Goal: Task Accomplishment & Management: Use online tool/utility

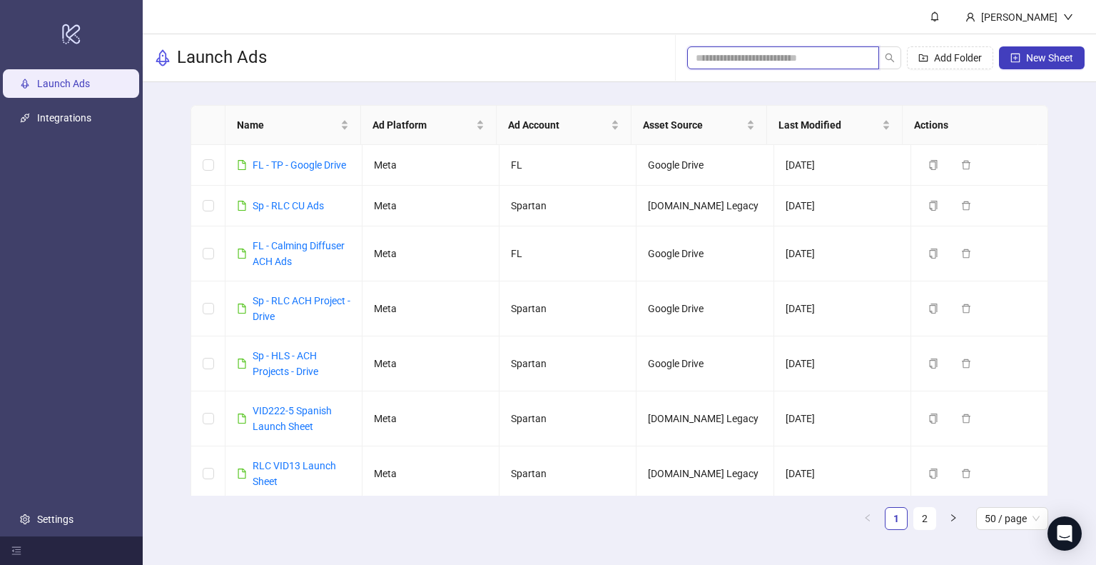
click at [724, 63] on input "search" at bounding box center [777, 58] width 163 height 16
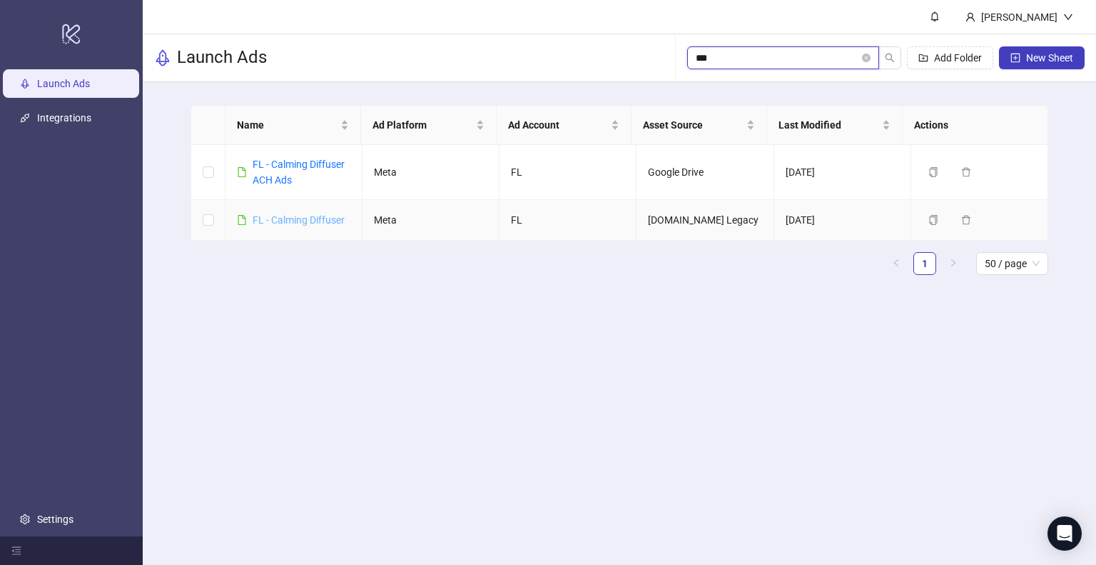
type input "***"
click at [283, 222] on link "FL - Calming Diffuser" at bounding box center [299, 219] width 92 height 11
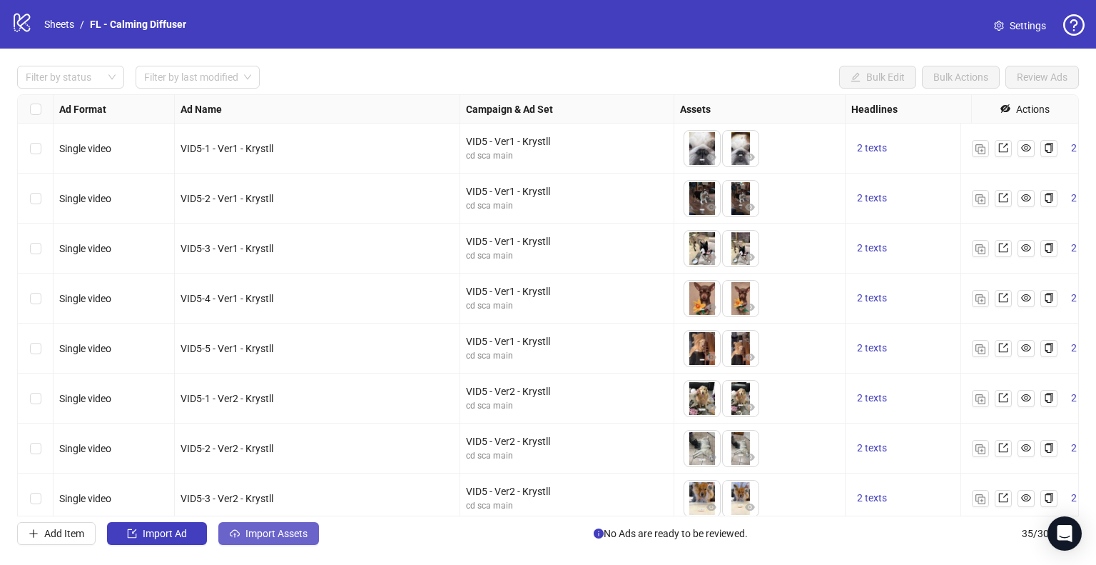
click at [283, 512] on span "Import Assets" at bounding box center [277, 532] width 62 height 11
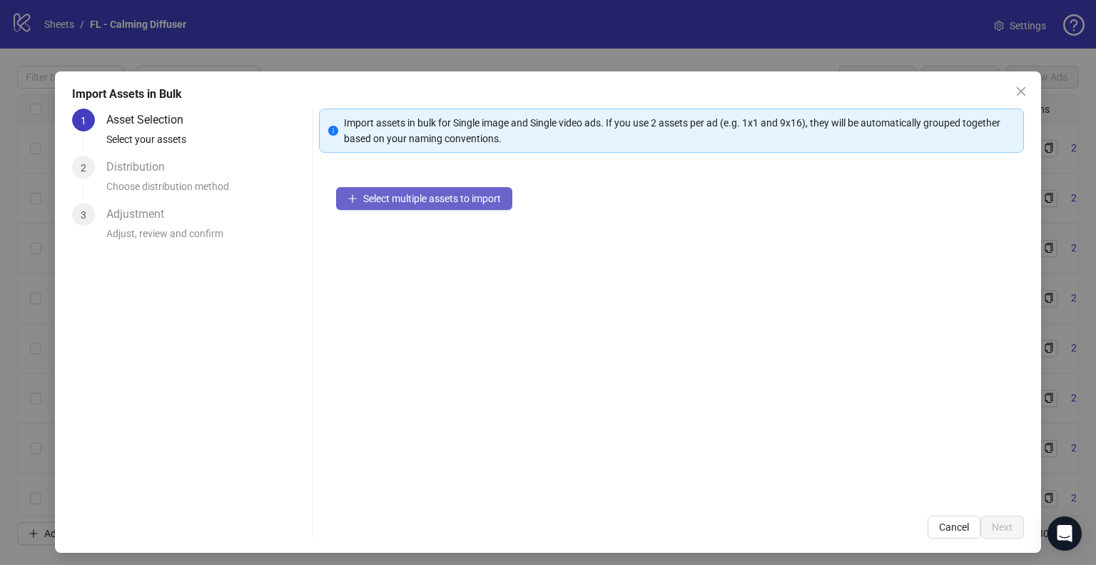
click at [414, 199] on span "Select multiple assets to import" at bounding box center [432, 198] width 138 height 11
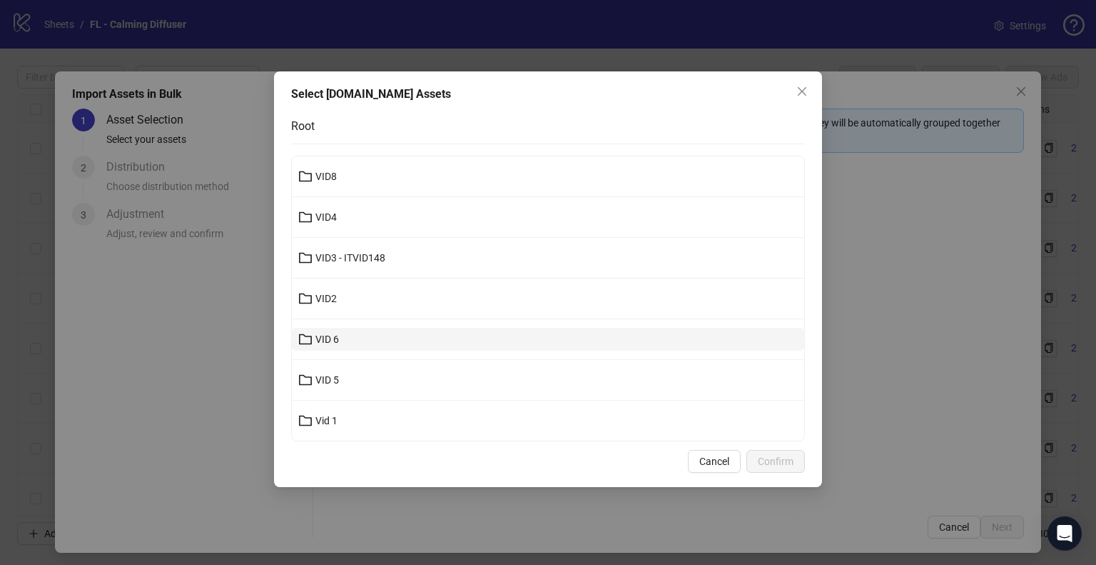
click at [396, 338] on button "VID 6" at bounding box center [548, 339] width 512 height 23
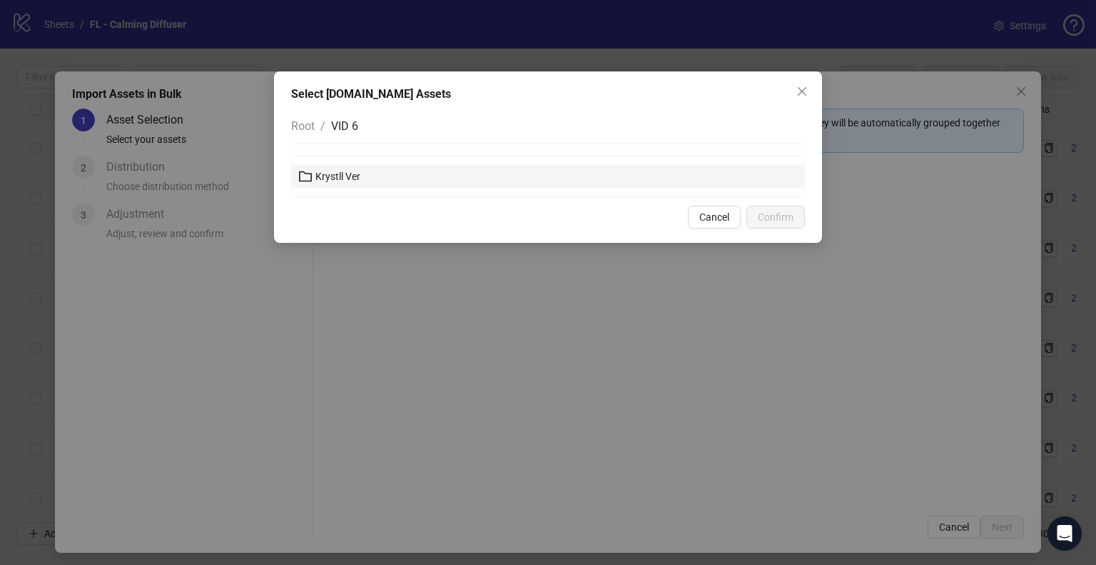
click at [408, 178] on button "Krystll Ver" at bounding box center [548, 176] width 512 height 23
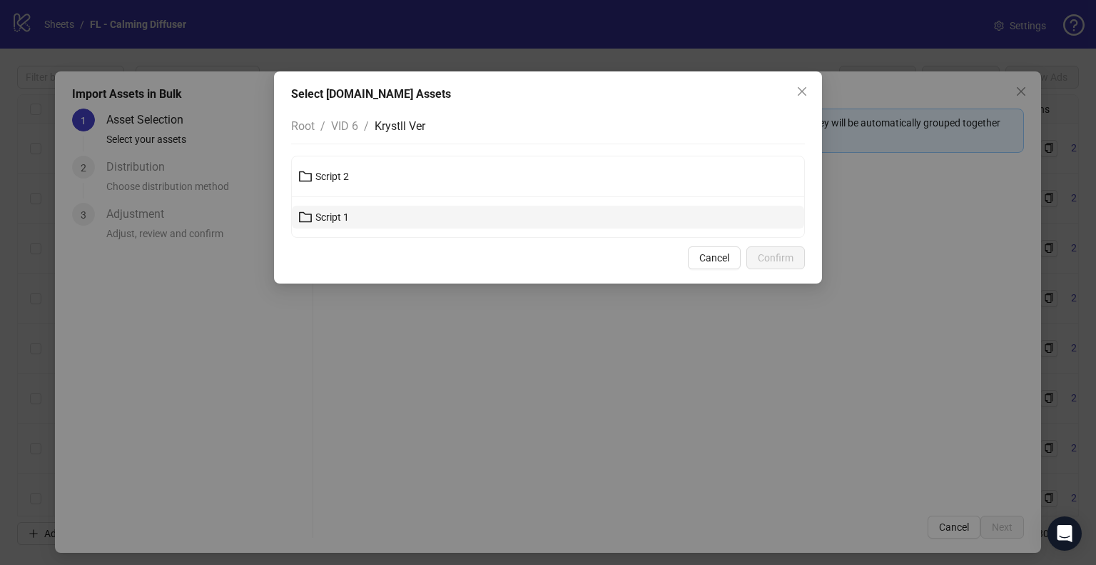
click at [386, 214] on button "Script 1" at bounding box center [548, 217] width 512 height 23
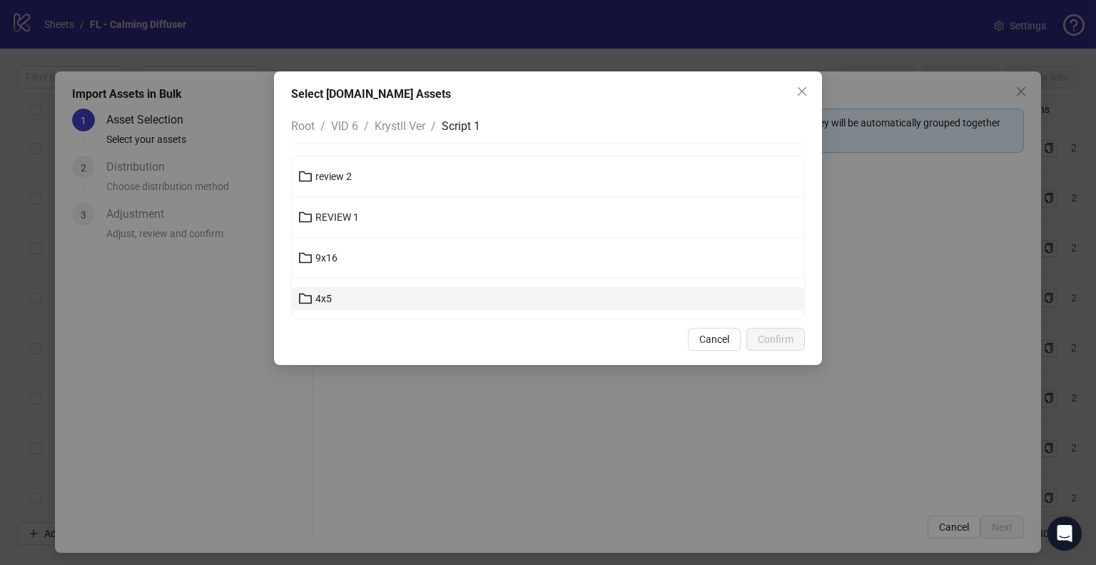
click at [376, 295] on button "4x5" at bounding box center [548, 298] width 512 height 23
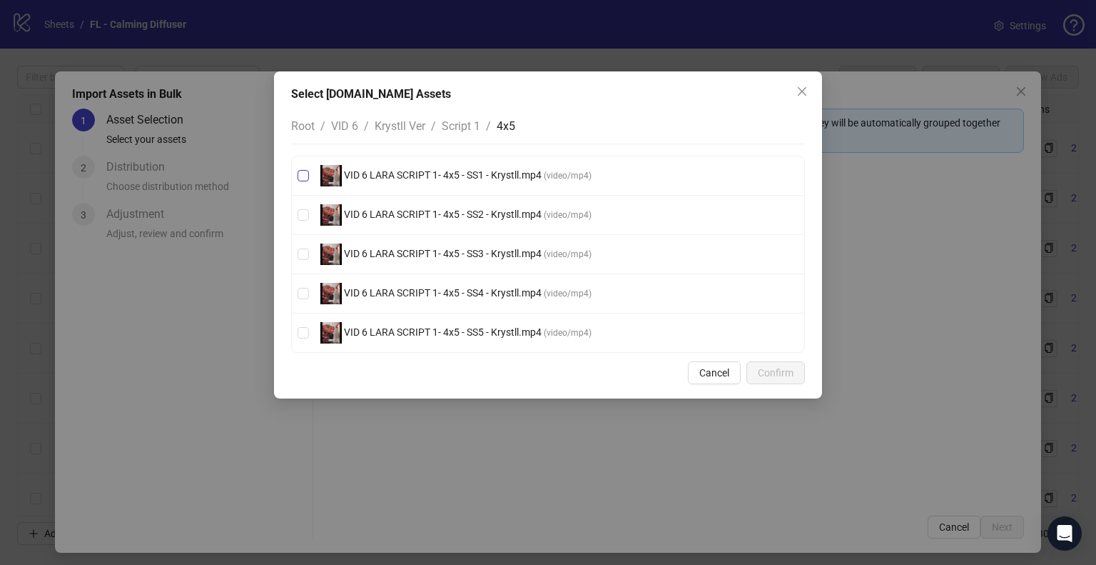
click at [502, 170] on span "VID 6 LARA SCRIPT 1- 4x5 - SS1 - Krystll.mp4" at bounding box center [443, 174] width 202 height 11
click at [491, 213] on span "VID 6 LARA SCRIPT 1- 4x5 - SS2 - Krystll.mp4" at bounding box center [443, 213] width 202 height 11
click at [491, 255] on span "VID 6 LARA SCRIPT 1- 4x5 - SS3 - Krystll.mp4" at bounding box center [443, 253] width 202 height 11
click at [488, 293] on span "VID 6 LARA SCRIPT 1- 4x5 - SS4 - Krystll.mp4" at bounding box center [443, 292] width 202 height 11
click at [475, 330] on span "VID 6 LARA SCRIPT 1- 4x5 - SS5 - Krystll.mp4" at bounding box center [443, 331] width 202 height 11
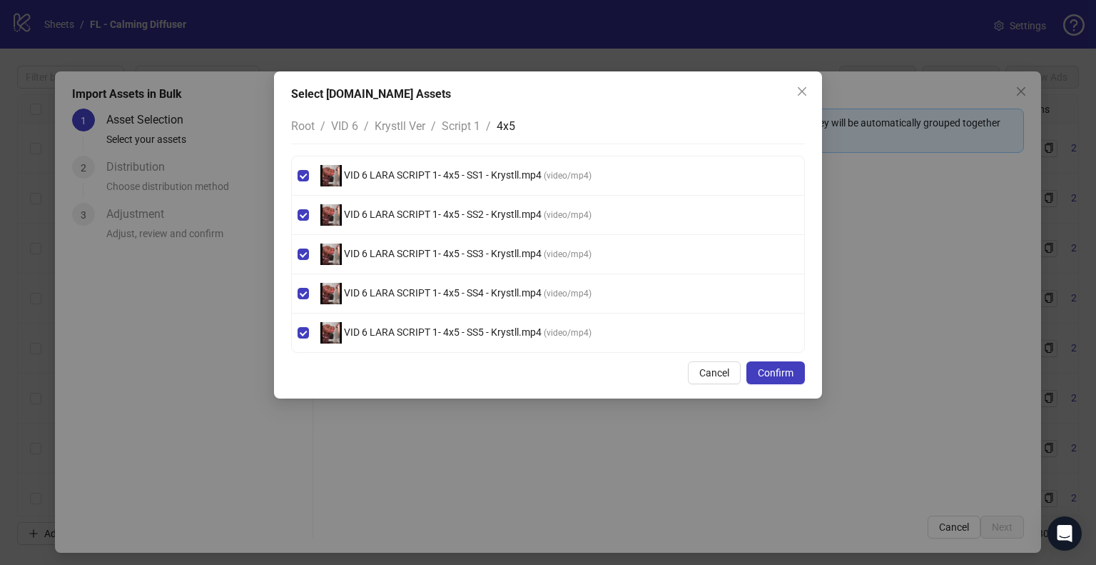
click at [458, 124] on span "Script 1" at bounding box center [461, 126] width 39 height 14
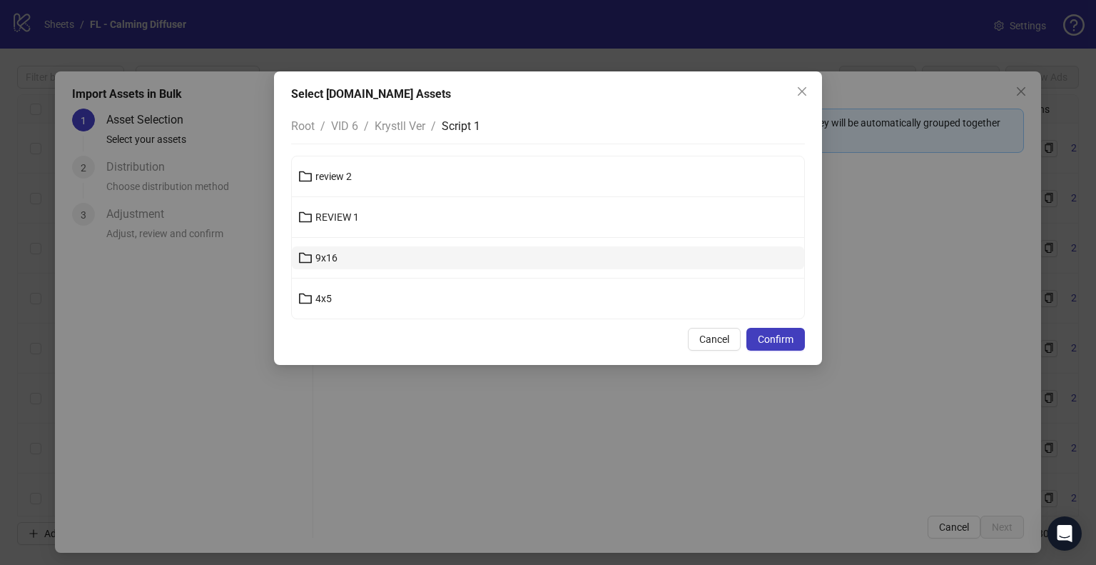
click at [364, 253] on button "9x16" at bounding box center [548, 257] width 512 height 23
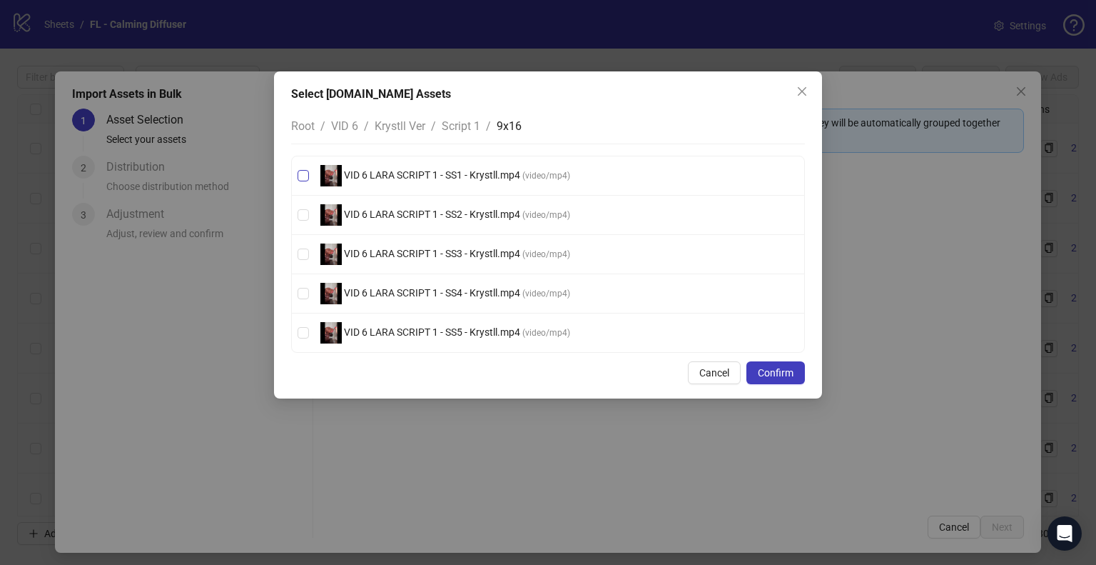
click at [502, 171] on span "VID 6 LARA SCRIPT 1 - SS1 - Krystll.mp4" at bounding box center [432, 174] width 181 height 11
click at [487, 208] on span "VID 6 LARA SCRIPT 1 - SS2 - Krystll.mp4" at bounding box center [432, 213] width 181 height 11
click at [501, 250] on span "VID 6 LARA SCRIPT 1 - SS3 - Krystll.mp4" at bounding box center [432, 253] width 181 height 11
click at [487, 290] on span "VID 6 LARA SCRIPT 1 - SS4 - Krystll.mp4" at bounding box center [432, 292] width 181 height 11
click at [475, 330] on span "VID 6 LARA SCRIPT 1 - SS5 - Krystll.mp4" at bounding box center [432, 331] width 181 height 11
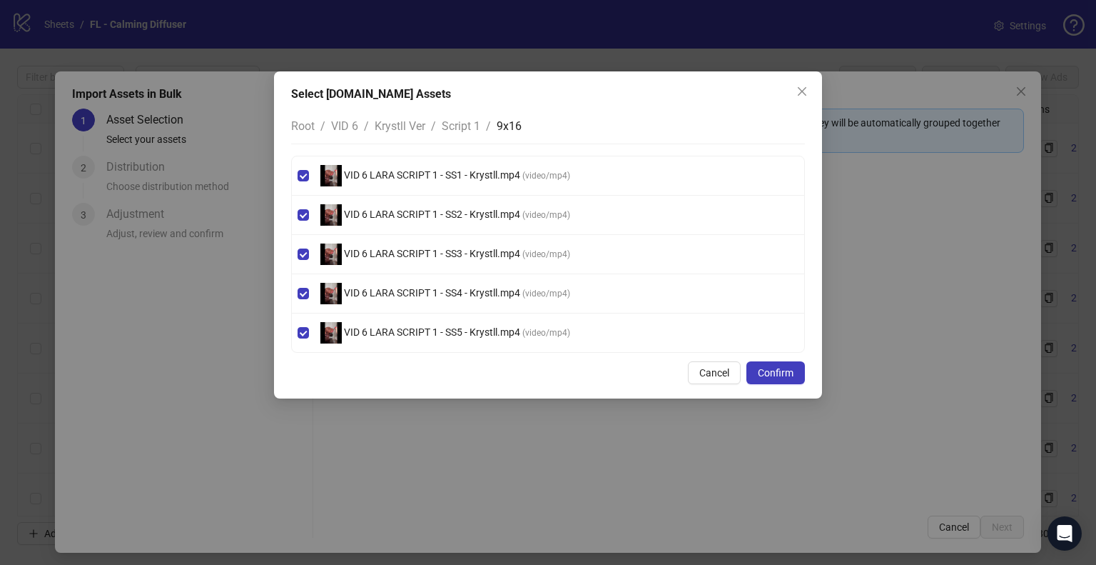
click at [403, 123] on span "Krystll Ver" at bounding box center [400, 126] width 51 height 14
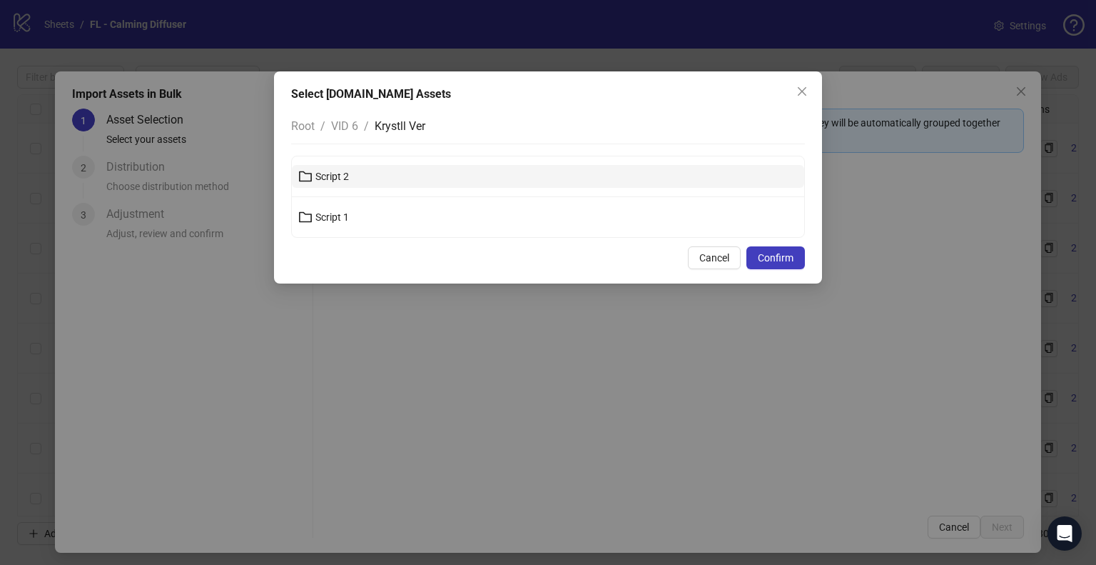
click at [390, 181] on button "Script 2" at bounding box center [548, 176] width 512 height 23
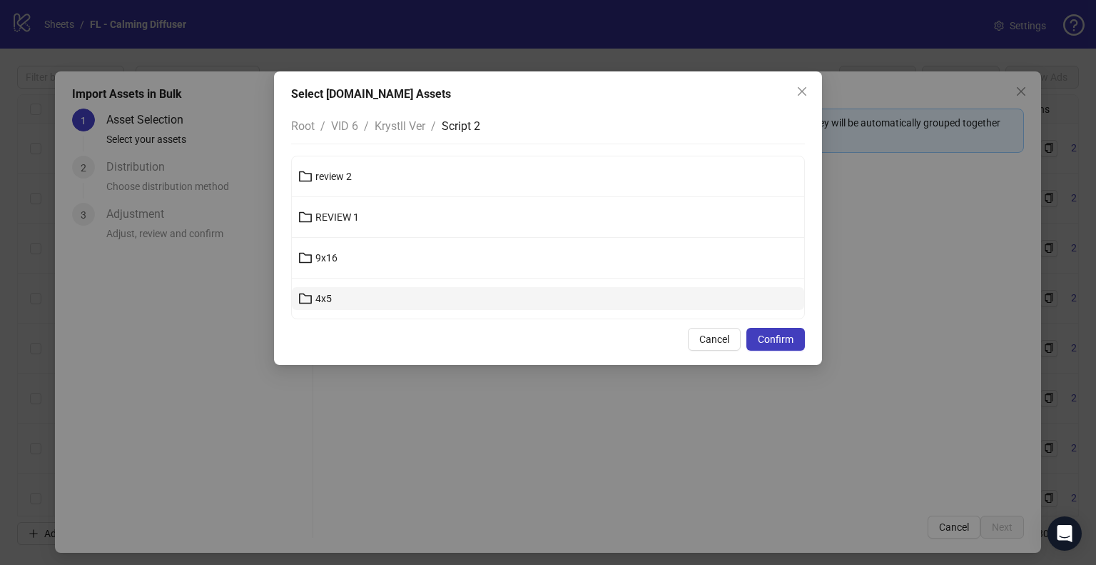
click at [356, 295] on button "4x5" at bounding box center [548, 298] width 512 height 23
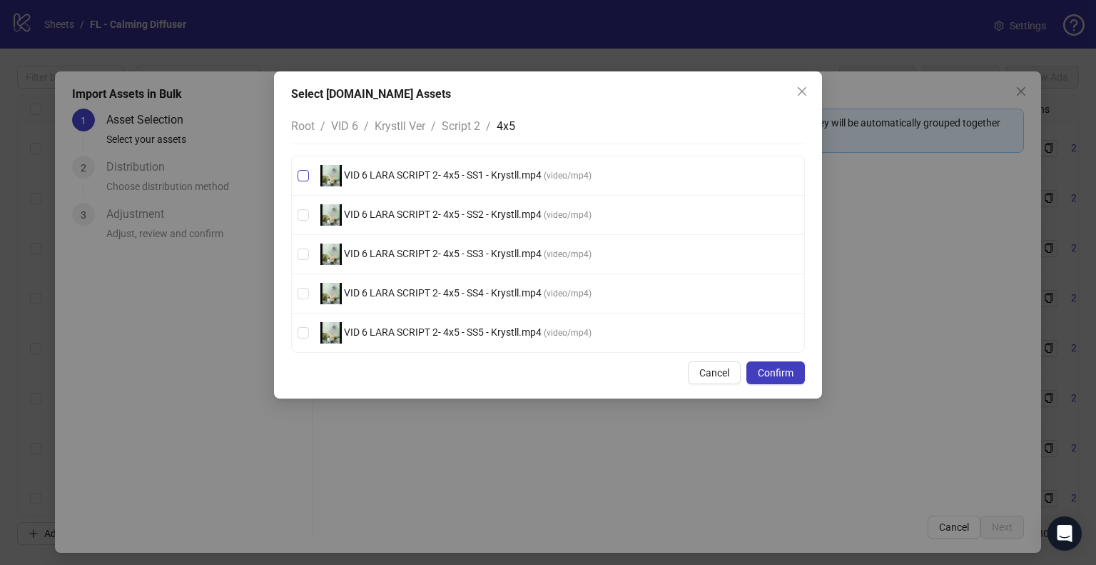
click at [451, 178] on span "VID 6 LARA SCRIPT 2- 4x5 - SS1 - Krystll.mp4" at bounding box center [443, 174] width 202 height 11
click at [460, 208] on span "VID 6 LARA SCRIPT 2- 4x5 - SS2 - Krystll.mp4" at bounding box center [443, 213] width 202 height 11
click at [460, 248] on span "VID 6 LARA SCRIPT 2- 4x5 - SS3 - Krystll.mp4" at bounding box center [443, 253] width 202 height 11
click at [446, 290] on span "VID 6 LARA SCRIPT 2- 4x5 - SS4 - Krystll.mp4" at bounding box center [443, 292] width 202 height 11
click at [433, 326] on span "VID 6 LARA SCRIPT 2- 4x5 - SS5 - Krystll.mp4" at bounding box center [443, 331] width 202 height 11
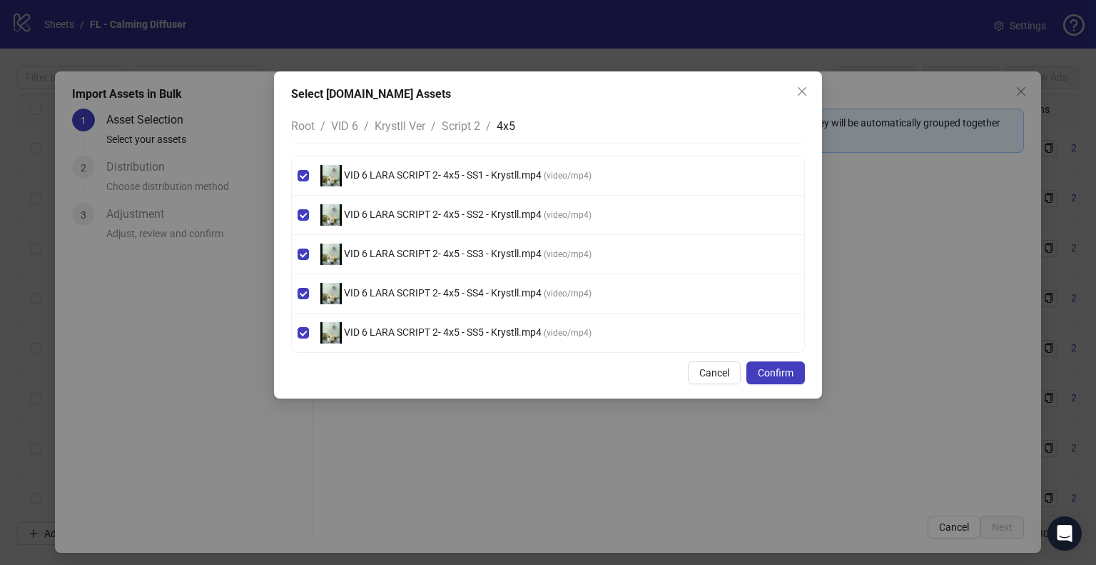
click at [462, 128] on span "Script 2" at bounding box center [461, 126] width 39 height 14
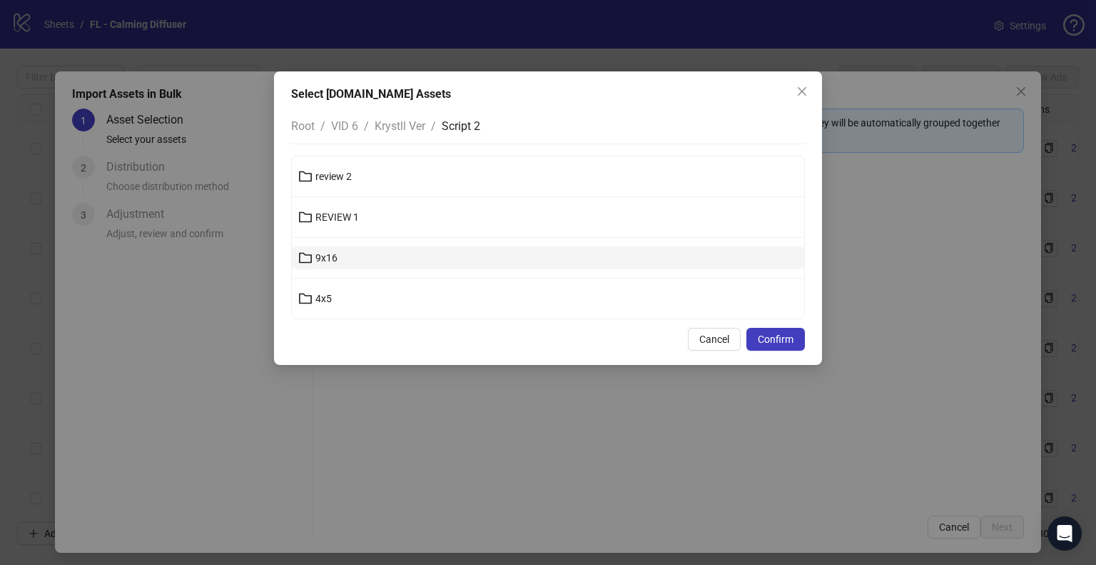
click at [343, 256] on button "9x16" at bounding box center [548, 257] width 512 height 23
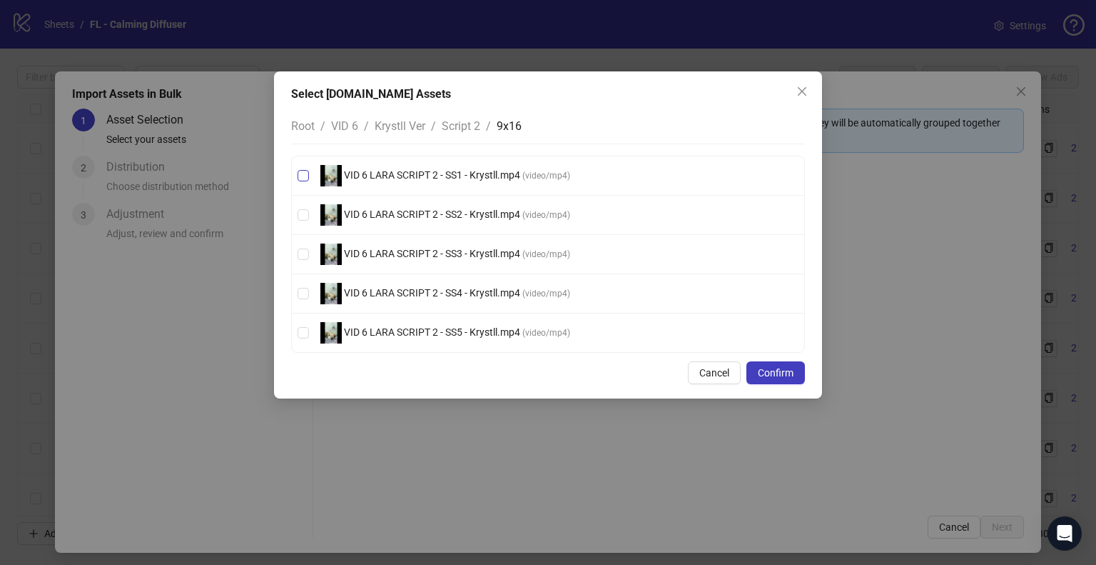
click at [454, 175] on span "VID 6 LARA SCRIPT 2 - SS1 - Krystll.mp4" at bounding box center [432, 174] width 181 height 11
click at [452, 212] on span "VID 6 LARA SCRIPT 2 - SS2 - Krystll.mp4" at bounding box center [432, 213] width 181 height 11
click at [450, 241] on li "VID 6 LARA SCRIPT 2 - SS3 - Krystll.mp4 ( video/mp4 )" at bounding box center [548, 254] width 512 height 39
click at [448, 283] on span "VID 6 LARA SCRIPT 2 - SS4 - Krystll.mp4 ( video/mp4 )" at bounding box center [445, 293] width 261 height 21
click at [461, 248] on span "VID 6 LARA SCRIPT 2 - SS3 - Krystll.mp4" at bounding box center [432, 253] width 181 height 11
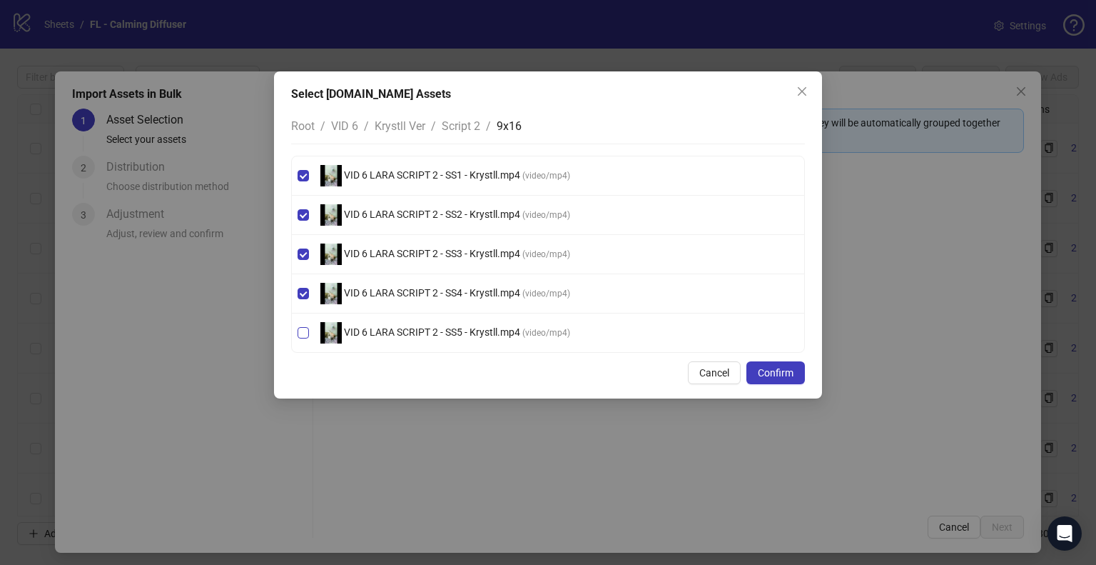
click at [451, 327] on span "VID 6 LARA SCRIPT 2 - SS5 - Krystll.mp4" at bounding box center [432, 331] width 181 height 11
click at [786, 373] on span "Confirm" at bounding box center [776, 372] width 36 height 11
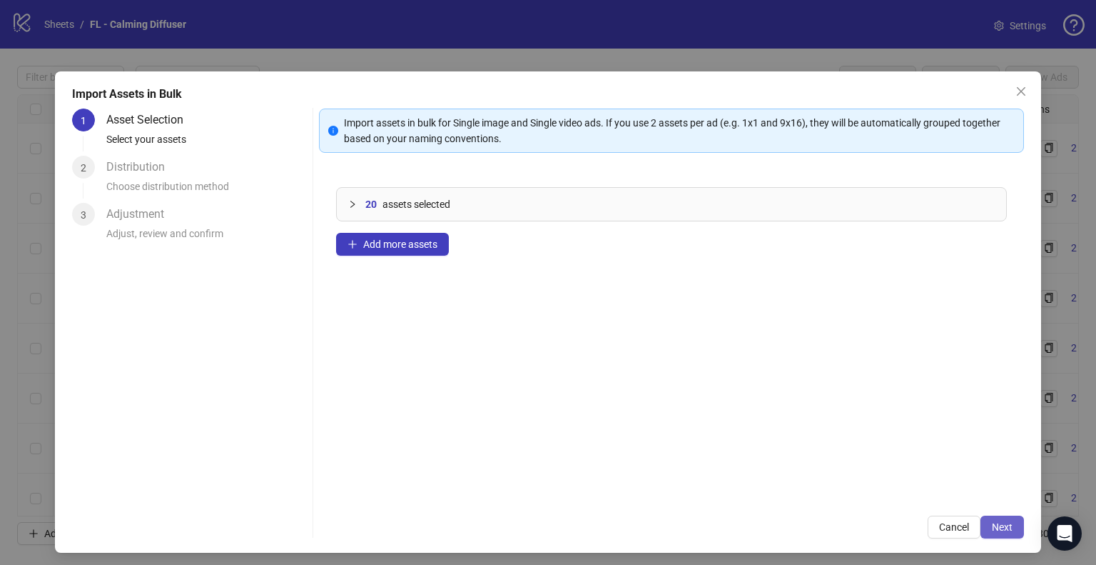
click at [996, 512] on span "Next" at bounding box center [1002, 526] width 21 height 11
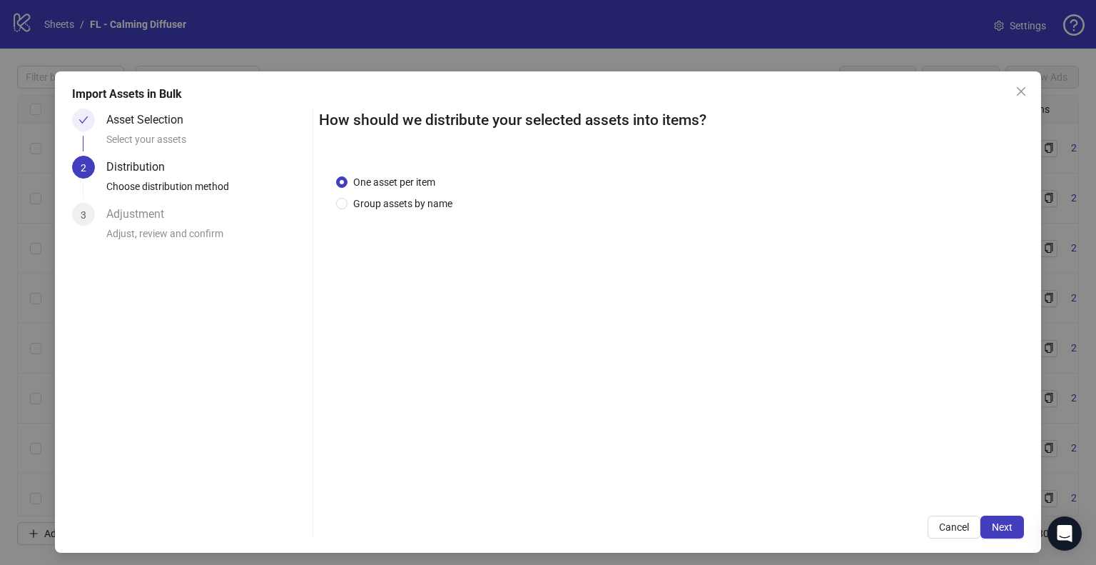
click at [996, 512] on span "Next" at bounding box center [1002, 526] width 21 height 11
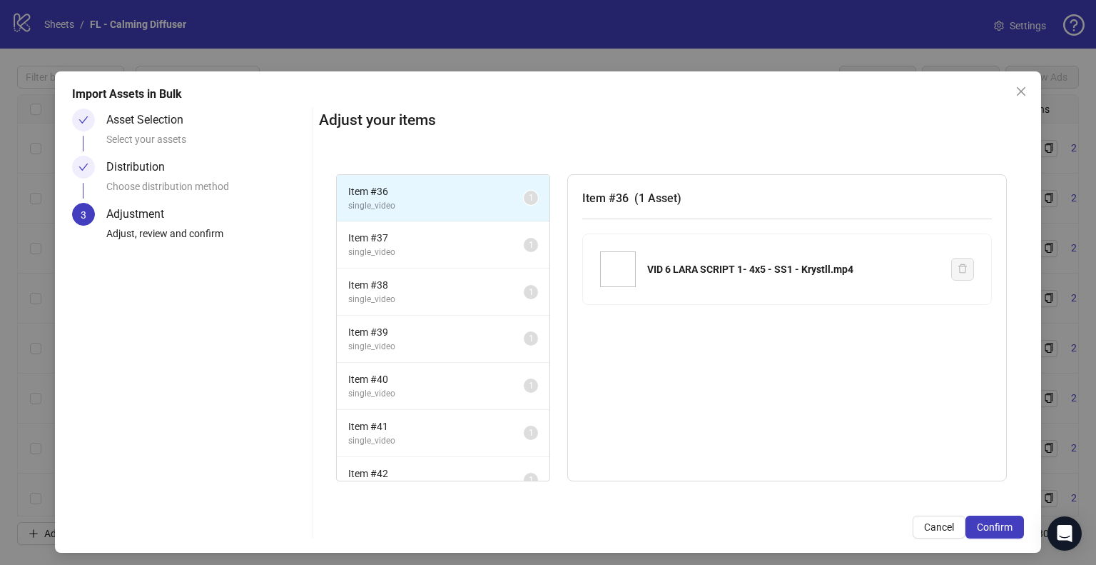
click at [160, 168] on div "Distribution" at bounding box center [141, 167] width 70 height 23
click at [923, 512] on button "Cancel" at bounding box center [939, 526] width 53 height 23
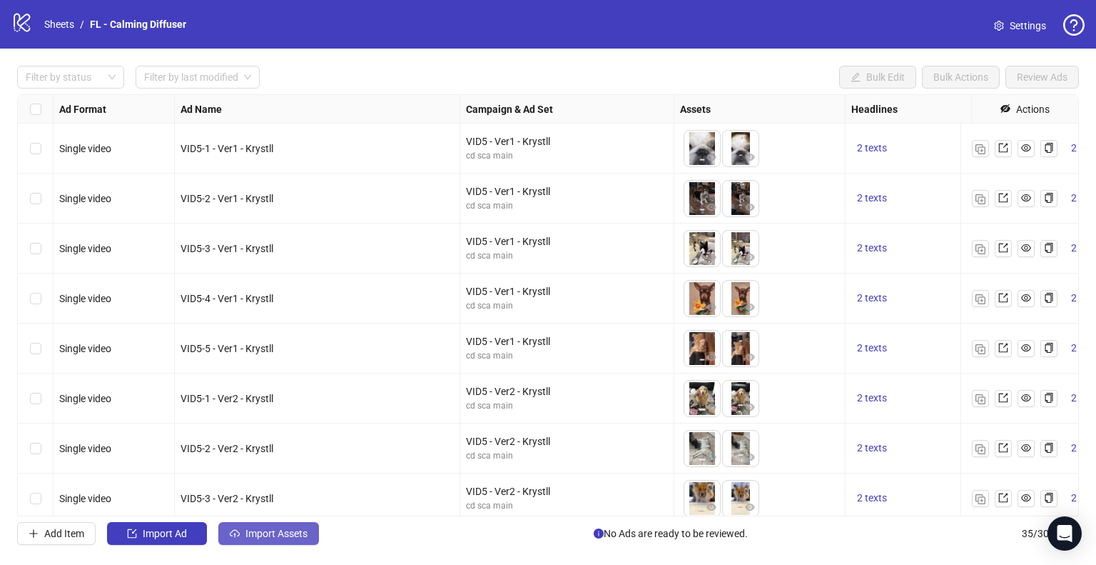
click at [264, 512] on span "Import Assets" at bounding box center [277, 532] width 62 height 11
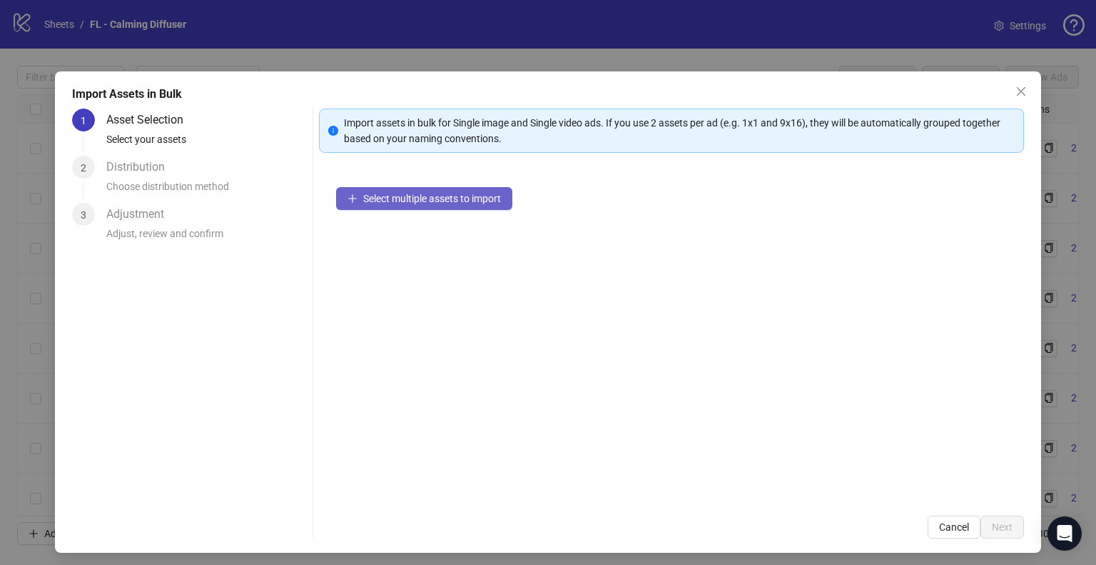
click at [400, 196] on span "Select multiple assets to import" at bounding box center [432, 198] width 138 height 11
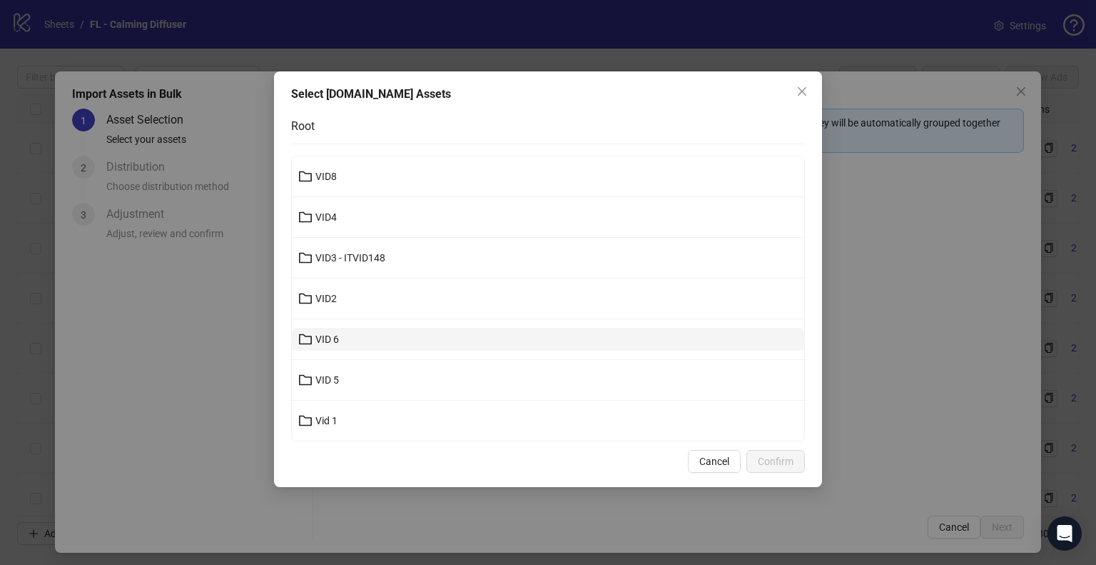
click at [370, 344] on button "VID 6" at bounding box center [548, 339] width 512 height 23
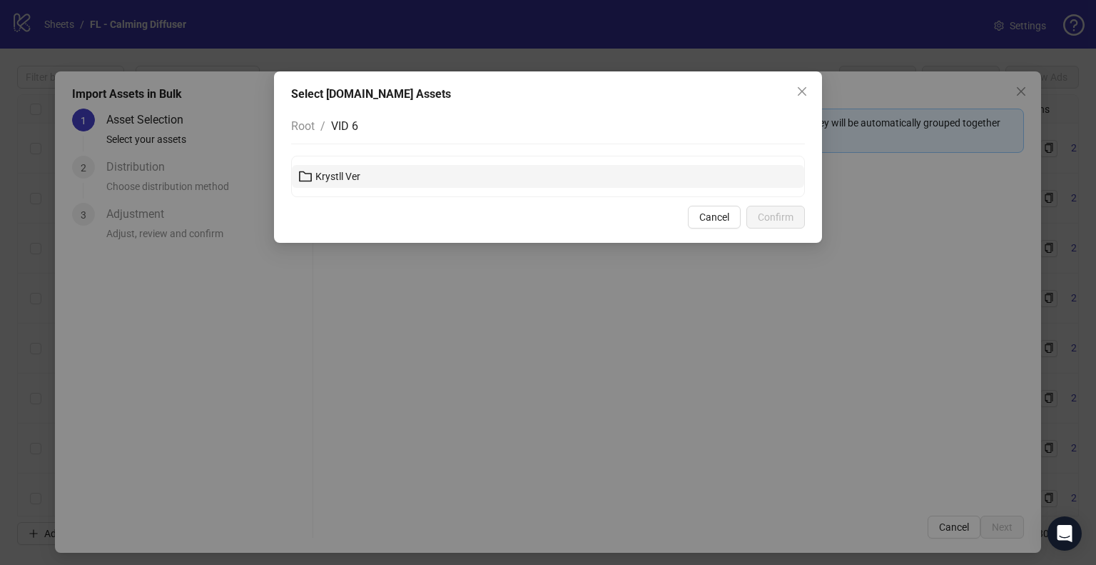
click at [380, 178] on button "Krystll Ver" at bounding box center [548, 176] width 512 height 23
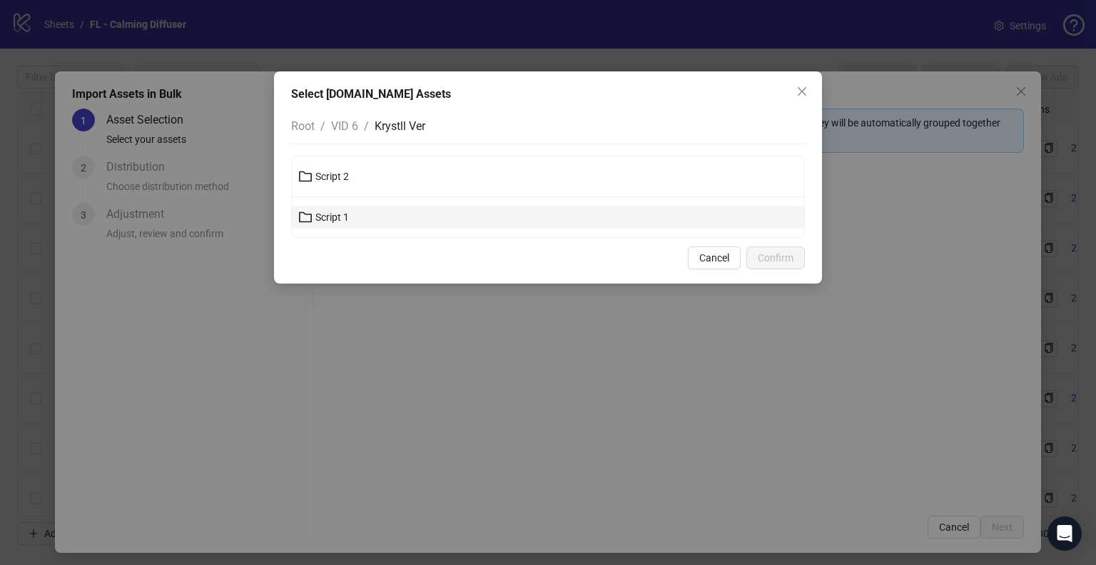
click at [361, 222] on button "Script 1" at bounding box center [548, 217] width 512 height 23
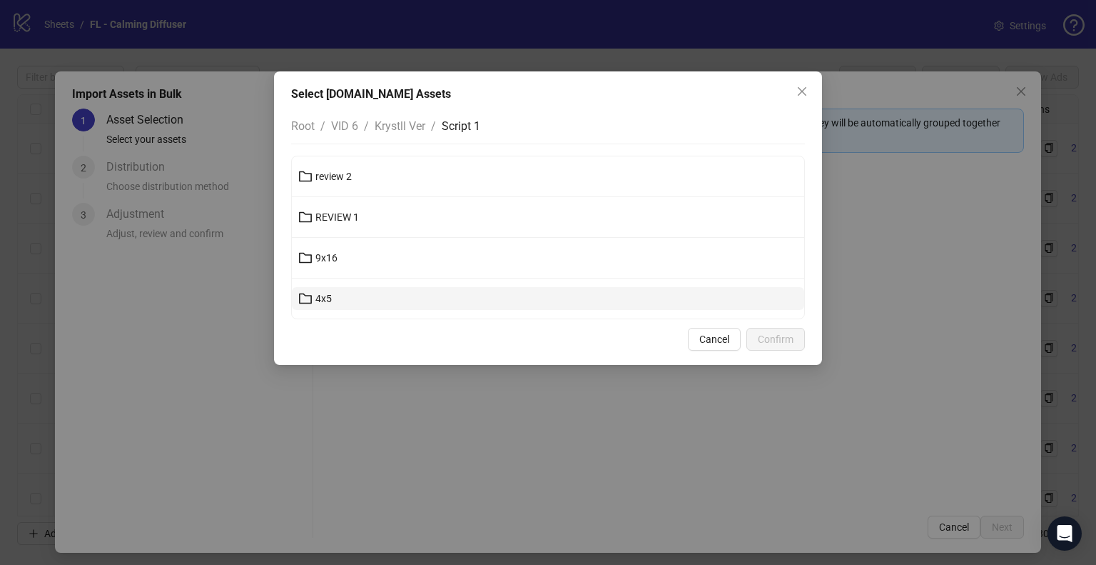
click at [345, 296] on button "4x5" at bounding box center [548, 298] width 512 height 23
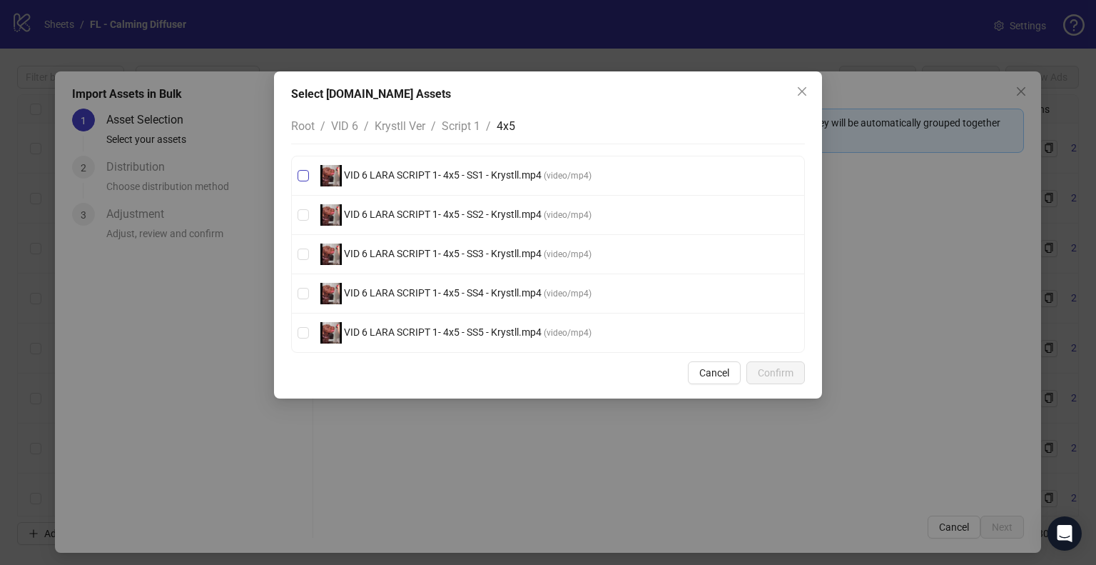
click at [470, 173] on span "VID 6 LARA SCRIPT 1- 4x5 - SS1 - Krystll.mp4" at bounding box center [443, 174] width 202 height 11
click at [471, 210] on span "VID 6 LARA SCRIPT 1- 4x5 - SS2 - Krystll.mp4" at bounding box center [443, 213] width 202 height 11
click at [472, 248] on span "VID 6 LARA SCRIPT 1- 4x5 - SS3 - Krystll.mp4" at bounding box center [443, 253] width 202 height 11
drag, startPoint x: 469, startPoint y: 288, endPoint x: 468, endPoint y: 313, distance: 25.7
click at [469, 288] on span "VID 6 LARA SCRIPT 1- 4x5 - SS4 - Krystll.mp4" at bounding box center [443, 292] width 202 height 11
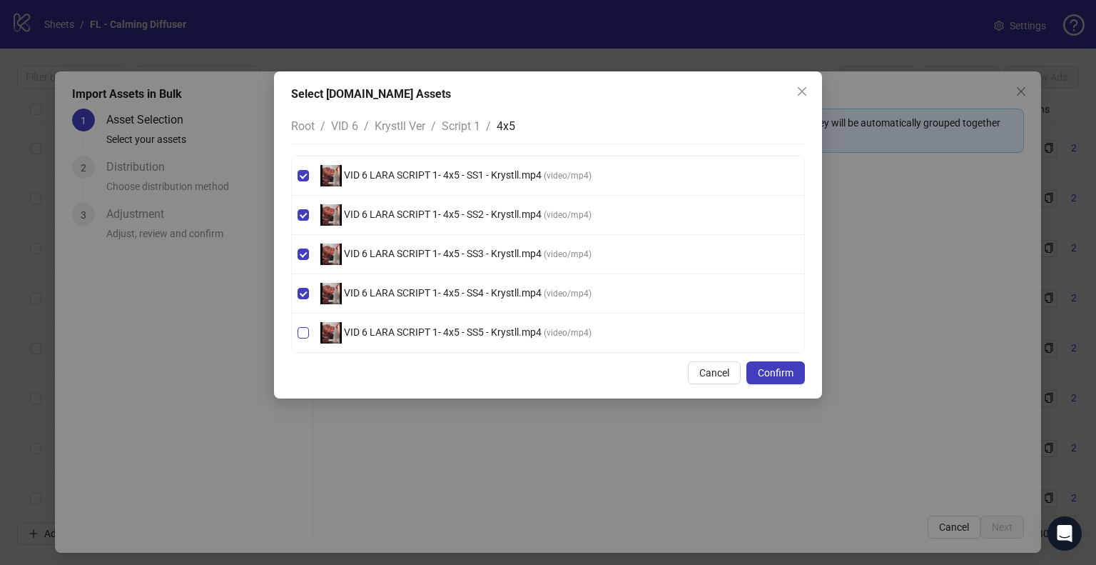
click at [465, 330] on span "VID 6 LARA SCRIPT 1- 4x5 - SS5 - Krystll.mp4" at bounding box center [443, 331] width 202 height 11
click at [446, 127] on span "Script 1" at bounding box center [461, 126] width 39 height 14
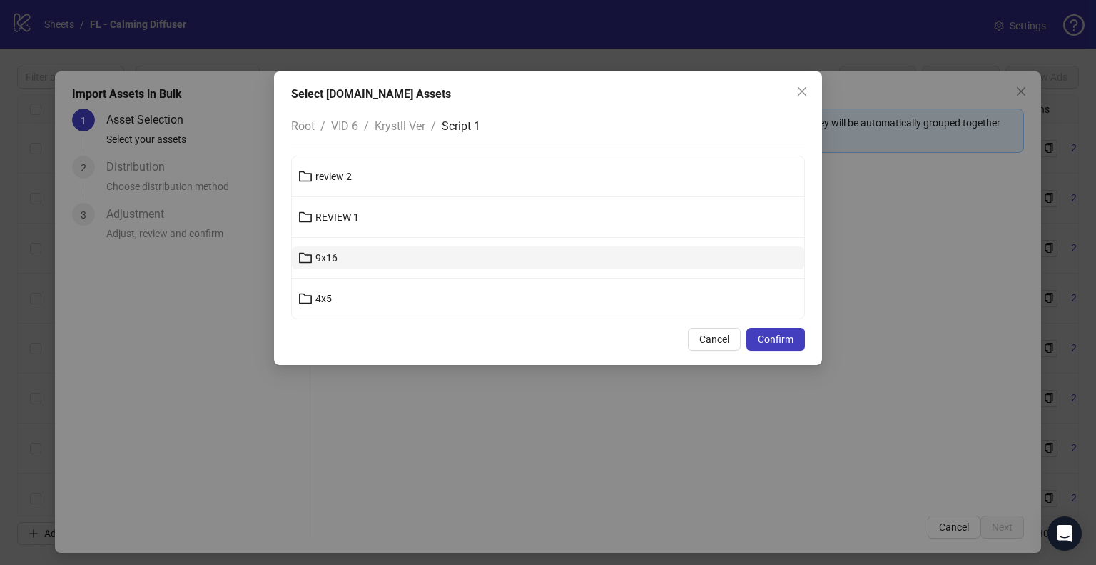
click at [377, 249] on button "9x16" at bounding box center [548, 257] width 512 height 23
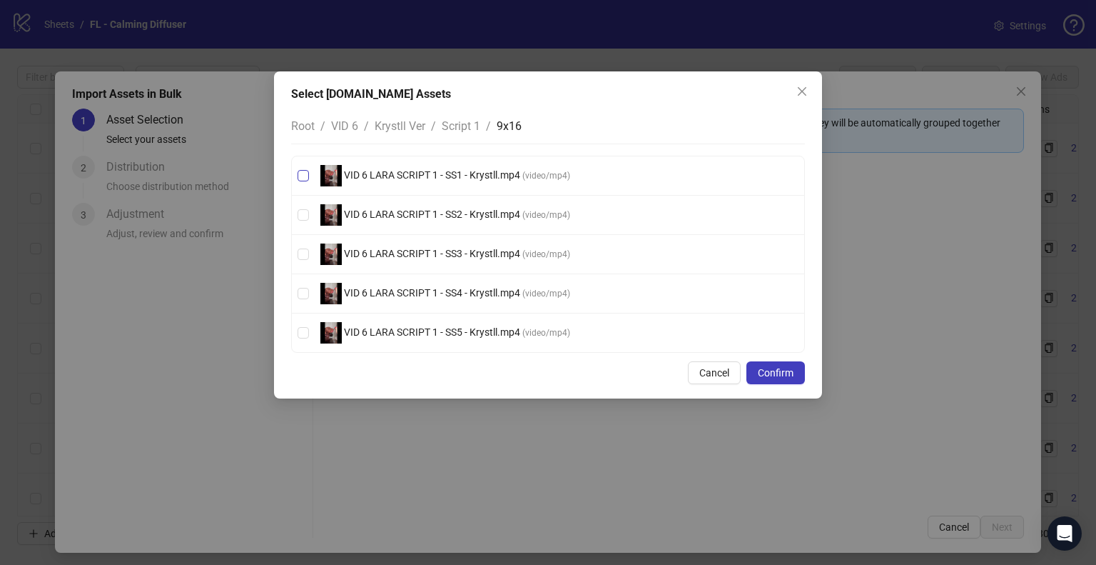
click at [475, 171] on span "VID 6 LARA SCRIPT 1 - SS1 - Krystll.mp4" at bounding box center [432, 174] width 181 height 11
click at [470, 208] on span "VID 6 LARA SCRIPT 1 - SS2 - Krystll.mp4" at bounding box center [432, 213] width 181 height 11
click at [468, 251] on span "VID 6 LARA SCRIPT 1 - SS3 - Krystll.mp4" at bounding box center [432, 253] width 181 height 11
click at [457, 293] on span "VID 6 LARA SCRIPT 1 - SS4 - Krystll.mp4" at bounding box center [432, 292] width 181 height 11
click at [454, 326] on span "VID 6 LARA SCRIPT 1 - SS5 - Krystll.mp4" at bounding box center [432, 331] width 181 height 11
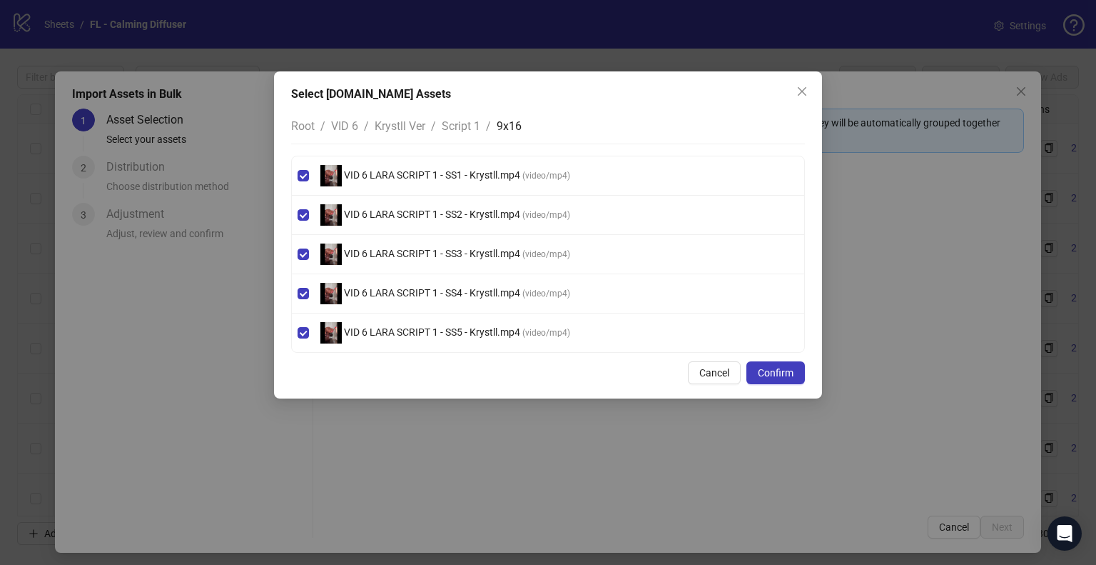
click at [422, 125] on span "Krystll Ver" at bounding box center [400, 126] width 51 height 14
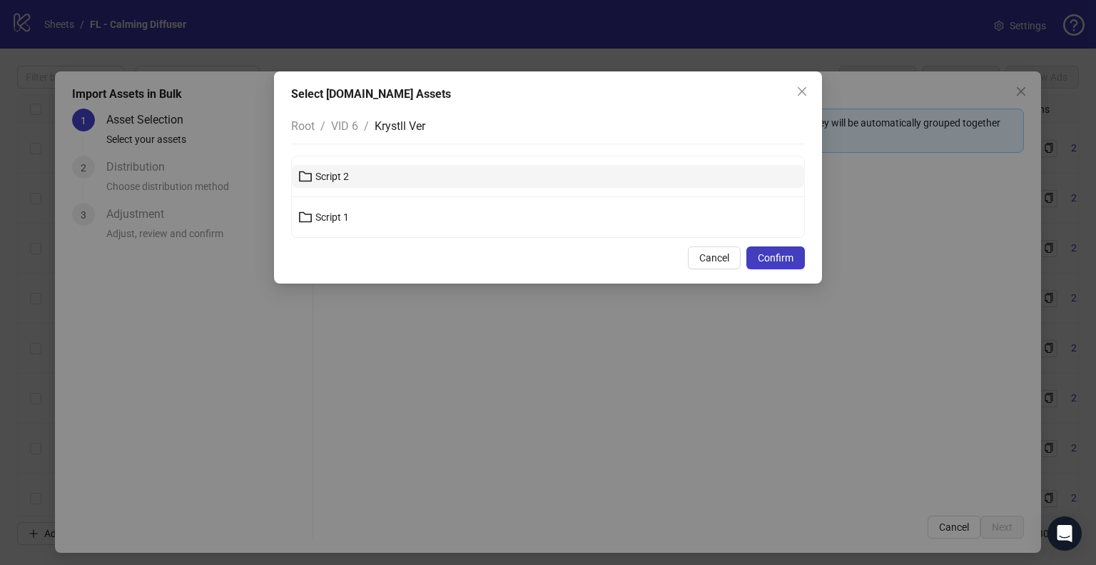
click at [402, 170] on button "Script 2" at bounding box center [548, 176] width 512 height 23
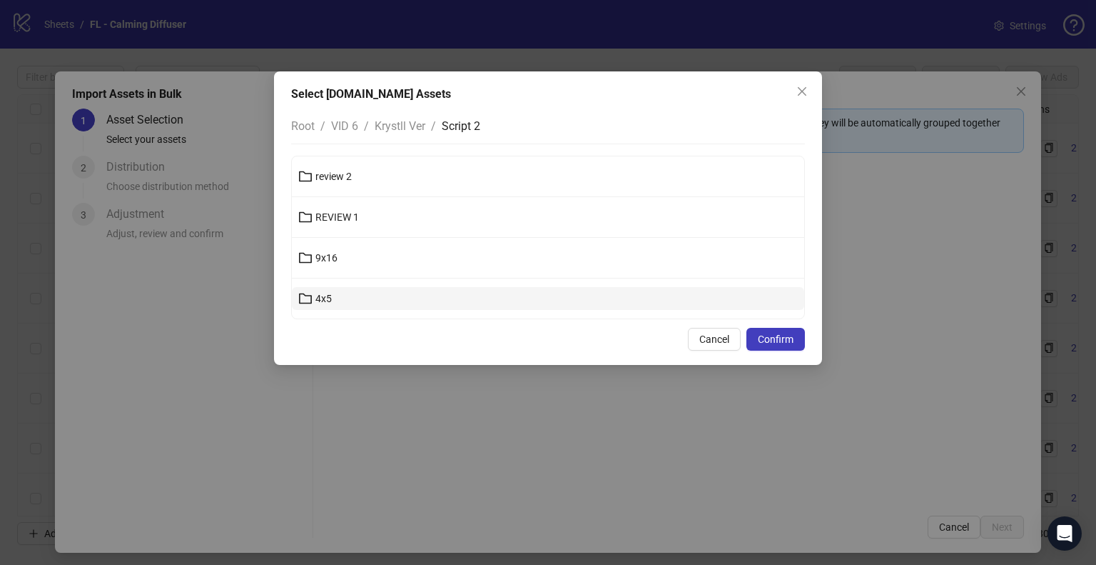
click at [338, 296] on button "4x5" at bounding box center [548, 298] width 512 height 23
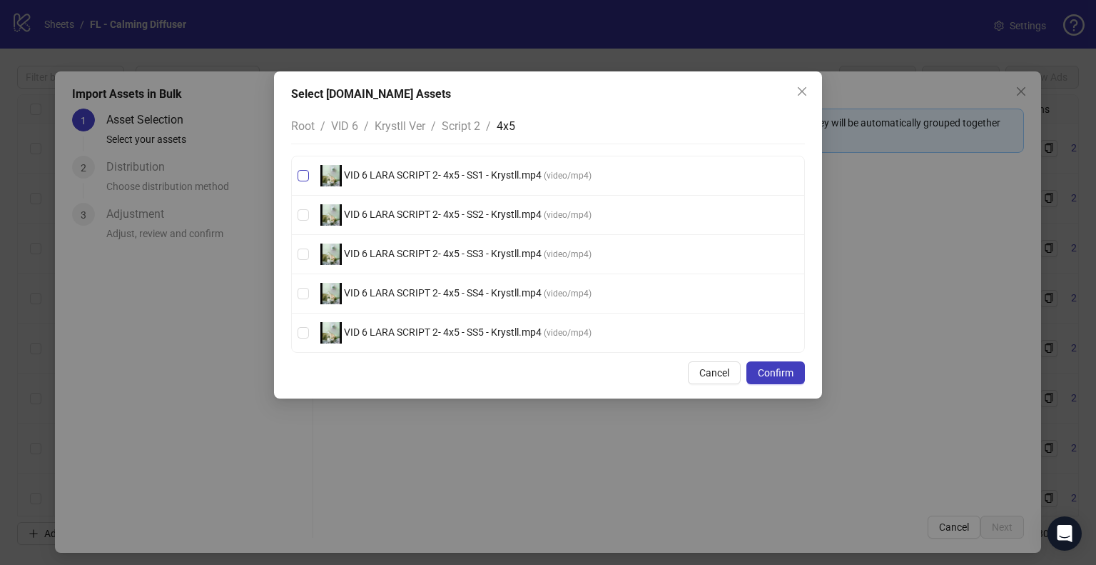
click at [439, 171] on span "VID 6 LARA SCRIPT 2- 4x5 - SS1 - Krystll.mp4" at bounding box center [443, 174] width 202 height 11
click at [433, 214] on span "VID 6 LARA SCRIPT 2- 4x5 - SS2 - Krystll.mp4" at bounding box center [443, 213] width 202 height 11
click at [431, 247] on span "VID 6 LARA SCRIPT 2- 4x5 - SS3 - Krystll.mp4 ( video/mp4 )" at bounding box center [456, 253] width 283 height 21
click at [434, 288] on span "VID 6 LARA SCRIPT 2- 4x5 - SS4 - Krystll.mp4" at bounding box center [443, 292] width 202 height 11
click at [440, 333] on span "VID 6 LARA SCRIPT 2- 4x5 - SS5 - Krystll.mp4" at bounding box center [443, 331] width 202 height 11
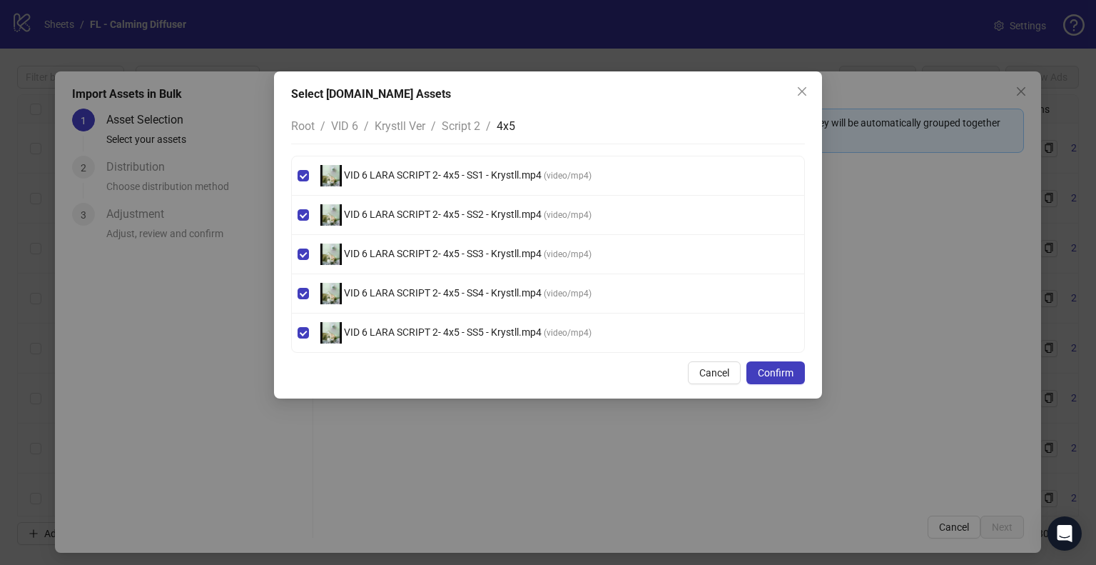
click at [465, 132] on span "Script 2" at bounding box center [461, 126] width 39 height 14
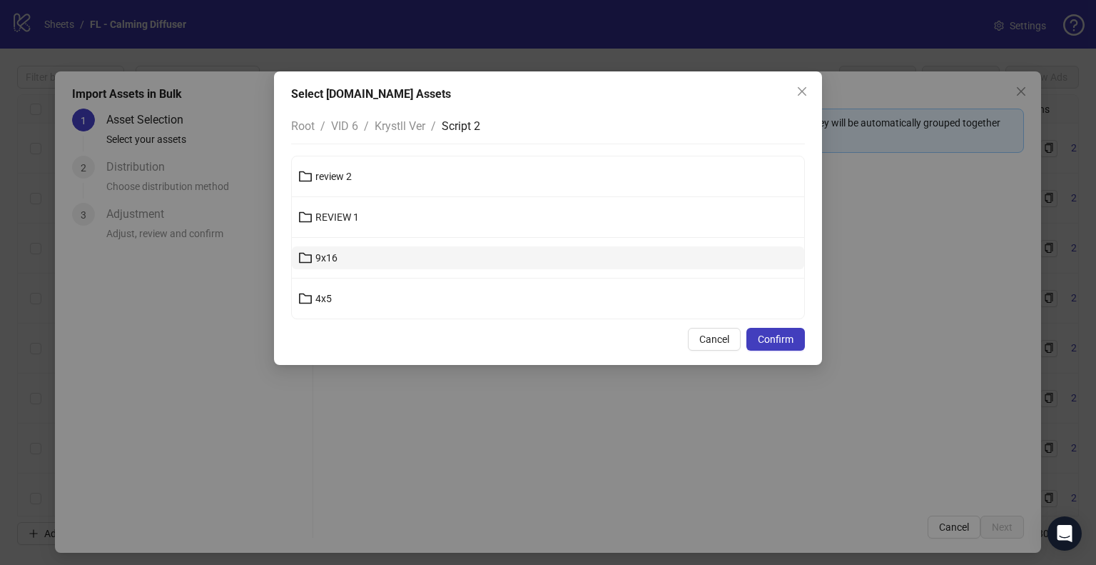
click at [373, 251] on button "9x16" at bounding box center [548, 257] width 512 height 23
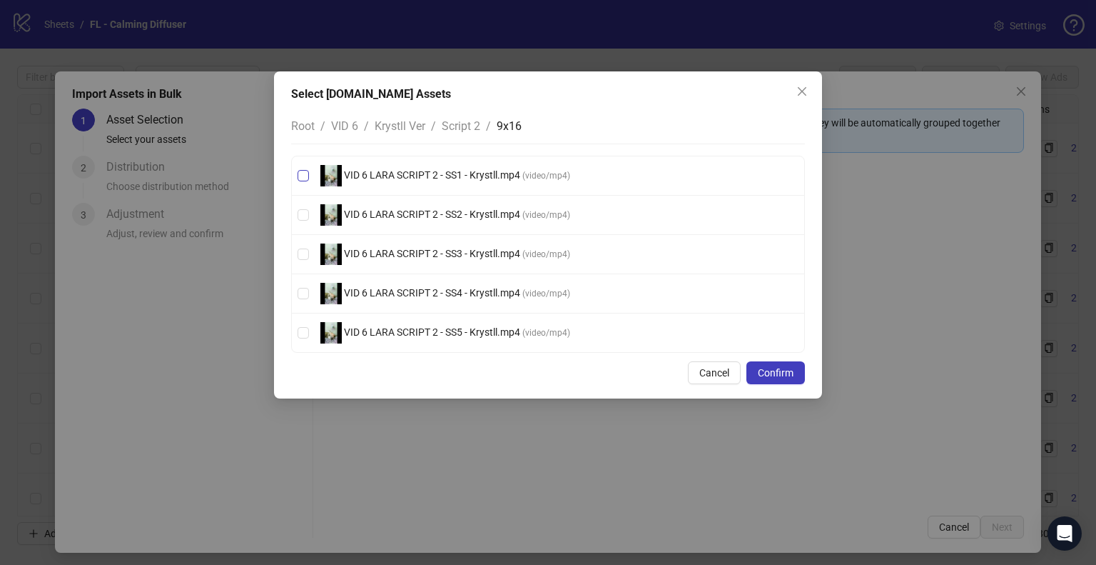
click at [480, 173] on span "VID 6 LARA SCRIPT 2 - SS1 - Krystll.mp4" at bounding box center [432, 174] width 181 height 11
click at [480, 219] on span "VID 6 LARA SCRIPT 2 - SS2 - Krystll.mp4 ( video/mp4 )" at bounding box center [445, 214] width 261 height 21
click at [475, 252] on span "VID 6 LARA SCRIPT 2 - SS3 - Krystll.mp4" at bounding box center [432, 253] width 181 height 11
drag, startPoint x: 480, startPoint y: 293, endPoint x: 481, endPoint y: 308, distance: 14.3
click at [480, 293] on span "VID 6 LARA SCRIPT 2 - SS4 - Krystll.mp4" at bounding box center [432, 292] width 181 height 11
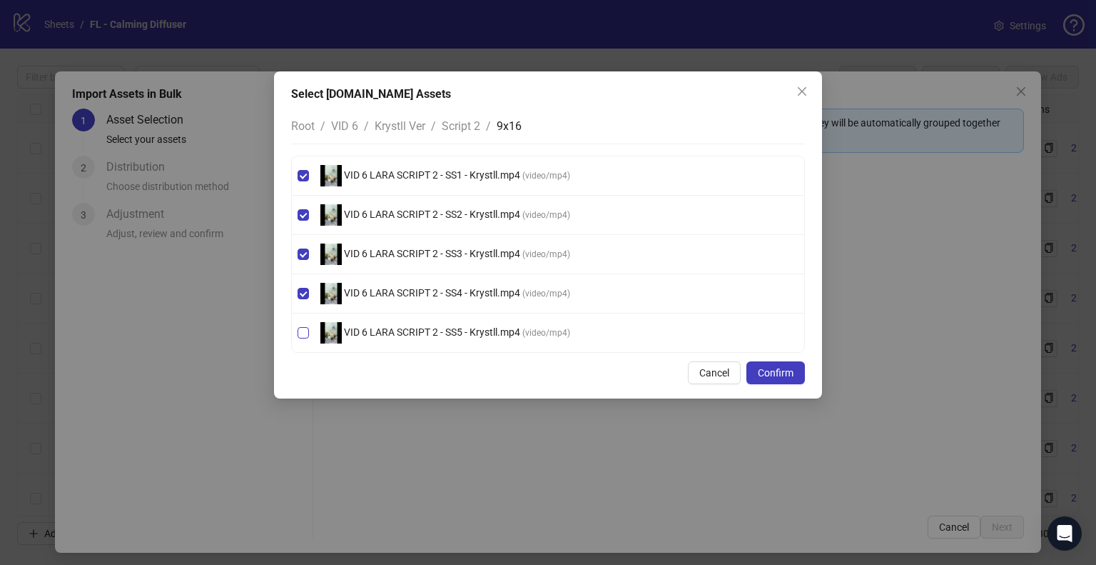
click at [485, 333] on span "VID 6 LARA SCRIPT 2 - SS5 - Krystll.mp4" at bounding box center [432, 331] width 181 height 11
click at [785, 372] on span "Confirm" at bounding box center [776, 372] width 36 height 11
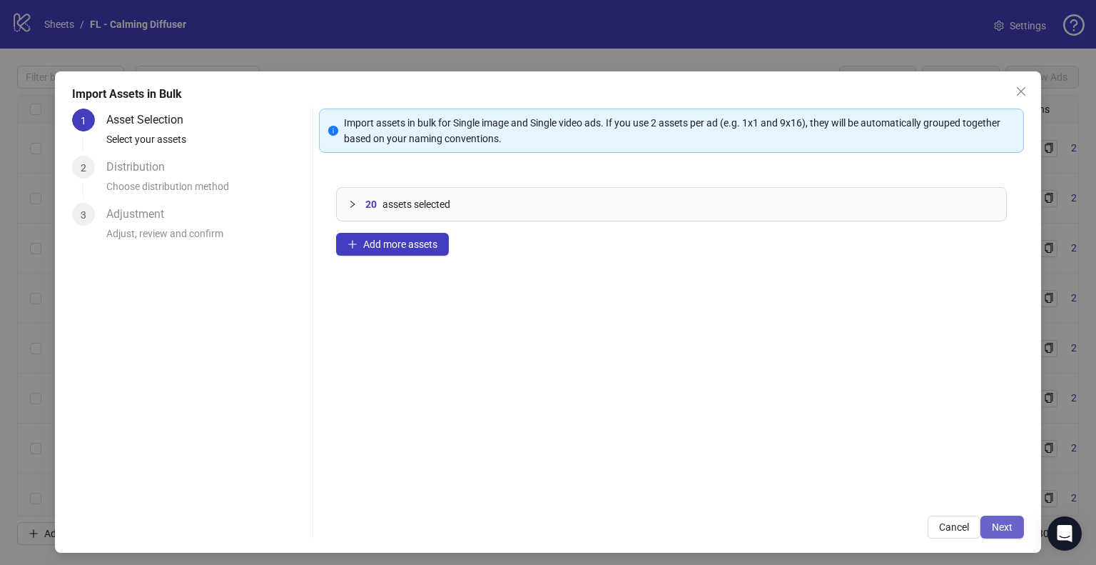
click at [993, 512] on span "Next" at bounding box center [1002, 526] width 21 height 11
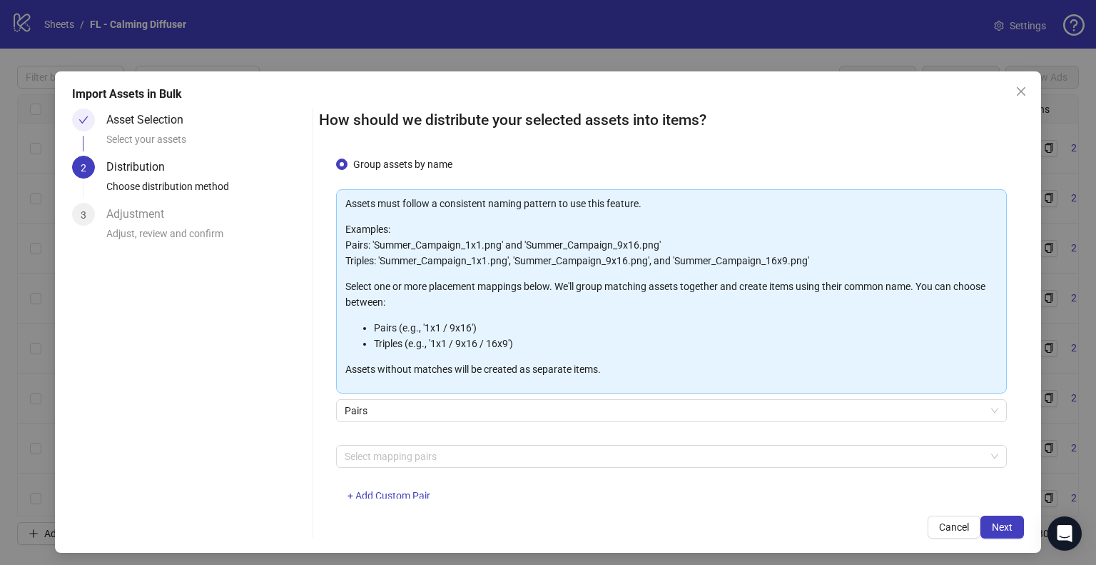
scroll to position [76, 0]
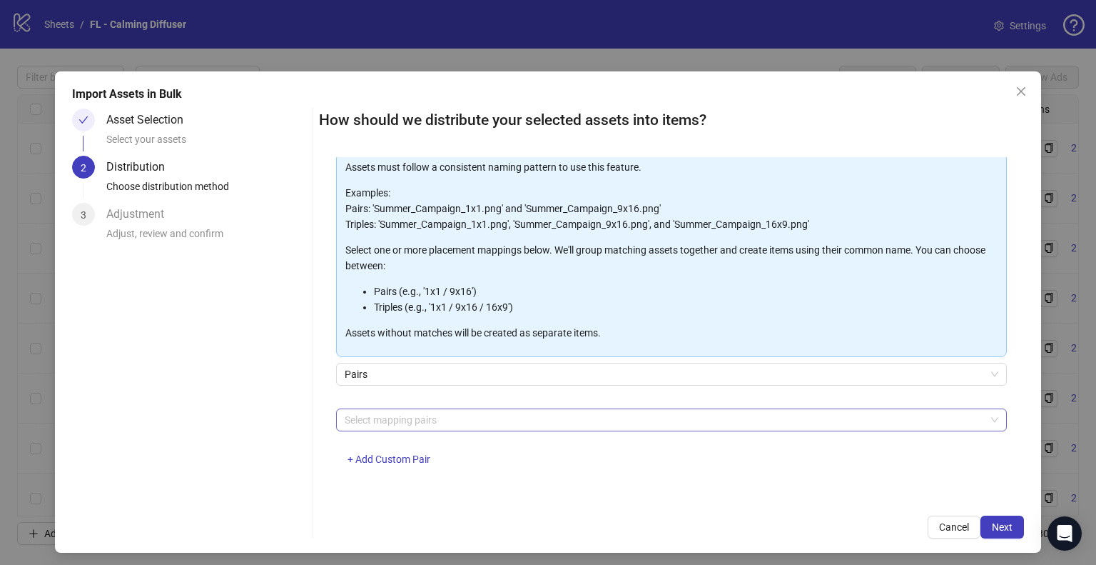
click at [398, 425] on div at bounding box center [664, 420] width 650 height 20
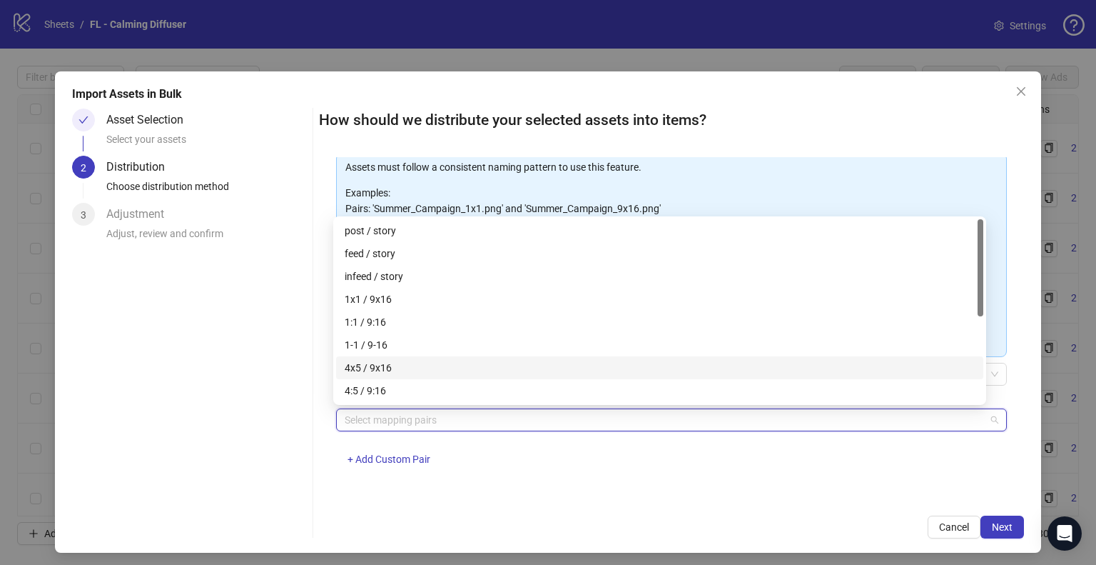
click at [417, 368] on div "4x5 / 9x16" at bounding box center [660, 368] width 630 height 16
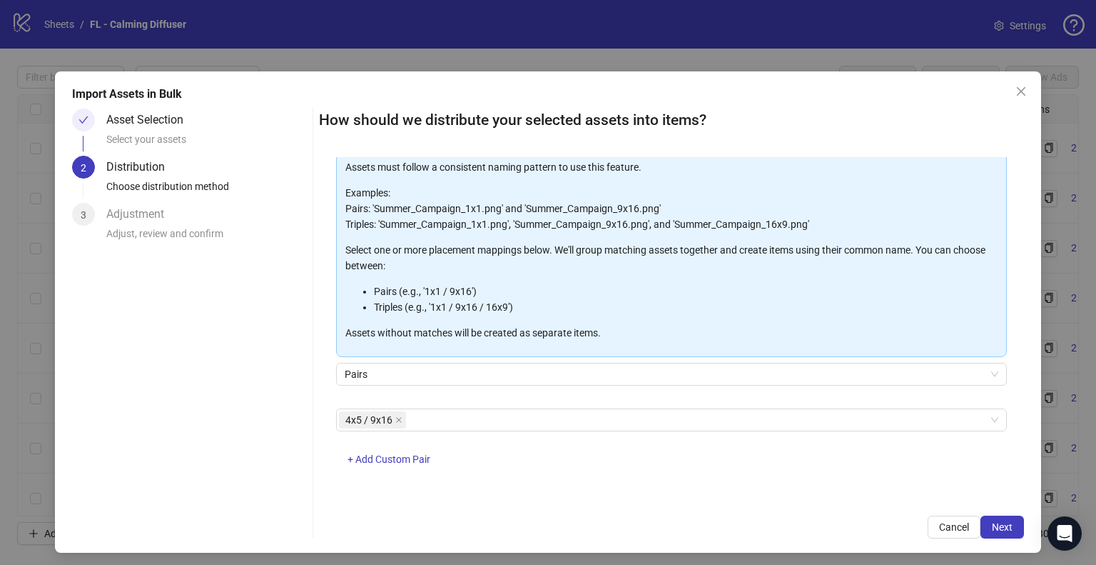
click at [682, 487] on div "One asset per item Group assets by name Assets must follow a consistent naming …" at bounding box center [671, 327] width 705 height 341
click at [981, 512] on button "Next" at bounding box center [1003, 526] width 44 height 23
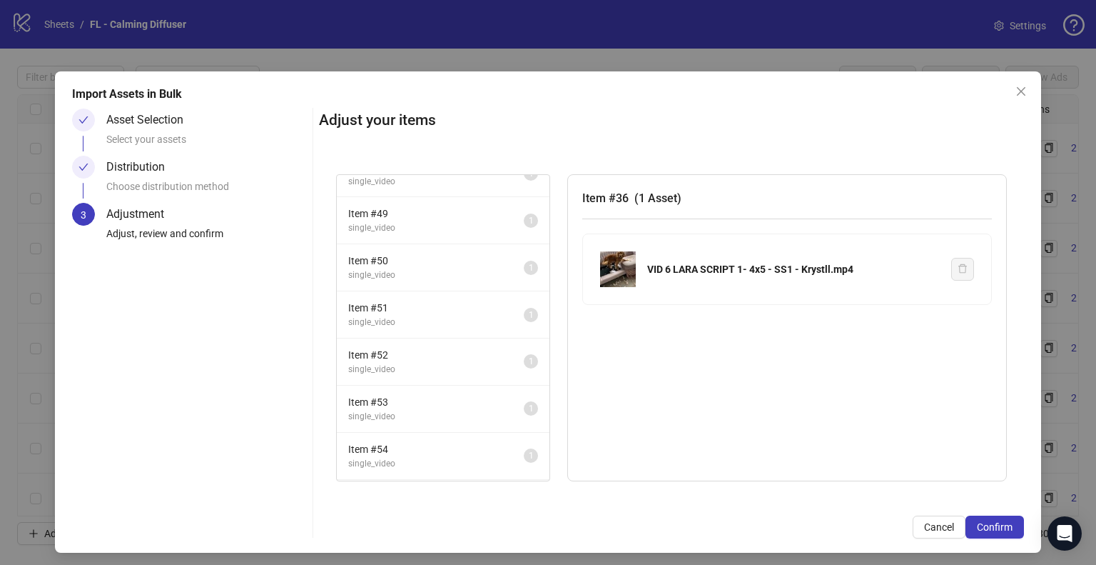
scroll to position [630, 0]
click at [935, 512] on button "Cancel" at bounding box center [939, 526] width 53 height 23
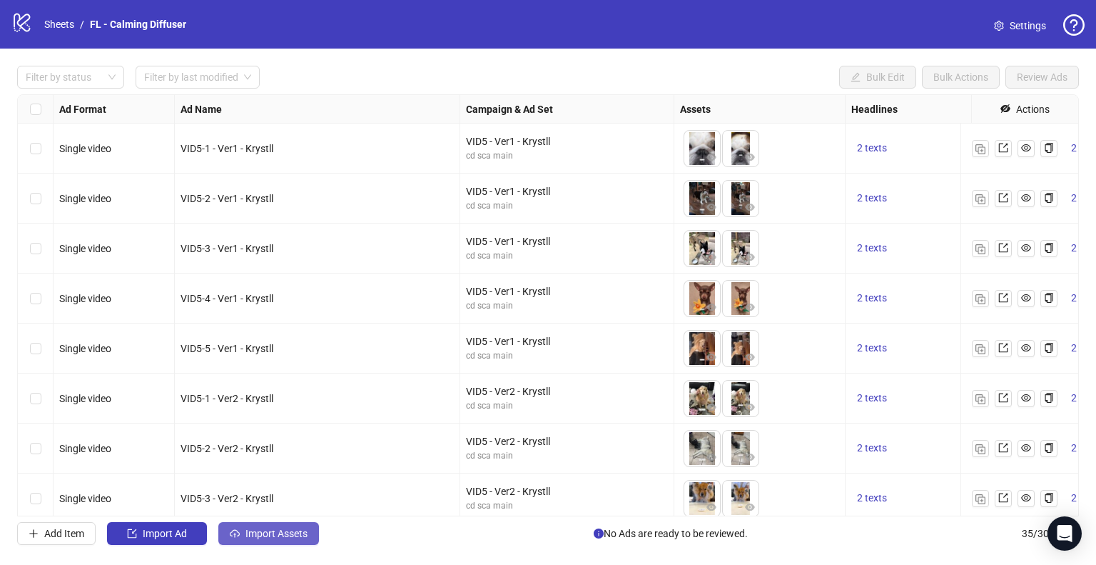
click at [256, 512] on span "Import Assets" at bounding box center [277, 532] width 62 height 11
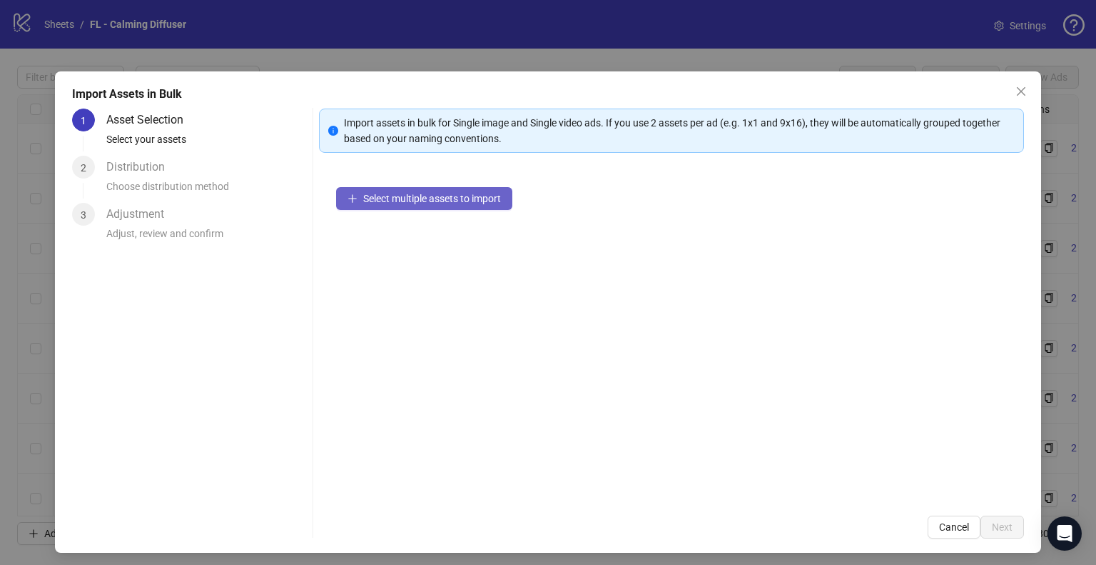
click at [420, 191] on button "Select multiple assets to import" at bounding box center [424, 198] width 176 height 23
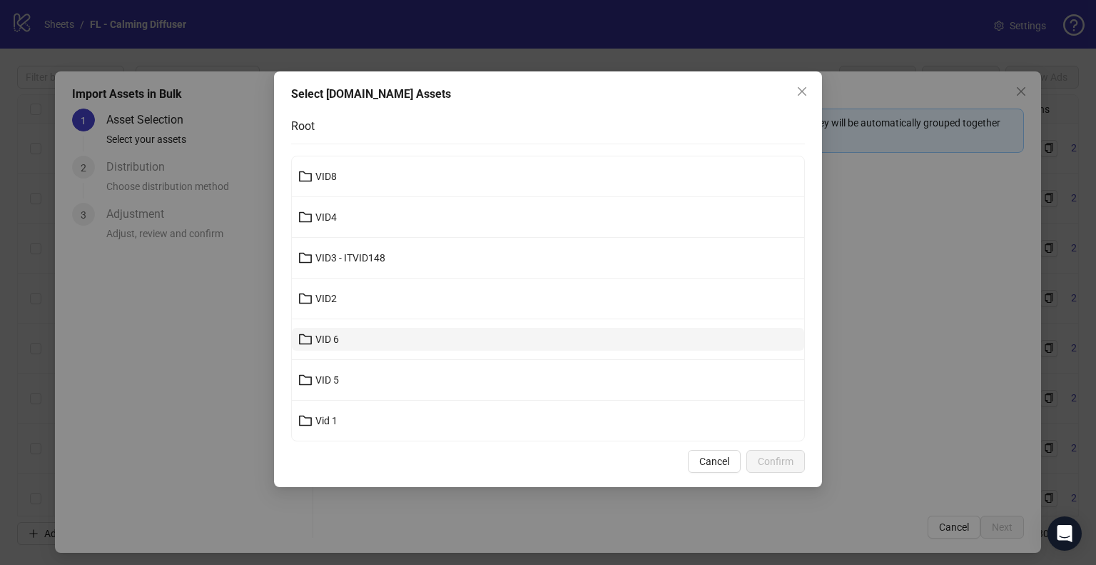
click at [401, 333] on button "VID 6" at bounding box center [548, 339] width 512 height 23
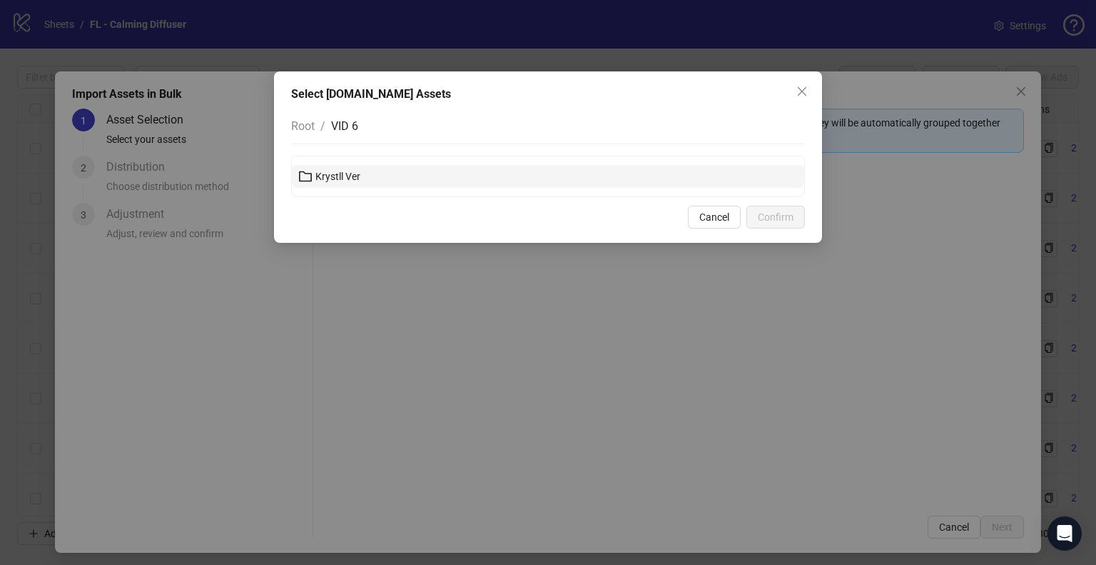
click at [404, 179] on button "Krystll Ver" at bounding box center [548, 176] width 512 height 23
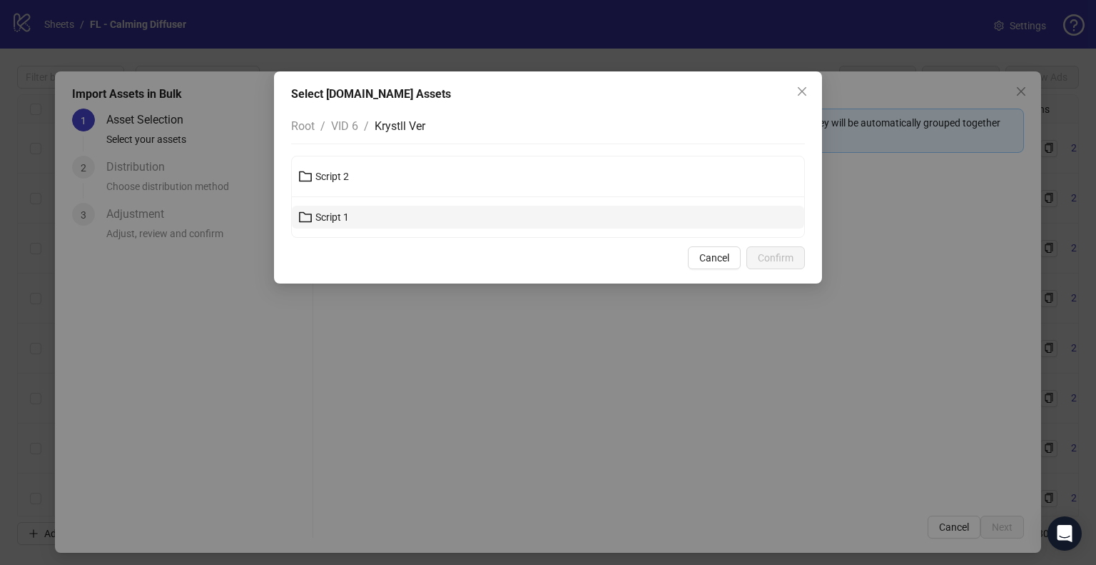
click at [375, 215] on button "Script 1" at bounding box center [548, 217] width 512 height 23
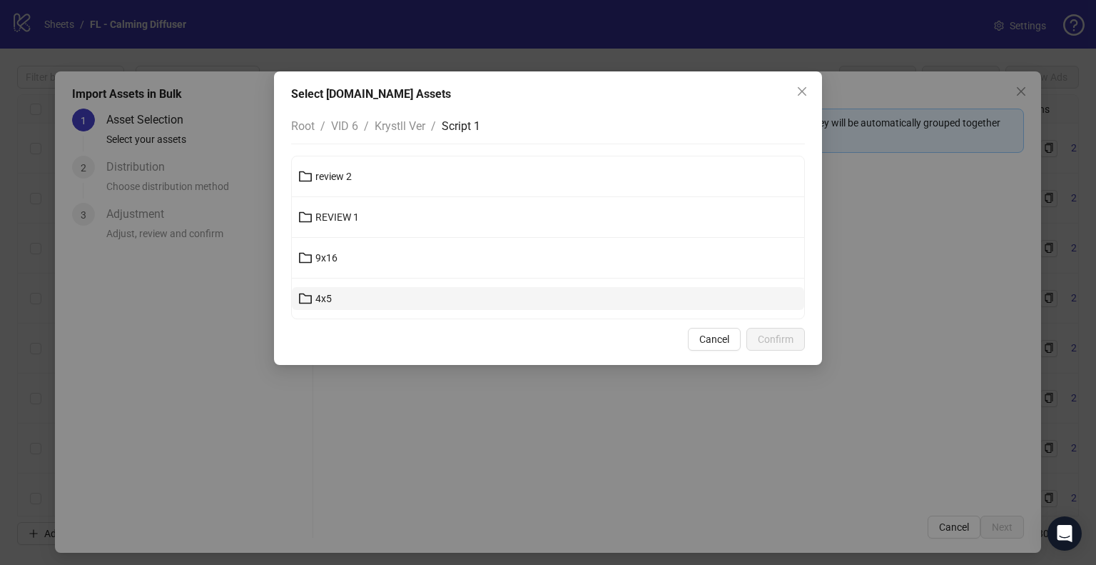
click at [355, 288] on button "4x5" at bounding box center [548, 298] width 512 height 23
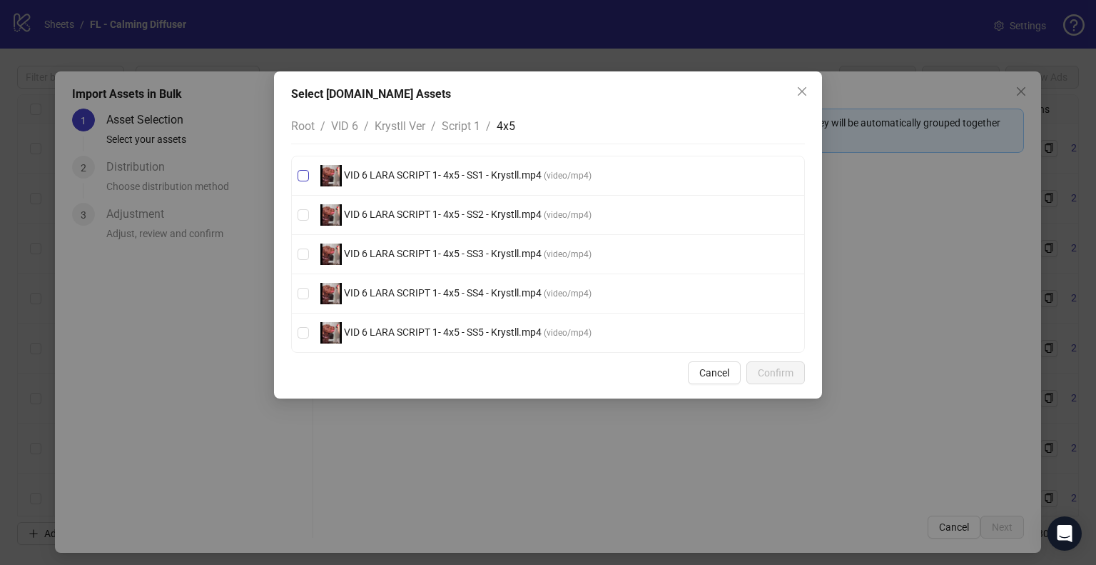
click at [537, 171] on span "VID 6 LARA SCRIPT 1- 4x5 - SS1 - Krystll.mp4" at bounding box center [443, 174] width 202 height 11
click at [520, 211] on span "VID 6 LARA SCRIPT 1- 4x5 - SS2 - Krystll.mp4" at bounding box center [443, 213] width 202 height 11
click at [520, 248] on span "VID 6 LARA SCRIPT 1- 4x5 - SS3 - Krystll.mp4" at bounding box center [443, 253] width 202 height 11
click at [513, 288] on span "VID 6 LARA SCRIPT 1- 4x5 - SS4 - Krystll.mp4" at bounding box center [443, 292] width 202 height 11
click at [510, 333] on span "VID 6 LARA SCRIPT 1- 4x5 - SS5 - Krystll.mp4" at bounding box center [443, 331] width 202 height 11
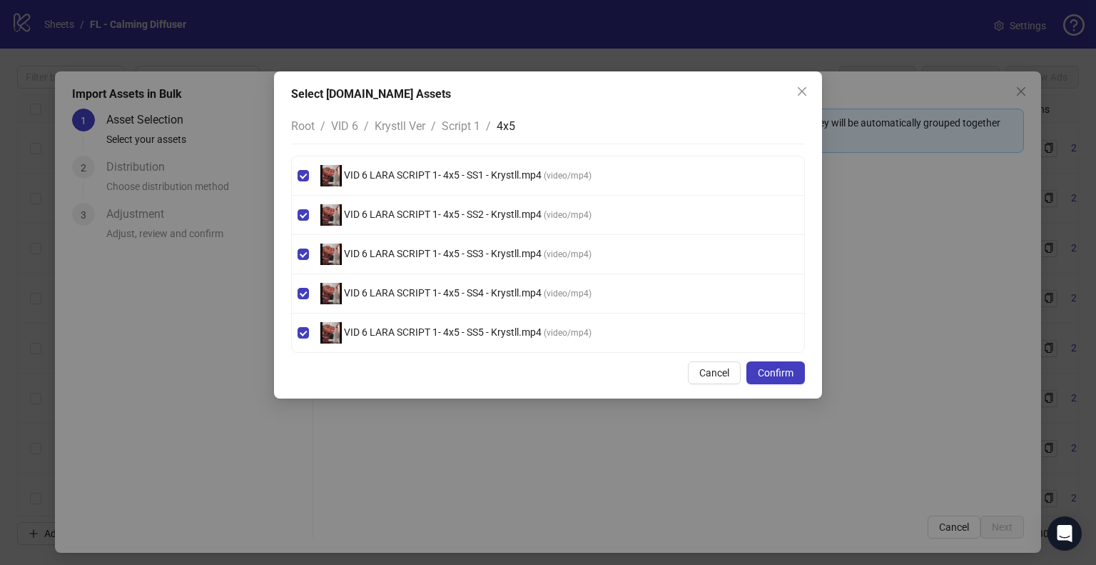
click at [400, 125] on span "Krystll Ver" at bounding box center [400, 126] width 51 height 14
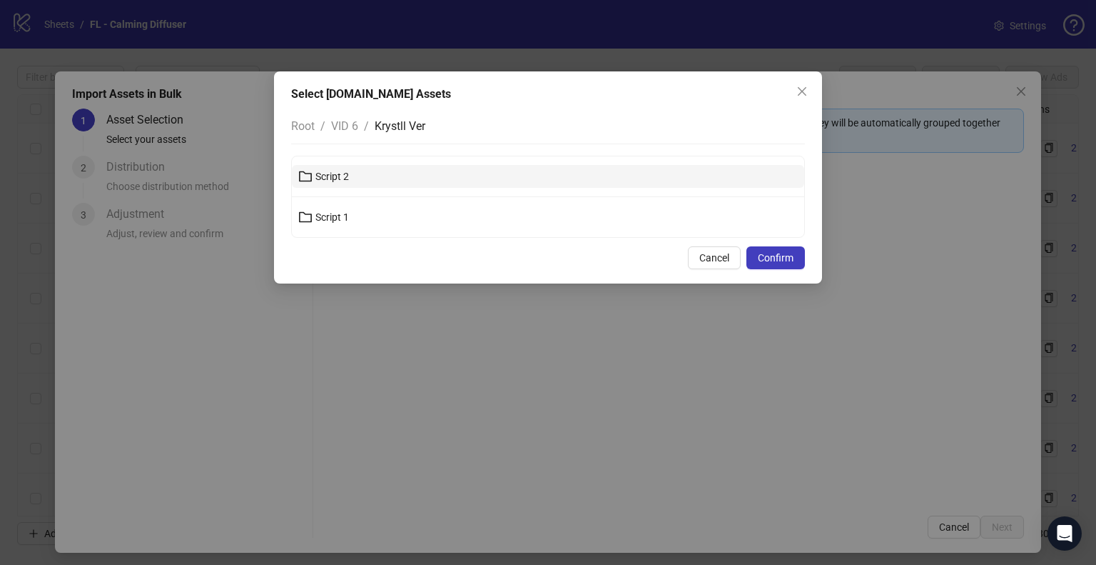
click at [407, 174] on button "Script 2" at bounding box center [548, 176] width 512 height 23
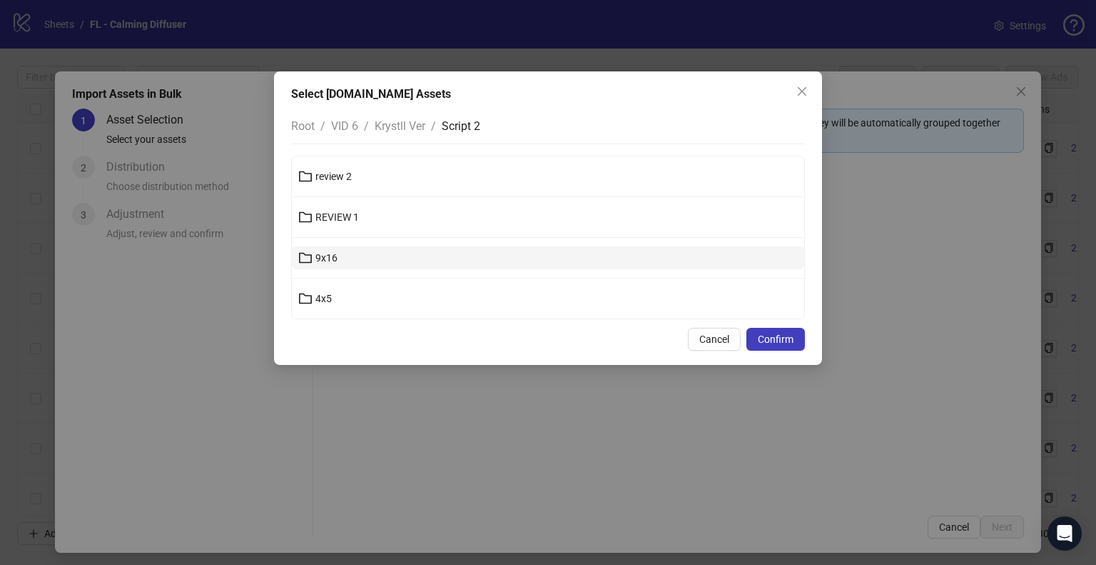
click at [373, 253] on button "9x16" at bounding box center [548, 257] width 512 height 23
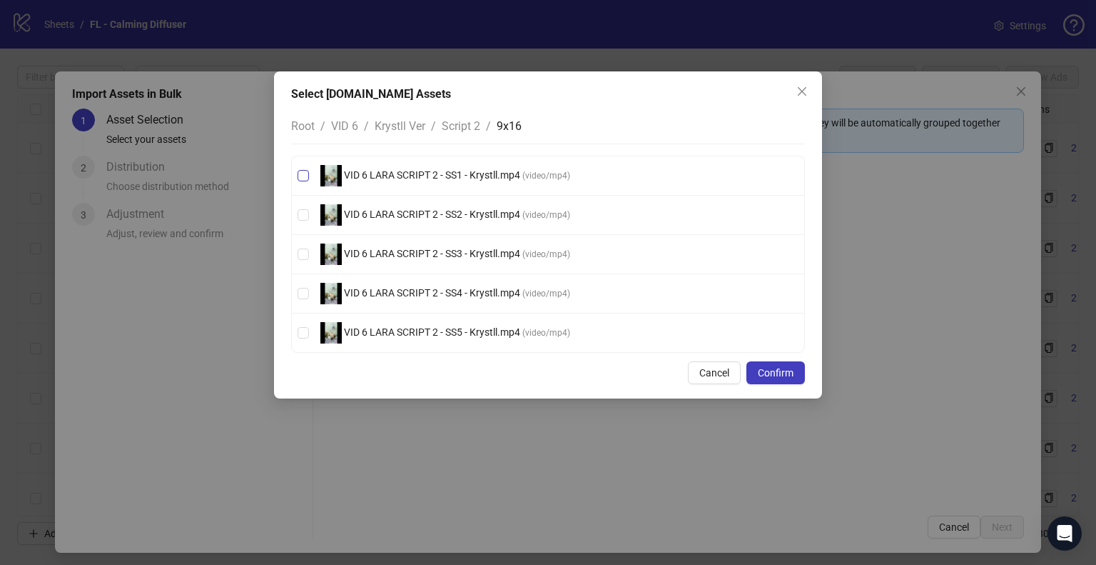
click at [506, 170] on span "VID 6 LARA SCRIPT 2 - SS1 - Krystll.mp4" at bounding box center [432, 174] width 181 height 11
click at [510, 211] on span "VID 6 LARA SCRIPT 2 - SS2 - Krystll.mp4" at bounding box center [432, 213] width 181 height 11
drag, startPoint x: 512, startPoint y: 253, endPoint x: 517, endPoint y: 275, distance: 22.0
click at [513, 255] on span "VID 6 LARA SCRIPT 2 - SS3 - Krystll.mp4" at bounding box center [432, 253] width 181 height 11
drag, startPoint x: 515, startPoint y: 289, endPoint x: 521, endPoint y: 315, distance: 26.5
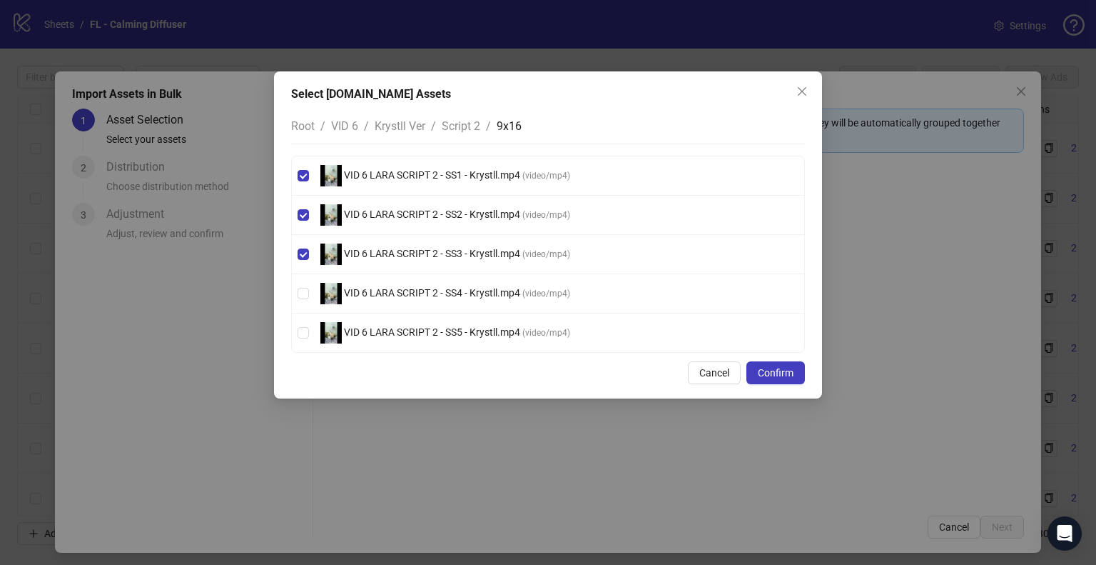
click at [515, 290] on span "VID 6 LARA SCRIPT 2 - SS4 - Krystll.mp4" at bounding box center [432, 292] width 181 height 11
drag, startPoint x: 520, startPoint y: 329, endPoint x: 542, endPoint y: 335, distance: 23.5
click at [522, 330] on span "VID 6 LARA SCRIPT 2 - SS5 - Krystll.mp4" at bounding box center [432, 331] width 181 height 11
click at [624, 339] on label "VID 6 LARA SCRIPT 2 - SS5 - Krystll.mp4 ( video/mp4 )" at bounding box center [548, 332] width 512 height 21
click at [787, 370] on span "Confirm" at bounding box center [776, 372] width 36 height 11
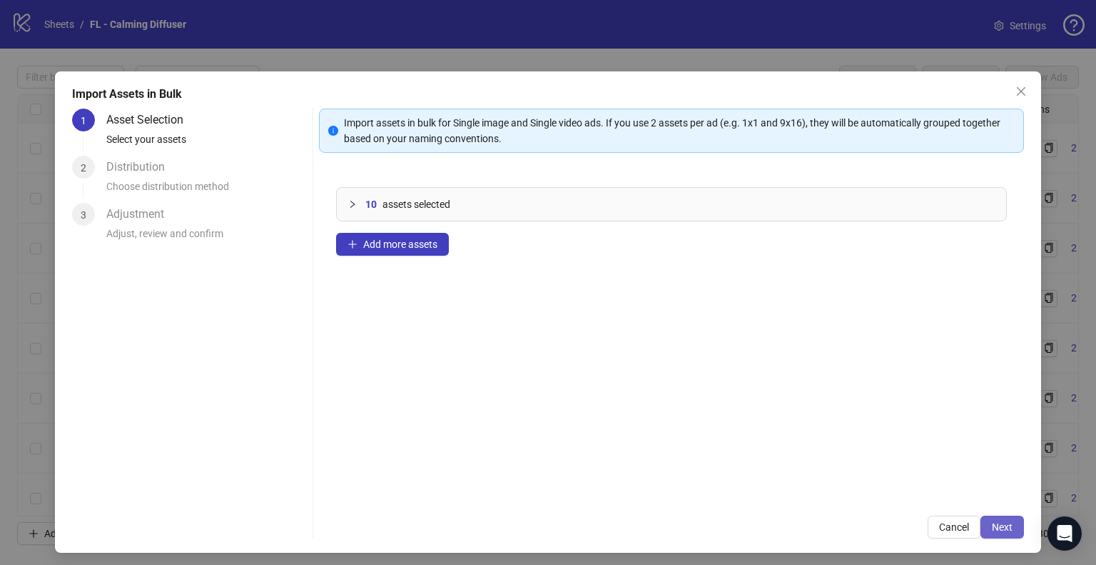
click at [992, 512] on span "Next" at bounding box center [1002, 526] width 21 height 11
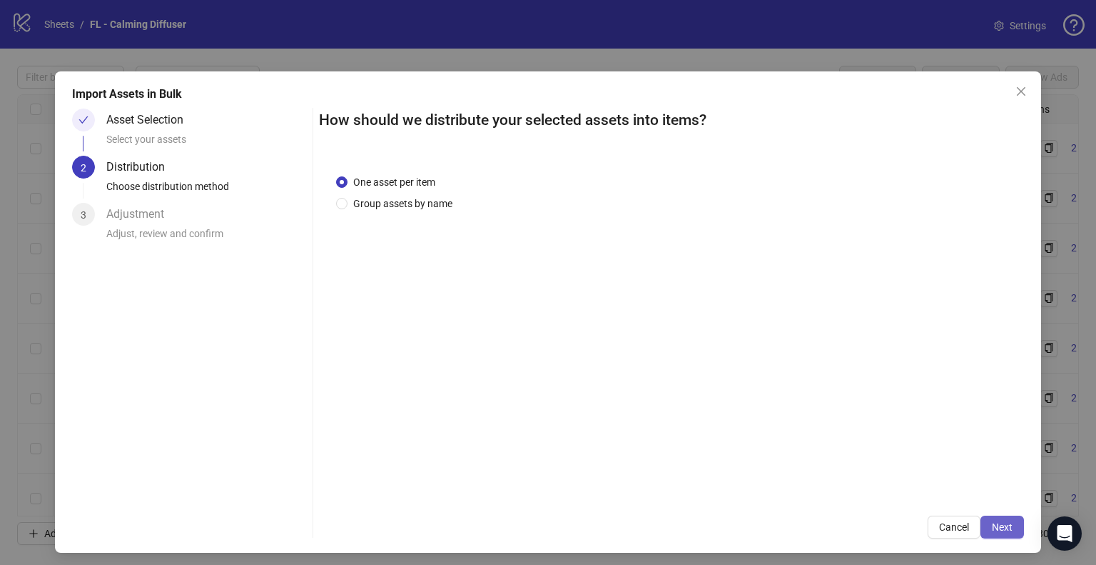
click at [992, 512] on span "Next" at bounding box center [1002, 526] width 21 height 11
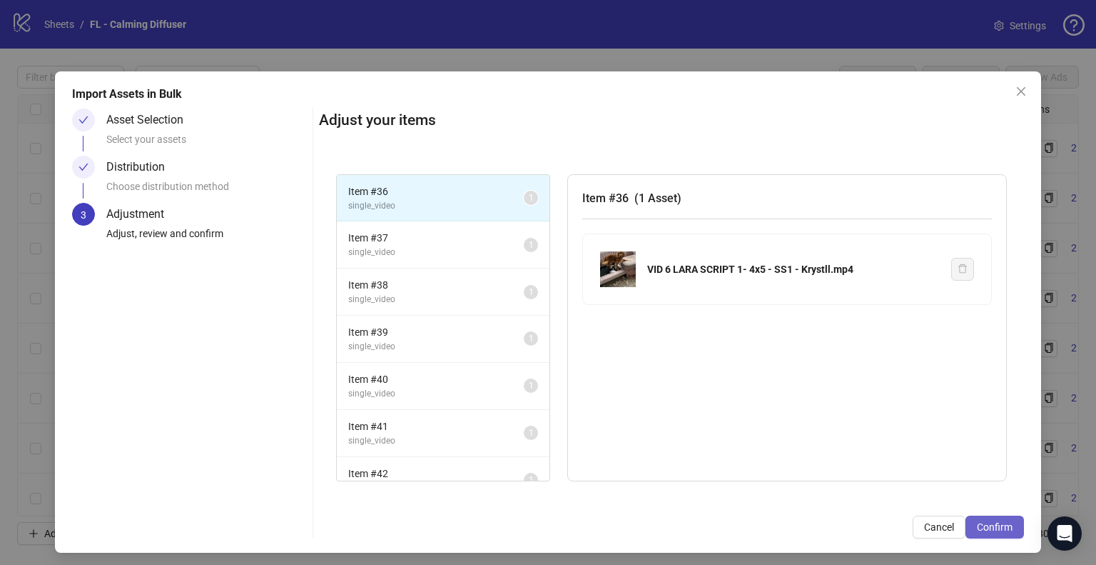
click at [989, 512] on span "Confirm" at bounding box center [995, 526] width 36 height 11
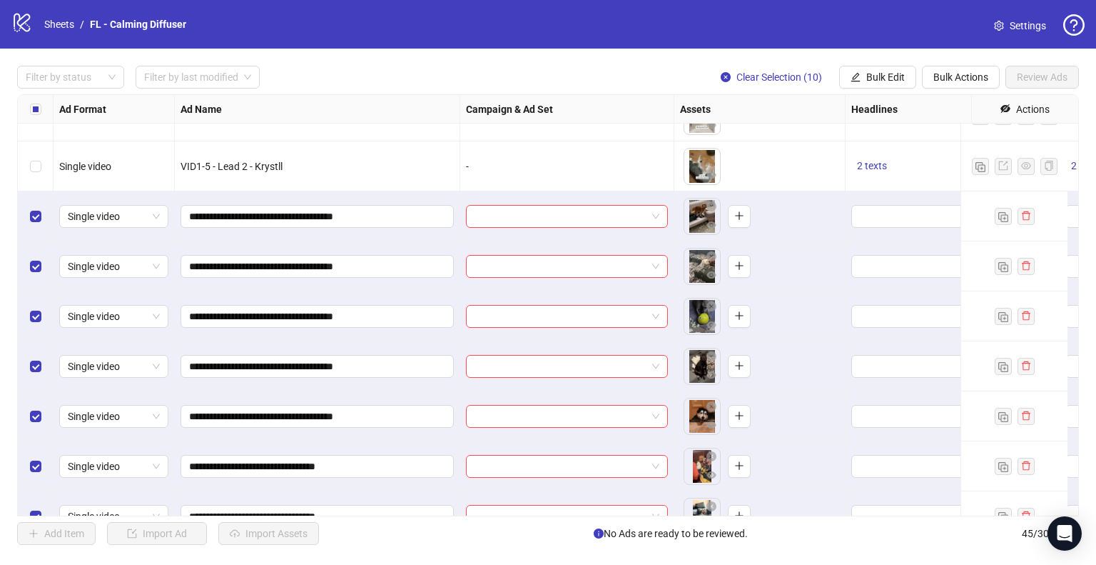
scroll to position [1653, 0]
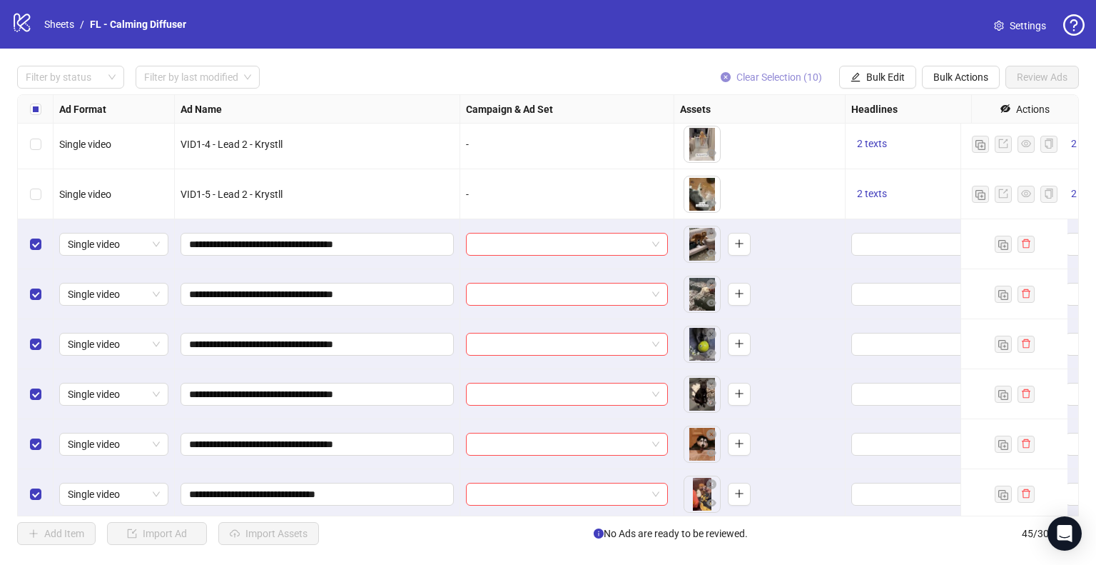
click at [787, 76] on span "Clear Selection (10)" at bounding box center [780, 76] width 86 height 11
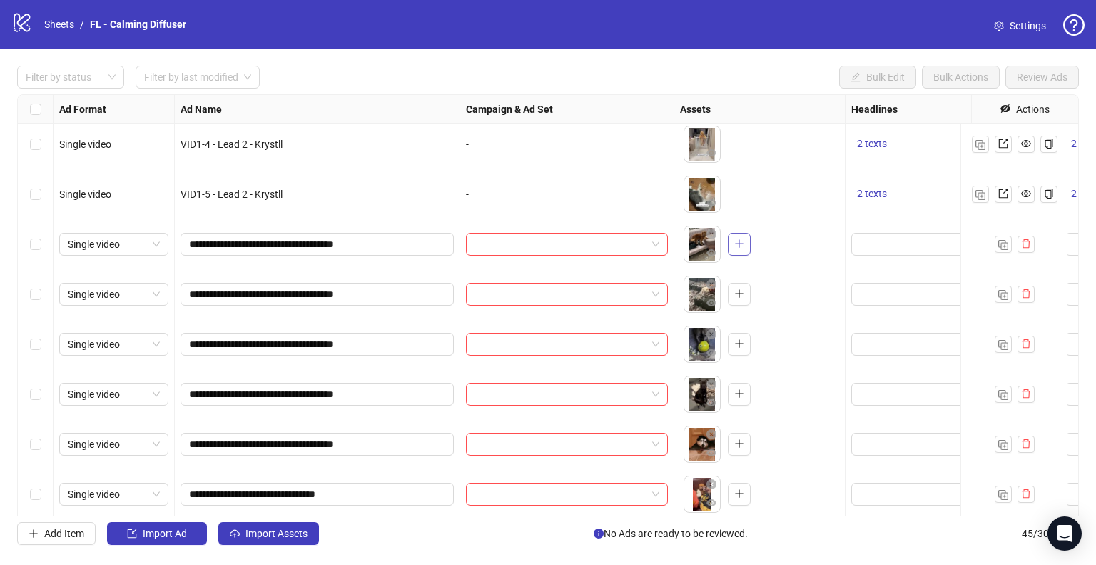
click at [739, 248] on span "button" at bounding box center [739, 243] width 10 height 11
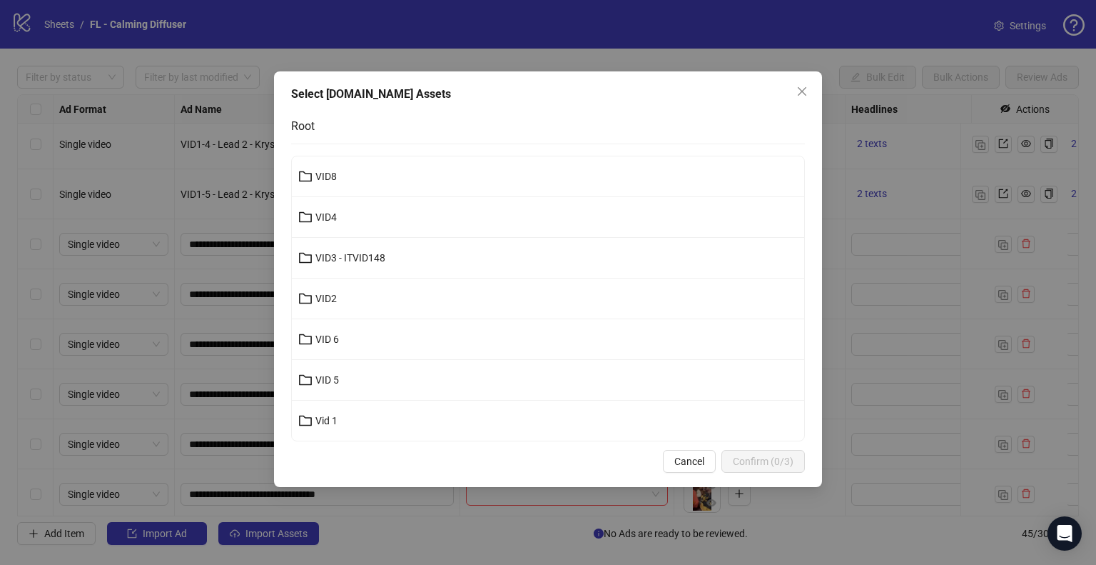
click at [388, 341] on button "VID 6" at bounding box center [548, 339] width 512 height 23
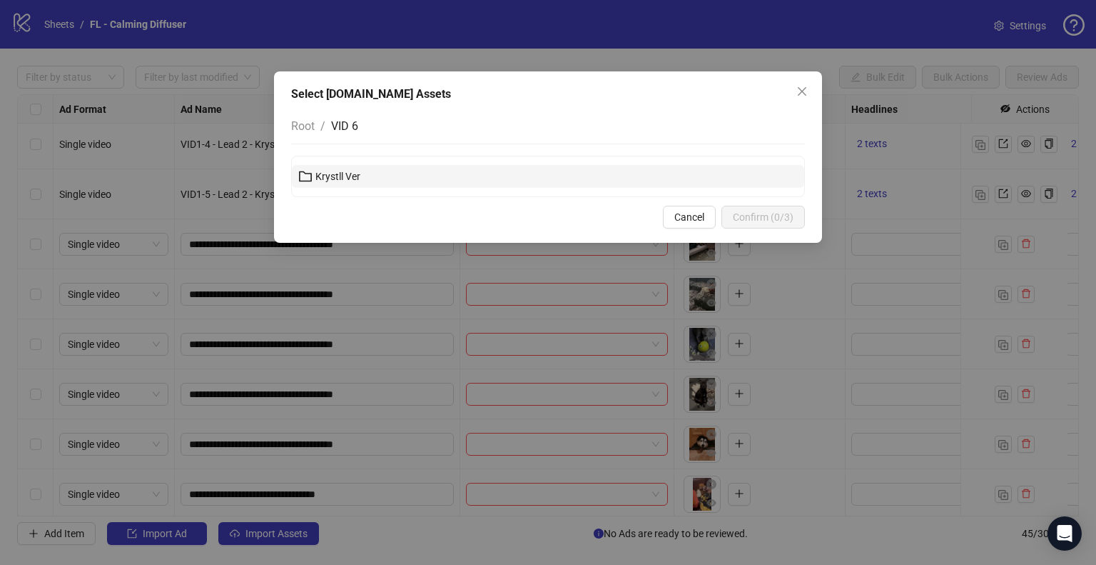
click at [365, 179] on button "Krystll Ver" at bounding box center [548, 176] width 512 height 23
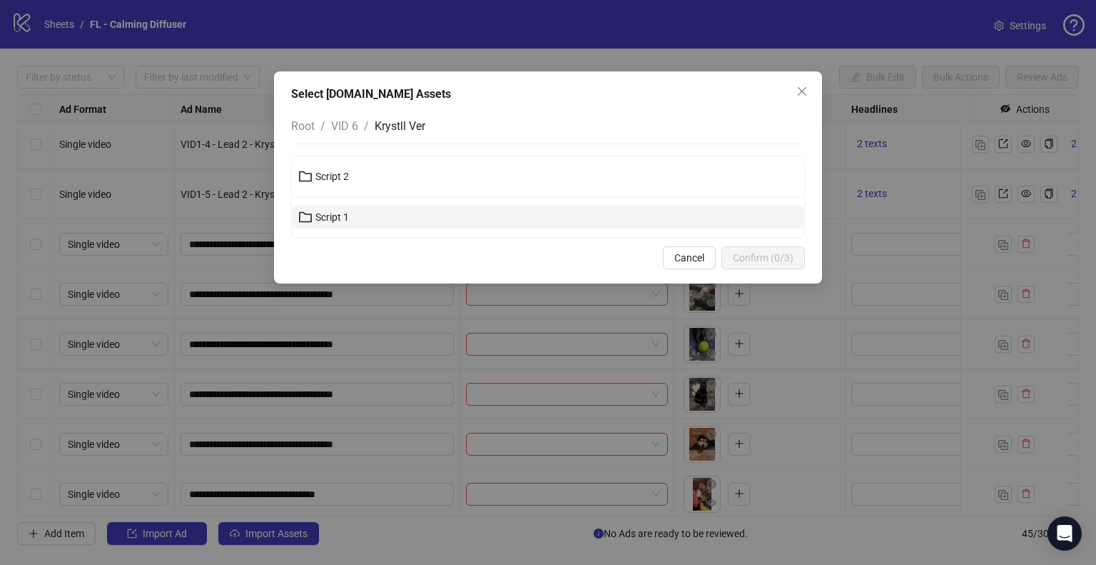
click at [356, 218] on button "Script 1" at bounding box center [548, 217] width 512 height 23
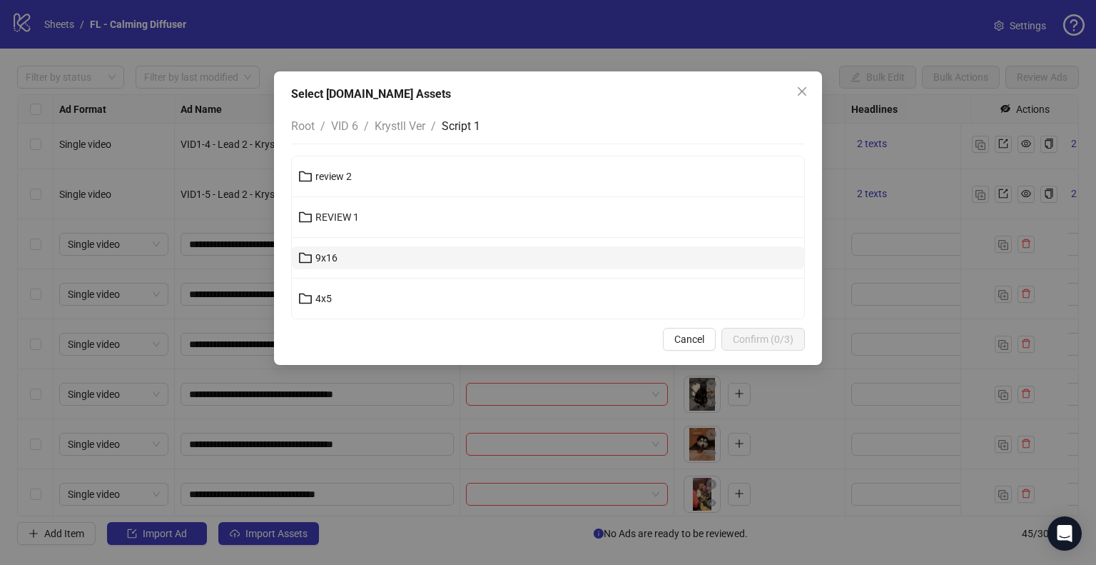
click at [362, 259] on button "9x16" at bounding box center [548, 257] width 512 height 23
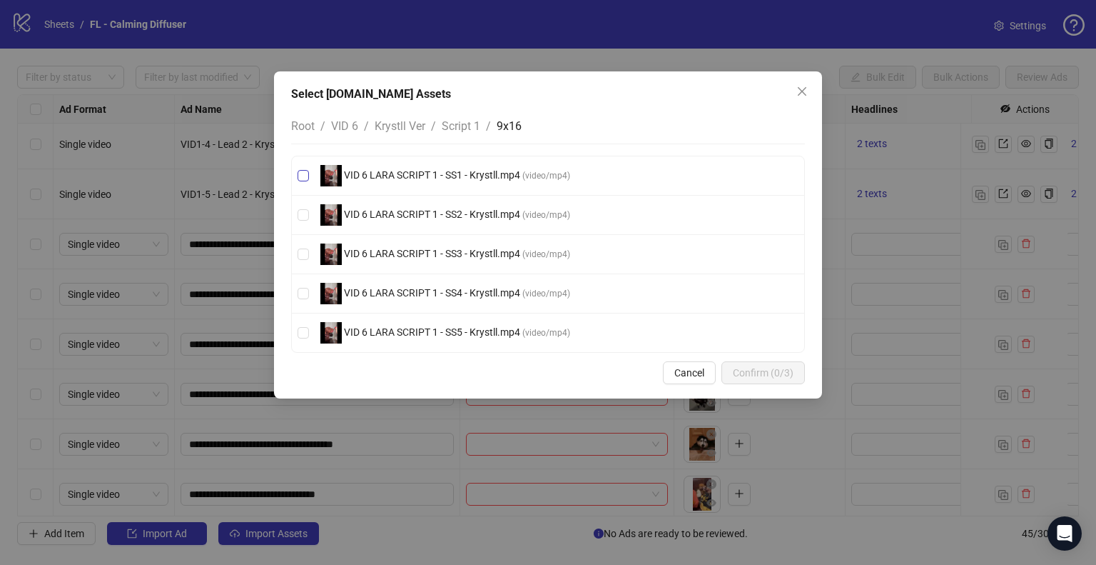
click at [443, 179] on span "VID 6 LARA SCRIPT 1 - SS1 - Krystll.mp4" at bounding box center [432, 174] width 181 height 11
click at [785, 376] on span "Confirm (1/3)" at bounding box center [763, 372] width 61 height 11
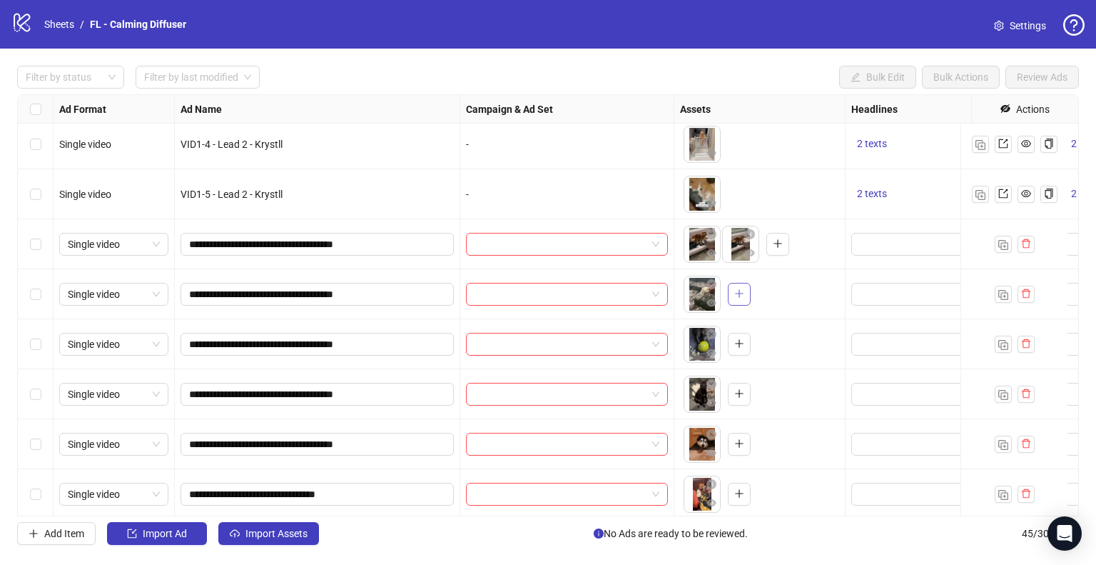
click at [737, 300] on button "button" at bounding box center [739, 294] width 23 height 23
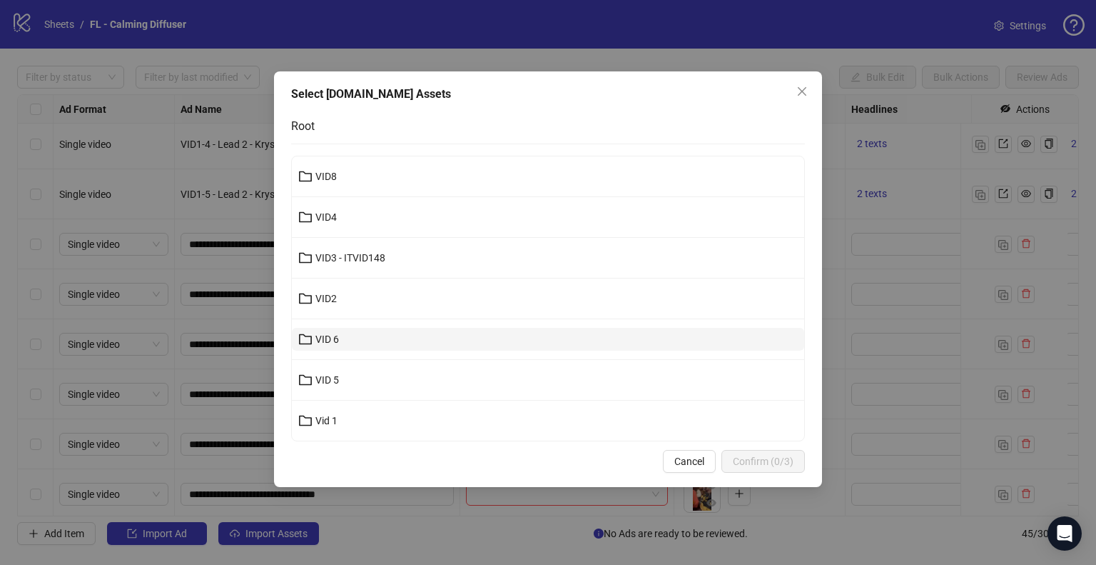
click at [357, 345] on button "VID 6" at bounding box center [548, 339] width 512 height 23
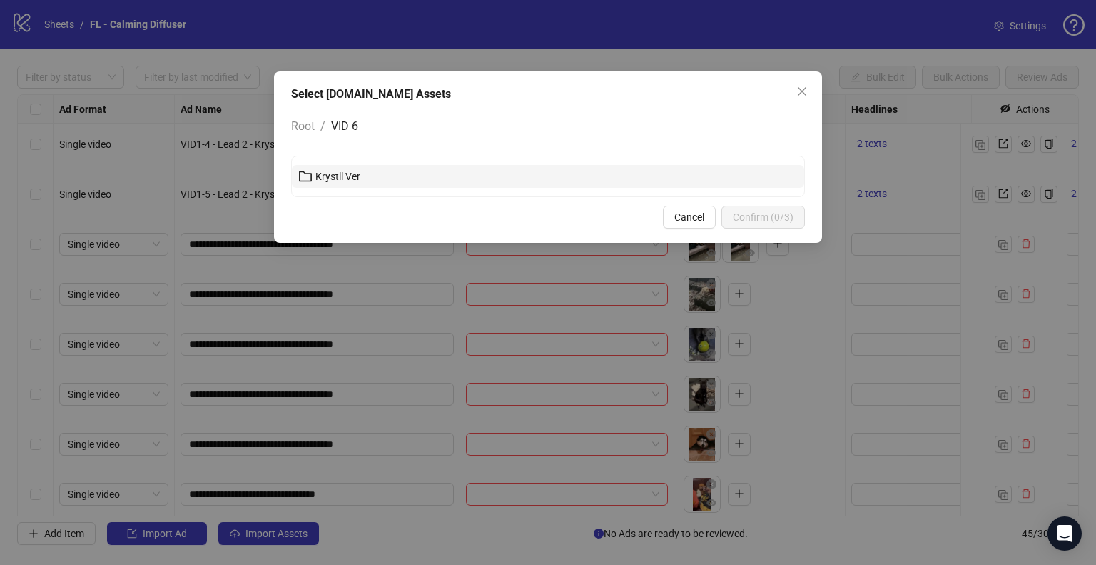
click at [364, 176] on button "Krystll Ver" at bounding box center [548, 176] width 512 height 23
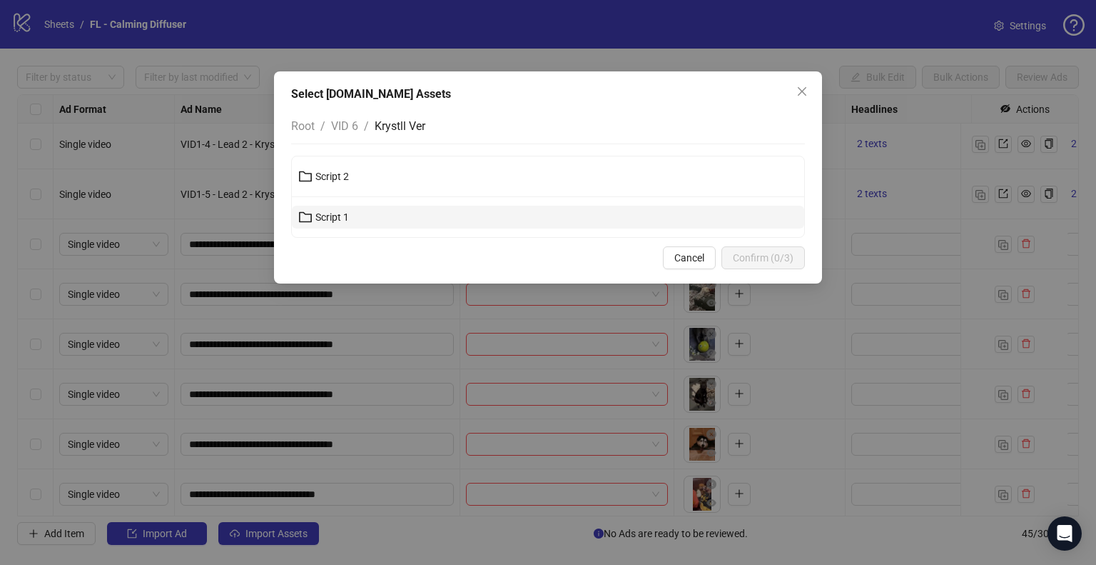
click at [347, 218] on span "Script 1" at bounding box center [332, 216] width 34 height 11
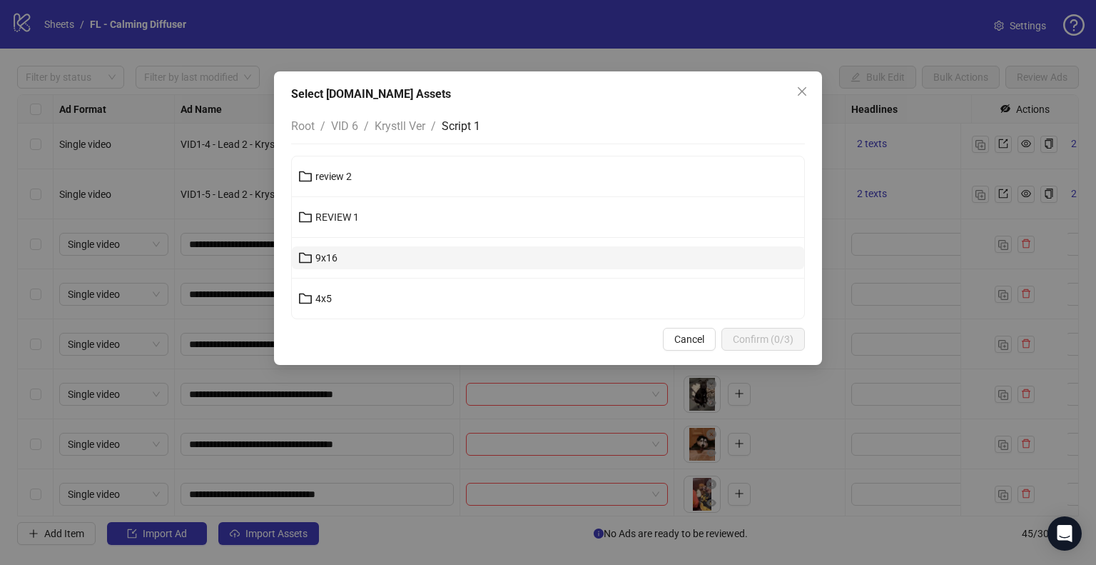
click at [363, 257] on button "9x16" at bounding box center [548, 257] width 512 height 23
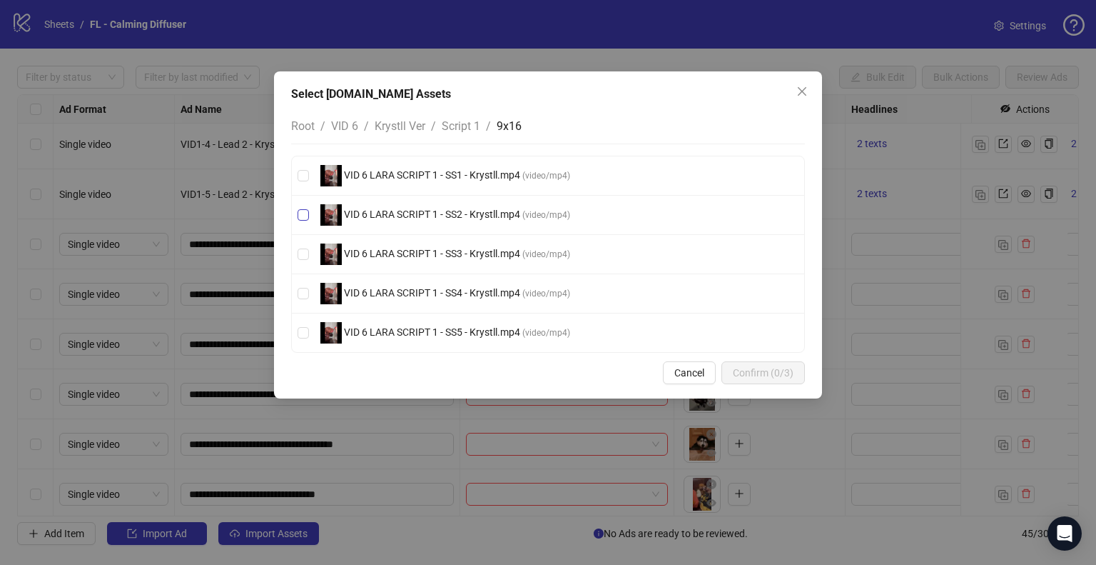
click at [535, 215] on span "( video/mp4 )" at bounding box center [546, 215] width 48 height 10
click at [789, 373] on span "Confirm (1/3)" at bounding box center [763, 372] width 61 height 11
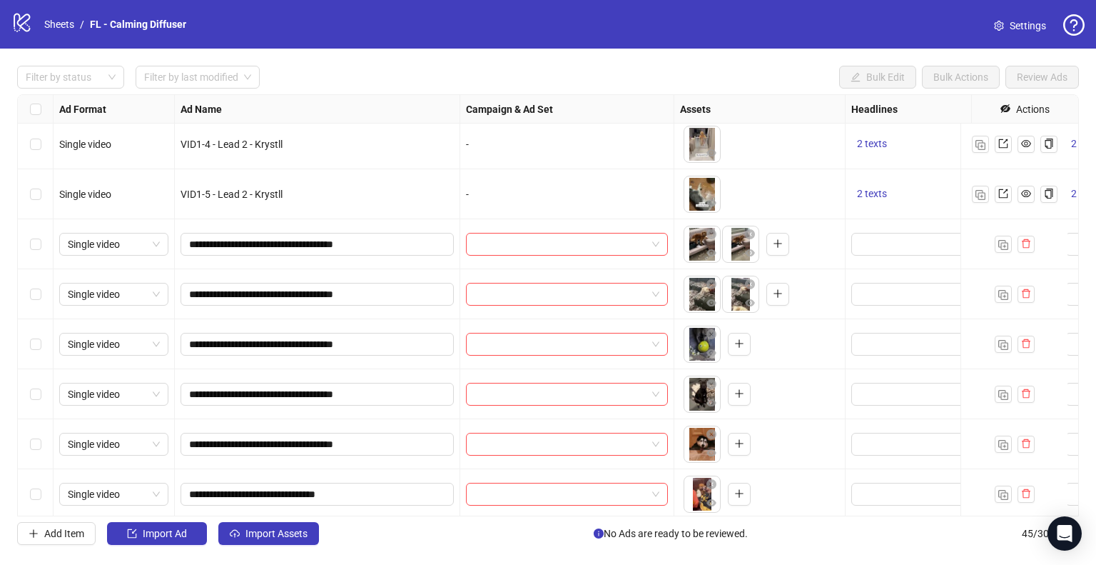
scroll to position [1724, 0]
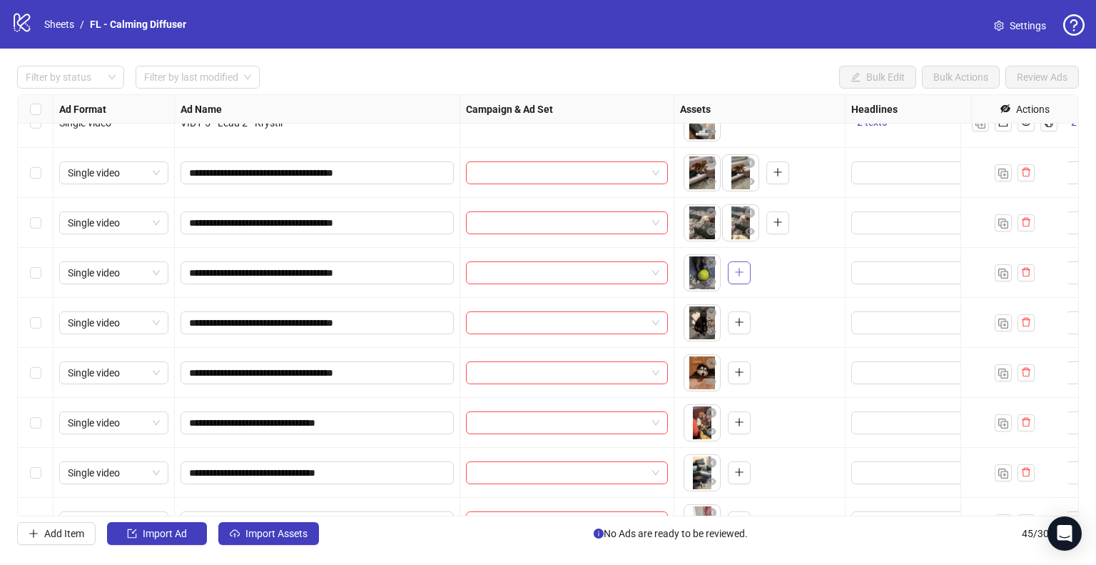
click at [742, 267] on icon "plus" at bounding box center [739, 272] width 10 height 10
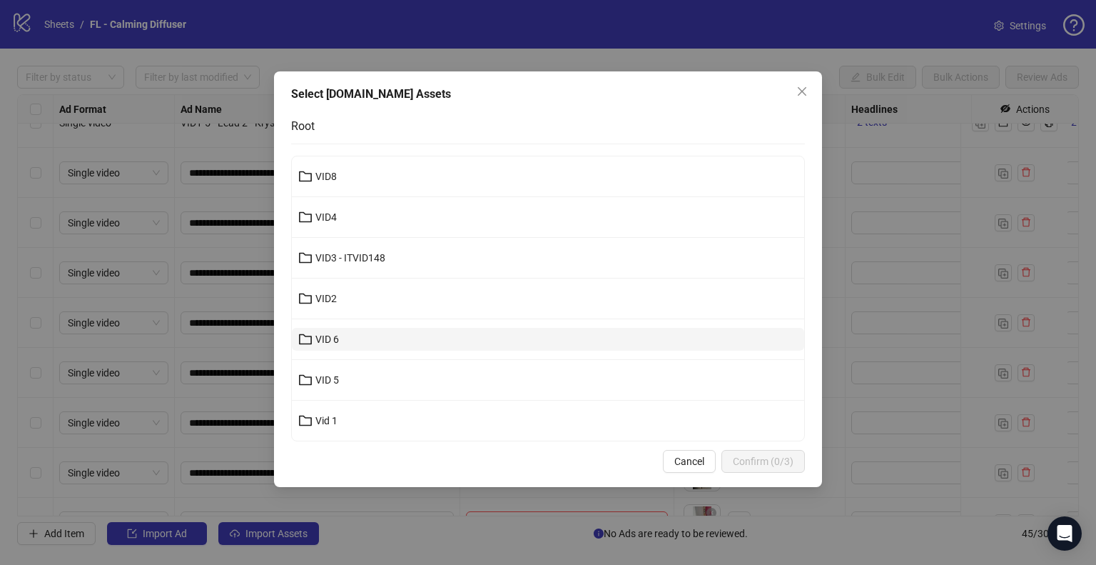
click at [365, 335] on button "VID 6" at bounding box center [548, 339] width 512 height 23
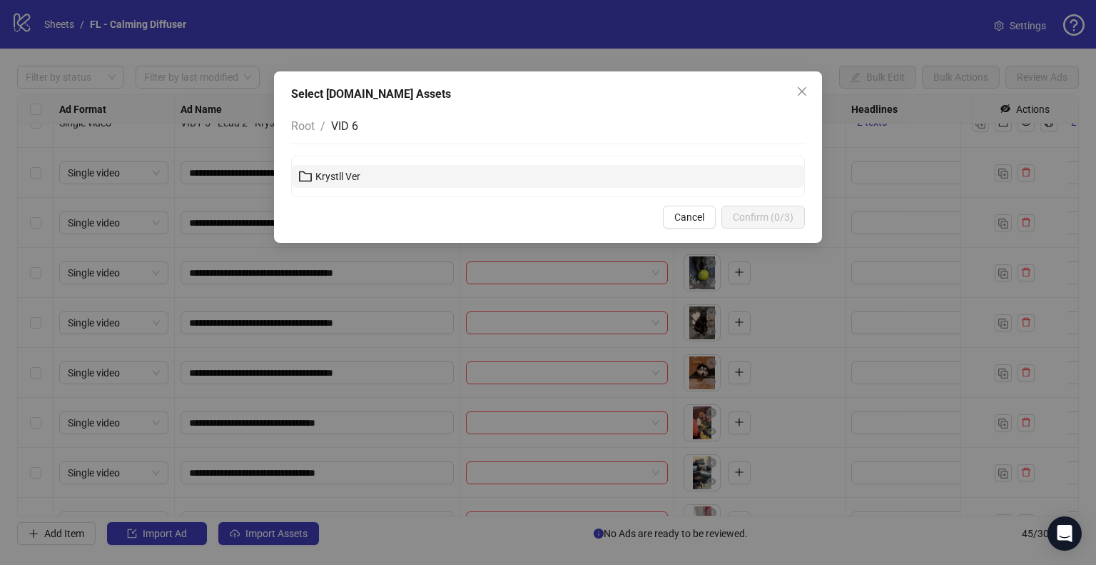
click at [391, 173] on button "Krystll Ver" at bounding box center [548, 176] width 512 height 23
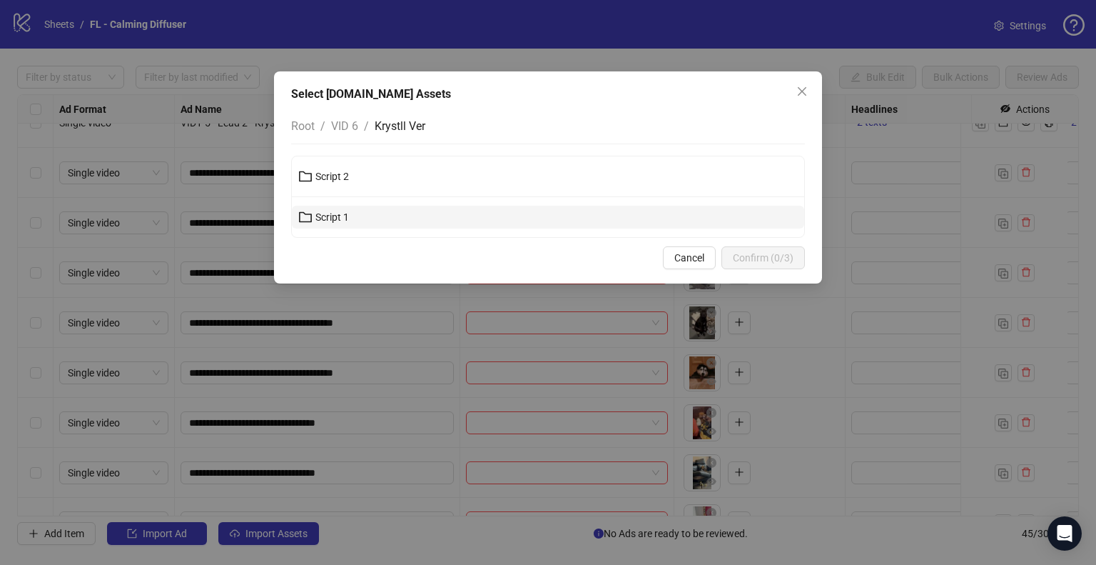
click at [368, 223] on button "Script 1" at bounding box center [548, 217] width 512 height 23
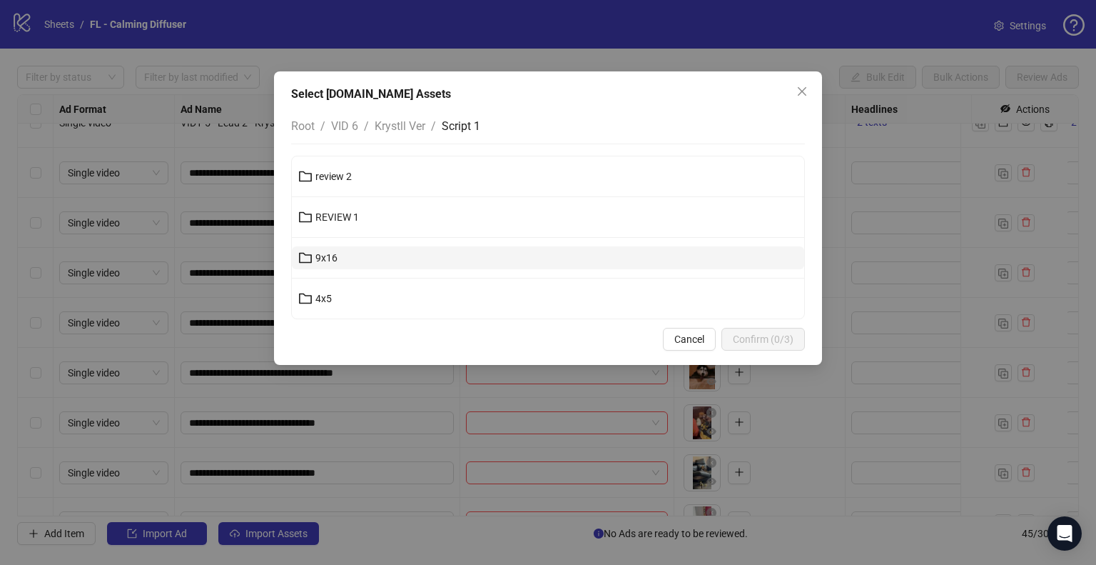
click at [365, 251] on button "9x16" at bounding box center [548, 257] width 512 height 23
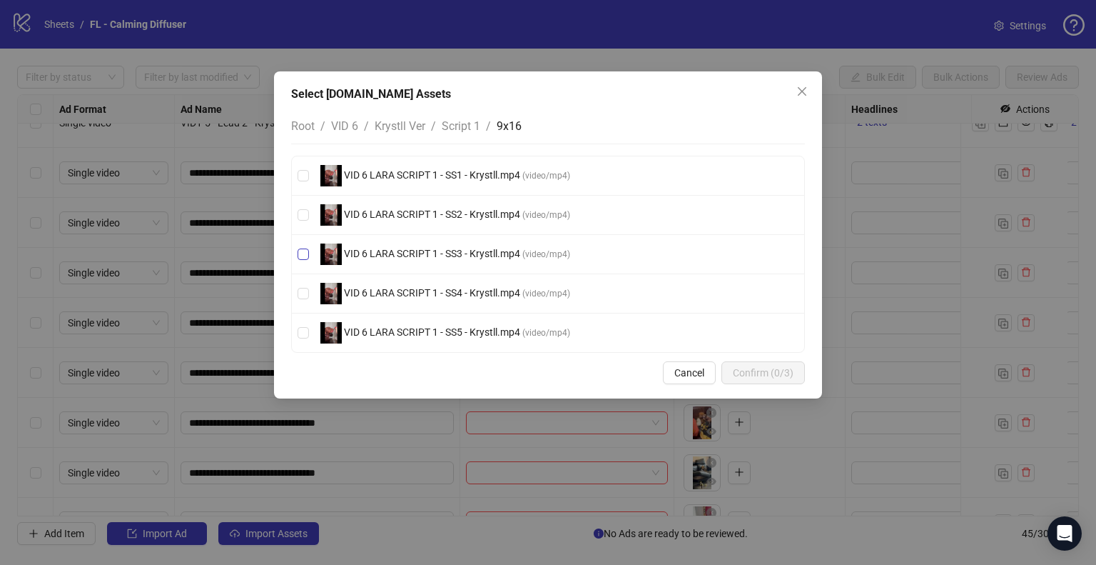
click at [485, 255] on span "VID 6 LARA SCRIPT 1 - SS3 - Krystll.mp4" at bounding box center [432, 253] width 181 height 11
click at [779, 374] on span "Confirm (1/3)" at bounding box center [763, 372] width 61 height 11
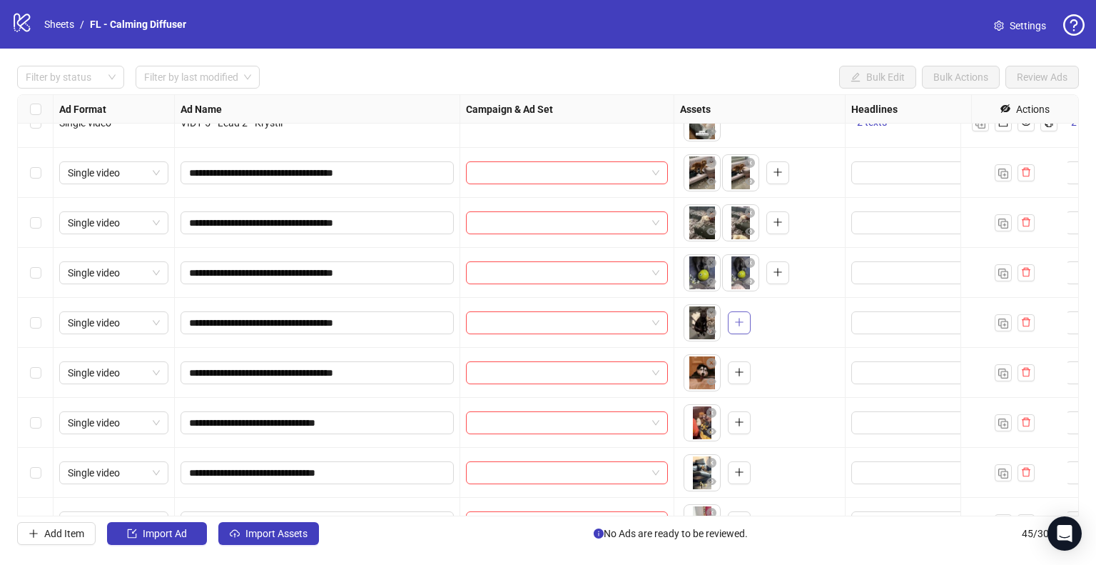
click at [740, 319] on icon "plus" at bounding box center [739, 322] width 10 height 10
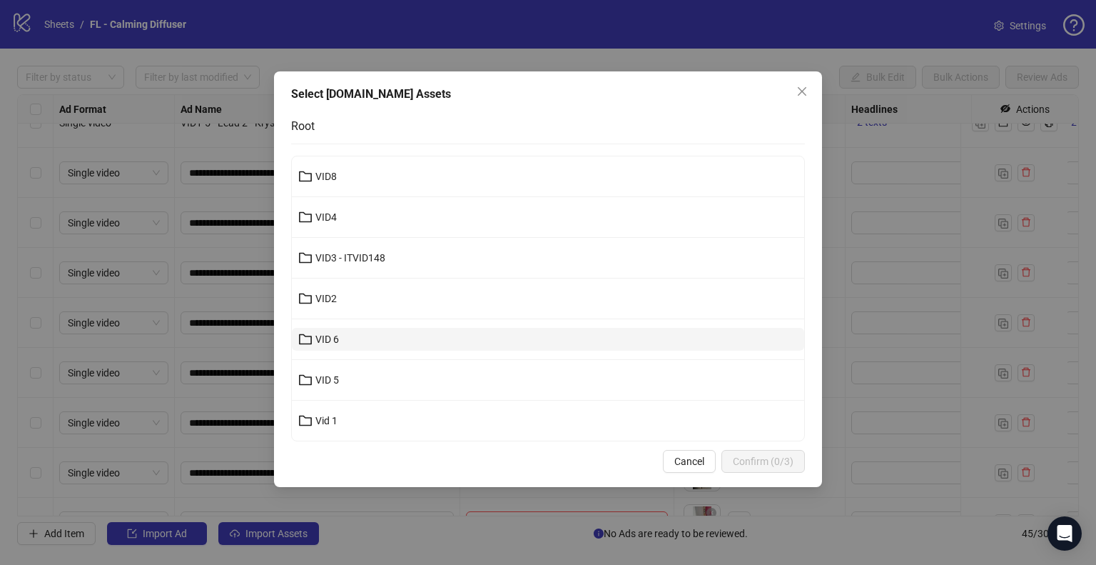
click at [342, 340] on button "VID 6" at bounding box center [548, 339] width 512 height 23
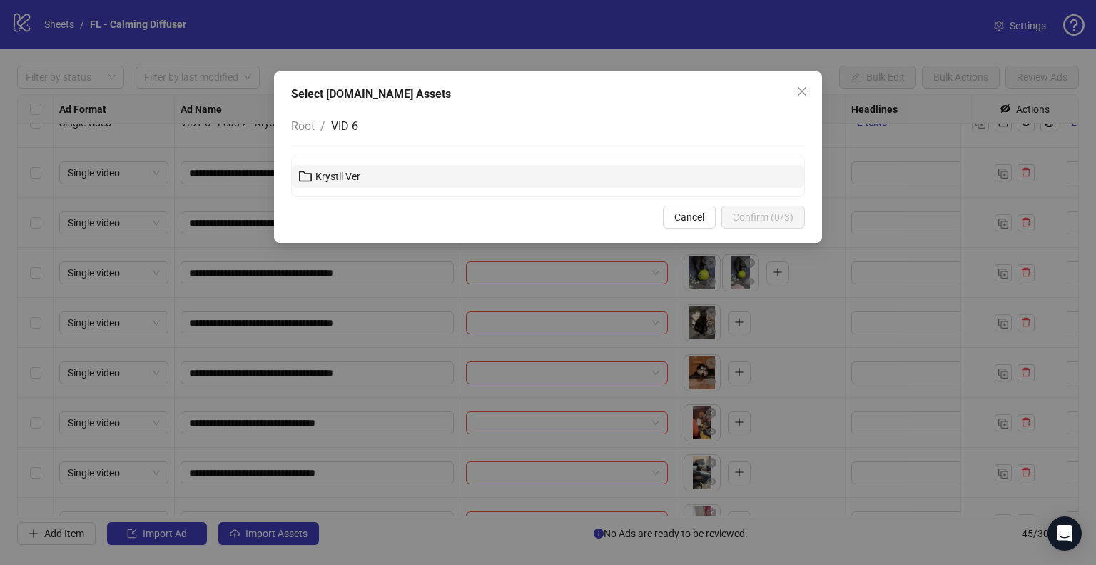
click at [368, 179] on button "Krystll Ver" at bounding box center [548, 176] width 512 height 23
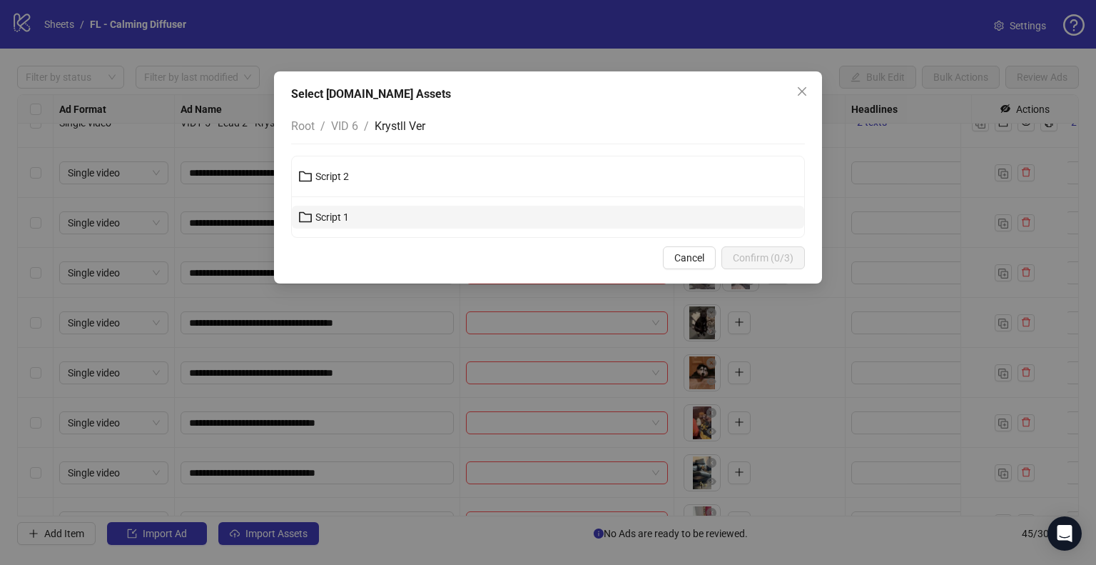
click at [360, 224] on button "Script 1" at bounding box center [548, 217] width 512 height 23
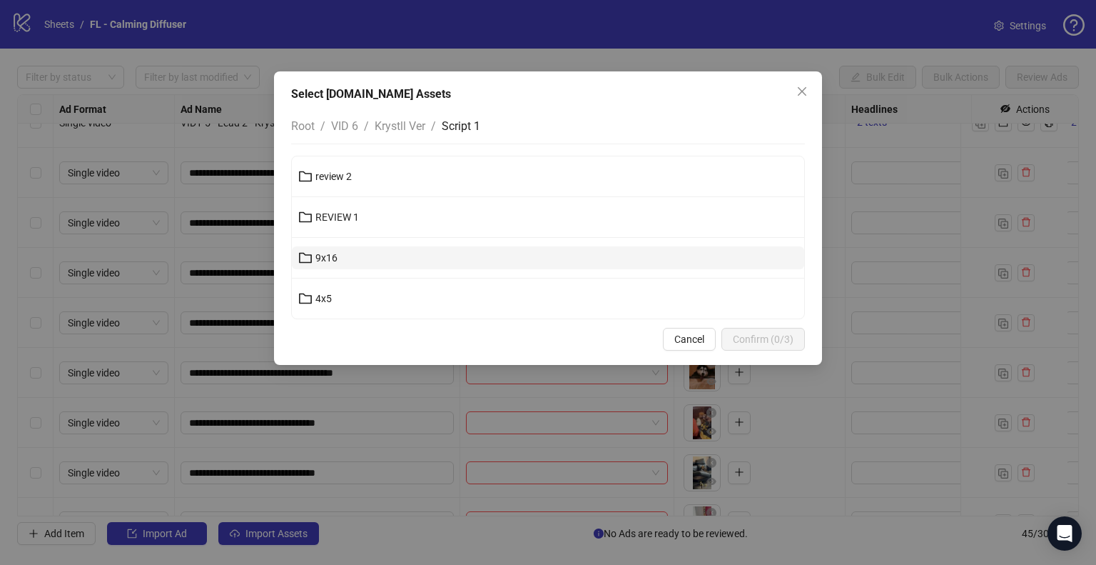
click at [343, 255] on button "9x16" at bounding box center [548, 257] width 512 height 23
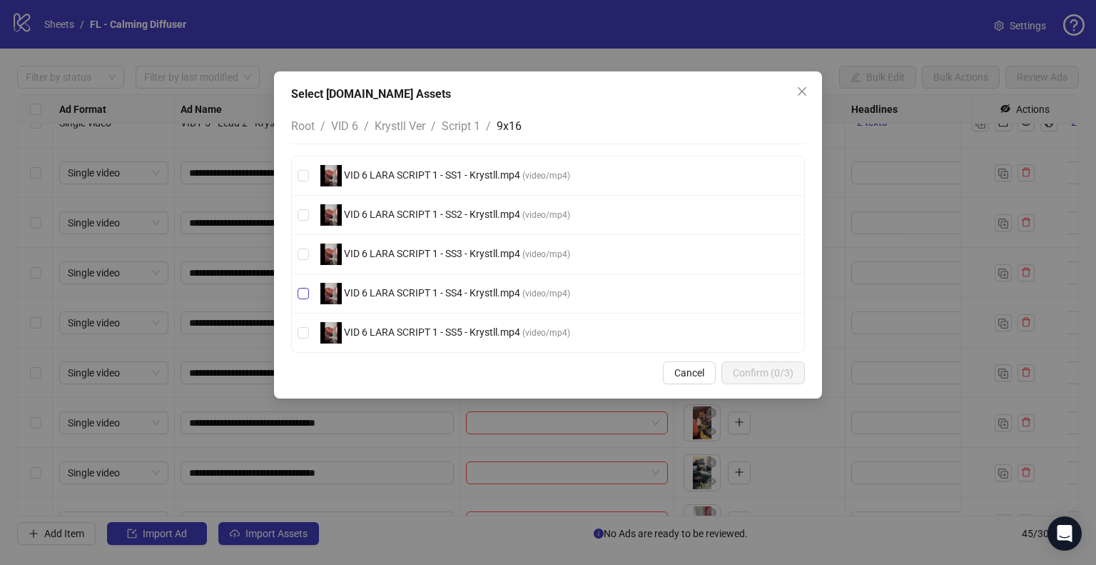
click at [480, 288] on span "VID 6 LARA SCRIPT 1 - SS4 - Krystll.mp4" at bounding box center [432, 292] width 181 height 11
click at [785, 370] on span "Confirm (1/3)" at bounding box center [763, 372] width 61 height 11
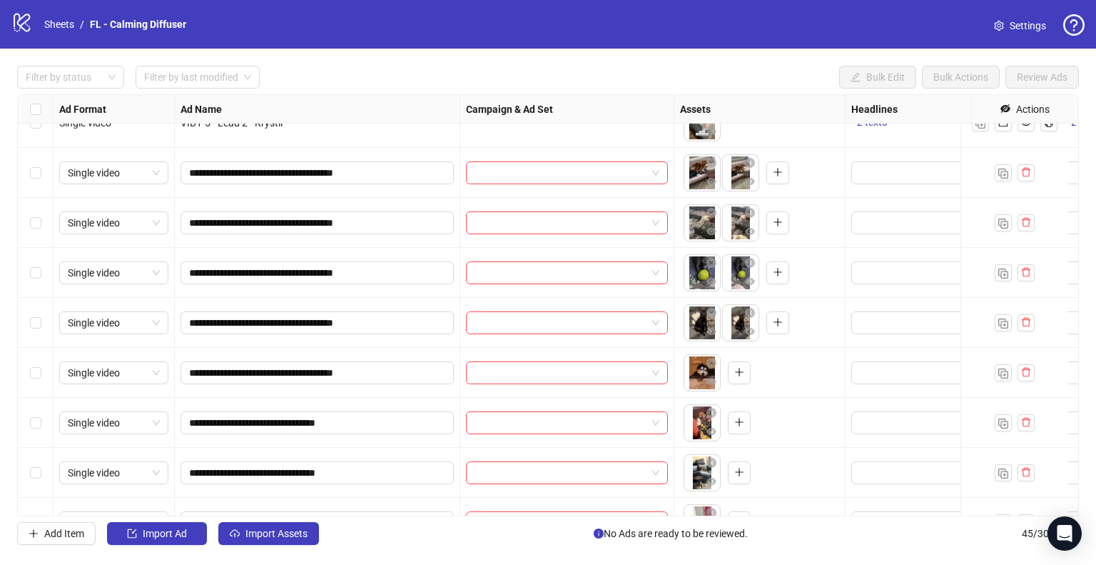
scroll to position [1796, 0]
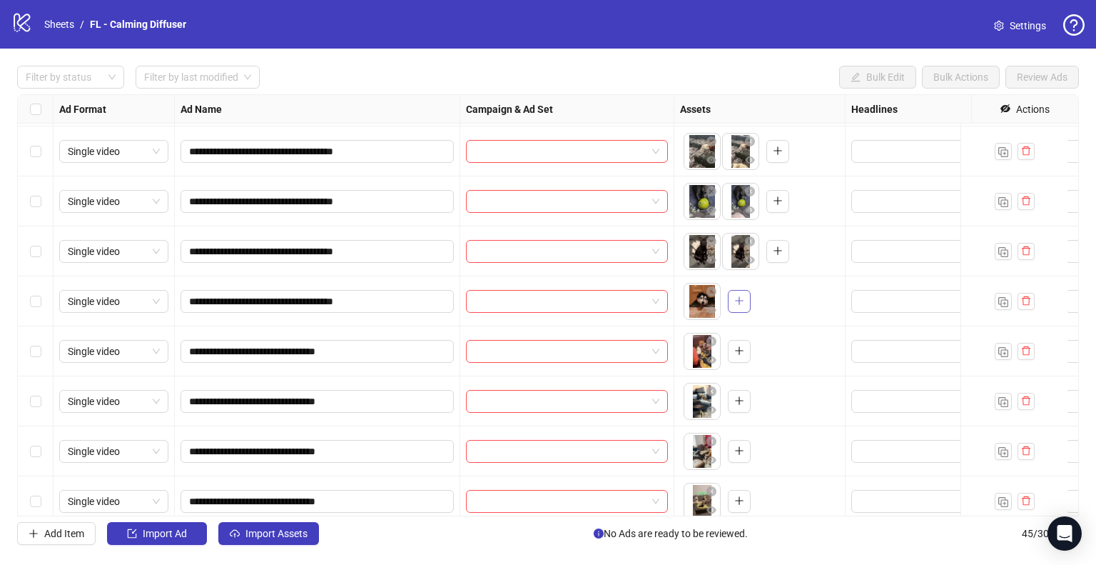
click at [738, 300] on icon "plus" at bounding box center [739, 300] width 8 height 1
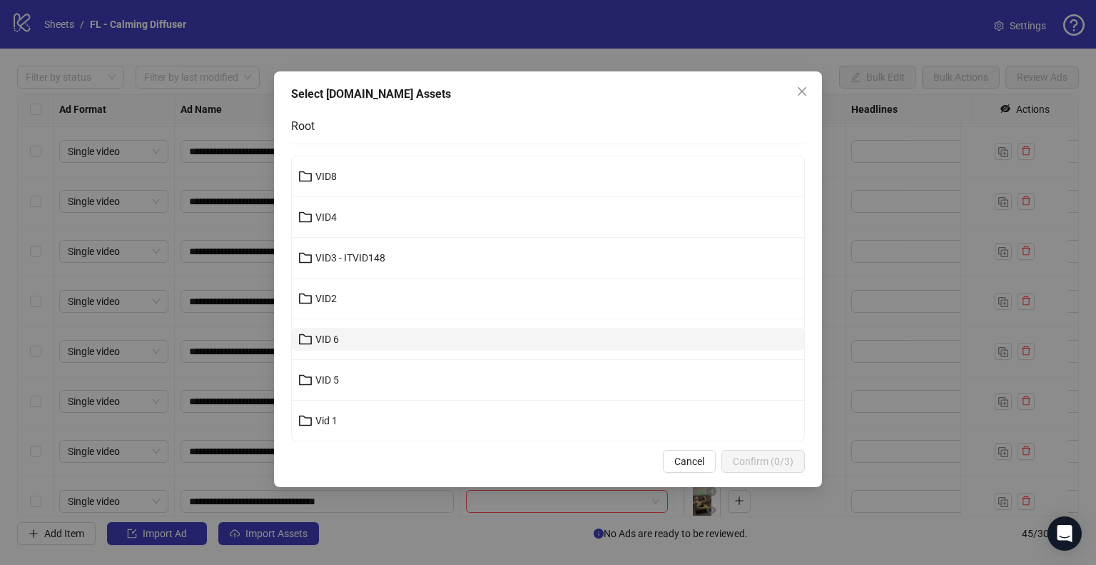
click at [345, 340] on button "VID 6" at bounding box center [548, 339] width 512 height 23
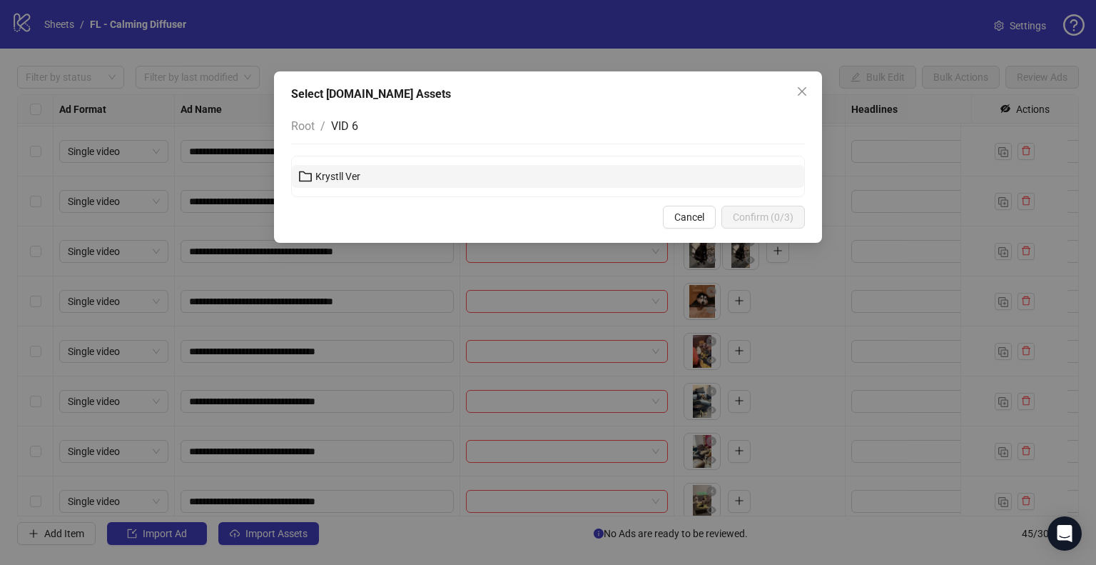
click at [356, 181] on span "Krystll Ver" at bounding box center [337, 176] width 45 height 11
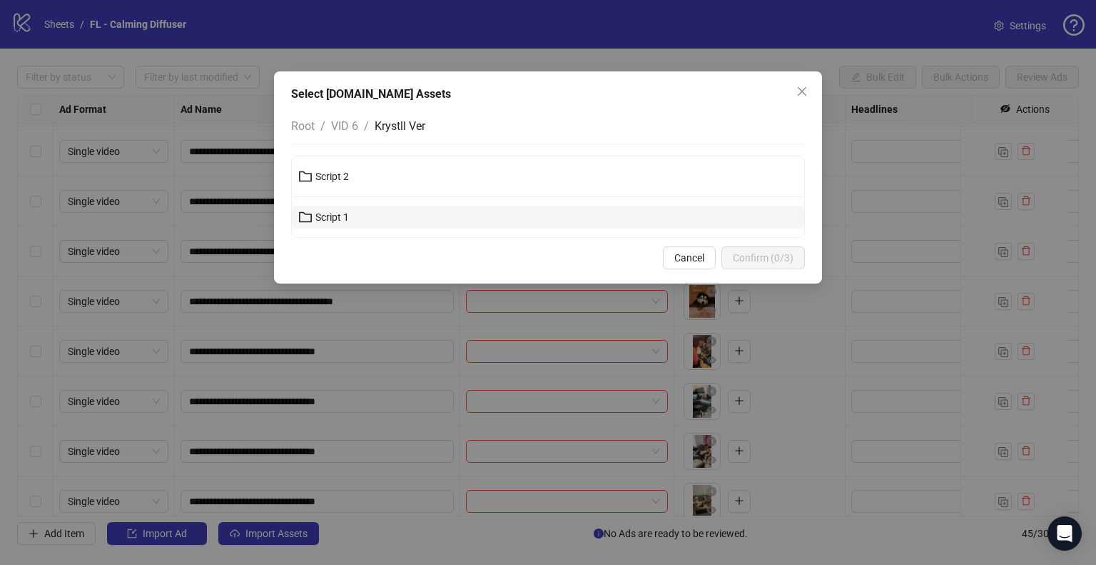
click at [365, 211] on button "Script 1" at bounding box center [548, 217] width 512 height 23
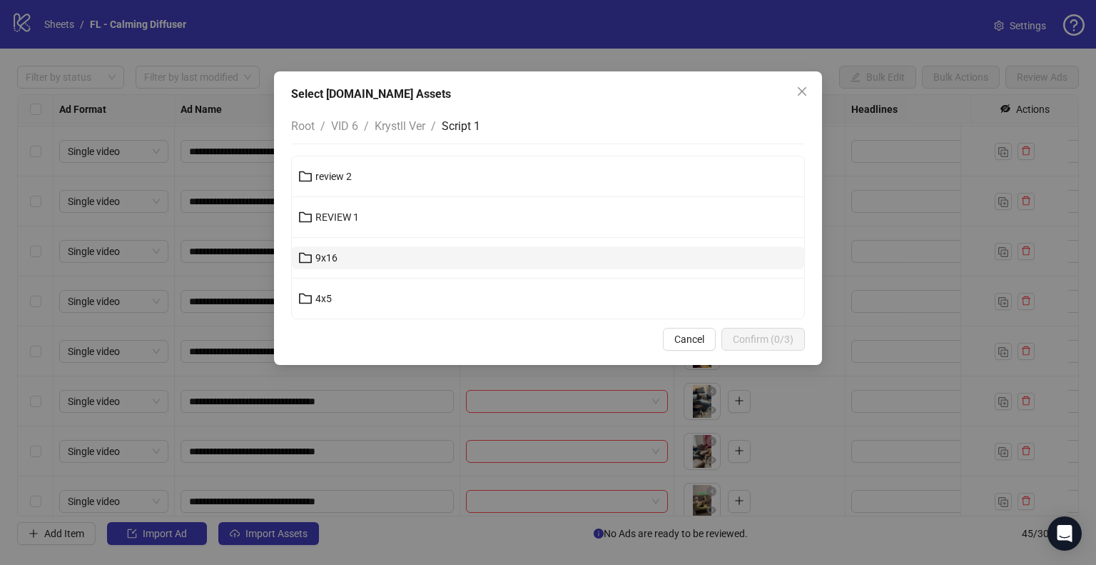
click at [341, 260] on button "9x16" at bounding box center [548, 257] width 512 height 23
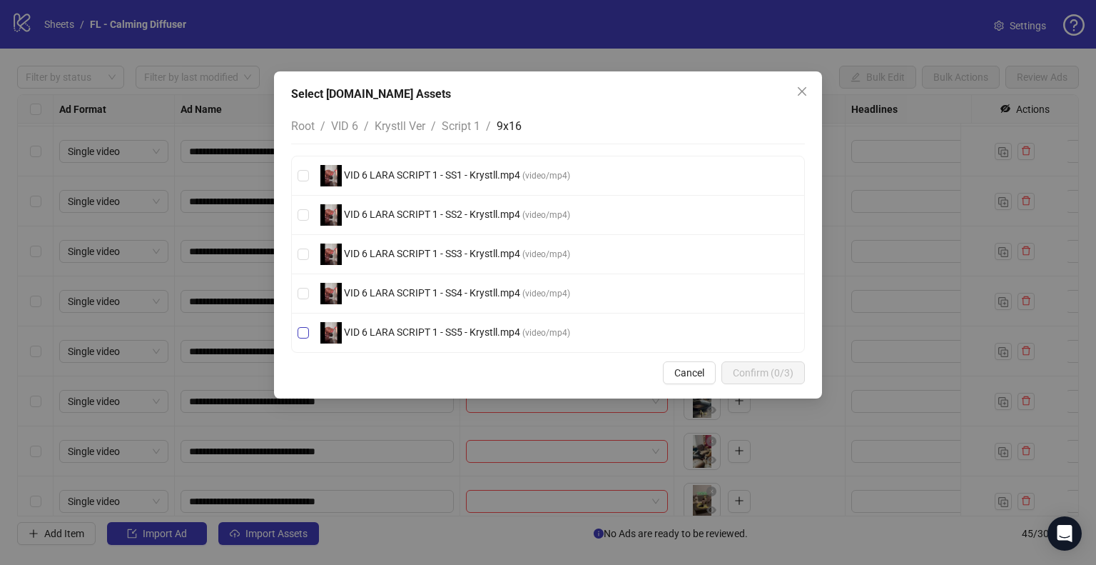
click at [537, 333] on span "( video/mp4 )" at bounding box center [546, 333] width 48 height 10
click at [791, 372] on span "Confirm (1/3)" at bounding box center [763, 372] width 61 height 11
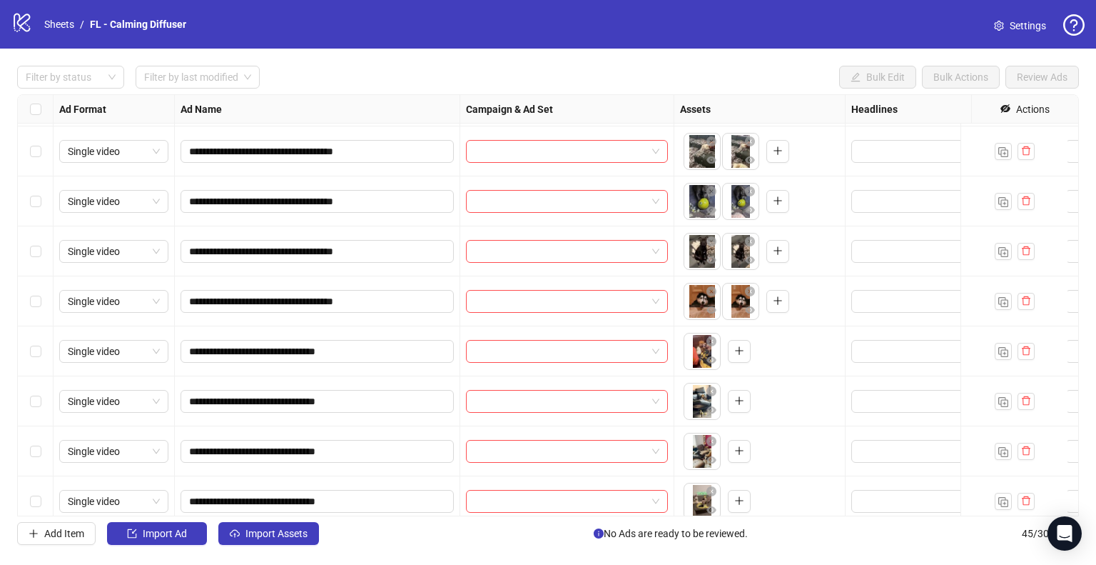
scroll to position [1867, 0]
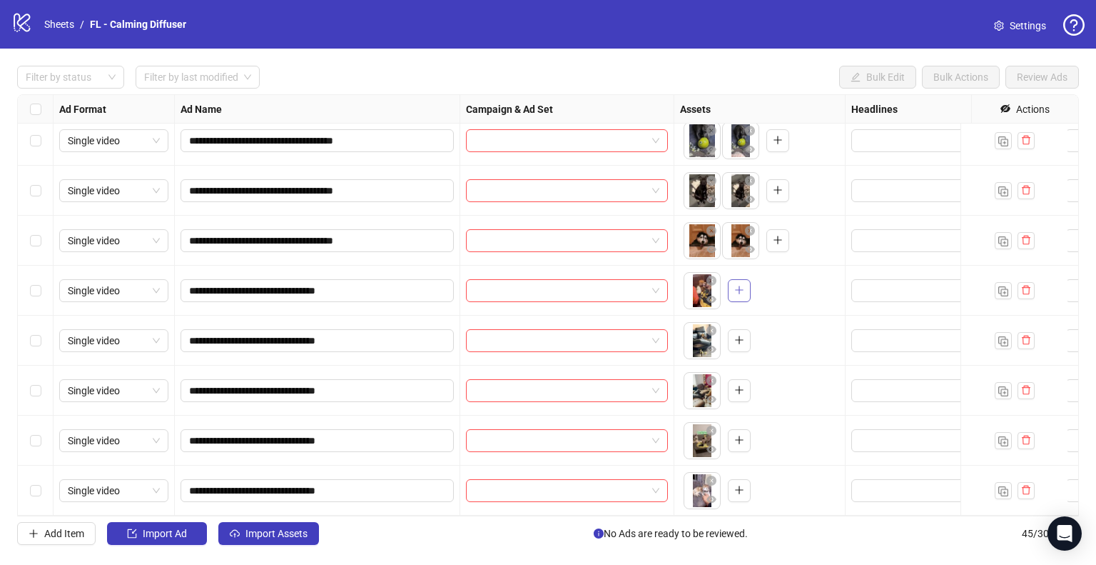
click at [734, 285] on icon "plus" at bounding box center [739, 290] width 10 height 10
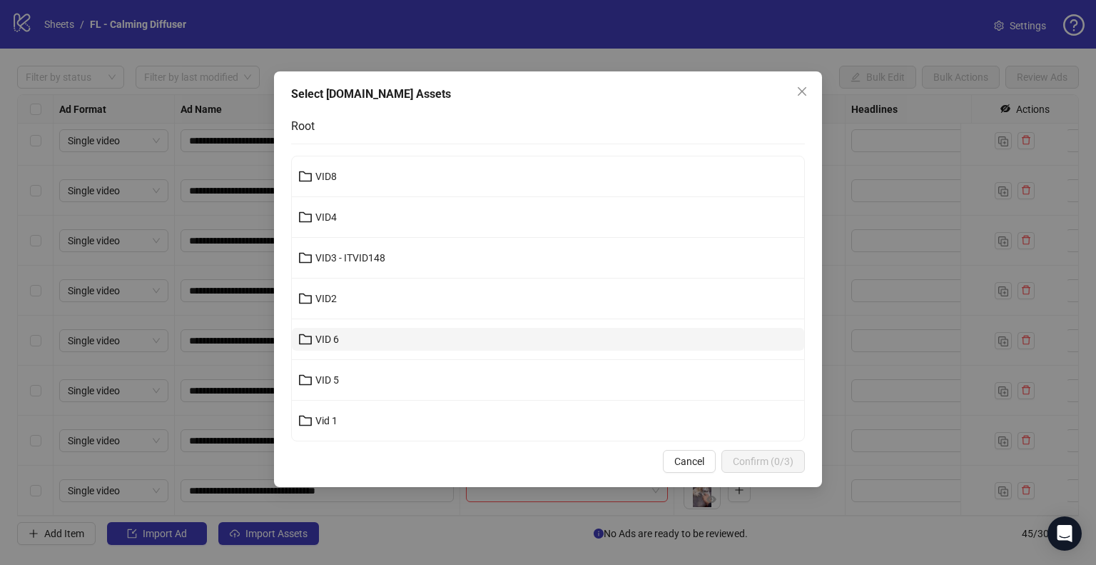
click at [392, 336] on button "VID 6" at bounding box center [548, 339] width 512 height 23
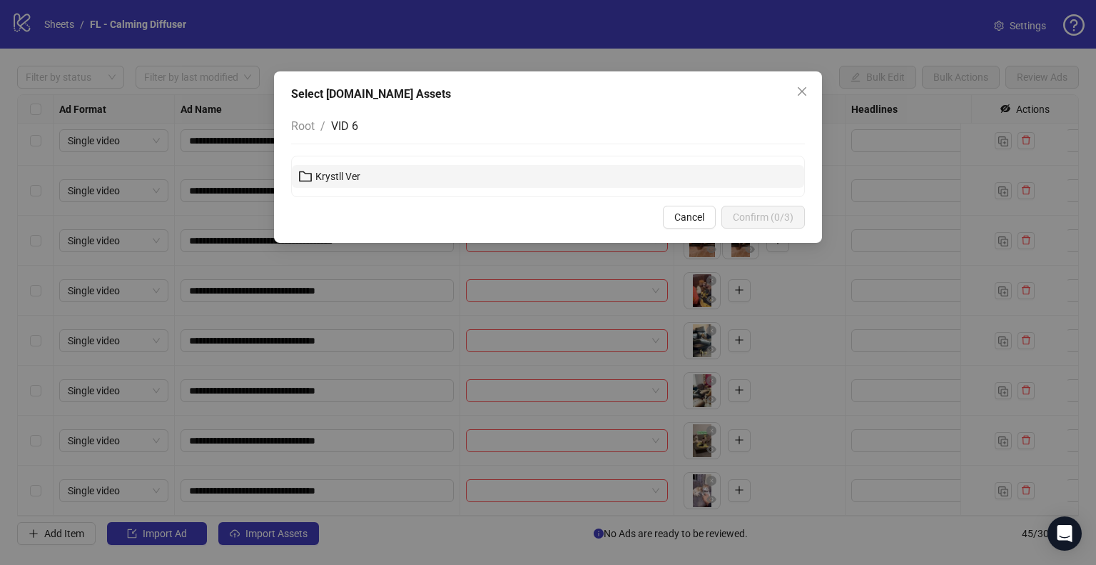
click at [351, 176] on span "Krystll Ver" at bounding box center [337, 176] width 45 height 11
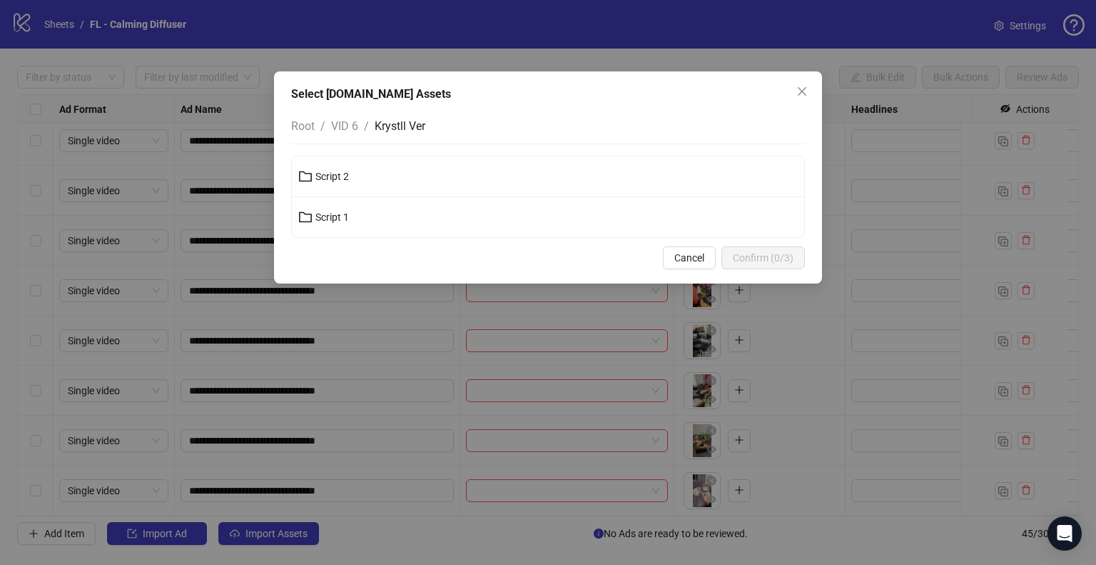
click at [369, 191] on li "Script 2" at bounding box center [548, 176] width 512 height 41
click at [365, 174] on button "Script 2" at bounding box center [548, 176] width 512 height 23
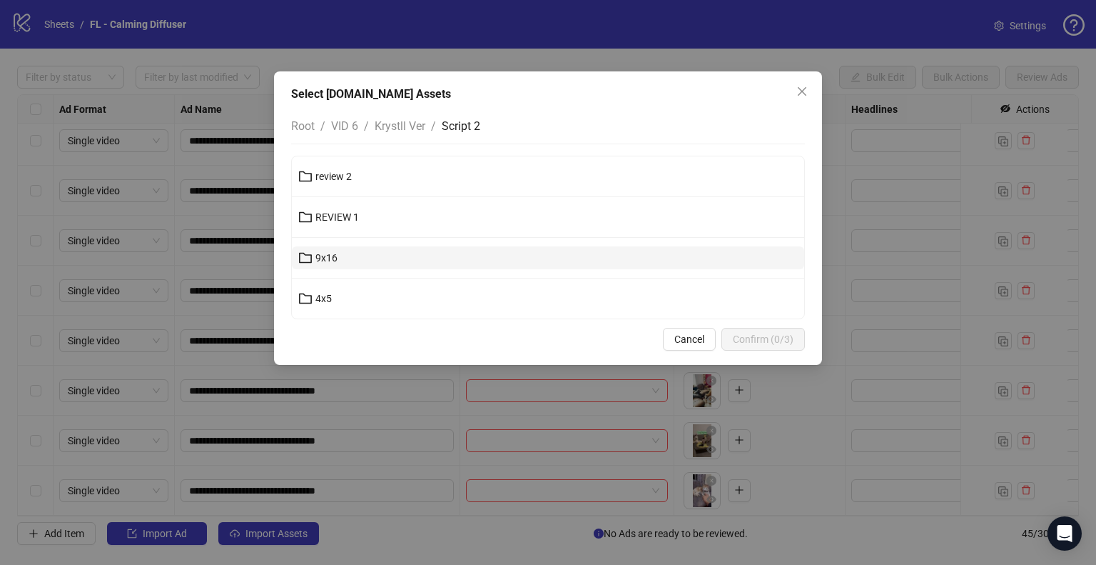
click at [353, 259] on button "9x16" at bounding box center [548, 257] width 512 height 23
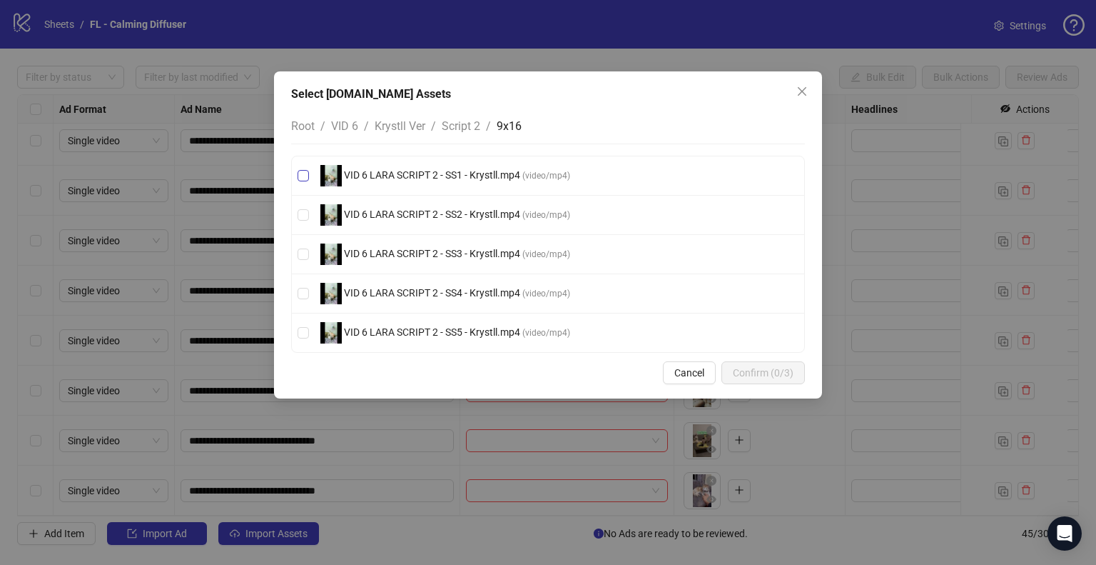
click at [472, 173] on span "VID 6 LARA SCRIPT 2 - SS1 - Krystll.mp4" at bounding box center [432, 174] width 181 height 11
click at [761, 367] on span "Confirm (1/3)" at bounding box center [763, 372] width 61 height 11
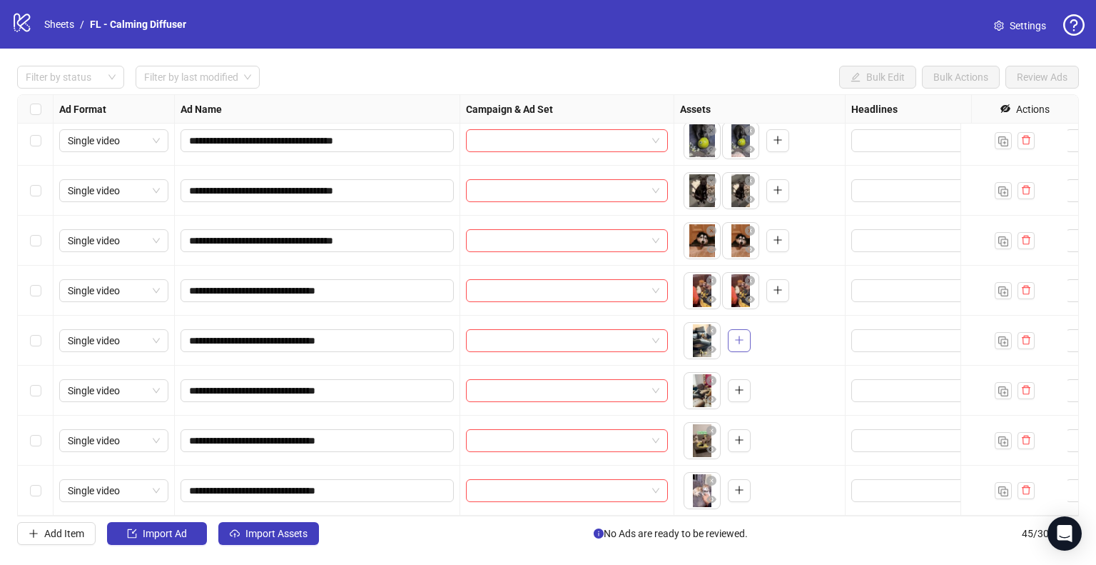
click at [737, 340] on icon "plus" at bounding box center [739, 340] width 8 height 1
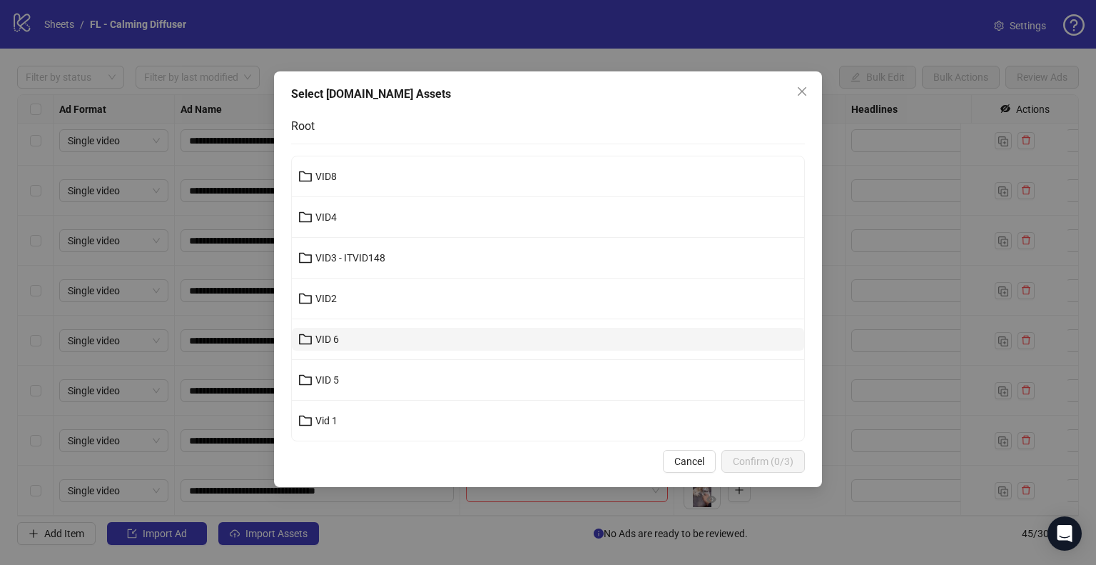
click at [370, 341] on button "VID 6" at bounding box center [548, 339] width 512 height 23
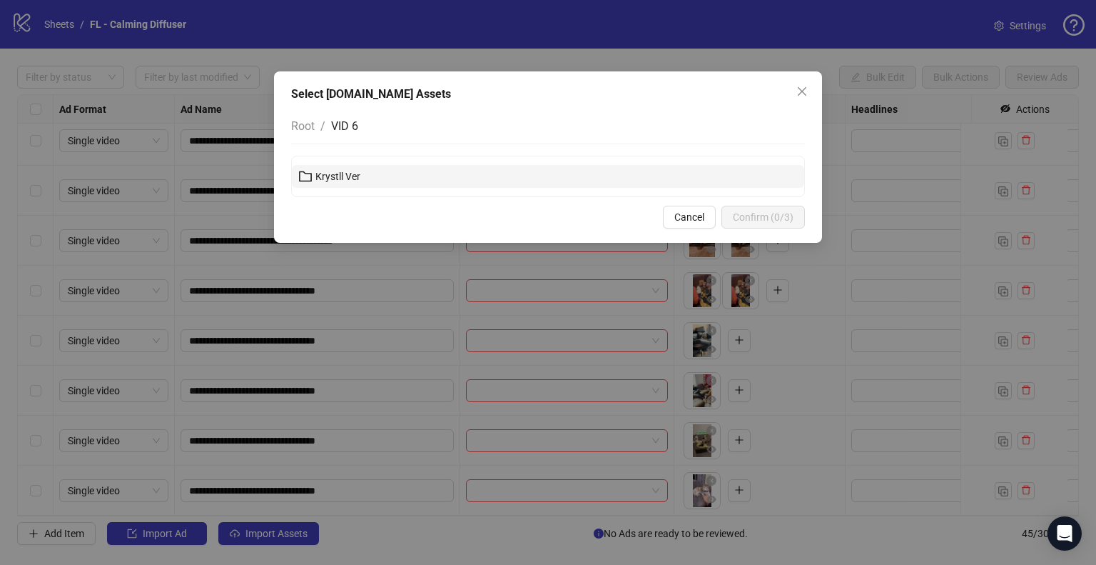
click at [360, 186] on button "Krystll Ver" at bounding box center [548, 176] width 512 height 23
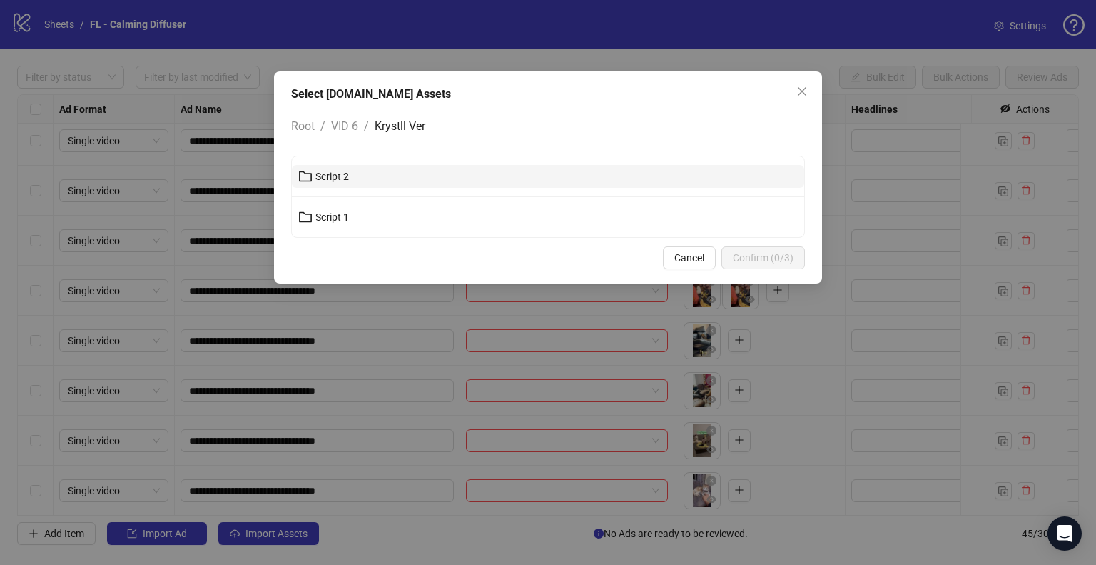
click at [355, 176] on button "Script 2" at bounding box center [548, 176] width 512 height 23
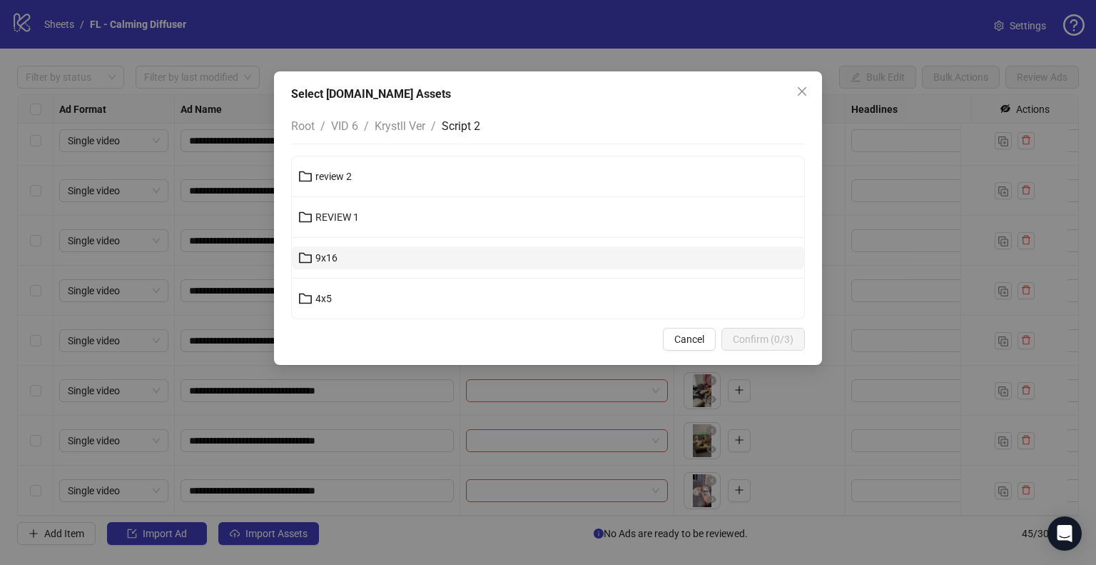
click at [353, 259] on button "9x16" at bounding box center [548, 257] width 512 height 23
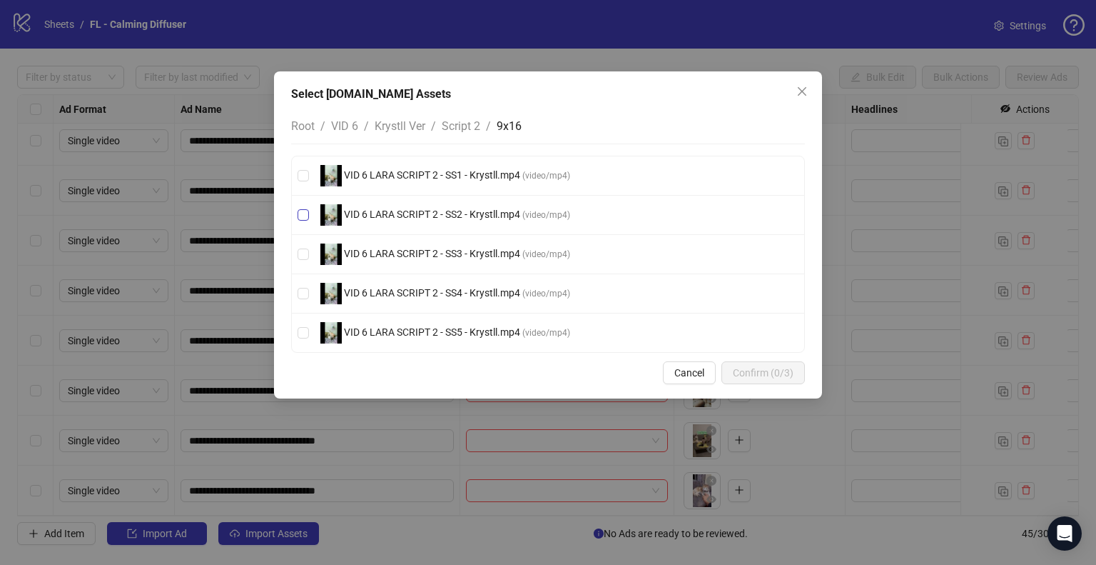
click at [555, 211] on span "( video/mp4 )" at bounding box center [546, 215] width 48 height 10
click at [779, 369] on span "Confirm (1/3)" at bounding box center [763, 372] width 61 height 11
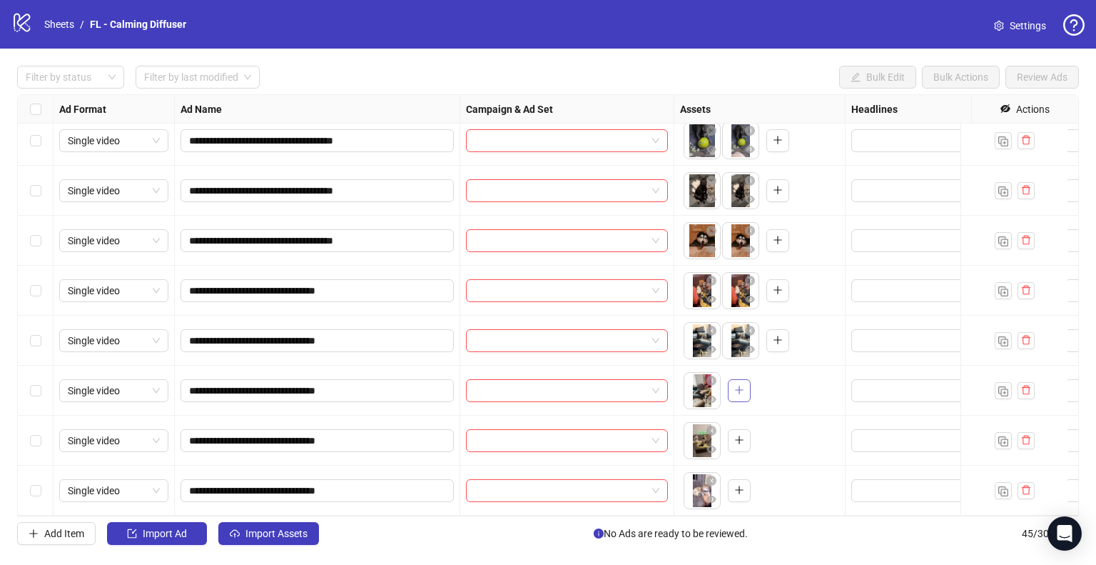
click at [739, 385] on icon "plus" at bounding box center [739, 390] width 10 height 10
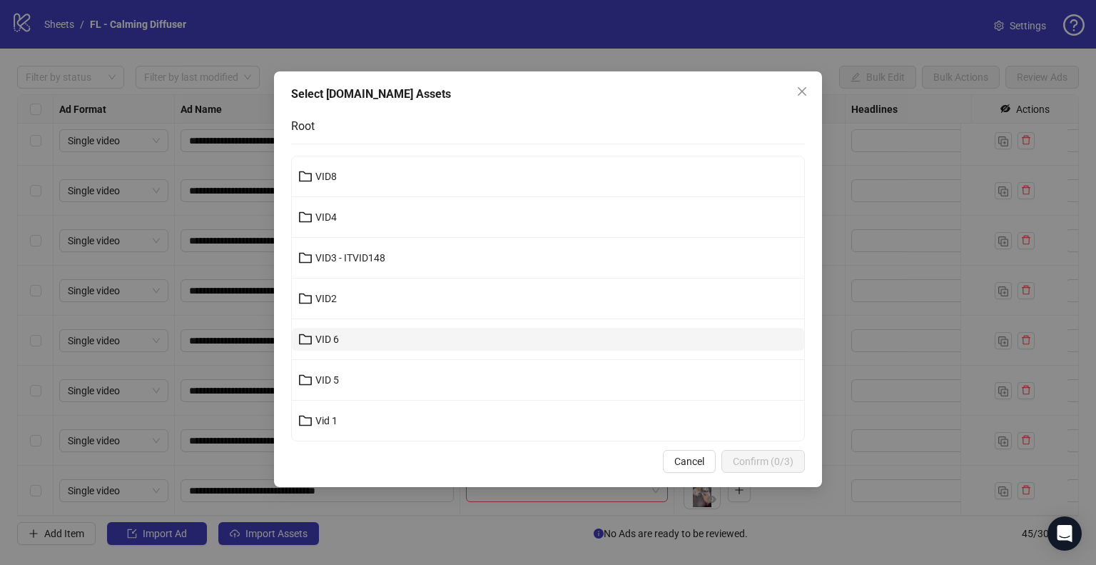
click at [370, 339] on button "VID 6" at bounding box center [548, 339] width 512 height 23
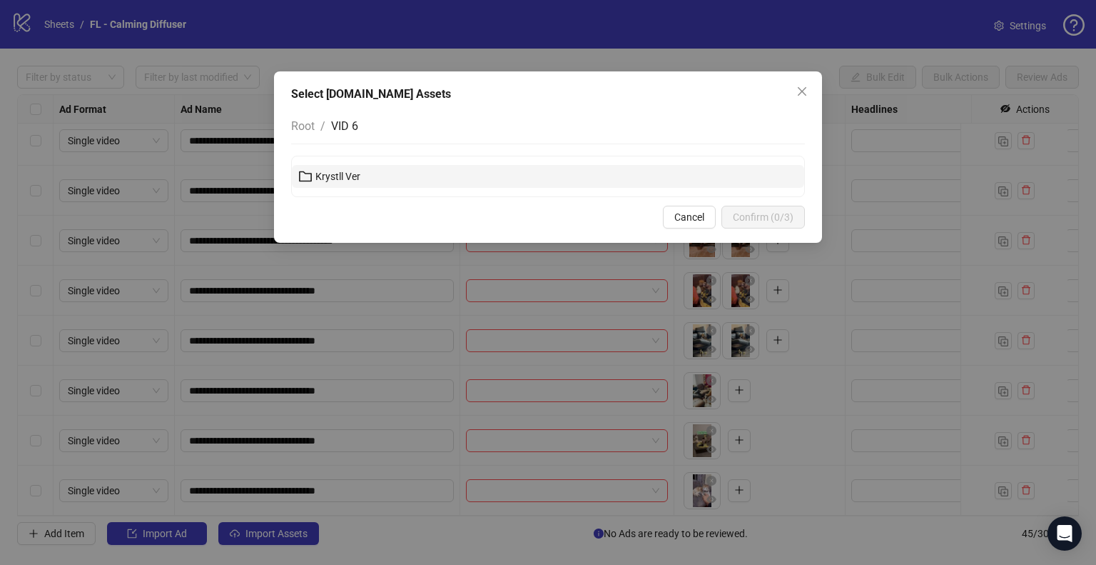
click at [350, 176] on span "Krystll Ver" at bounding box center [337, 176] width 45 height 11
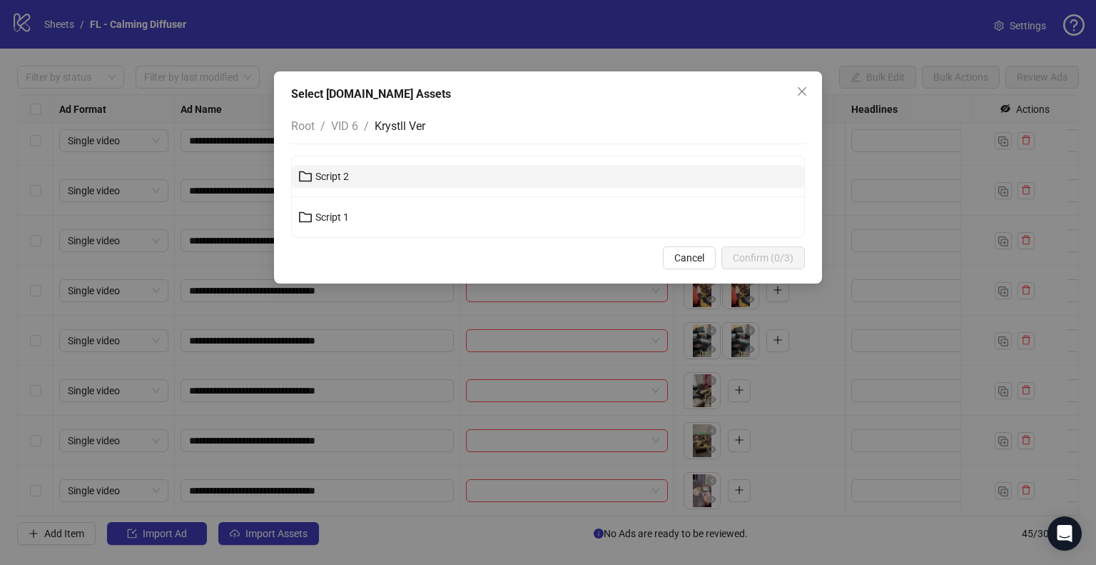
click at [363, 171] on button "Script 2" at bounding box center [548, 176] width 512 height 23
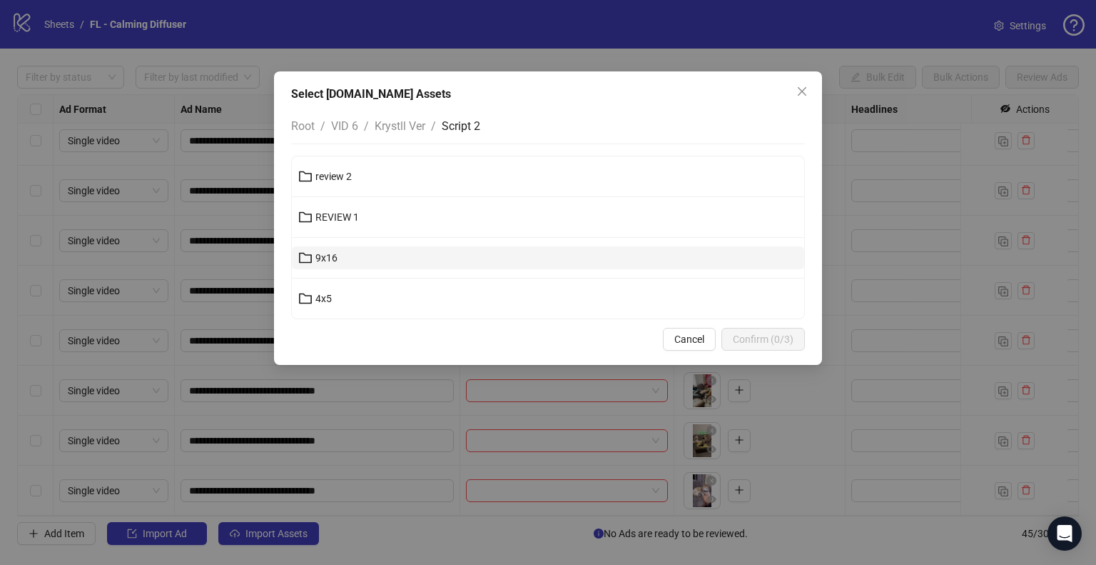
click at [411, 256] on button "9x16" at bounding box center [548, 257] width 512 height 23
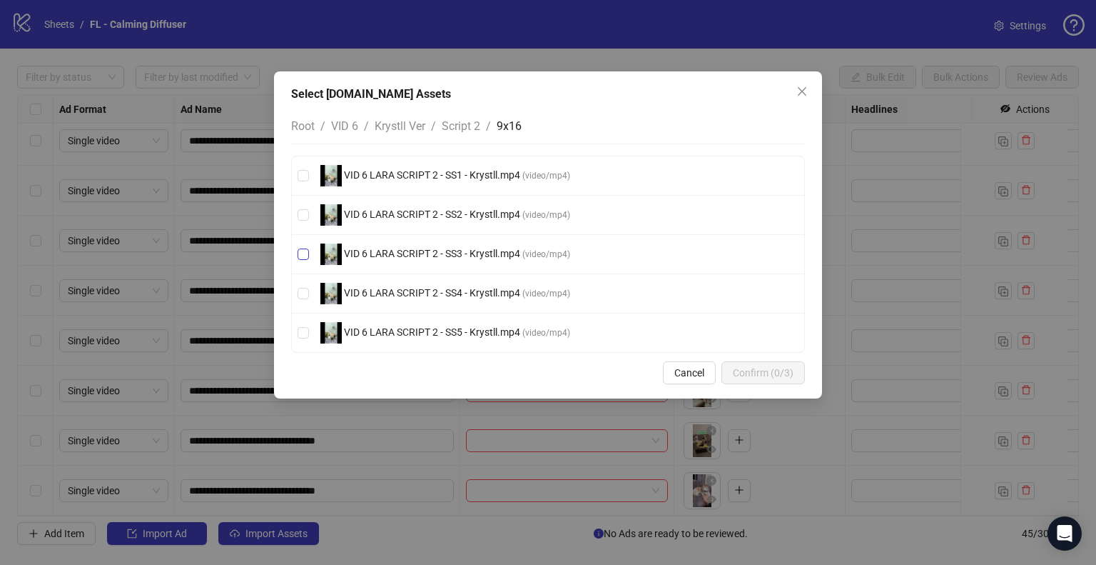
click at [556, 250] on span "( video/mp4 )" at bounding box center [546, 254] width 48 height 10
click at [768, 368] on span "Confirm (1/3)" at bounding box center [763, 372] width 61 height 11
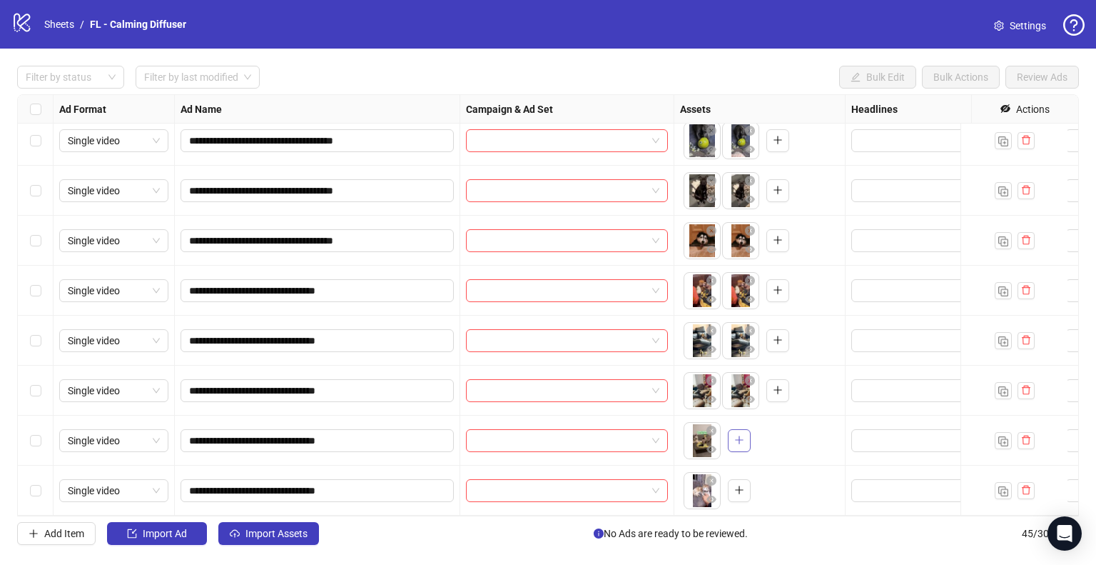
click at [738, 440] on icon "plus" at bounding box center [739, 440] width 8 height 1
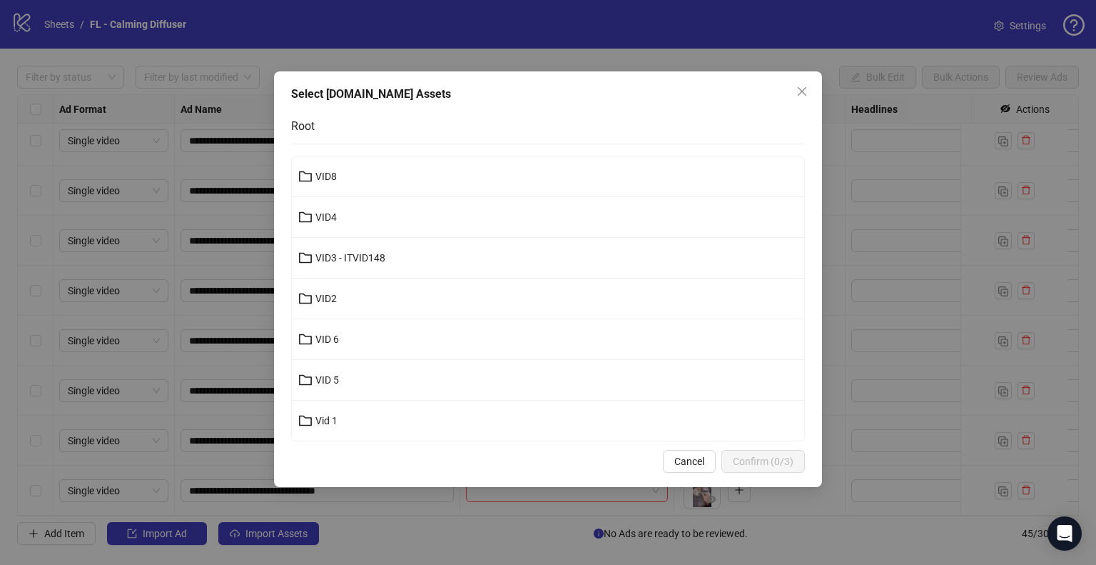
click at [366, 338] on button "VID 6" at bounding box center [548, 339] width 512 height 23
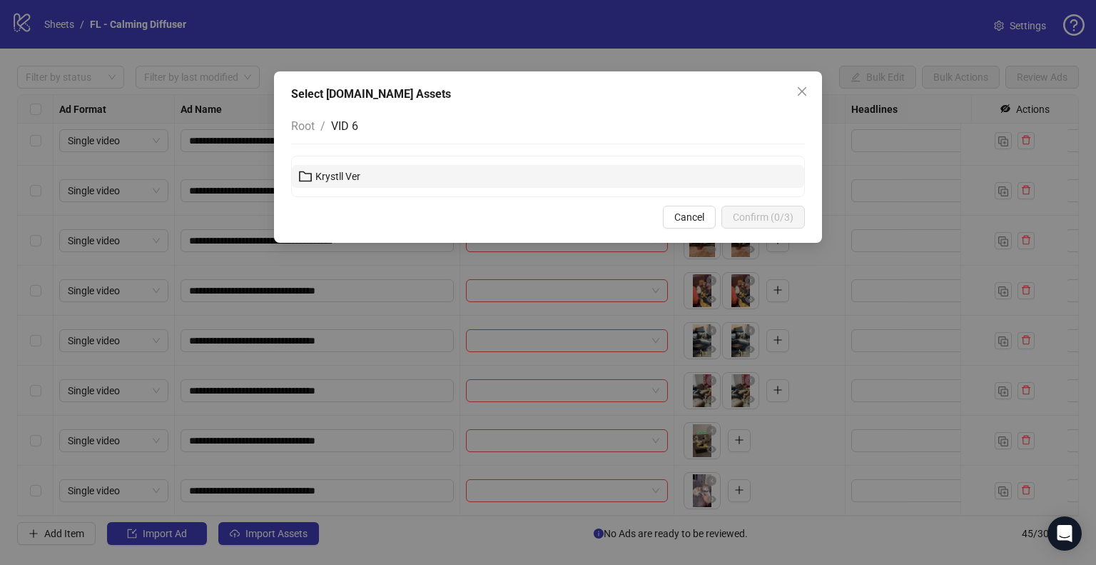
click at [332, 173] on span "Krystll Ver" at bounding box center [337, 176] width 45 height 11
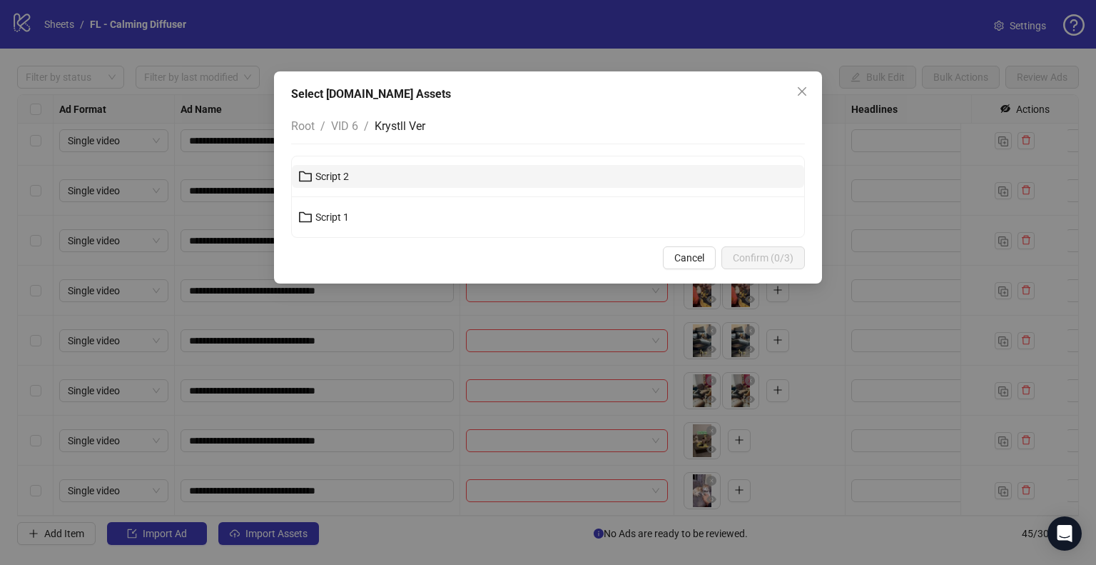
click at [395, 175] on button "Script 2" at bounding box center [548, 176] width 512 height 23
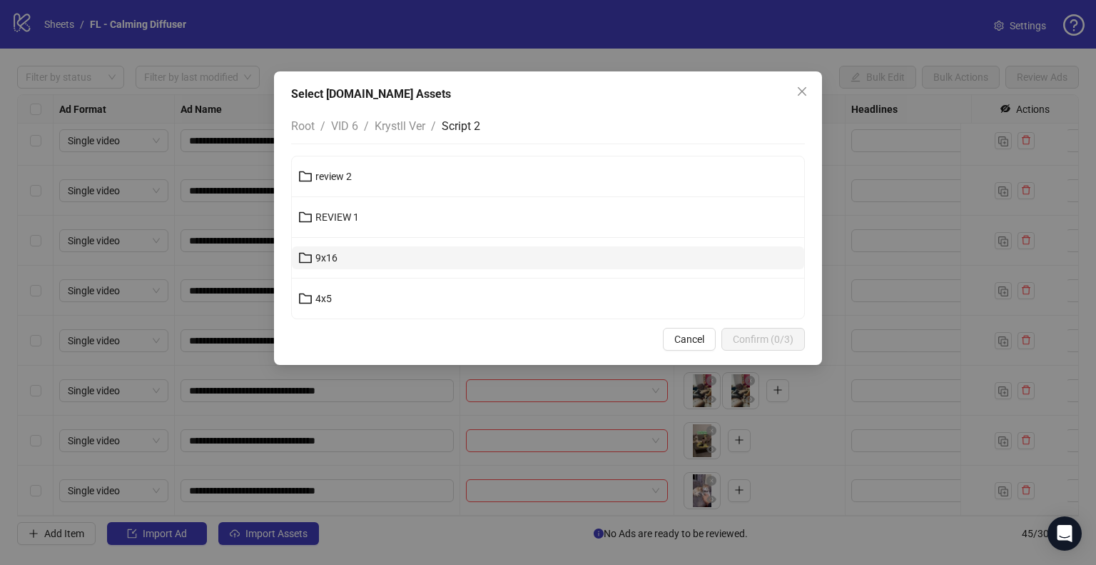
click at [353, 252] on button "9x16" at bounding box center [548, 257] width 512 height 23
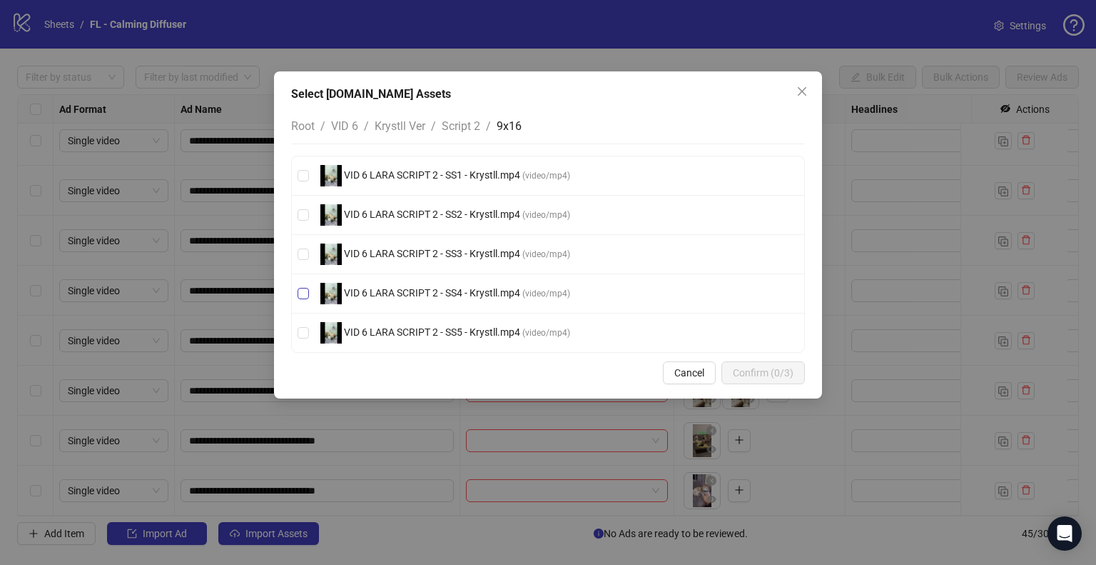
click at [517, 292] on span "VID 6 LARA SCRIPT 2 - SS4 - Krystll.mp4" at bounding box center [432, 292] width 181 height 11
click at [769, 373] on span "Confirm (1/3)" at bounding box center [763, 372] width 61 height 11
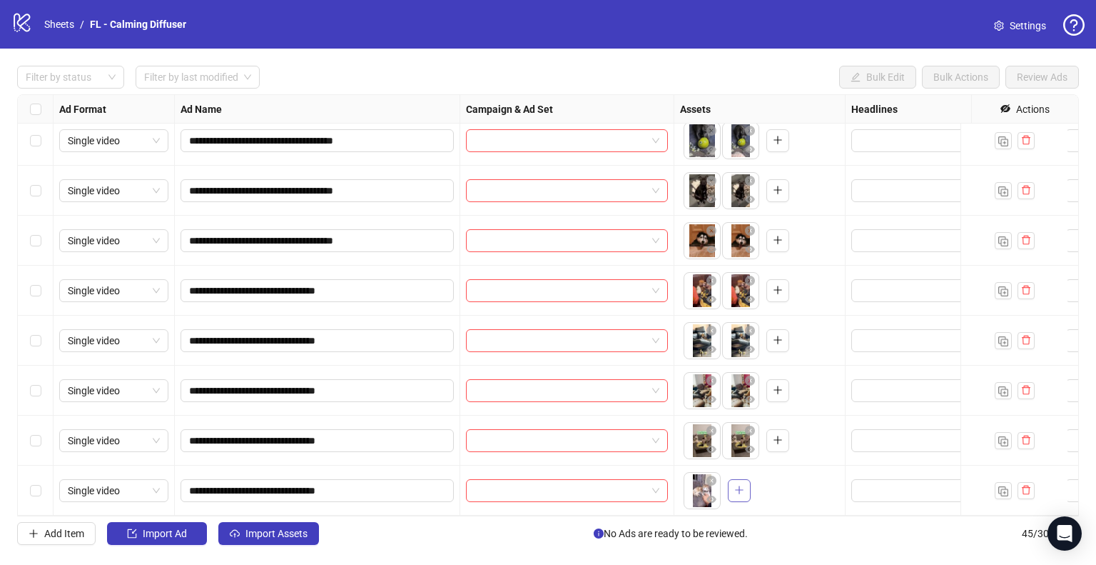
click at [739, 485] on icon "plus" at bounding box center [739, 490] width 10 height 10
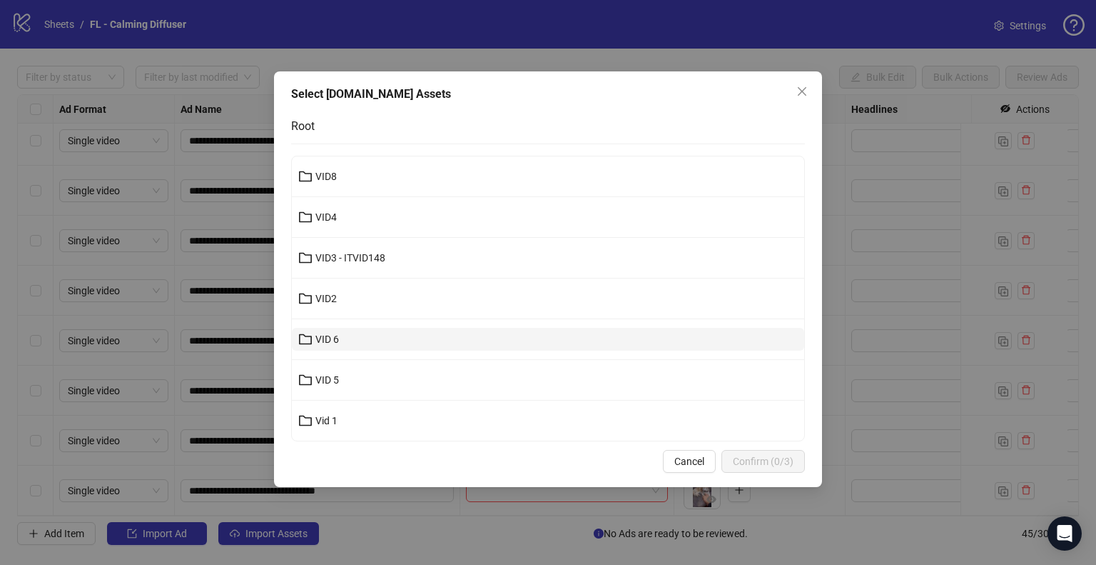
click at [369, 336] on button "VID 6" at bounding box center [548, 339] width 512 height 23
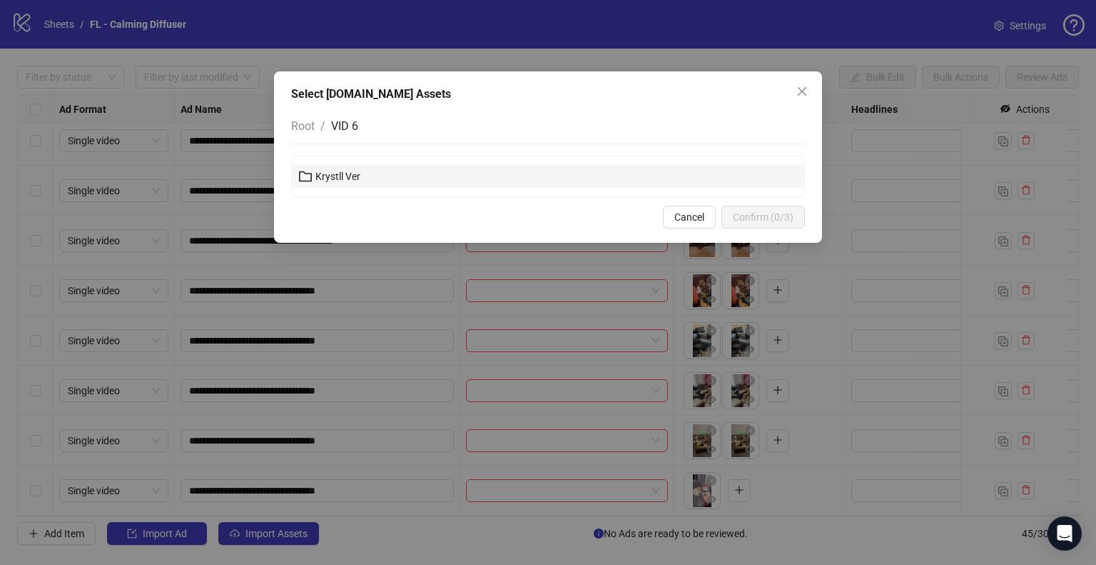
click at [367, 173] on button "Krystll Ver" at bounding box center [548, 176] width 512 height 23
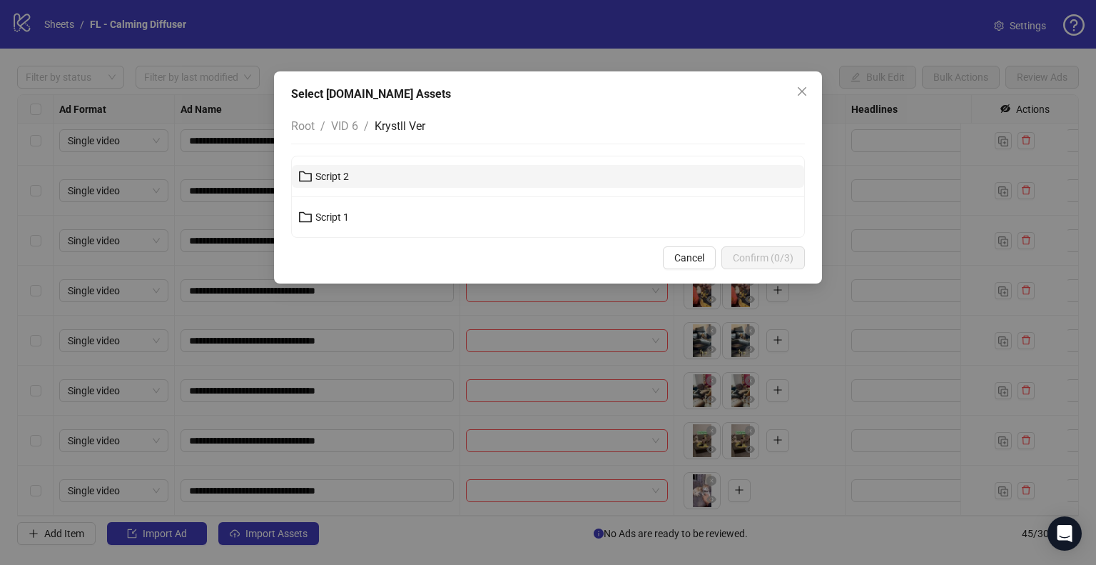
click at [363, 175] on button "Script 2" at bounding box center [548, 176] width 512 height 23
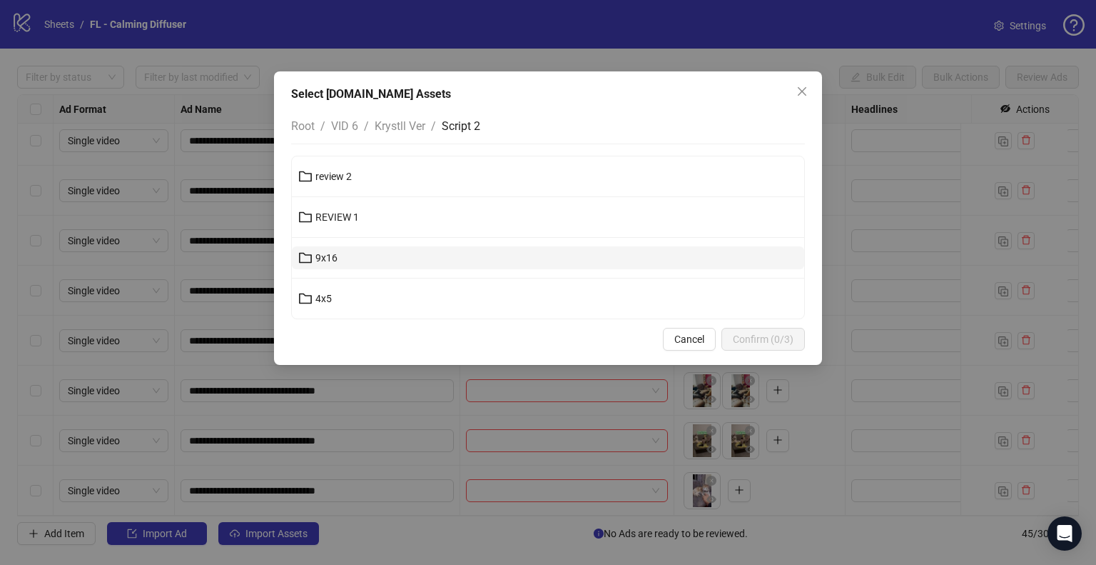
click at [372, 259] on button "9x16" at bounding box center [548, 257] width 512 height 23
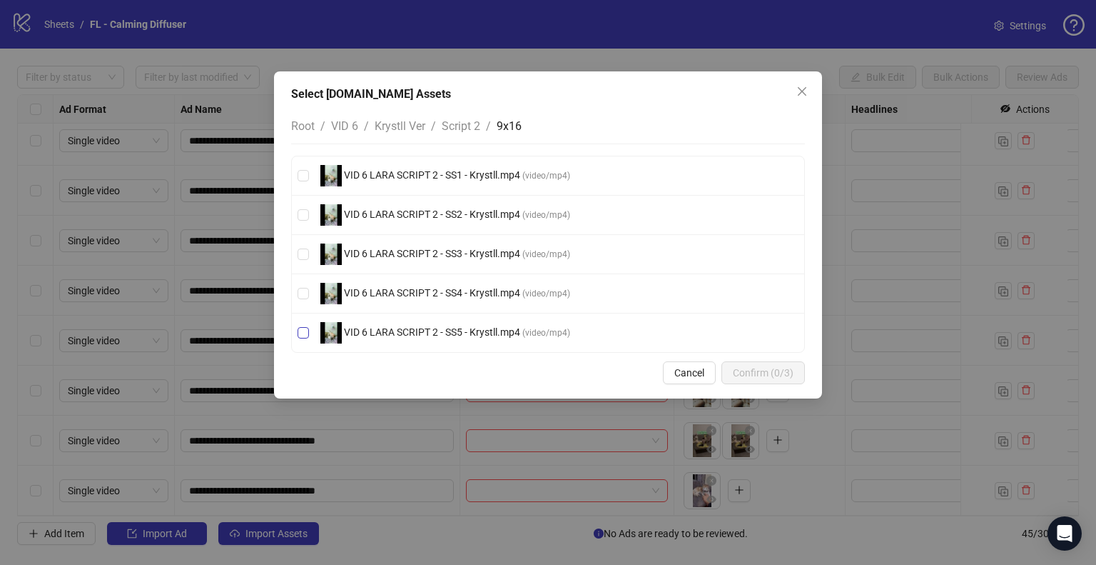
click at [540, 328] on span "( video/mp4 )" at bounding box center [546, 333] width 48 height 10
click at [782, 371] on span "Confirm (1/3)" at bounding box center [763, 372] width 61 height 11
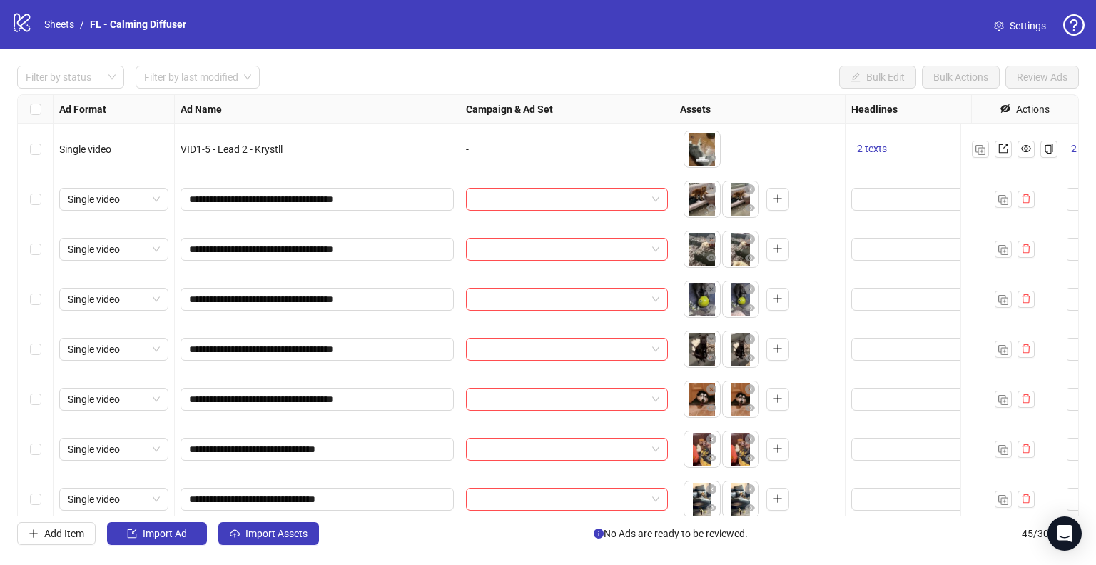
scroll to position [1653, 0]
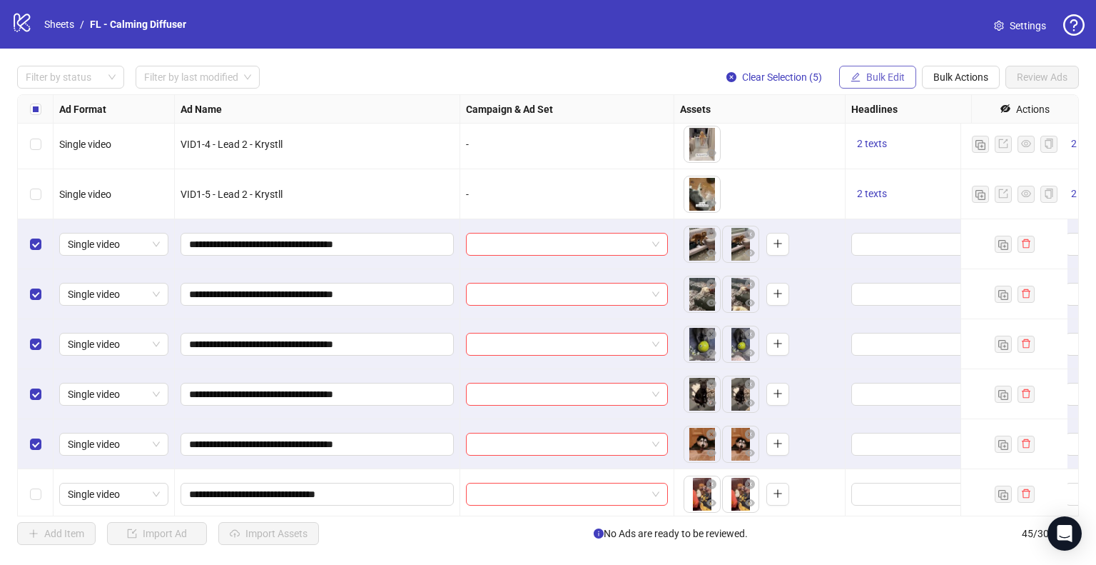
click at [896, 80] on span "Bulk Edit" at bounding box center [885, 76] width 39 height 11
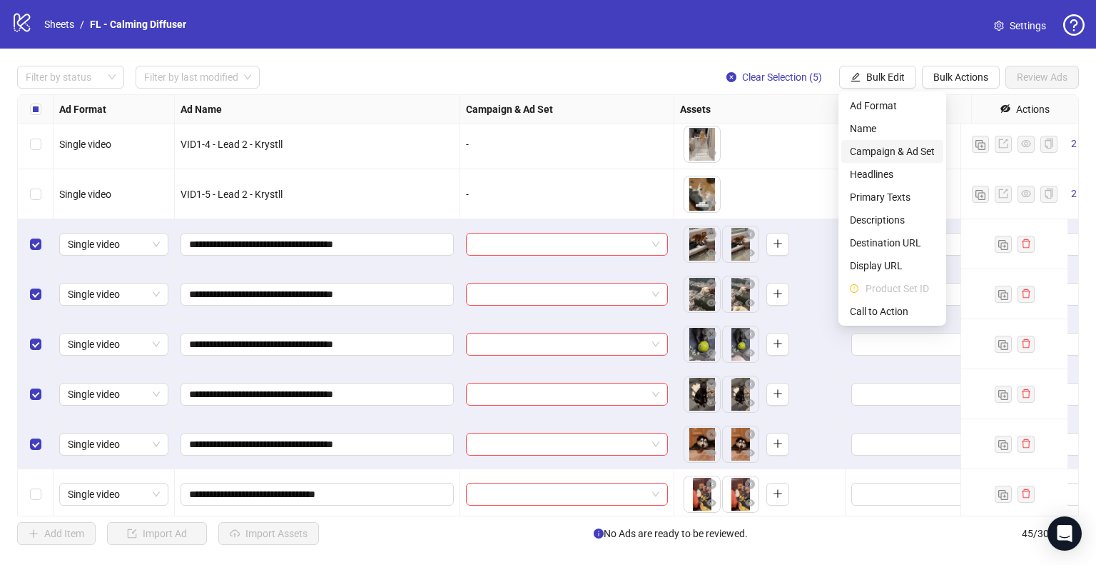
click at [898, 155] on span "Campaign & Ad Set" at bounding box center [892, 151] width 85 height 16
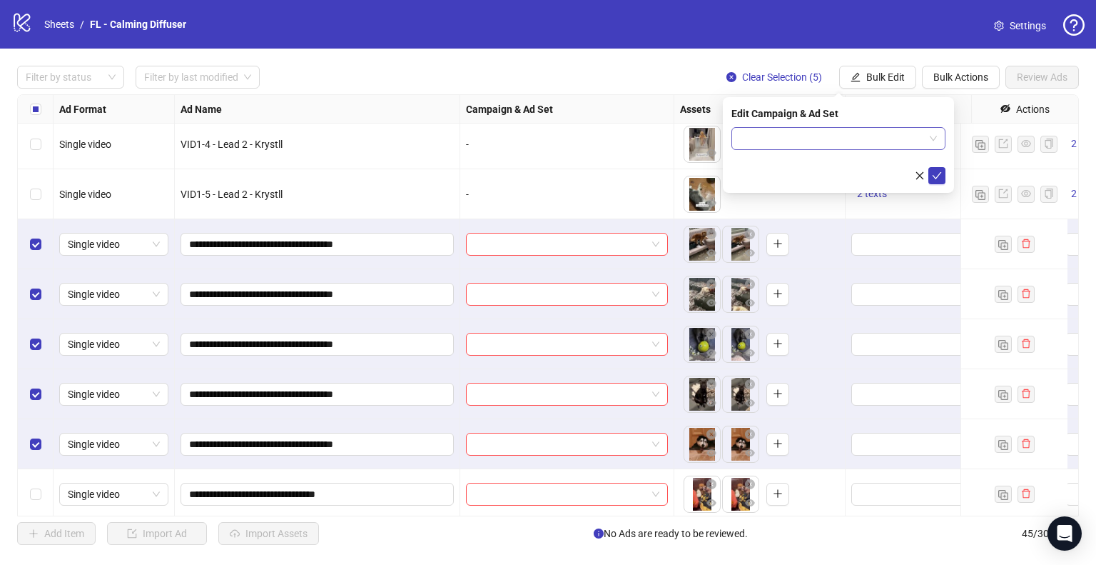
click at [939, 137] on div at bounding box center [839, 138] width 214 height 23
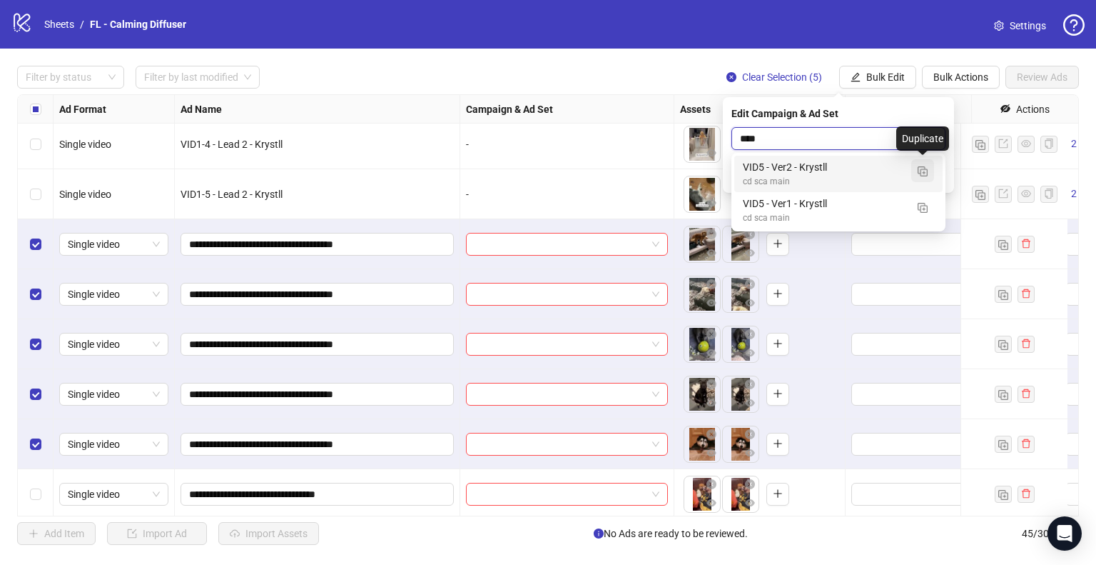
click at [922, 171] on img "button" at bounding box center [923, 171] width 10 height 10
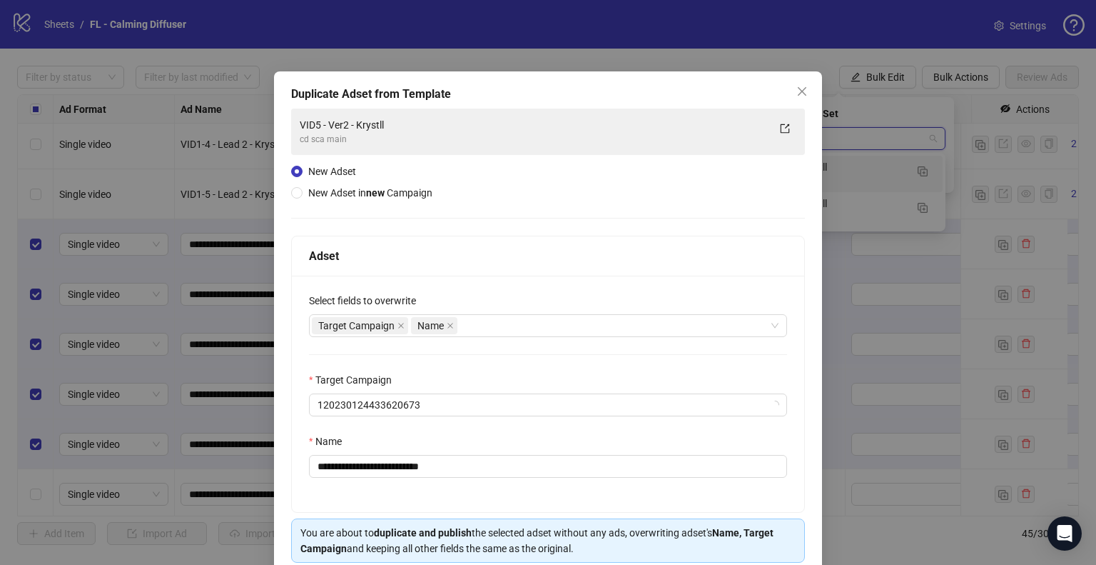
type input "****"
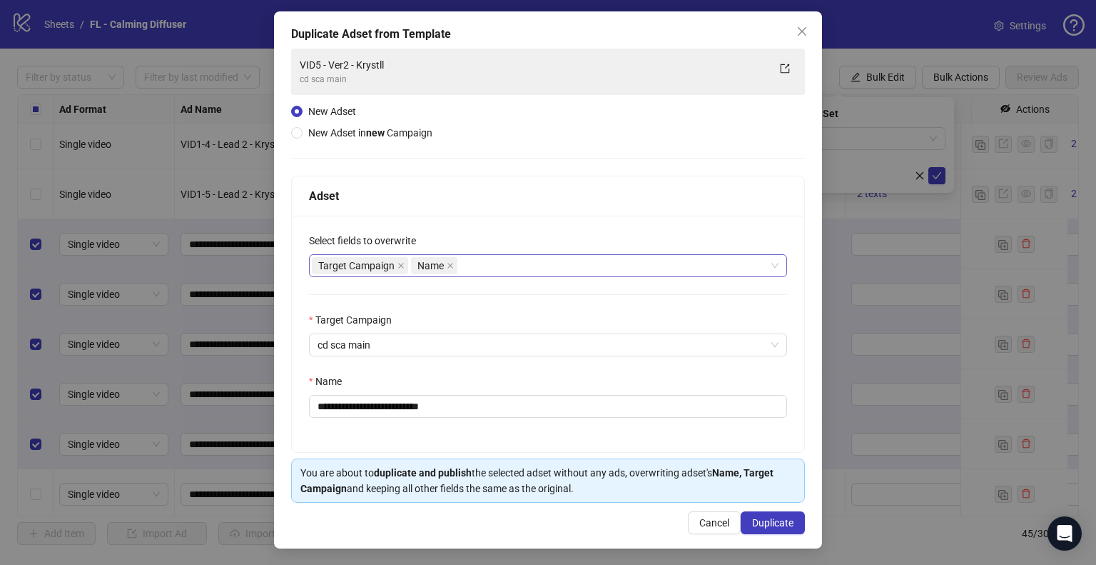
click at [520, 270] on div "Target Campaign Name" at bounding box center [540, 265] width 457 height 20
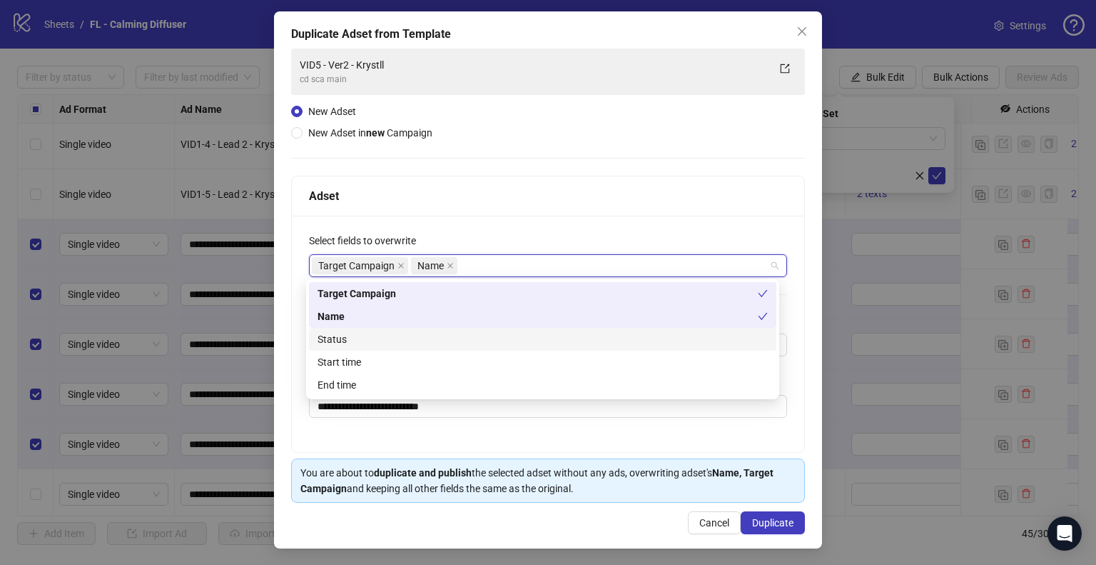
click at [427, 339] on div "Status" at bounding box center [543, 339] width 450 height 16
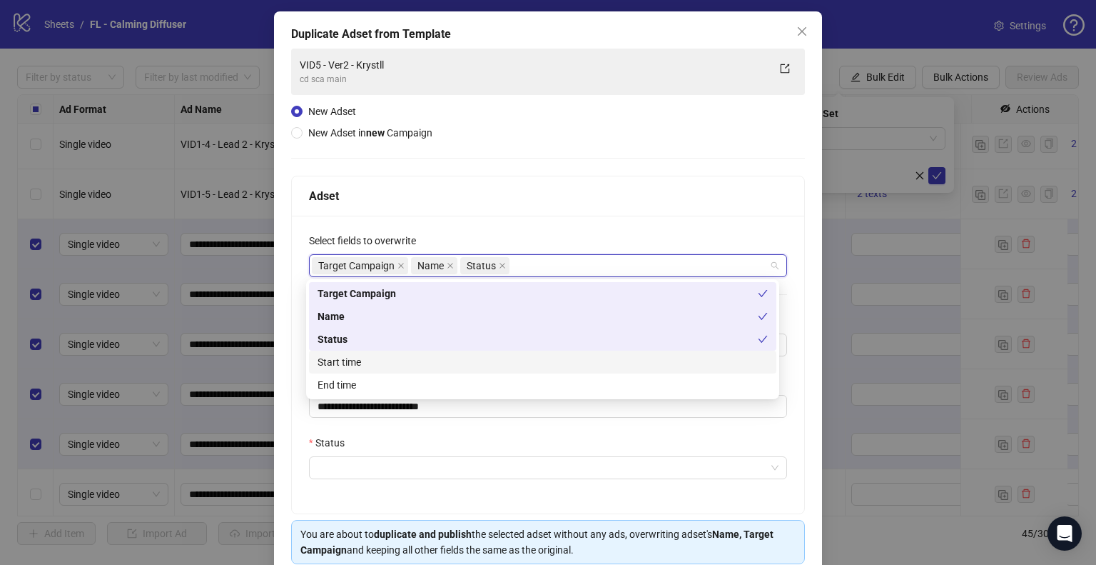
click at [403, 360] on div "Start time" at bounding box center [543, 362] width 450 height 16
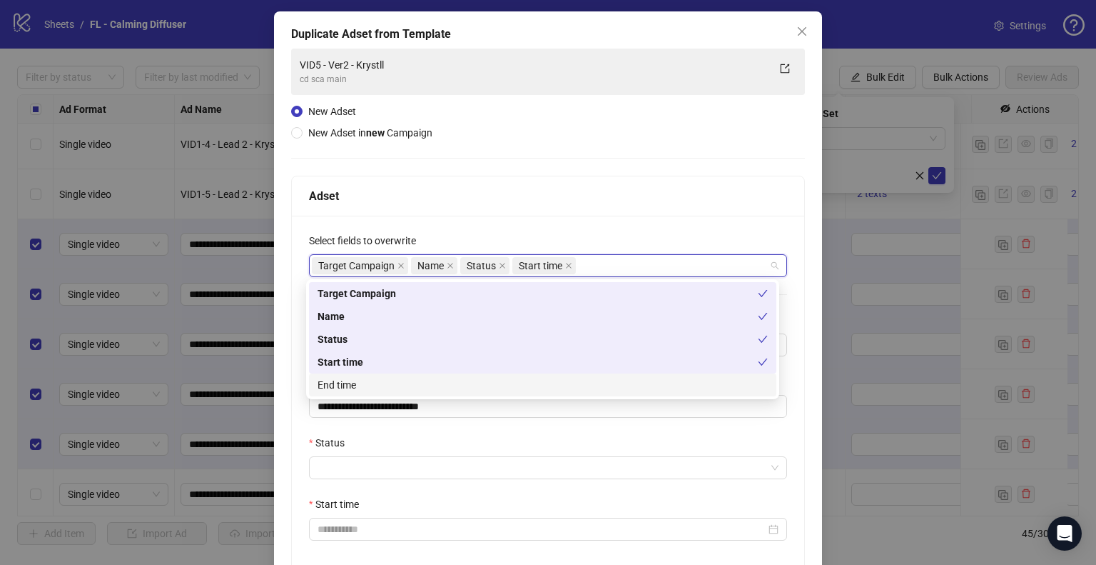
click at [274, 358] on div "**********" at bounding box center [548, 340] width 548 height 659
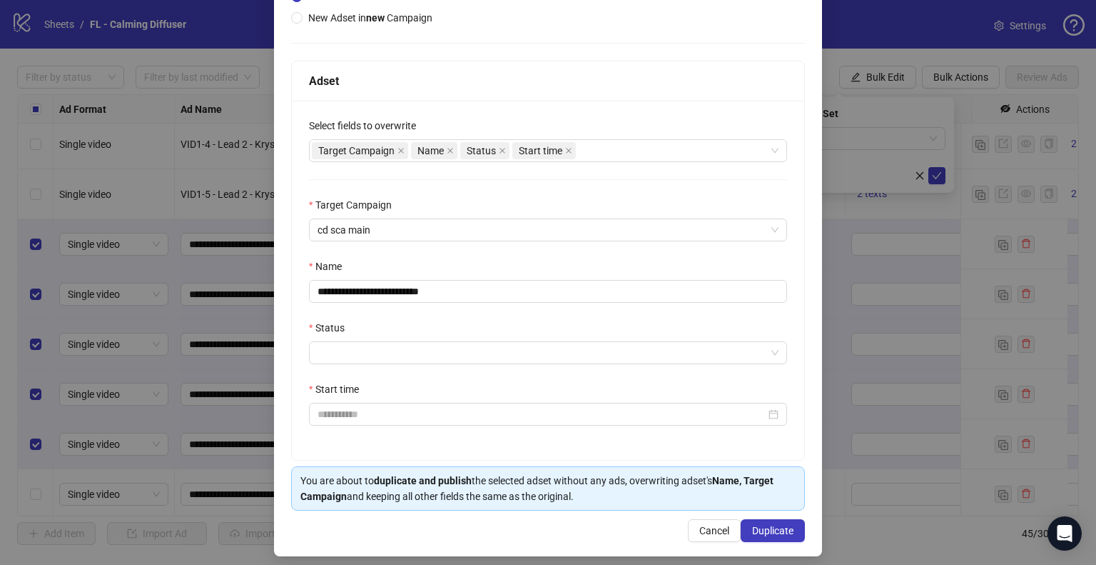
scroll to position [183, 0]
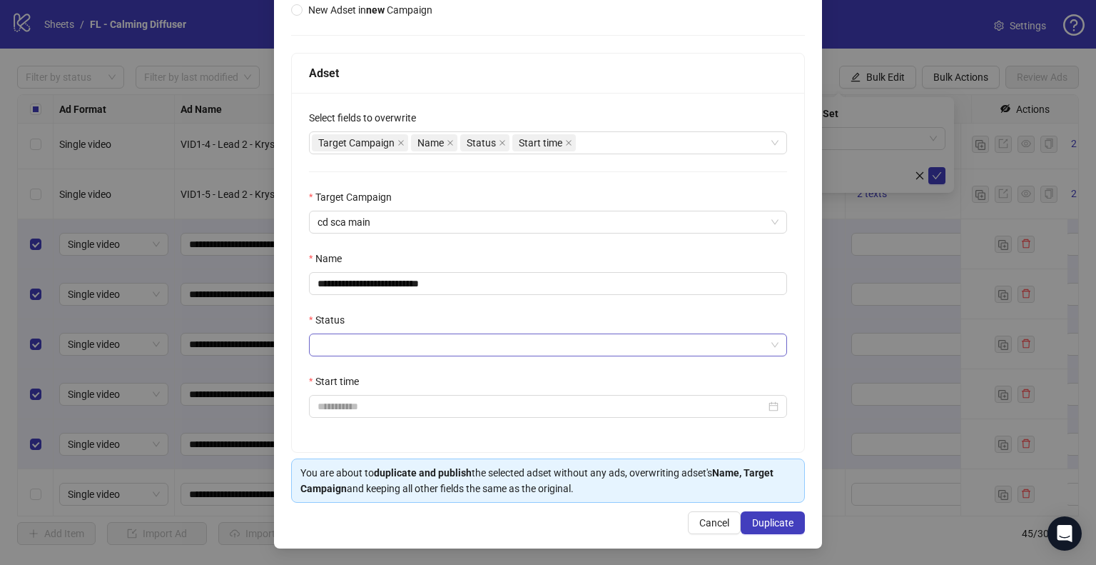
click at [358, 345] on input "Status" at bounding box center [542, 344] width 448 height 21
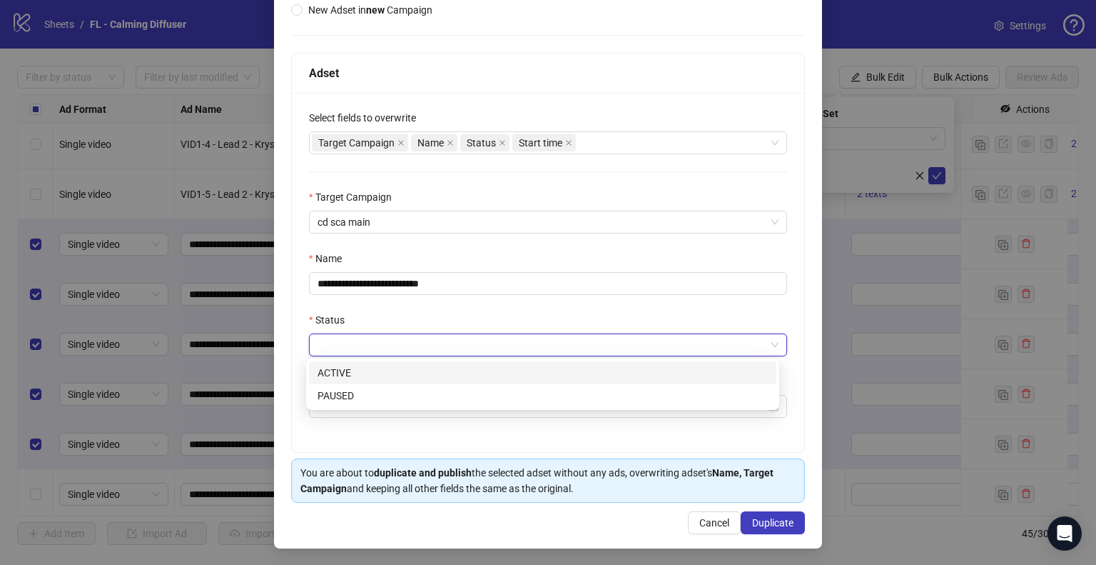
click at [373, 378] on div "ACTIVE" at bounding box center [543, 373] width 450 height 16
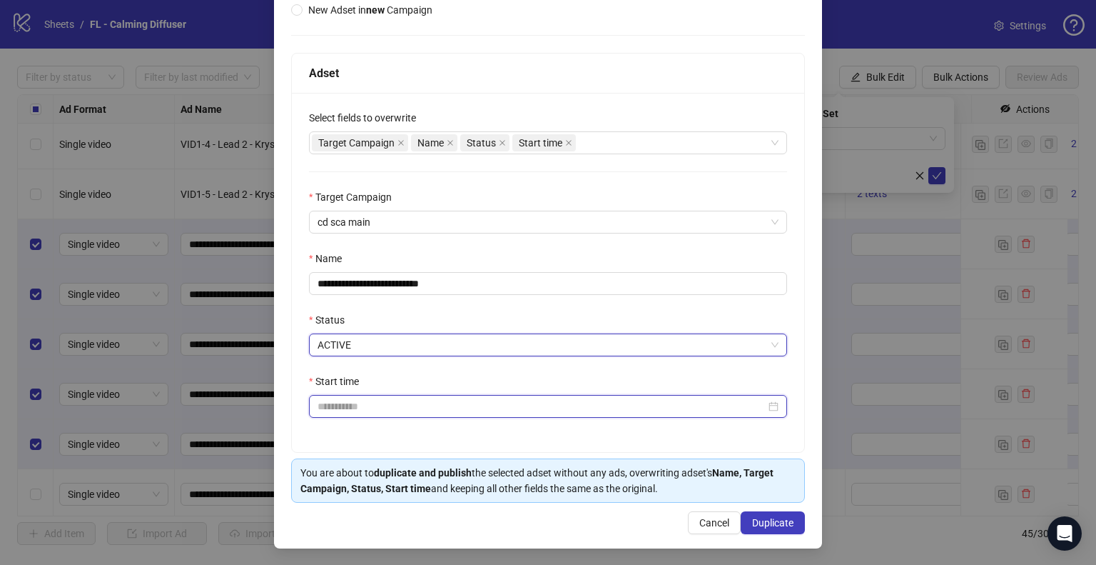
click at [360, 405] on input "Start time" at bounding box center [542, 406] width 448 height 16
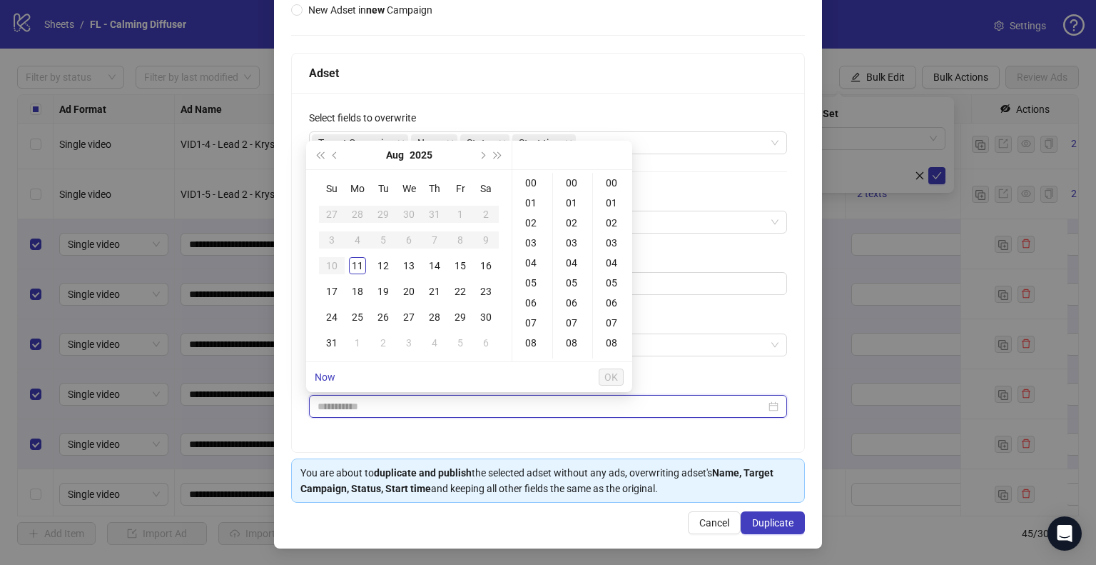
type input "**********"
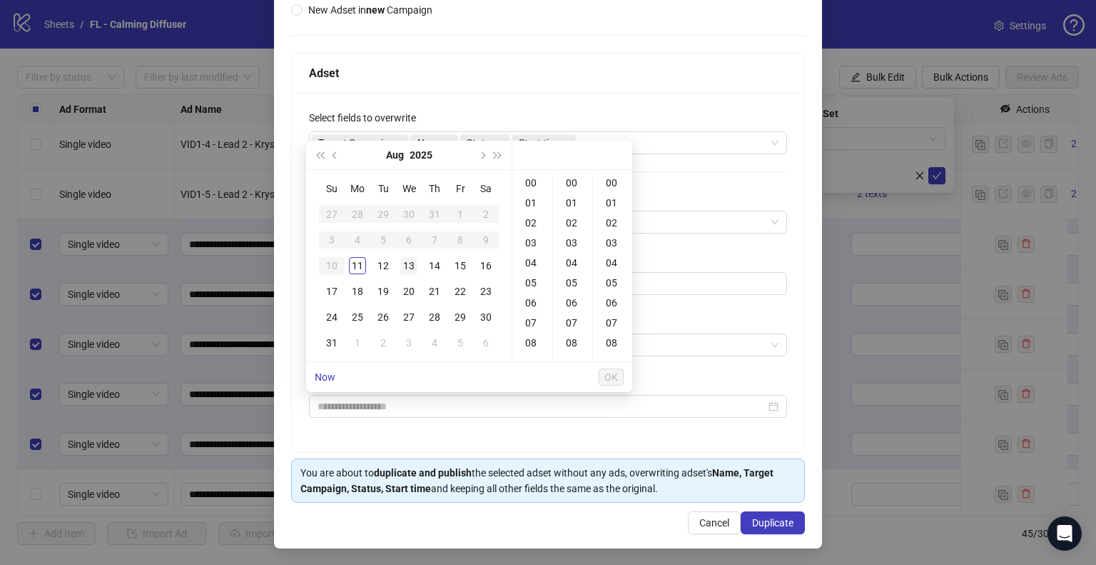
click at [405, 265] on div "13" at bounding box center [408, 265] width 17 height 17
type input "**********"
click at [612, 377] on span "OK" at bounding box center [611, 376] width 14 height 11
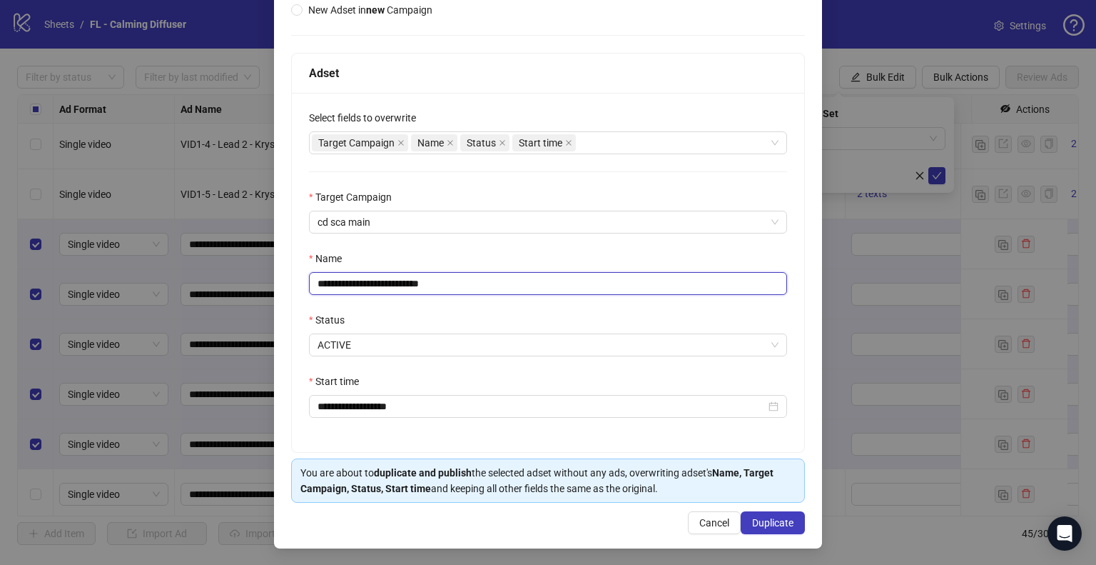
drag, startPoint x: 330, startPoint y: 285, endPoint x: 540, endPoint y: 289, distance: 209.2
click at [538, 289] on input "**********" at bounding box center [548, 283] width 478 height 23
paste input "**********"
type input "**********"
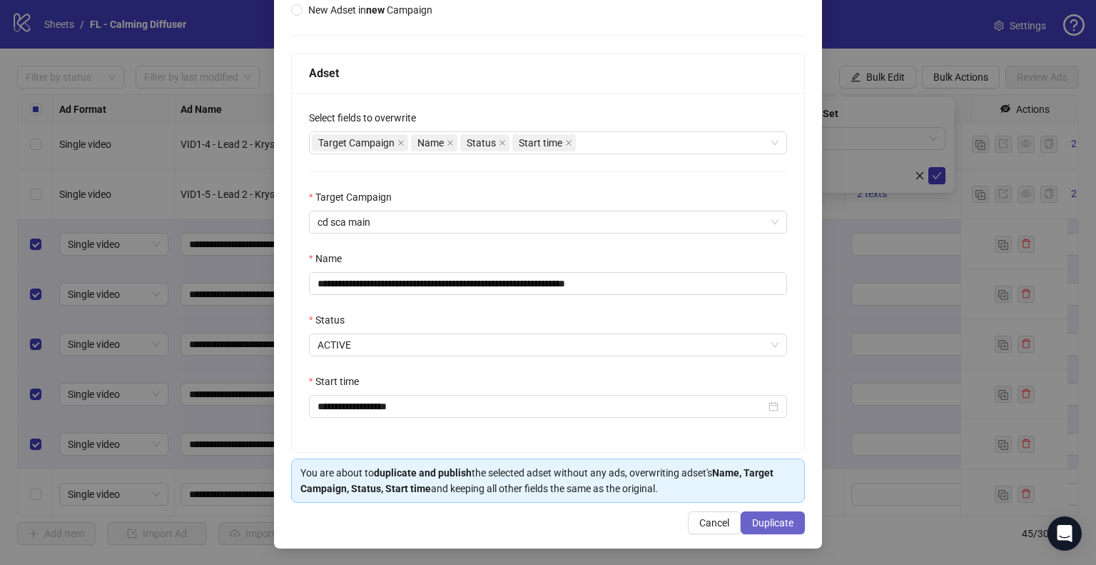
click at [766, 512] on span "Duplicate" at bounding box center [772, 522] width 41 height 11
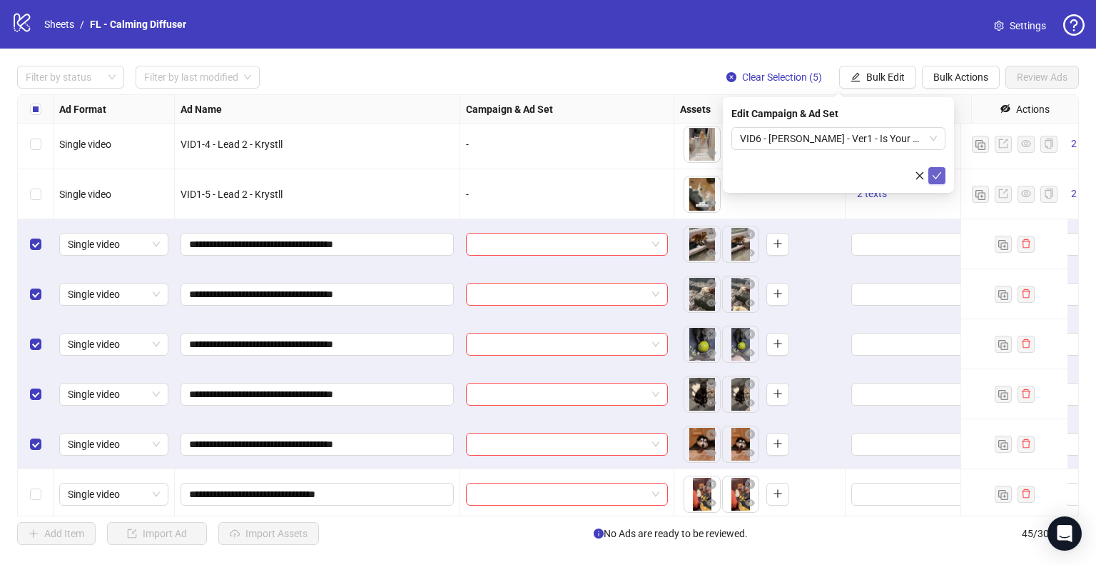
click at [933, 176] on icon "check" at bounding box center [937, 175] width 9 height 7
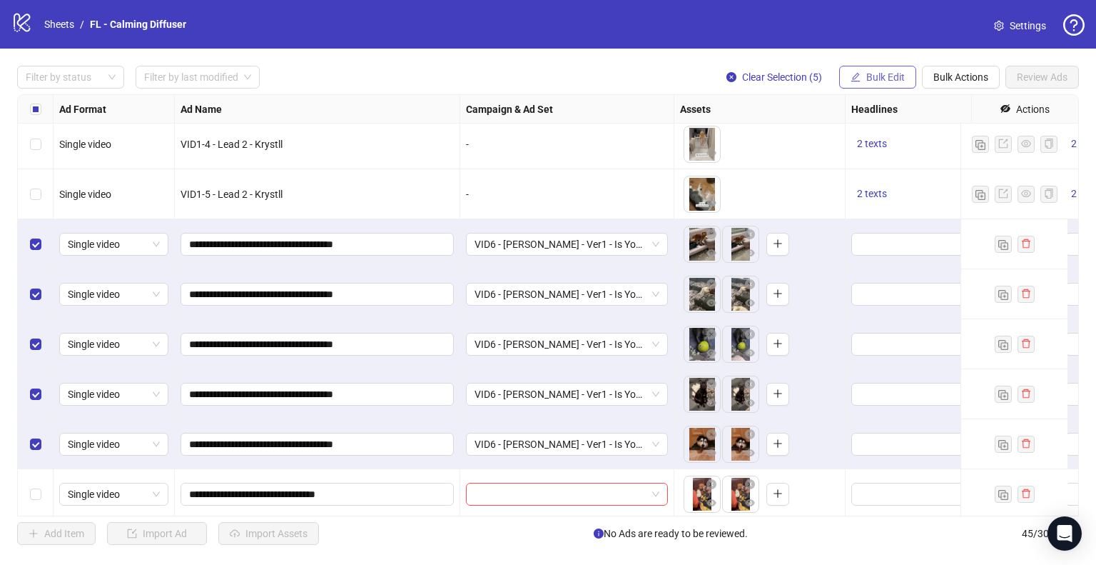
click at [881, 82] on span "Bulk Edit" at bounding box center [885, 76] width 39 height 11
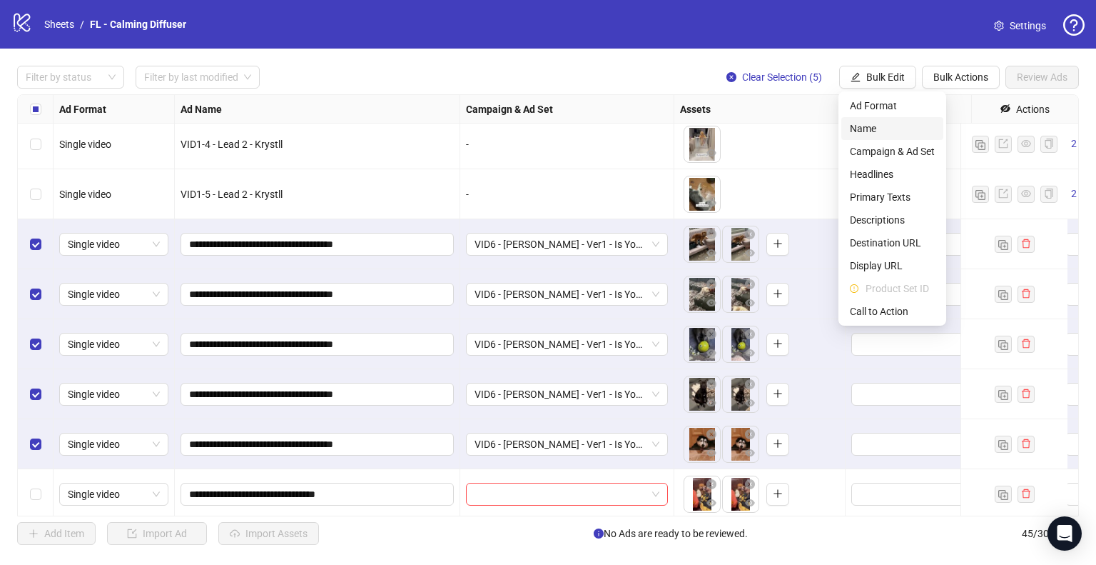
click at [872, 126] on span "Name" at bounding box center [892, 129] width 85 height 16
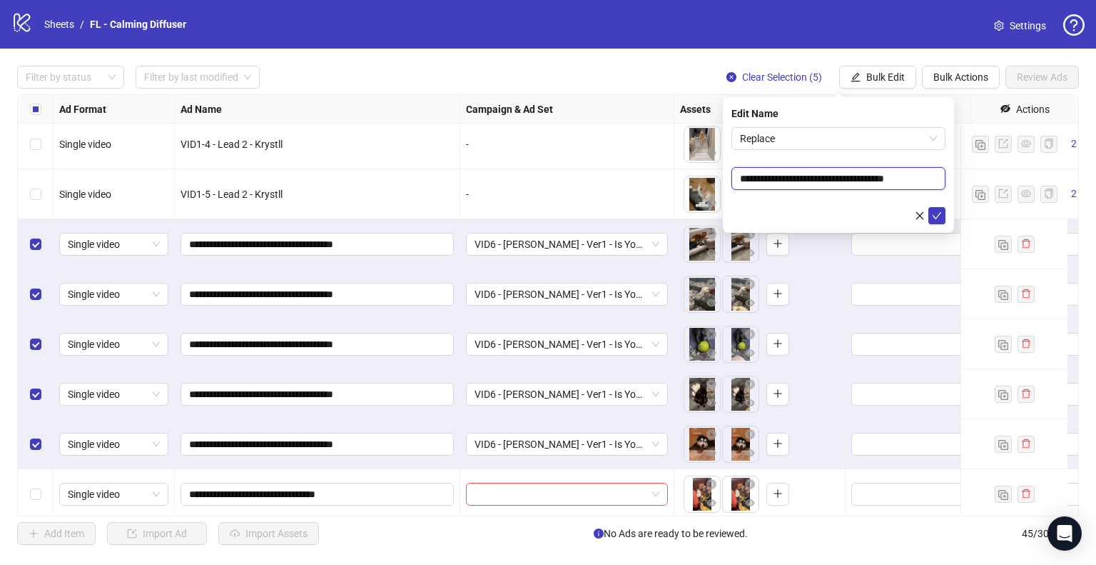
click at [824, 181] on input "**********" at bounding box center [839, 178] width 214 height 23
paste input "**********"
type input "**********"
click at [936, 216] on icon "check" at bounding box center [937, 216] width 10 height 10
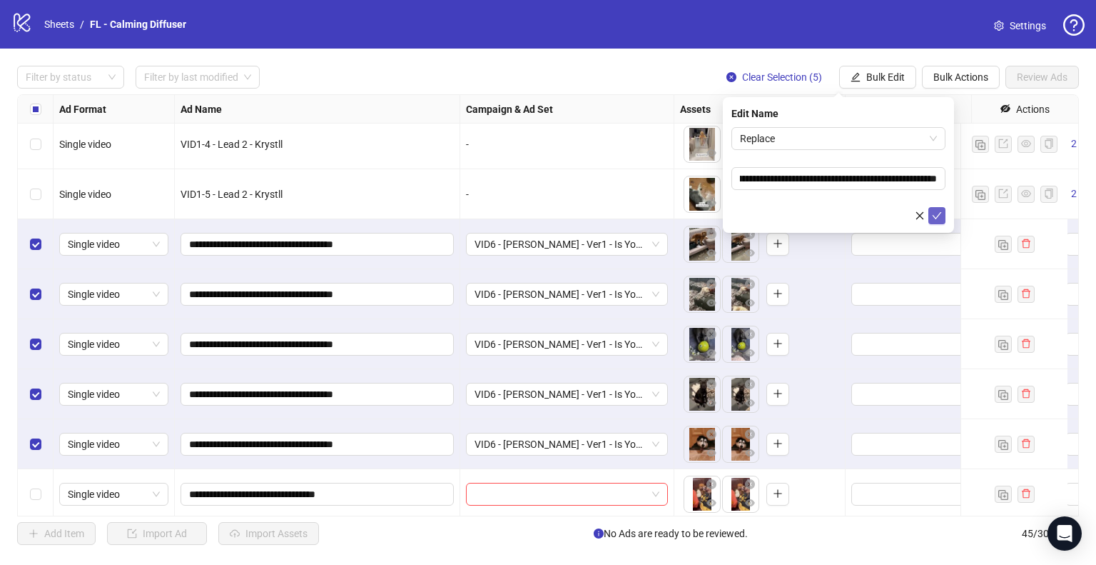
scroll to position [0, 0]
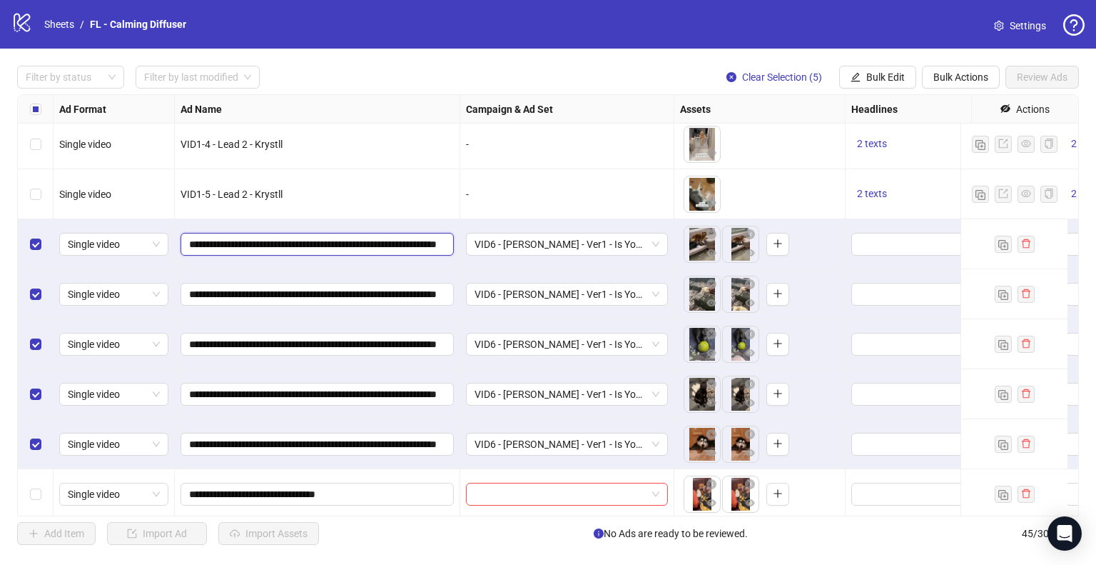
click at [208, 247] on input "**********" at bounding box center [315, 244] width 253 height 16
type input "**********"
click at [211, 295] on input "**********" at bounding box center [315, 294] width 253 height 16
type input "**********"
click at [208, 338] on input "**********" at bounding box center [315, 344] width 253 height 16
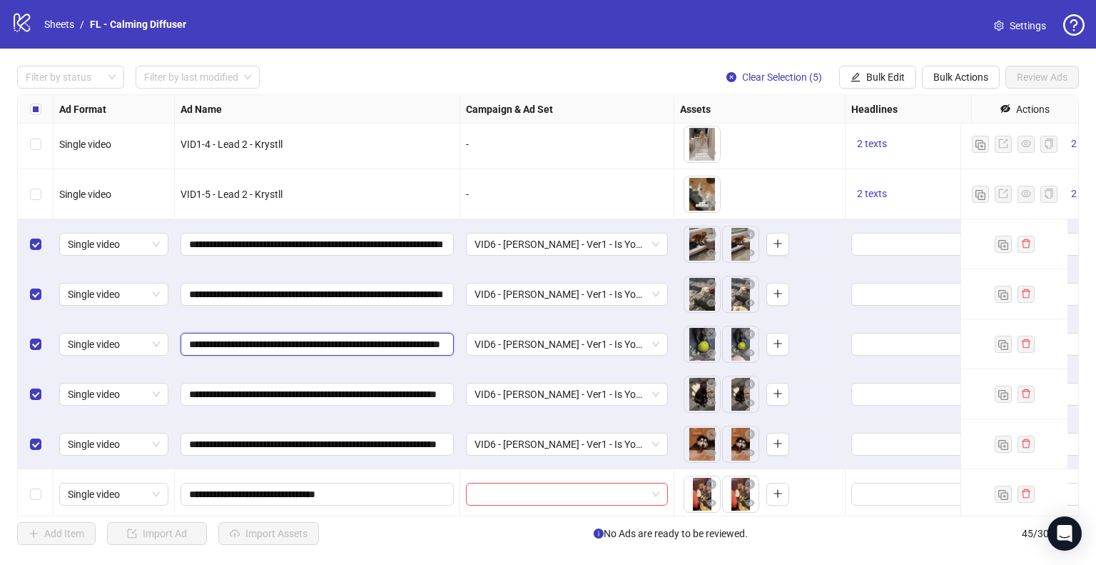
type input "**********"
click at [209, 388] on input "**********" at bounding box center [315, 394] width 253 height 16
type input "**********"
click at [208, 447] on input "**********" at bounding box center [315, 444] width 253 height 16
type input "**********"
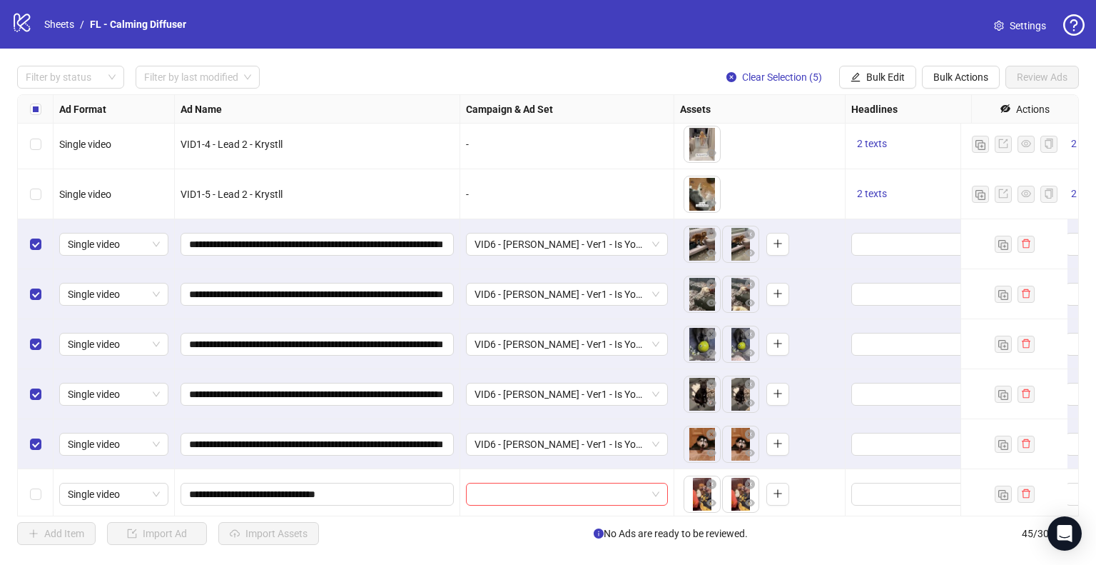
click at [280, 419] on div "**********" at bounding box center [317, 444] width 285 height 50
click at [787, 76] on span "Clear Selection (5)" at bounding box center [782, 76] width 80 height 11
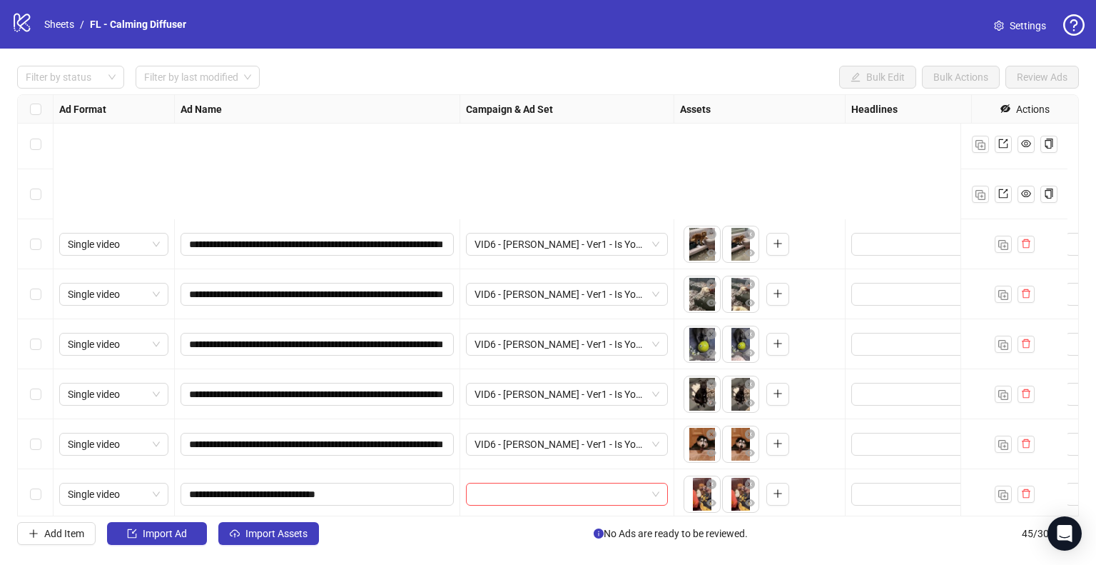
scroll to position [1867, 0]
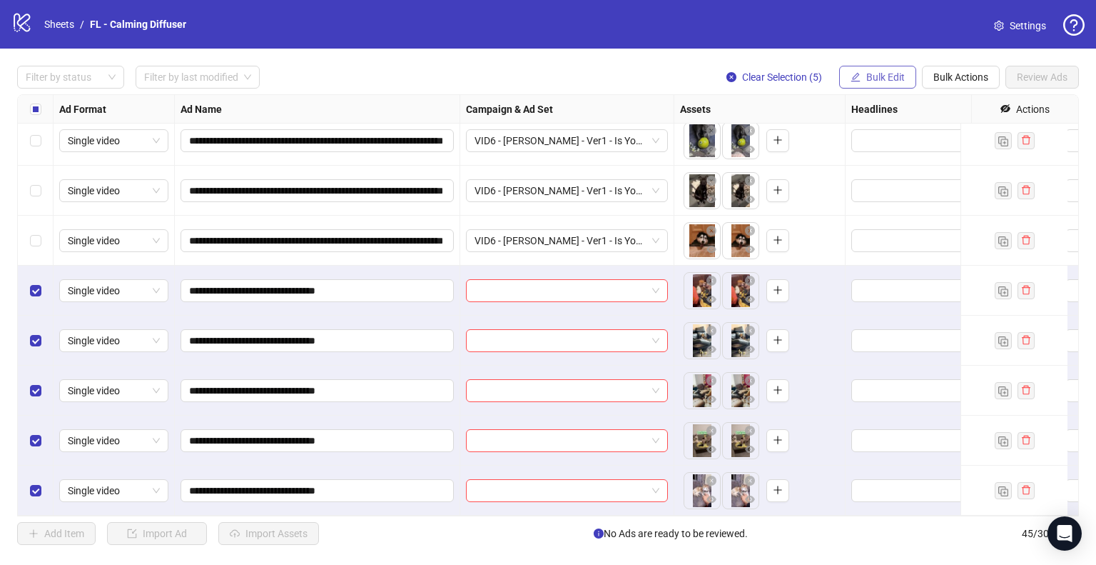
click at [871, 82] on span "Bulk Edit" at bounding box center [885, 76] width 39 height 11
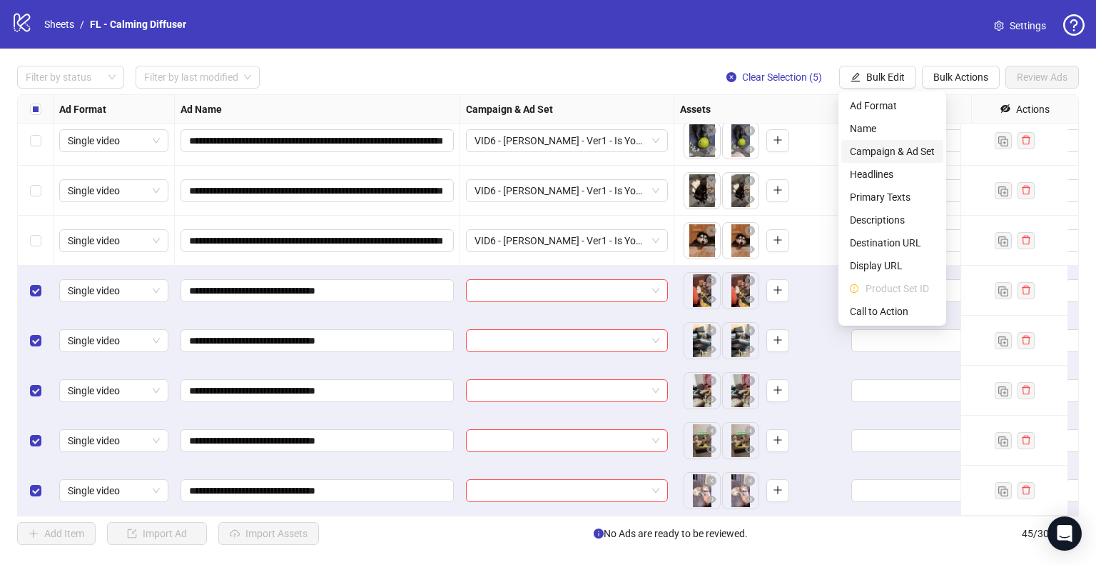
click at [901, 152] on span "Campaign & Ad Set" at bounding box center [892, 151] width 85 height 16
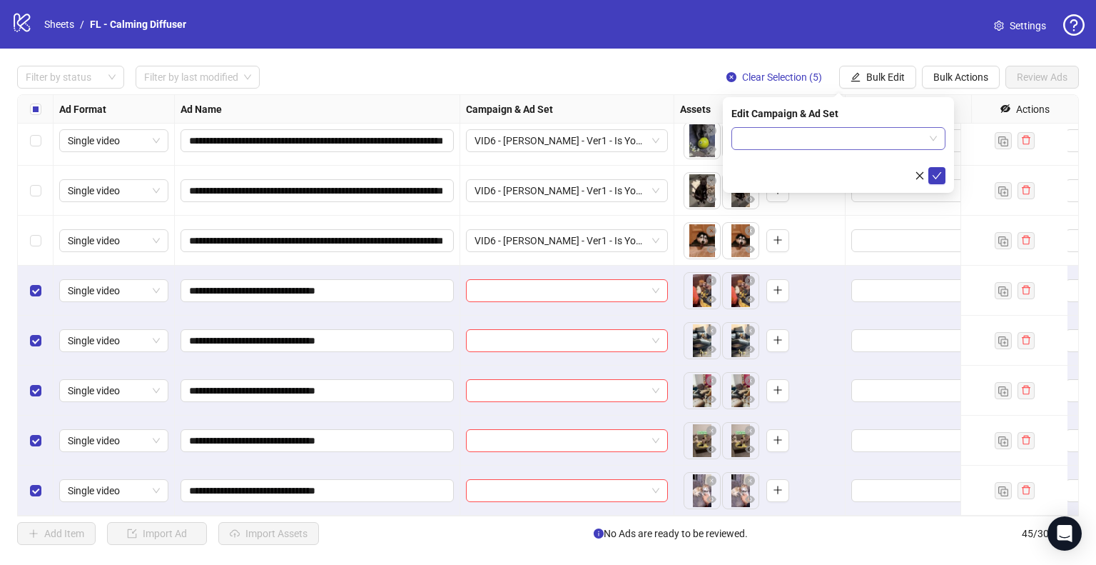
click at [936, 138] on span at bounding box center [838, 138] width 197 height 21
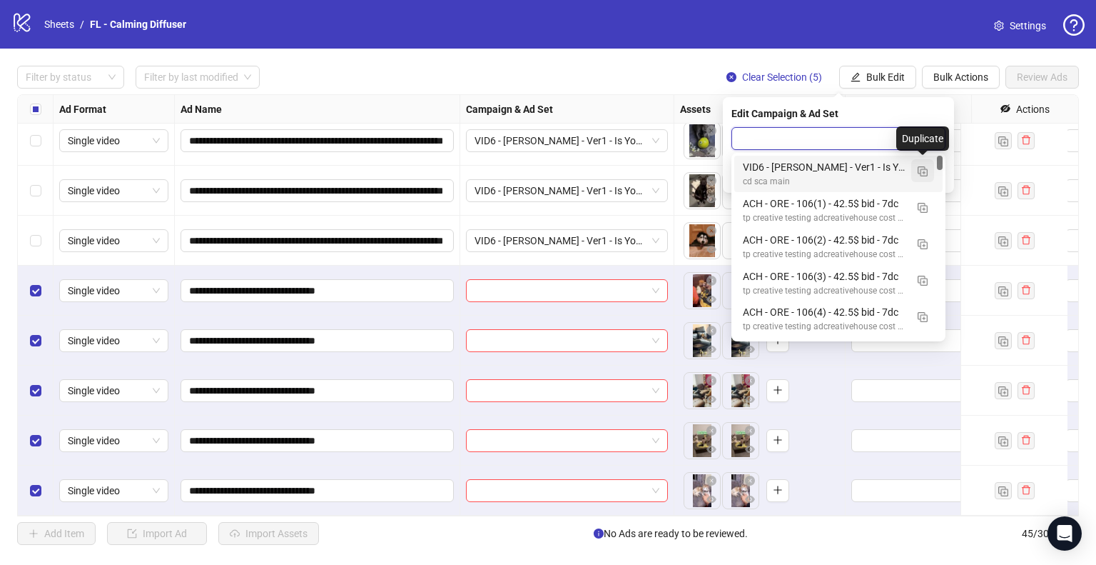
click at [921, 173] on img "button" at bounding box center [923, 171] width 10 height 10
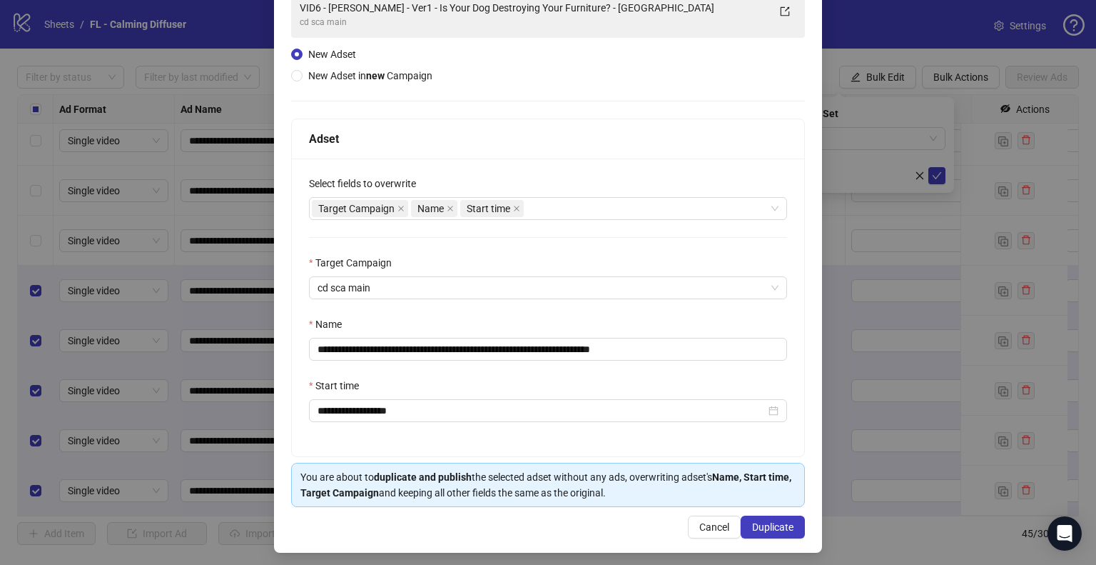
scroll to position [121, 0]
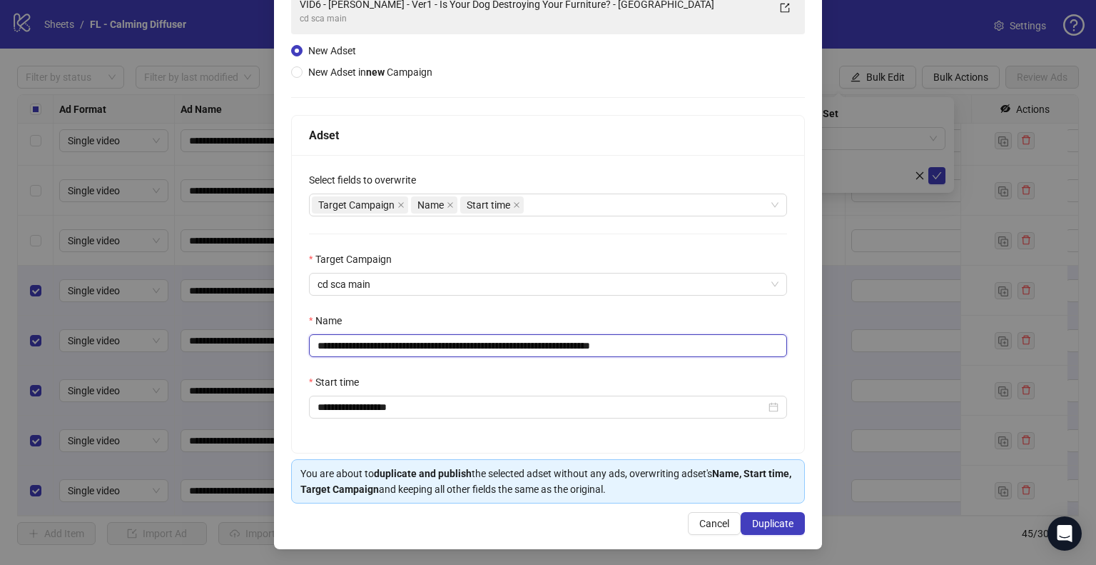
click at [385, 346] on input "**********" at bounding box center [548, 345] width 478 height 23
type input "**********"
click at [756, 512] on span "Duplicate" at bounding box center [772, 522] width 41 height 11
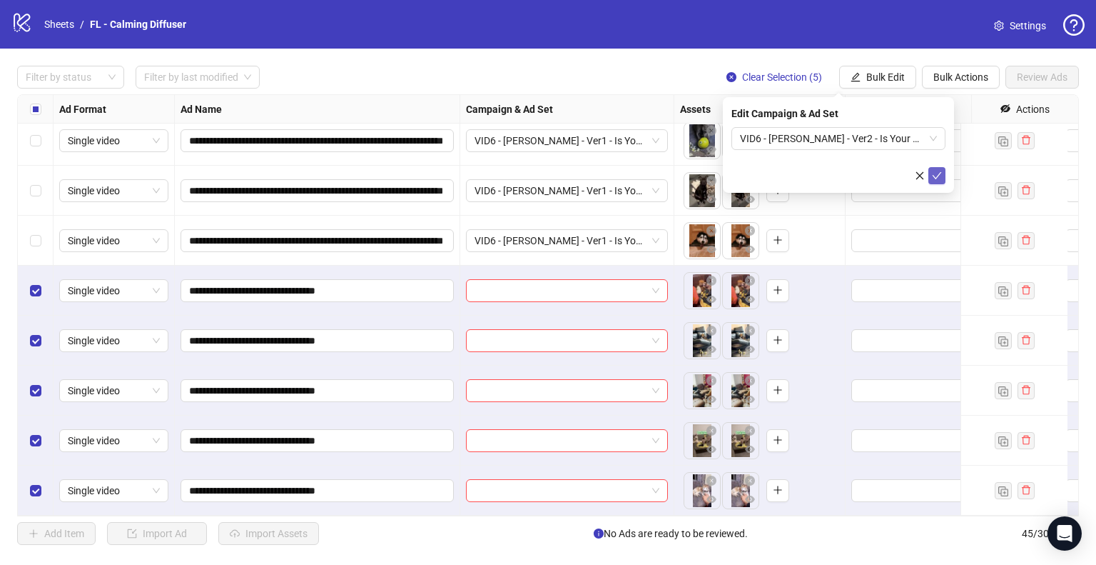
click at [936, 178] on icon "check" at bounding box center [937, 175] width 9 height 7
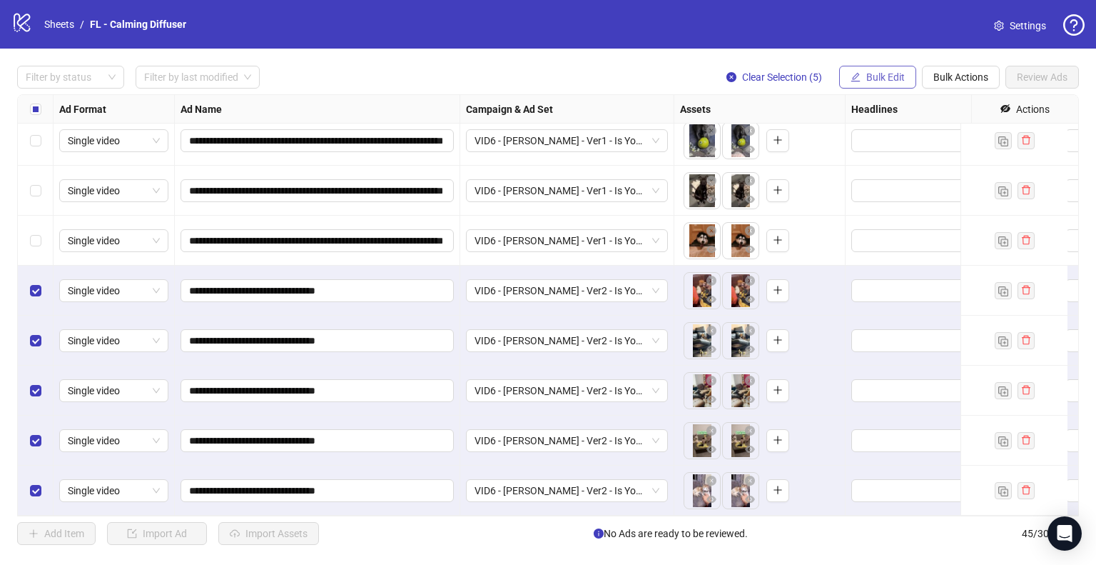
click at [885, 84] on button "Bulk Edit" at bounding box center [877, 77] width 77 height 23
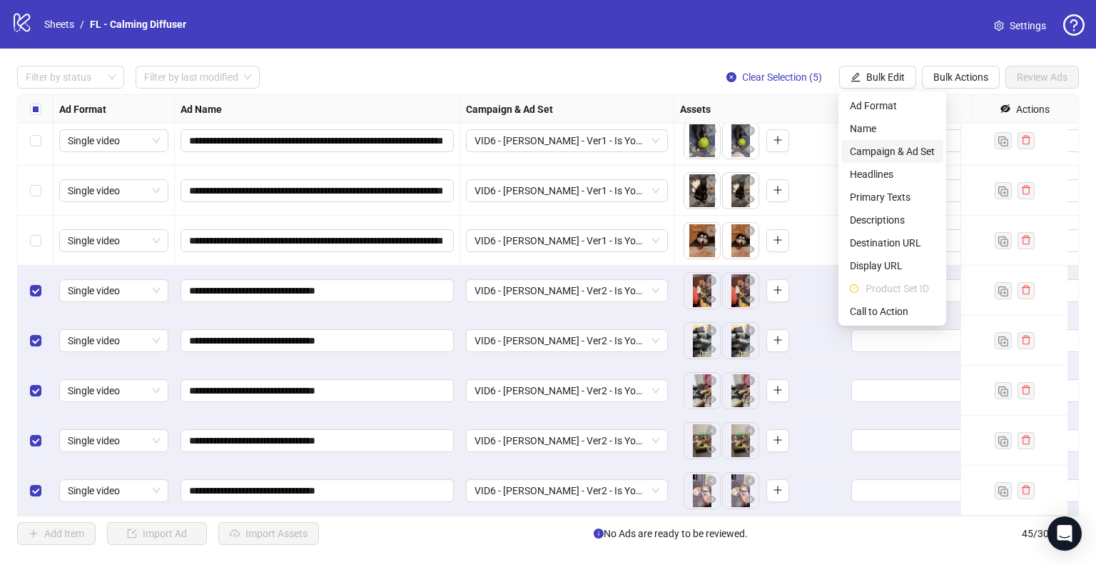
click at [874, 140] on li "Campaign & Ad Set" at bounding box center [892, 151] width 102 height 23
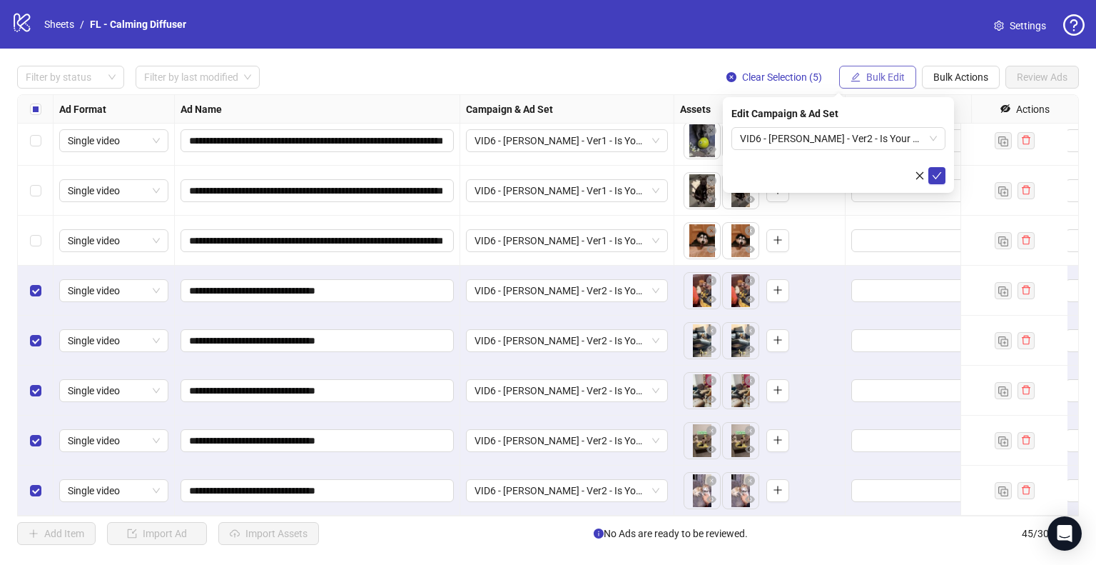
click at [884, 71] on span "Bulk Edit" at bounding box center [885, 76] width 39 height 11
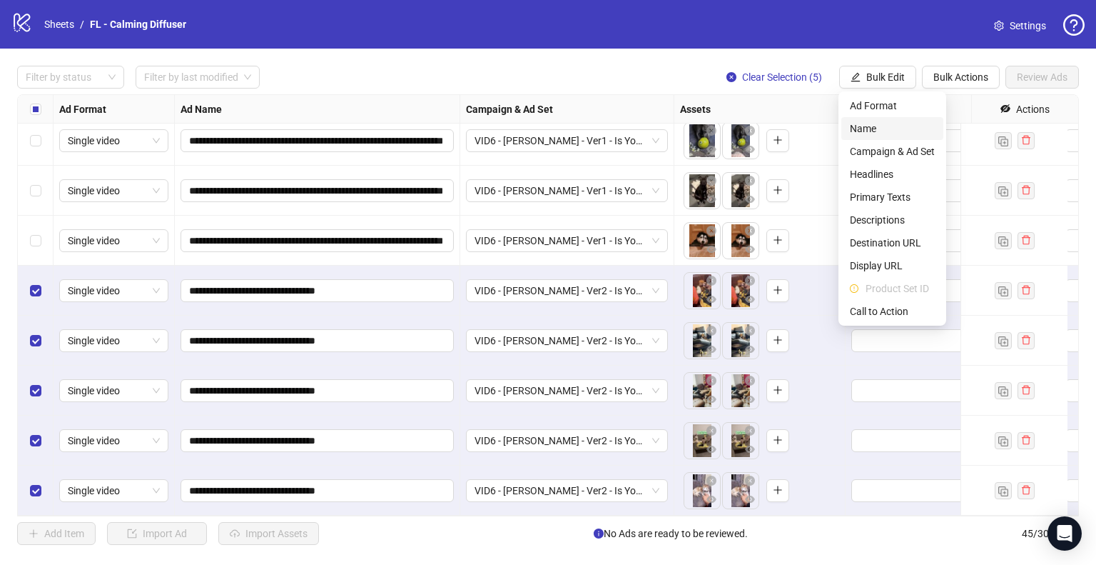
click at [889, 128] on span "Name" at bounding box center [892, 129] width 85 height 16
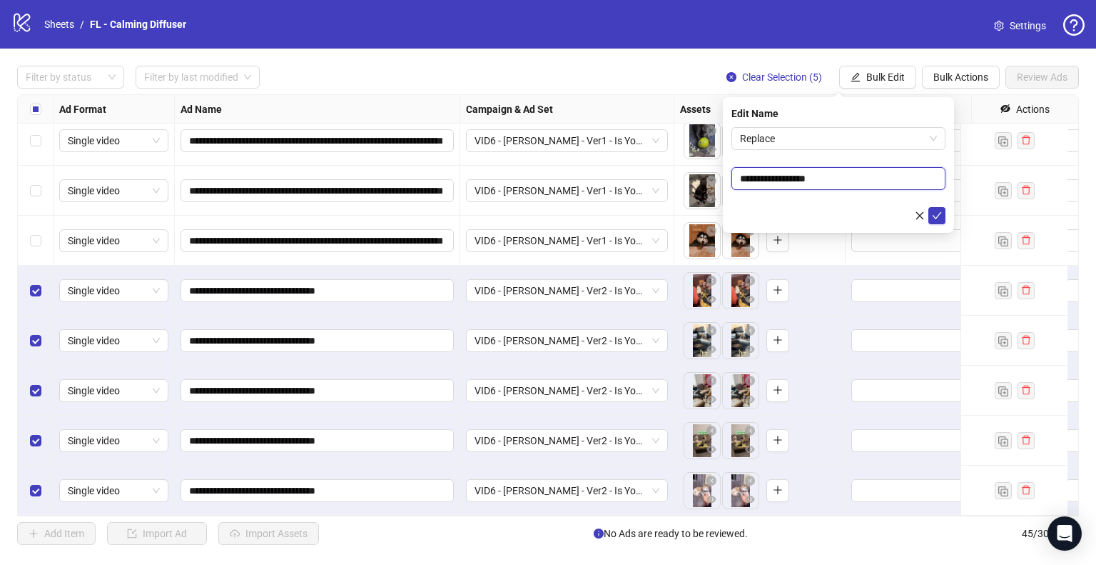
click at [801, 182] on input "**********" at bounding box center [839, 178] width 214 height 23
paste input "**********"
type input "**********"
click at [936, 216] on icon "check" at bounding box center [937, 216] width 10 height 10
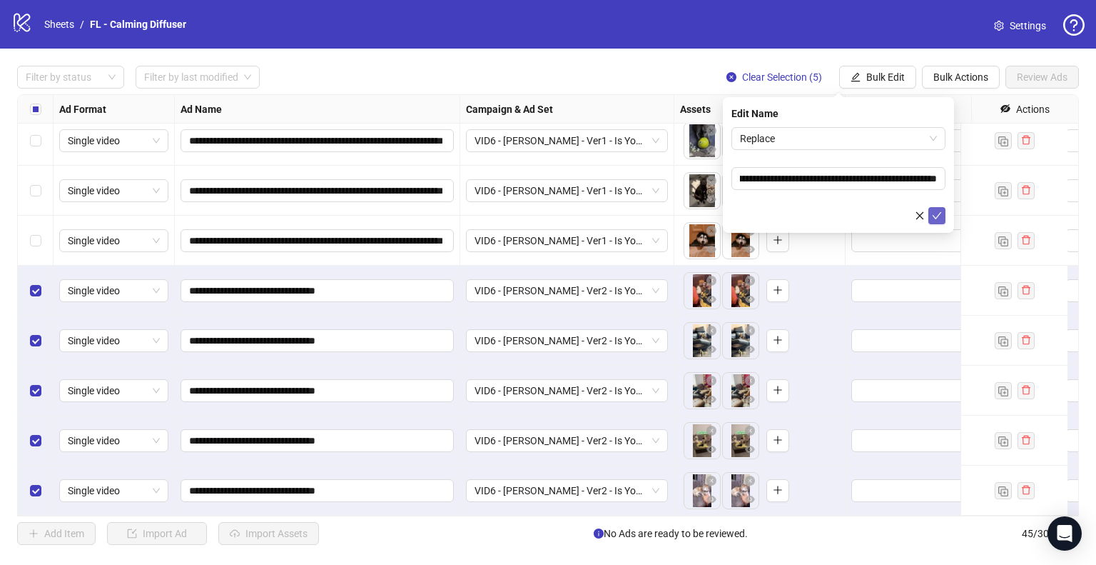
scroll to position [0, 0]
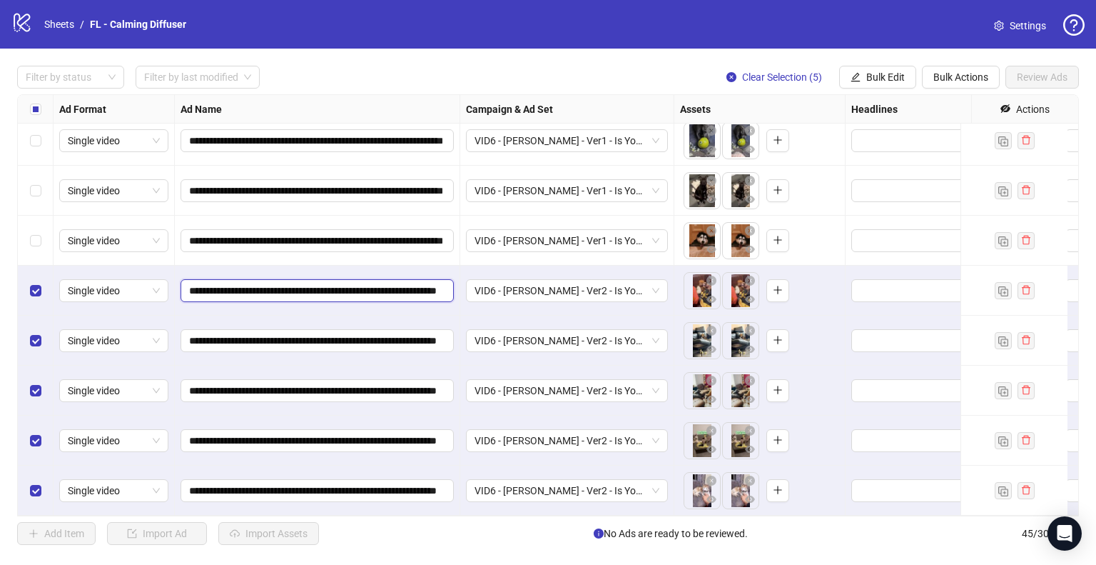
click at [211, 283] on input "**********" at bounding box center [315, 291] width 253 height 16
type input "**********"
click at [208, 334] on input "**********" at bounding box center [315, 341] width 253 height 16
type input "**********"
click at [210, 383] on input "**********" at bounding box center [315, 391] width 253 height 16
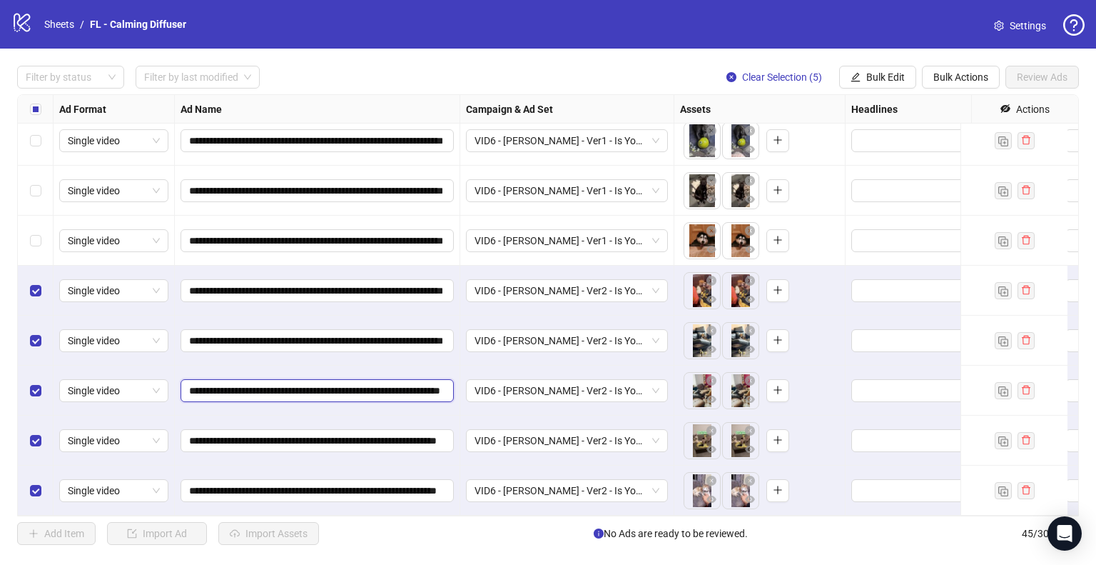
type input "**********"
click at [208, 432] on input "**********" at bounding box center [315, 440] width 253 height 16
type input "**********"
click at [208, 482] on input "**********" at bounding box center [315, 490] width 253 height 16
type input "**********"
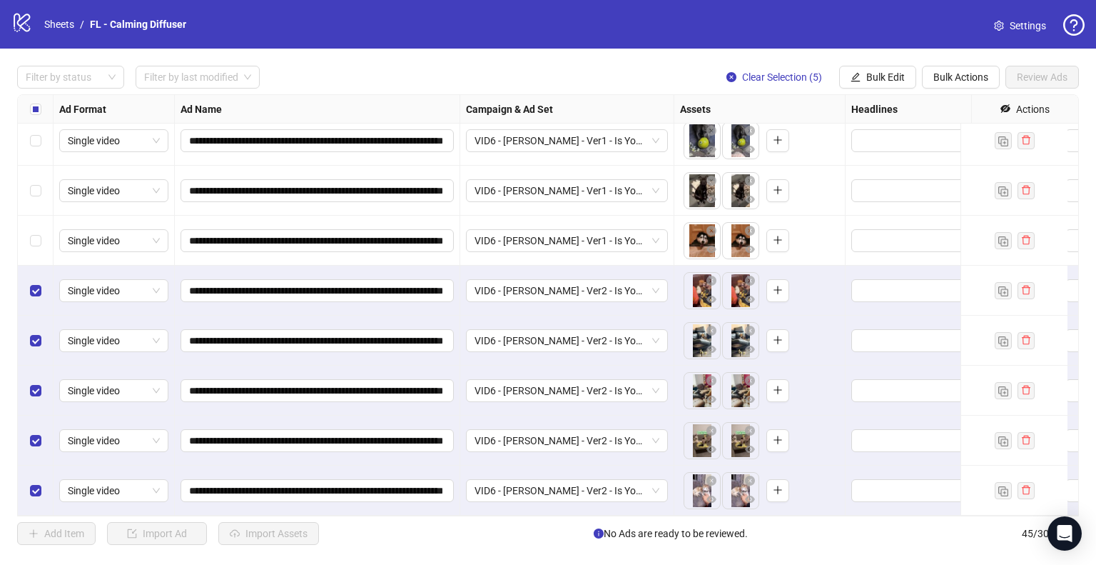
click at [310, 465] on div "**********" at bounding box center [317, 490] width 285 height 50
click at [789, 74] on span "Clear Selection (5)" at bounding box center [782, 76] width 80 height 11
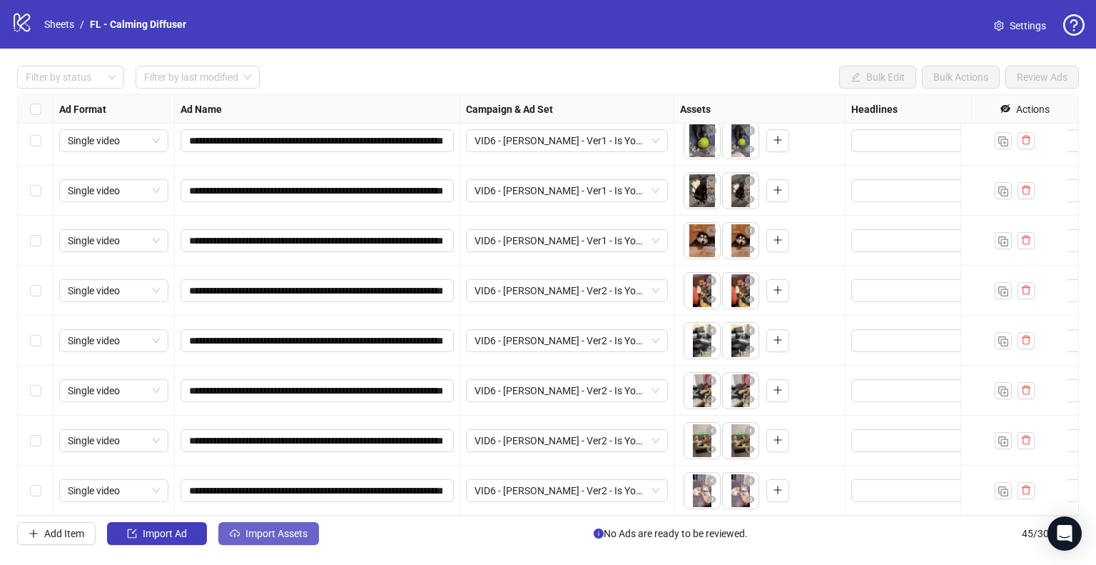
click at [277, 512] on button "Import Assets" at bounding box center [268, 533] width 101 height 23
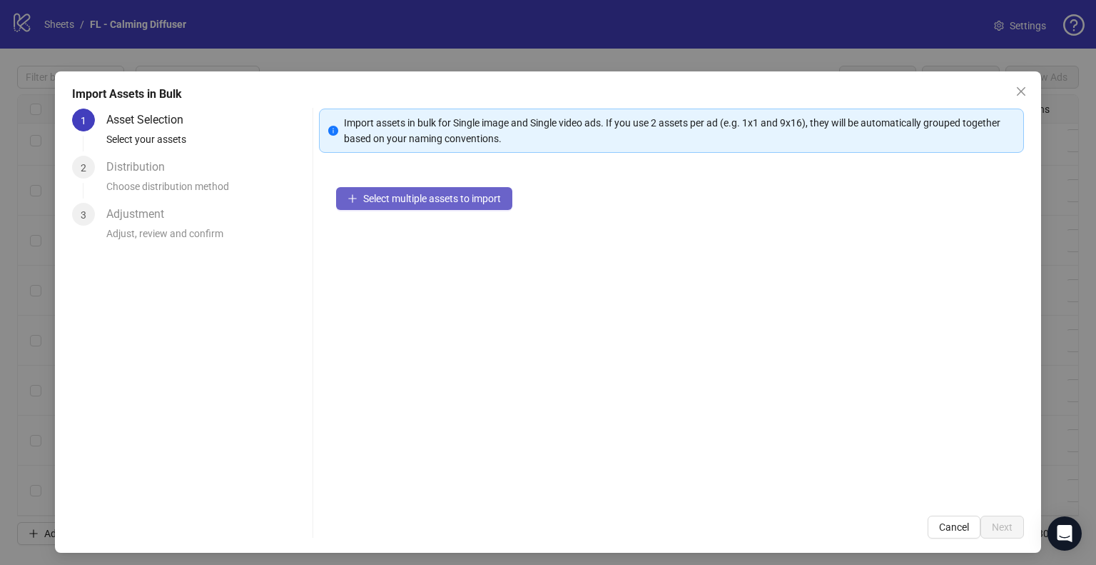
click at [442, 205] on button "Select multiple assets to import" at bounding box center [424, 198] width 176 height 23
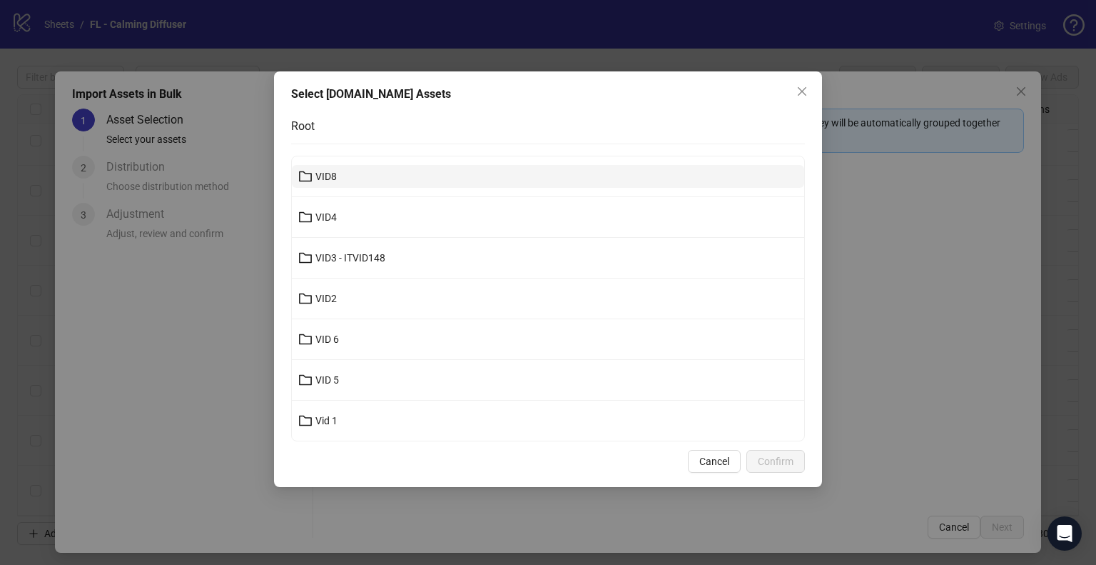
click at [400, 178] on button "VID8" at bounding box center [548, 176] width 512 height 23
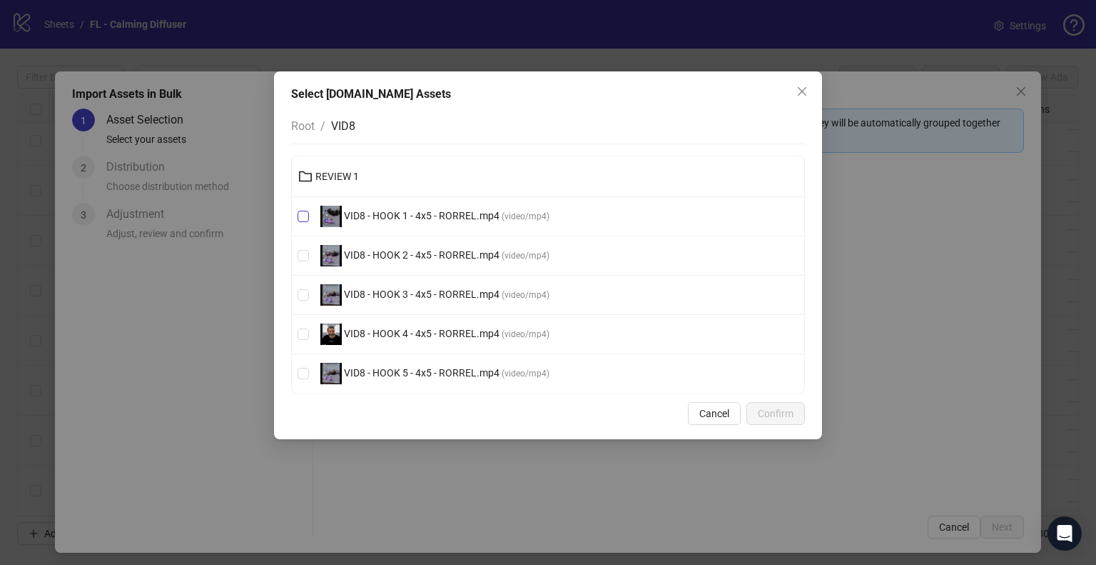
click at [427, 218] on span "VID8 - HOOK 1 - 4x5 - RORREL.mp4" at bounding box center [422, 215] width 160 height 11
click at [442, 253] on span "VID8 - HOOK 2 - 4x5 - RORREL.mp4" at bounding box center [422, 254] width 160 height 11
click at [477, 295] on span "VID8 - HOOK 3 - 4x5 - RORREL.mp4" at bounding box center [422, 293] width 160 height 11
click at [482, 333] on span "VID8 - HOOK 4 - 4x5 - RORREL.mp4" at bounding box center [422, 333] width 160 height 11
click at [490, 380] on span "VID8 - HOOK 5 - 4x5 - RORREL.mp4 ( video/mp4 )" at bounding box center [435, 373] width 241 height 21
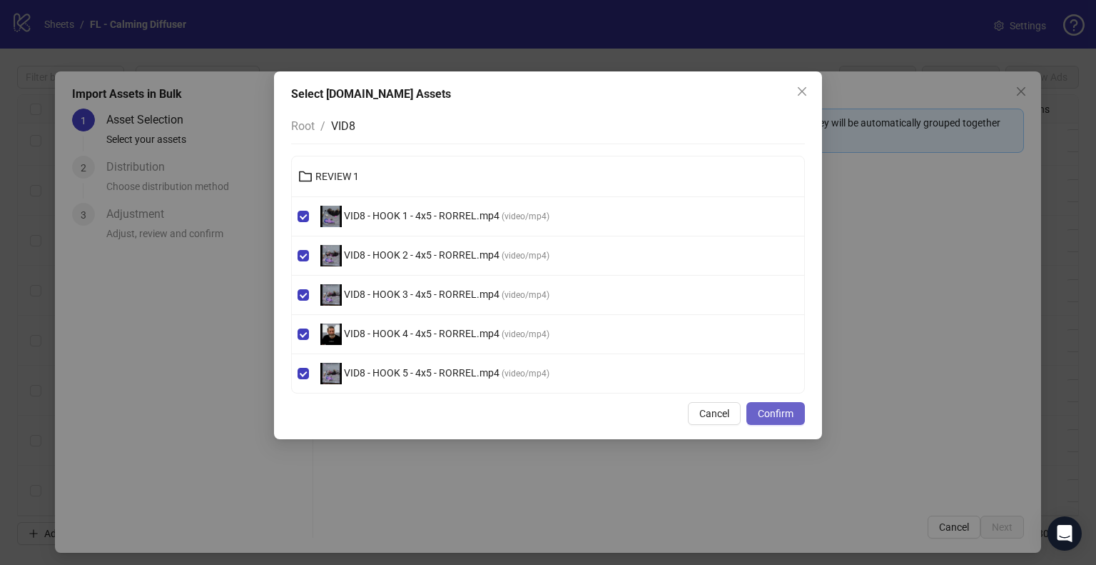
click at [786, 413] on span "Confirm" at bounding box center [776, 413] width 36 height 11
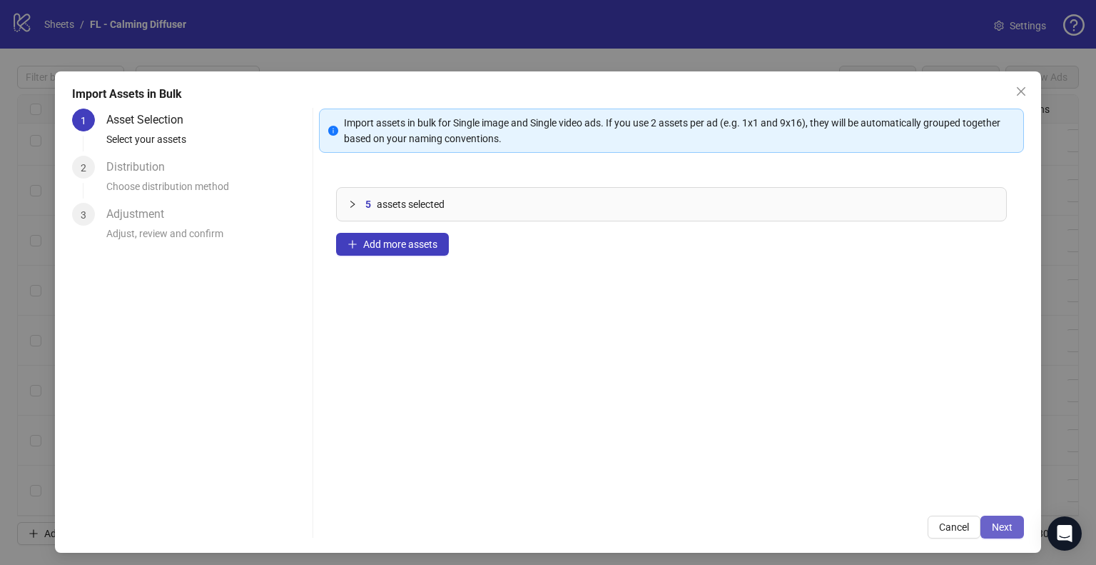
click at [996, 512] on button "Next" at bounding box center [1003, 526] width 44 height 23
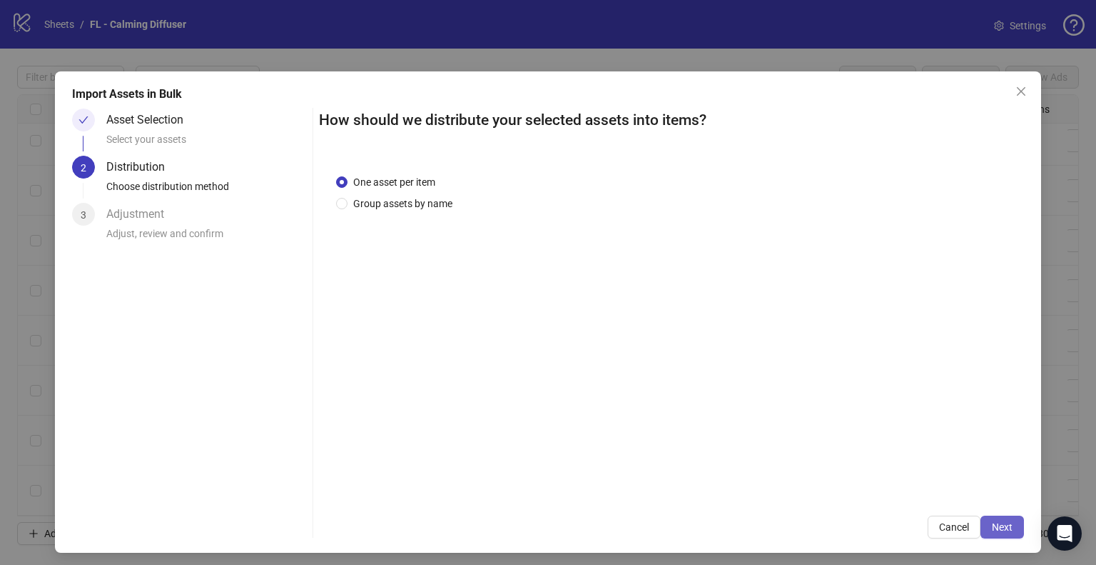
click at [992, 512] on span "Next" at bounding box center [1002, 526] width 21 height 11
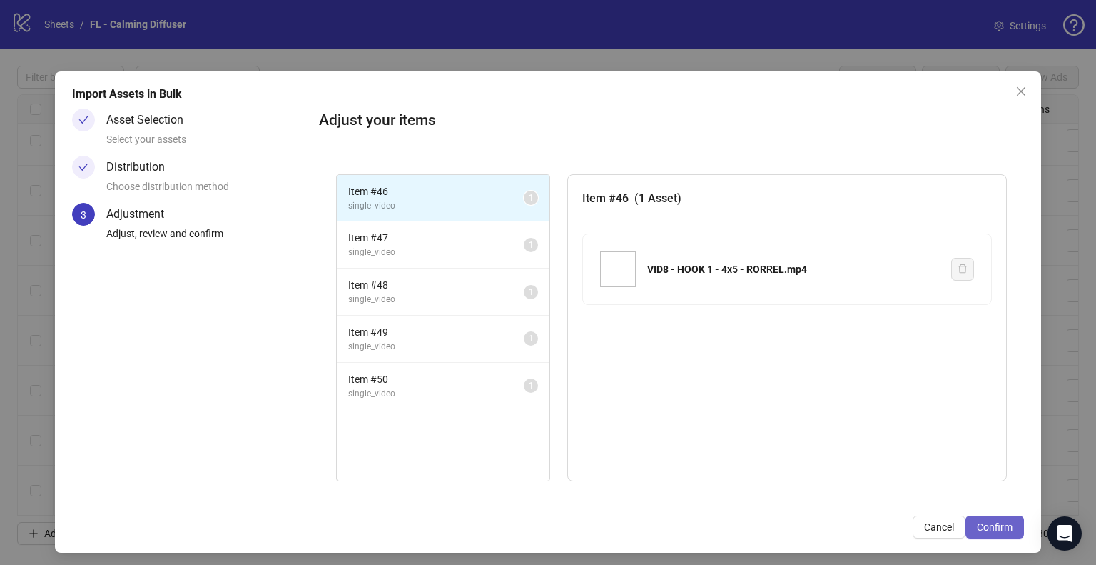
click at [991, 512] on span "Confirm" at bounding box center [995, 526] width 36 height 11
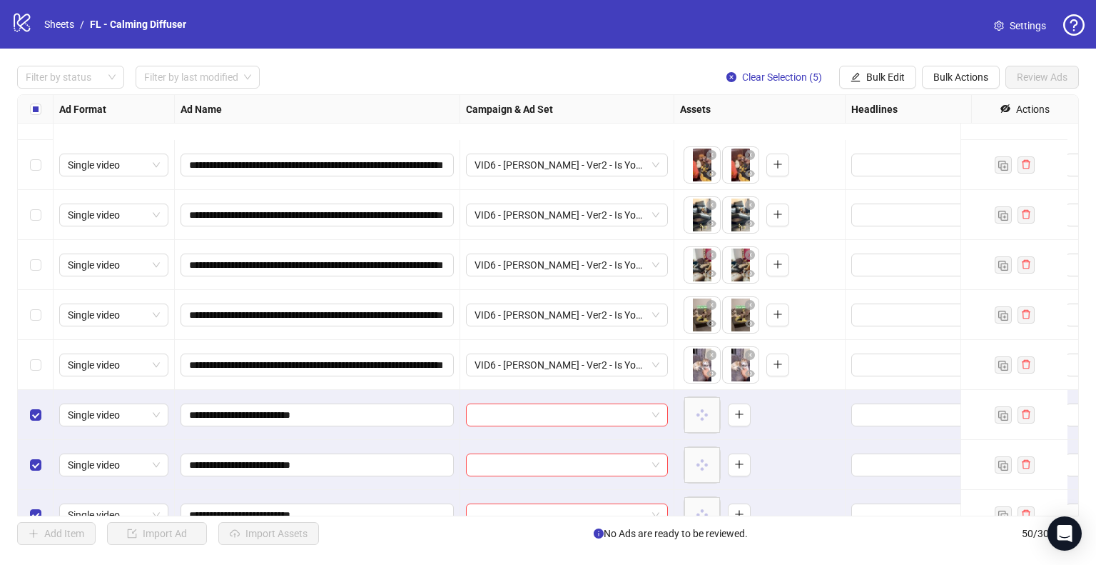
scroll to position [2116, 0]
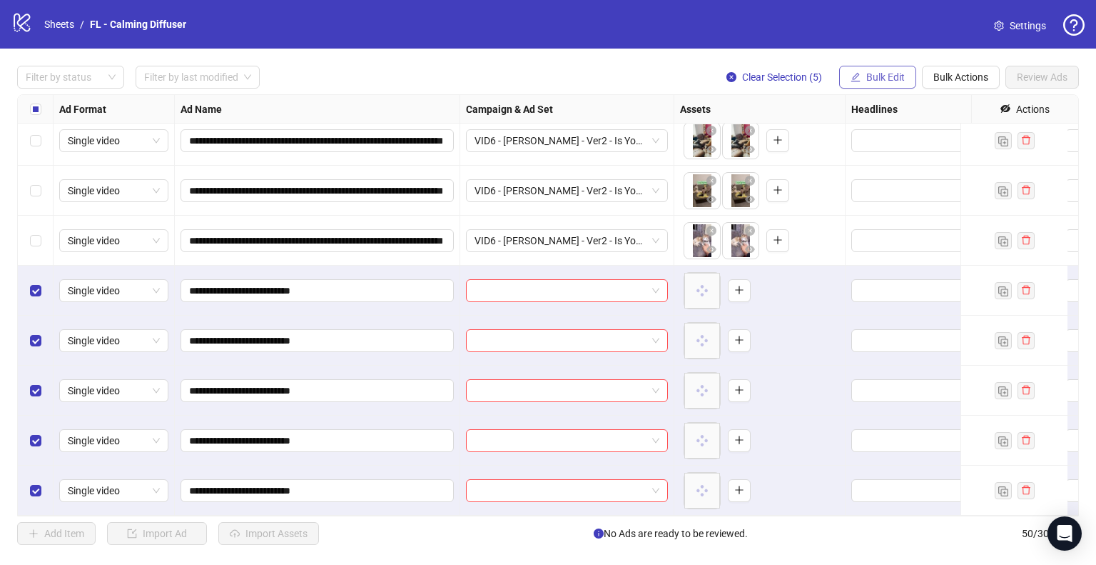
click at [859, 79] on icon "edit" at bounding box center [856, 77] width 10 height 10
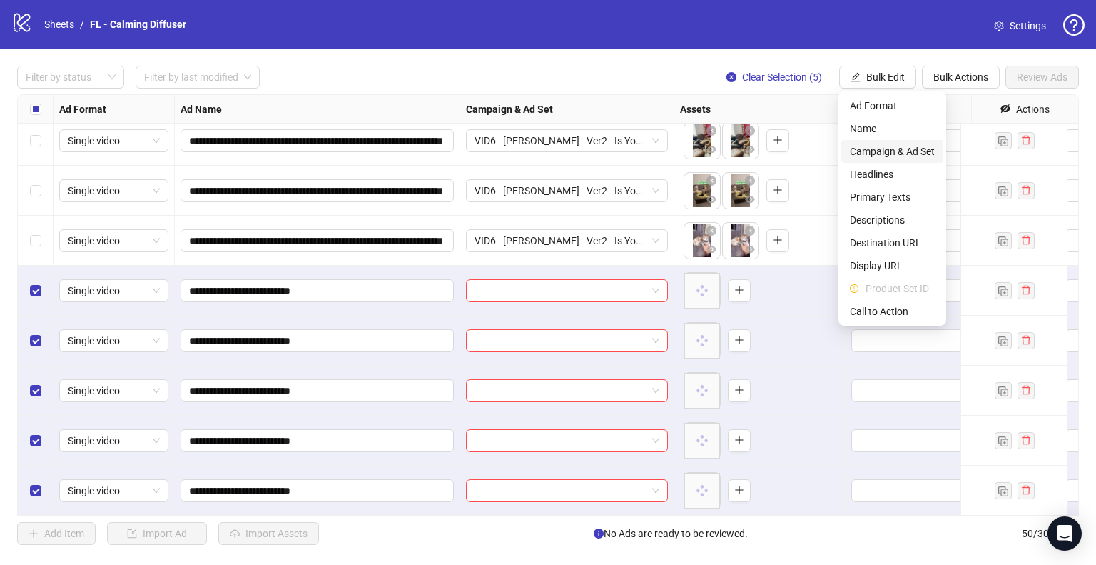
click at [899, 153] on span "Campaign & Ad Set" at bounding box center [892, 151] width 85 height 16
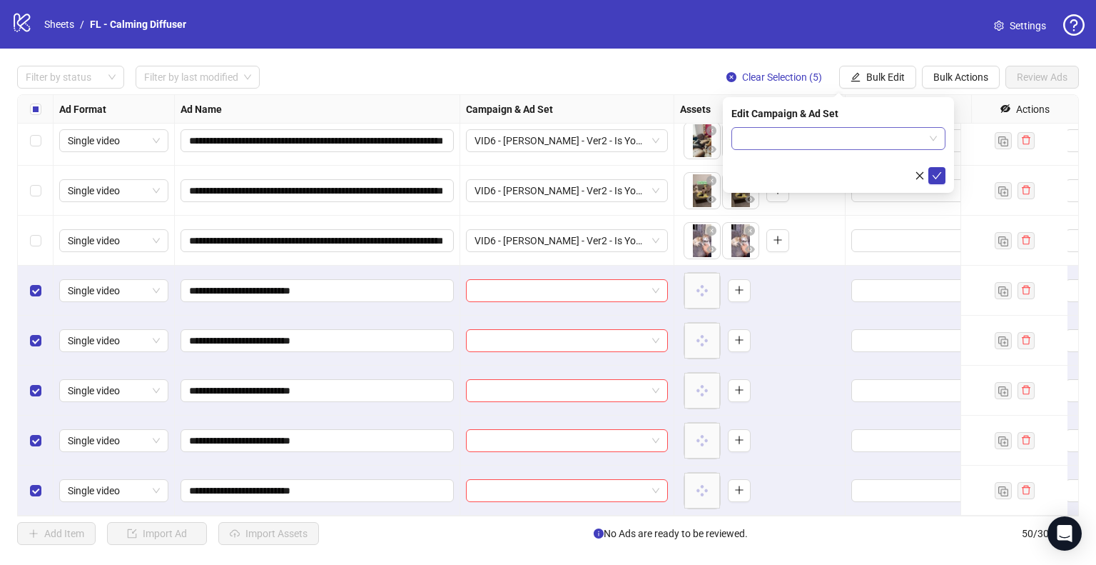
click at [932, 136] on span at bounding box center [838, 138] width 197 height 21
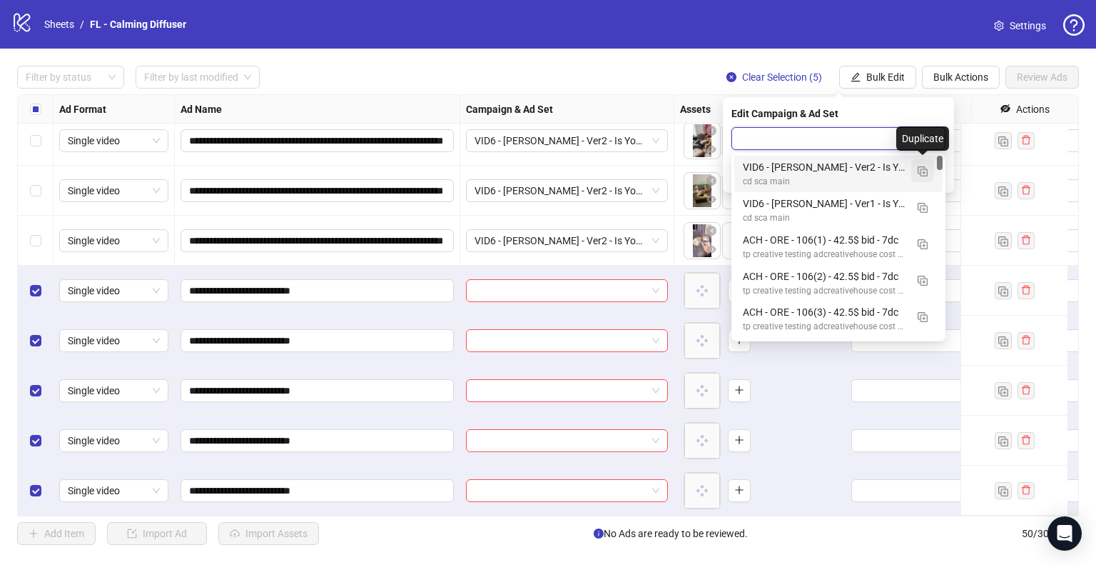
click at [931, 171] on button "button" at bounding box center [922, 170] width 23 height 23
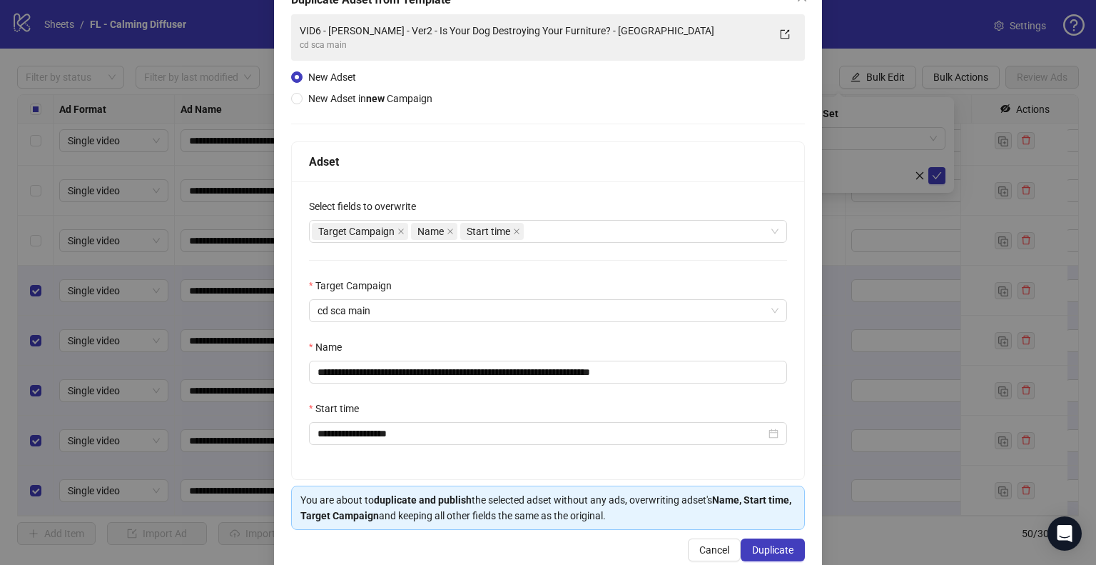
scroll to position [121, 0]
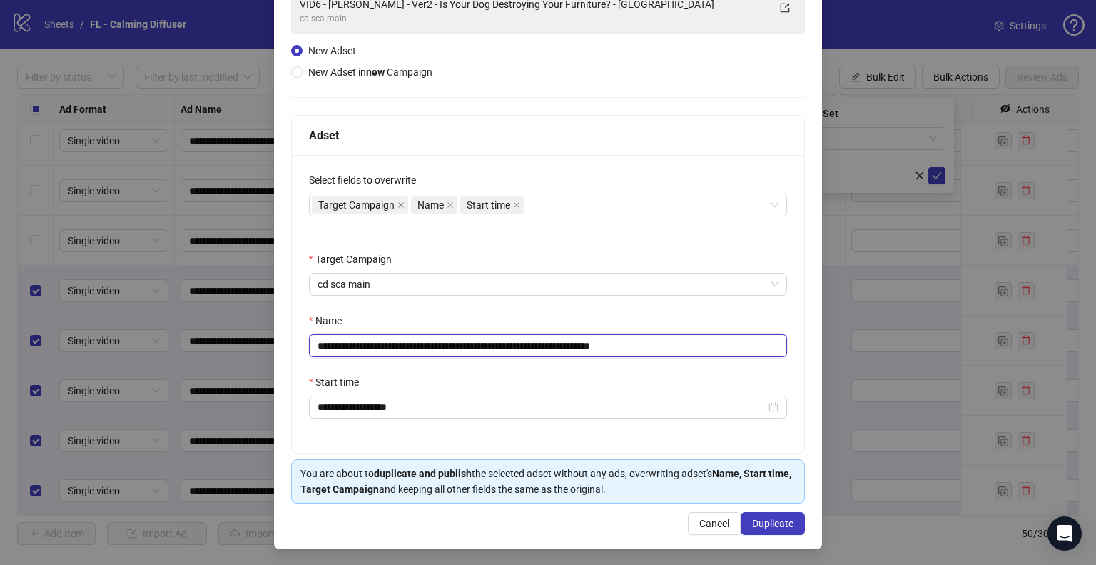
click at [525, 338] on input "**********" at bounding box center [548, 345] width 478 height 23
click at [343, 346] on input "**********" at bounding box center [548, 345] width 478 height 23
type input "**********"
click at [759, 512] on span "Duplicate" at bounding box center [772, 522] width 41 height 11
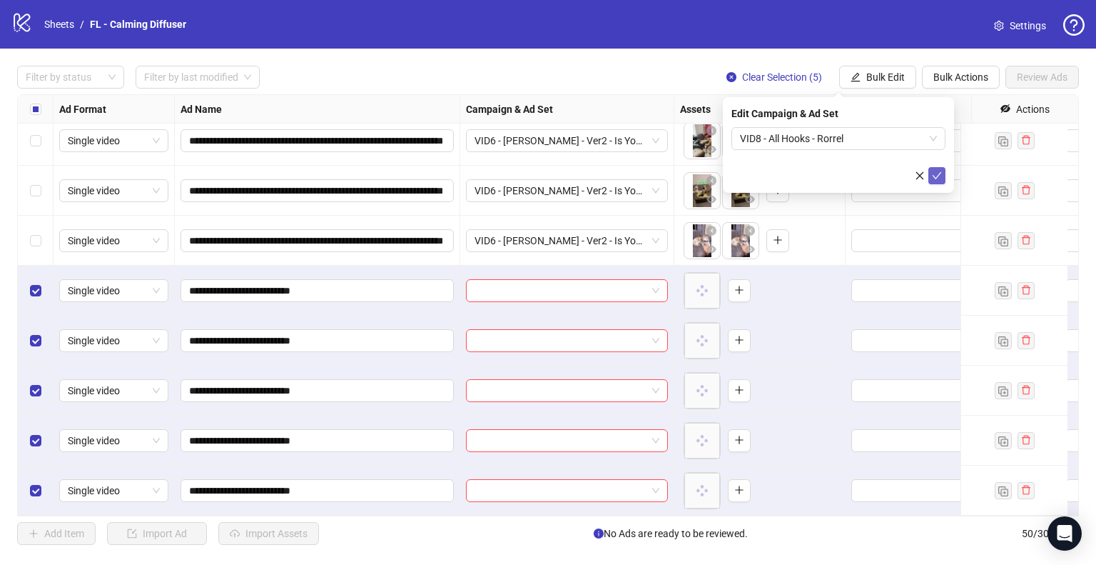
click at [936, 173] on icon "check" at bounding box center [937, 176] width 10 height 10
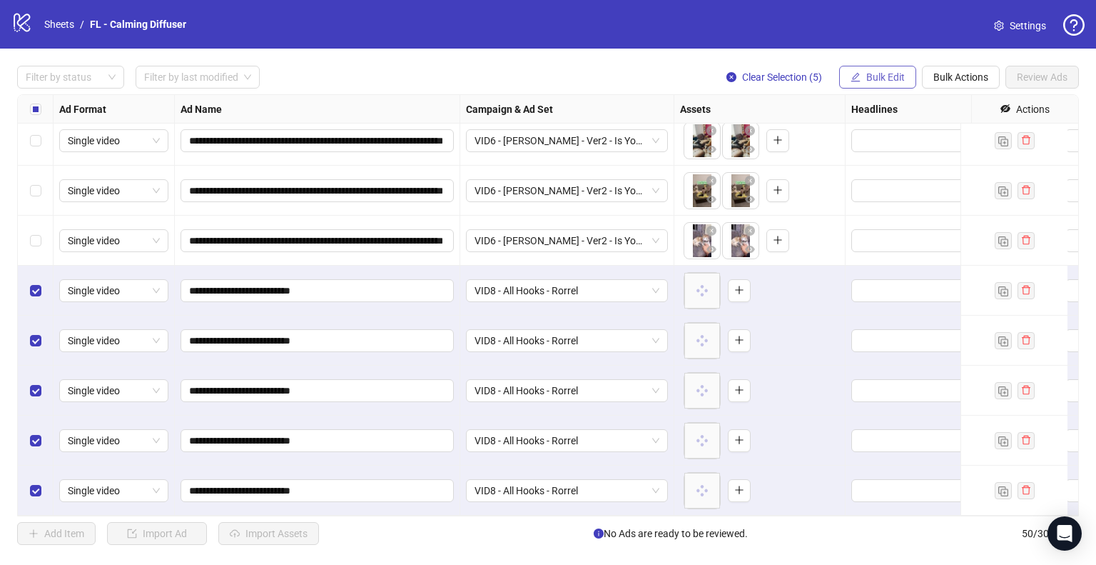
click at [863, 76] on button "Bulk Edit" at bounding box center [877, 77] width 77 height 23
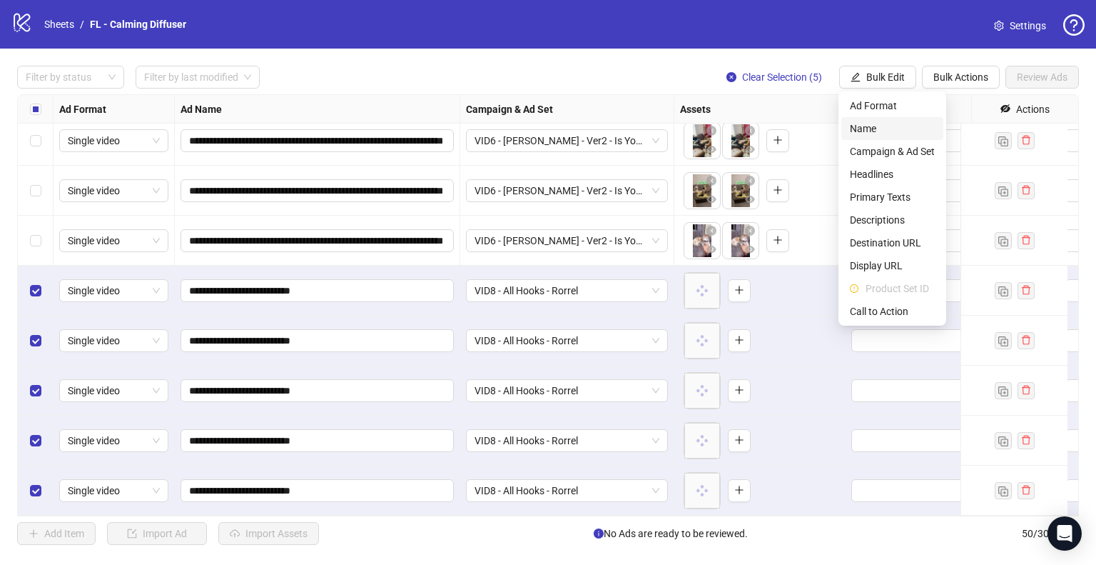
click at [882, 133] on span "Name" at bounding box center [892, 129] width 85 height 16
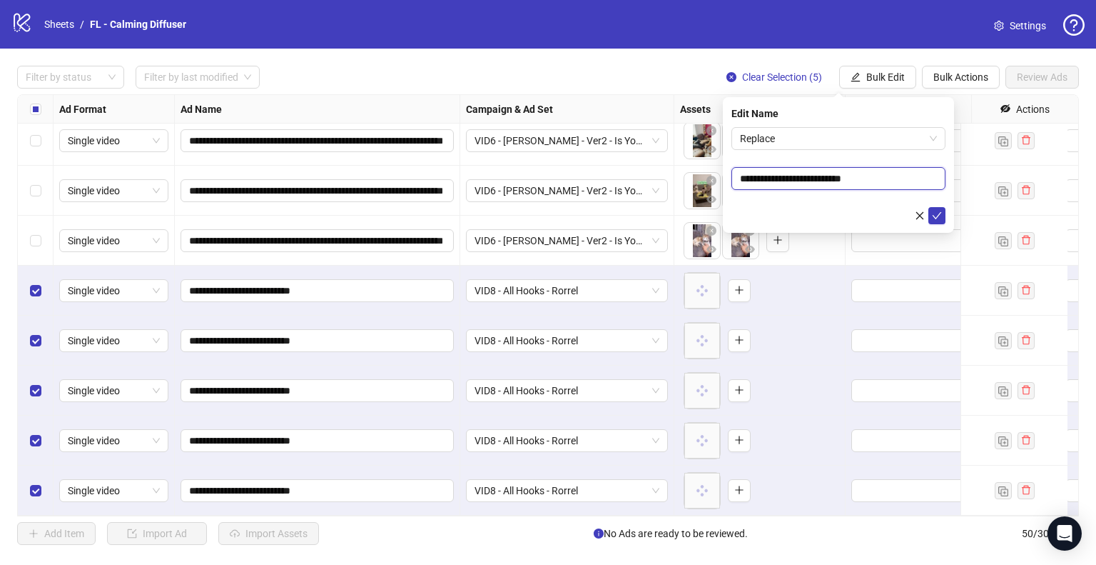
click at [805, 171] on input "**********" at bounding box center [839, 178] width 214 height 23
paste input "text"
type input "**********"
click at [933, 214] on icon "check" at bounding box center [937, 216] width 10 height 10
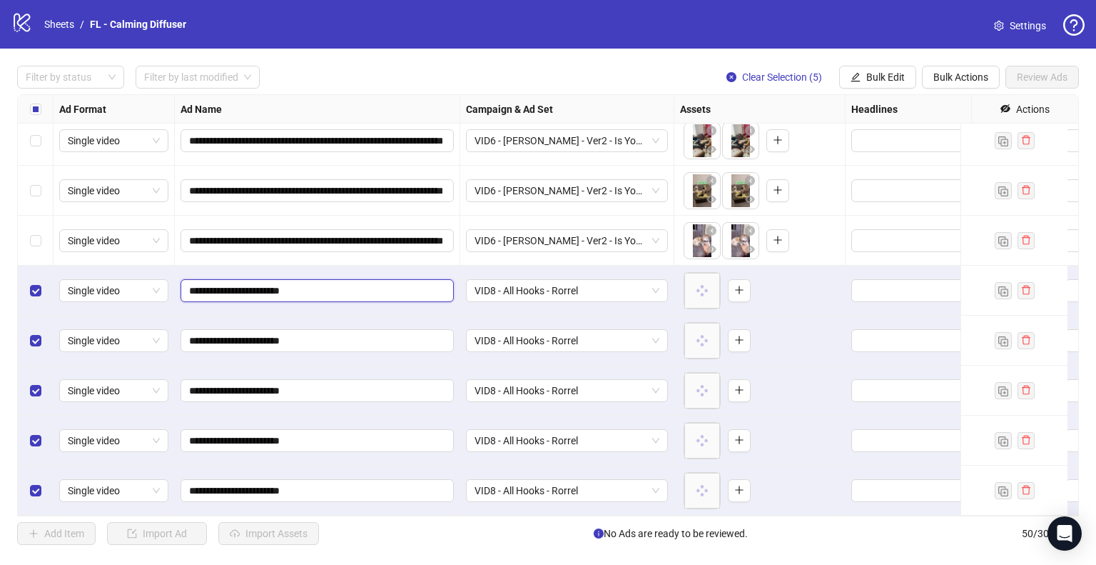
click at [206, 283] on input "**********" at bounding box center [315, 291] width 253 height 16
type input "**********"
click at [209, 333] on input "**********" at bounding box center [315, 341] width 253 height 16
type input "**********"
click at [209, 383] on input "**********" at bounding box center [315, 391] width 253 height 16
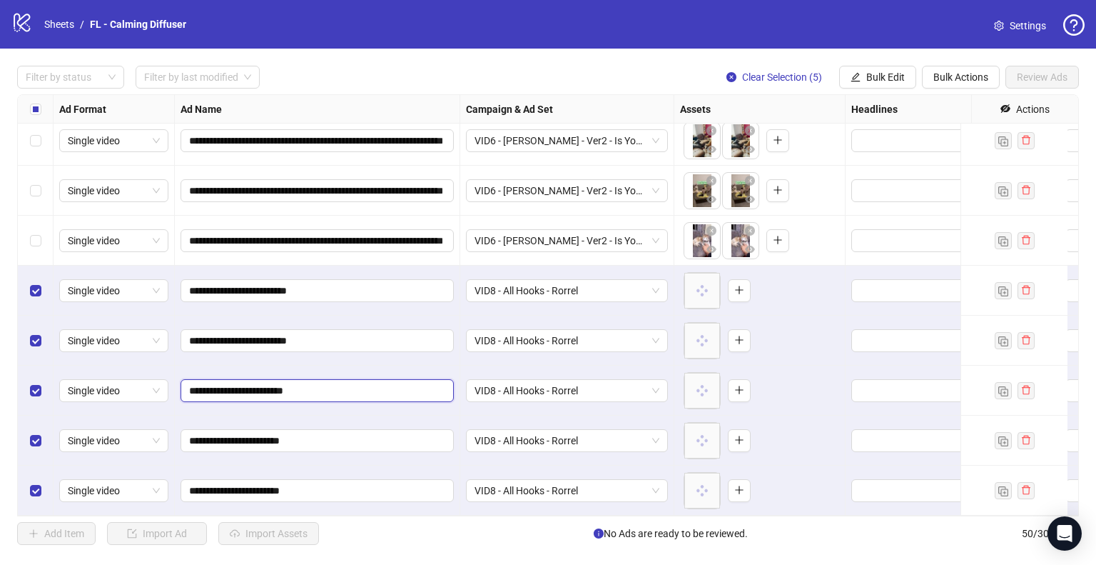
type input "**********"
click at [212, 432] on input "**********" at bounding box center [315, 440] width 253 height 16
type input "**********"
click at [206, 482] on input "**********" at bounding box center [315, 490] width 253 height 16
type input "**********"
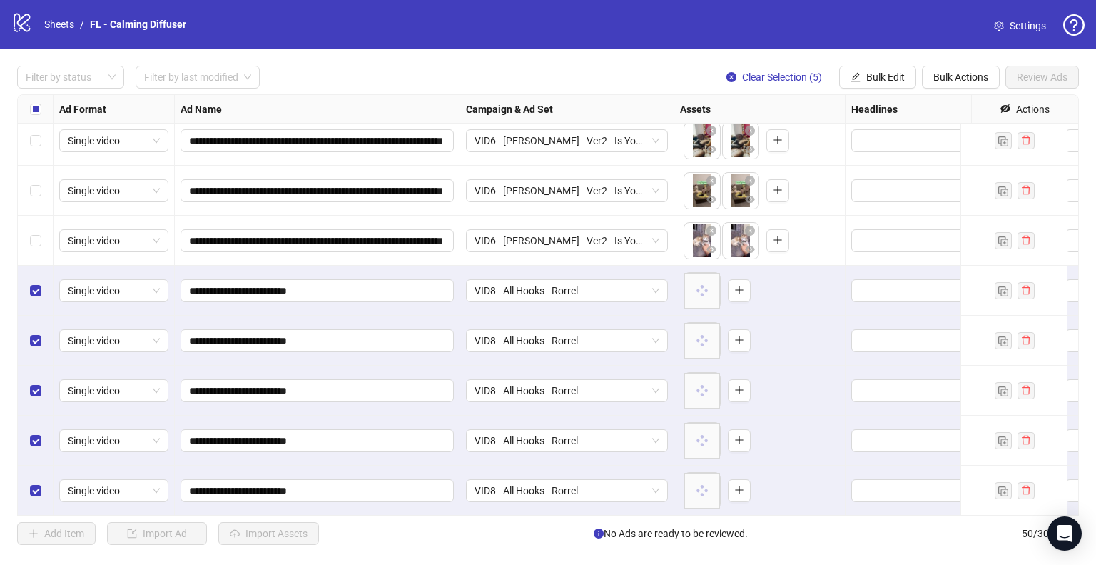
click at [281, 465] on div "**********" at bounding box center [317, 490] width 285 height 50
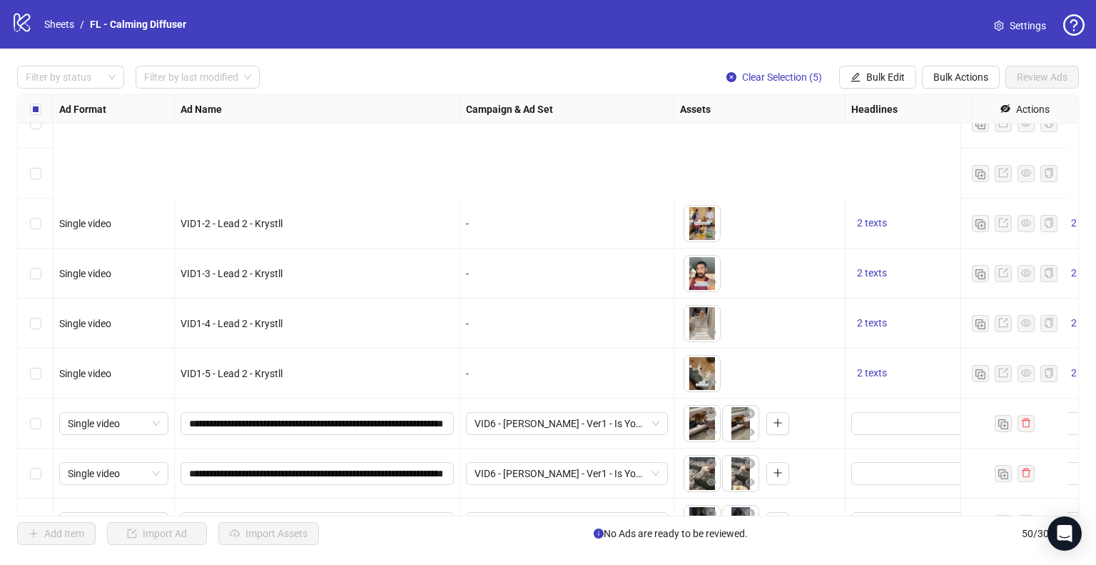
scroll to position [1688, 0]
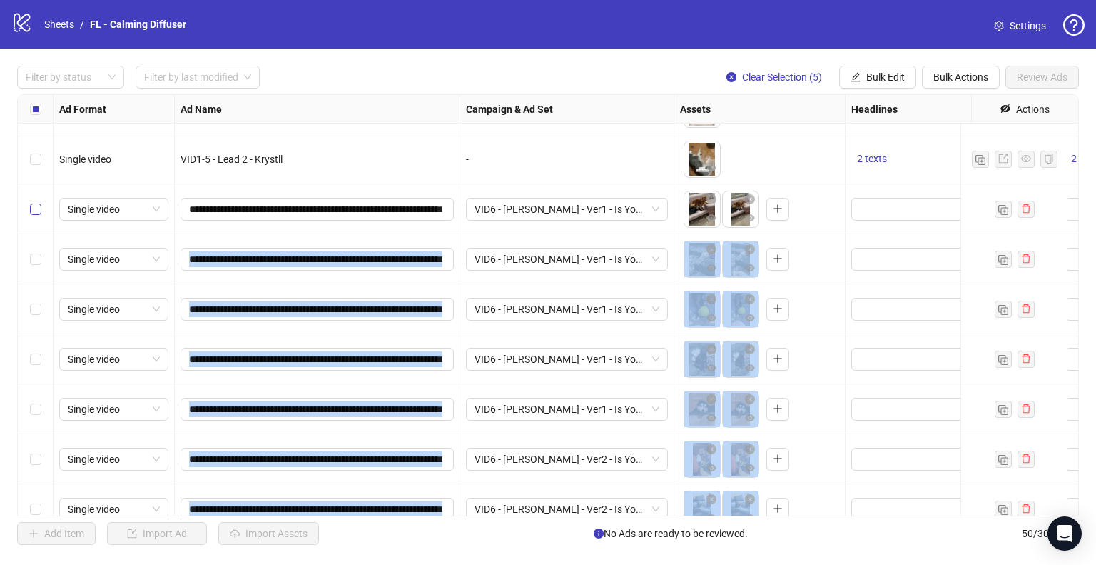
click at [36, 213] on label "Select row 36" at bounding box center [35, 209] width 11 height 16
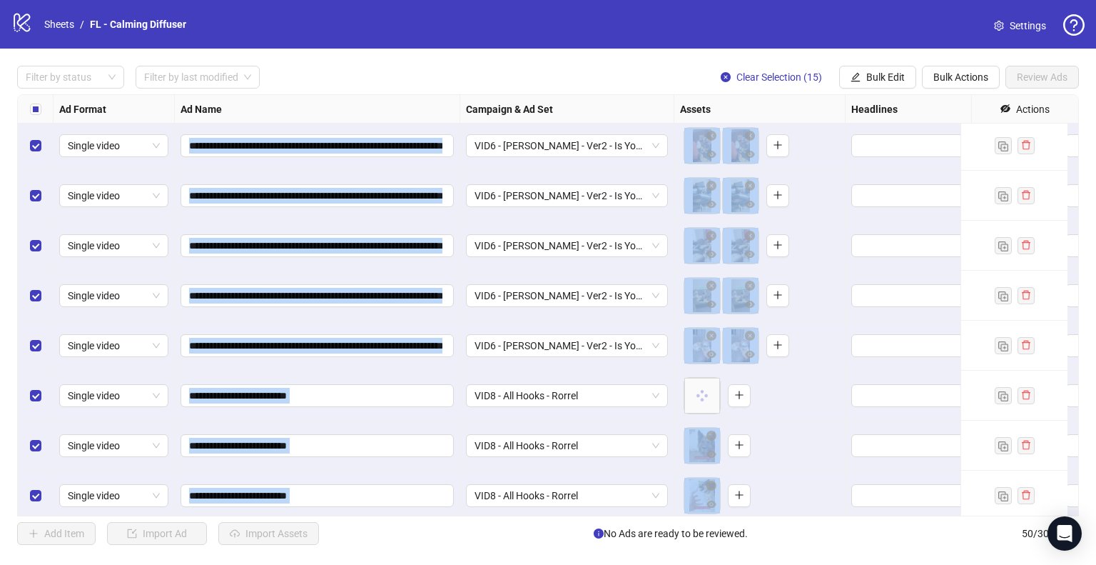
scroll to position [2045, 0]
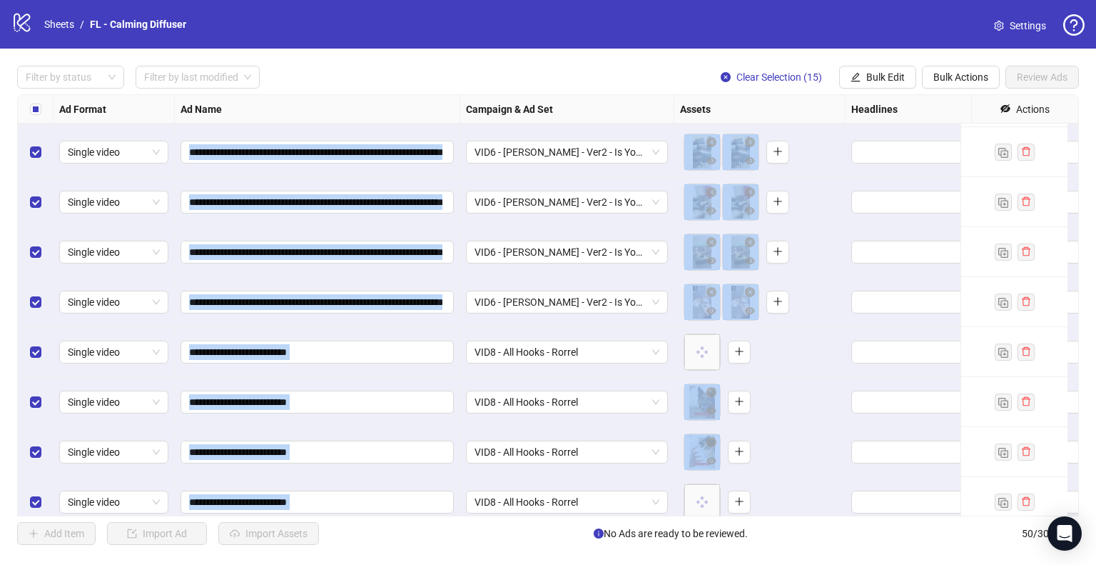
click at [831, 353] on div "To pick up a draggable item, press the space bar. While dragging, use the arrow…" at bounding box center [759, 352] width 159 height 44
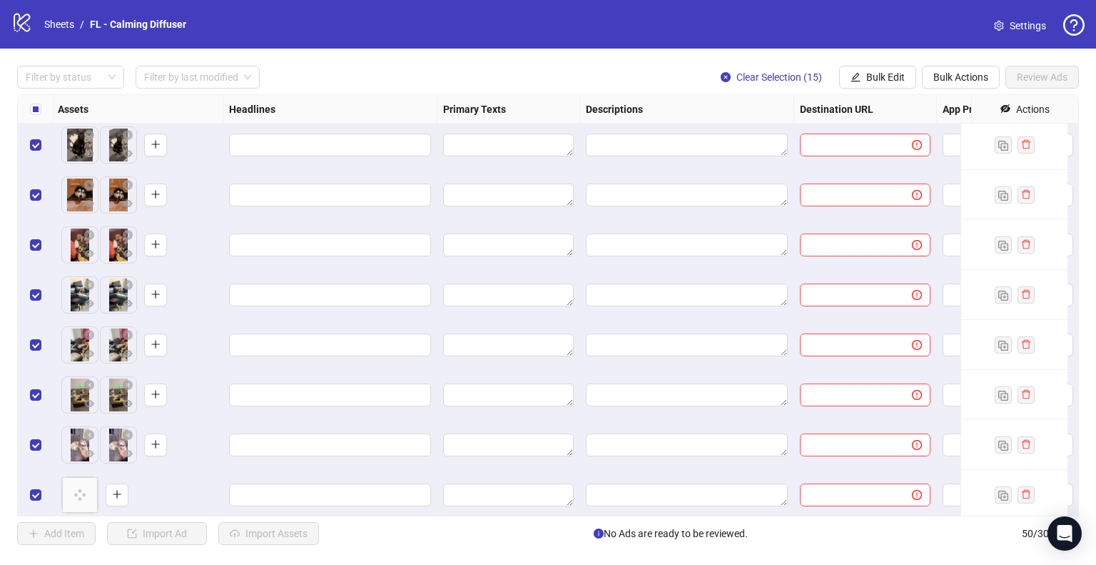
scroll to position [1902, 654]
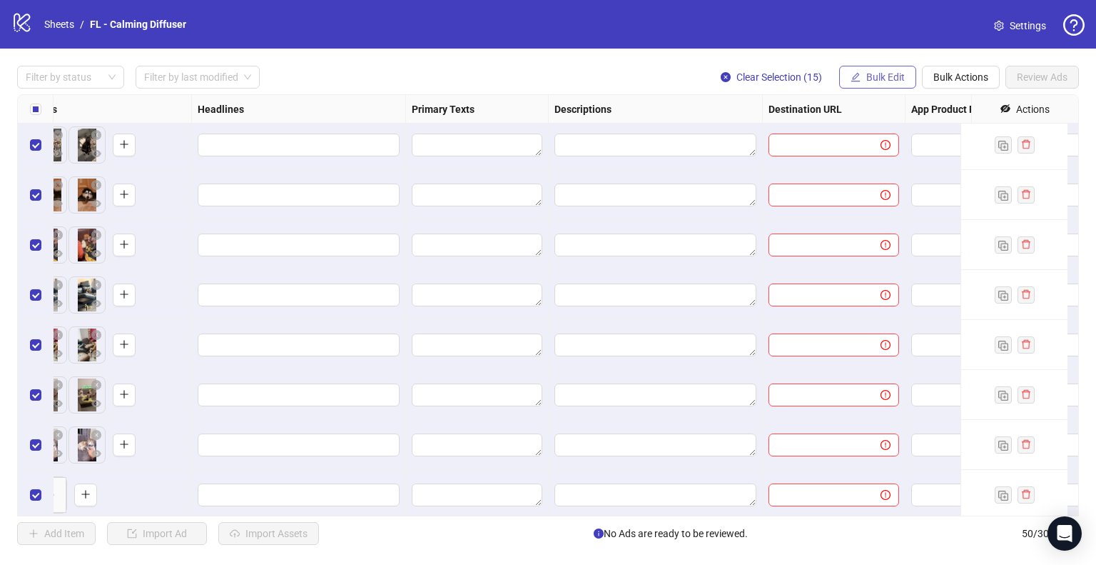
click at [889, 76] on span "Bulk Edit" at bounding box center [885, 76] width 39 height 11
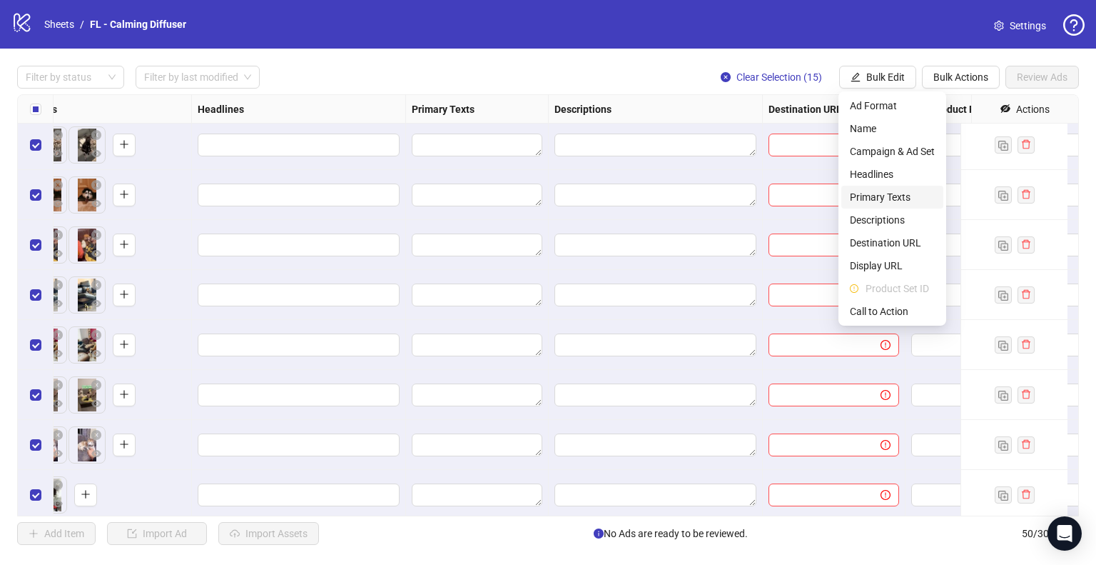
click at [896, 194] on span "Primary Texts" at bounding box center [892, 197] width 85 height 16
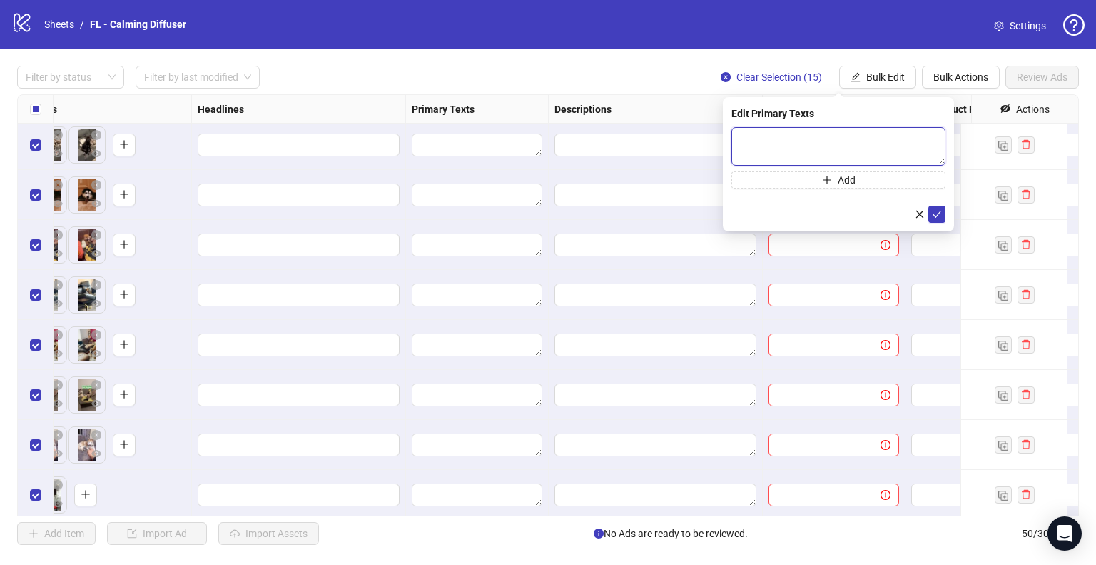
click at [796, 148] on textarea at bounding box center [839, 146] width 214 height 39
paste textarea "**********"
type textarea "**********"
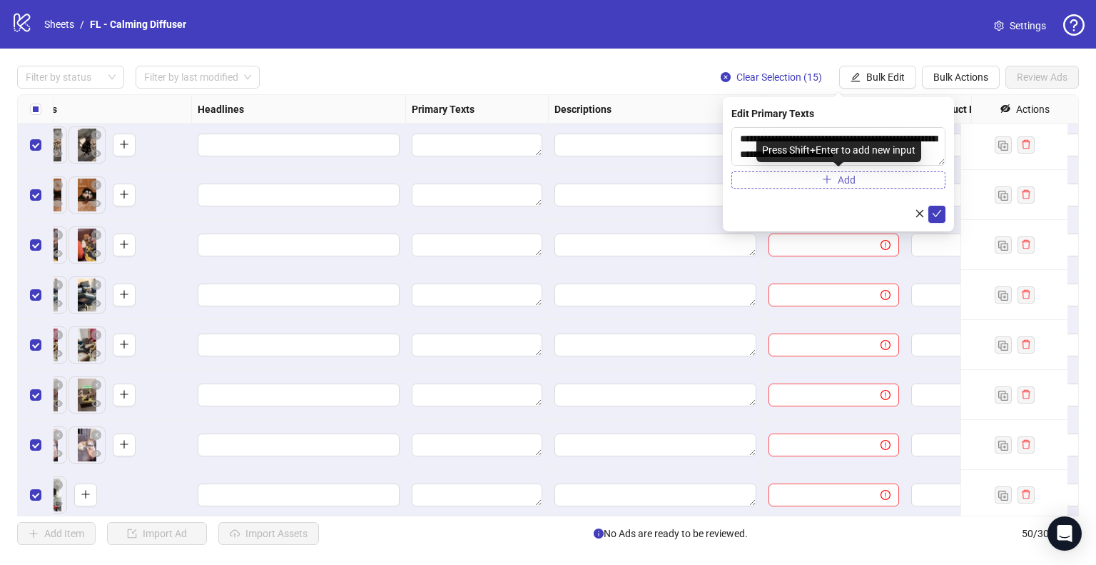
click at [794, 178] on button "Add" at bounding box center [839, 179] width 214 height 17
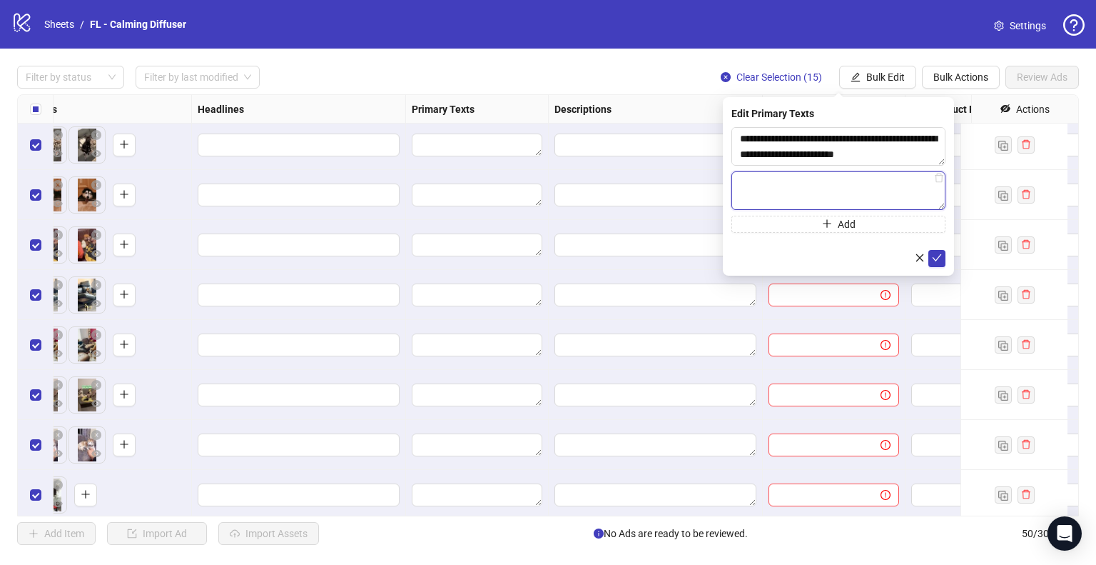
paste textarea "**********"
type textarea "**********"
click at [935, 263] on span "submit" at bounding box center [937, 257] width 10 height 11
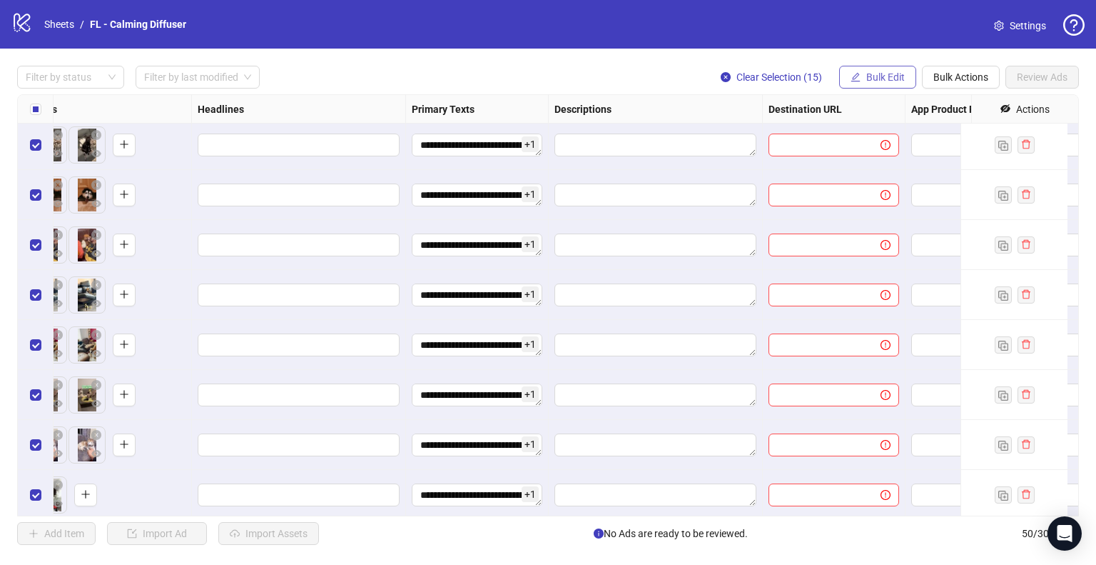
click at [873, 83] on button "Bulk Edit" at bounding box center [877, 77] width 77 height 23
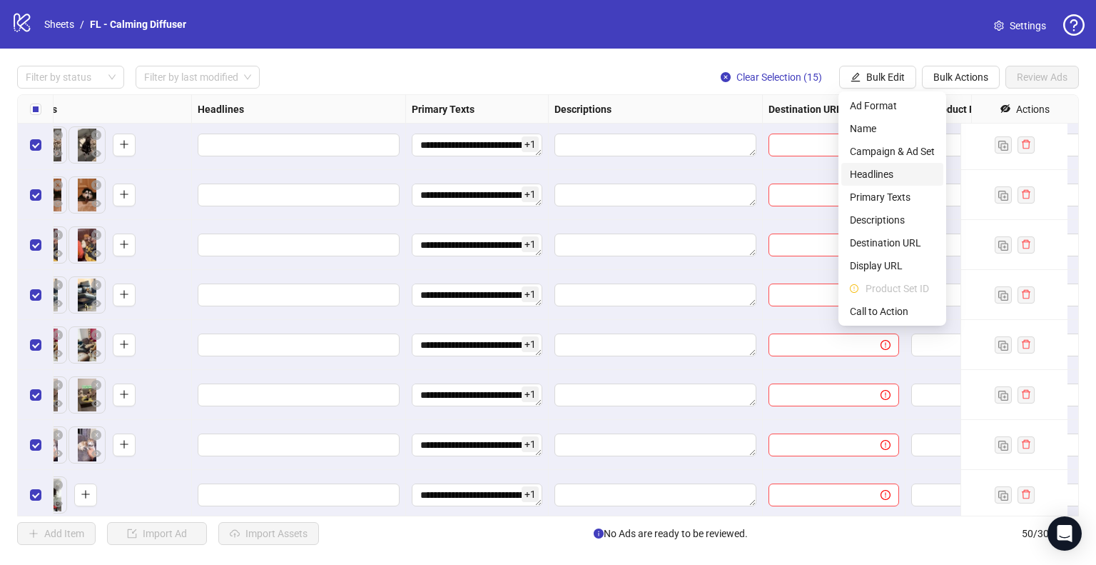
click at [878, 179] on span "Headlines" at bounding box center [892, 174] width 85 height 16
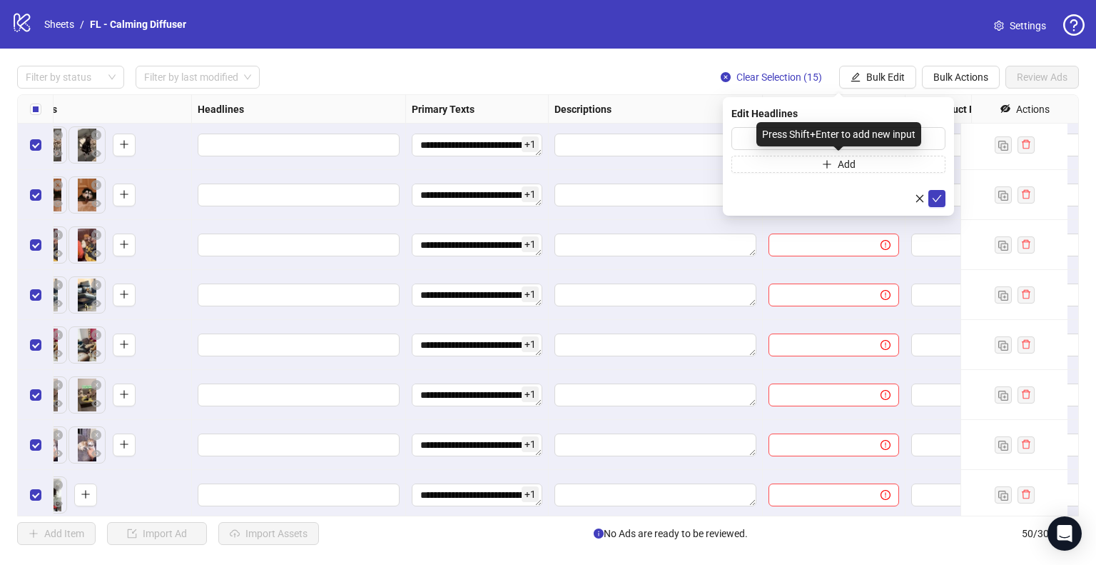
click at [774, 137] on div "Press Shift+Enter to add new input" at bounding box center [838, 134] width 165 height 24
click at [741, 136] on input "text" at bounding box center [839, 138] width 214 height 23
paste input "**********"
type input "**********"
click at [787, 168] on button "Add" at bounding box center [839, 164] width 214 height 17
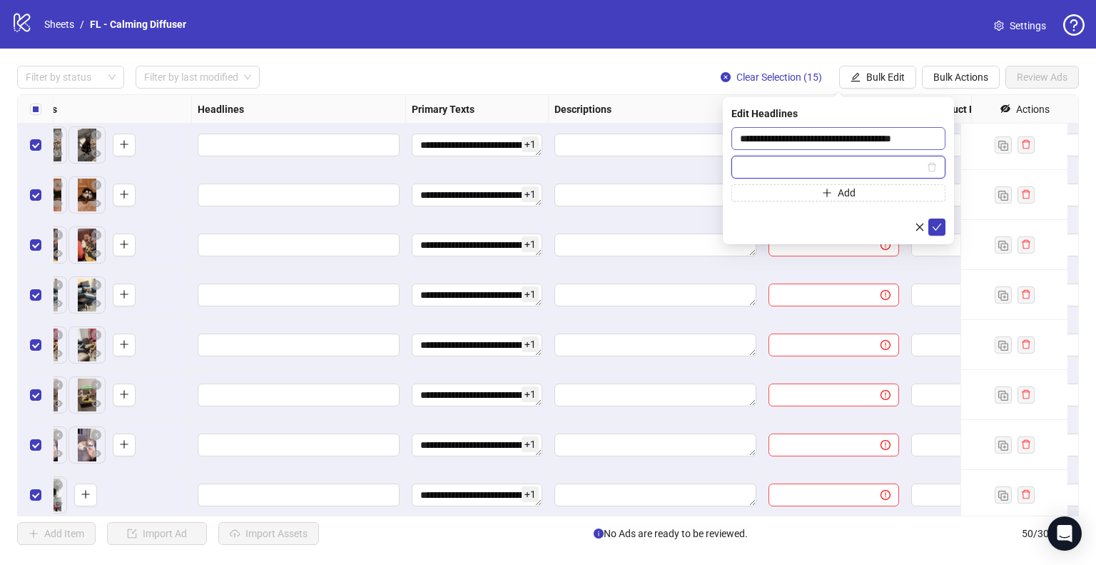
paste input "**********"
type input "**********"
click at [938, 231] on span "submit" at bounding box center [937, 226] width 10 height 11
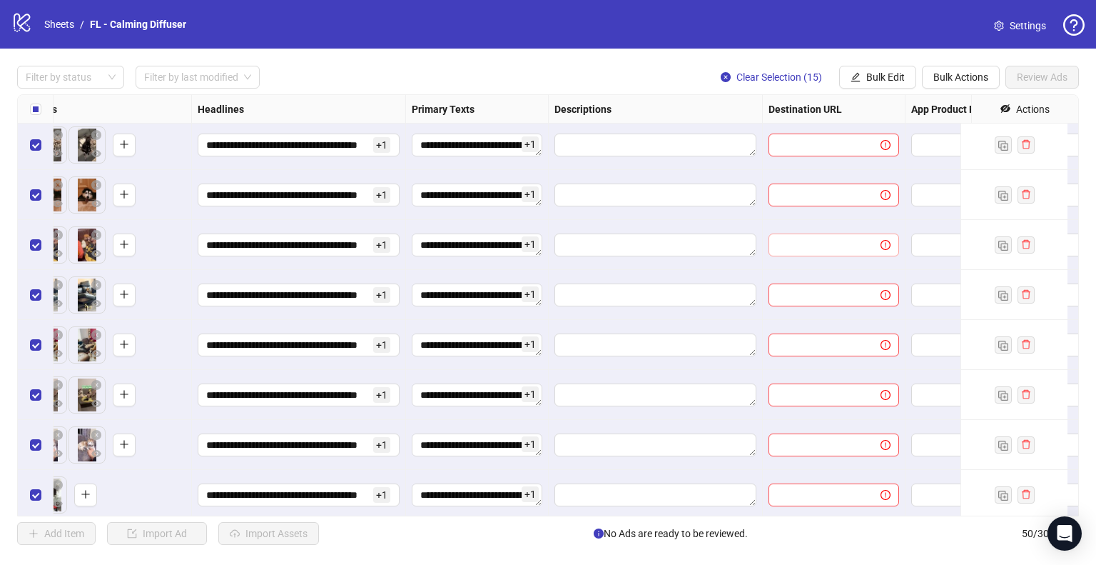
scroll to position [1902, 859]
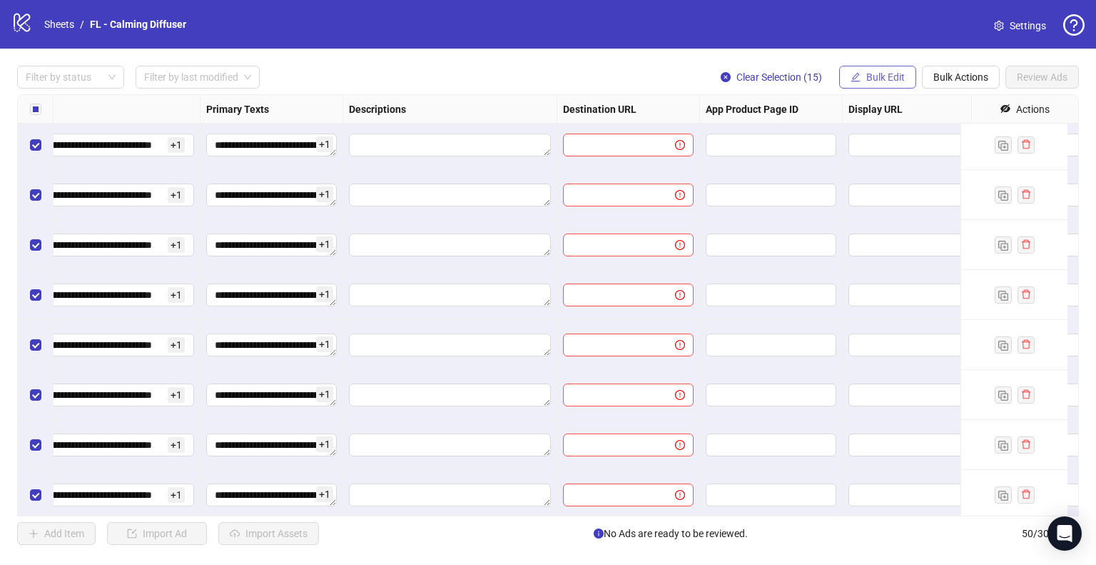
click at [889, 74] on span "Bulk Edit" at bounding box center [885, 76] width 39 height 11
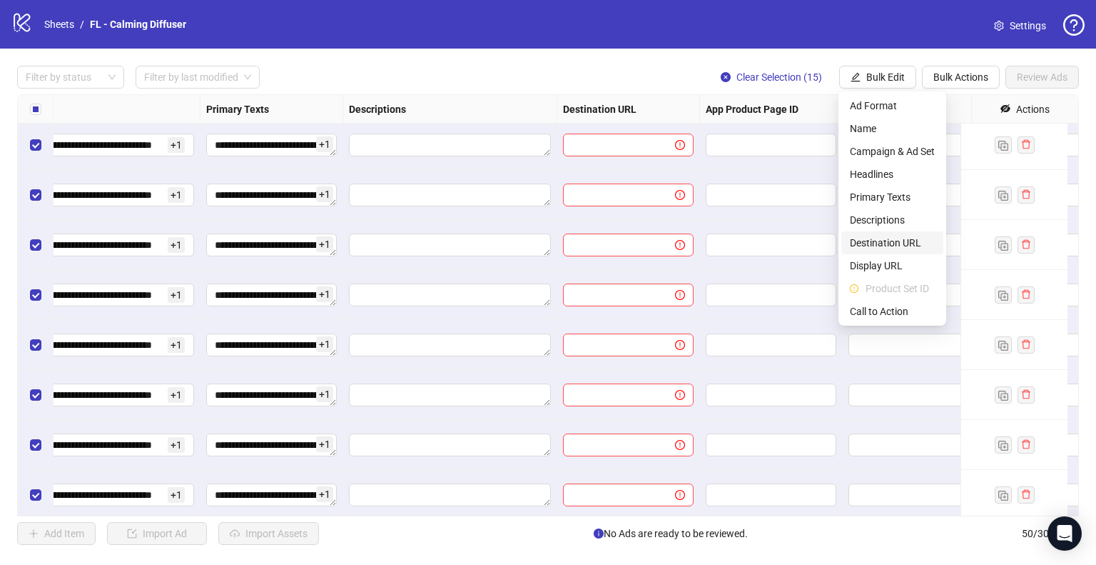
click at [899, 241] on span "Destination URL" at bounding box center [892, 243] width 85 height 16
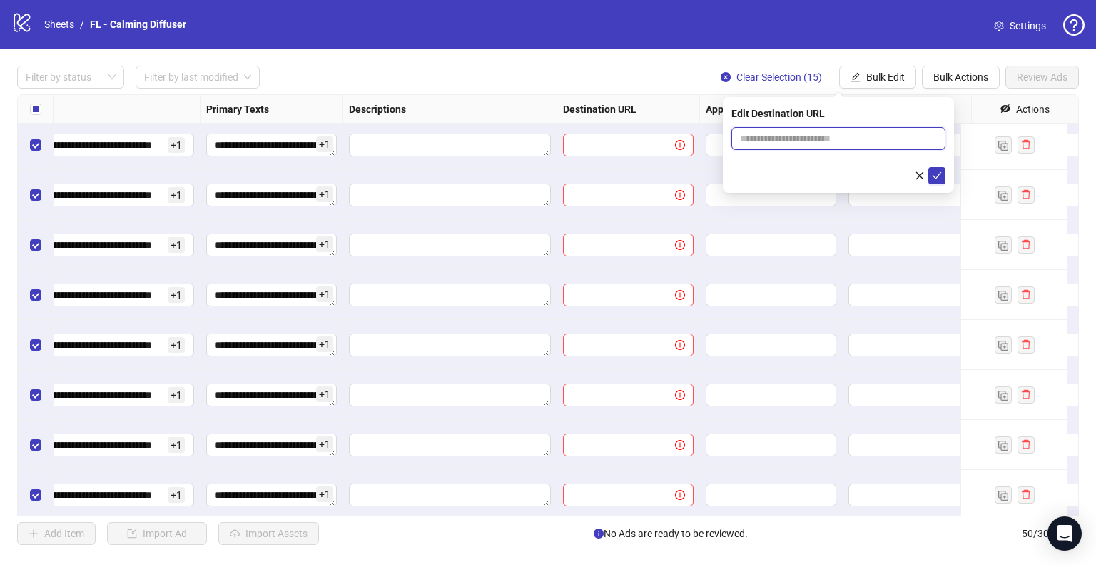
click at [771, 137] on input "text" at bounding box center [833, 139] width 186 height 16
paste input "**********"
type input "**********"
click at [939, 178] on icon "check" at bounding box center [937, 176] width 10 height 10
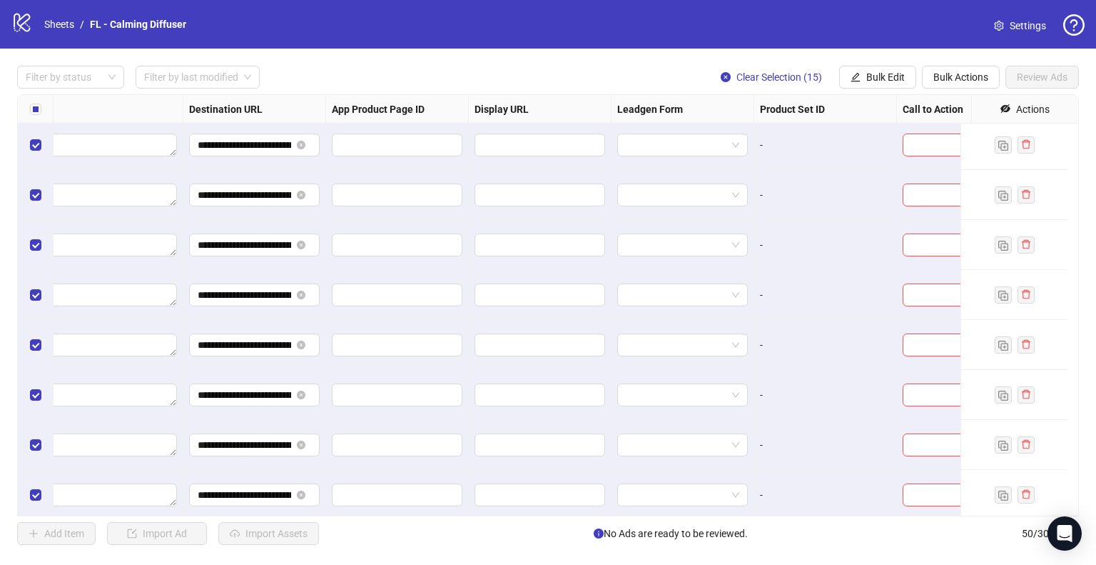
scroll to position [1902, 1284]
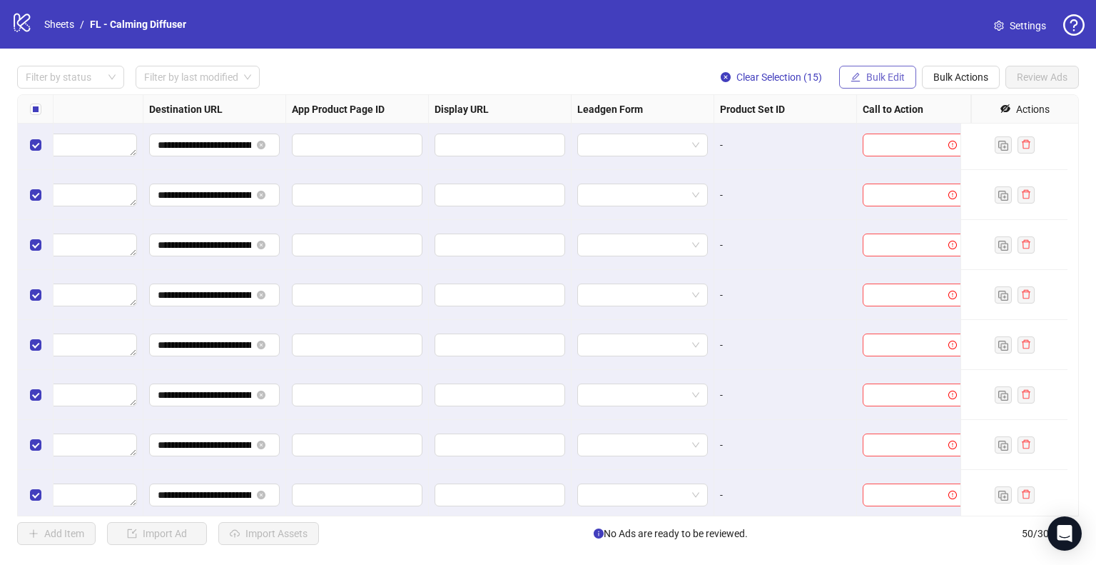
click at [889, 84] on button "Bulk Edit" at bounding box center [877, 77] width 77 height 23
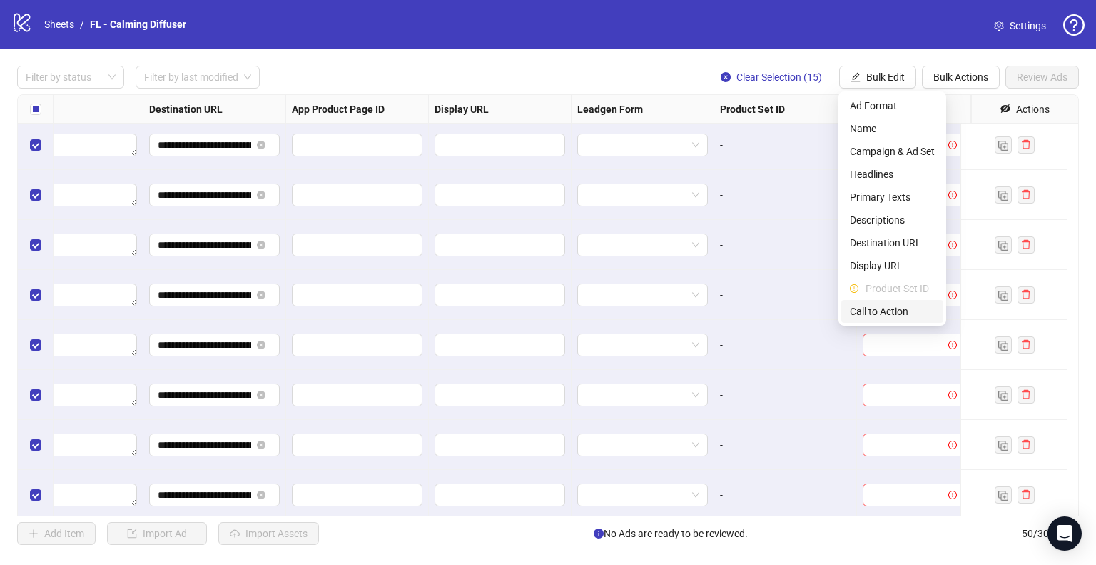
click at [879, 308] on span "Call to Action" at bounding box center [892, 311] width 85 height 16
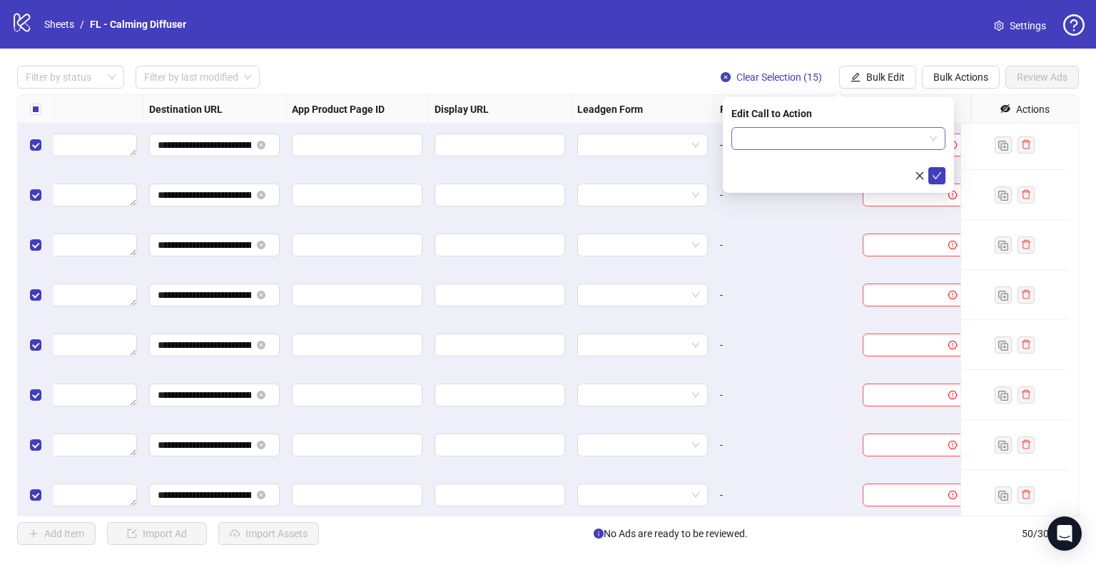
click at [930, 136] on span at bounding box center [838, 138] width 197 height 21
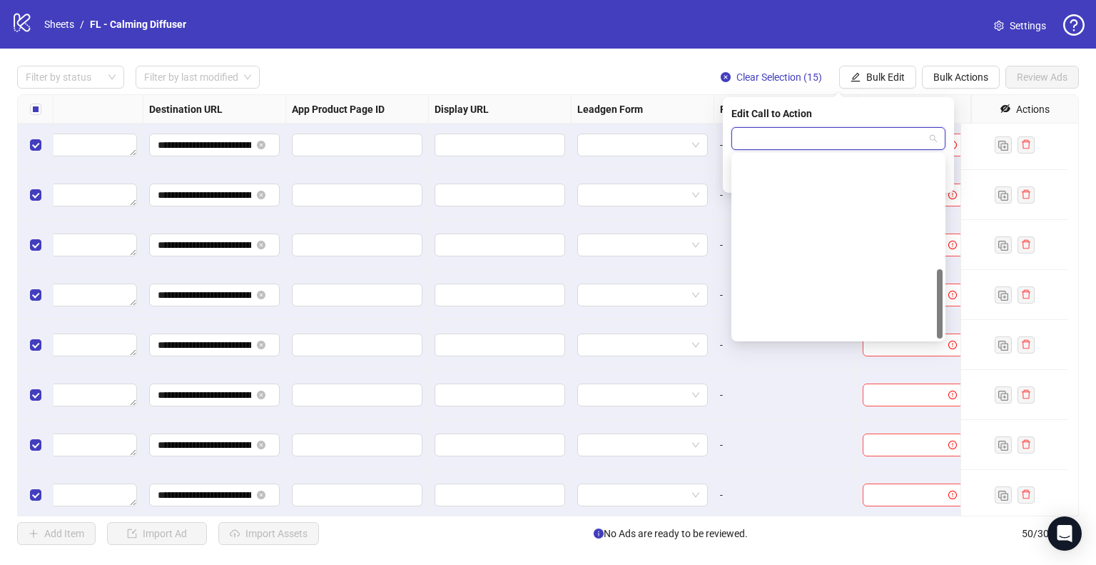
scroll to position [297, 0]
click at [827, 212] on div "Shop now" at bounding box center [838, 213] width 191 height 16
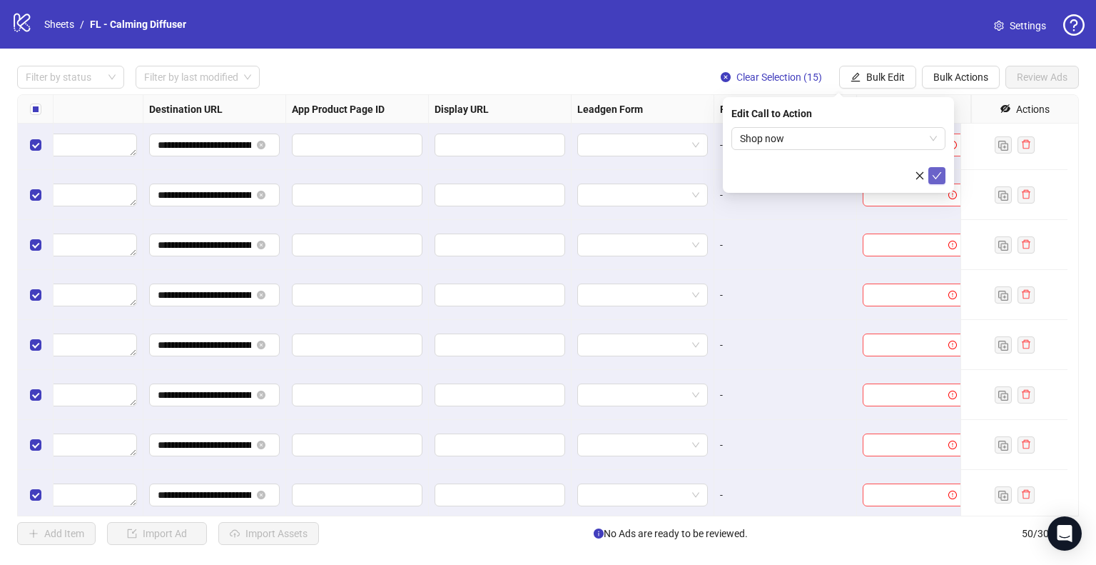
click at [937, 171] on icon "check" at bounding box center [937, 176] width 10 height 10
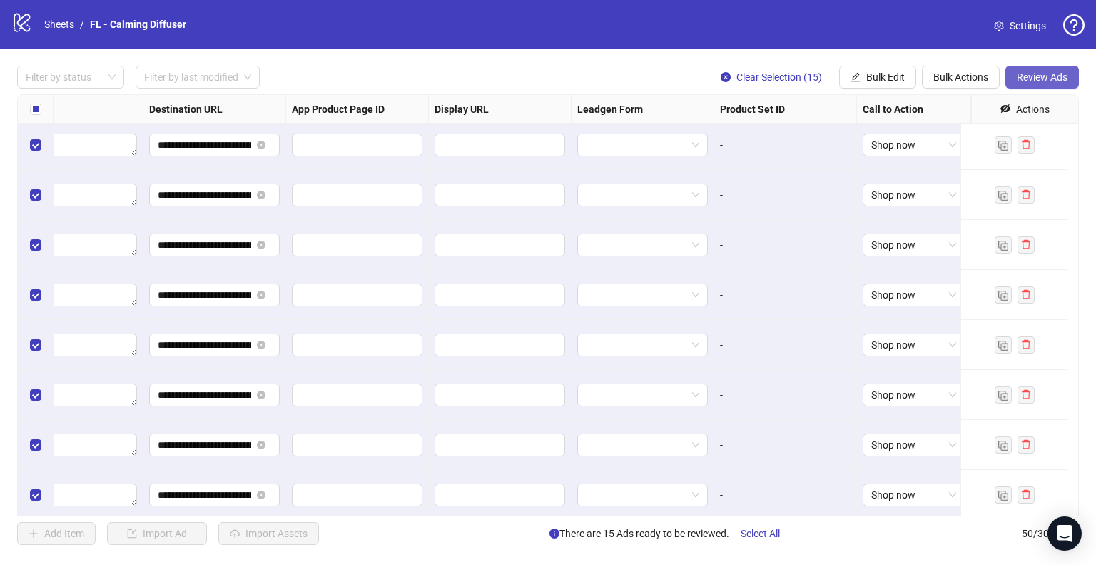
click at [996, 79] on span "Review Ads" at bounding box center [1042, 76] width 51 height 11
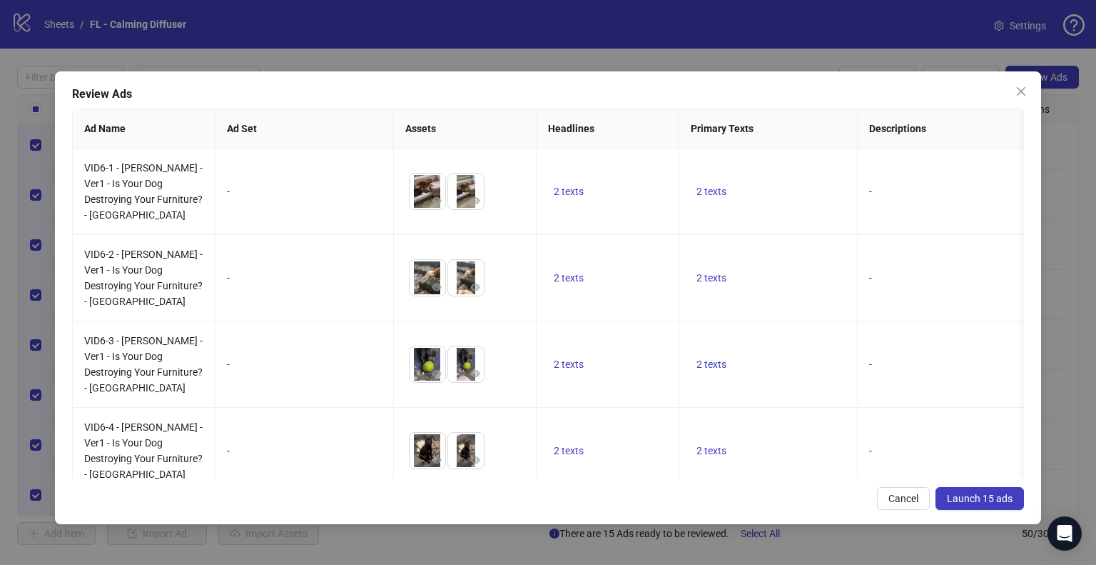
click at [981, 495] on span "Launch 15 ads" at bounding box center [980, 497] width 66 height 11
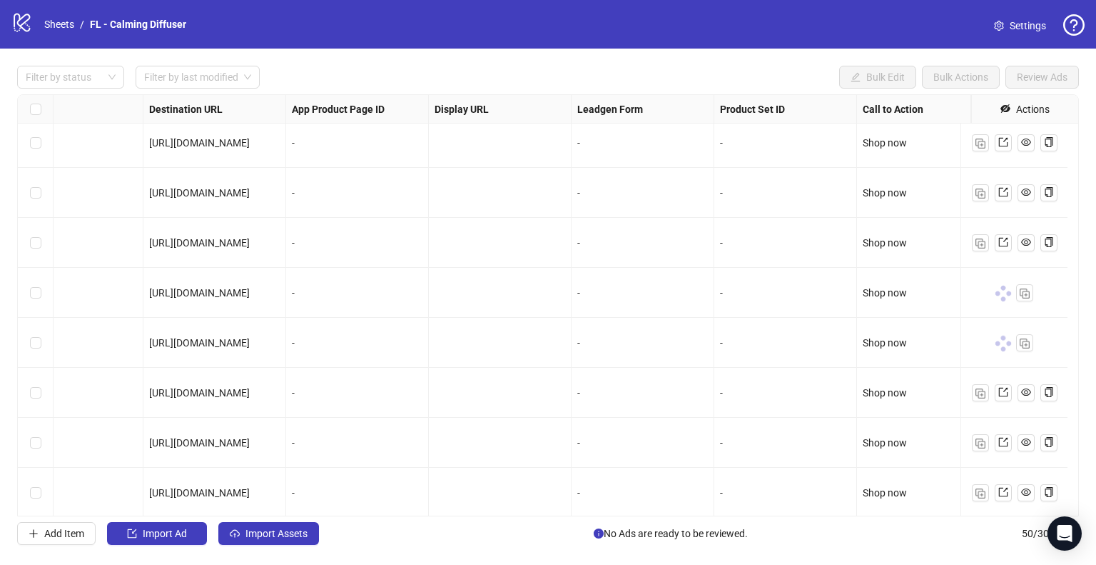
scroll to position [1688, 1284]
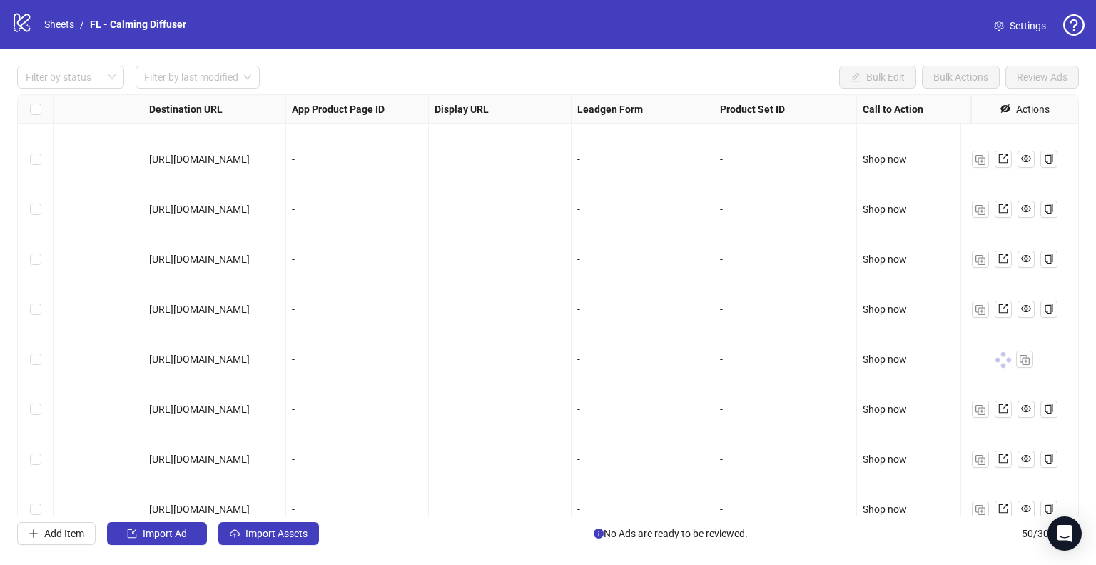
click at [313, 351] on div "-" at bounding box center [357, 359] width 131 height 16
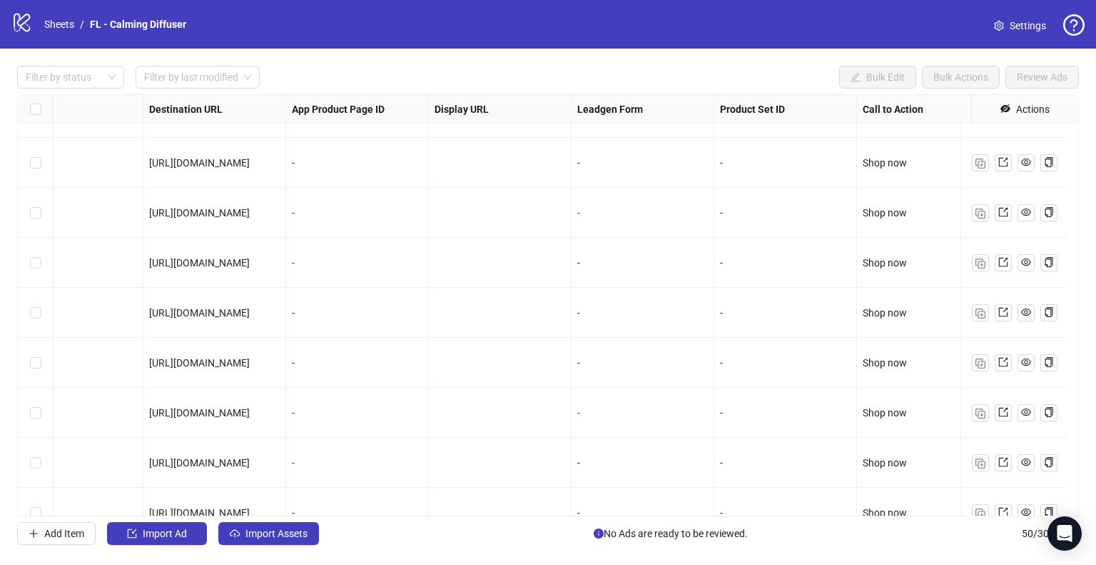
scroll to position [2116, 1284]
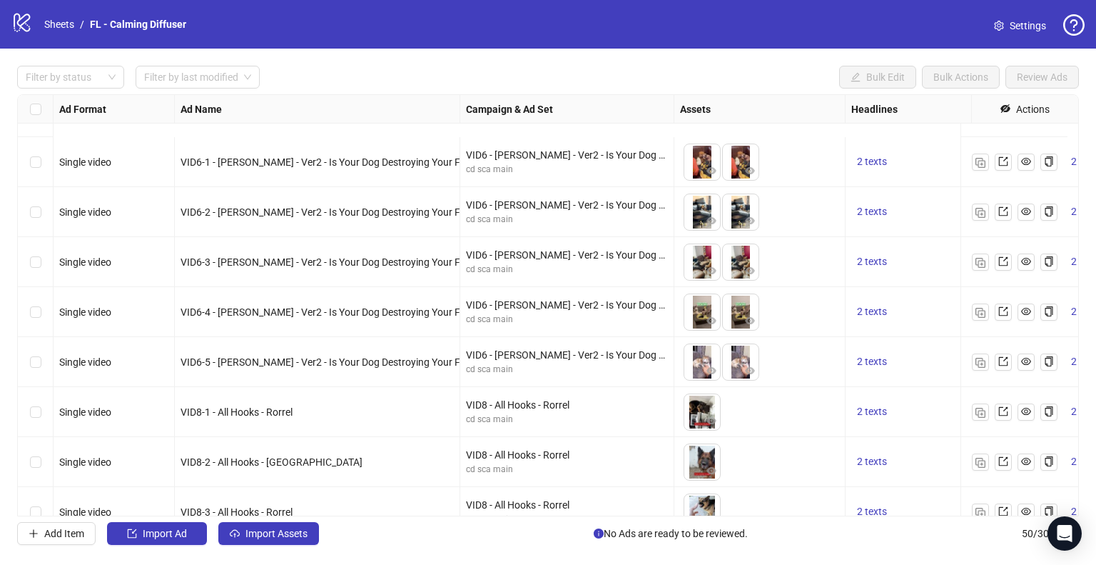
scroll to position [2116, 0]
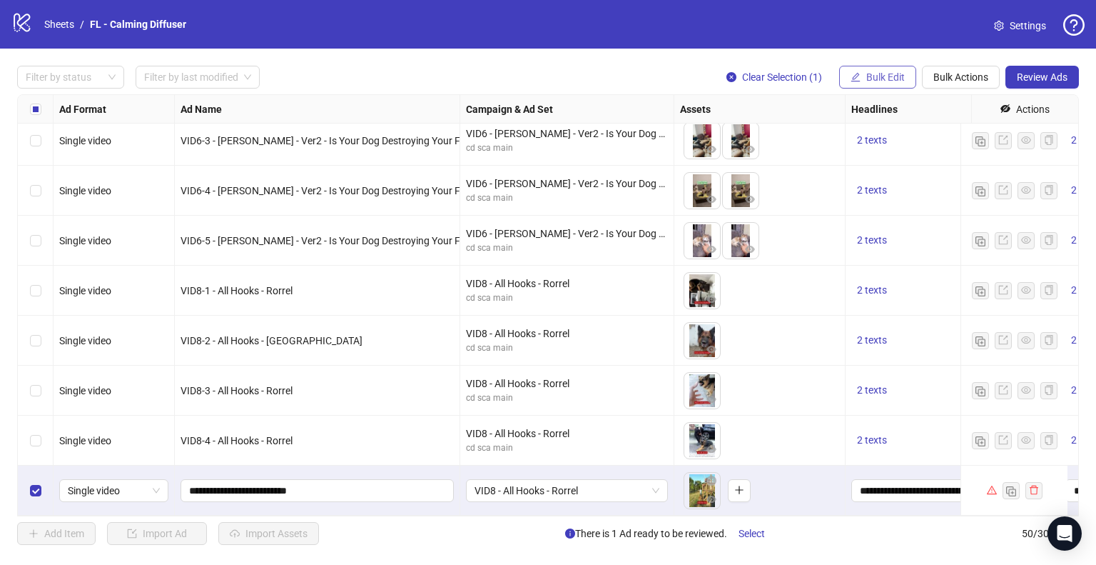
click at [897, 83] on button "Bulk Edit" at bounding box center [877, 77] width 77 height 23
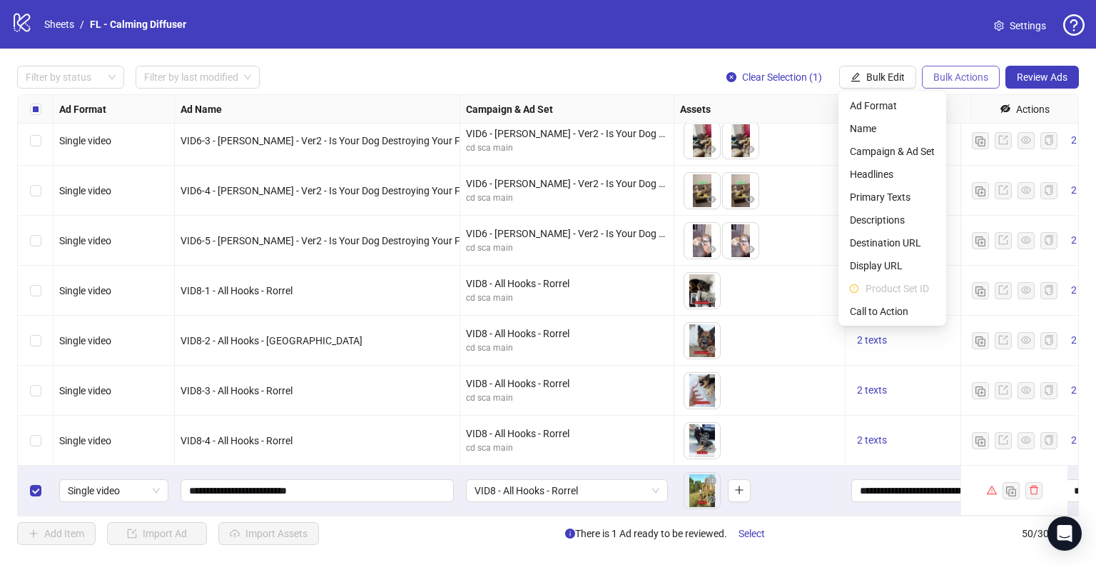
click at [950, 79] on span "Bulk Actions" at bounding box center [960, 76] width 55 height 11
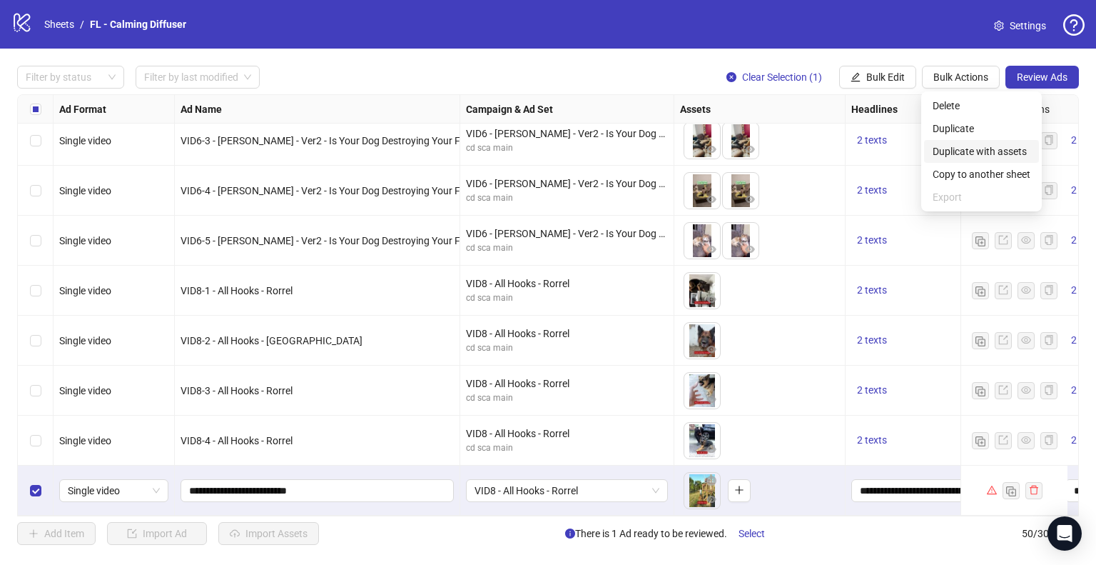
click at [994, 157] on span "Duplicate with assets" at bounding box center [982, 151] width 98 height 16
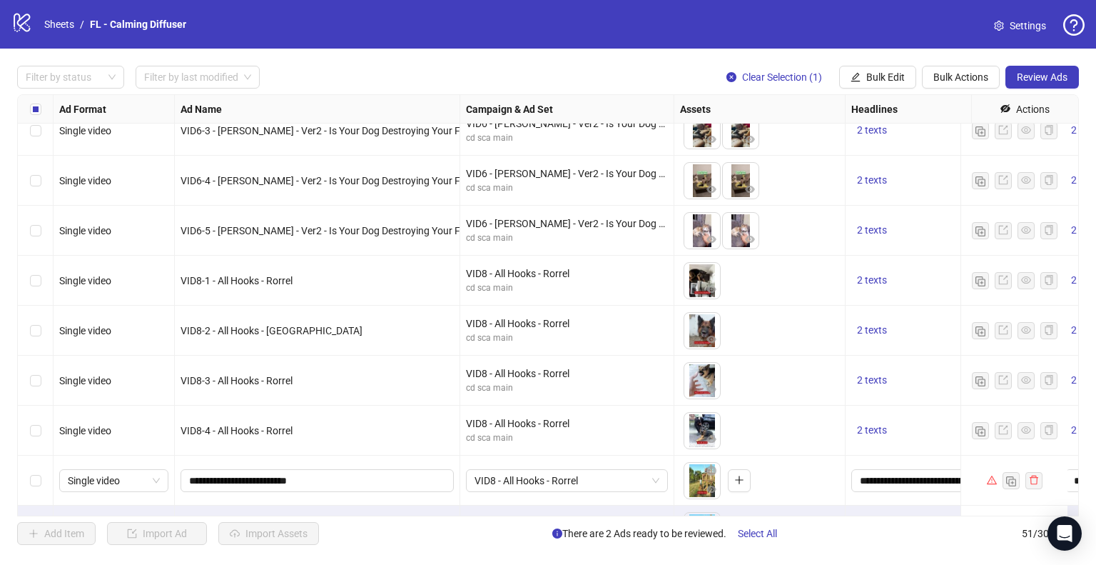
scroll to position [2167, 0]
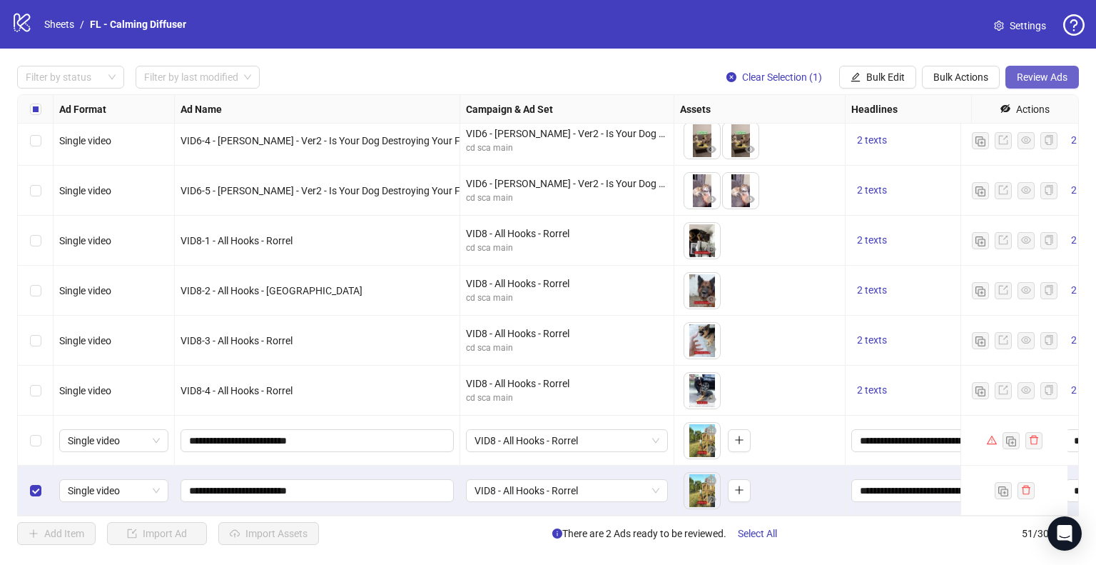
click at [1036, 73] on span "Review Ads" at bounding box center [1042, 76] width 51 height 11
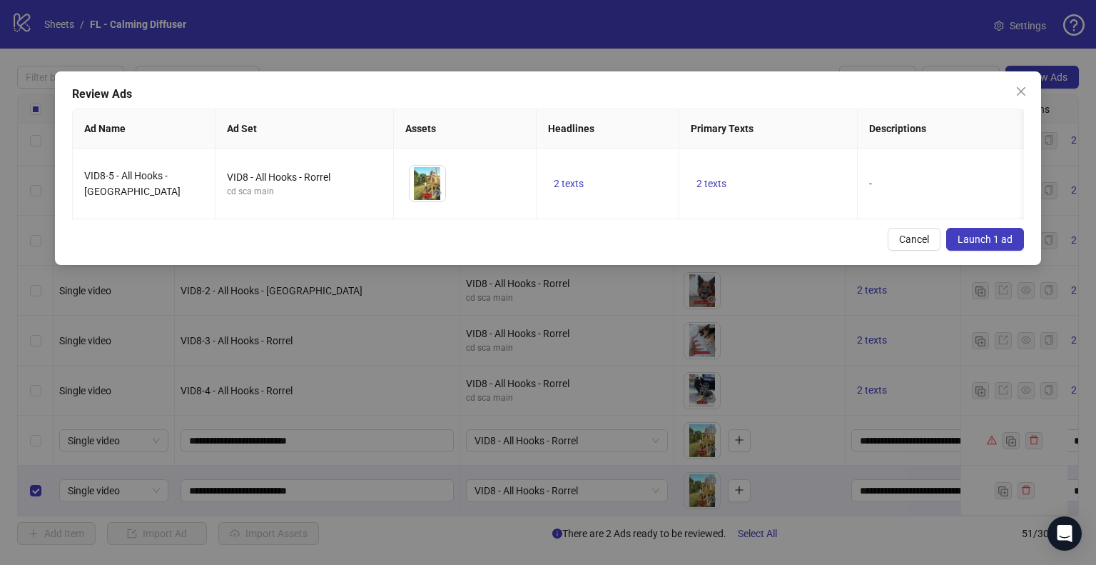
click at [989, 245] on span "Launch 1 ad" at bounding box center [985, 238] width 55 height 11
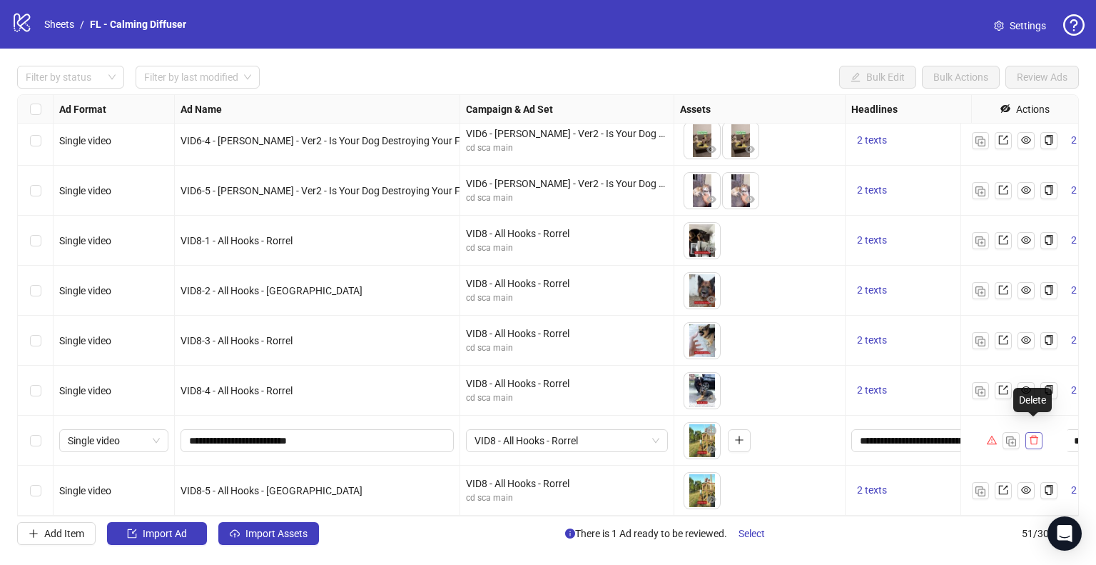
click at [1029, 435] on icon "delete" at bounding box center [1034, 440] width 10 height 10
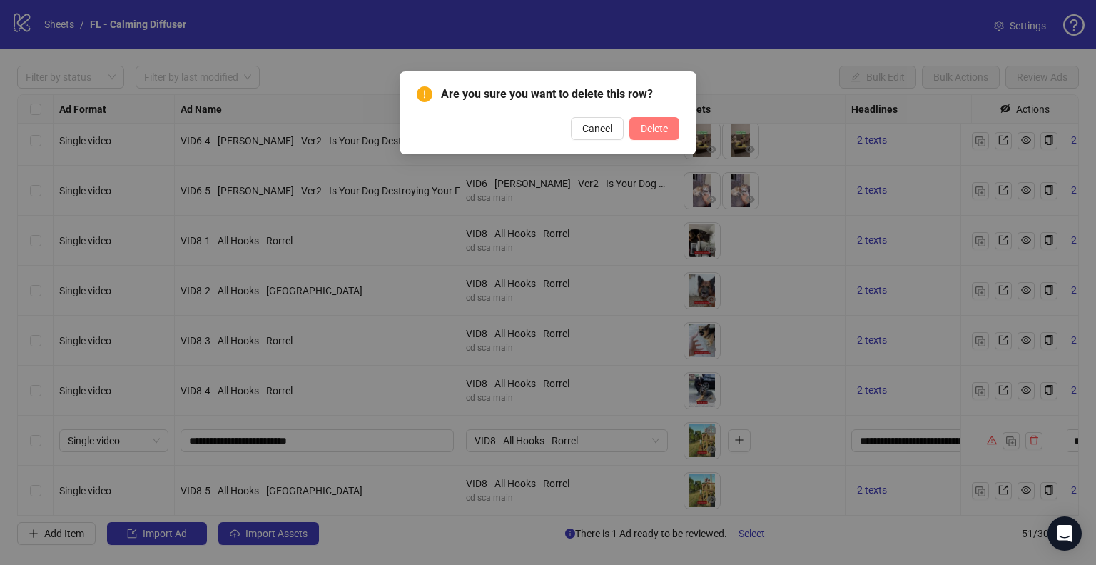
click at [668, 133] on span "Delete" at bounding box center [654, 128] width 27 height 11
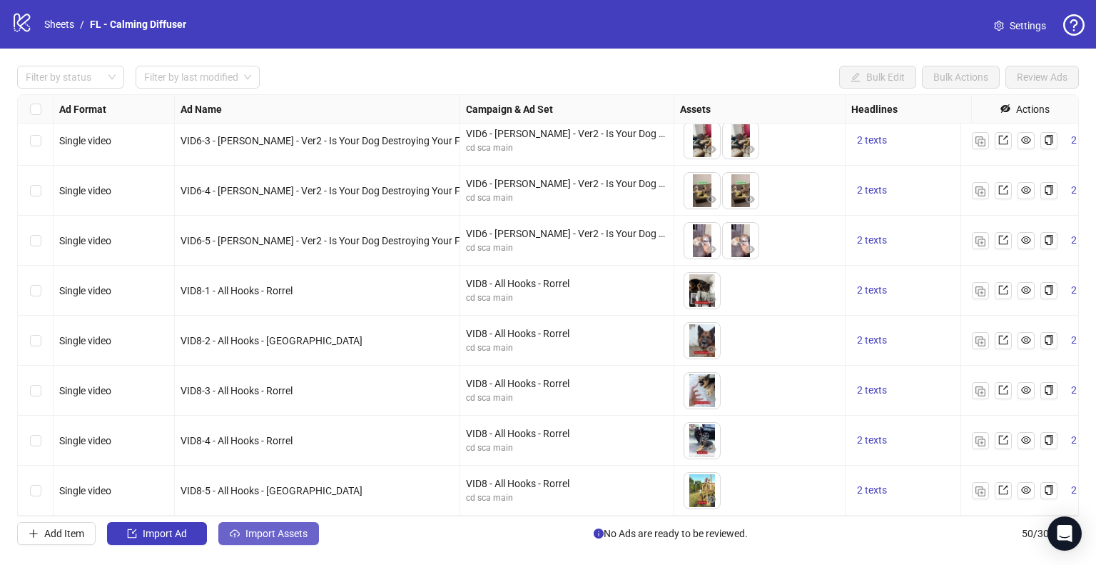
click at [268, 542] on button "Import Assets" at bounding box center [268, 533] width 101 height 23
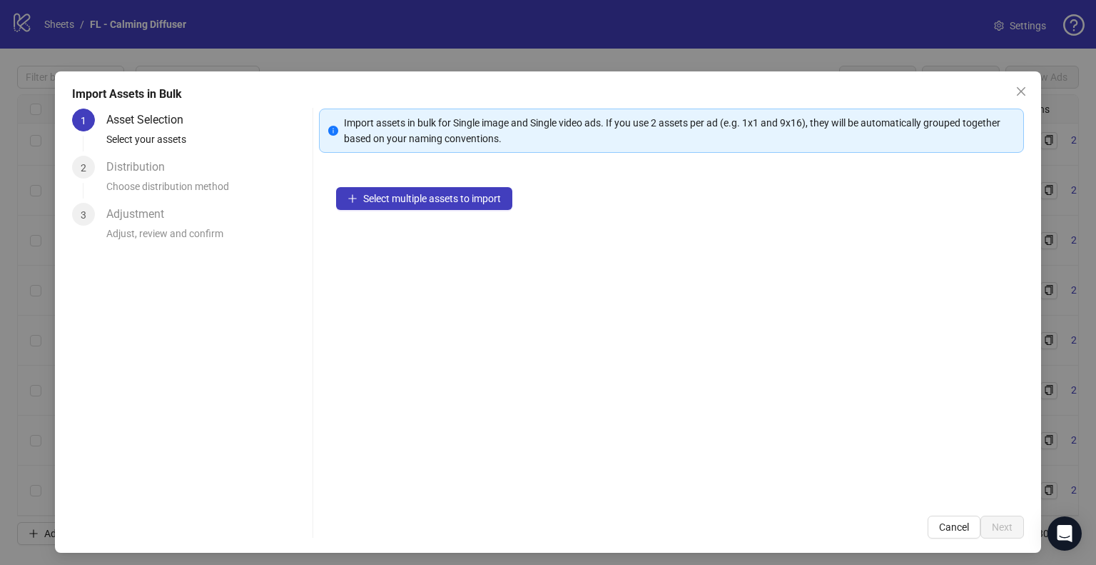
click at [1016, 95] on icon "close" at bounding box center [1021, 91] width 11 height 11
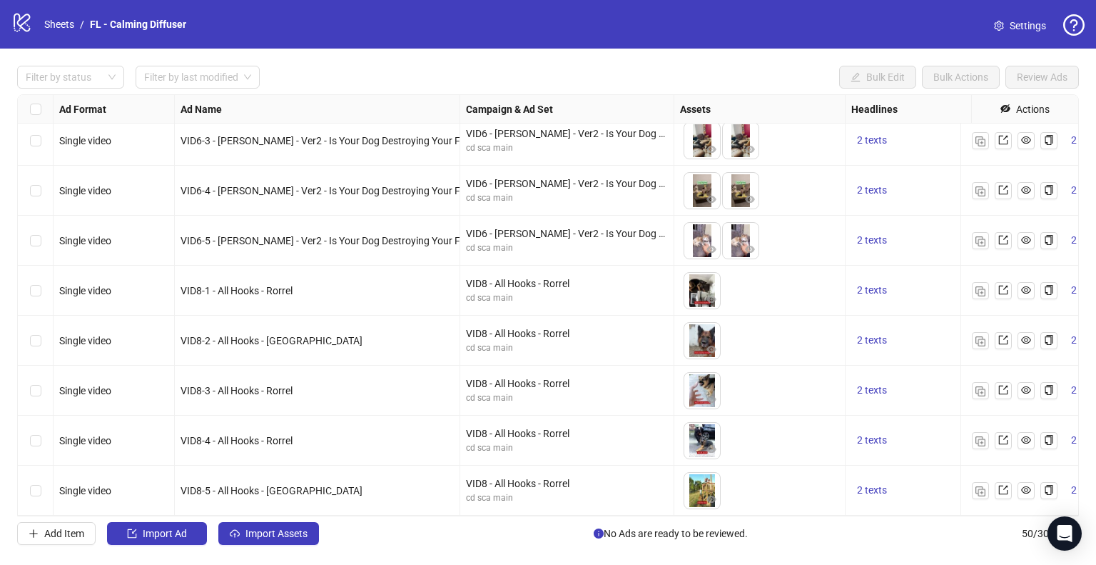
drag, startPoint x: 588, startPoint y: 306, endPoint x: 580, endPoint y: 300, distance: 10.7
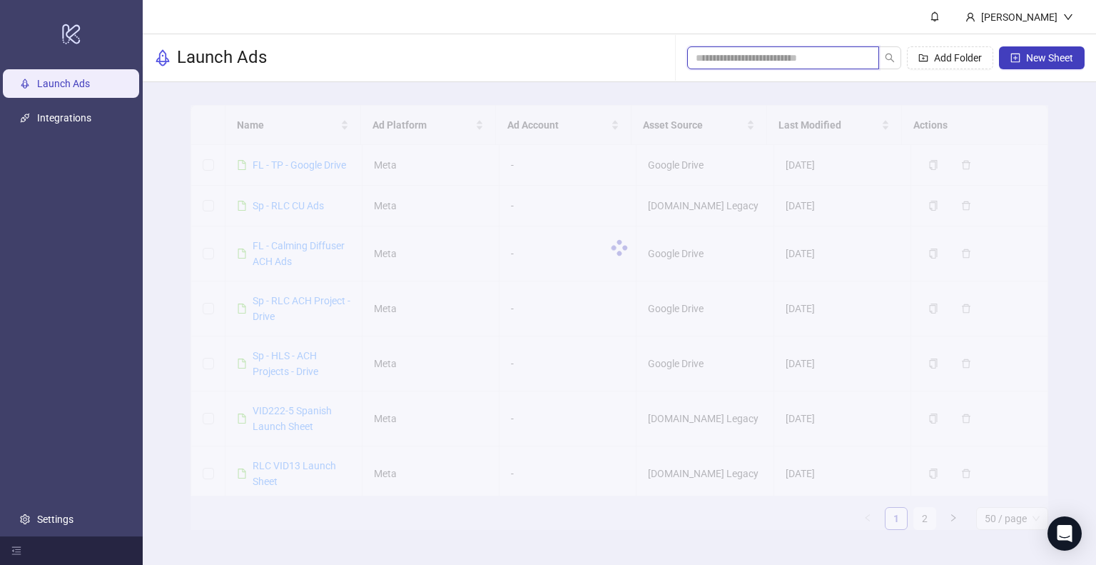
click at [745, 61] on input "search" at bounding box center [777, 58] width 163 height 16
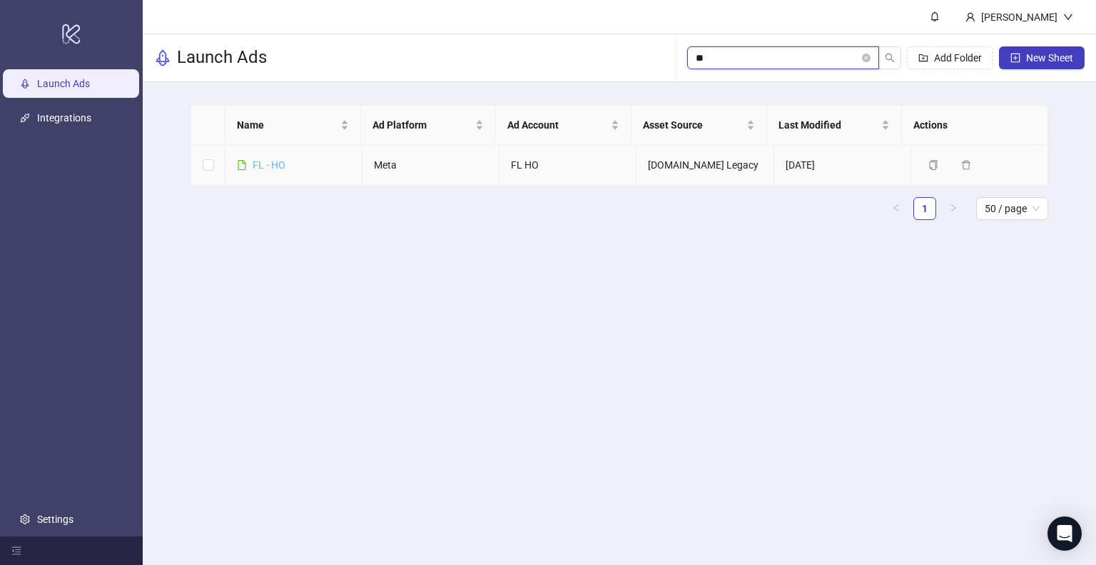
type input "**"
click at [280, 162] on link "FL - HO" at bounding box center [269, 164] width 33 height 11
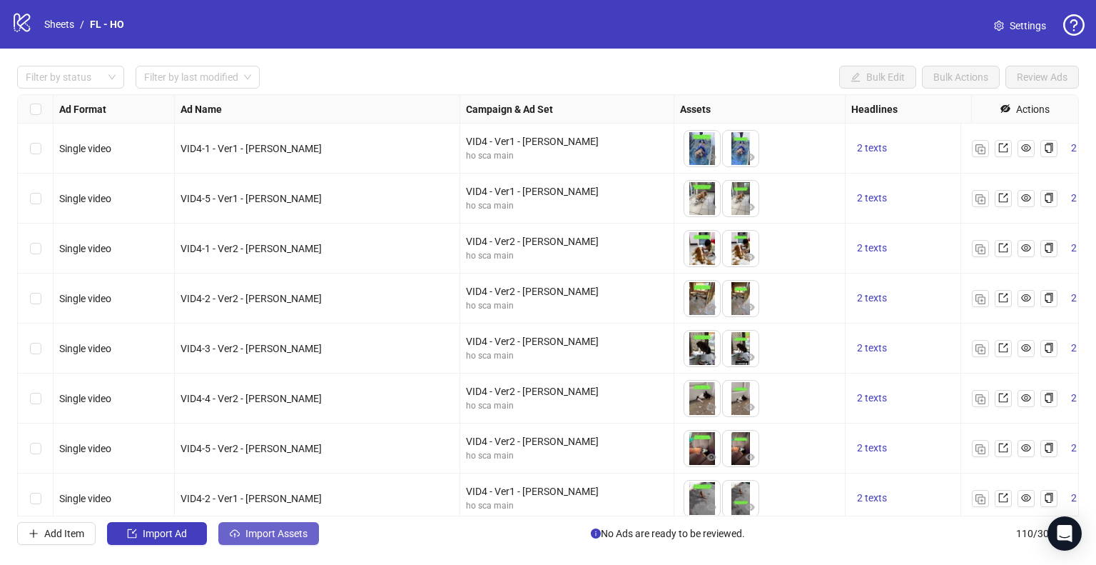
click at [273, 530] on span "Import Assets" at bounding box center [277, 532] width 62 height 11
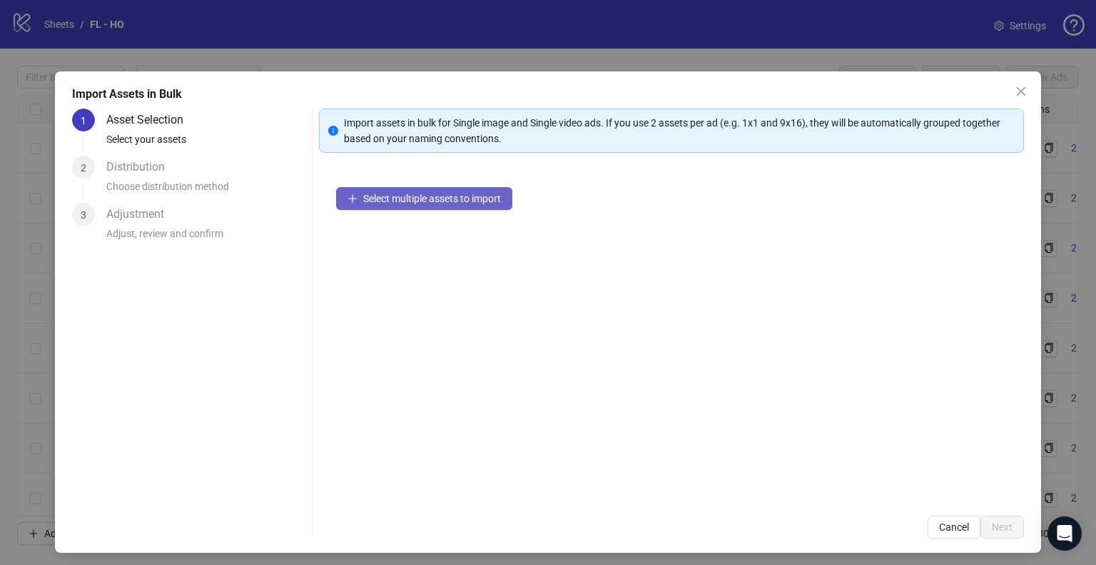
click at [432, 198] on span "Select multiple assets to import" at bounding box center [432, 198] width 138 height 11
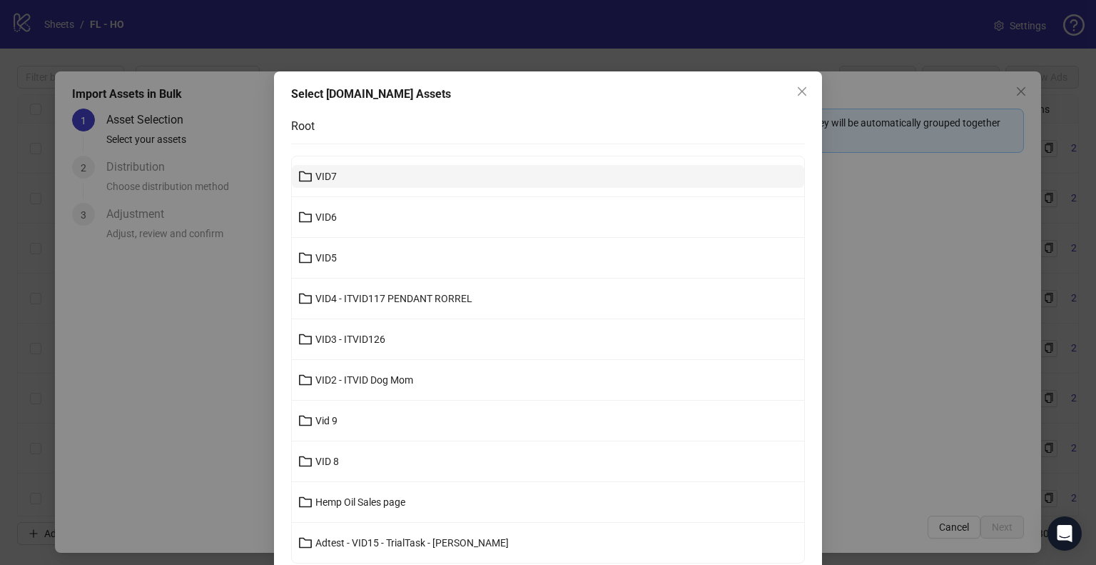
click at [350, 176] on button "VID7" at bounding box center [548, 176] width 512 height 23
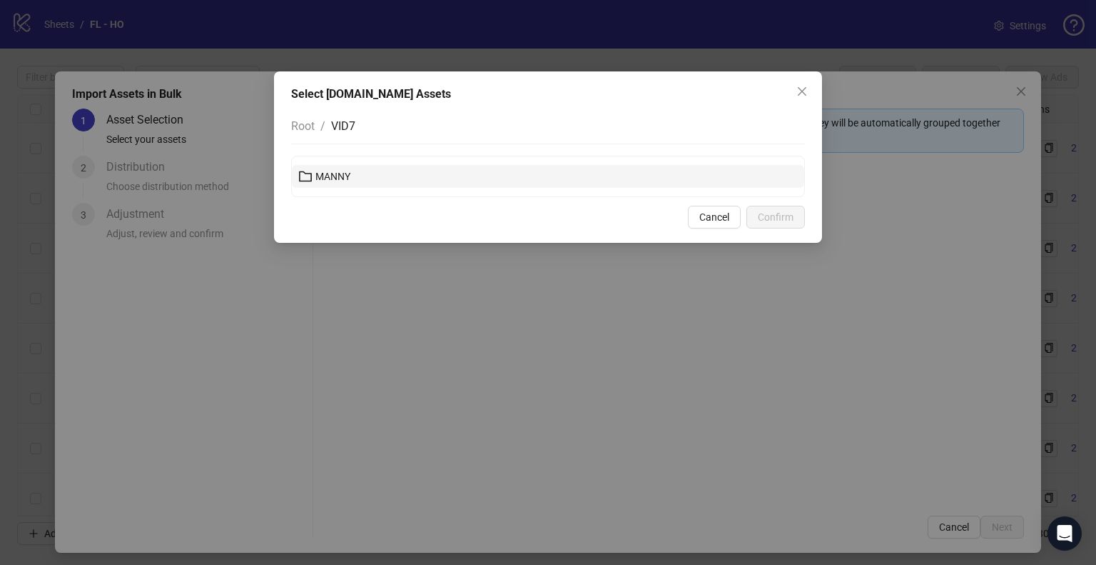
click at [346, 181] on span "MANNY" at bounding box center [332, 176] width 35 height 11
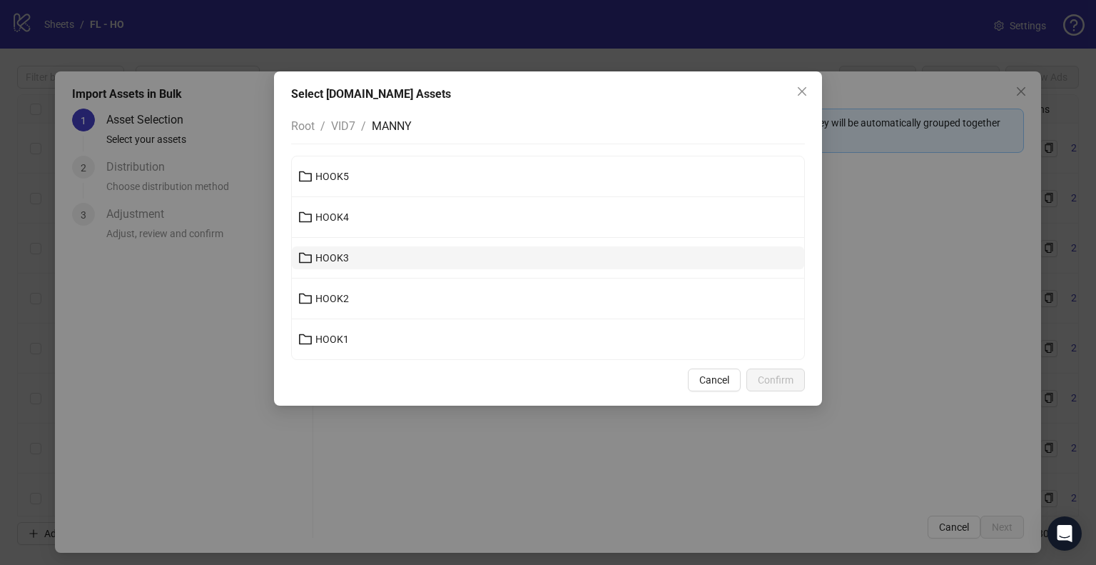
click at [360, 265] on button "HOOK3" at bounding box center [548, 257] width 512 height 23
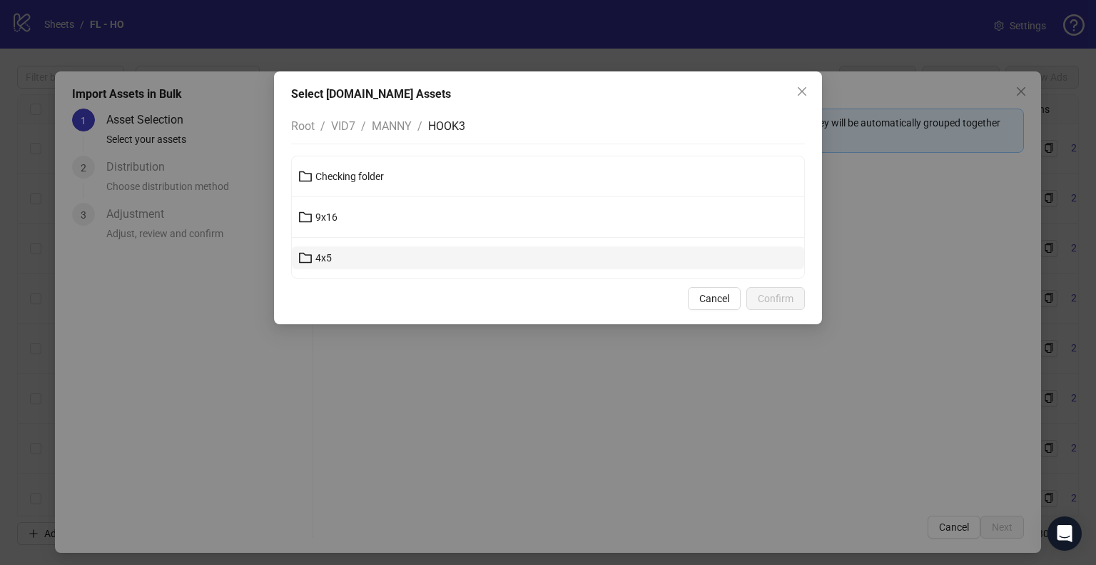
click at [365, 263] on button "4x5" at bounding box center [548, 257] width 512 height 23
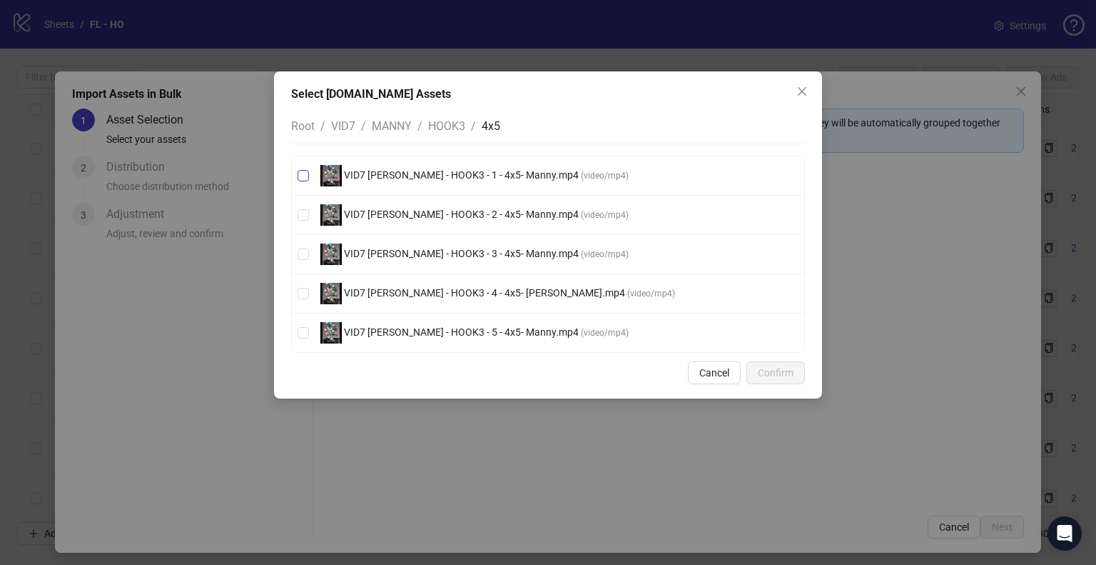
click at [491, 171] on span "VID7 [PERSON_NAME] - HOOK3 - 1 - 4x5- Manny.mp4" at bounding box center [461, 174] width 239 height 11
click at [495, 208] on span "VID7 [PERSON_NAME] - HOOK3 - 2 - 4x5- Manny.mp4" at bounding box center [461, 213] width 239 height 11
click at [512, 251] on span "VID7 [PERSON_NAME] - HOOK3 - 3 - 4x5- Manny.mp4" at bounding box center [461, 253] width 239 height 11
click at [497, 298] on span "VID7 Lara - HOOK3 - 4 - 4x5- Manny.mp4 ( video/mp4 )" at bounding box center [498, 293] width 366 height 21
click at [485, 333] on span "VID7 [PERSON_NAME] - HOOK3 - 5 - 4x5- Manny.mp4" at bounding box center [461, 331] width 239 height 11
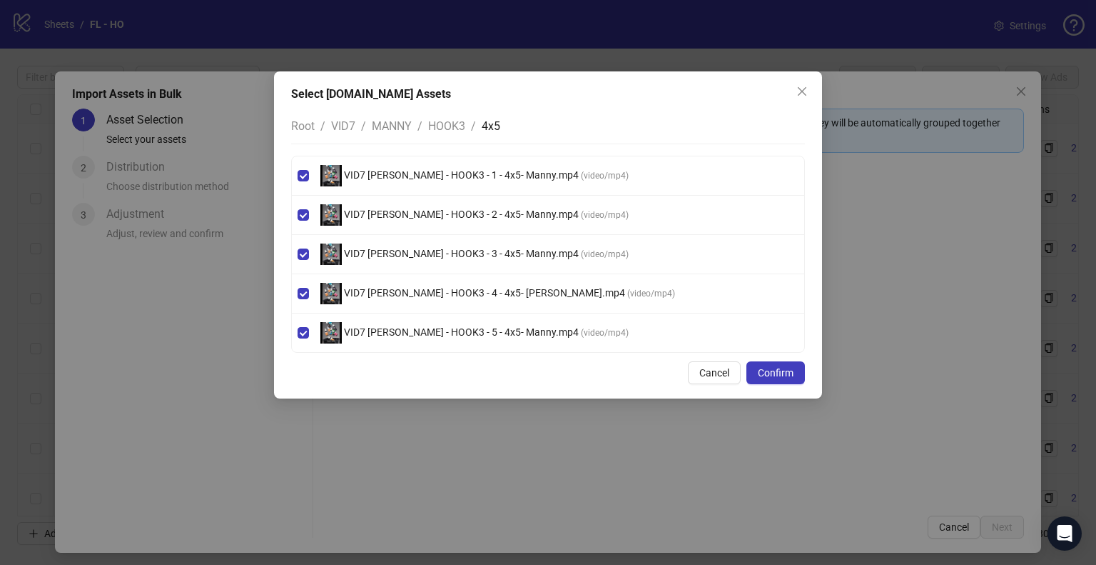
click at [448, 130] on span "HOOK3" at bounding box center [446, 126] width 37 height 14
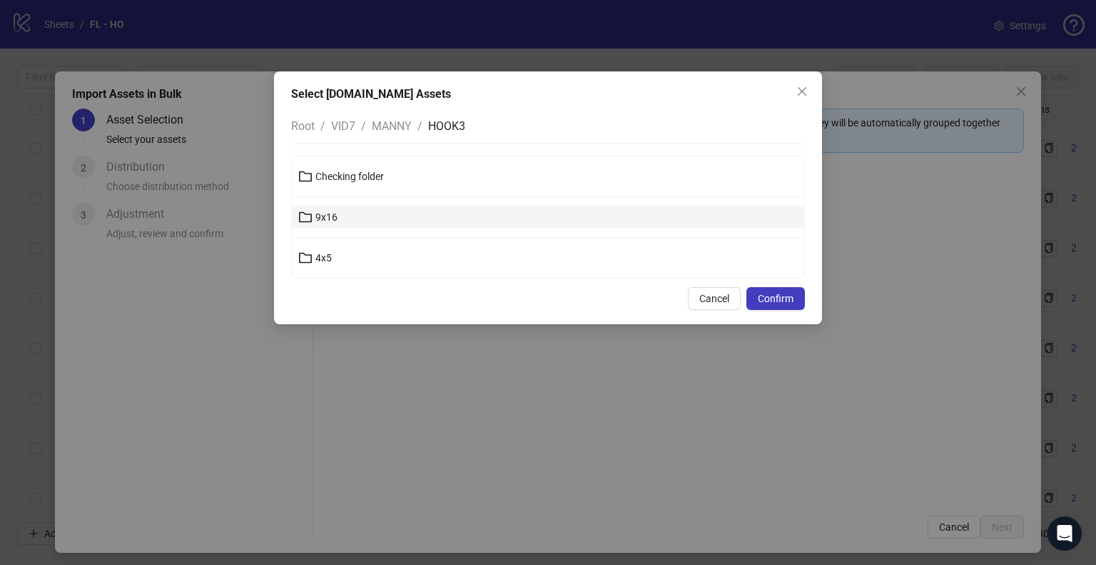
click at [403, 213] on button "9x16" at bounding box center [548, 217] width 512 height 23
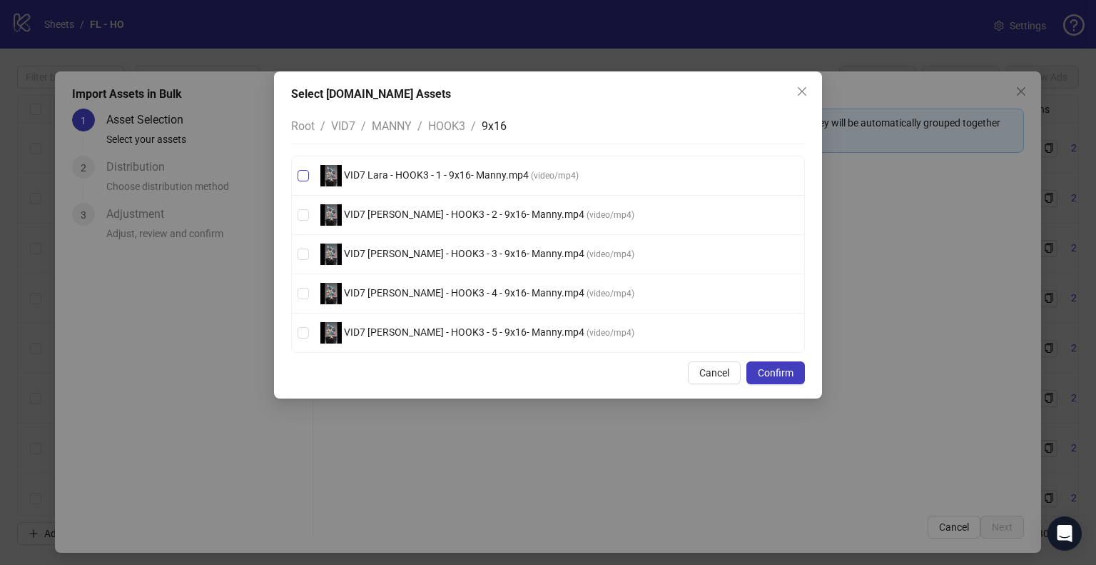
click at [510, 174] on span "VID7 Lara - HOOK3 - 1 - 9x16- Manny.mp4" at bounding box center [436, 174] width 189 height 11
click at [495, 210] on span "VID7 [PERSON_NAME] - HOOK3 - 2 - 9x16- Manny.mp4" at bounding box center [464, 213] width 245 height 11
click at [477, 256] on span "VID7 [PERSON_NAME] - HOOK3 - 3 - 9x16- Manny.mp4" at bounding box center [464, 253] width 245 height 11
drag, startPoint x: 477, startPoint y: 288, endPoint x: 480, endPoint y: 300, distance: 11.6
click at [478, 288] on span "VID7 [PERSON_NAME] - HOOK3 - 4 - 9x16- Manny.mp4" at bounding box center [464, 292] width 245 height 11
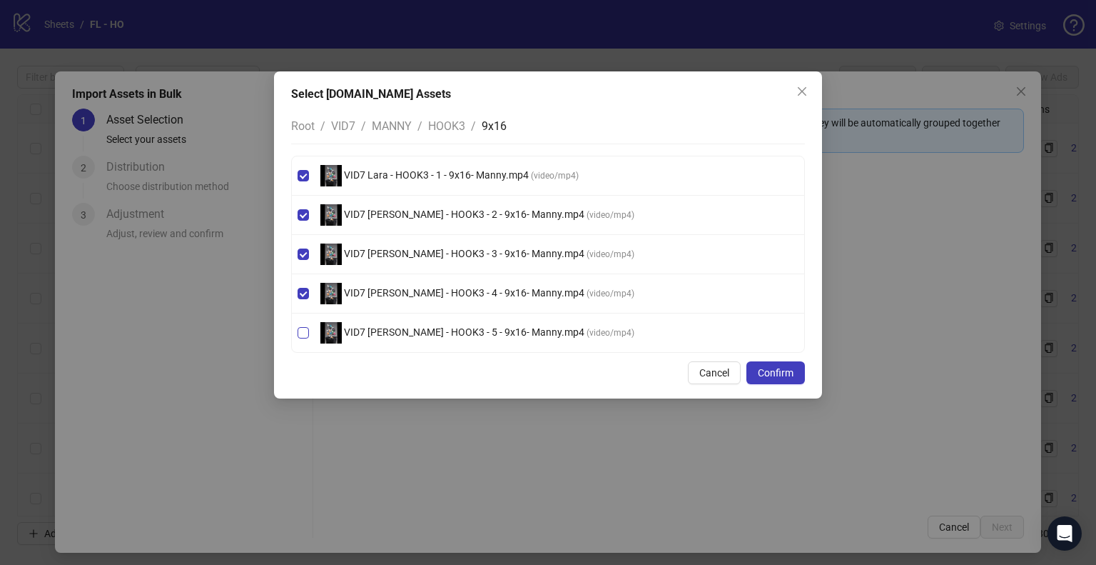
click at [474, 333] on span "VID7 [PERSON_NAME] - HOOK3 - 5 - 9x16- Manny.mp4" at bounding box center [464, 331] width 245 height 11
click at [405, 127] on span "MANNY" at bounding box center [392, 126] width 40 height 14
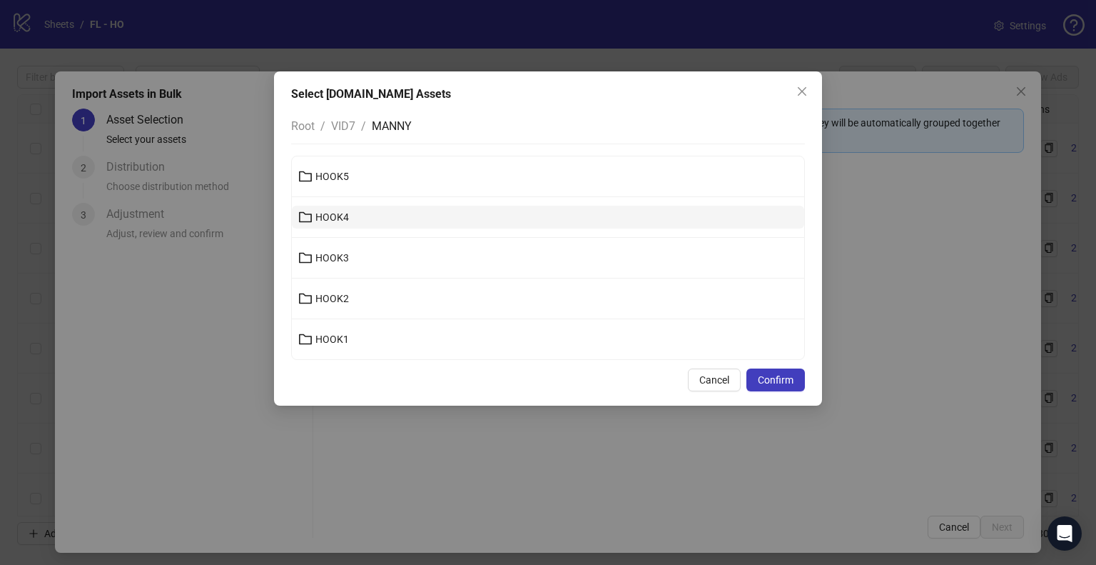
click at [378, 219] on button "HOOK4" at bounding box center [548, 217] width 512 height 23
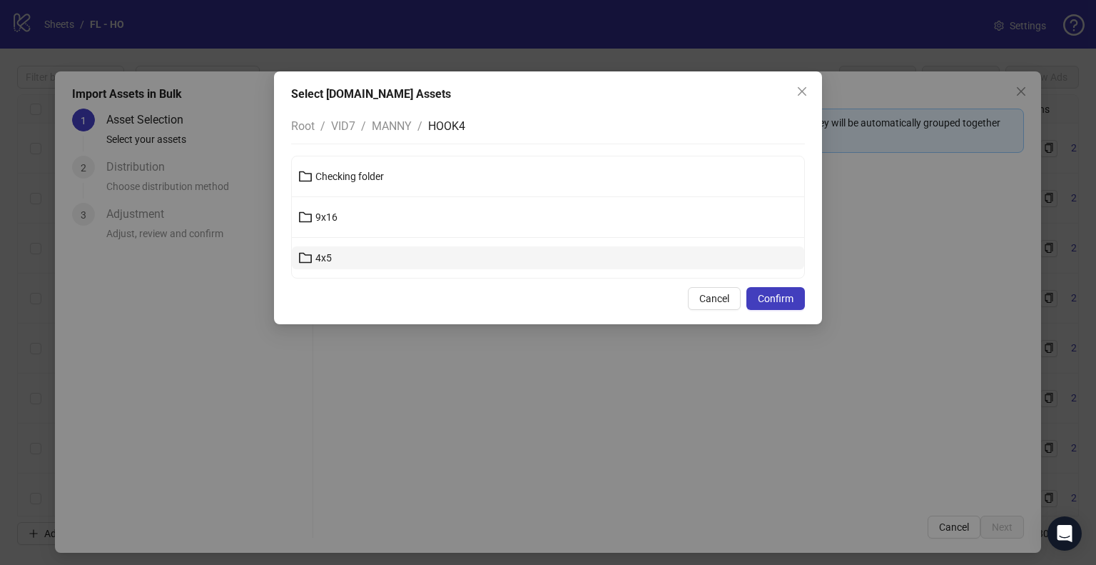
click at [365, 253] on button "4x5" at bounding box center [548, 257] width 512 height 23
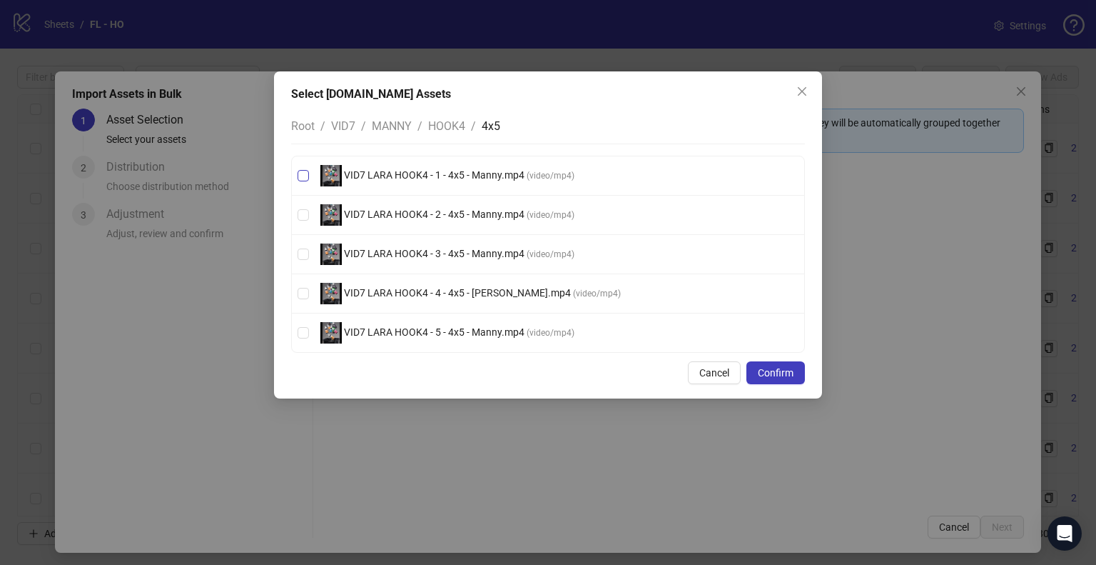
click at [484, 180] on span "VID7 LARA HOOK4 - 1 - 4x5 - Manny.mp4" at bounding box center [434, 174] width 185 height 11
click at [470, 213] on span "VID7 LARA HOOK4 - 2 - 4x5 - Manny.mp4" at bounding box center [434, 213] width 185 height 11
click at [467, 252] on span "VID7 LARA HOOK4 - 3 - 4x5 - Manny.mp4" at bounding box center [434, 253] width 185 height 11
click at [458, 293] on span "VID7 LARA HOOK4 - 4 - 4x5 - [PERSON_NAME].mp4" at bounding box center [457, 292] width 231 height 11
click at [458, 328] on span "VID7 LARA HOOK4 - 5 - 4x5 - Manny.mp4" at bounding box center [434, 331] width 185 height 11
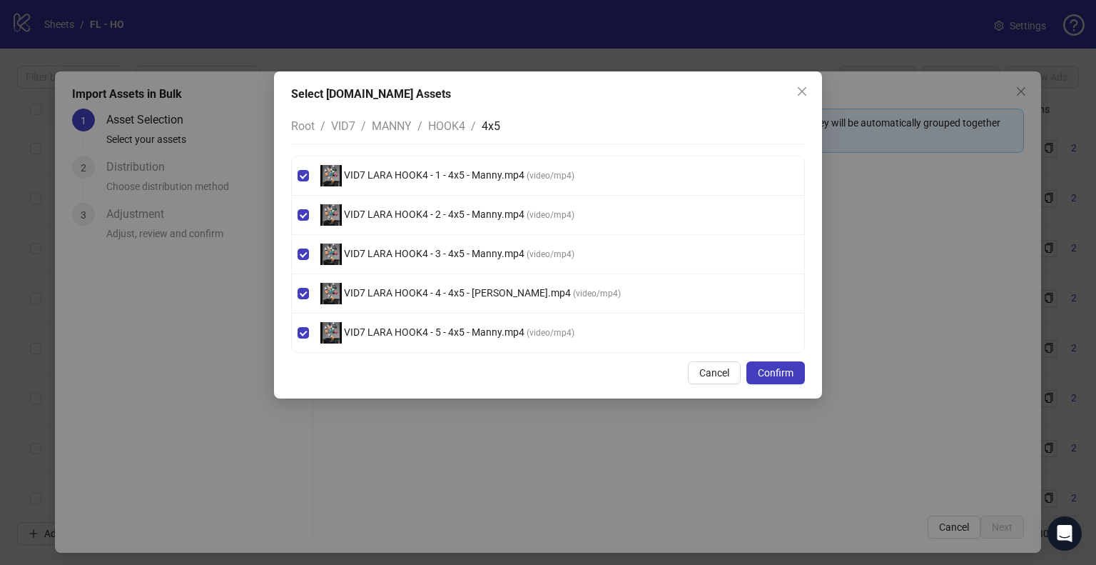
click at [443, 128] on span "HOOK4" at bounding box center [446, 126] width 37 height 14
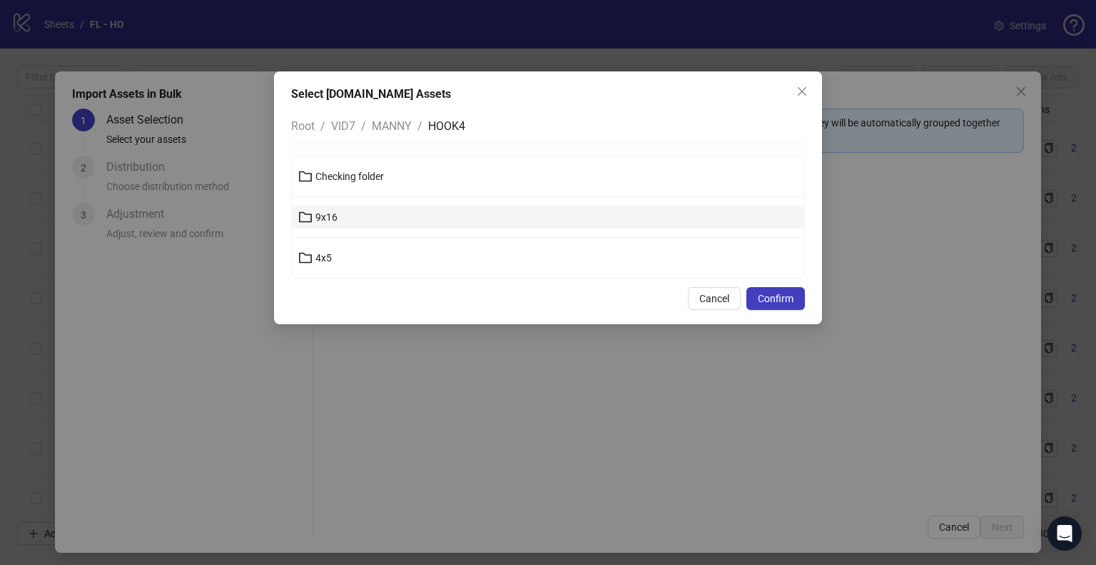
click at [388, 213] on button "9x16" at bounding box center [548, 217] width 512 height 23
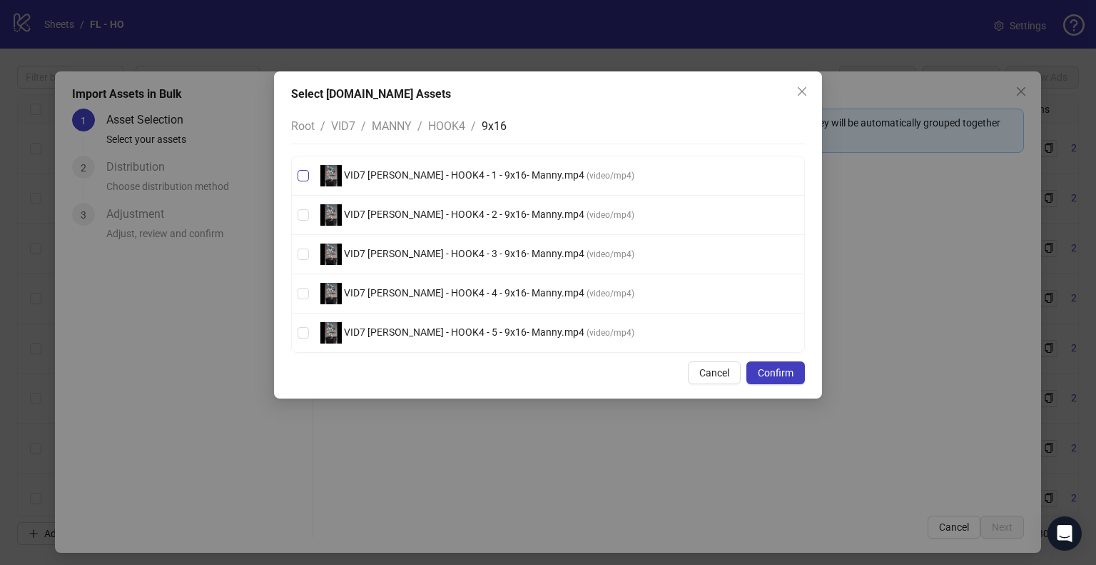
click at [525, 179] on span "VID7 [PERSON_NAME] - HOOK4 - 1 - 9x16- Manny.mp4" at bounding box center [464, 174] width 245 height 11
click at [494, 212] on span "VID7 [PERSON_NAME] - HOOK4 - 2 - 9x16- Manny.mp4" at bounding box center [464, 213] width 245 height 11
click at [476, 253] on span "VID7 [PERSON_NAME] - HOOK4 - 3 - 9x16- Manny.mp4" at bounding box center [464, 253] width 245 height 11
click at [471, 291] on span "VID7 [PERSON_NAME] - HOOK4 - 4 - 9x16- Manny.mp4" at bounding box center [464, 292] width 245 height 11
click at [474, 328] on span "VID7 [PERSON_NAME] - HOOK4 - 5 - 9x16- Manny.mp4" at bounding box center [464, 331] width 245 height 11
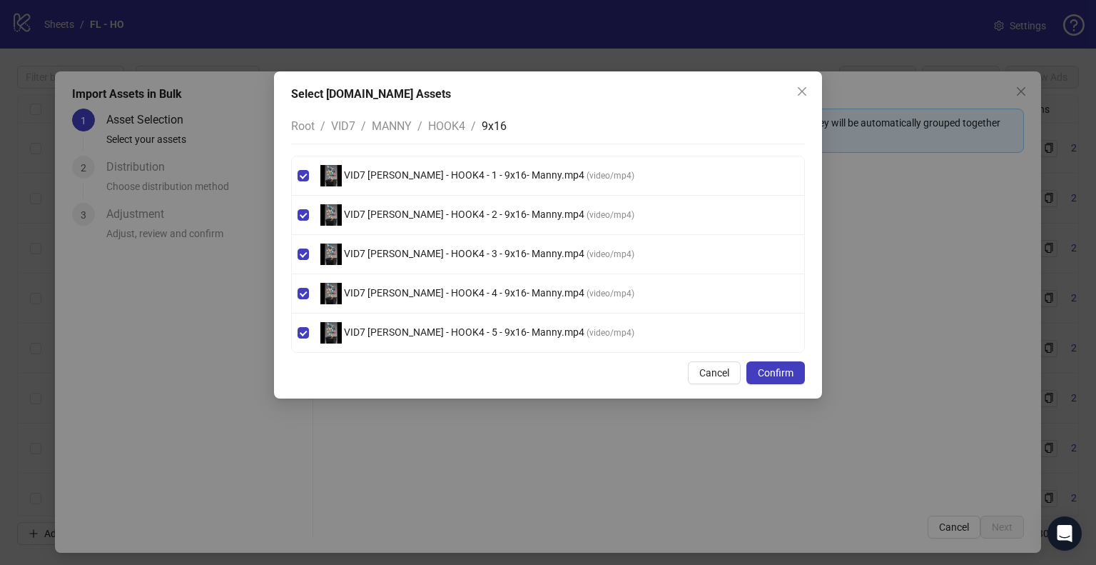
click at [394, 122] on span "MANNY" at bounding box center [392, 126] width 40 height 14
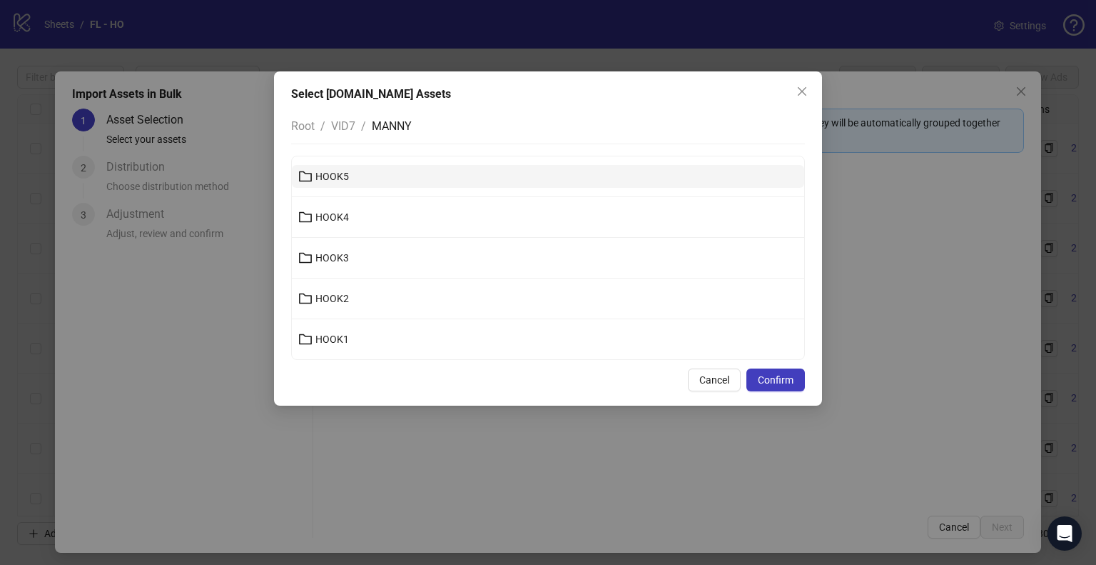
click at [361, 183] on button "HOOK5" at bounding box center [548, 176] width 512 height 23
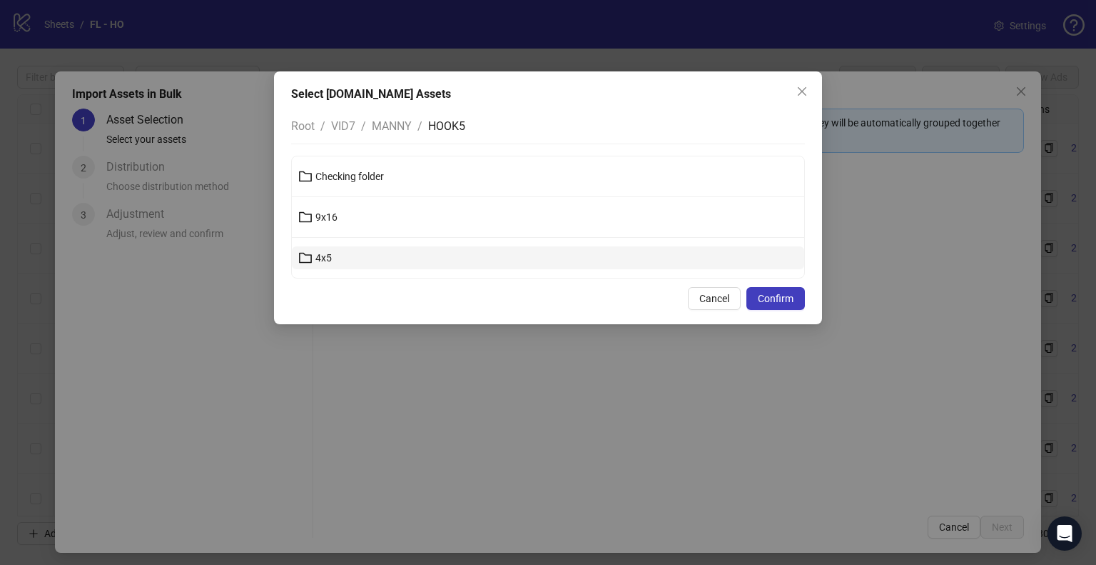
click at [385, 250] on button "4x5" at bounding box center [548, 257] width 512 height 23
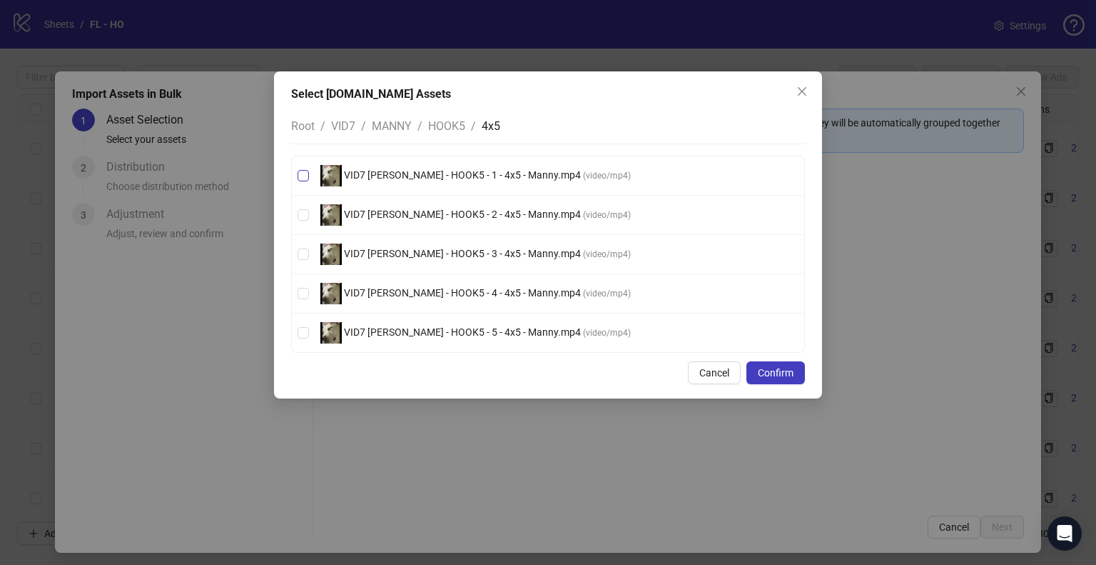
click at [445, 170] on span "VID7 [PERSON_NAME] - HOOK5 - 1 - 4x5 - Manny.mp4" at bounding box center [462, 174] width 241 height 11
click at [456, 214] on span "VID7 [PERSON_NAME] - HOOK5 - 2 - 4x5 - Manny.mp4" at bounding box center [462, 213] width 241 height 11
click at [488, 256] on span "VID7 [PERSON_NAME] - HOOK5 - 3 - 4x5 - Manny.mp4" at bounding box center [462, 253] width 241 height 11
drag, startPoint x: 492, startPoint y: 285, endPoint x: 490, endPoint y: 315, distance: 30.0
click at [492, 285] on span "VID7 Lara - HOOK5 - 4 - 4x5 - Manny.mp4 ( video/mp4 )" at bounding box center [476, 293] width 322 height 21
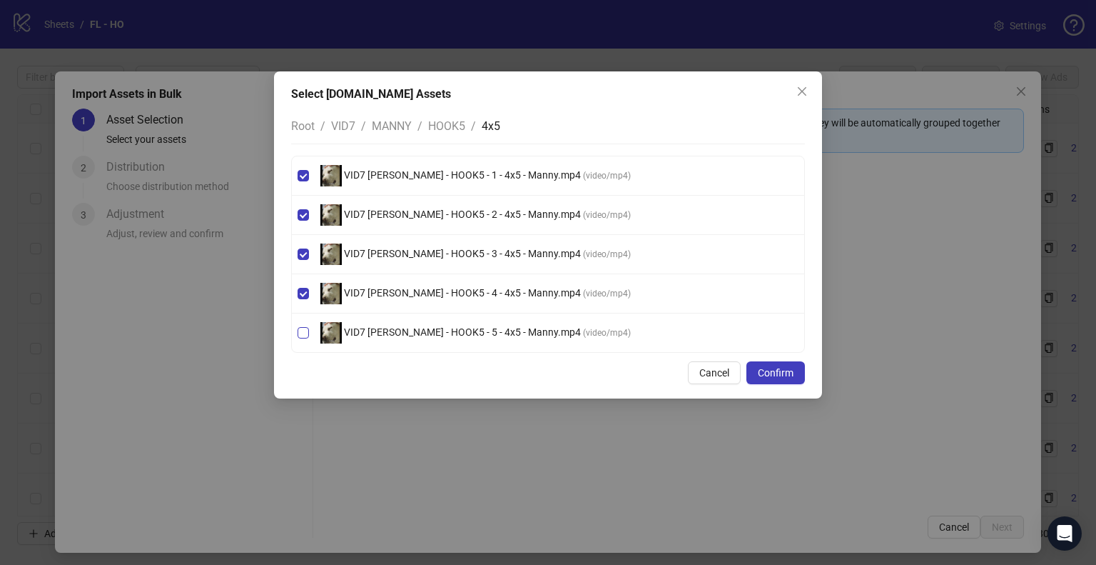
click at [487, 328] on span "VID7 [PERSON_NAME] - HOOK5 - 5 - 4x5 - Manny.mp4" at bounding box center [462, 331] width 241 height 11
click at [444, 126] on span "HOOK5" at bounding box center [446, 126] width 37 height 14
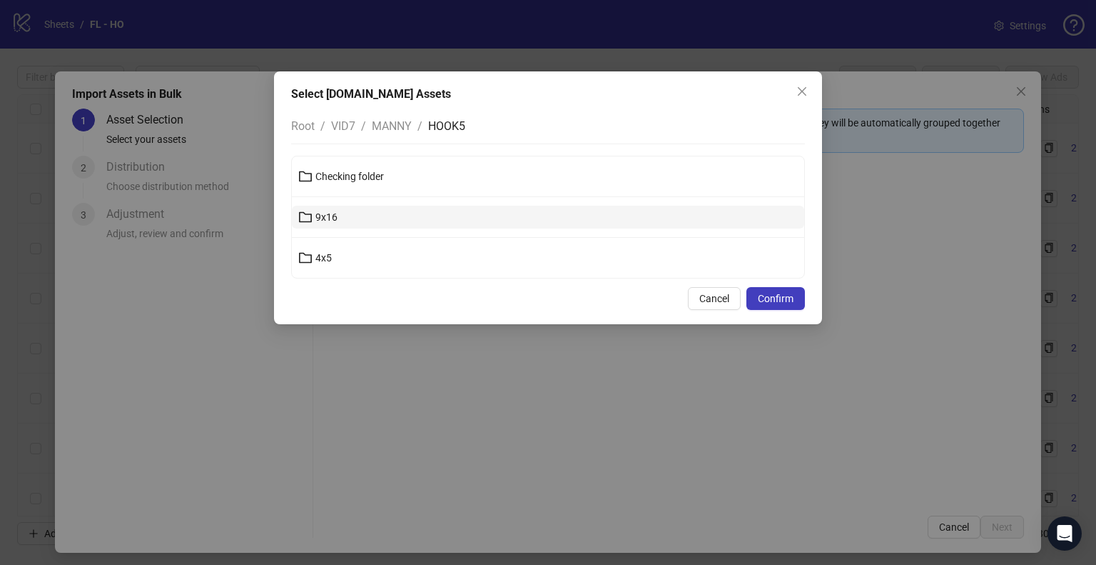
click at [353, 218] on button "9x16" at bounding box center [548, 217] width 512 height 23
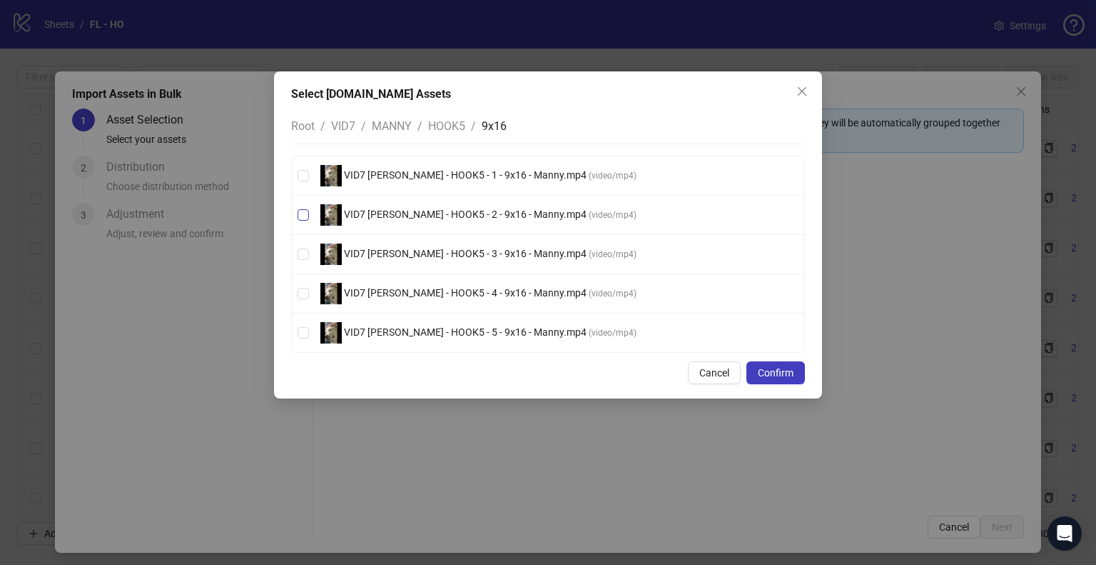
drag, startPoint x: 450, startPoint y: 176, endPoint x: 472, endPoint y: 224, distance: 53.0
click at [450, 176] on span "VID7 [PERSON_NAME] - HOOK5 - 1 - 9x16 - Manny.mp4" at bounding box center [465, 174] width 247 height 11
click at [481, 229] on li "VID7 [PERSON_NAME] - HOOK5 - 2 - 9x16 - Manny.mp4 ( video/mp4 )" at bounding box center [548, 215] width 512 height 39
click at [485, 255] on span "VID7 [PERSON_NAME] - HOOK5 - 3 - 9x16 - Manny.mp4" at bounding box center [465, 253] width 247 height 11
click at [500, 212] on span "VID7 [PERSON_NAME] - HOOK5 - 2 - 9x16 - Manny.mp4" at bounding box center [465, 213] width 247 height 11
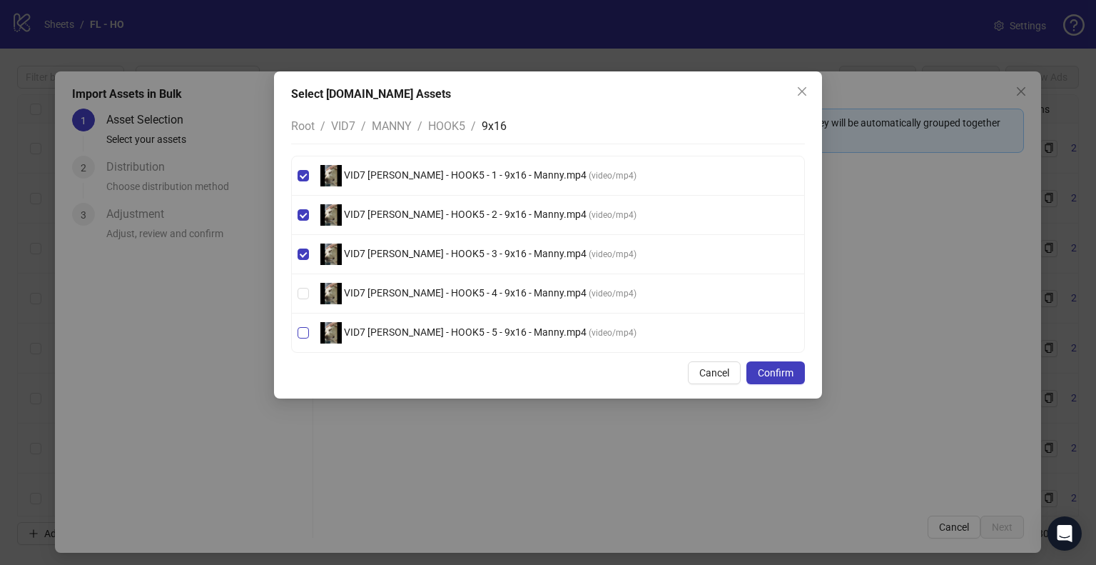
click at [490, 288] on span "VID7 [PERSON_NAME] - HOOK5 - 4 - 9x16 - Manny.mp4" at bounding box center [465, 292] width 247 height 11
click at [485, 332] on span "VID7 [PERSON_NAME] - HOOK5 - 5 - 9x16 - Manny.mp4" at bounding box center [465, 331] width 247 height 11
click at [785, 378] on button "Confirm" at bounding box center [776, 372] width 59 height 23
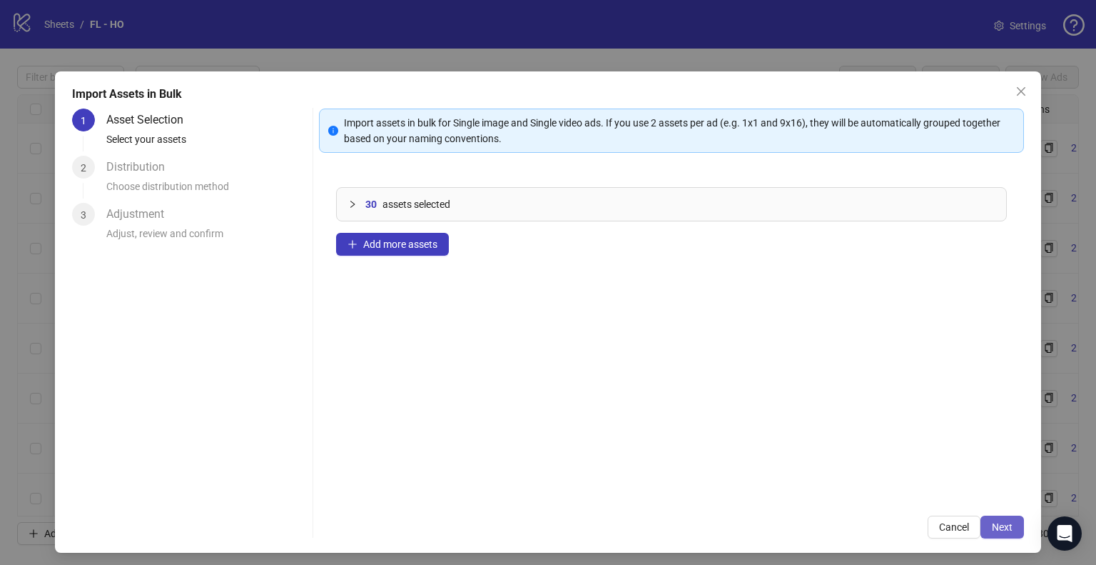
click at [999, 523] on span "Next" at bounding box center [1002, 526] width 21 height 11
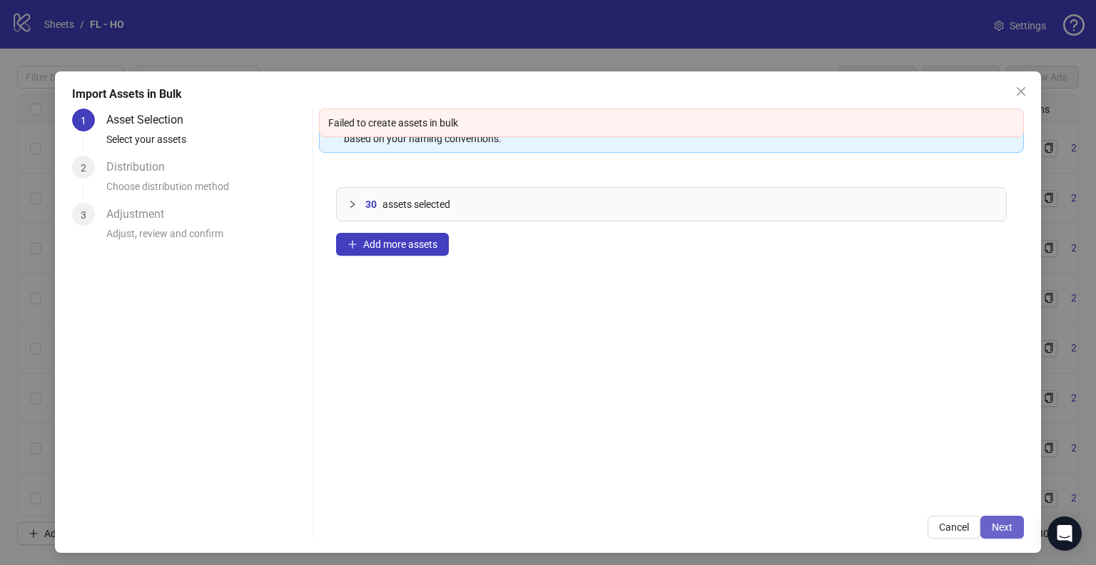
click at [986, 533] on button "Next" at bounding box center [1003, 526] width 44 height 23
click at [986, 532] on button "Next" at bounding box center [1003, 526] width 44 height 23
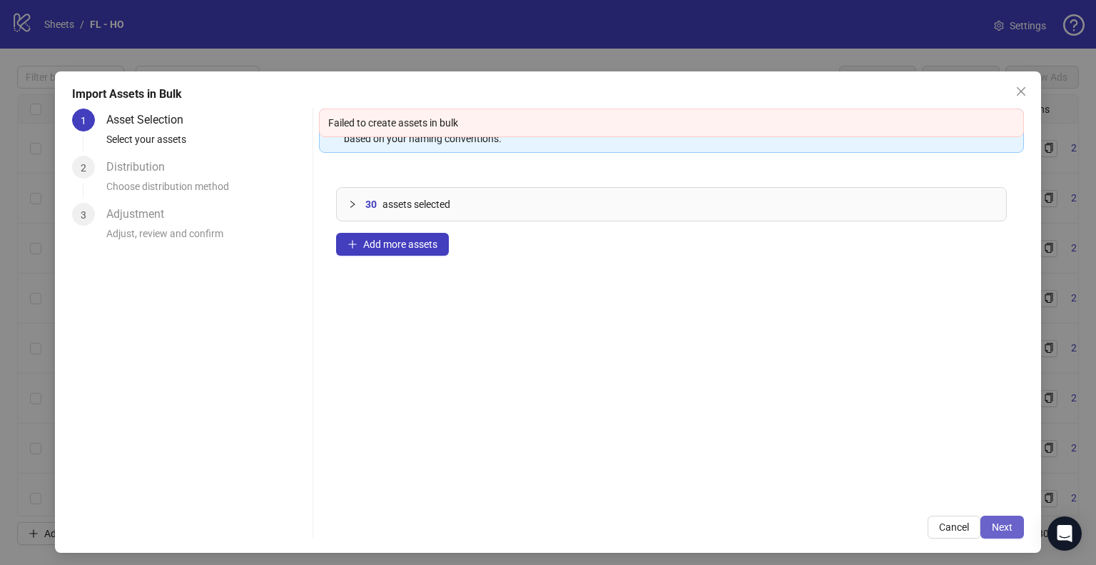
click at [986, 532] on button "Next" at bounding box center [1003, 526] width 44 height 23
click at [992, 532] on span "Next" at bounding box center [1002, 526] width 21 height 11
click at [992, 530] on span "Next" at bounding box center [1002, 526] width 21 height 11
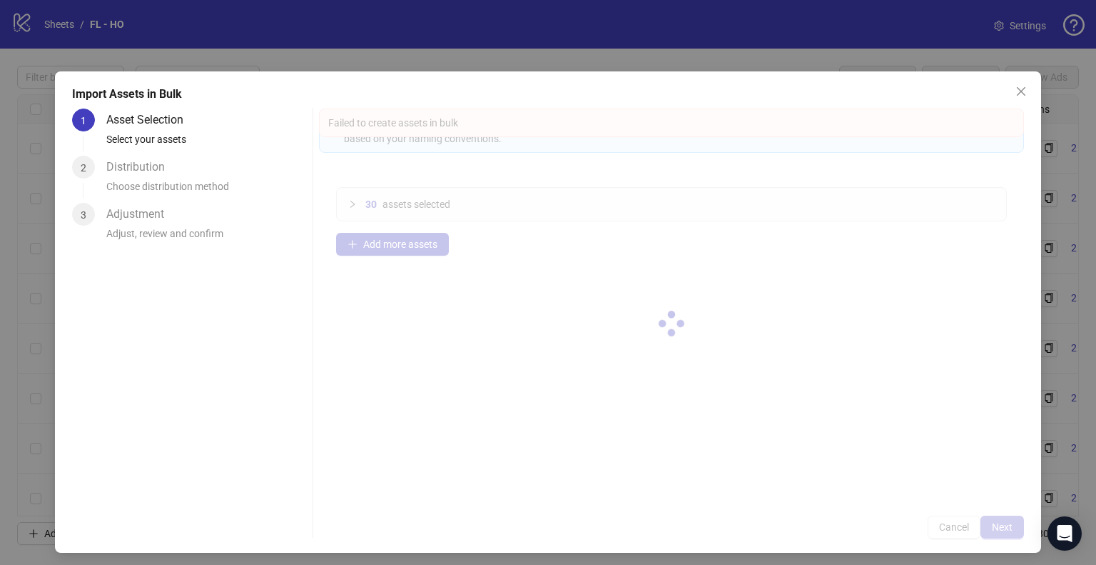
click at [986, 530] on div at bounding box center [671, 323] width 705 height 430
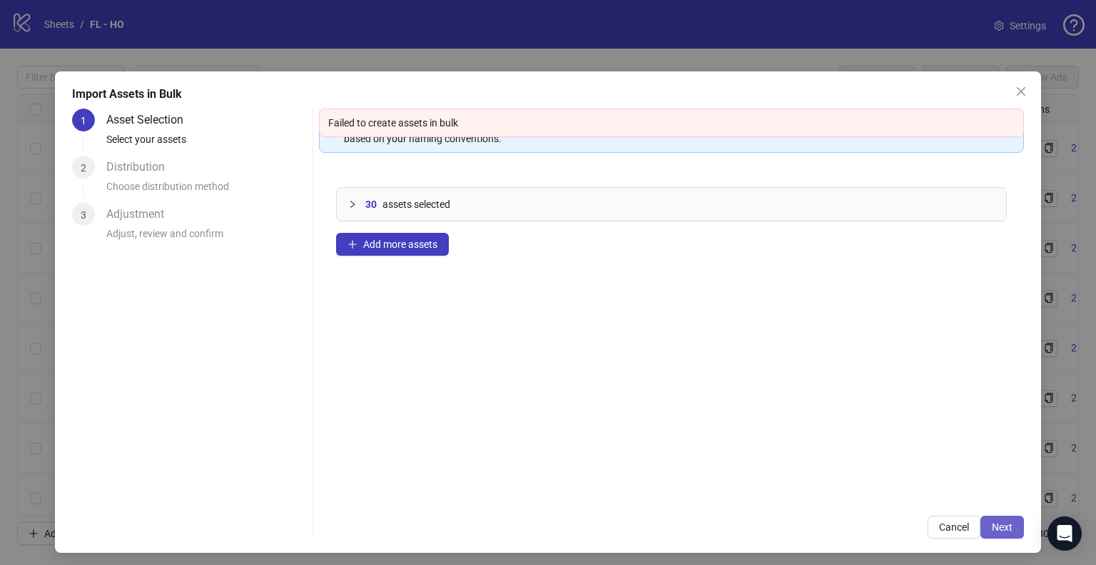
click at [992, 530] on span "Next" at bounding box center [1002, 526] width 21 height 11
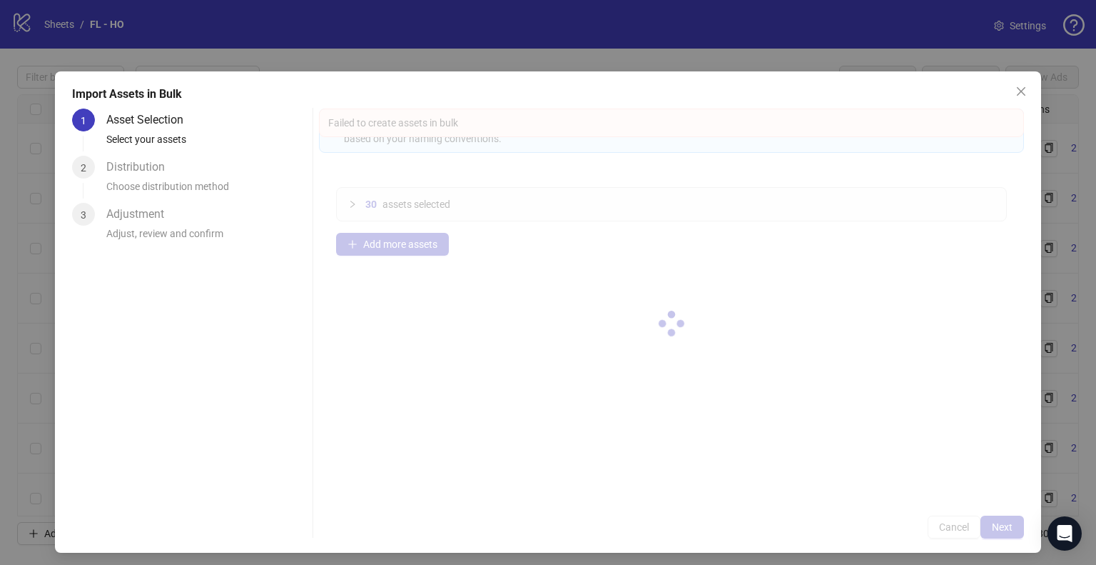
click at [986, 530] on div at bounding box center [671, 323] width 705 height 430
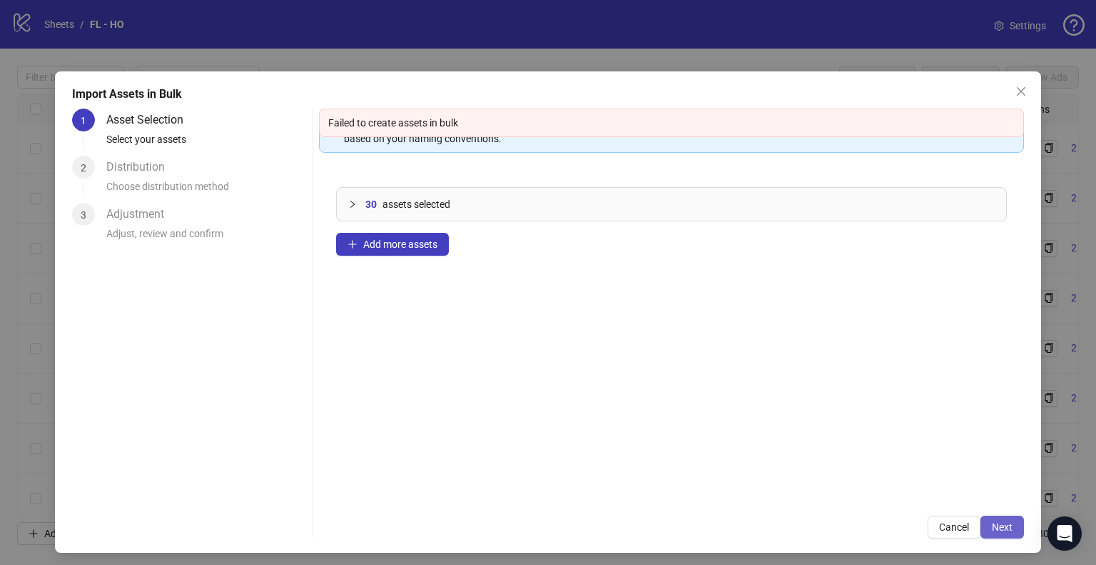
click at [992, 528] on span "Next" at bounding box center [1002, 526] width 21 height 11
click at [1010, 87] on span "Close" at bounding box center [1021, 91] width 23 height 11
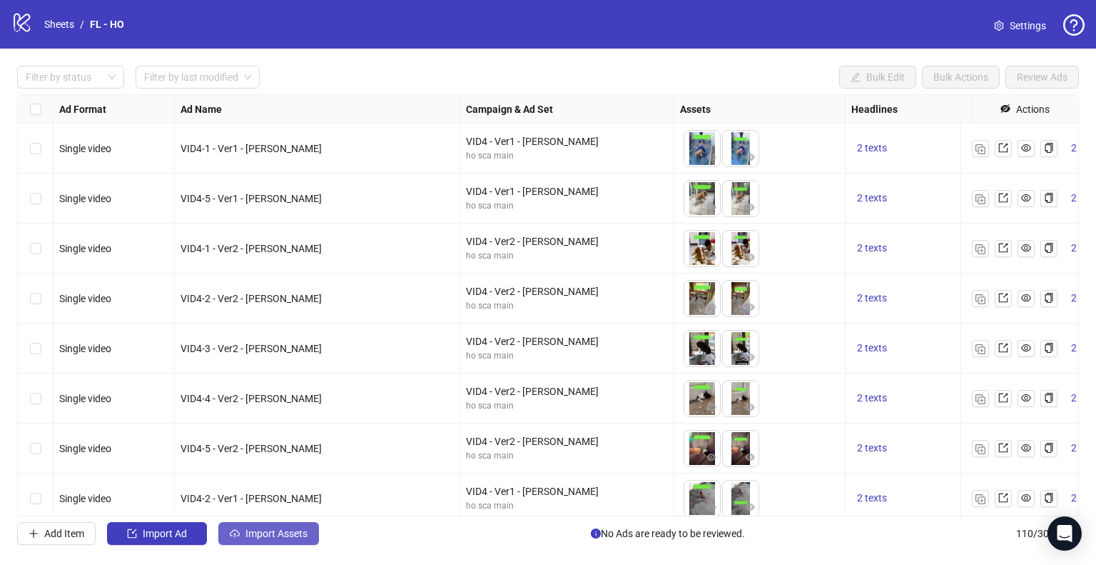
click at [270, 529] on span "Import Assets" at bounding box center [277, 532] width 62 height 11
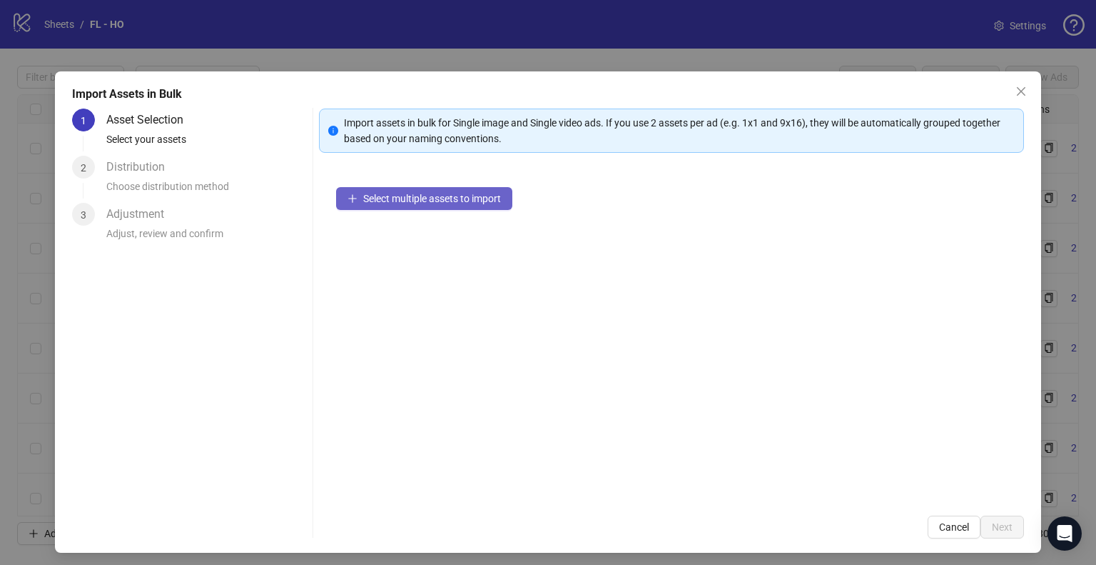
click at [459, 198] on span "Select multiple assets to import" at bounding box center [432, 198] width 138 height 11
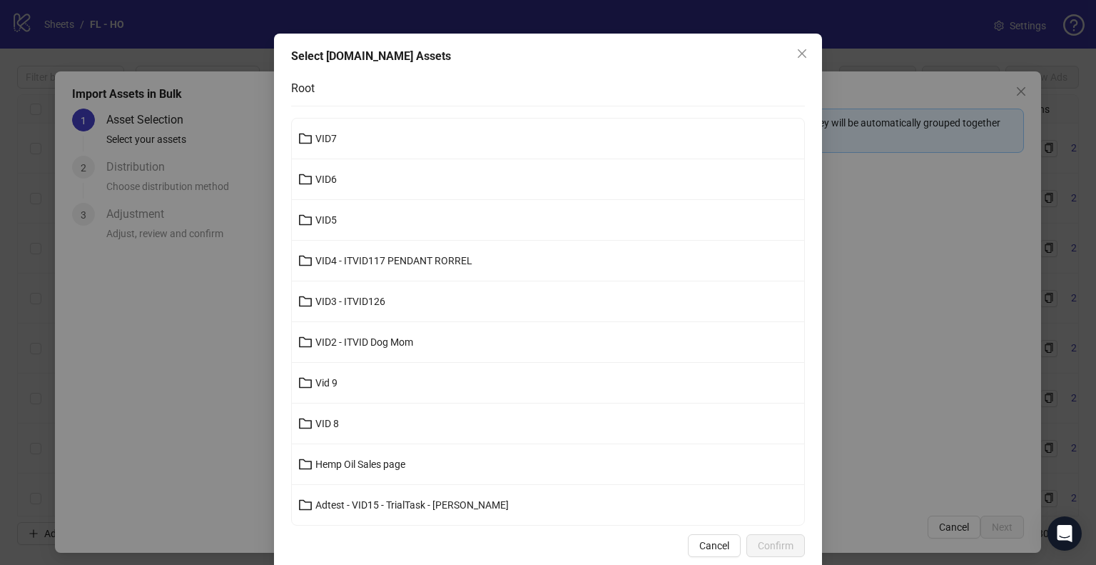
scroll to position [59, 0]
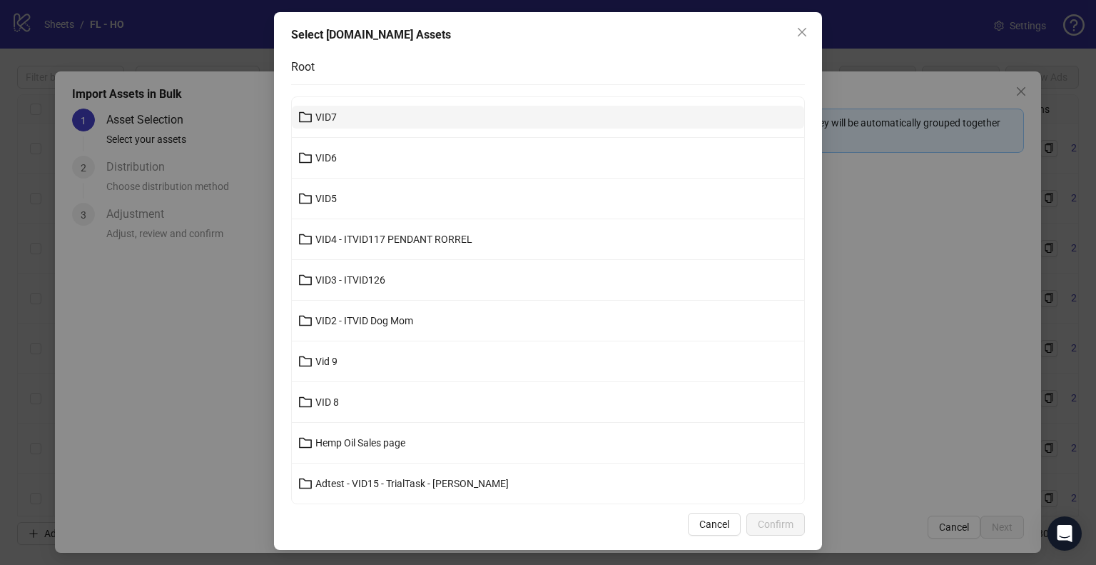
click at [341, 111] on button "VID7" at bounding box center [548, 117] width 512 height 23
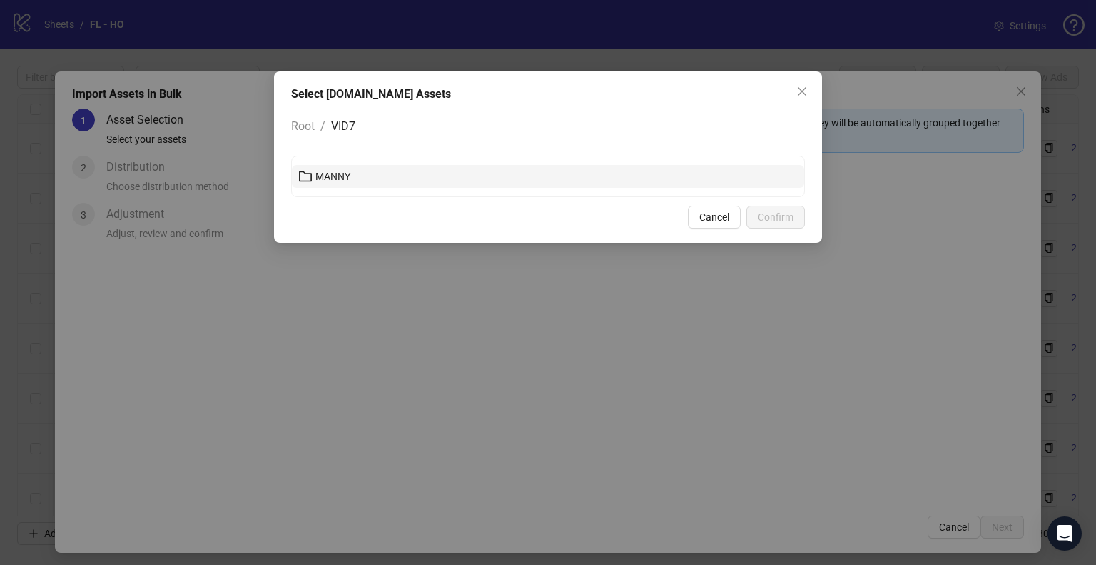
click at [386, 177] on button "MANNY" at bounding box center [548, 176] width 512 height 23
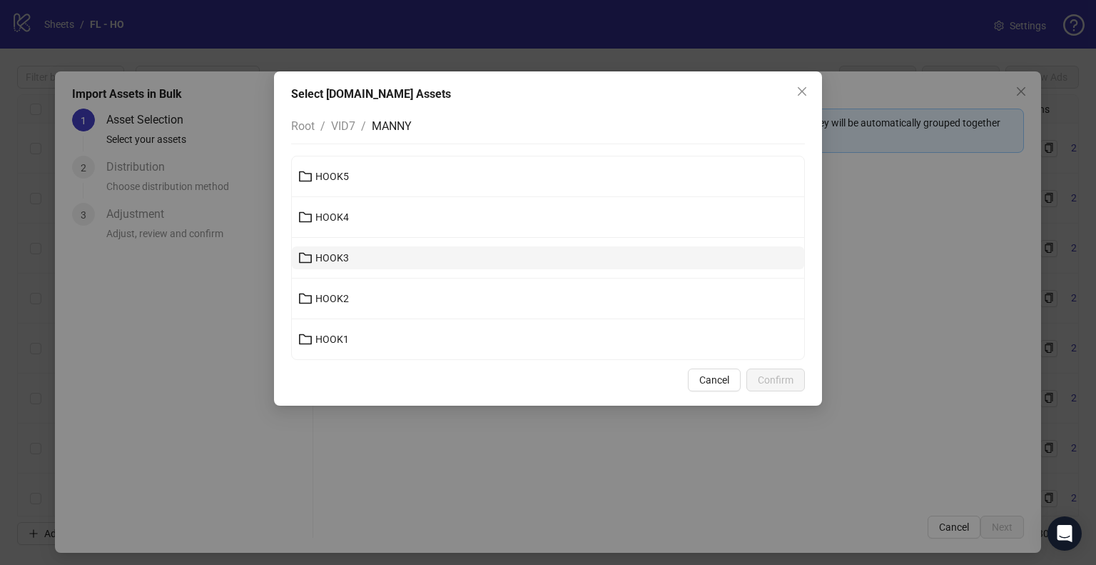
click at [398, 259] on button "HOOK3" at bounding box center [548, 257] width 512 height 23
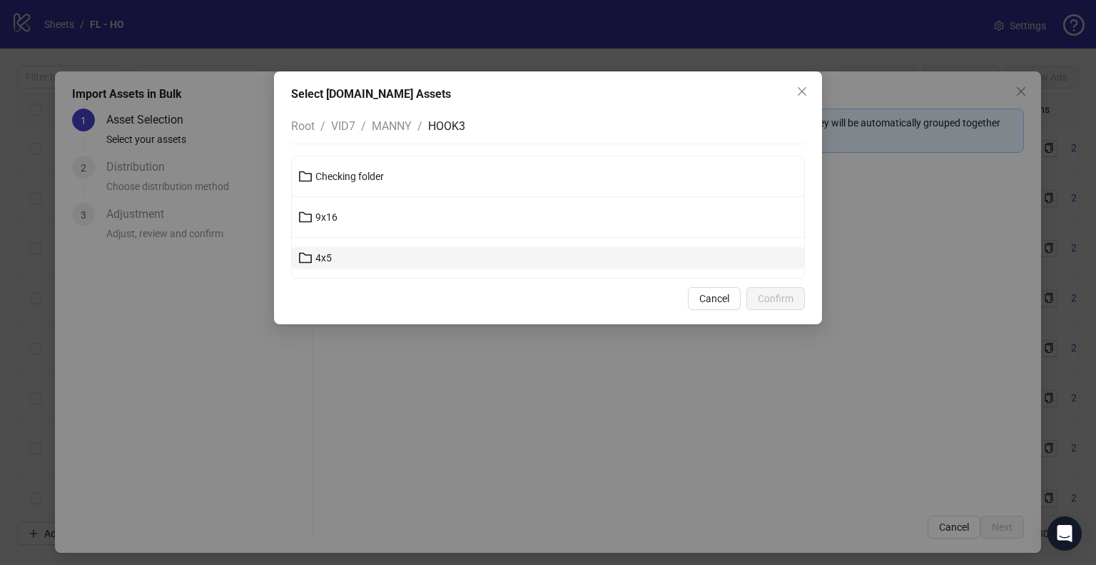
click at [384, 263] on button "4x5" at bounding box center [548, 257] width 512 height 23
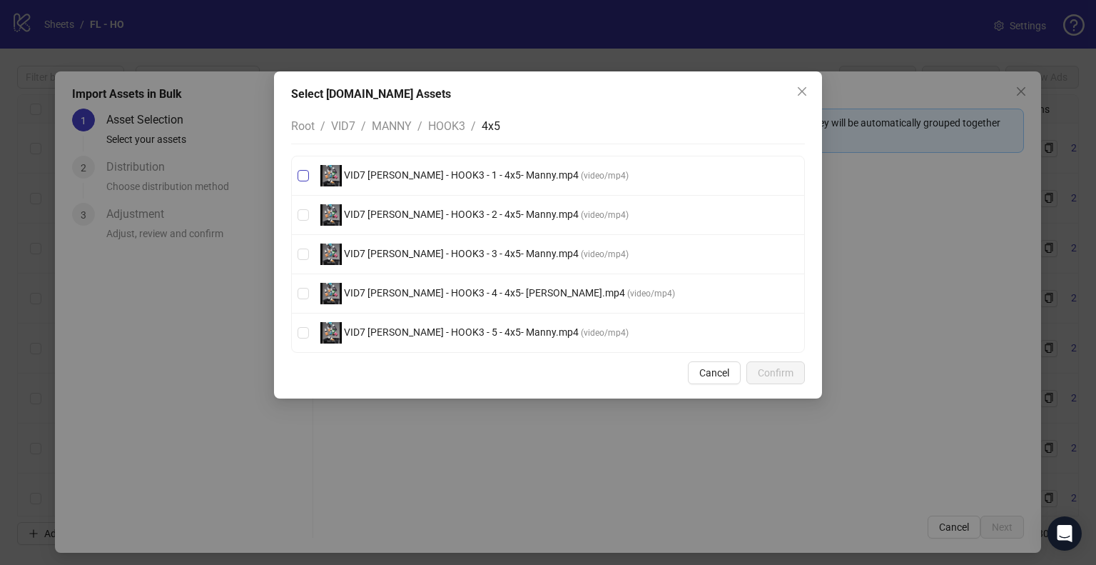
click at [450, 171] on span "VID7 [PERSON_NAME] - HOOK3 - 1 - 4x5- Manny.mp4" at bounding box center [461, 174] width 239 height 11
click at [452, 208] on span "VID7 [PERSON_NAME] - HOOK3 - 2 - 4x5- Manny.mp4" at bounding box center [461, 213] width 239 height 11
click at [469, 253] on span "VID7 [PERSON_NAME] - HOOK3 - 3 - 4x5- Manny.mp4" at bounding box center [461, 253] width 239 height 11
click at [468, 295] on span "VID7 [PERSON_NAME] - HOOK3 - 4 - 4x5- [PERSON_NAME].mp4" at bounding box center [484, 292] width 285 height 11
click at [468, 332] on span "VID7 [PERSON_NAME] - HOOK3 - 5 - 4x5- Manny.mp4" at bounding box center [461, 331] width 239 height 11
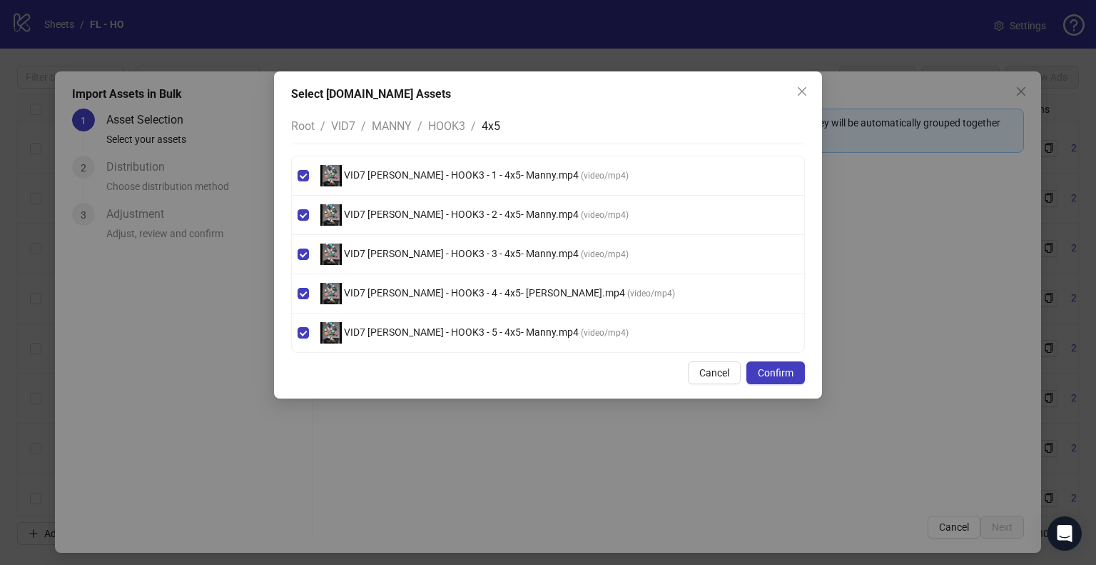
click at [445, 126] on span "HOOK3" at bounding box center [446, 126] width 37 height 14
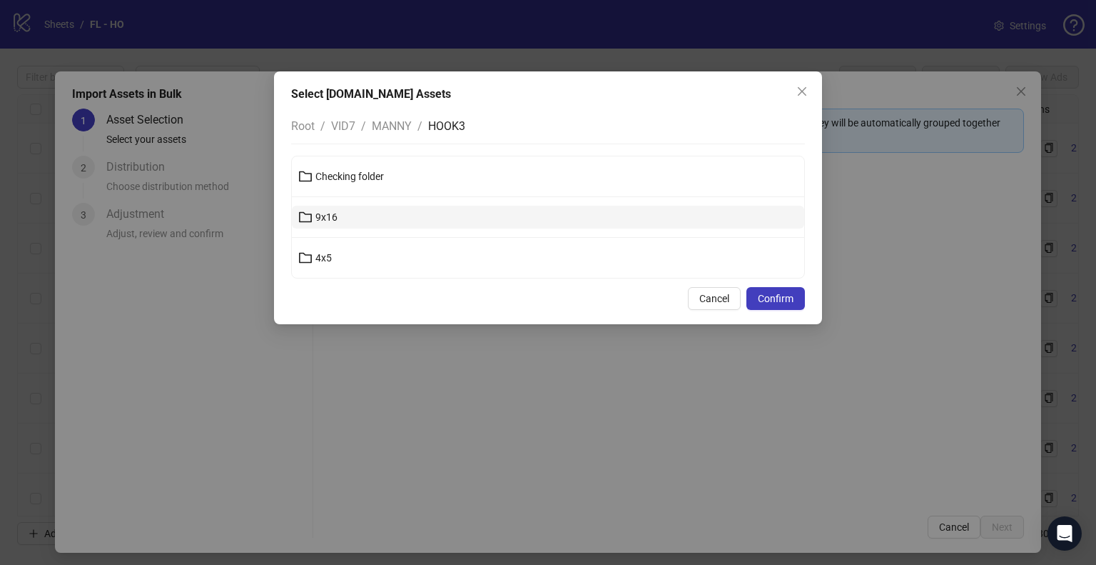
click at [377, 215] on button "9x16" at bounding box center [548, 217] width 512 height 23
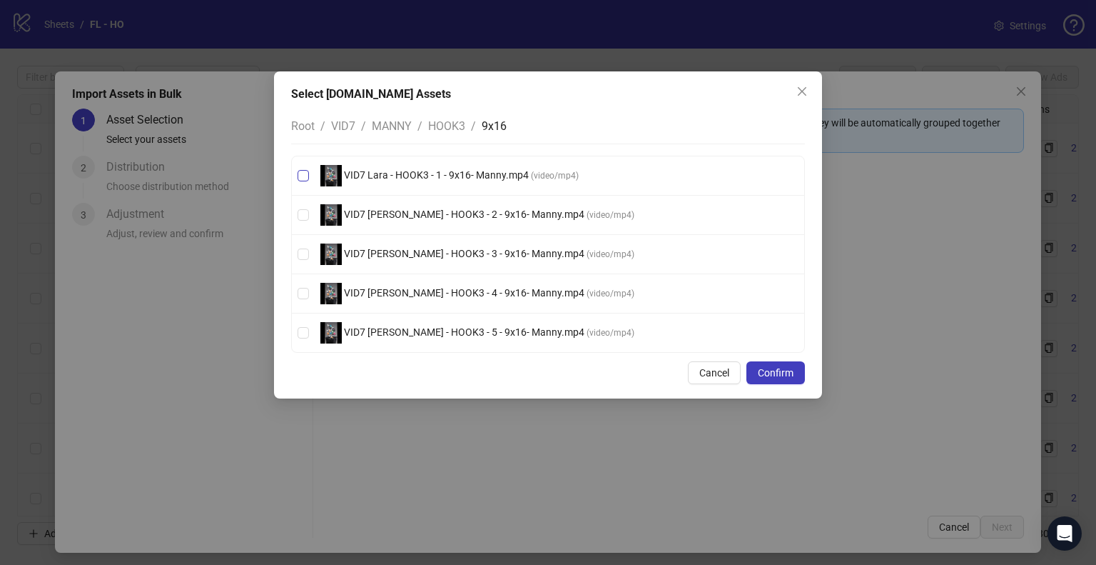
click at [454, 179] on span "VID7 Lara - HOOK3 - 1 - 9x16- Manny.mp4" at bounding box center [436, 174] width 189 height 11
click at [452, 209] on span "VID7 [PERSON_NAME] - HOOK3 - 2 - 9x16- Manny.mp4" at bounding box center [464, 213] width 245 height 11
click at [474, 256] on span "VID7 [PERSON_NAME] - HOOK3 - 3 - 9x16- Manny.mp4" at bounding box center [464, 253] width 245 height 11
drag, startPoint x: 475, startPoint y: 293, endPoint x: 480, endPoint y: 323, distance: 31.0
click at [475, 293] on span "VID7 [PERSON_NAME] - HOOK3 - 4 - 9x16- Manny.mp4" at bounding box center [464, 292] width 245 height 11
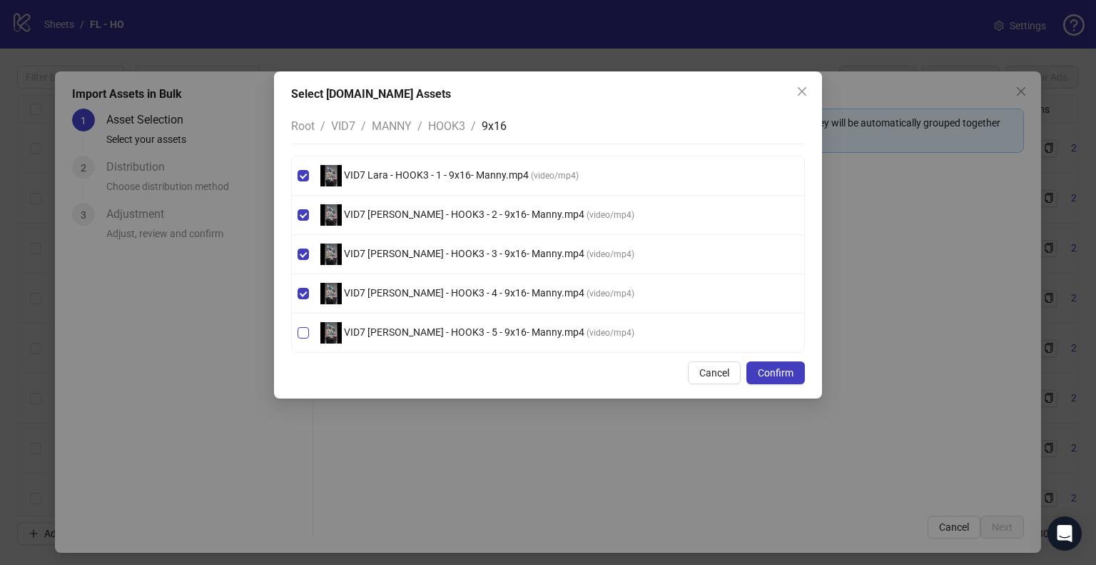
click at [480, 335] on span "VID7 [PERSON_NAME] - HOOK3 - 5 - 9x16- Manny.mp4" at bounding box center [464, 331] width 245 height 11
click at [776, 370] on span "Confirm" at bounding box center [776, 372] width 36 height 11
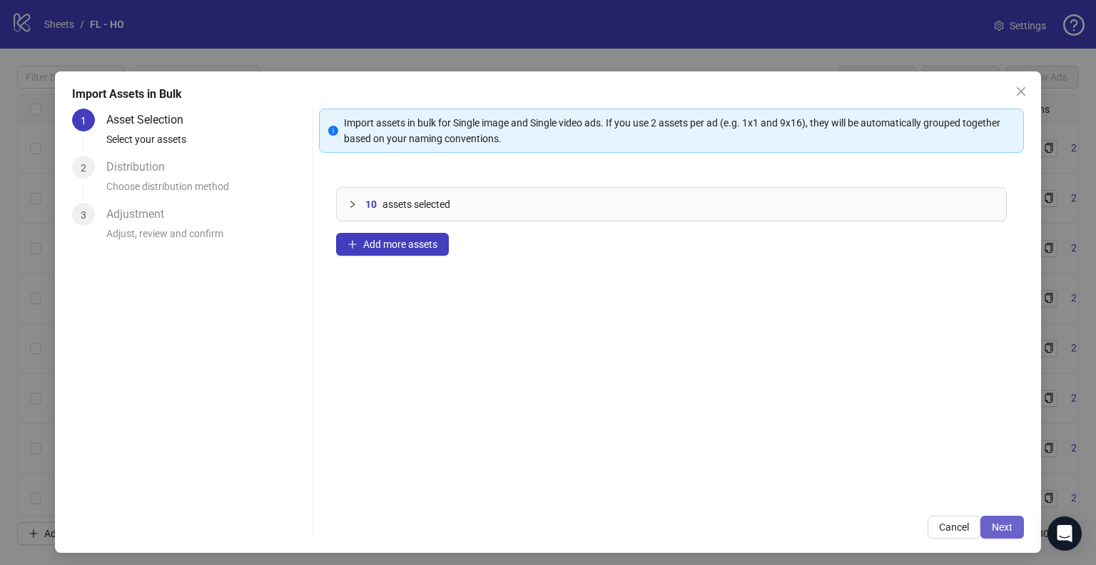
click at [999, 530] on span "Next" at bounding box center [1002, 526] width 21 height 11
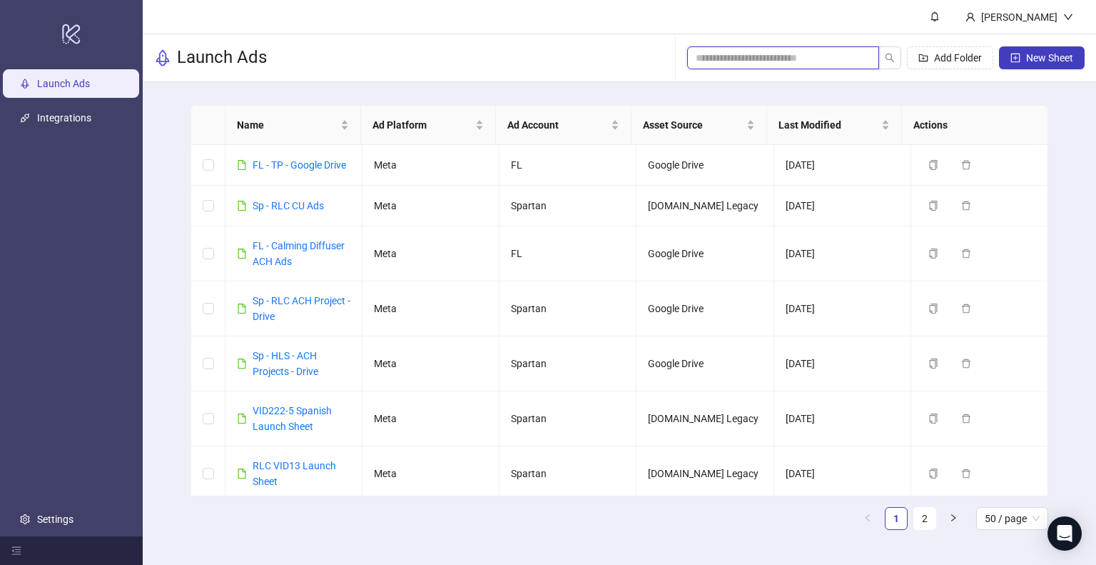
click at [791, 53] on input "search" at bounding box center [777, 58] width 163 height 16
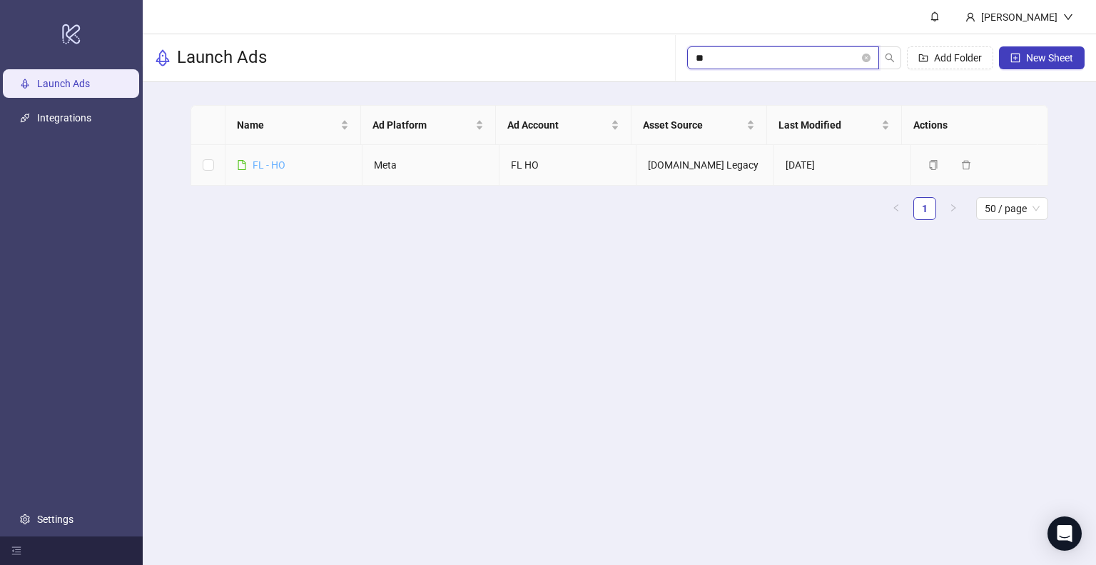
type input "**"
click at [280, 160] on link "FL - HO" at bounding box center [269, 164] width 33 height 11
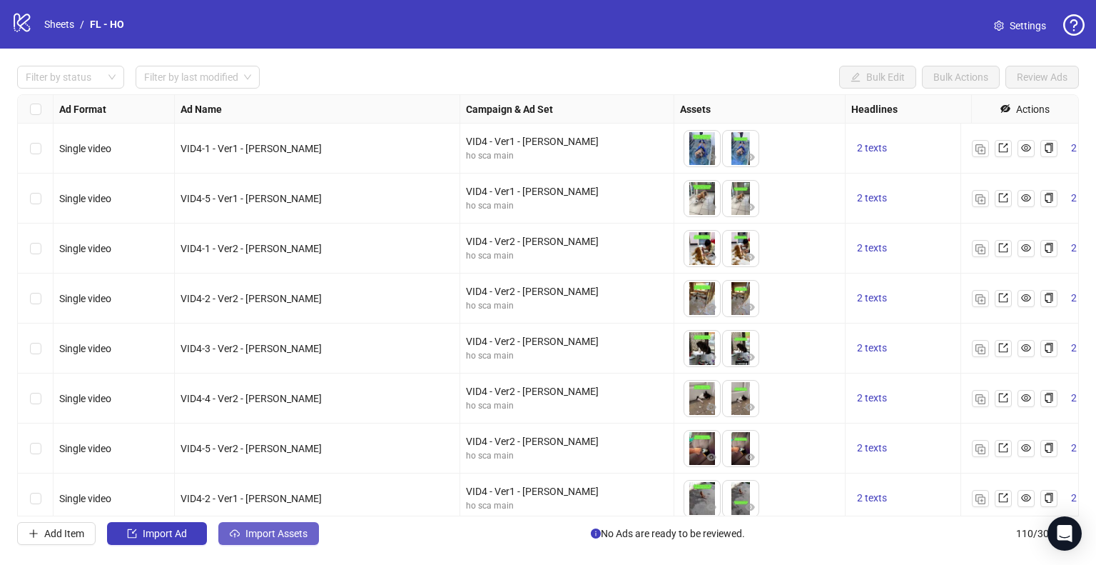
click at [270, 535] on span "Import Assets" at bounding box center [277, 532] width 62 height 11
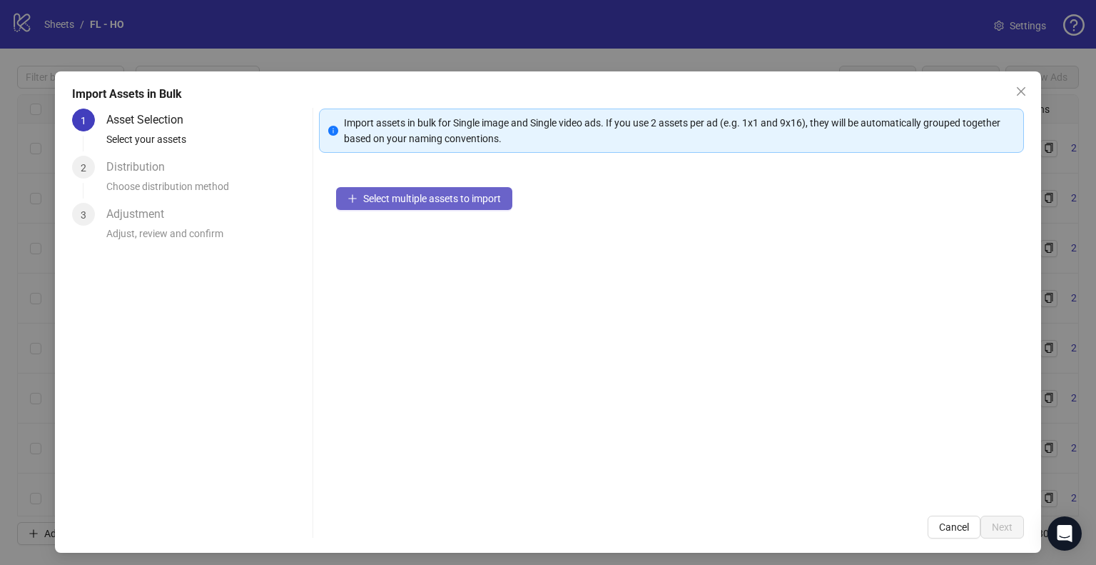
click at [388, 202] on span "Select multiple assets to import" at bounding box center [432, 198] width 138 height 11
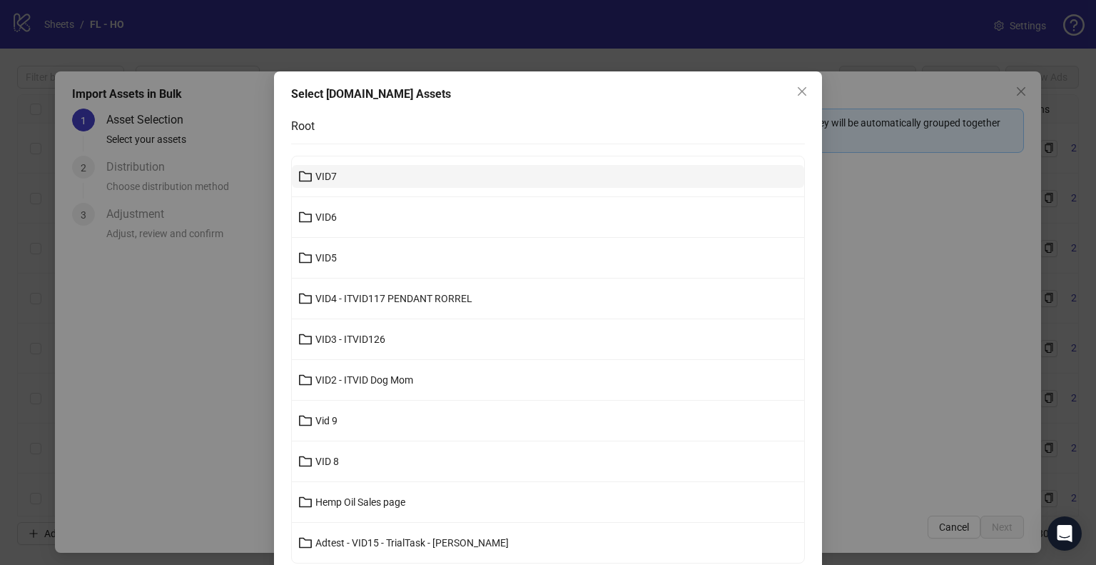
click at [394, 179] on button "VID7" at bounding box center [548, 176] width 512 height 23
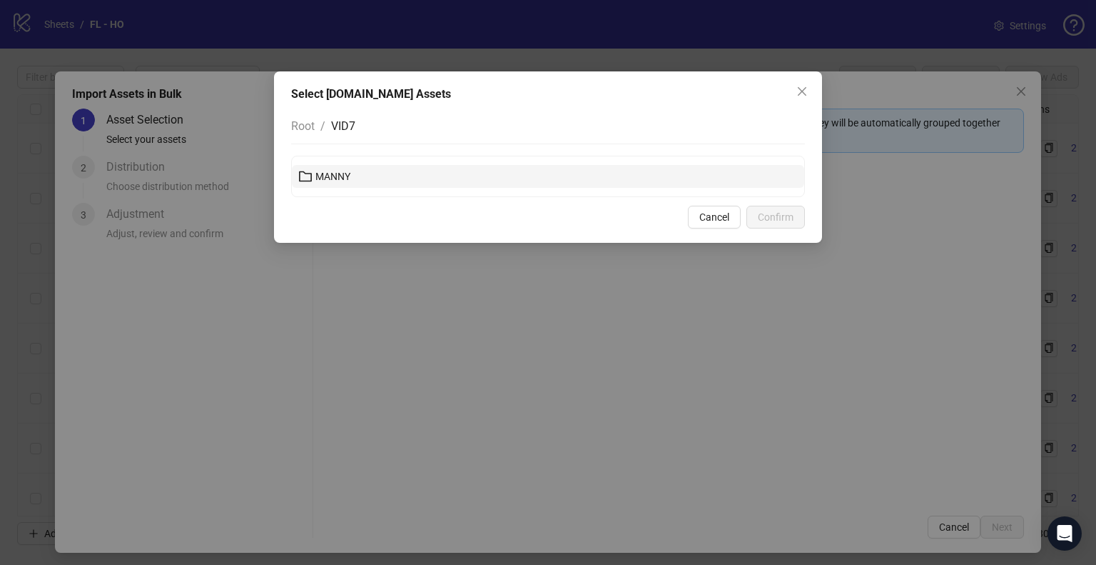
click at [394, 181] on button "MANNY" at bounding box center [548, 176] width 512 height 23
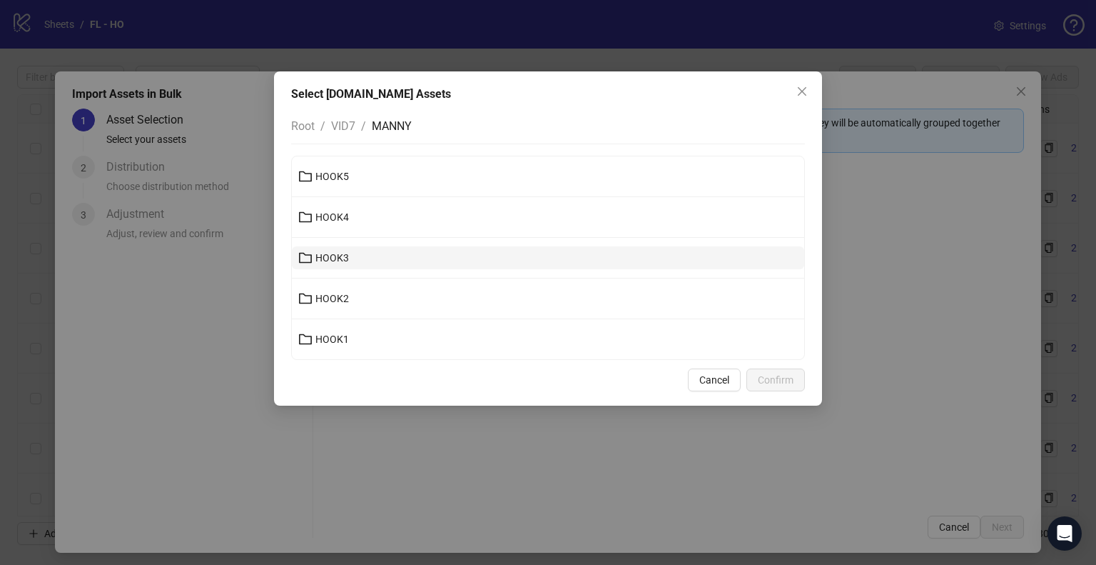
click at [370, 257] on button "HOOK3" at bounding box center [548, 257] width 512 height 23
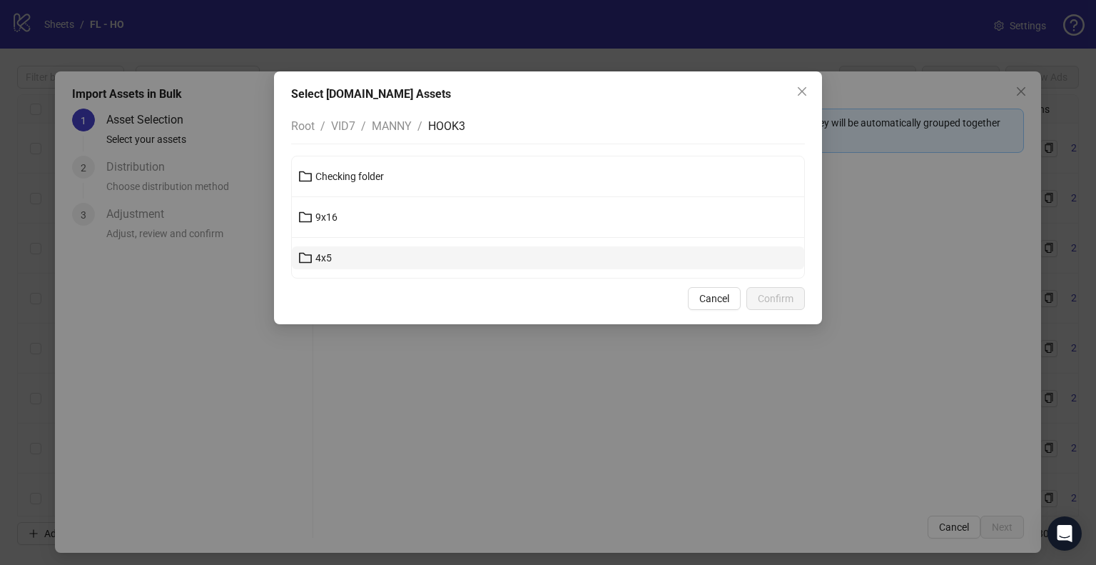
click at [376, 263] on button "4x5" at bounding box center [548, 257] width 512 height 23
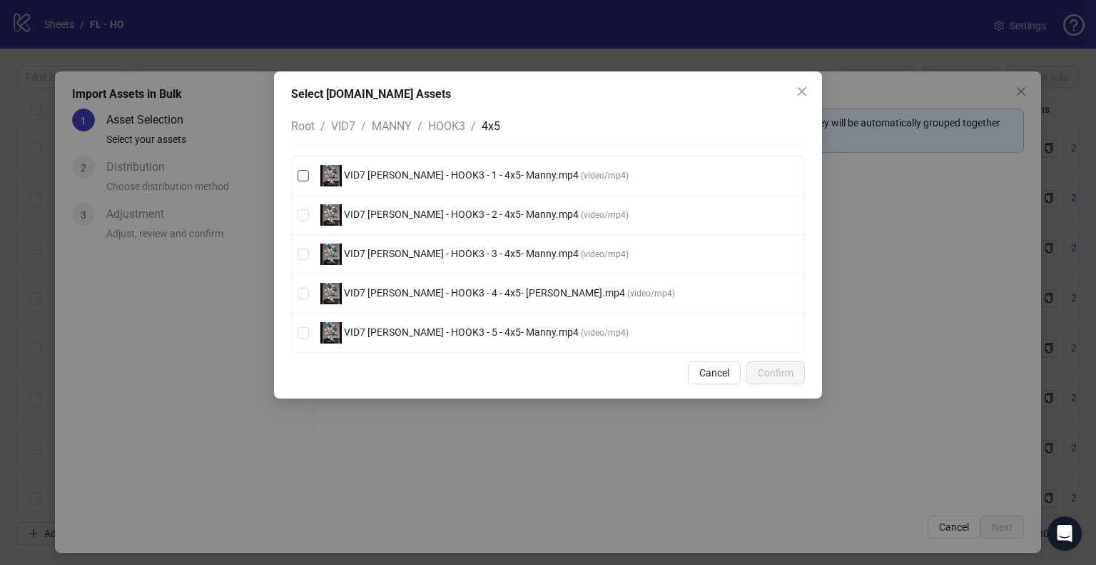
click at [415, 183] on span "VID7 [PERSON_NAME] - HOOK3 - 1 - 4x5- Manny.mp4 ( video/mp4 )" at bounding box center [475, 175] width 320 height 21
click at [405, 216] on span "VID7 [PERSON_NAME] - HOOK3 - 2 - 4x5- Manny.mp4" at bounding box center [461, 213] width 239 height 11
click at [403, 254] on span "VID7 [PERSON_NAME] - HOOK3 - 3 - 4x5- Manny.mp4" at bounding box center [461, 253] width 239 height 11
click at [394, 293] on span "VID7 [PERSON_NAME] - HOOK3 - 4 - 4x5- [PERSON_NAME].mp4" at bounding box center [484, 292] width 285 height 11
click at [385, 331] on span "VID7 [PERSON_NAME] - HOOK3 - 5 - 4x5- Manny.mp4" at bounding box center [461, 331] width 239 height 11
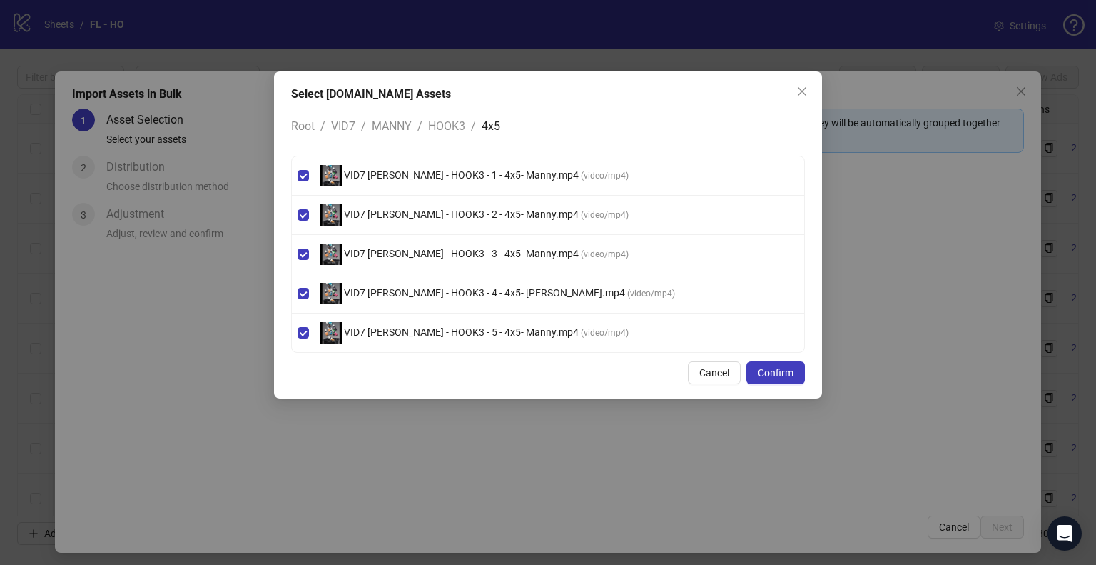
click at [442, 127] on span "HOOK3" at bounding box center [446, 126] width 37 height 14
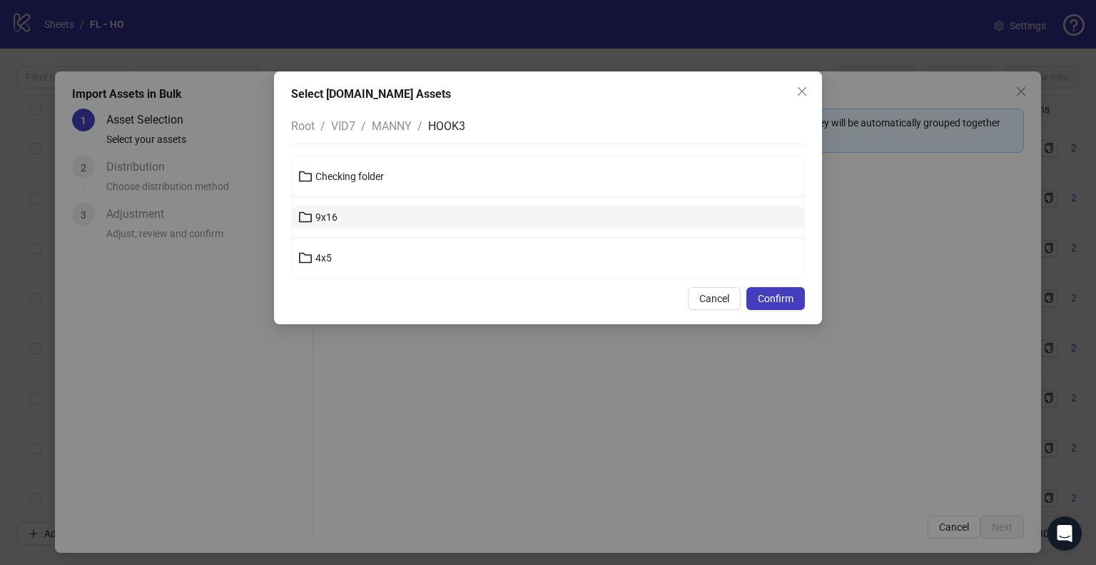
click at [370, 214] on button "9x16" at bounding box center [548, 217] width 512 height 23
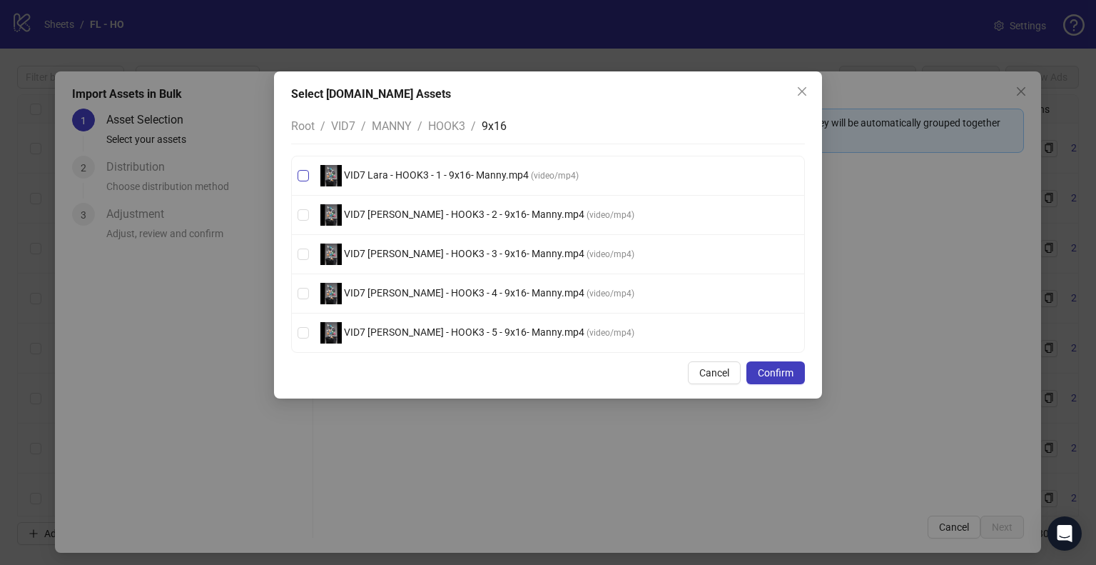
click at [452, 183] on span "VID7 Lara - HOOK3 - 1 - 9x16- Manny.mp4 ( video/mp4 )" at bounding box center [450, 175] width 270 height 21
click at [443, 206] on span "VID7 [PERSON_NAME] - HOOK3 - 2 - 9x16- Manny.mp4 ( video/mp4 )" at bounding box center [477, 214] width 325 height 21
click at [448, 257] on span "VID7 [PERSON_NAME] - HOOK3 - 3 - 9x16- Manny.mp4" at bounding box center [464, 253] width 245 height 11
click at [450, 292] on span "VID7 [PERSON_NAME] - HOOK3 - 4 - 9x16- Manny.mp4" at bounding box center [464, 292] width 245 height 11
click at [445, 329] on span "VID7 [PERSON_NAME] - HOOK3 - 5 - 9x16- Manny.mp4" at bounding box center [464, 331] width 245 height 11
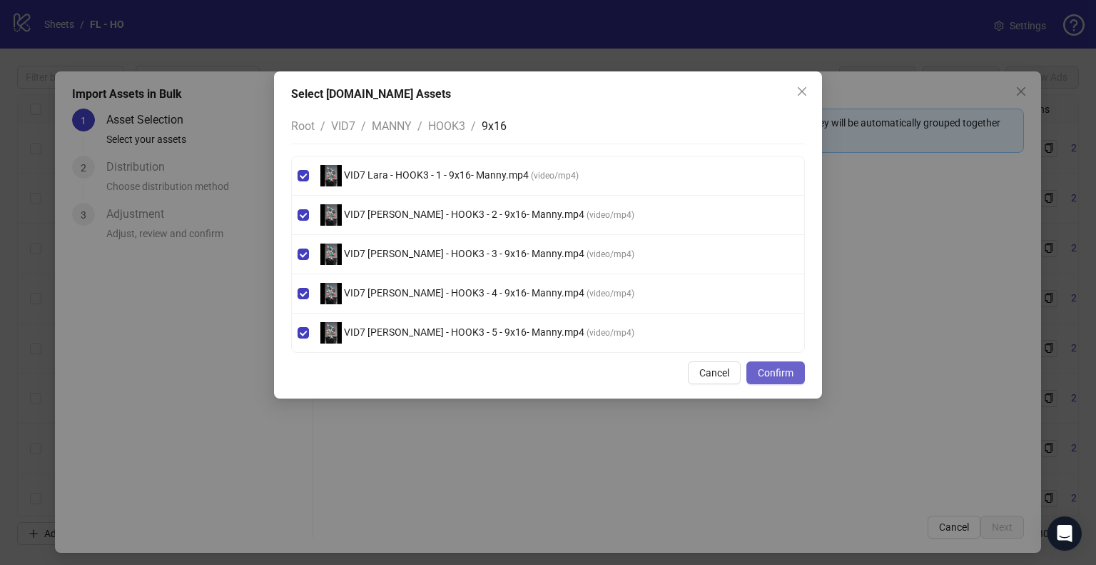
click at [776, 375] on span "Confirm" at bounding box center [776, 372] width 36 height 11
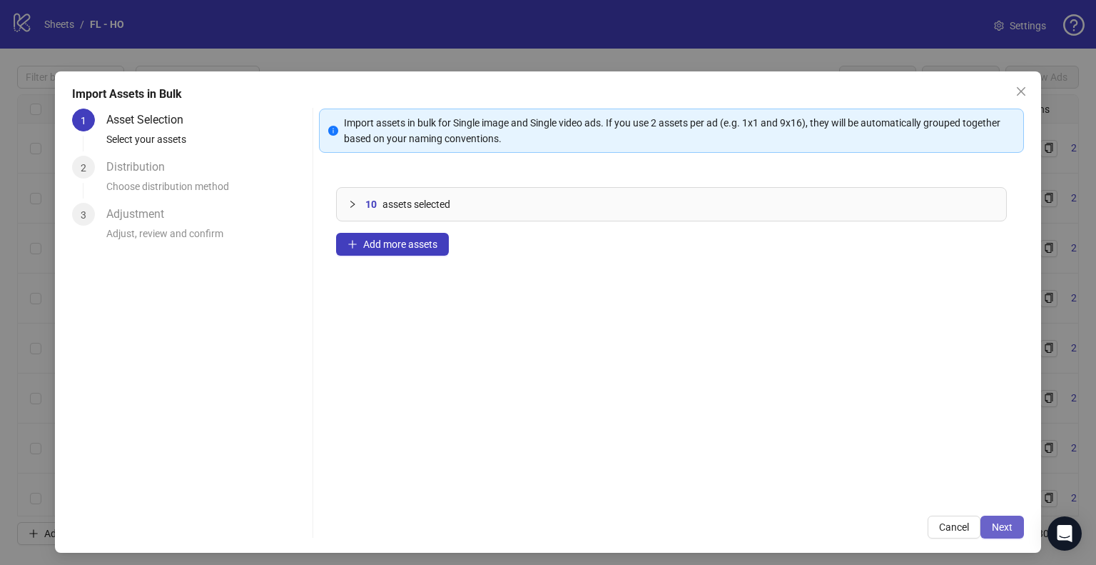
click at [992, 525] on span "Next" at bounding box center [1002, 526] width 21 height 11
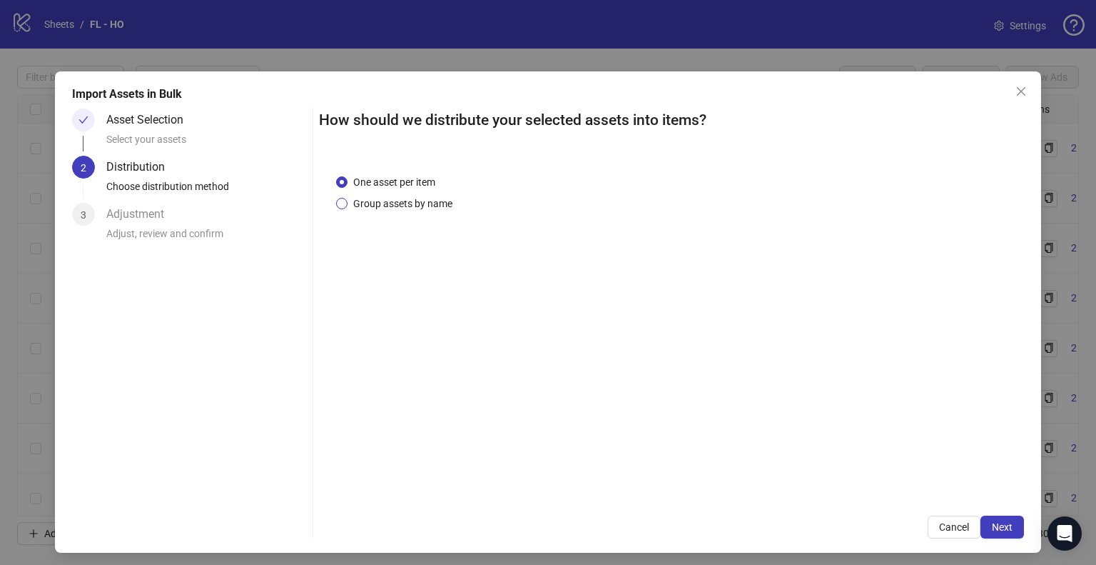
click at [422, 206] on span "Group assets by name" at bounding box center [403, 204] width 111 height 16
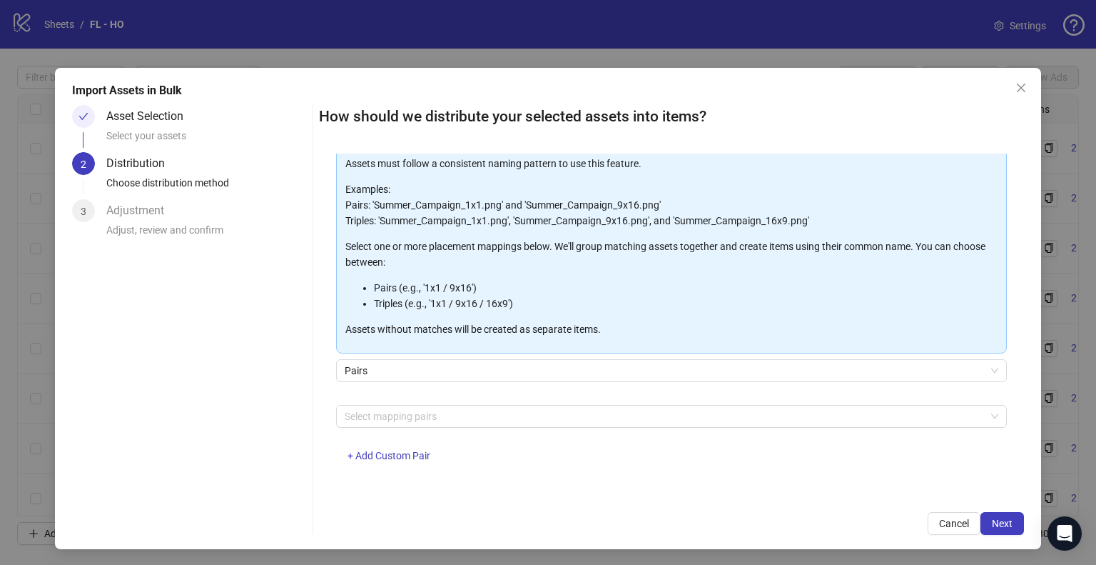
scroll to position [5, 0]
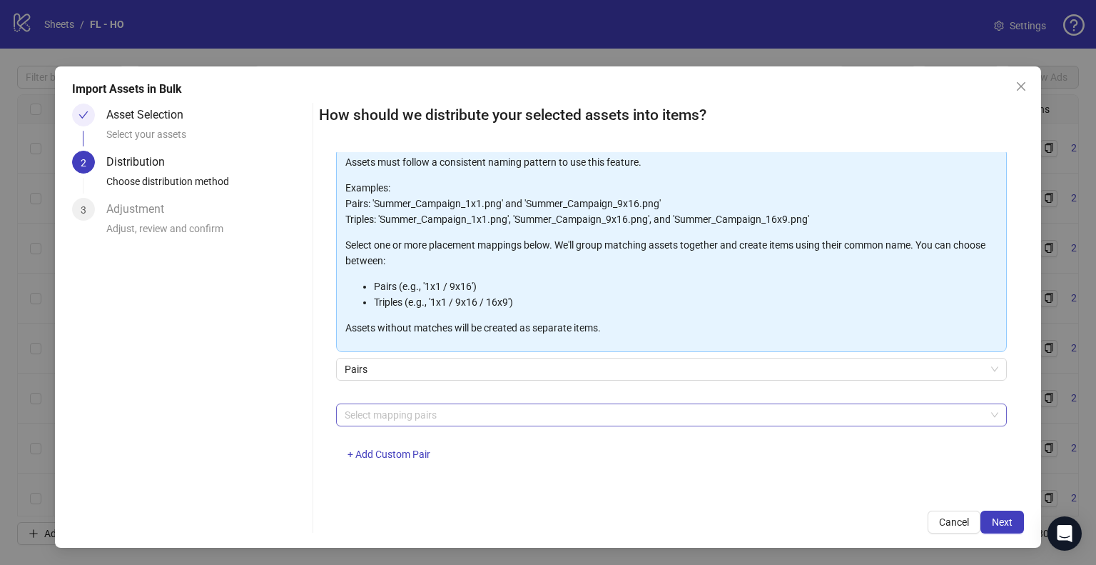
click at [439, 425] on div "Select mapping pairs" at bounding box center [671, 414] width 671 height 23
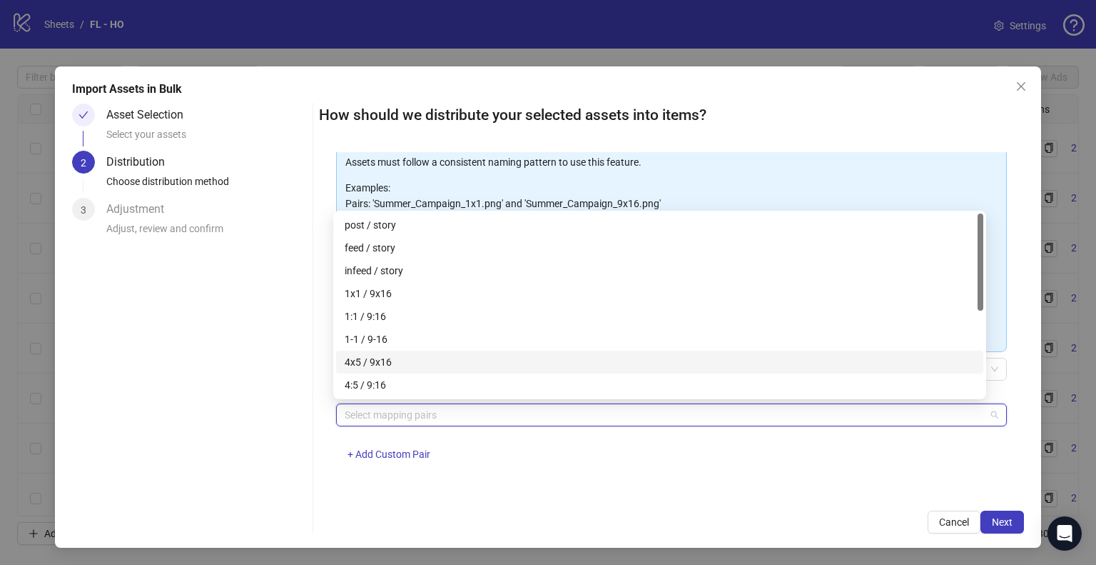
click at [406, 361] on div "4x5 / 9x16" at bounding box center [660, 362] width 630 height 16
click at [719, 480] on div "One asset per item Group assets by name Assets must follow a consistent naming …" at bounding box center [671, 322] width 705 height 341
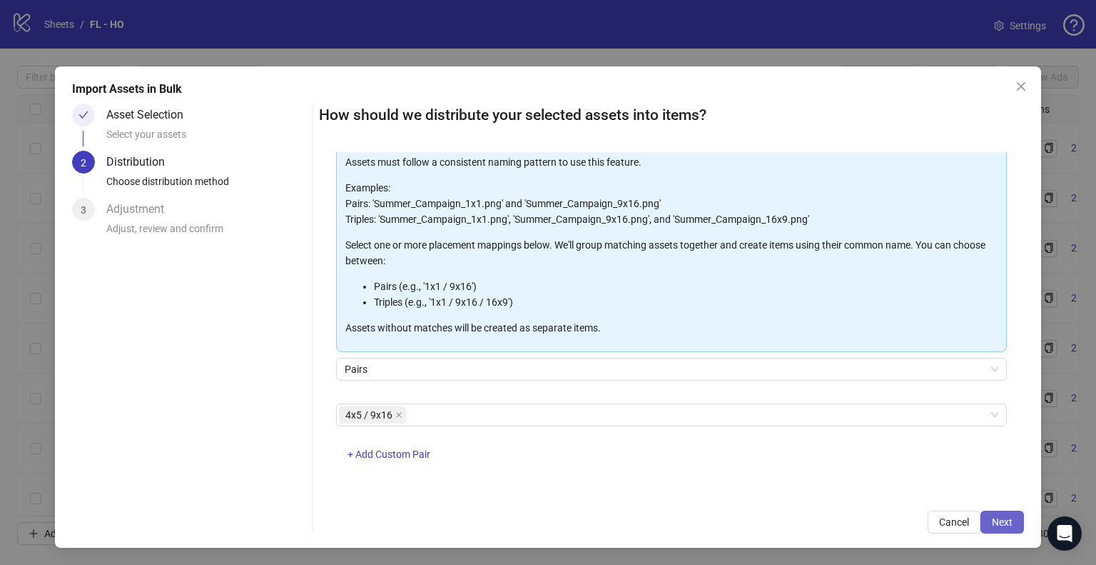
click at [996, 522] on span "Next" at bounding box center [1002, 521] width 21 height 11
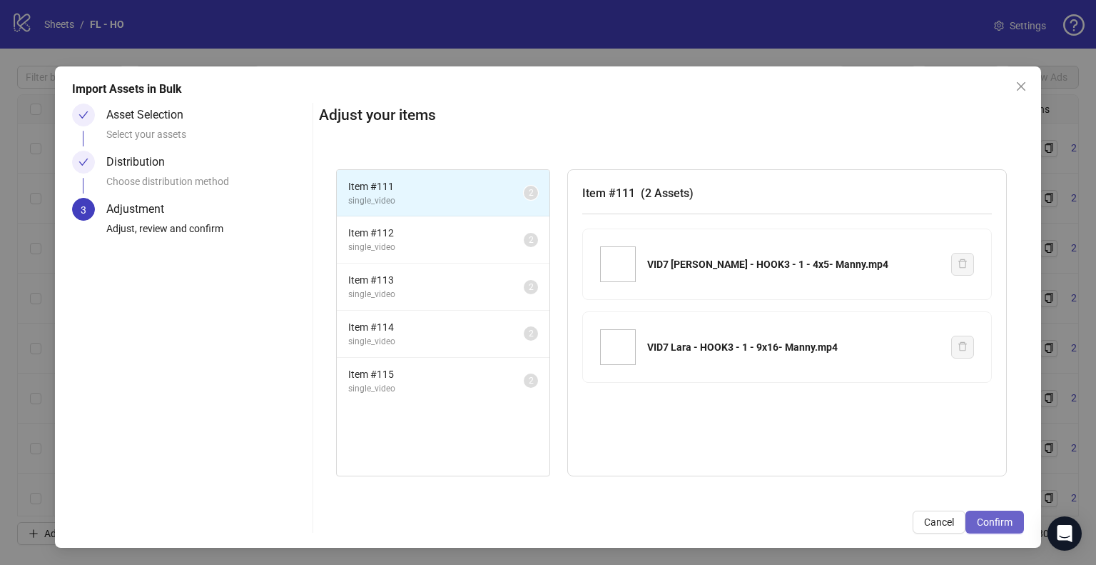
click at [995, 522] on span "Confirm" at bounding box center [995, 521] width 36 height 11
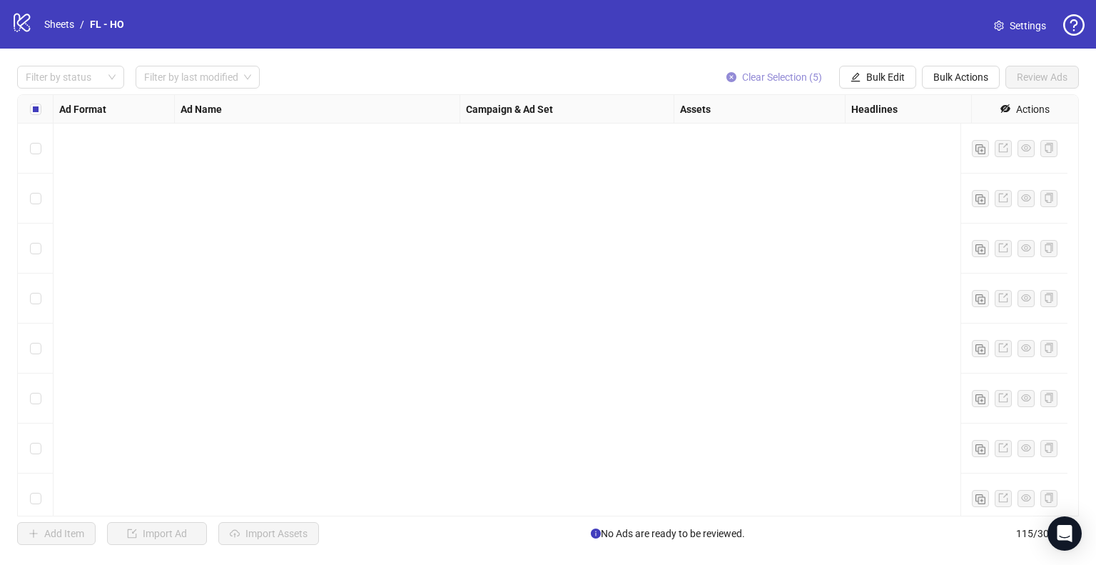
scroll to position [5364, 0]
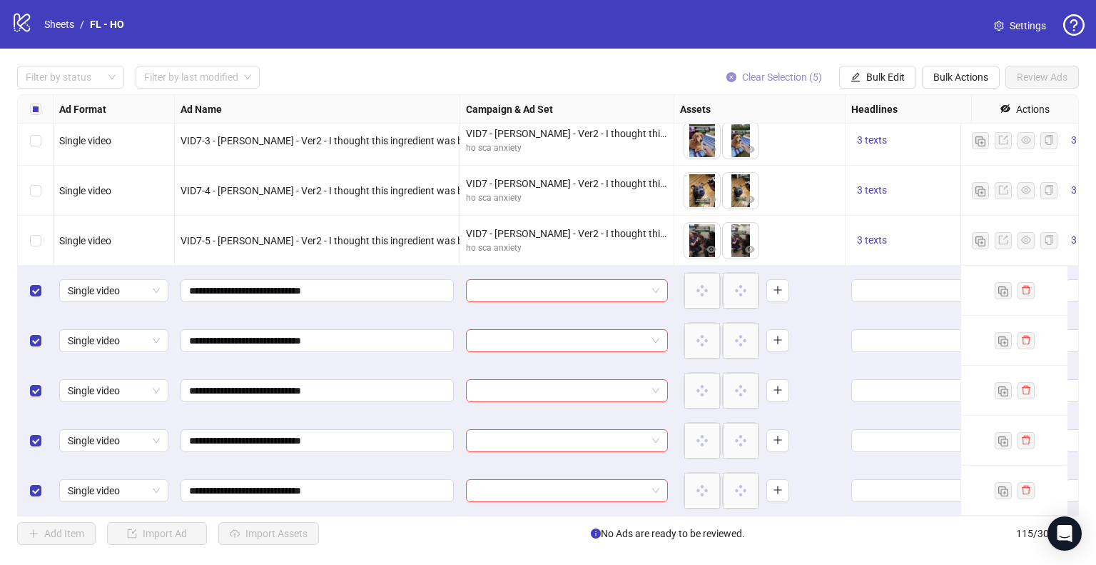
click at [803, 79] on span "Clear Selection (5)" at bounding box center [782, 76] width 80 height 11
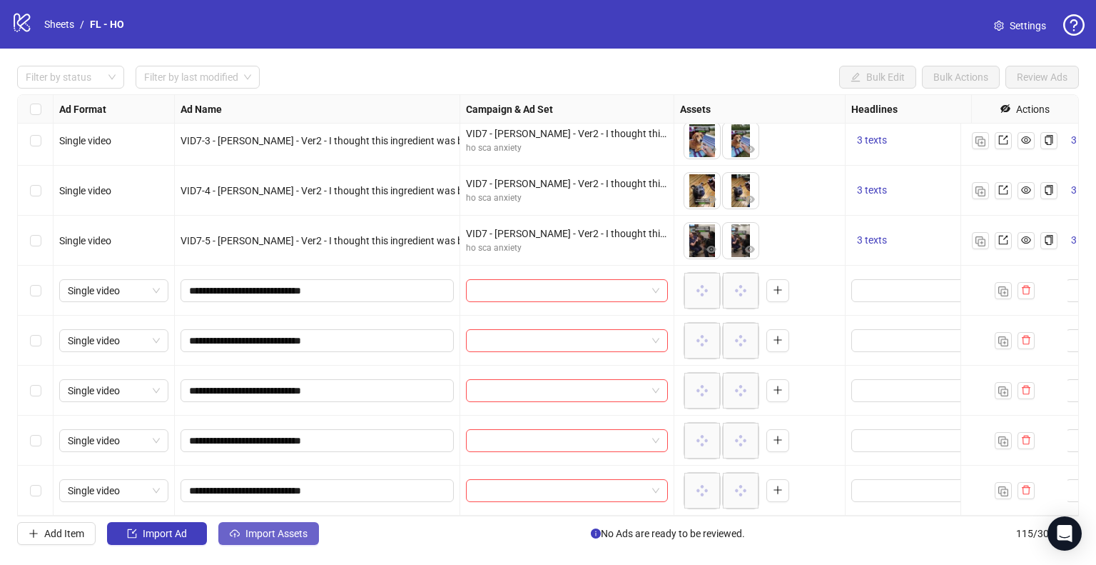
click at [288, 537] on span "Import Assets" at bounding box center [277, 532] width 62 height 11
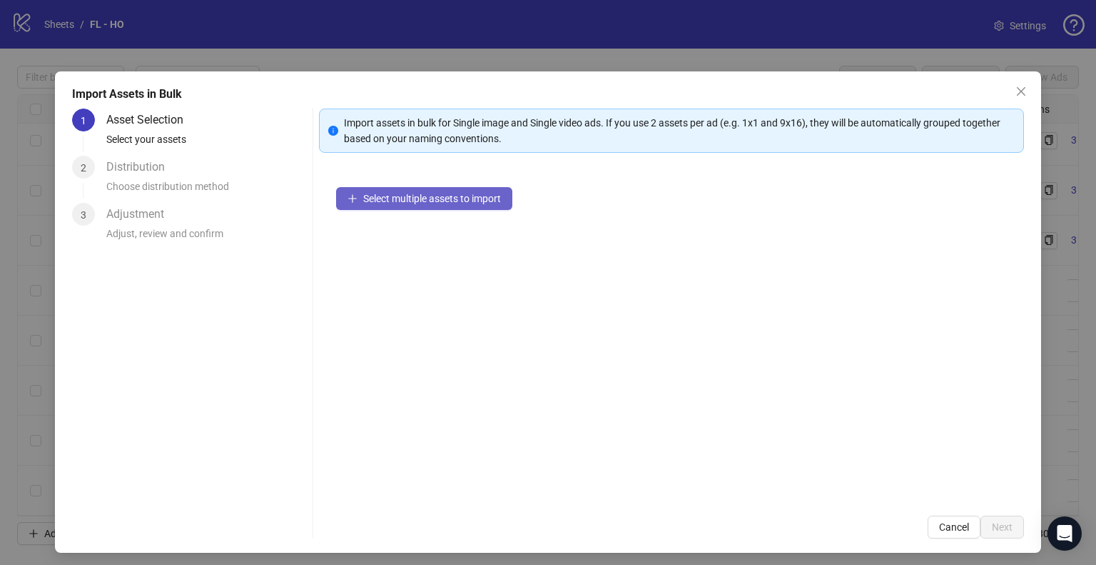
click at [488, 197] on span "Select multiple assets to import" at bounding box center [432, 198] width 138 height 11
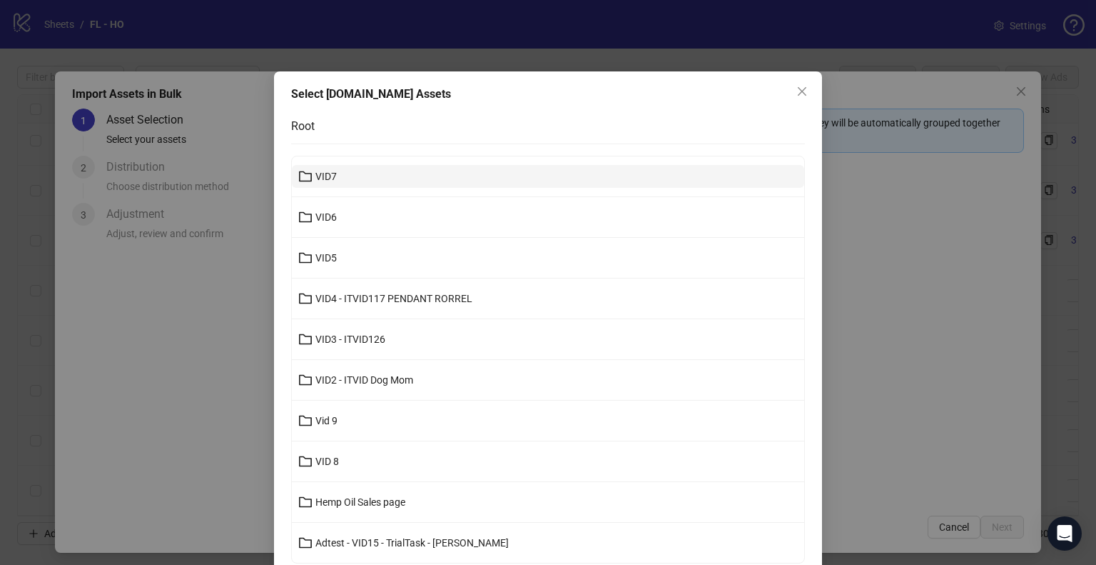
click at [343, 172] on button "VID7" at bounding box center [548, 176] width 512 height 23
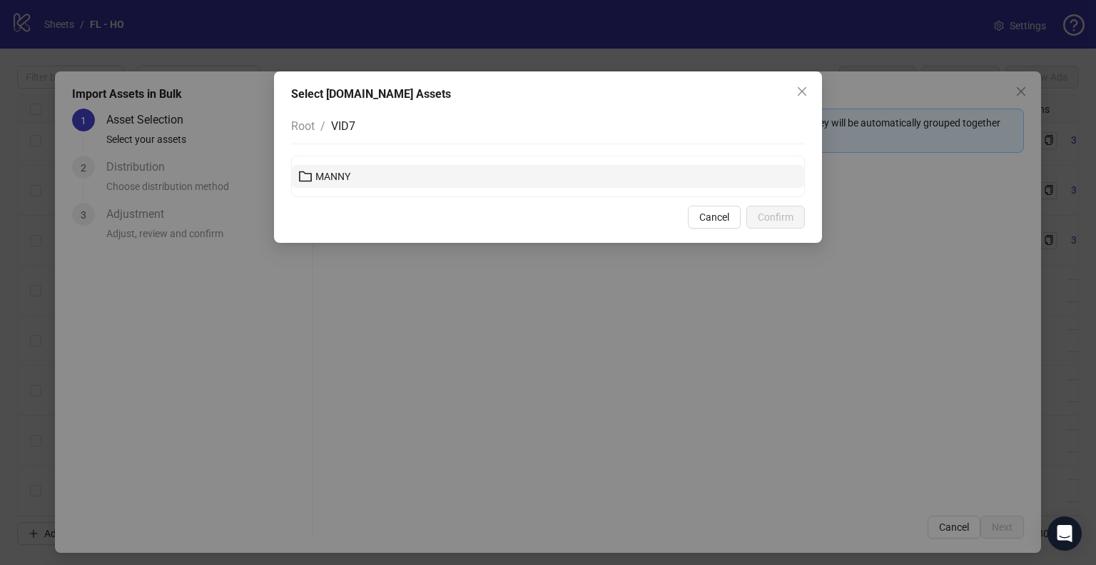
click at [334, 178] on span "MANNY" at bounding box center [332, 176] width 35 height 11
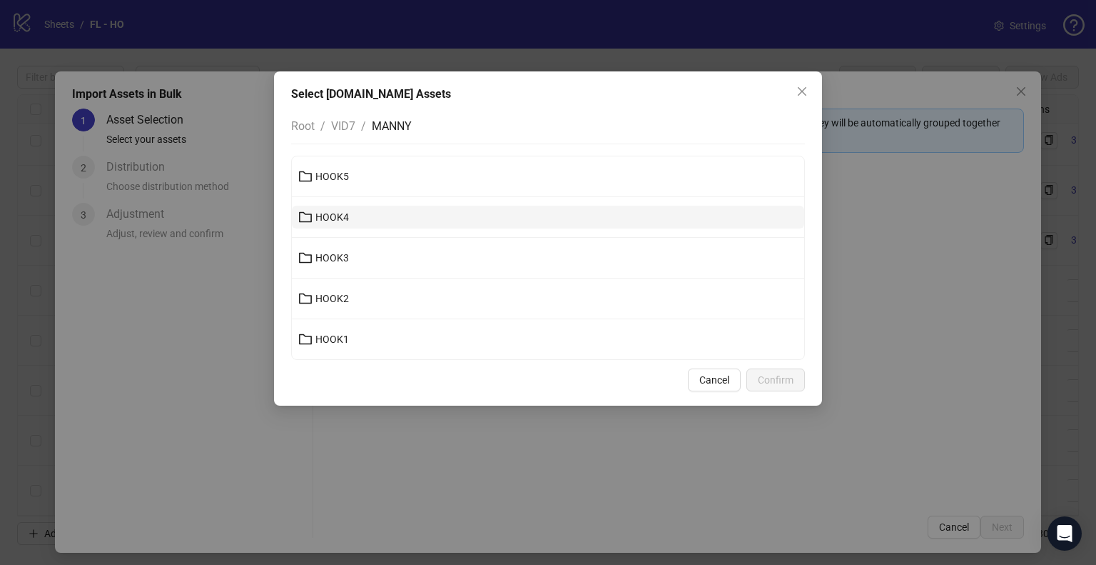
click at [349, 218] on button "HOOK4" at bounding box center [548, 217] width 512 height 23
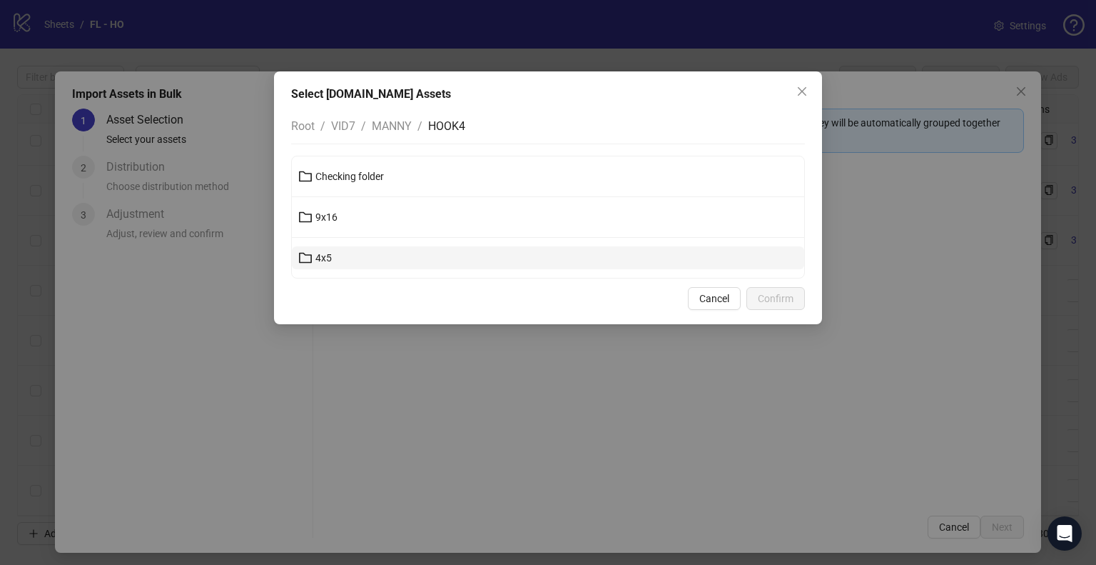
click at [328, 262] on span "4x5" at bounding box center [323, 257] width 16 height 11
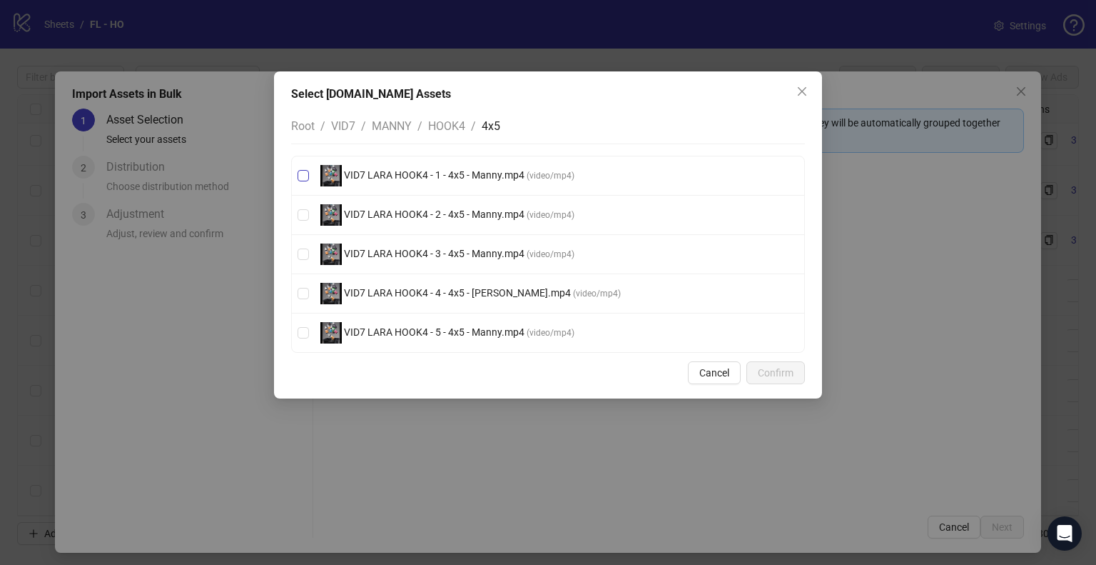
click at [475, 179] on span "VID7 LARA HOOK4 - 1 - 4x5 - Manny.mp4" at bounding box center [434, 174] width 185 height 11
click at [470, 211] on span "VID7 LARA HOOK4 - 2 - 4x5 - Manny.mp4" at bounding box center [434, 213] width 185 height 11
click at [459, 253] on span "VID7 LARA HOOK4 - 3 - 4x5 - Manny.mp4" at bounding box center [434, 253] width 185 height 11
click at [457, 287] on span "VID7 LARA HOOK4 - 4 - 4x5 - [PERSON_NAME].mp4" at bounding box center [457, 292] width 231 height 11
click at [455, 333] on span "VID7 LARA HOOK4 - 5 - 4x5 - Manny.mp4" at bounding box center [434, 331] width 185 height 11
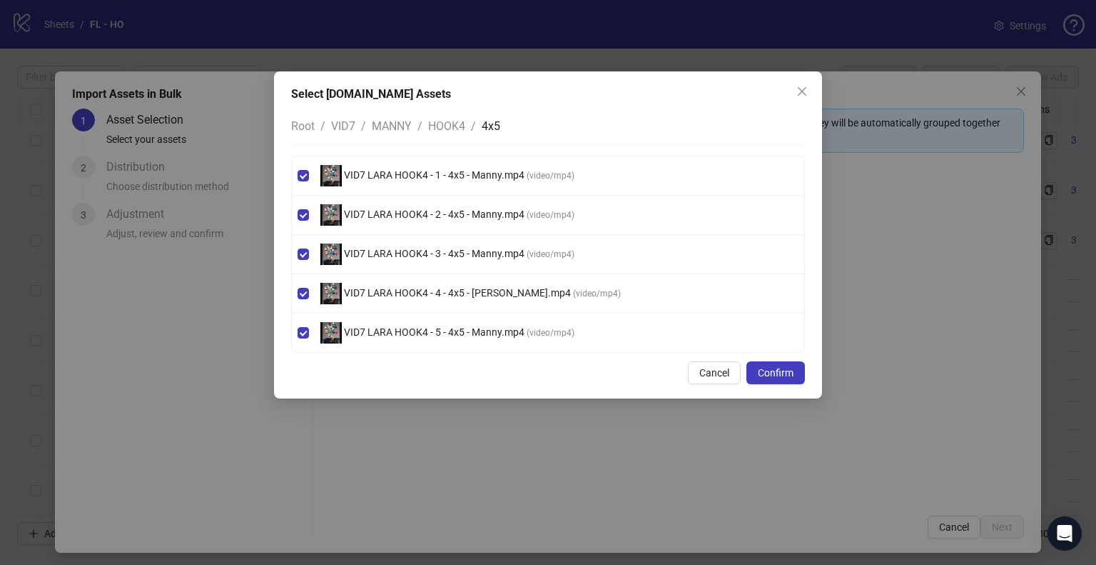
click at [460, 131] on span "HOOK4" at bounding box center [446, 126] width 37 height 14
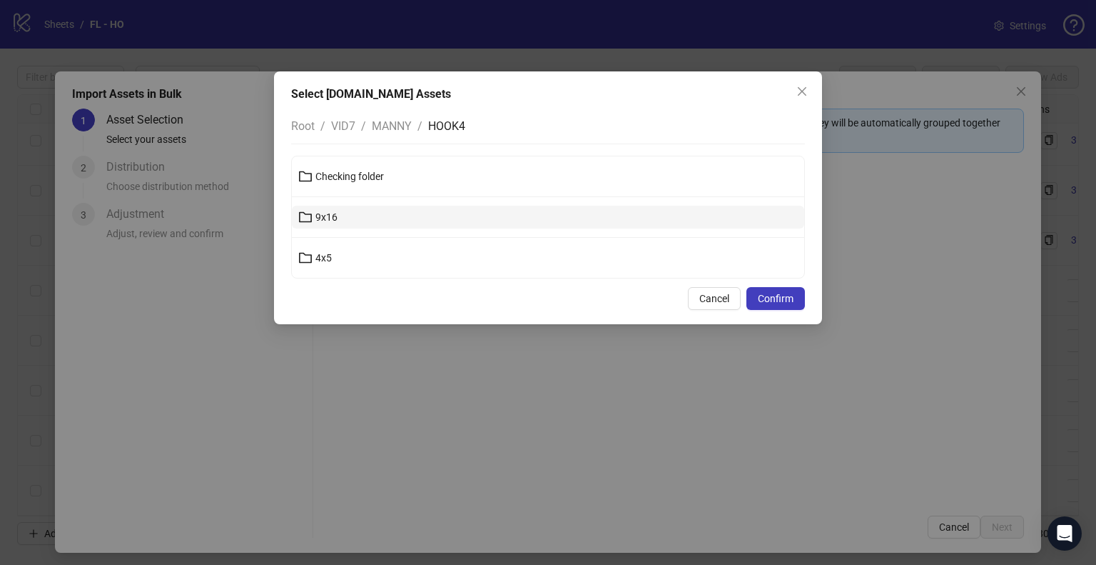
click at [348, 216] on button "9x16" at bounding box center [548, 217] width 512 height 23
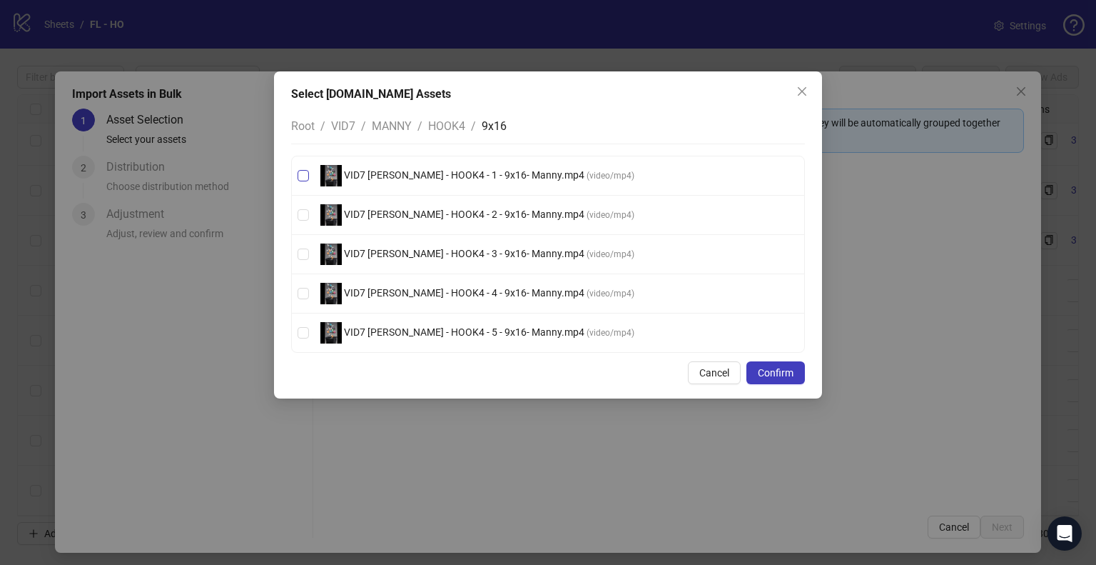
click at [426, 179] on span "VID7 [PERSON_NAME] - HOOK4 - 1 - 9x16- Manny.mp4" at bounding box center [464, 174] width 245 height 11
click at [422, 208] on span "VID7 [PERSON_NAME] - HOOK4 - 2 - 9x16- Manny.mp4" at bounding box center [464, 213] width 245 height 11
click at [420, 258] on span "VID7 [PERSON_NAME] - HOOK4 - 3 - 9x16- Manny.mp4" at bounding box center [464, 253] width 245 height 11
click at [416, 293] on span "VID7 [PERSON_NAME] - HOOK4 - 4 - 9x16- Manny.mp4" at bounding box center [464, 292] width 245 height 11
click at [417, 328] on span "VID7 [PERSON_NAME] - HOOK4 - 5 - 9x16- Manny.mp4" at bounding box center [464, 331] width 245 height 11
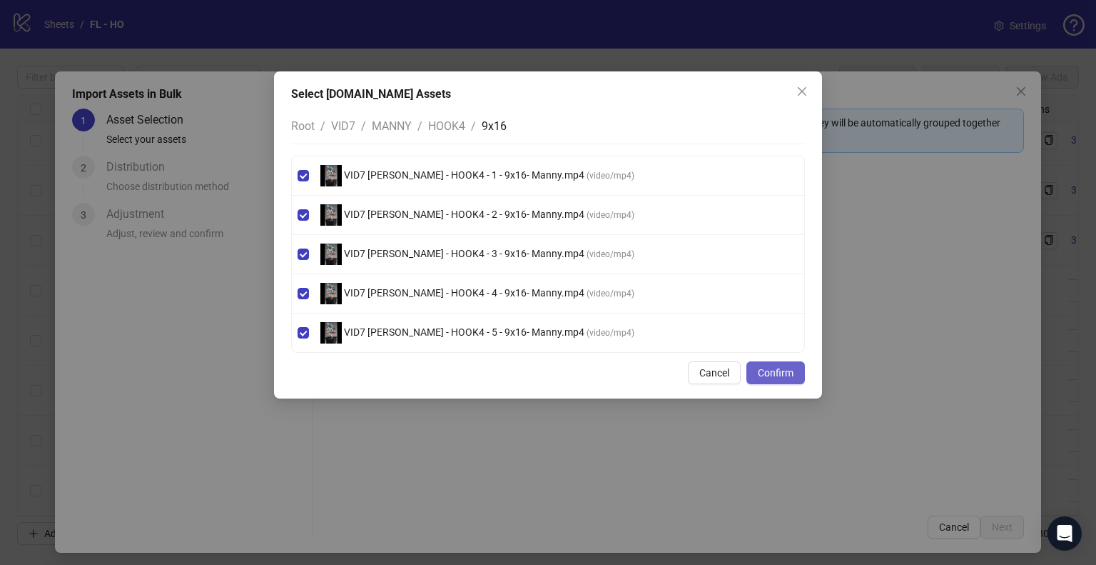
click at [764, 370] on span "Confirm" at bounding box center [776, 372] width 36 height 11
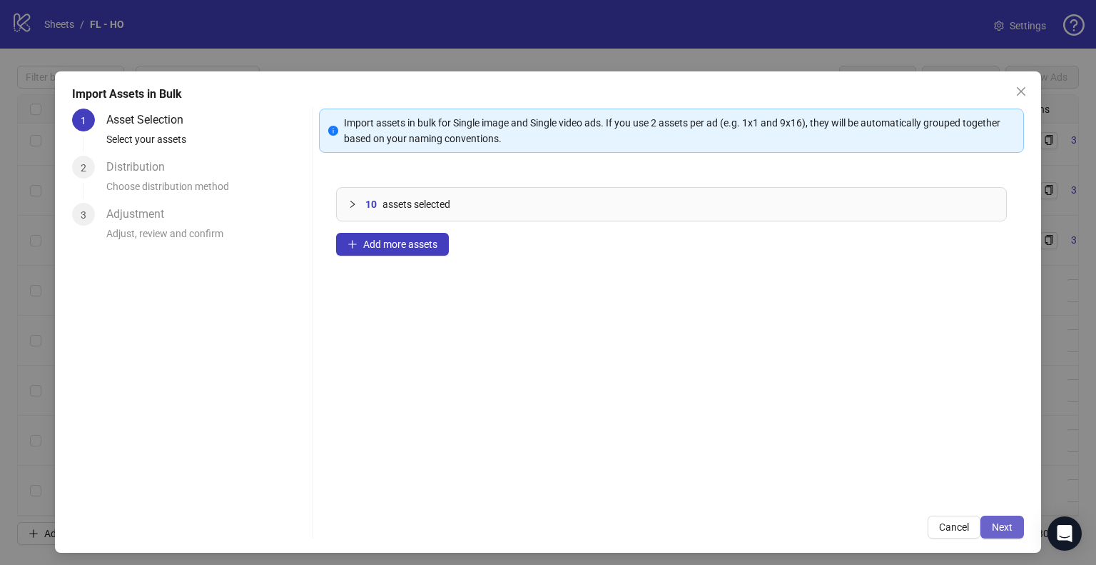
click at [996, 528] on span "Next" at bounding box center [1002, 526] width 21 height 11
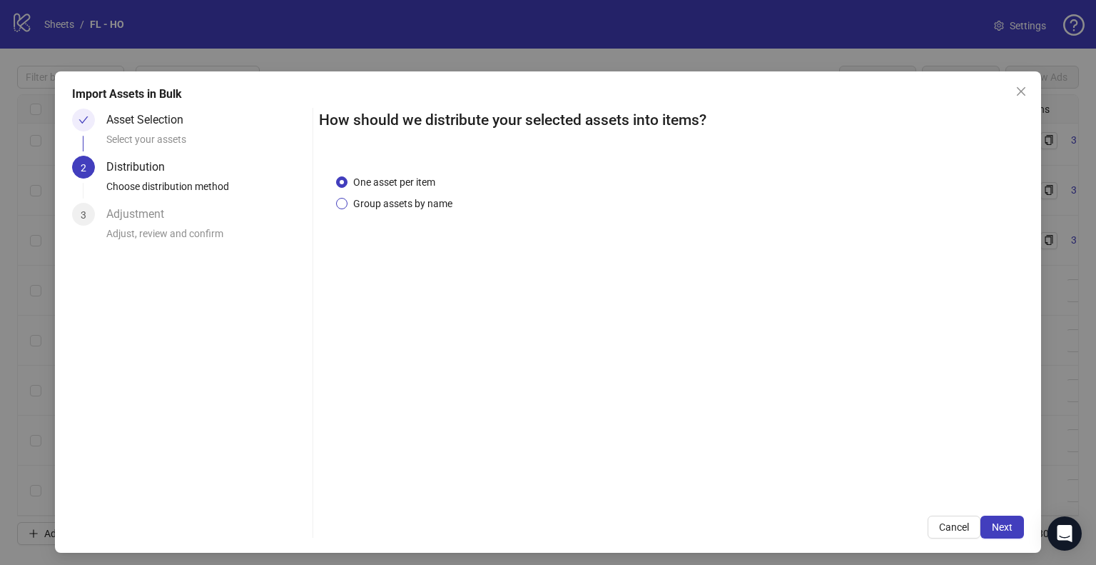
click at [407, 200] on span "Group assets by name" at bounding box center [403, 204] width 111 height 16
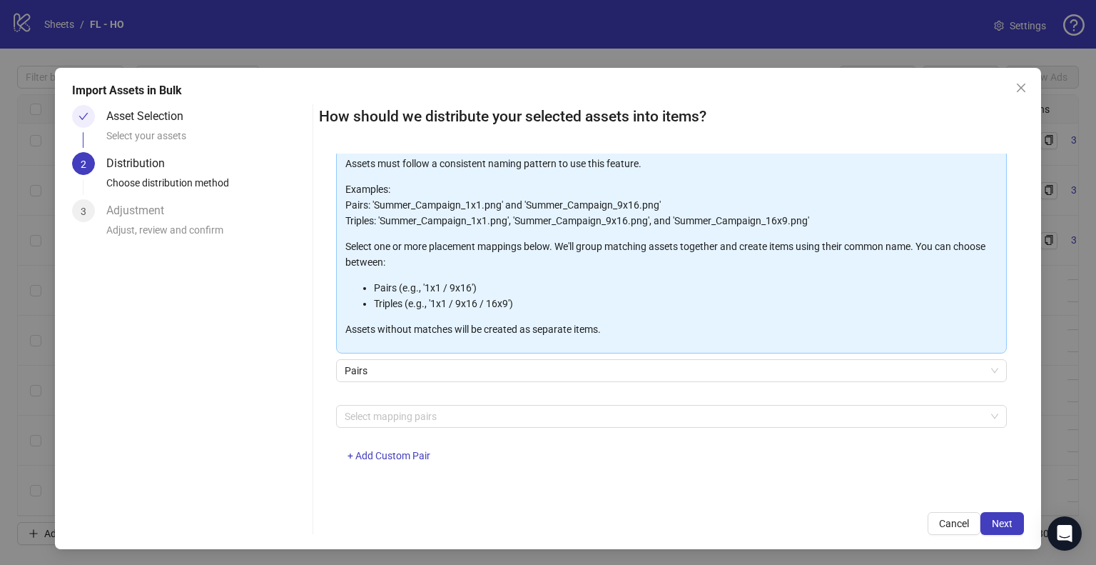
scroll to position [5, 0]
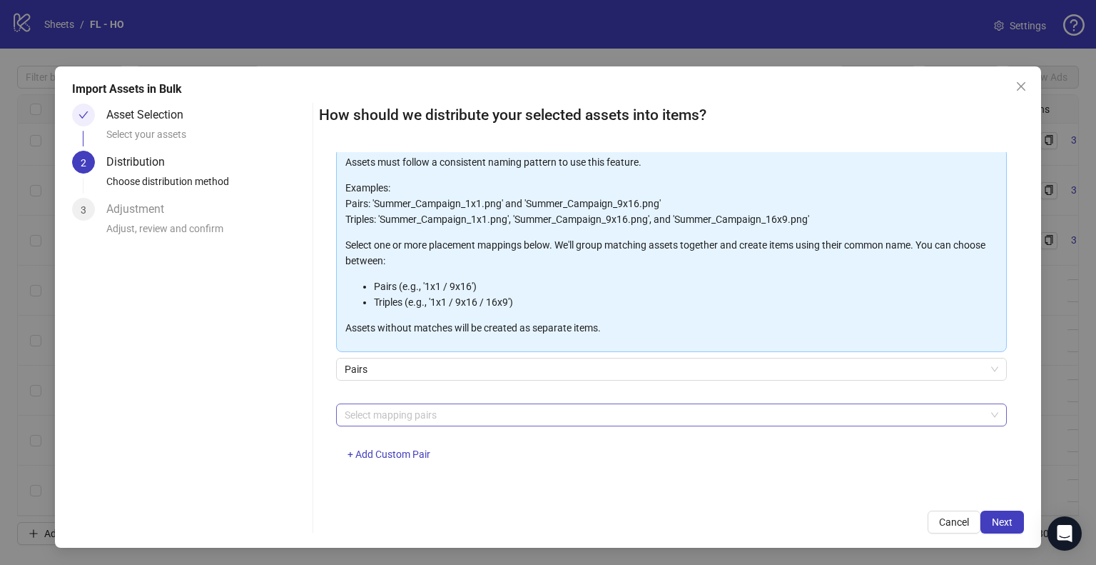
click at [422, 419] on div at bounding box center [664, 415] width 650 height 20
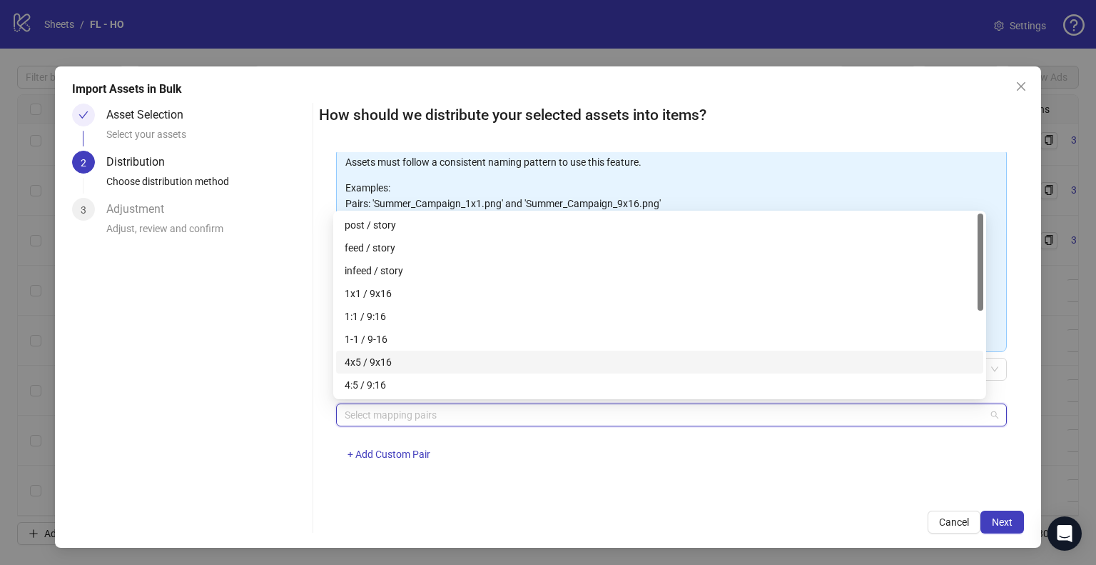
click at [417, 362] on div "4x5 / 9x16" at bounding box center [660, 362] width 630 height 16
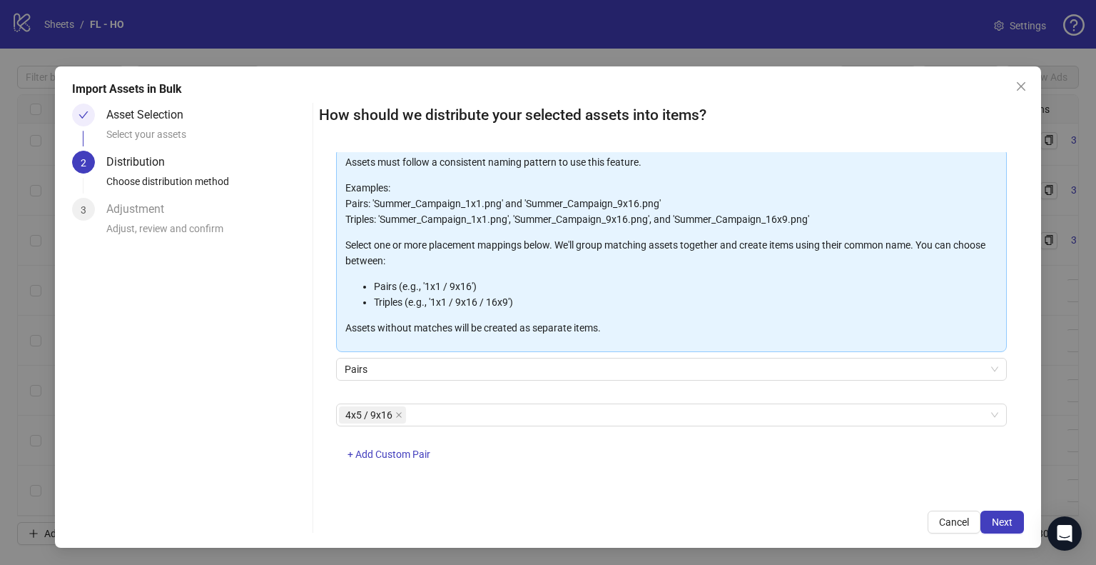
click at [692, 475] on div "4x5 / 9x16 + Add Custom Pair" at bounding box center [671, 440] width 671 height 74
click at [996, 523] on span "Next" at bounding box center [1002, 521] width 21 height 11
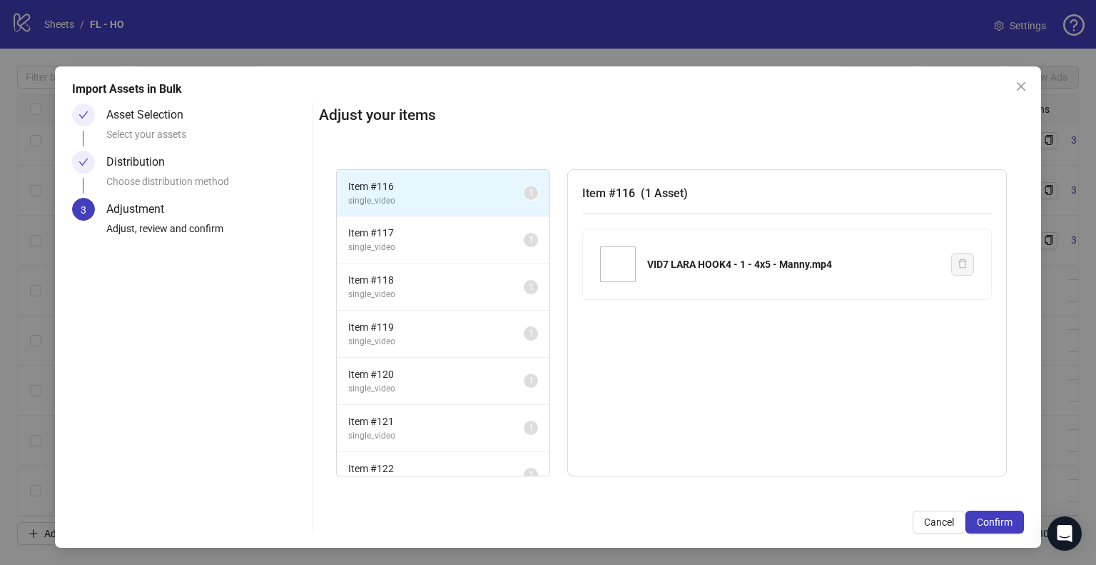
click at [996, 523] on span "Confirm" at bounding box center [995, 521] width 36 height 11
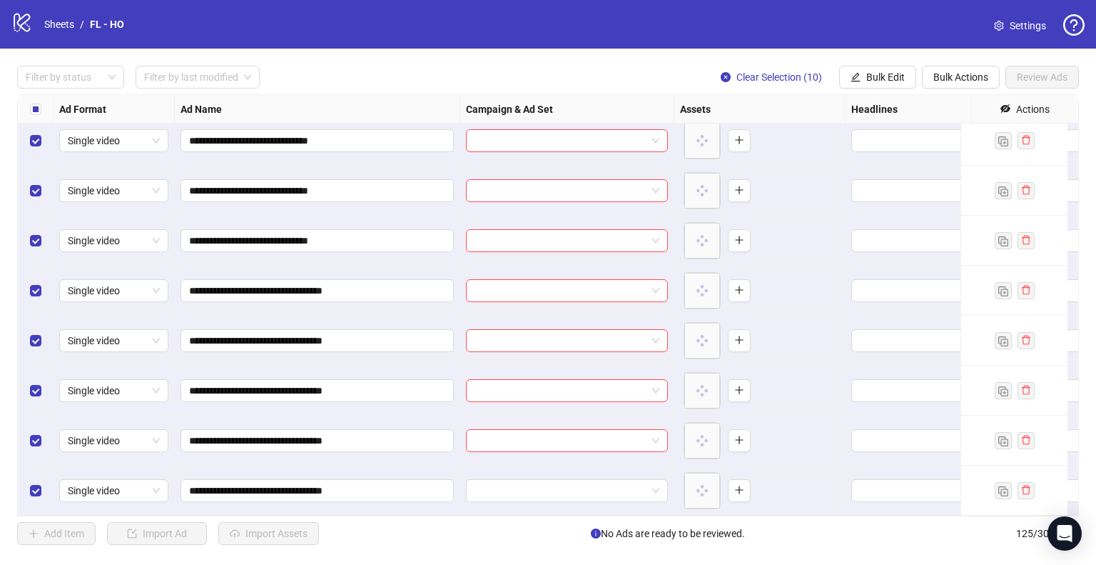
scroll to position [0, 0]
drag, startPoint x: 780, startPoint y: 74, endPoint x: 790, endPoint y: 85, distance: 15.2
click at [780, 74] on span "Clear Selection (10)" at bounding box center [780, 76] width 86 height 11
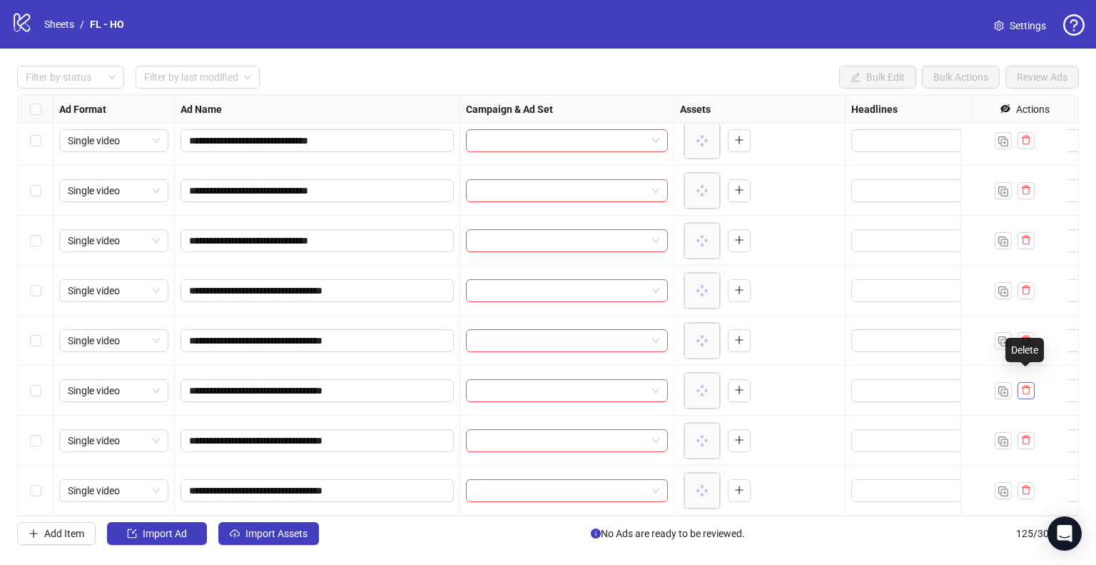
click at [1023, 385] on icon "delete" at bounding box center [1026, 390] width 10 height 10
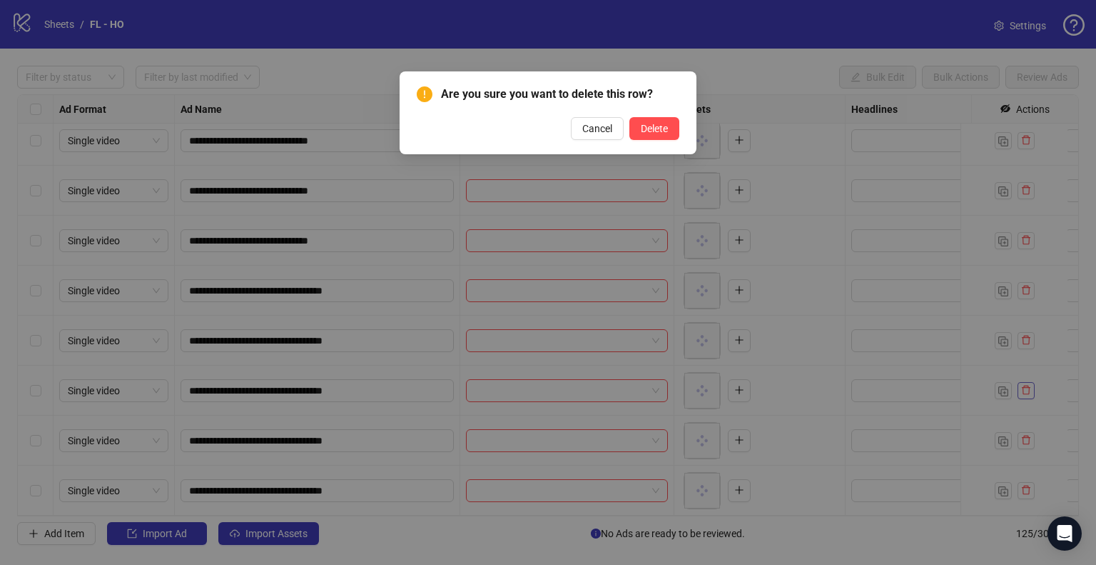
click at [629, 117] on button "Delete" at bounding box center [654, 128] width 50 height 23
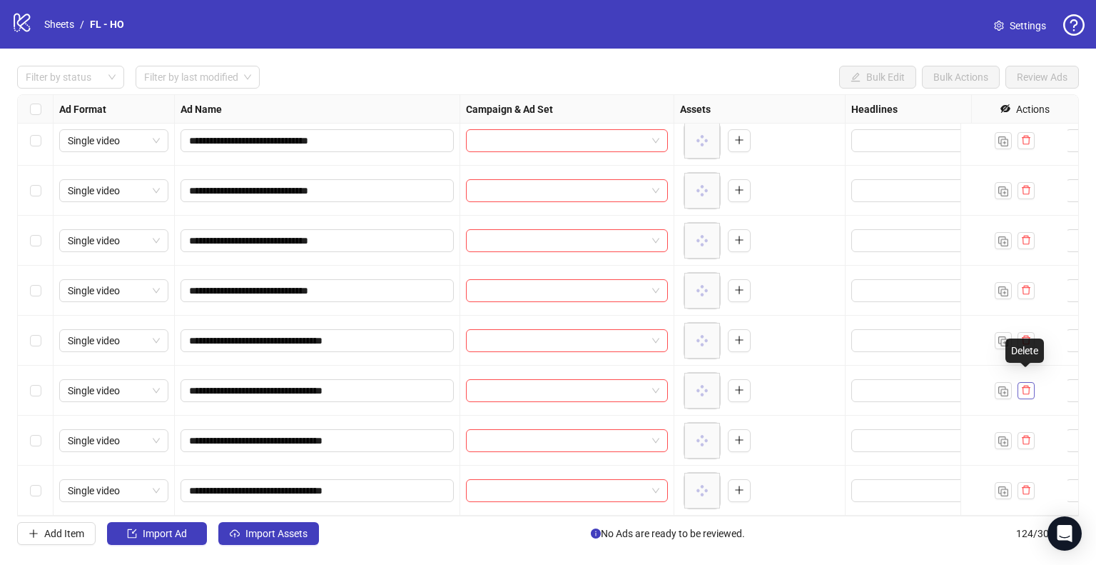
click at [1026, 385] on span "button" at bounding box center [1026, 389] width 10 height 11
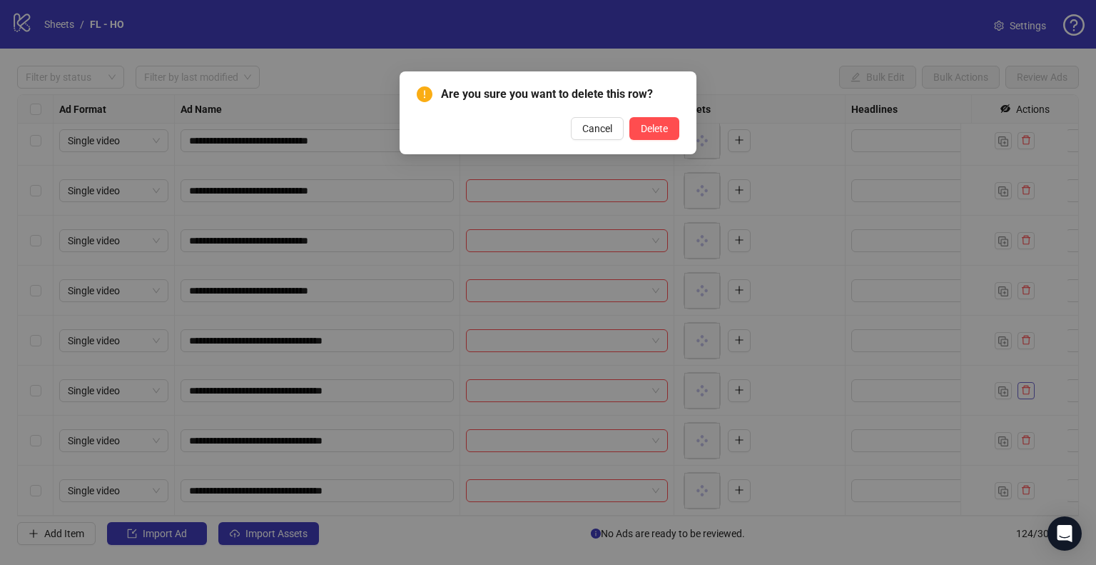
click at [629, 117] on button "Delete" at bounding box center [654, 128] width 50 height 23
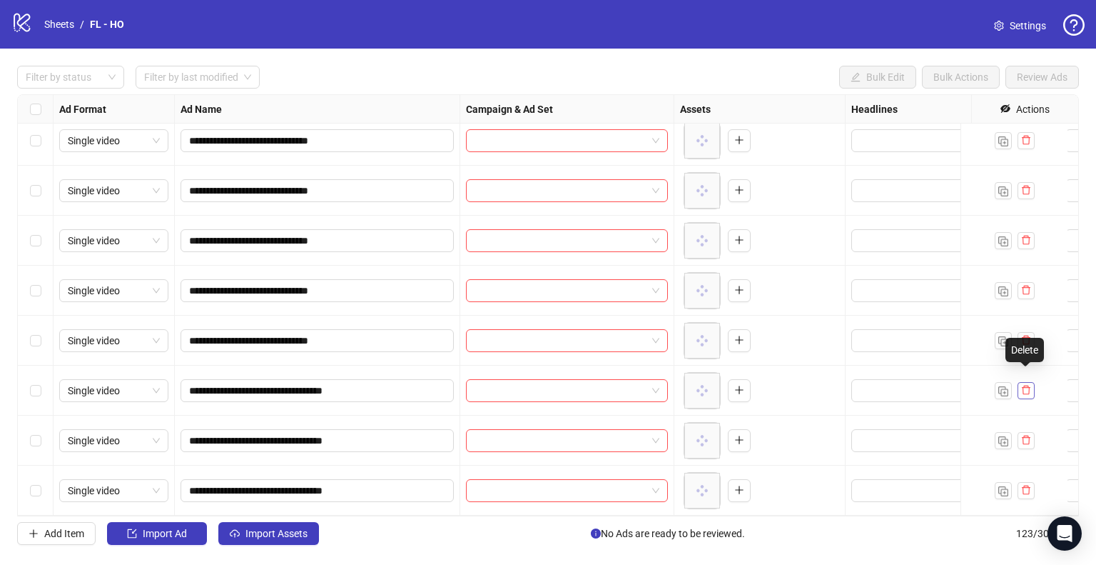
click at [1028, 385] on span "button" at bounding box center [1026, 389] width 10 height 11
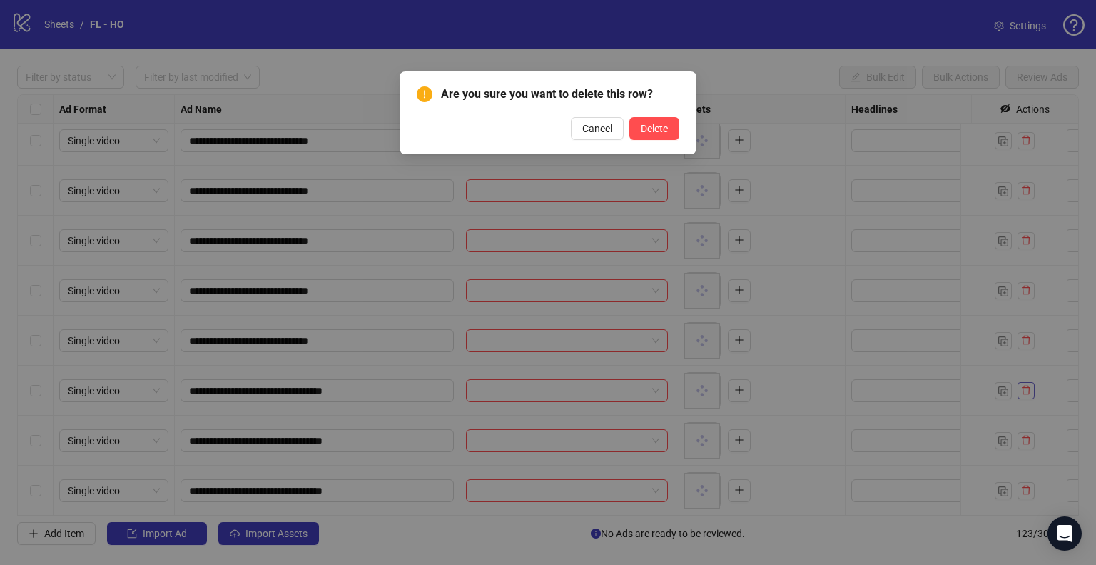
click at [629, 117] on button "Delete" at bounding box center [654, 128] width 50 height 23
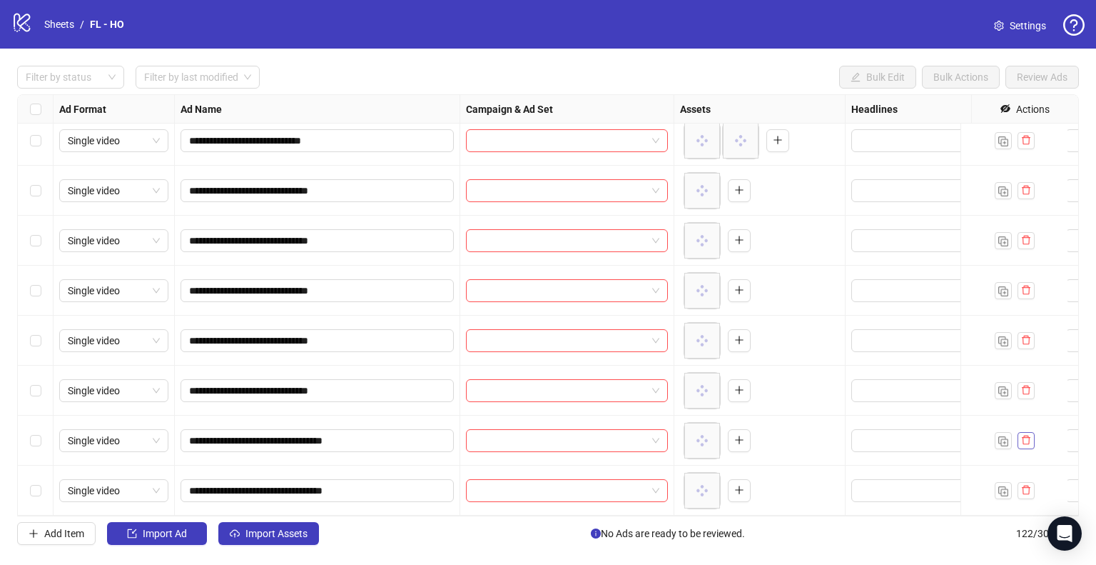
click at [1031, 436] on button "button" at bounding box center [1026, 440] width 17 height 17
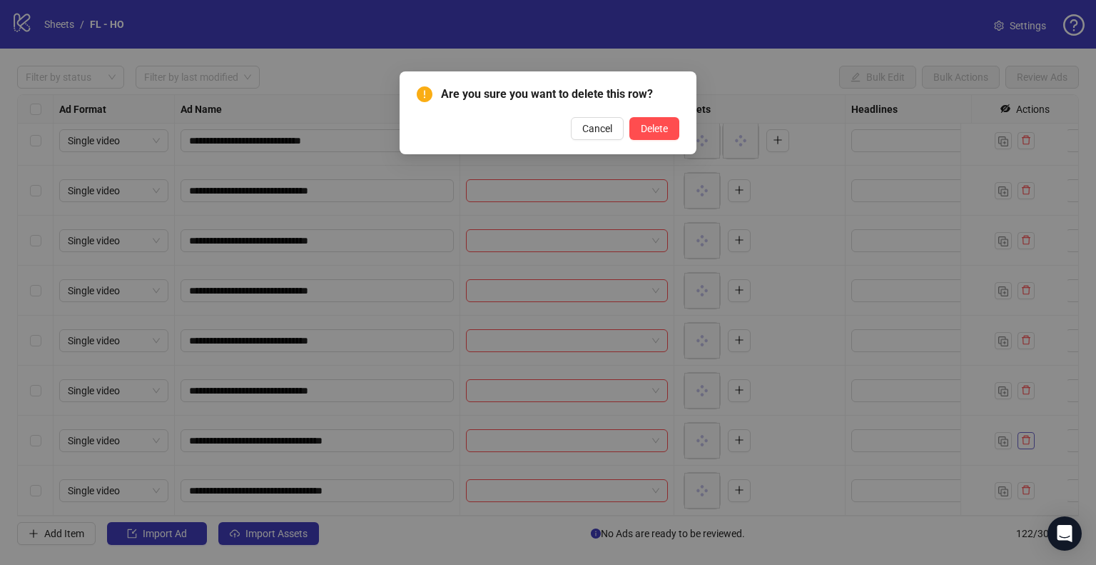
click at [629, 117] on button "Delete" at bounding box center [654, 128] width 50 height 23
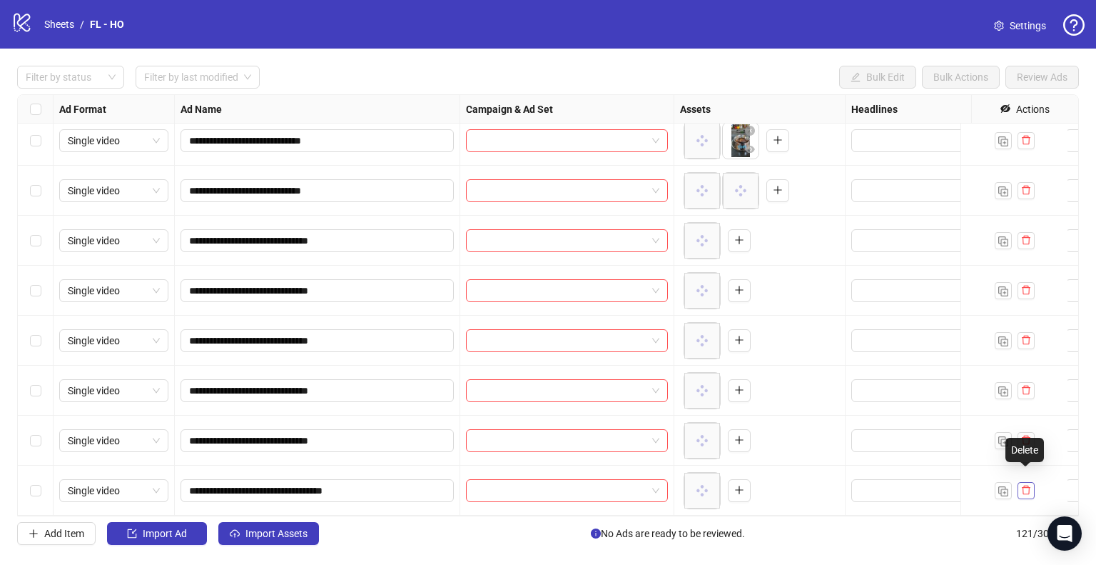
click at [1028, 485] on icon "delete" at bounding box center [1026, 489] width 9 height 9
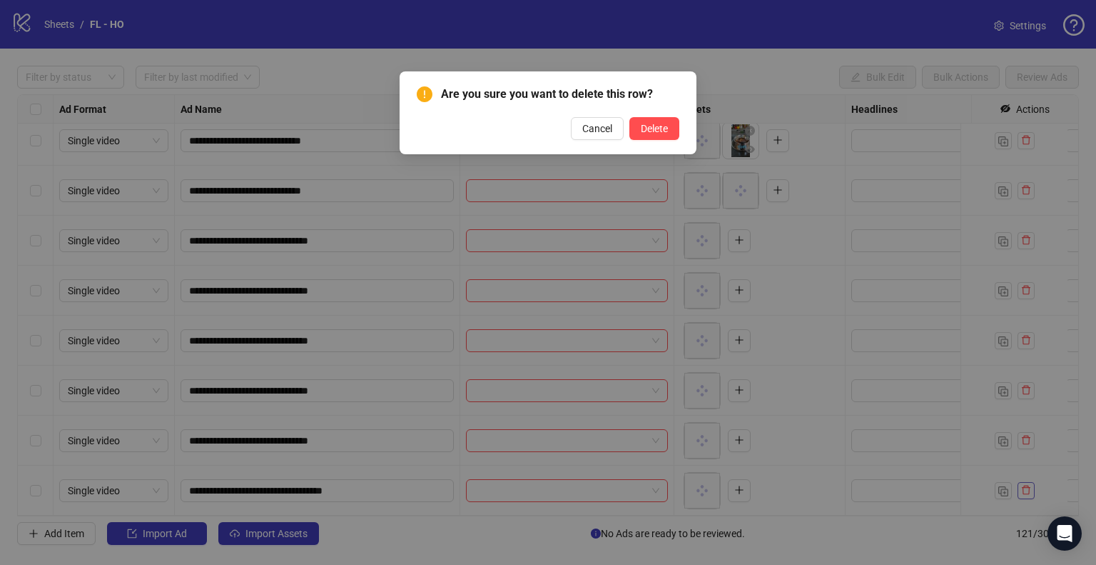
click at [629, 117] on button "Delete" at bounding box center [654, 128] width 50 height 23
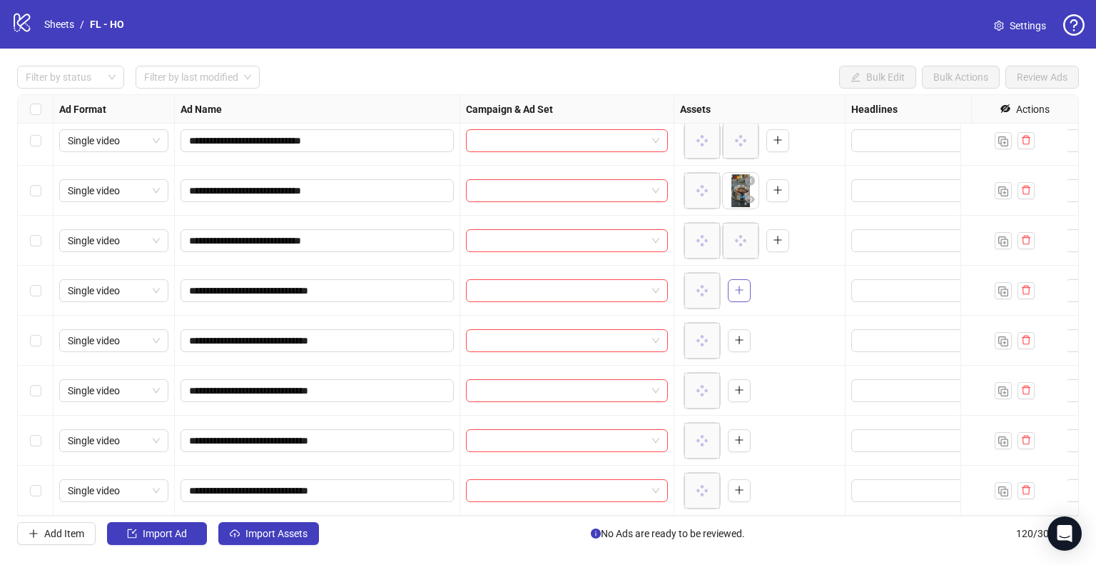
click at [743, 285] on icon "plus" at bounding box center [739, 290] width 10 height 10
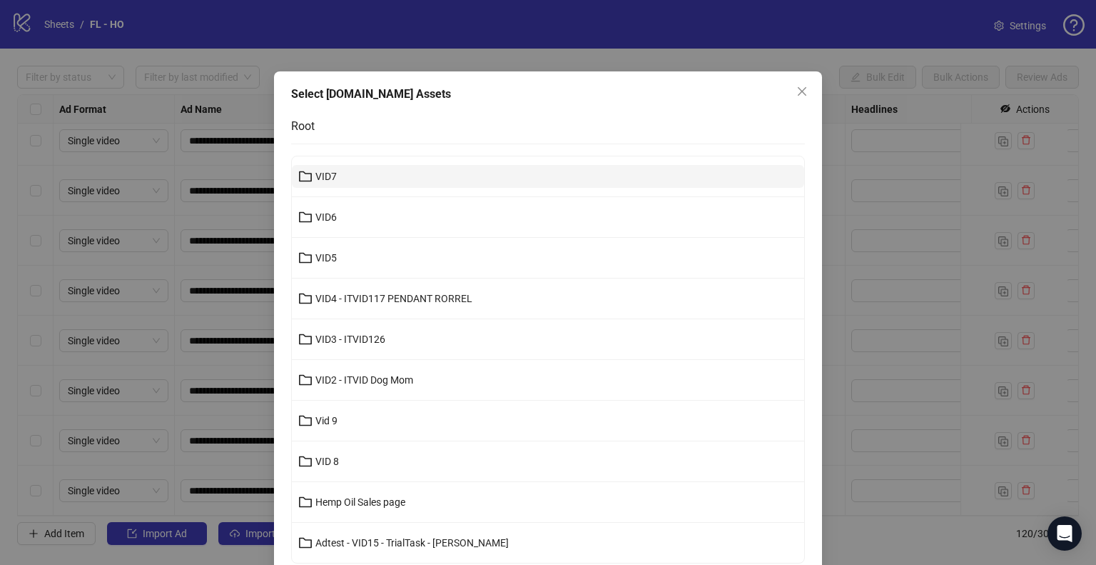
click at [390, 172] on button "VID7" at bounding box center [548, 176] width 512 height 23
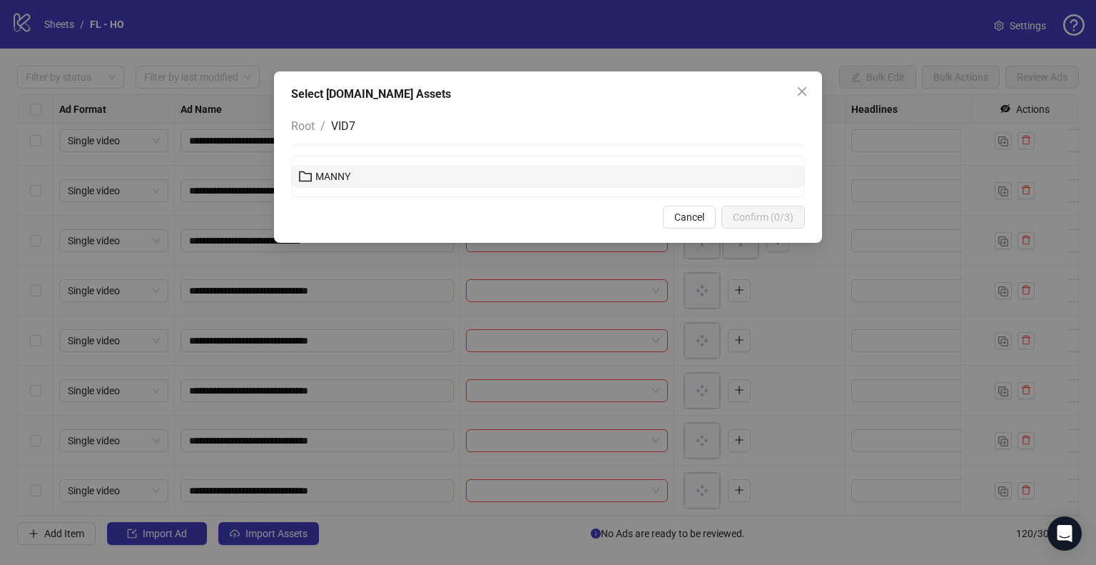
click at [400, 179] on button "MANNY" at bounding box center [548, 176] width 512 height 23
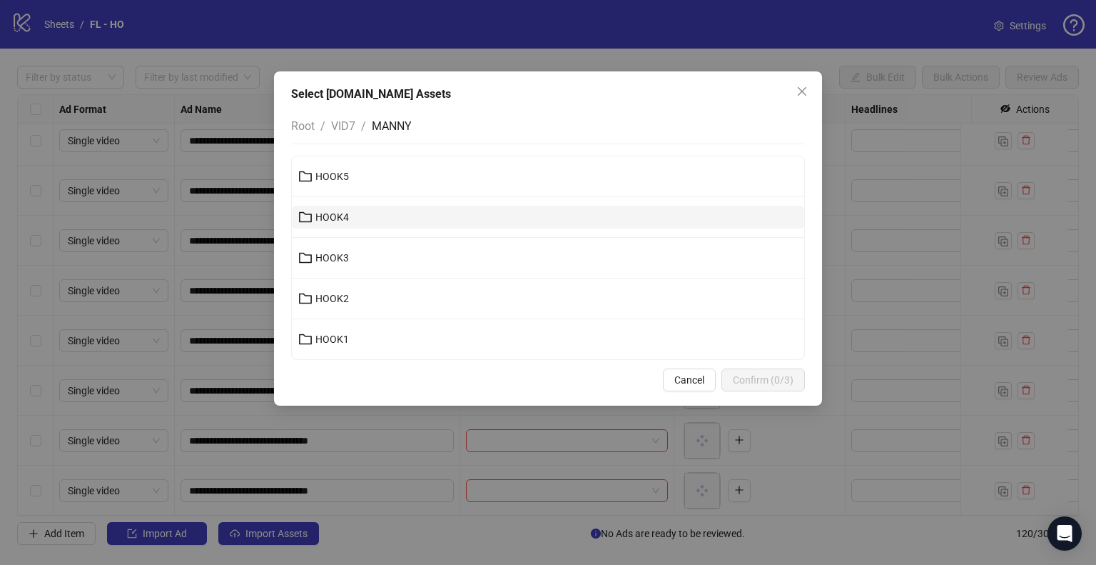
click at [384, 224] on button "HOOK4" at bounding box center [548, 217] width 512 height 23
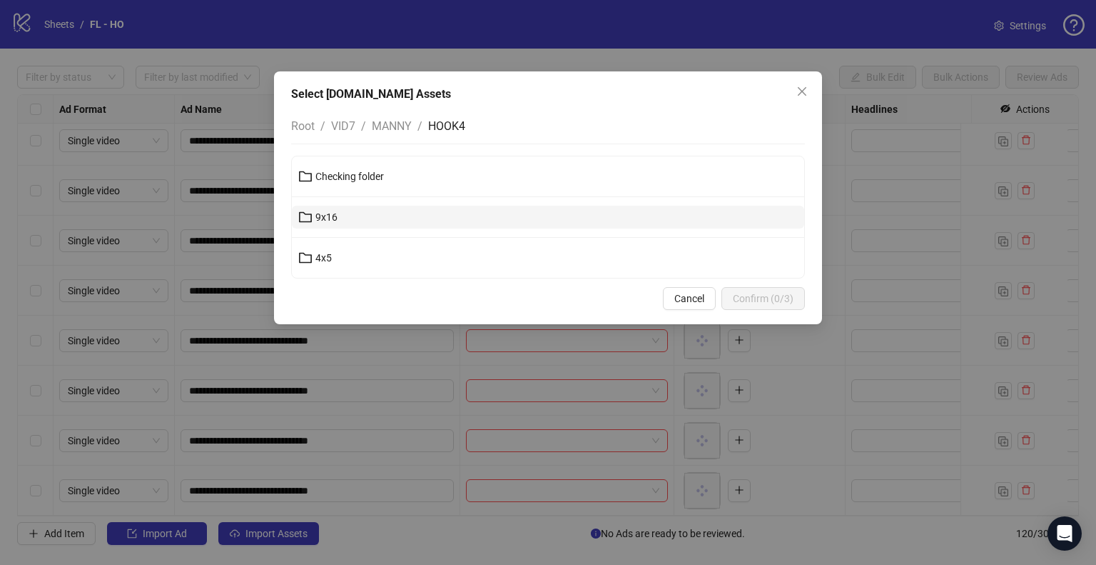
click at [384, 222] on button "9x16" at bounding box center [548, 217] width 512 height 23
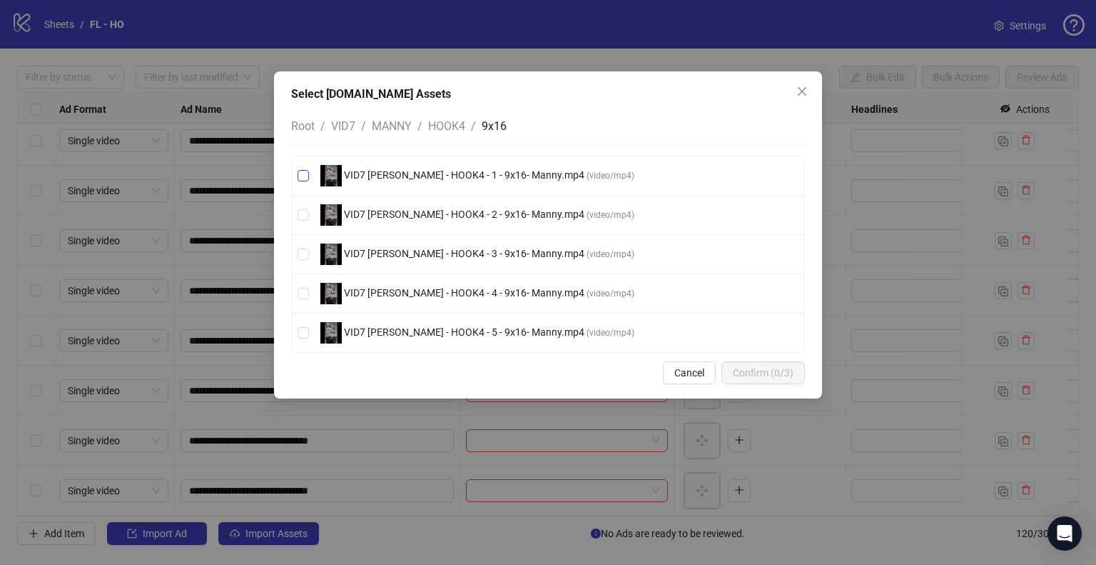
click at [505, 171] on span "VID7 [PERSON_NAME] - HOOK4 - 1 - 9x16- Manny.mp4" at bounding box center [464, 174] width 245 height 11
click at [796, 376] on button "Confirm (1/3)" at bounding box center [764, 372] width 84 height 23
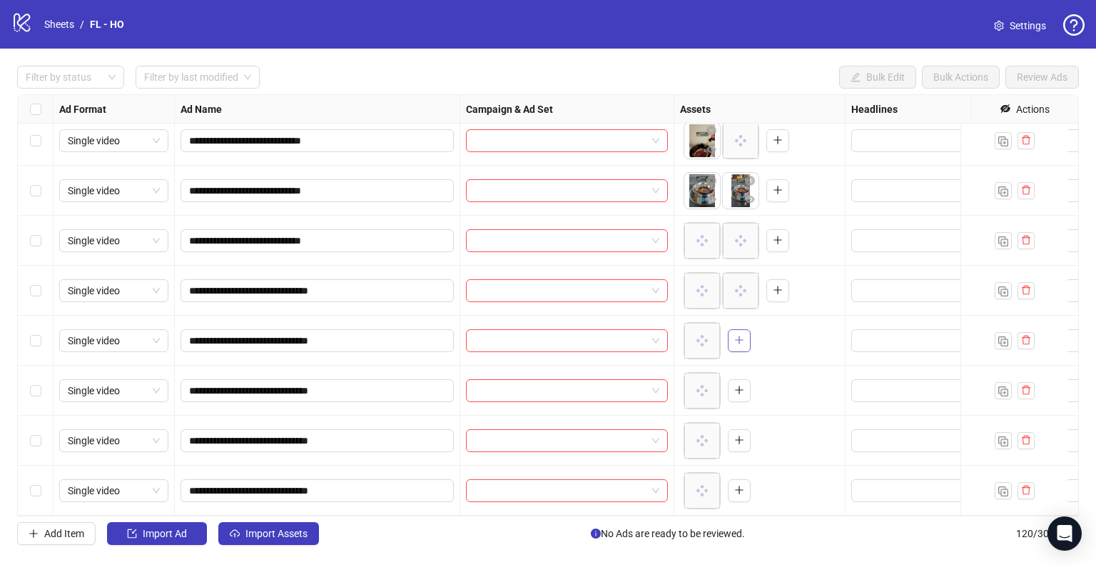
click at [740, 335] on icon "plus" at bounding box center [739, 340] width 10 height 10
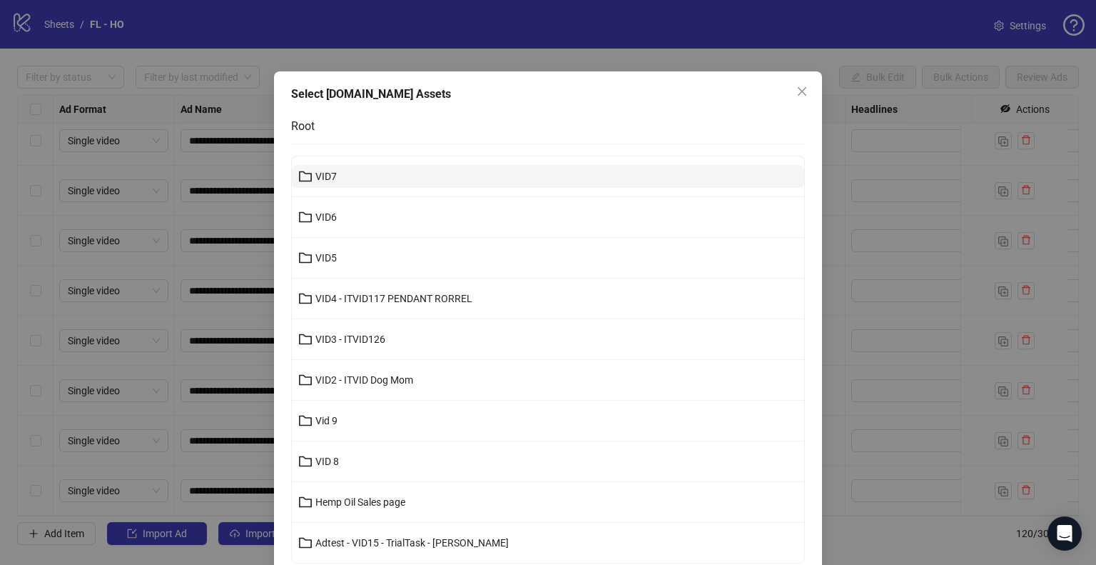
click at [323, 185] on button "VID7" at bounding box center [548, 176] width 512 height 23
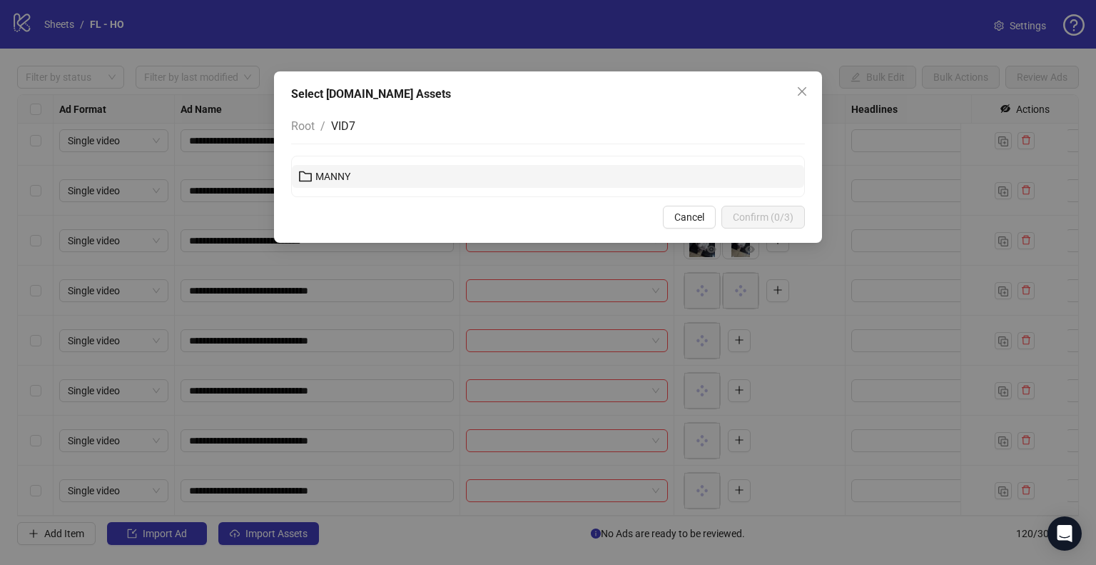
click at [388, 181] on button "MANNY" at bounding box center [548, 176] width 512 height 23
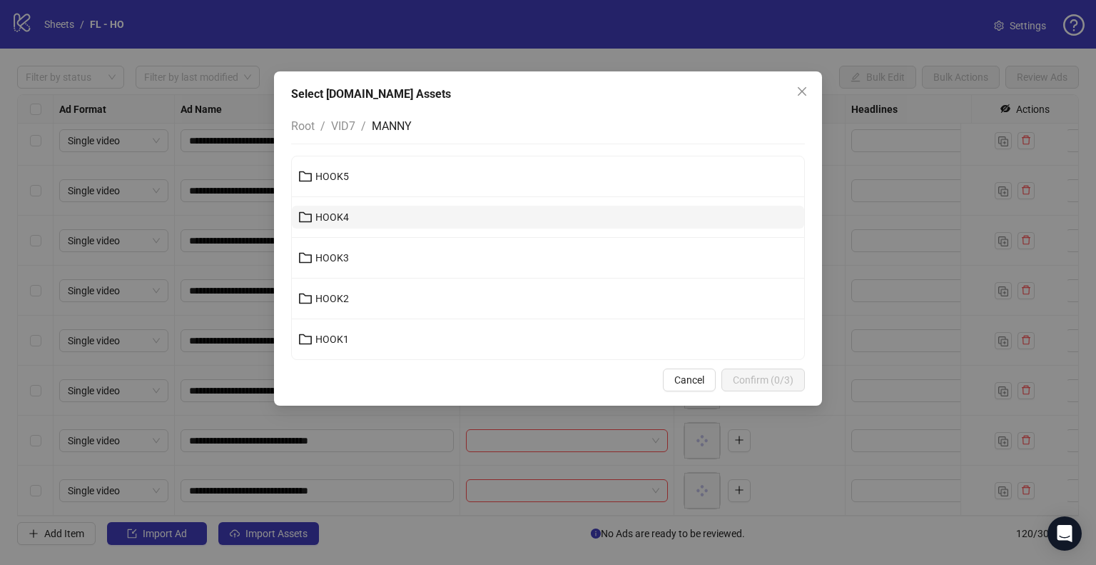
click at [385, 217] on button "HOOK4" at bounding box center [548, 217] width 512 height 23
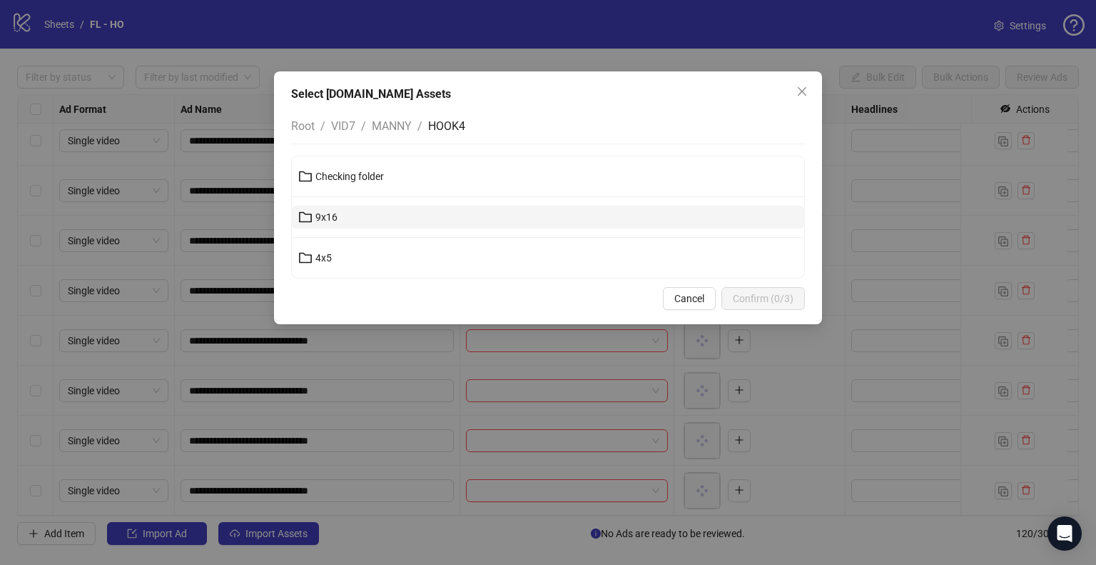
click at [385, 217] on button "9x16" at bounding box center [548, 217] width 512 height 23
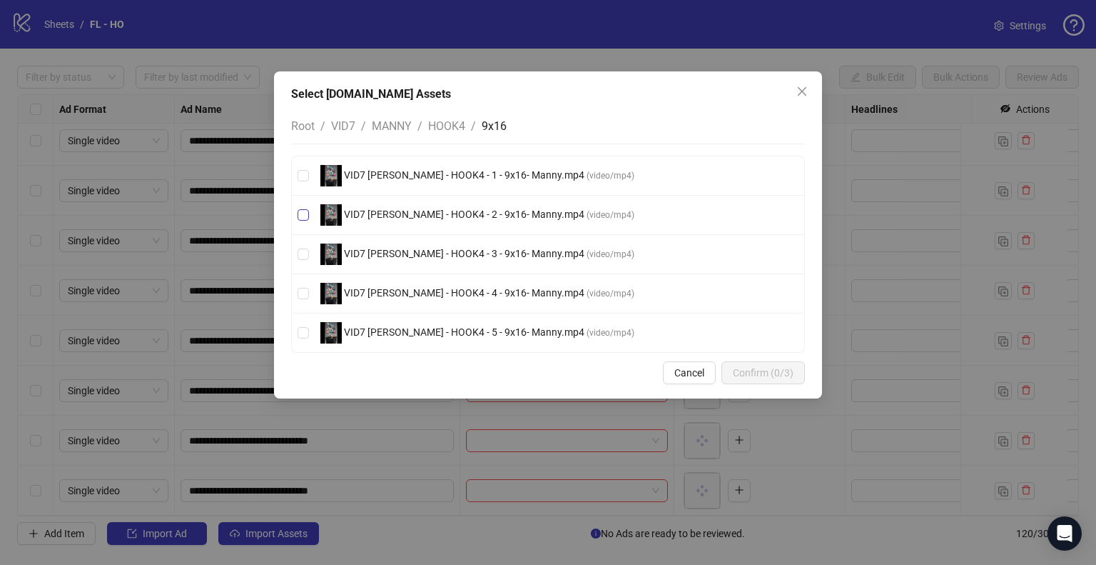
click at [493, 211] on span "VID7 [PERSON_NAME] - HOOK4 - 2 - 9x16- Manny.mp4" at bounding box center [464, 213] width 245 height 11
click at [759, 368] on span "Confirm (1/3)" at bounding box center [763, 372] width 61 height 11
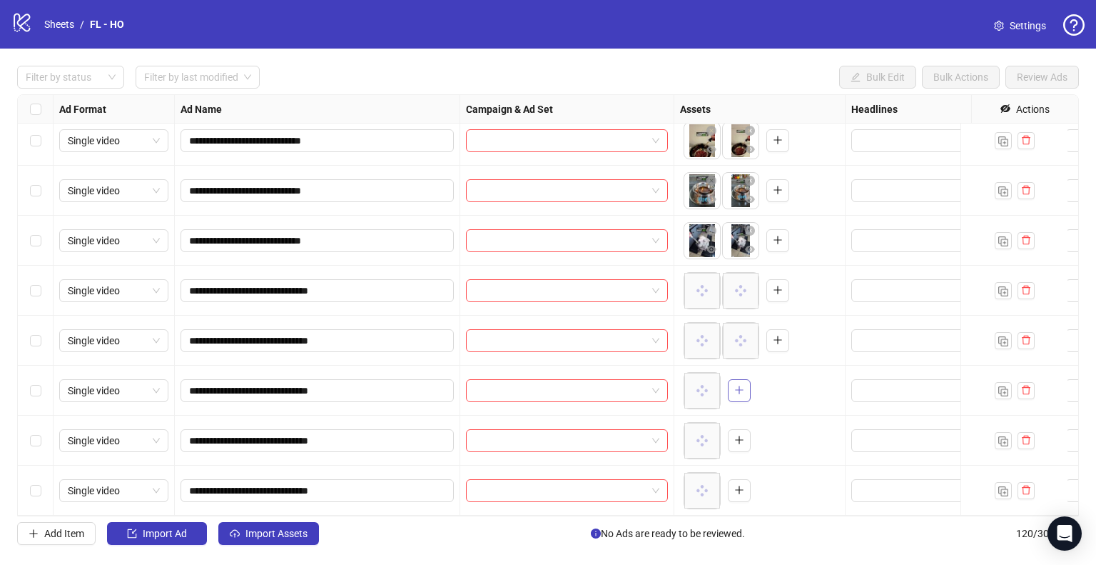
click at [744, 385] on button "button" at bounding box center [739, 390] width 23 height 23
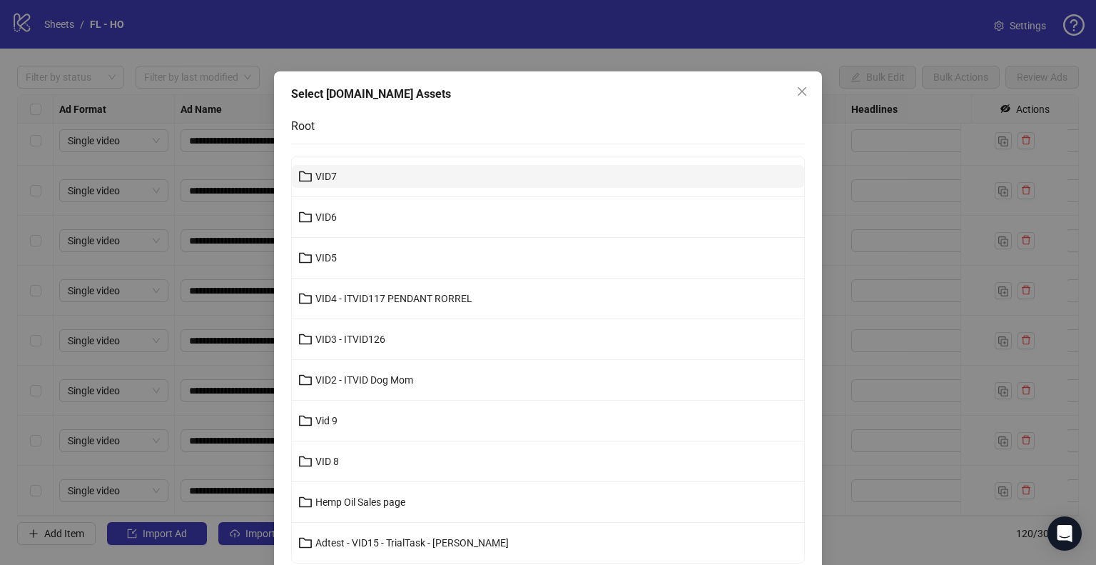
click at [378, 175] on button "VID7" at bounding box center [548, 176] width 512 height 23
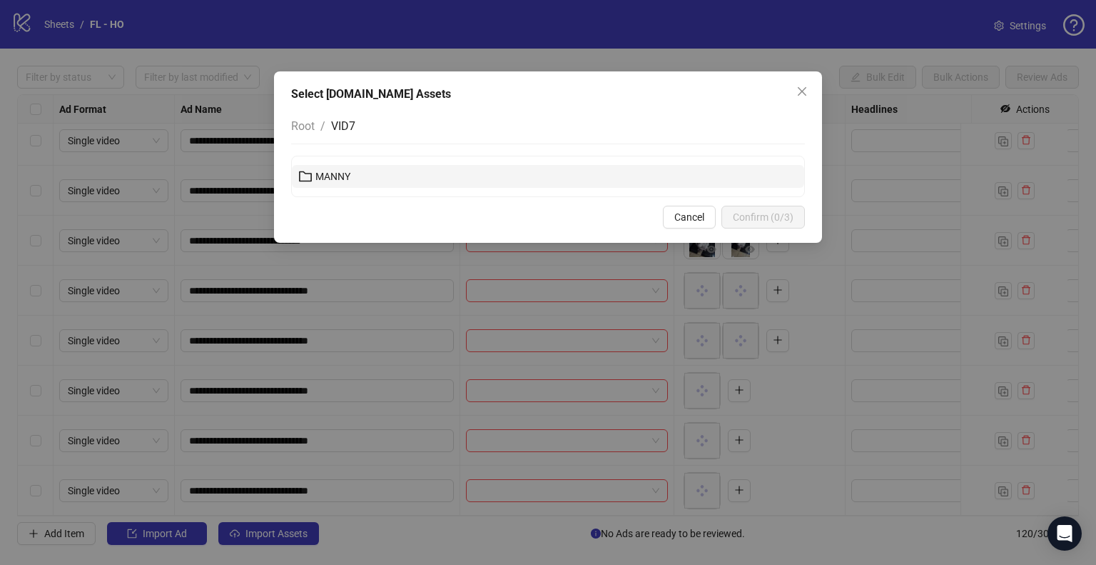
click at [389, 182] on button "MANNY" at bounding box center [548, 176] width 512 height 23
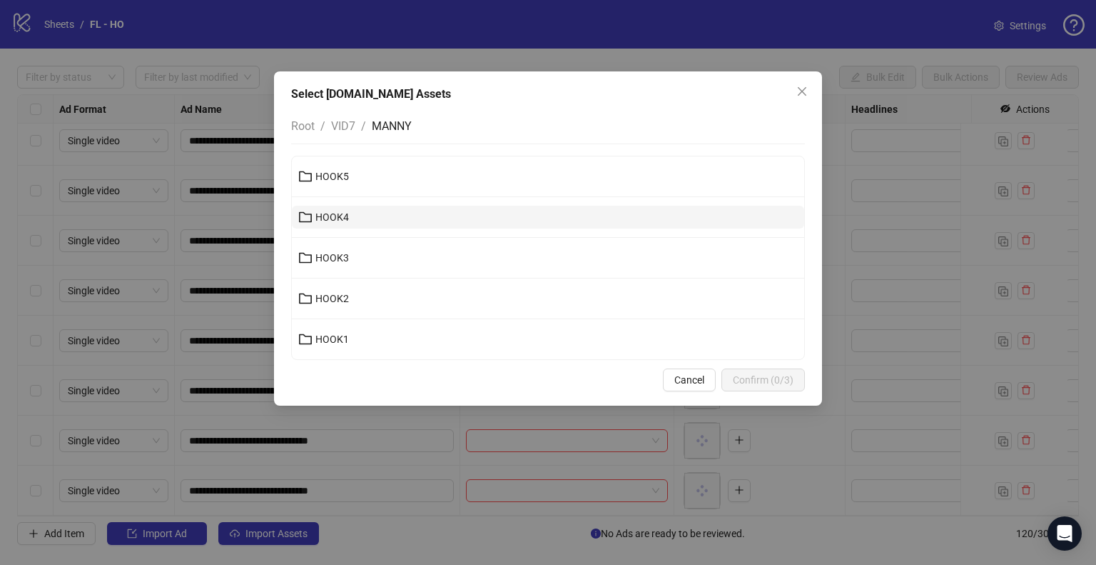
click at [392, 228] on button "HOOK4" at bounding box center [548, 217] width 512 height 23
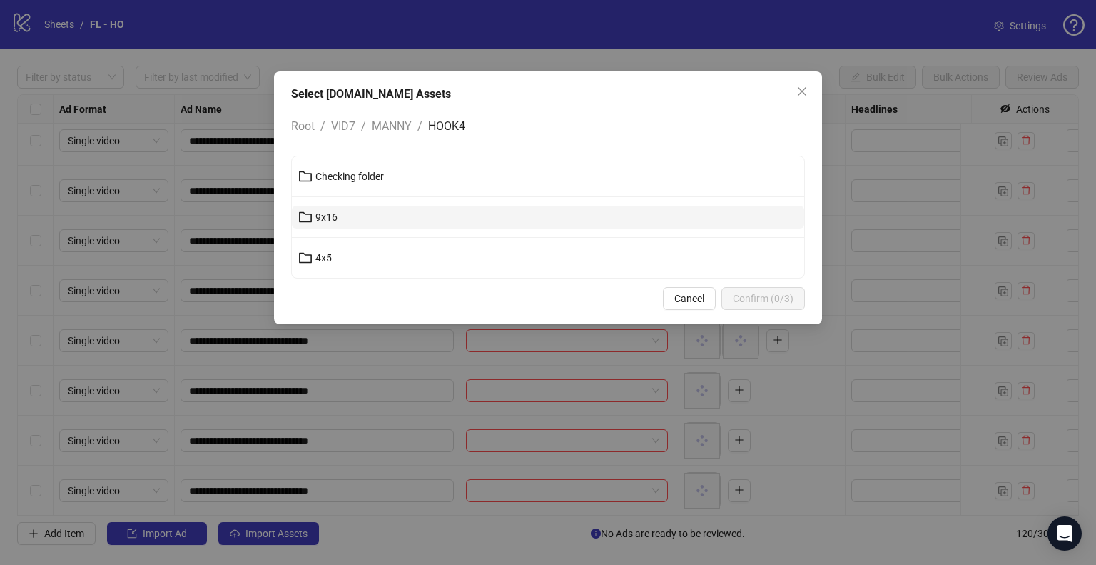
click at [400, 213] on button "9x16" at bounding box center [548, 217] width 512 height 23
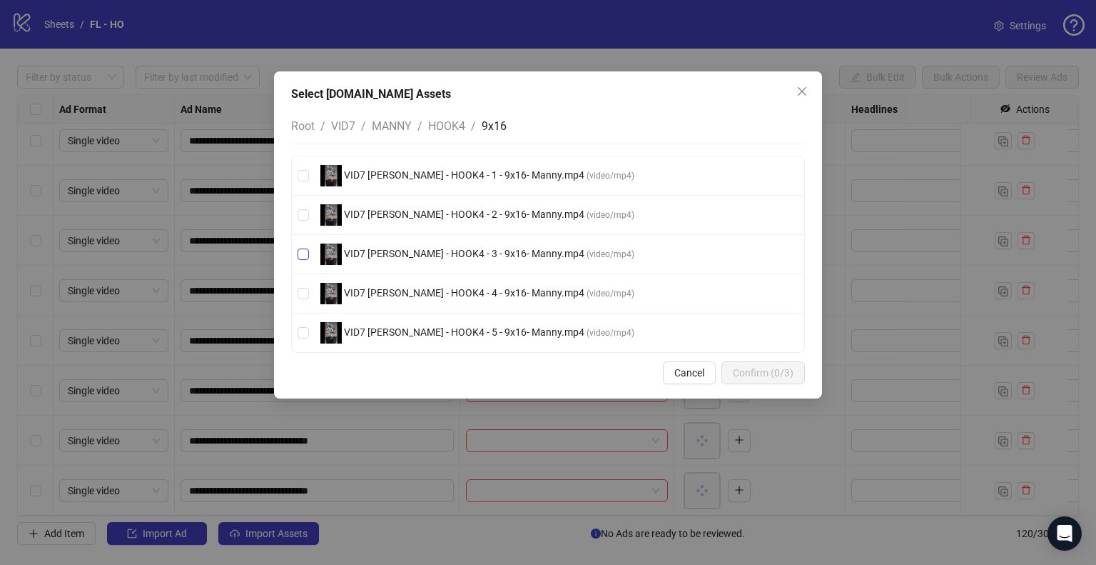
click at [495, 244] on span "VID7 [PERSON_NAME] - HOOK4 - 3 - 9x16- Manny.mp4 ( video/mp4 )" at bounding box center [477, 253] width 325 height 21
click at [798, 370] on button "Confirm (1/3)" at bounding box center [764, 372] width 84 height 23
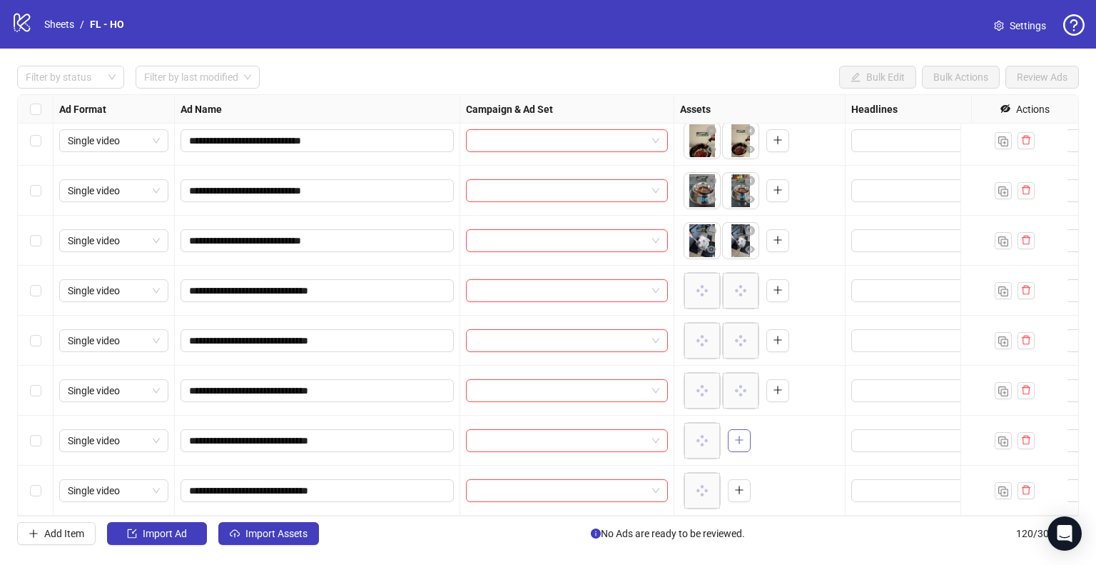
click at [743, 435] on icon "plus" at bounding box center [739, 440] width 10 height 10
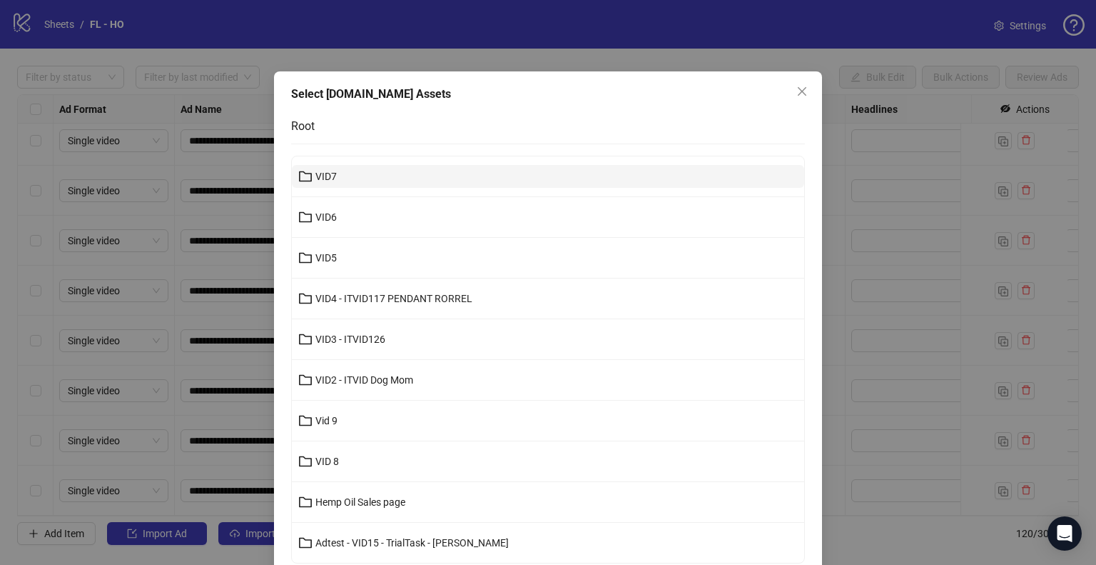
click at [351, 182] on button "VID7" at bounding box center [548, 176] width 512 height 23
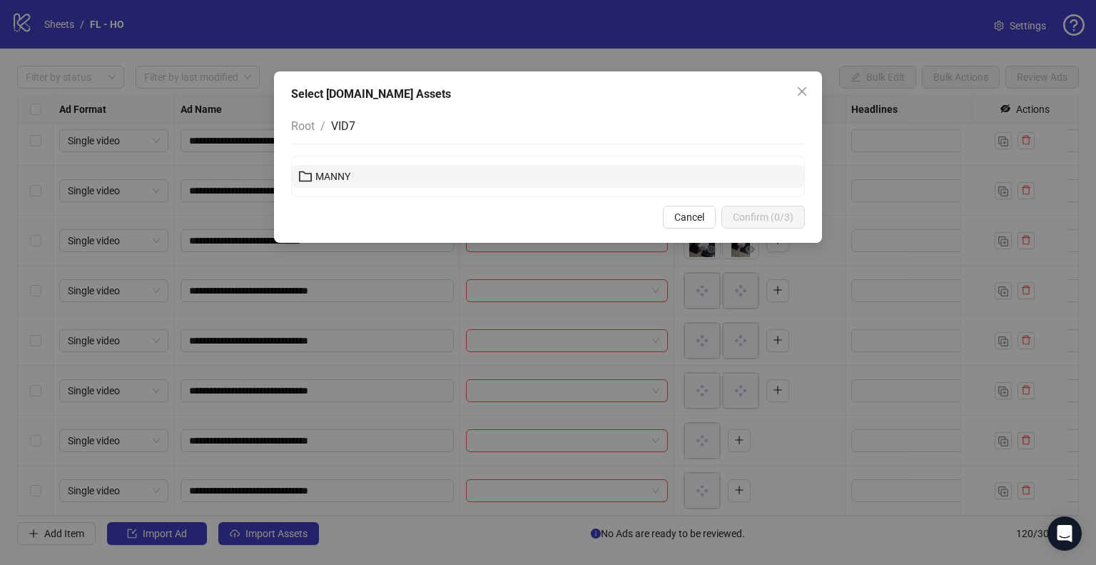
click at [370, 183] on button "MANNY" at bounding box center [548, 176] width 512 height 23
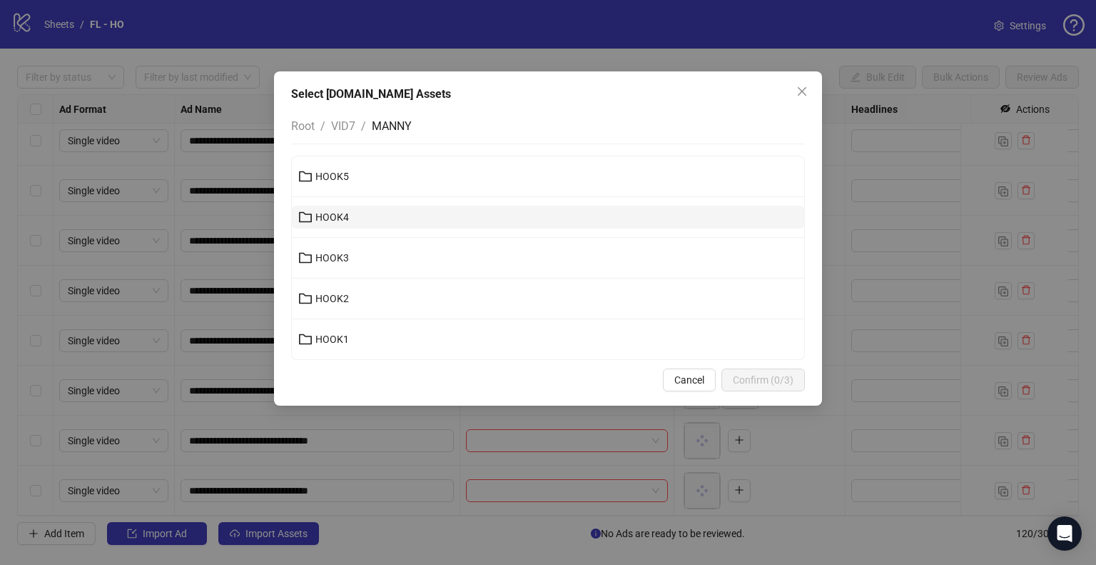
click at [370, 223] on button "HOOK4" at bounding box center [548, 217] width 512 height 23
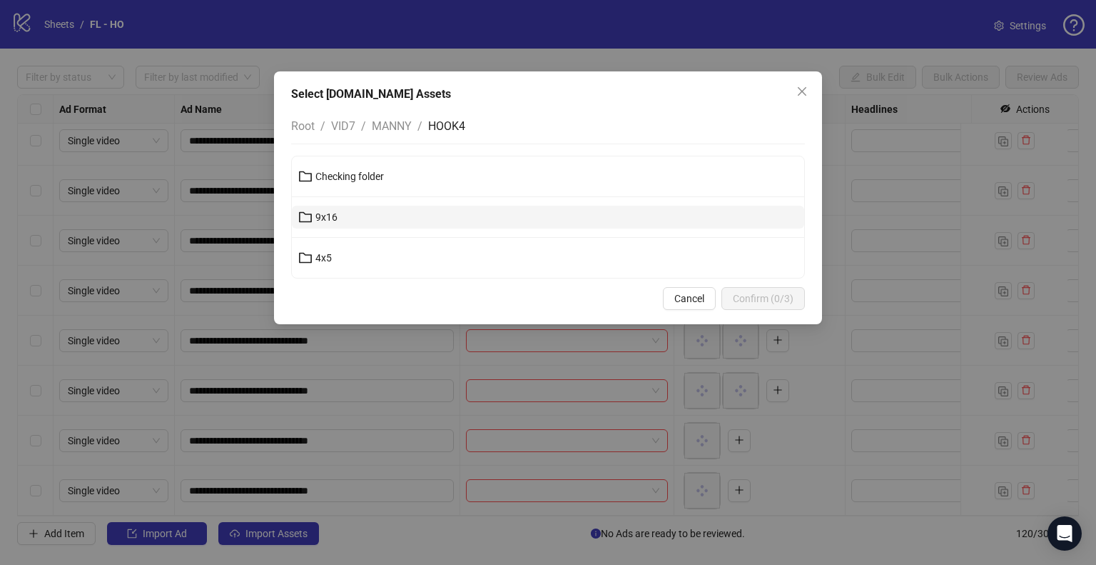
click at [373, 215] on button "9x16" at bounding box center [548, 217] width 512 height 23
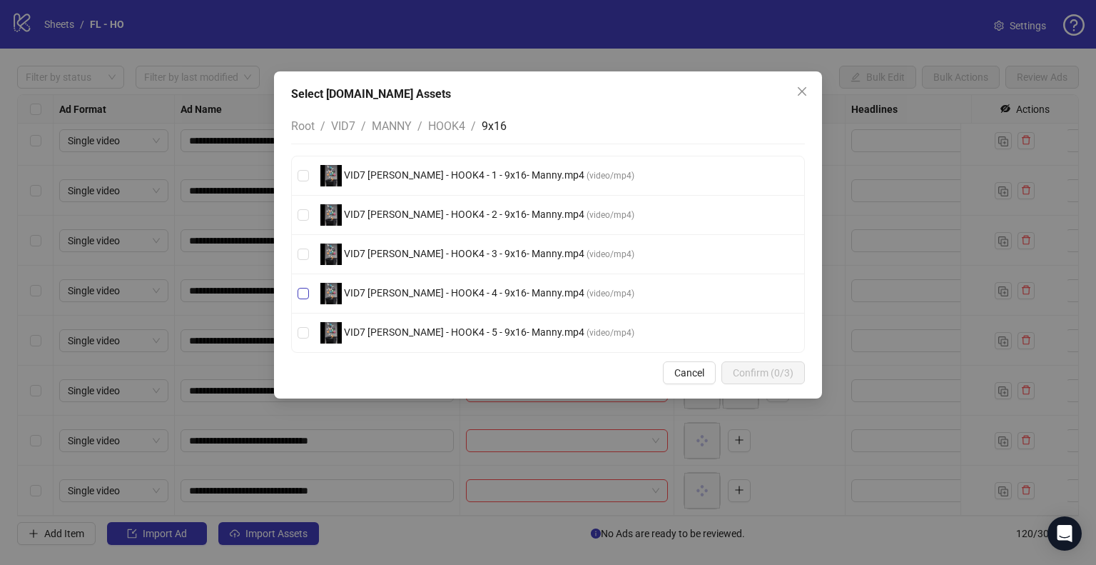
click at [500, 297] on span "VID7 [PERSON_NAME] - HOOK4 - 4 - 9x16- Manny.mp4" at bounding box center [464, 292] width 245 height 11
click at [759, 371] on span "Confirm (1/3)" at bounding box center [763, 372] width 61 height 11
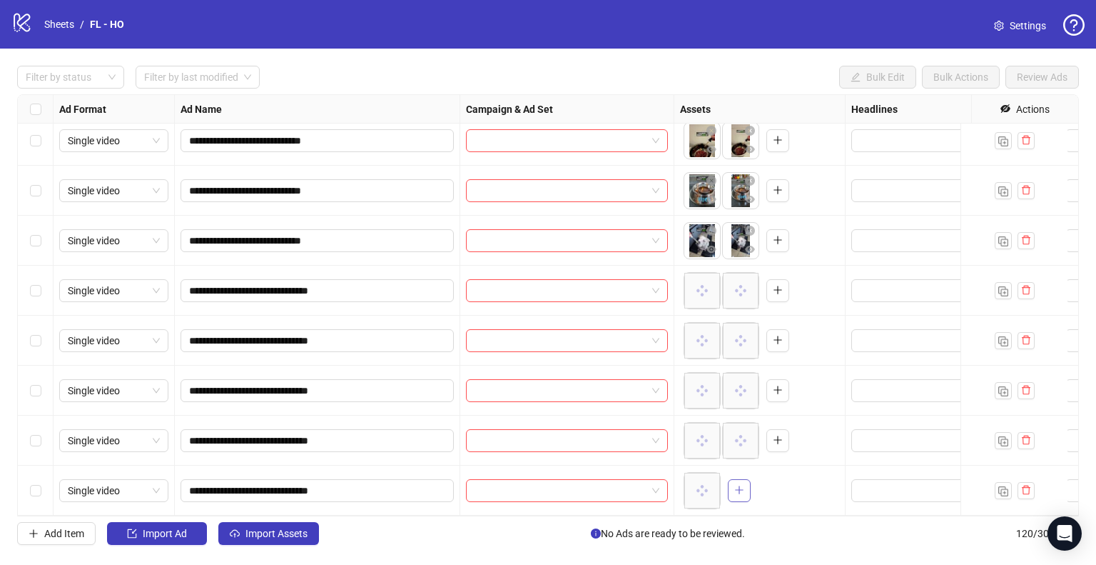
click at [737, 485] on span "button" at bounding box center [739, 489] width 10 height 11
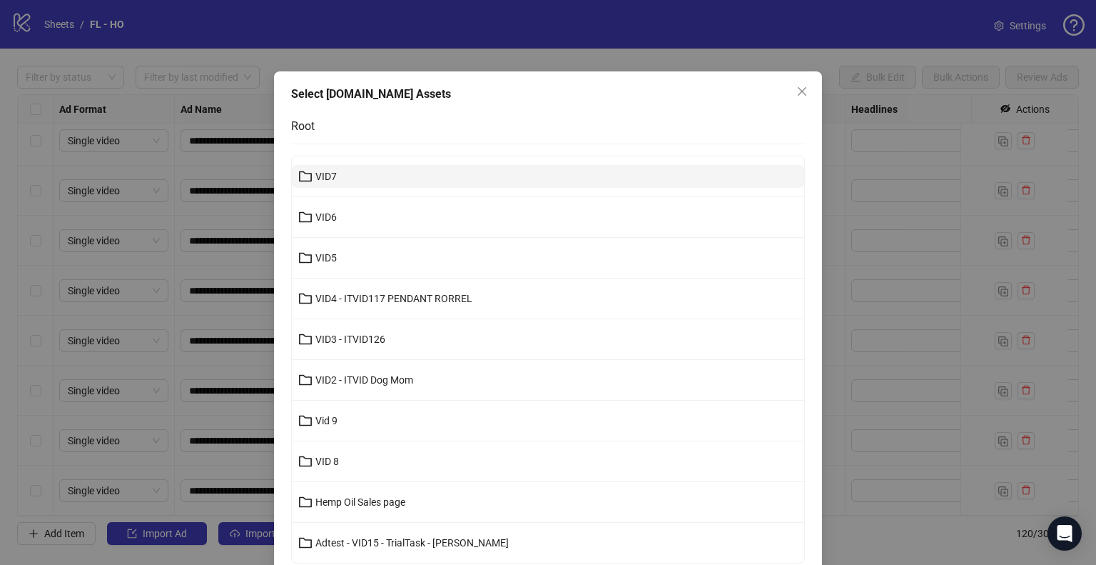
click at [350, 173] on button "VID7" at bounding box center [548, 176] width 512 height 23
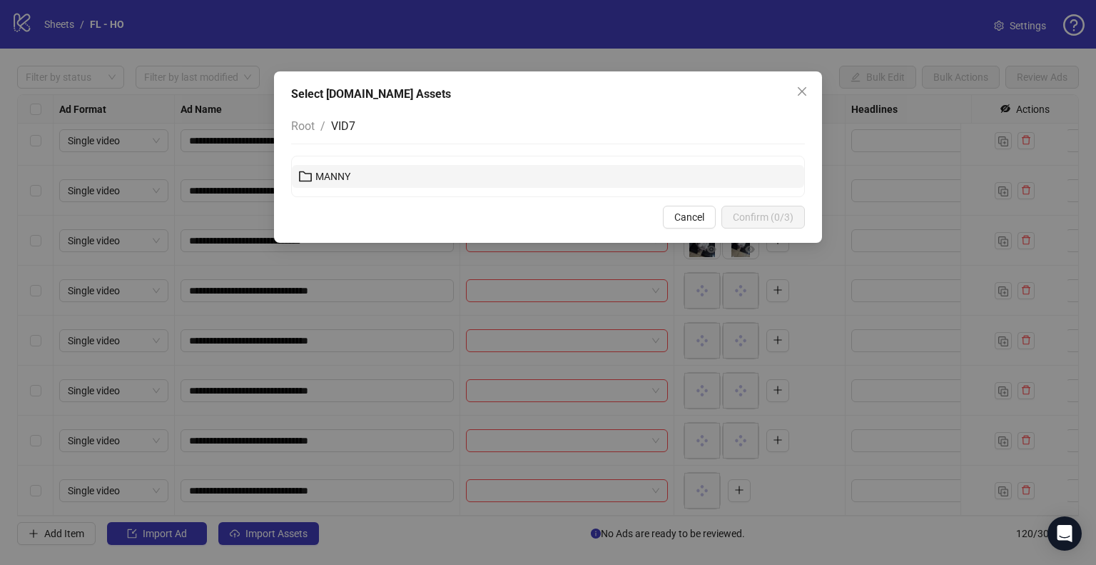
click at [354, 178] on button "MANNY" at bounding box center [548, 176] width 512 height 23
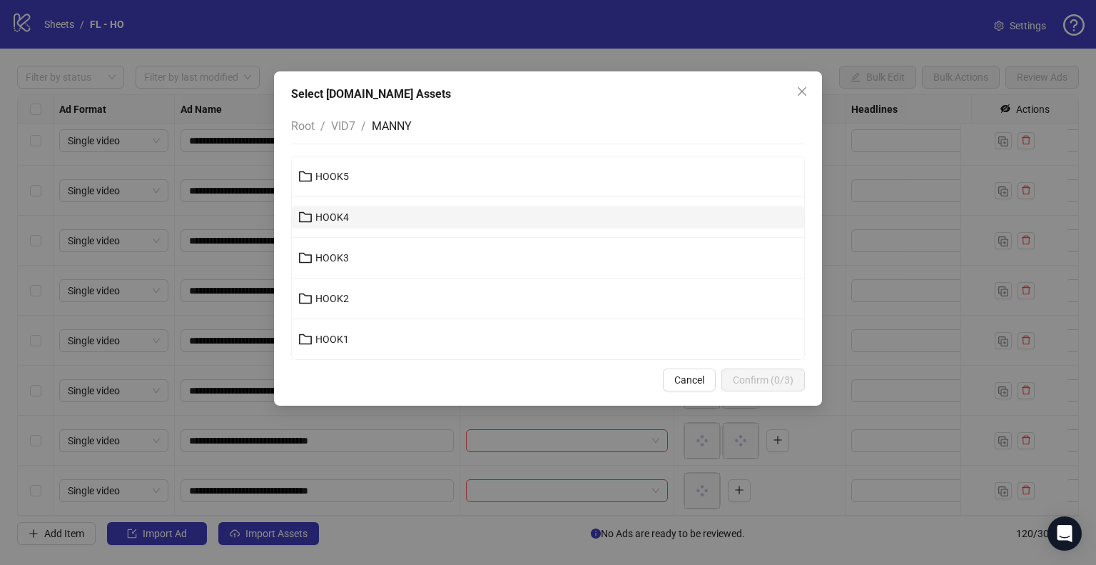
click at [410, 214] on button "HOOK4" at bounding box center [548, 217] width 512 height 23
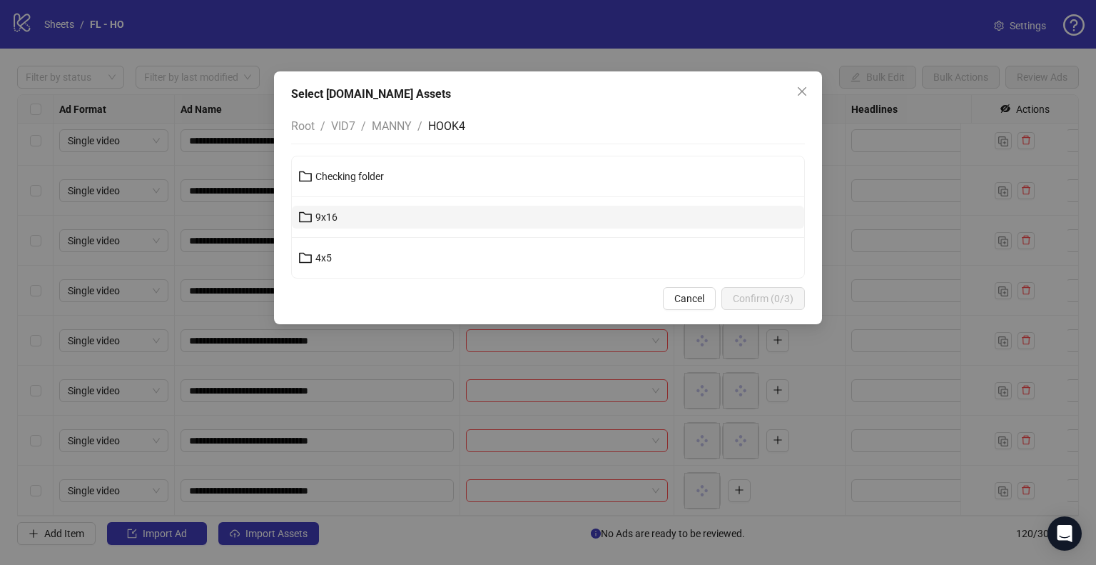
click at [413, 211] on button "9x16" at bounding box center [548, 217] width 512 height 23
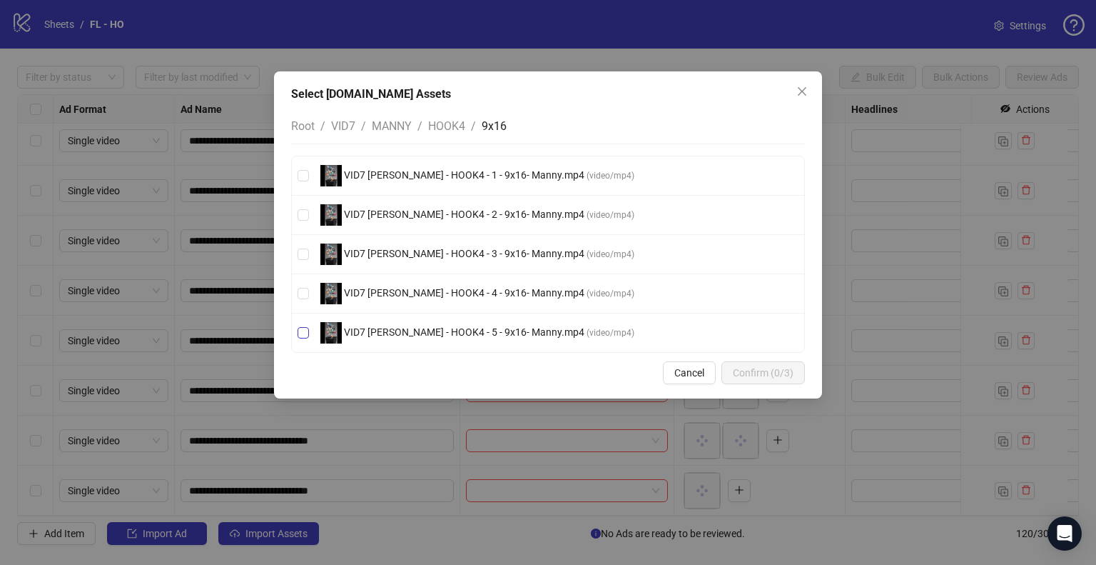
click at [486, 328] on span "VID7 [PERSON_NAME] - HOOK4 - 5 - 9x16- Manny.mp4" at bounding box center [464, 331] width 245 height 11
click at [761, 368] on span "Confirm (1/3)" at bounding box center [763, 372] width 61 height 11
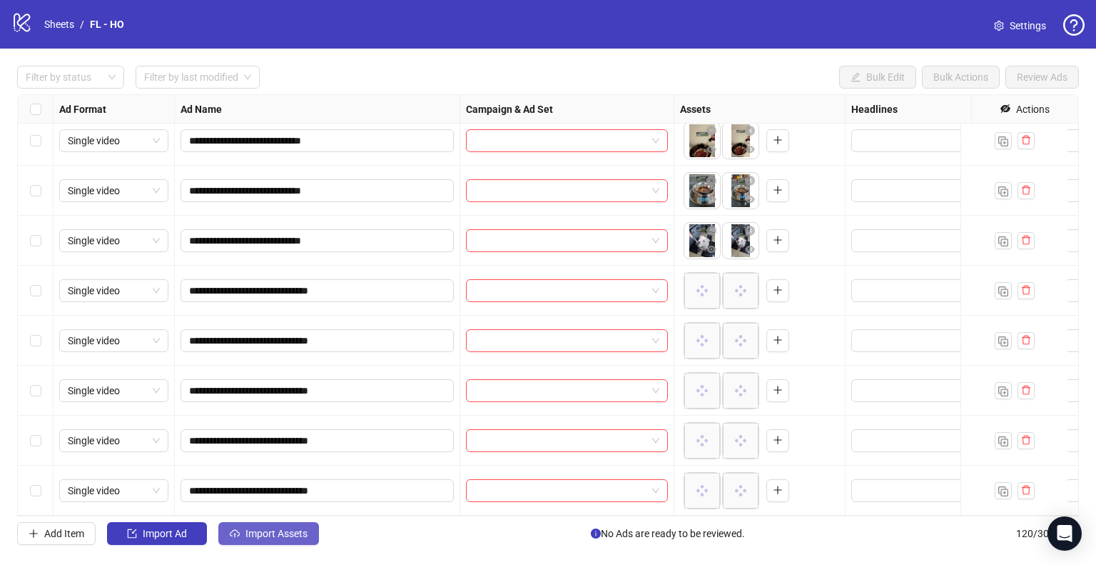
click at [302, 536] on span "Import Assets" at bounding box center [277, 532] width 62 height 11
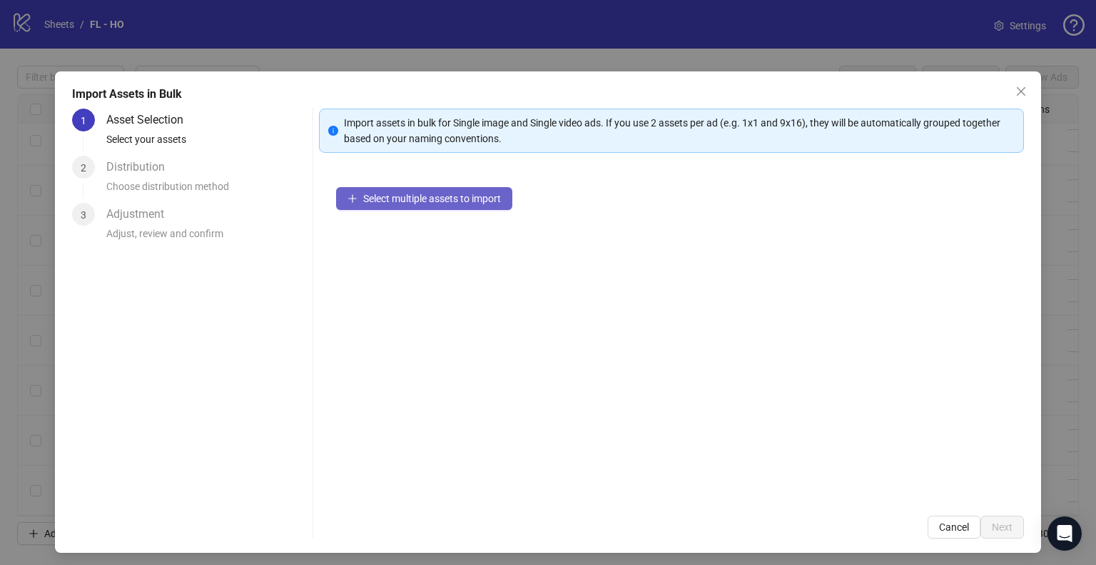
click at [457, 198] on span "Select multiple assets to import" at bounding box center [432, 198] width 138 height 11
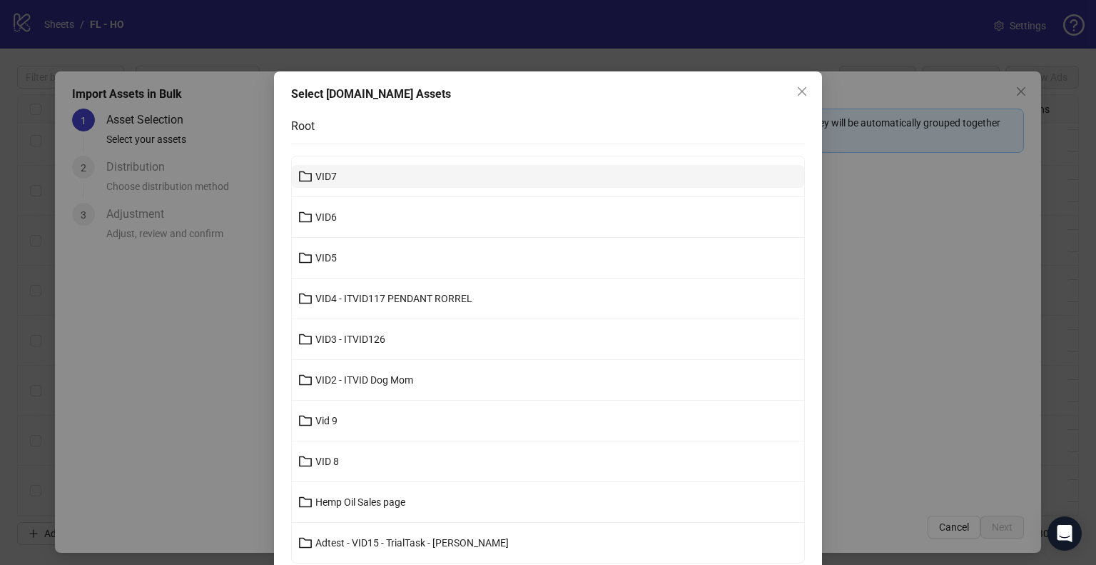
click at [358, 181] on button "VID7" at bounding box center [548, 176] width 512 height 23
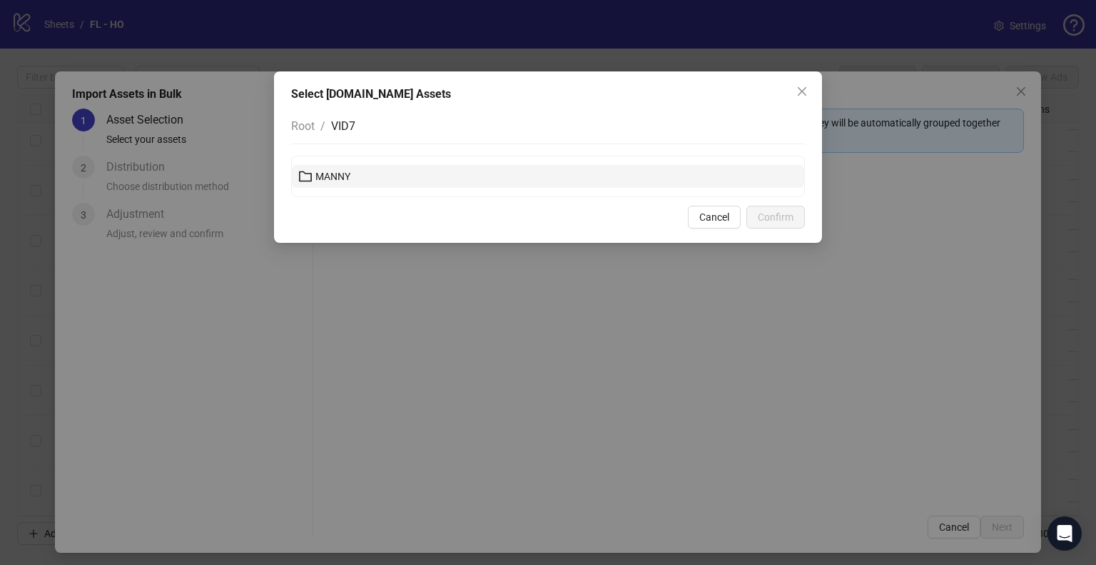
click at [340, 182] on button "MANNY" at bounding box center [548, 176] width 512 height 23
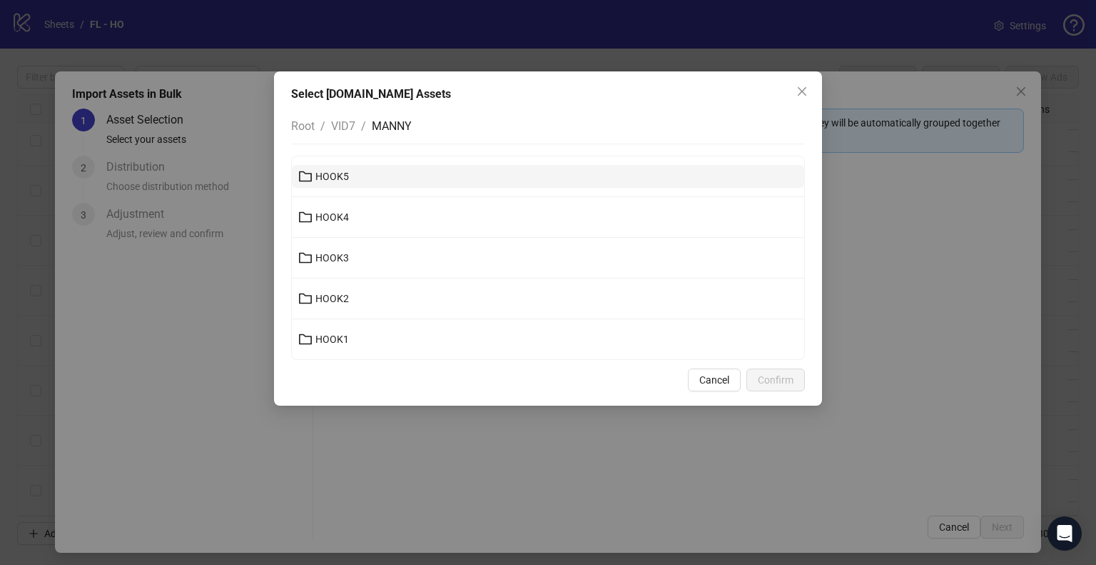
click at [352, 171] on button "HOOK5" at bounding box center [548, 176] width 512 height 23
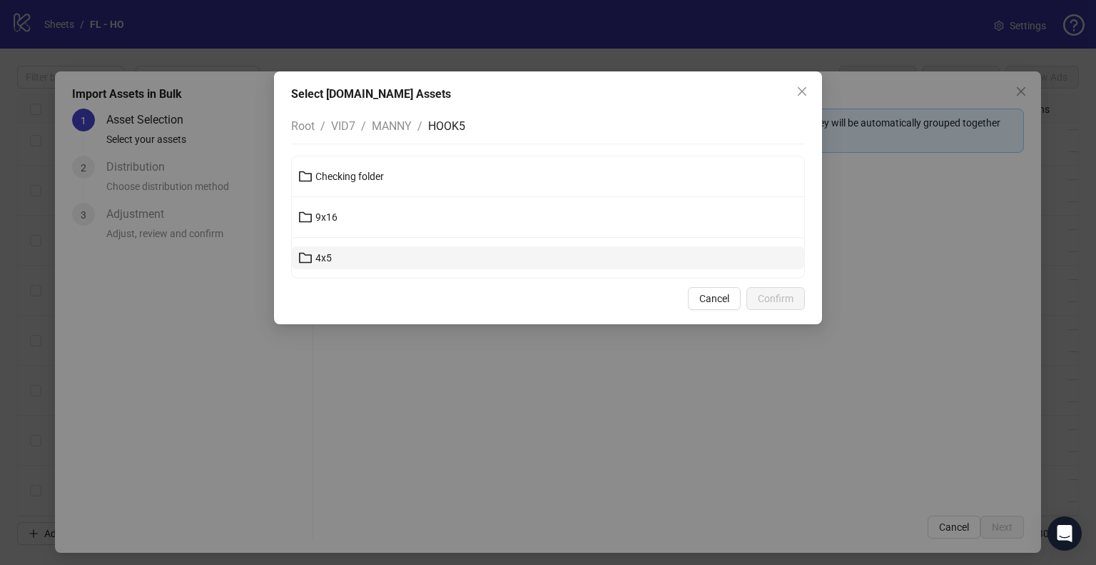
click at [320, 254] on span "4x5" at bounding box center [323, 257] width 16 height 11
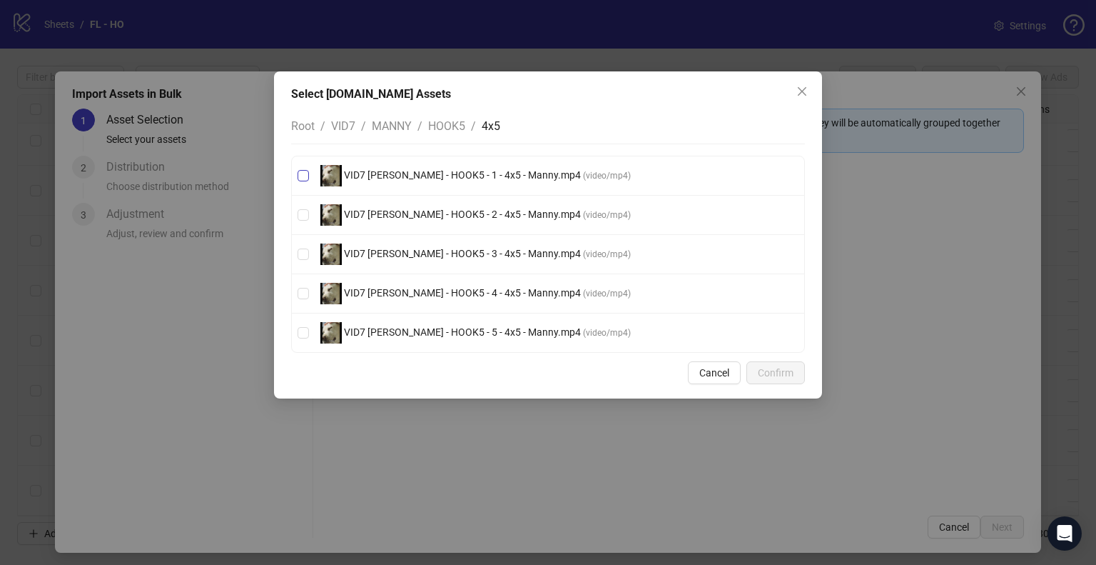
click at [442, 176] on span "VID7 [PERSON_NAME] - HOOK5 - 1 - 4x5 - Manny.mp4" at bounding box center [462, 174] width 241 height 11
click at [435, 211] on span "VID7 [PERSON_NAME] - HOOK5 - 2 - 4x5 - Manny.mp4" at bounding box center [462, 213] width 241 height 11
click at [437, 244] on span "VID7 [PERSON_NAME] - HOOK5 - 3 - 4x5 - Manny.mp4 ( video/mp4 )" at bounding box center [476, 253] width 322 height 21
click at [440, 287] on span "VID7 [PERSON_NAME] - HOOK5 - 4 - 4x5 - Manny.mp4" at bounding box center [462, 292] width 241 height 11
click at [443, 330] on span "VID7 [PERSON_NAME] - HOOK5 - 5 - 4x5 - Manny.mp4" at bounding box center [462, 331] width 241 height 11
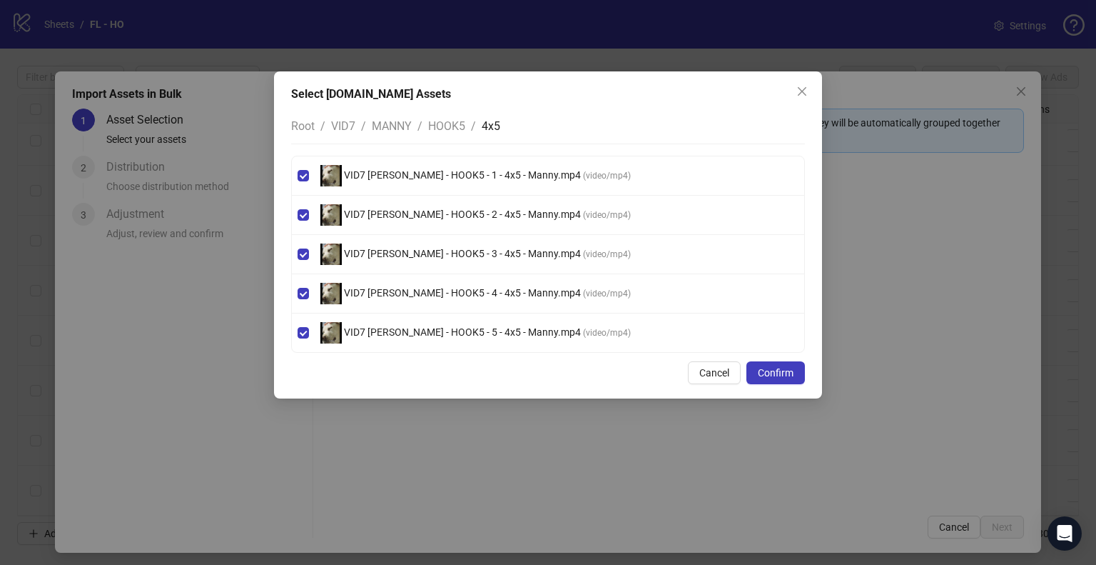
click at [453, 126] on span "HOOK5" at bounding box center [446, 126] width 37 height 14
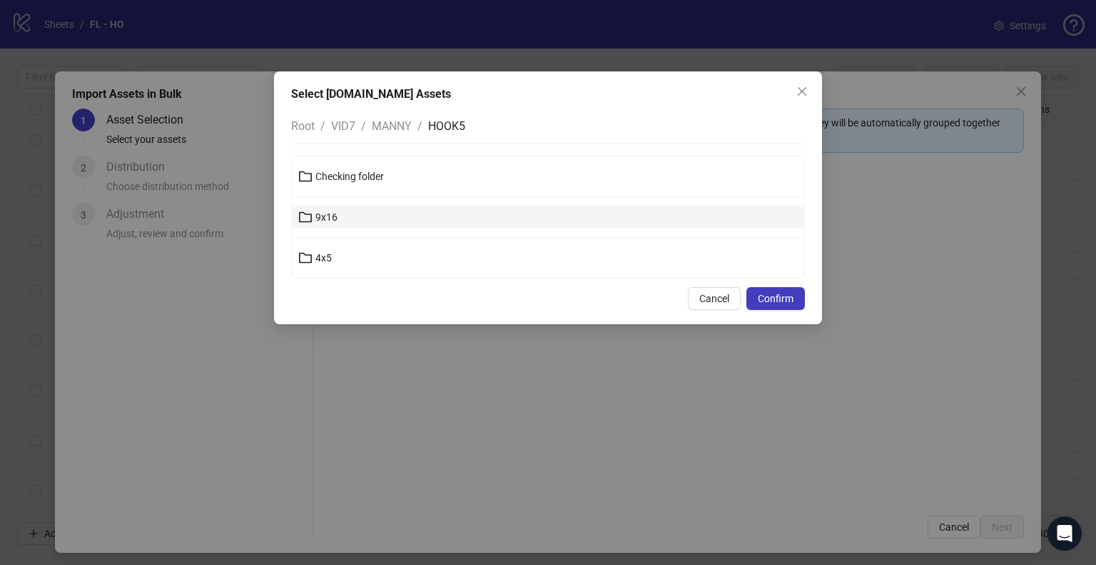
click at [346, 222] on button "9x16" at bounding box center [548, 217] width 512 height 23
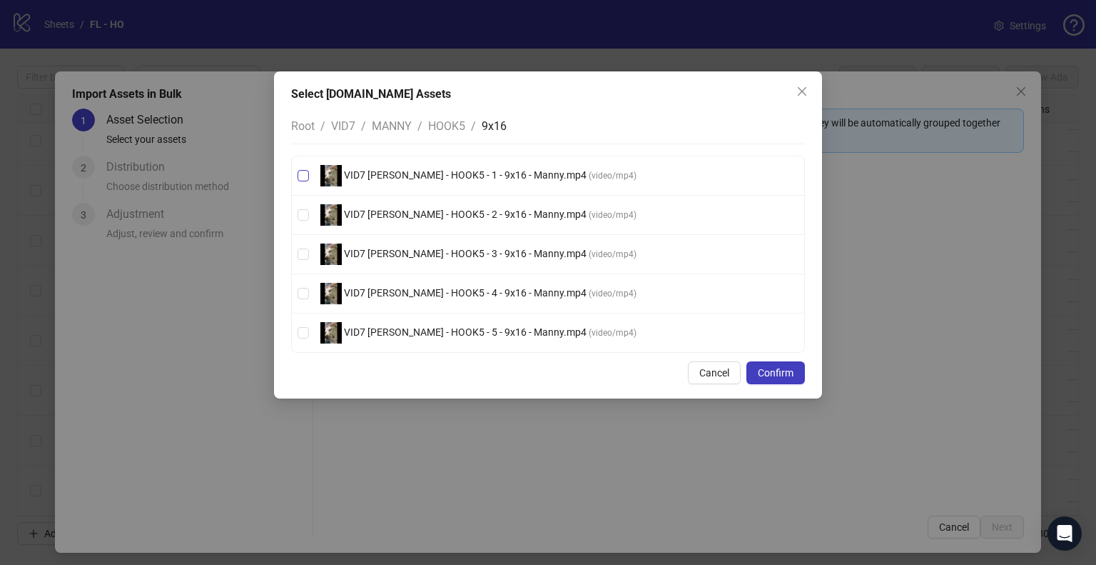
click at [426, 168] on span "VID7 [PERSON_NAME] - HOOK5 - 1 - 9x16 - Manny.mp4 ( video/mp4 )" at bounding box center [479, 175] width 328 height 21
click at [420, 203] on li "VID7 [PERSON_NAME] - HOOK5 - 2 - 9x16 - Manny.mp4 ( video/mp4 )" at bounding box center [548, 215] width 512 height 39
click at [451, 253] on span "VID7 [PERSON_NAME] - HOOK5 - 3 - 9x16 - Manny.mp4" at bounding box center [465, 253] width 247 height 11
click at [445, 299] on span "VID7 [PERSON_NAME] - HOOK5 - 4 - 9x16 - Manny.mp4 ( video/mp4 )" at bounding box center [479, 293] width 328 height 21
click at [443, 331] on span "VID7 [PERSON_NAME] - HOOK5 - 5 - 9x16 - Manny.mp4" at bounding box center [465, 331] width 247 height 11
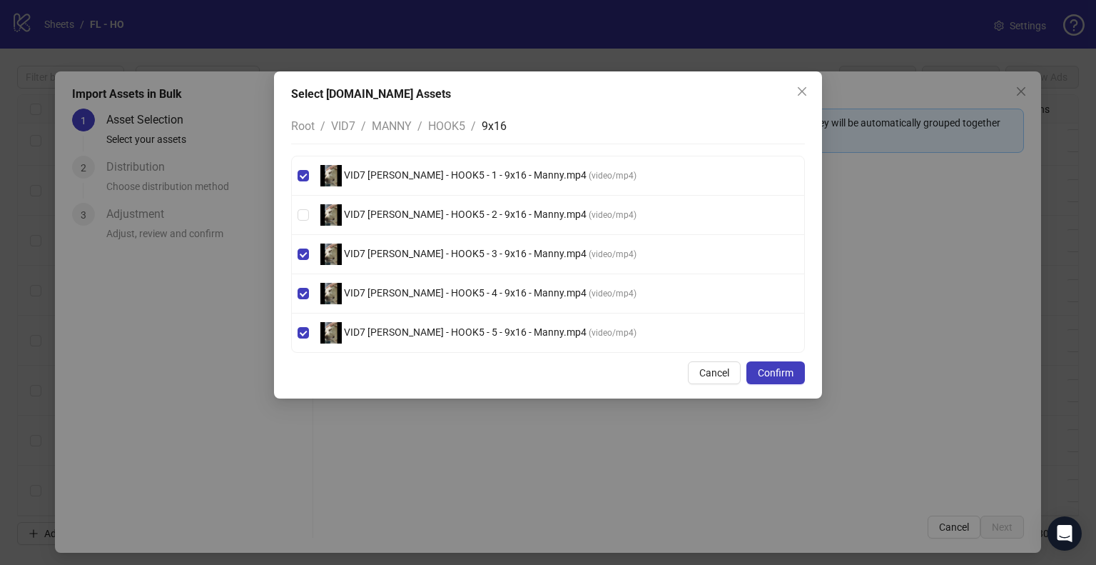
click at [383, 203] on li "VID7 [PERSON_NAME] - HOOK5 - 2 - 9x16 - Manny.mp4 ( video/mp4 )" at bounding box center [548, 215] width 512 height 39
click at [380, 211] on span "VID7 [PERSON_NAME] - HOOK5 - 2 - 9x16 - Manny.mp4" at bounding box center [465, 213] width 247 height 11
click at [774, 370] on span "Confirm" at bounding box center [776, 372] width 36 height 11
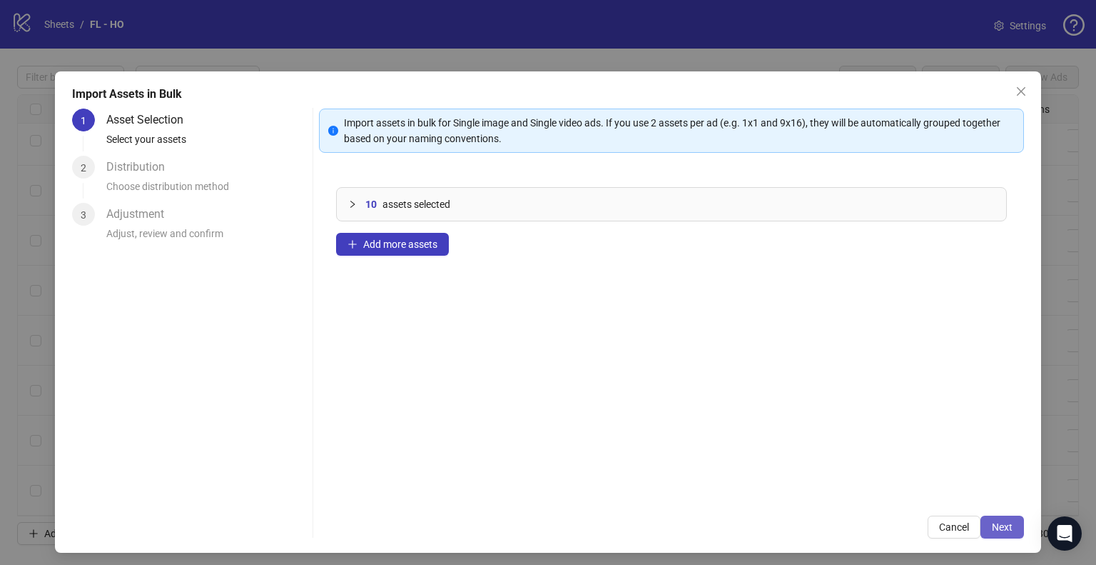
click at [992, 522] on span "Next" at bounding box center [1002, 526] width 21 height 11
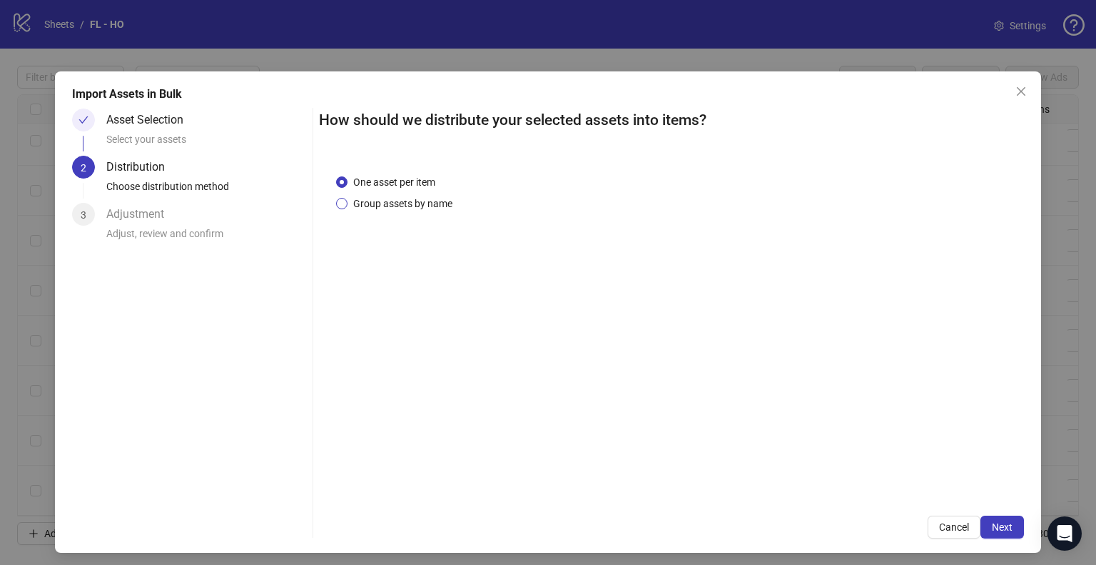
click at [400, 203] on span "Group assets by name" at bounding box center [403, 204] width 111 height 16
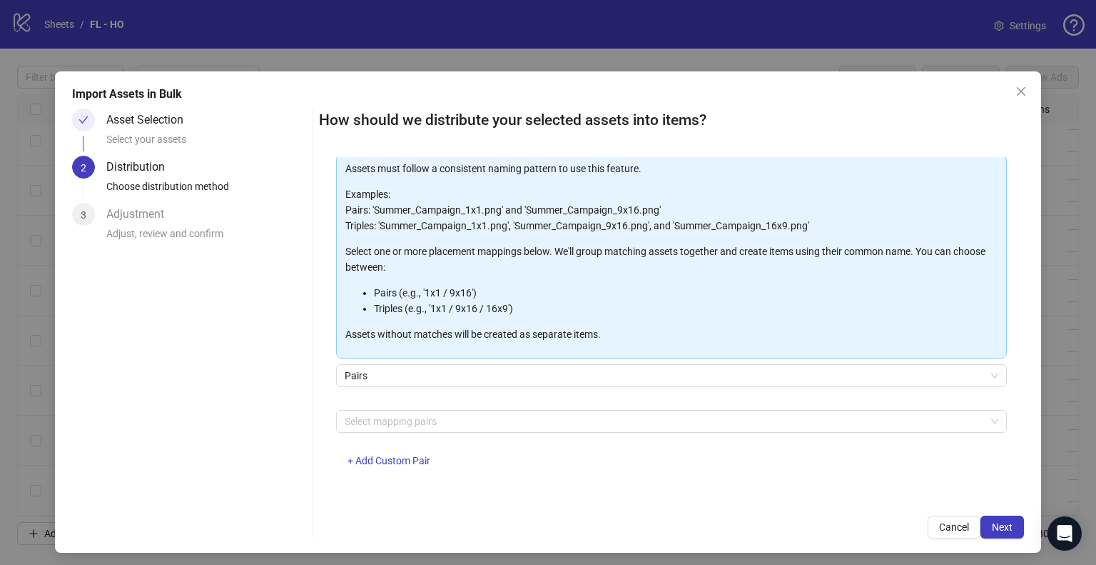
scroll to position [76, 0]
click at [425, 427] on div at bounding box center [664, 420] width 650 height 20
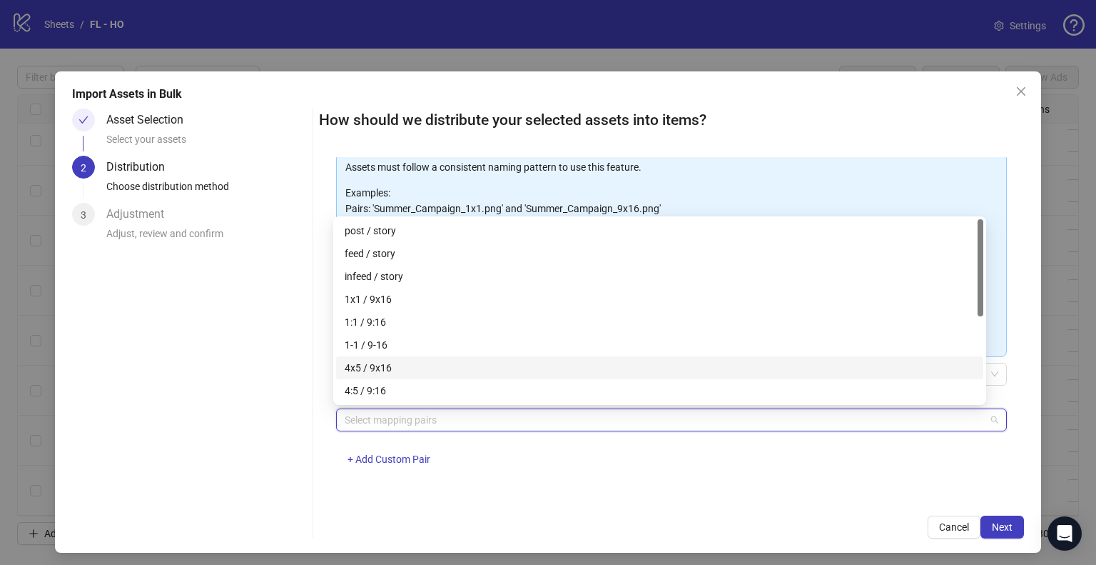
click at [393, 372] on div "4x5 / 9x16" at bounding box center [660, 368] width 630 height 16
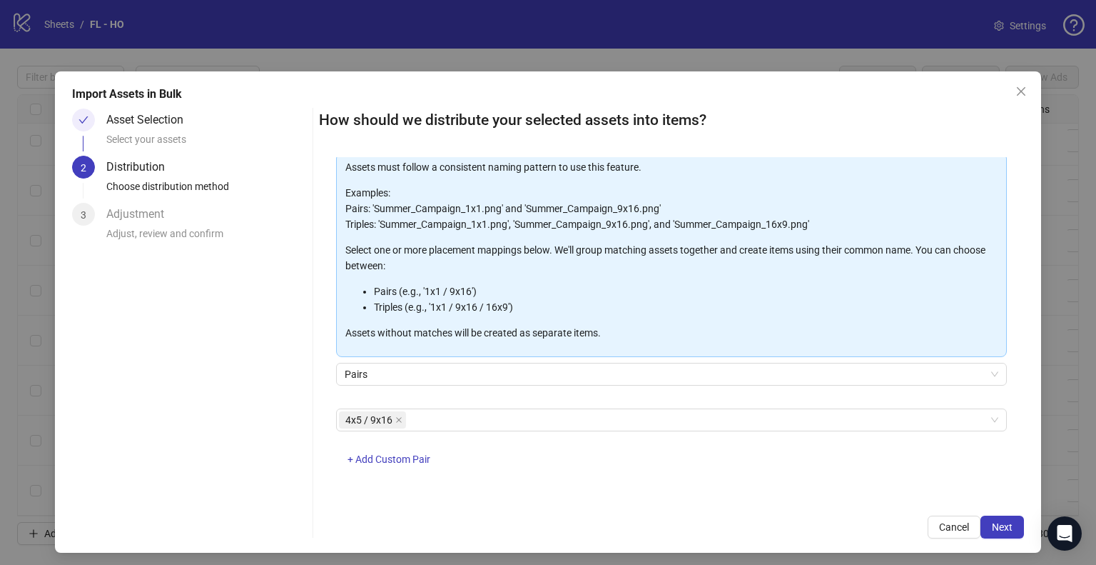
click at [695, 489] on div "One asset per item Group assets by name Assets must follow a consistent naming …" at bounding box center [671, 327] width 705 height 341
click at [1004, 529] on button "Next" at bounding box center [1003, 526] width 44 height 23
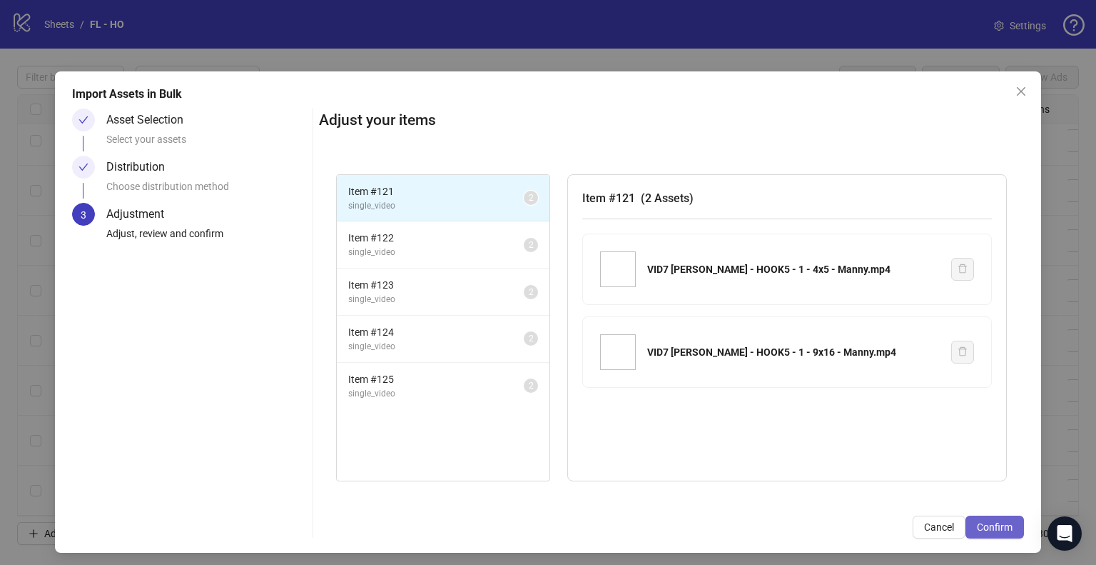
click at [991, 530] on span "Confirm" at bounding box center [995, 526] width 36 height 11
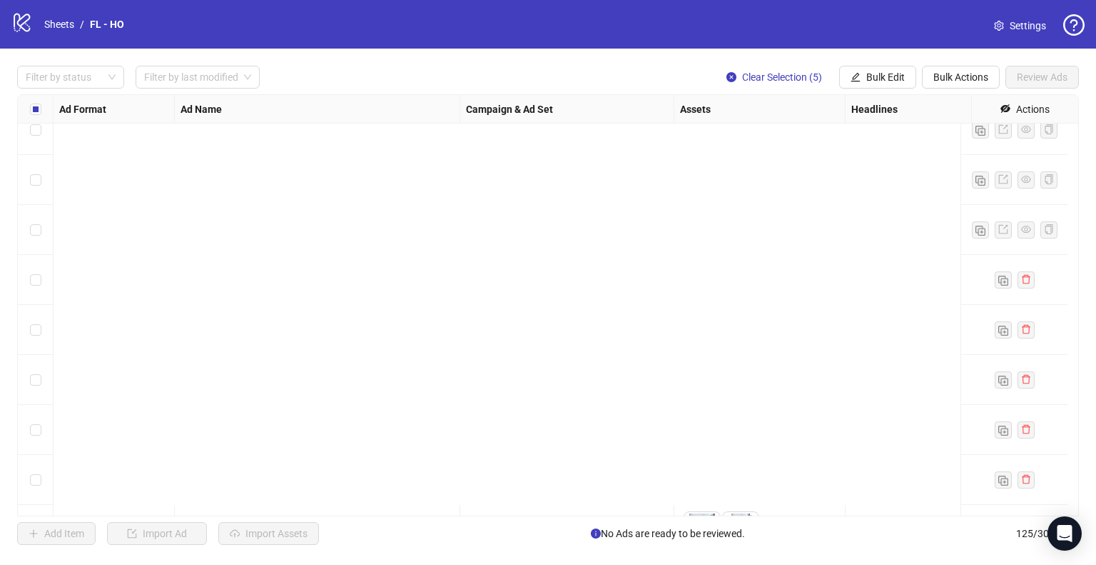
scroll to position [5864, 0]
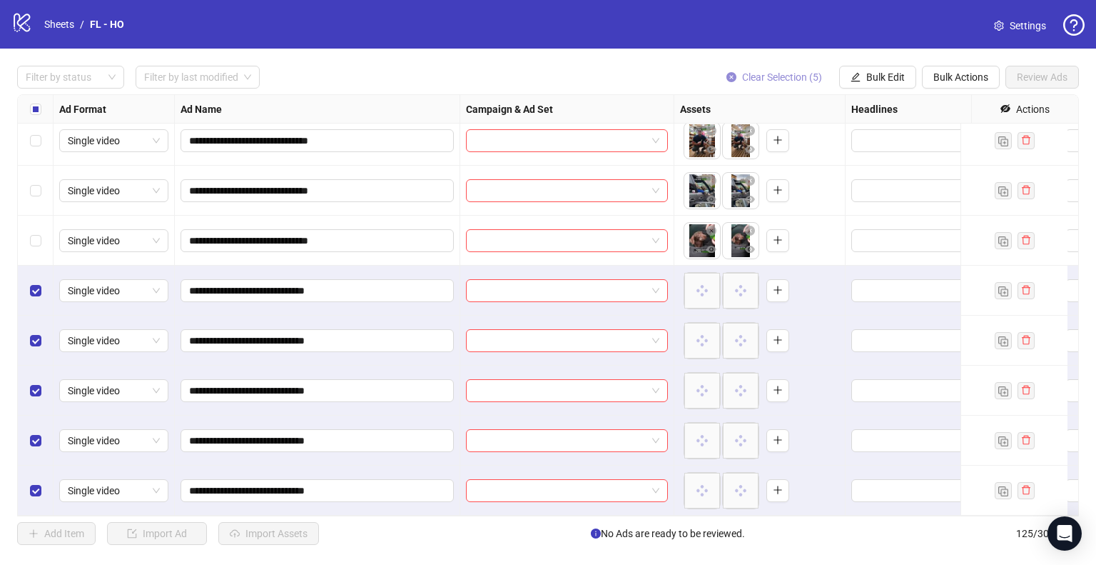
click at [771, 80] on span "Clear Selection (5)" at bounding box center [782, 76] width 80 height 11
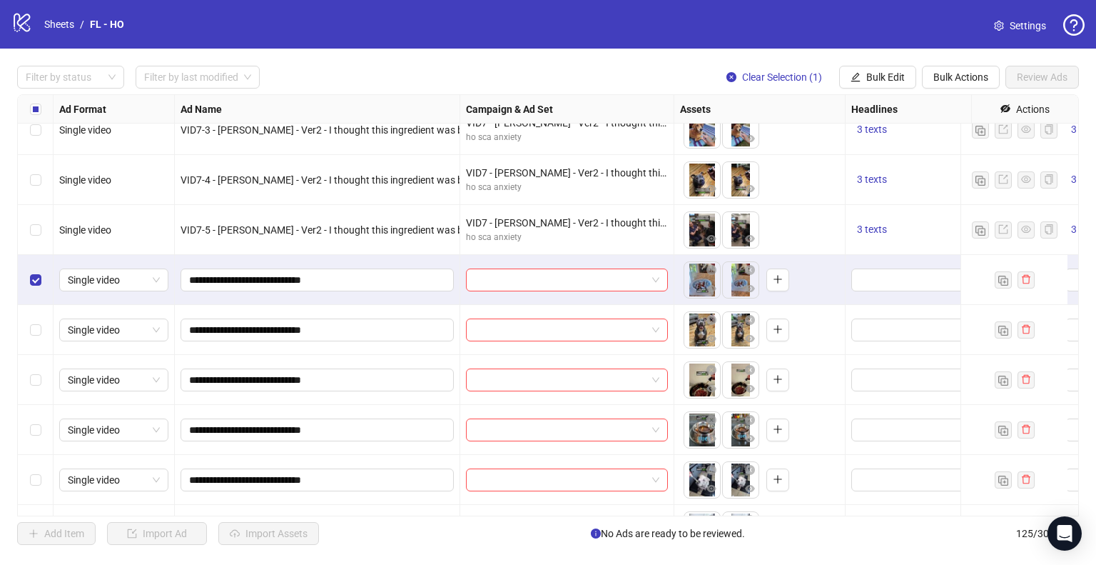
scroll to position [5435, 0]
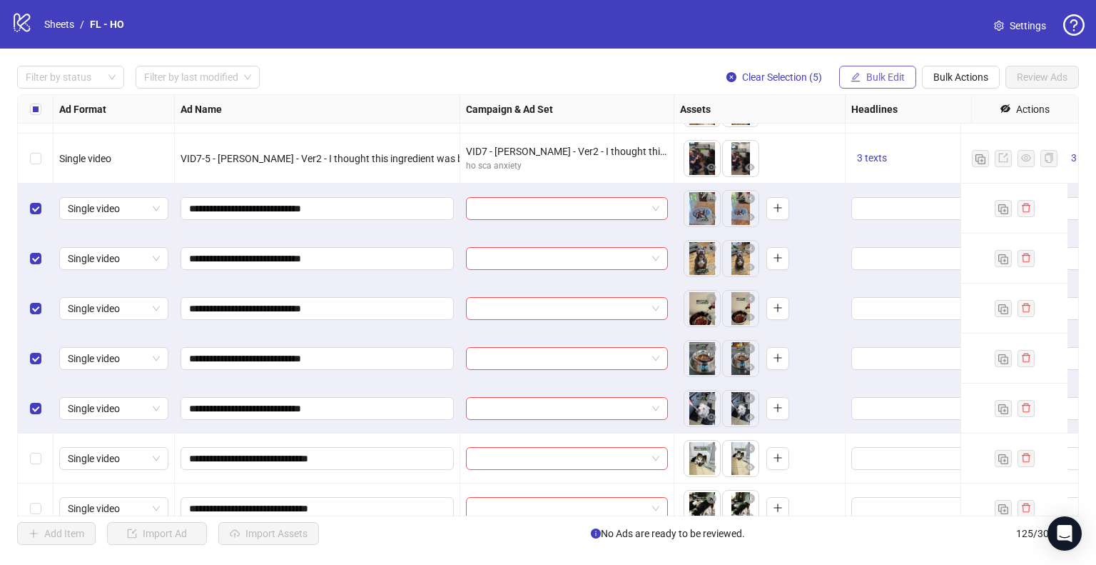
click at [869, 76] on span "Bulk Edit" at bounding box center [885, 76] width 39 height 11
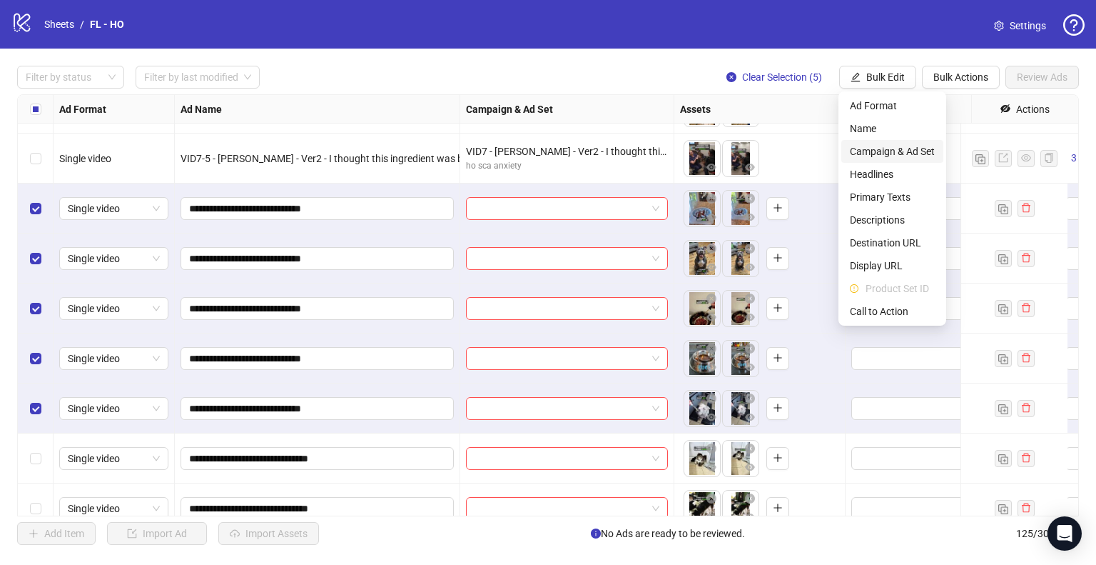
click at [895, 155] on span "Campaign & Ad Set" at bounding box center [892, 151] width 85 height 16
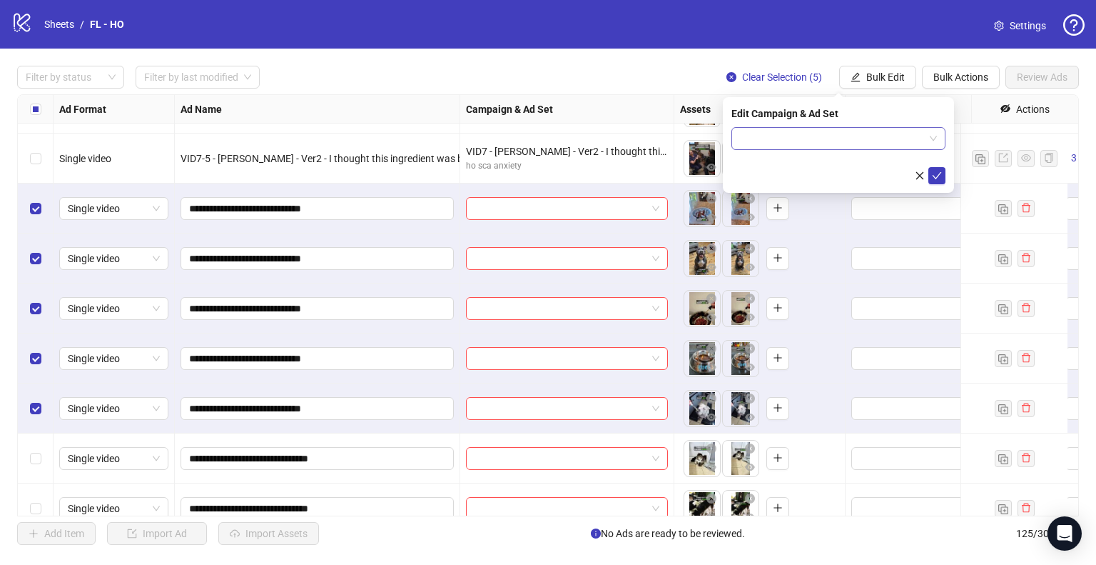
click at [939, 136] on div at bounding box center [839, 138] width 214 height 23
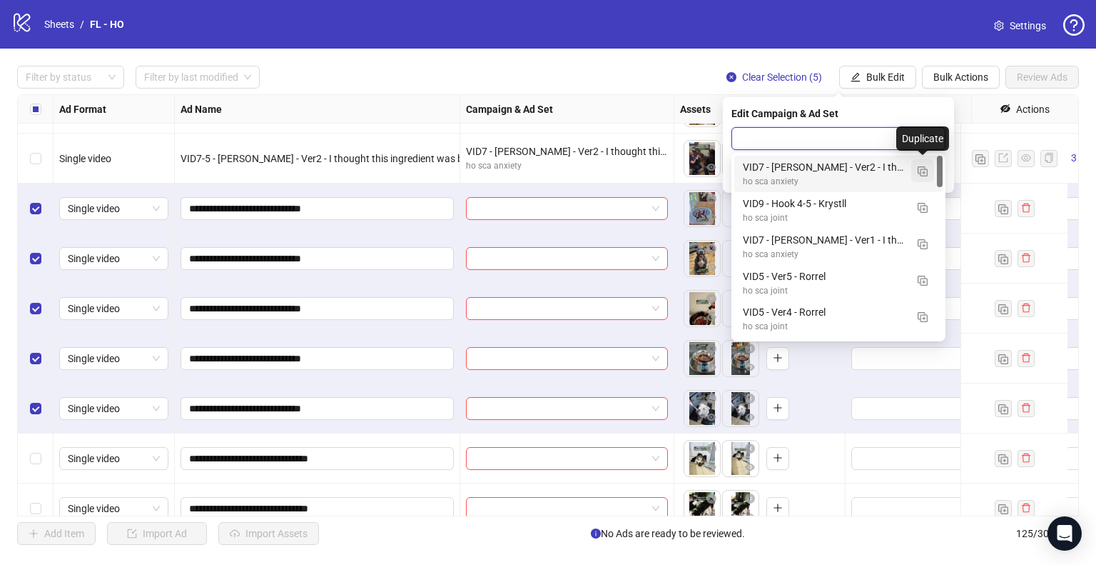
click at [922, 168] on img "button" at bounding box center [923, 171] width 10 height 10
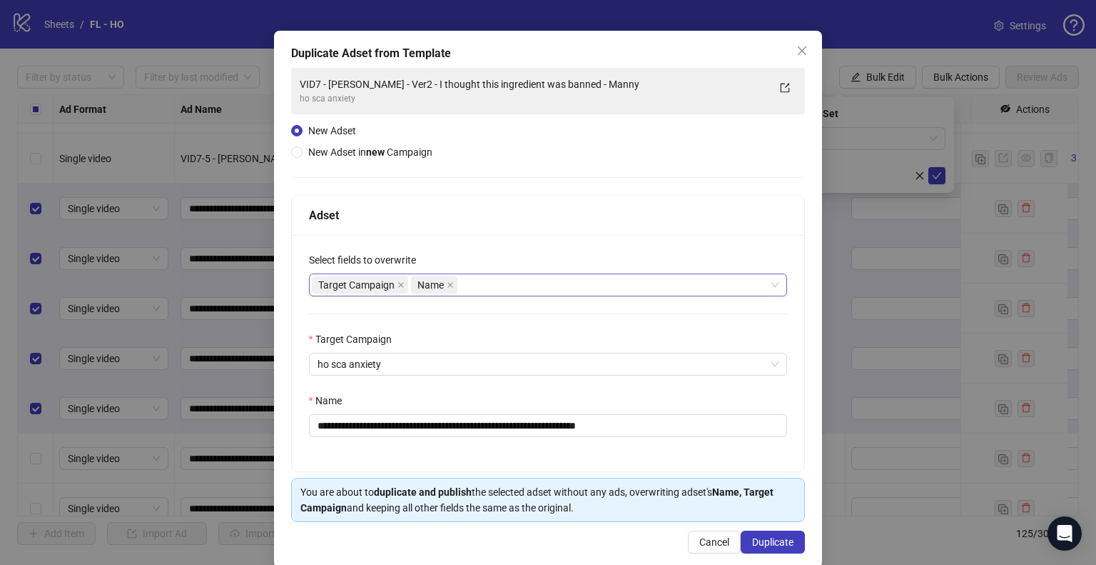
scroll to position [60, 0]
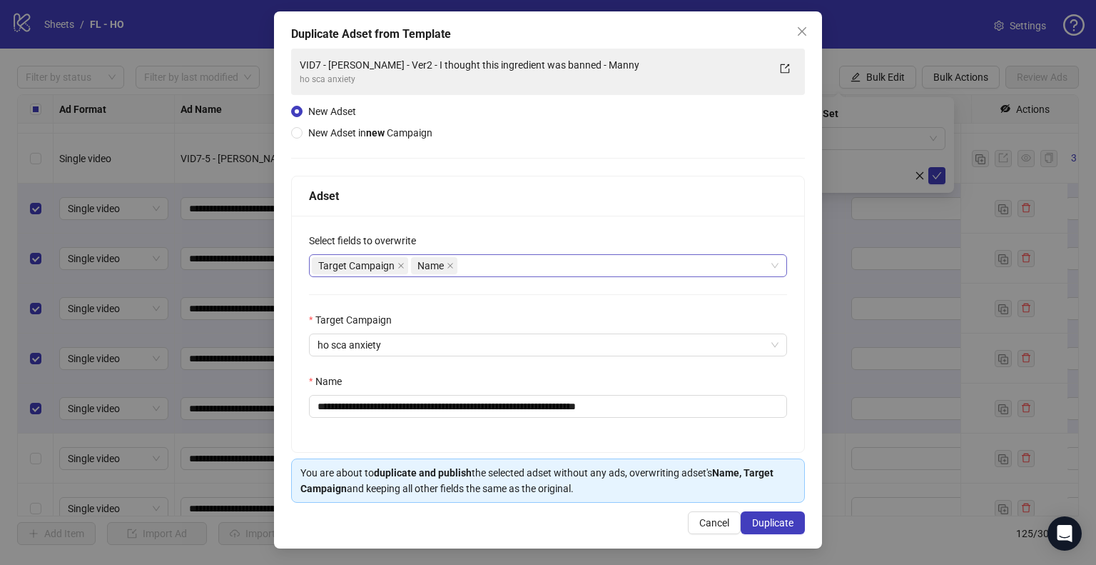
click at [511, 268] on div "Target Campaign Name" at bounding box center [540, 265] width 457 height 20
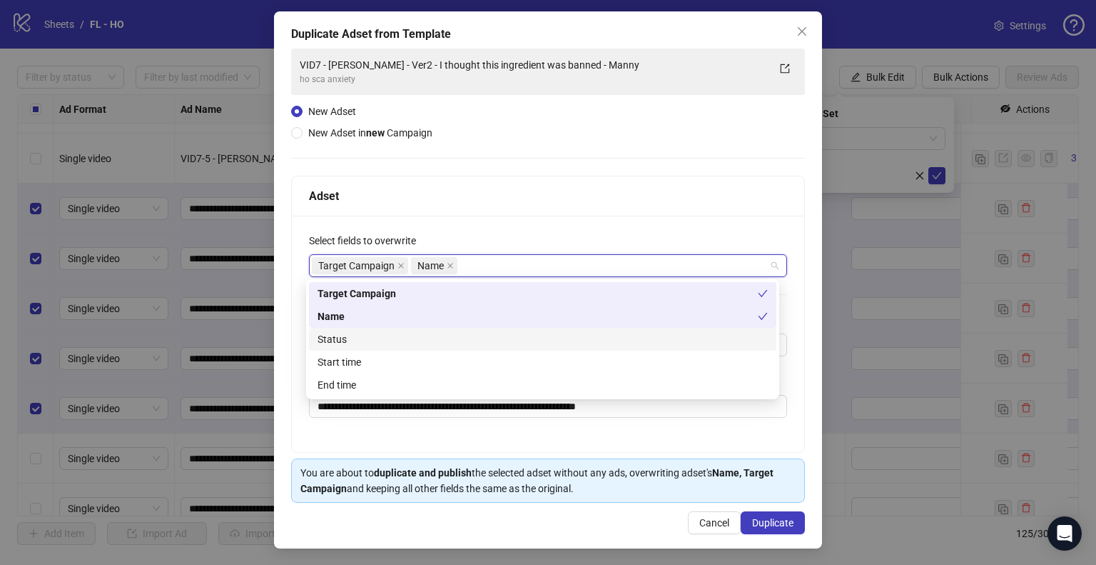
click at [390, 340] on div "Status" at bounding box center [543, 339] width 450 height 16
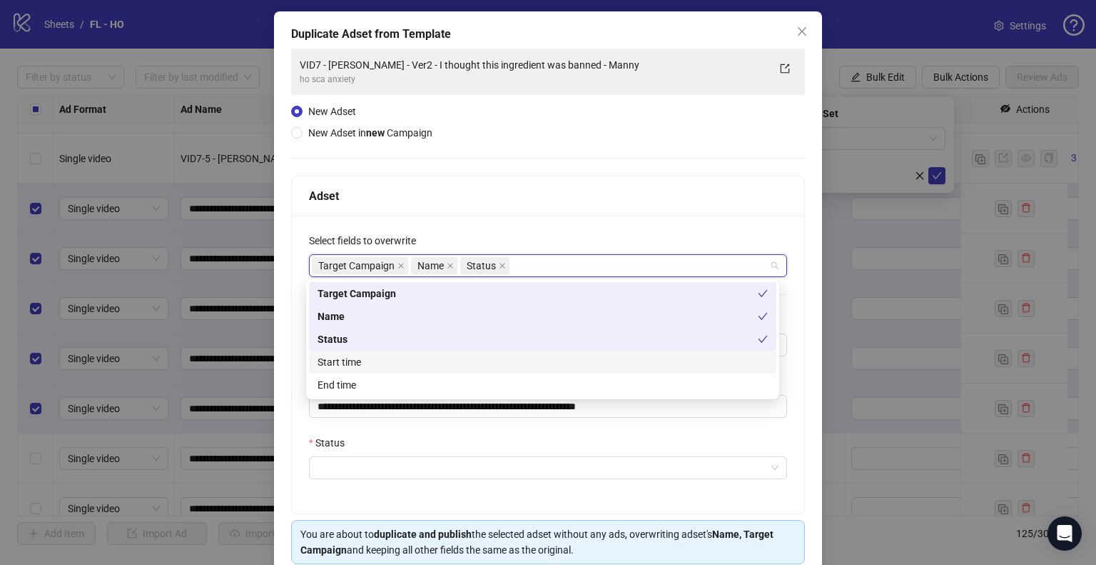
click at [365, 368] on div "Start time" at bounding box center [543, 362] width 450 height 16
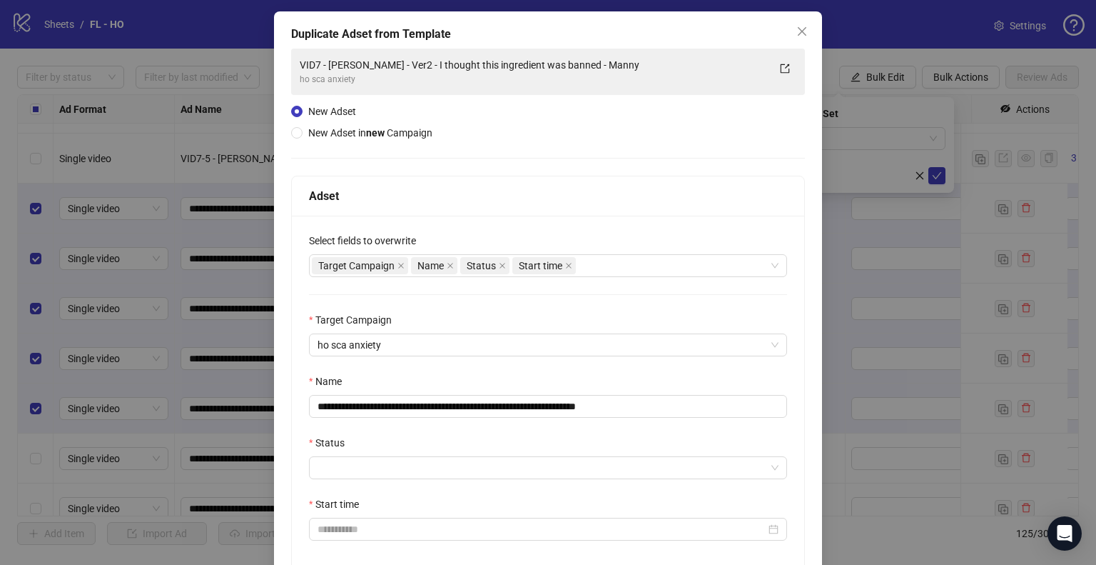
click at [294, 356] on div "**********" at bounding box center [548, 395] width 512 height 359
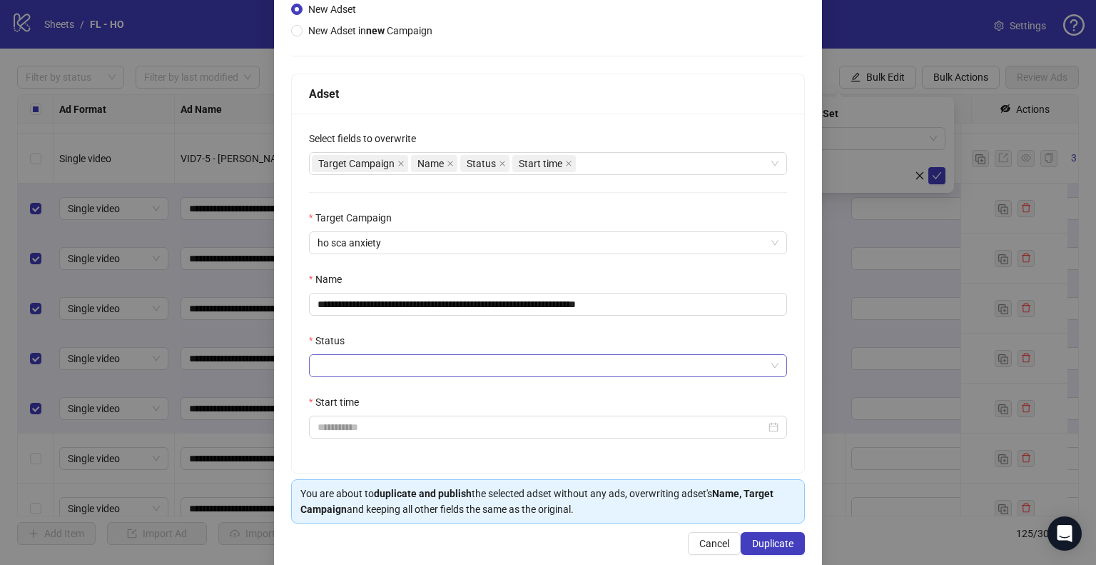
scroll to position [183, 0]
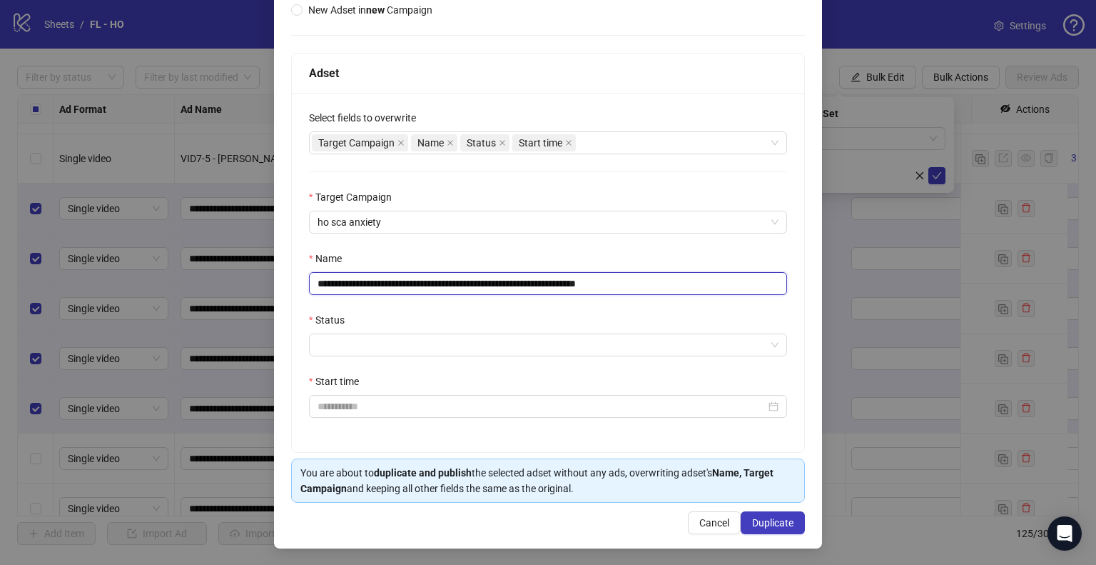
click at [388, 285] on input "**********" at bounding box center [548, 283] width 478 height 23
type input "**********"
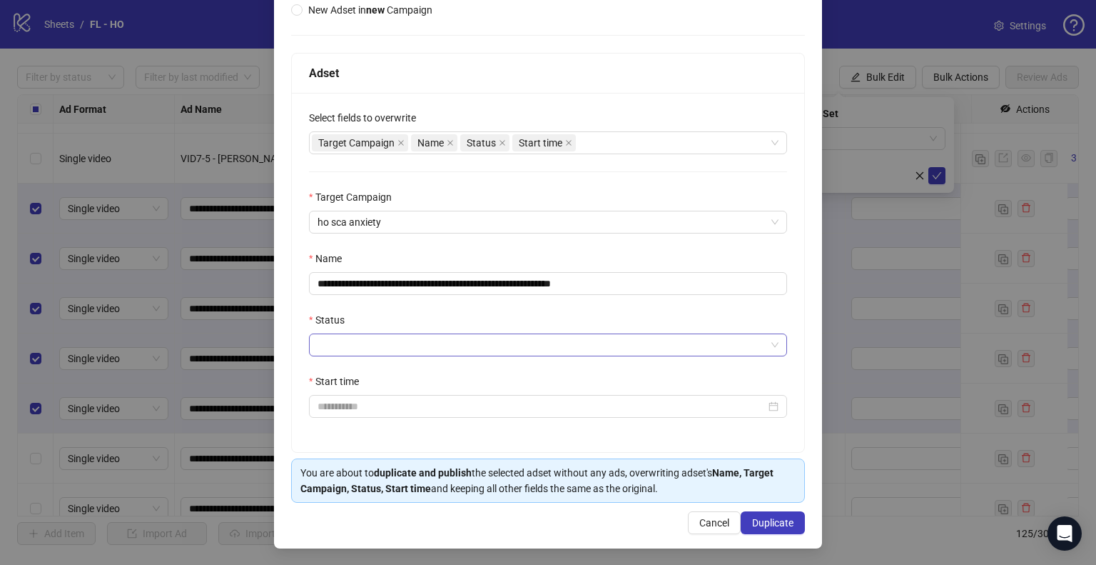
click at [437, 338] on input "Status" at bounding box center [542, 344] width 448 height 21
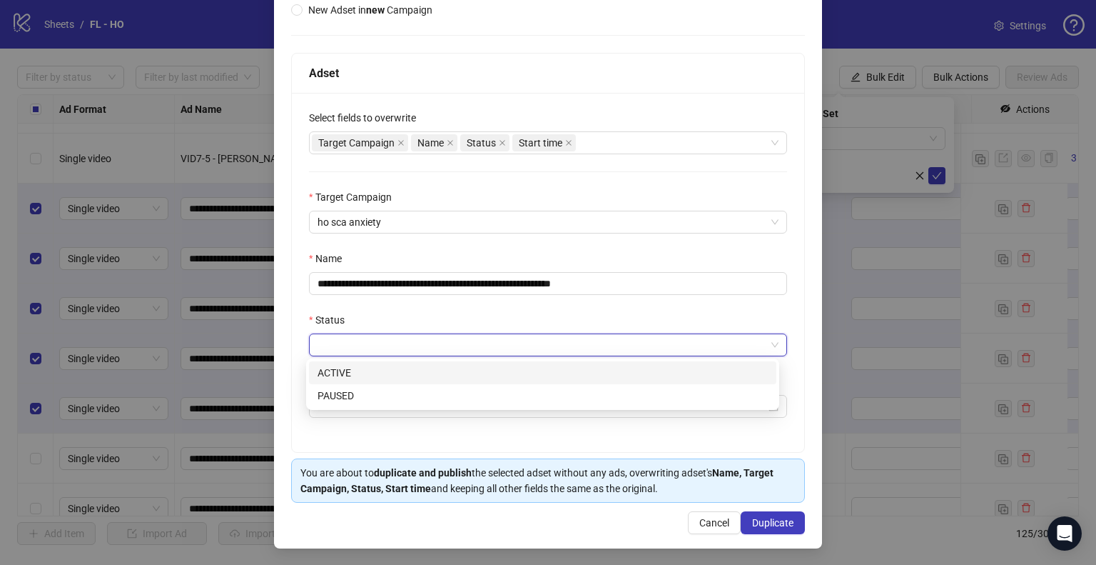
click at [390, 379] on div "ACTIVE" at bounding box center [543, 373] width 450 height 16
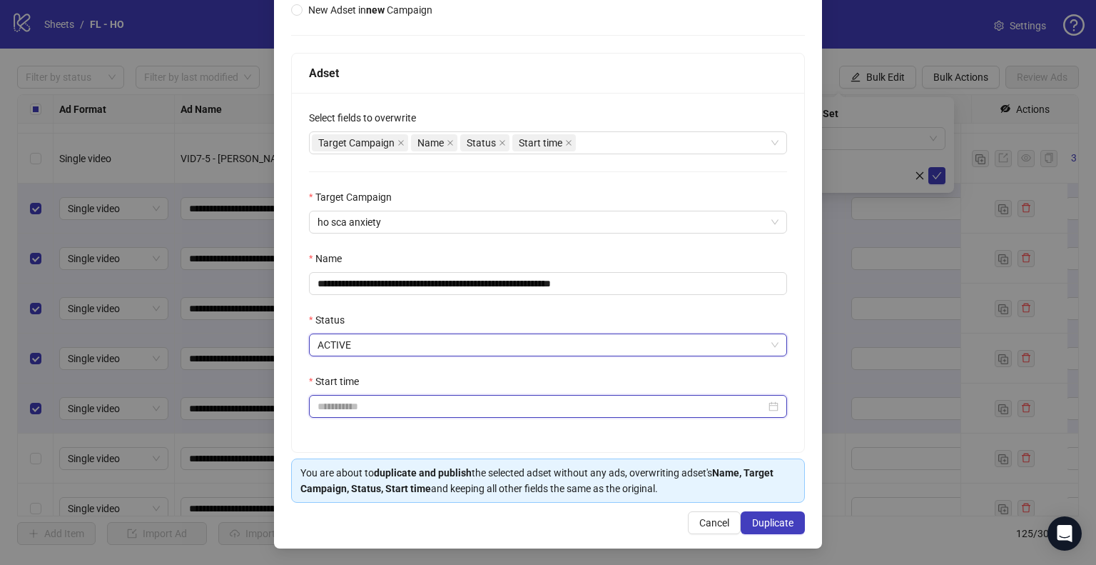
click at [355, 408] on input "Start time" at bounding box center [542, 406] width 448 height 16
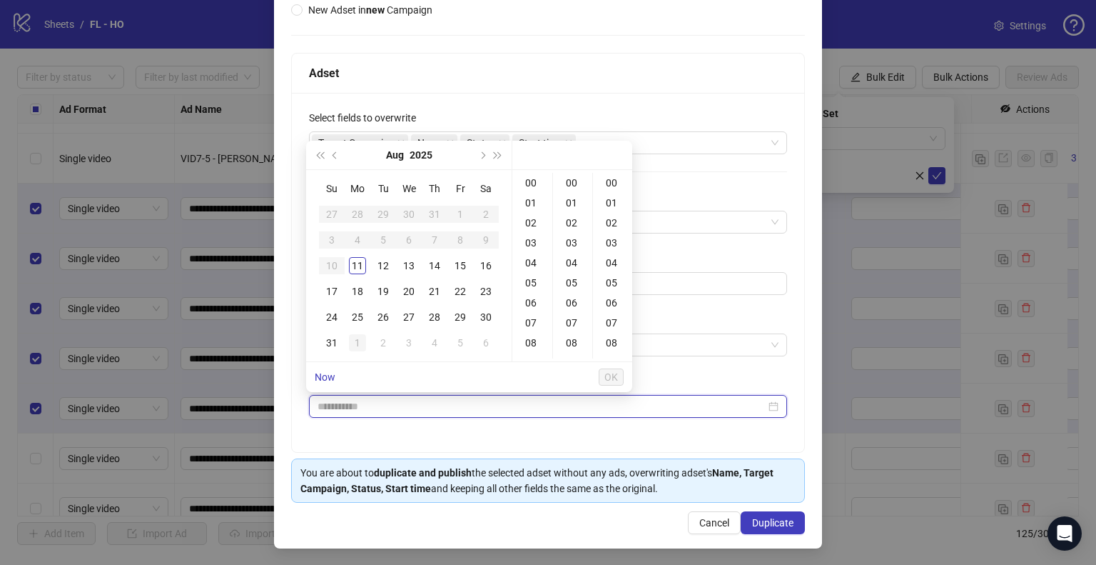
type input "**********"
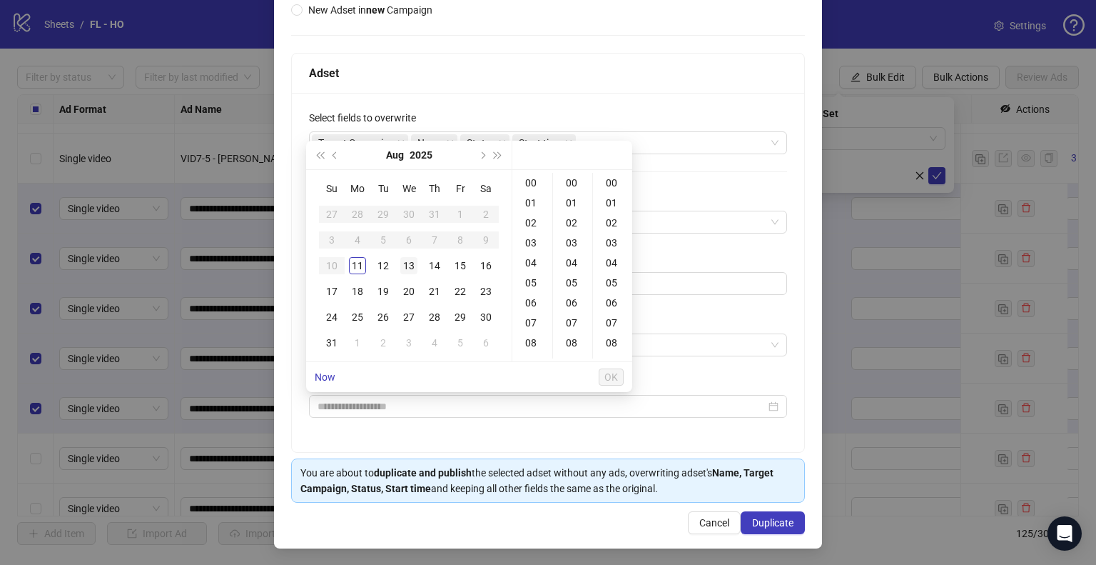
click at [410, 268] on div "13" at bounding box center [408, 265] width 17 height 17
type input "**********"
click at [614, 376] on span "OK" at bounding box center [611, 376] width 14 height 11
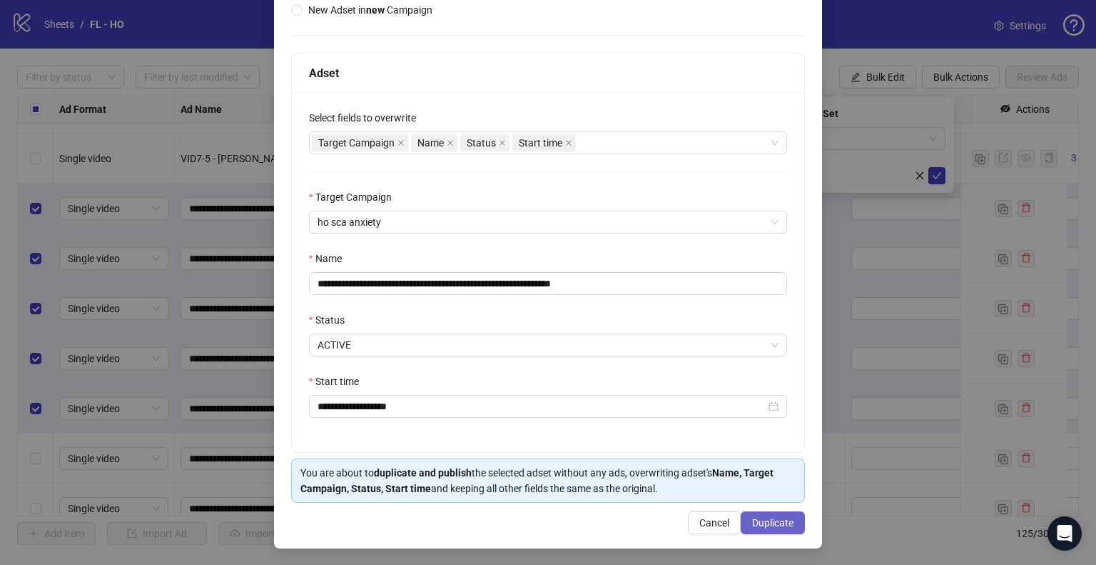
click at [756, 523] on span "Duplicate" at bounding box center [772, 522] width 41 height 11
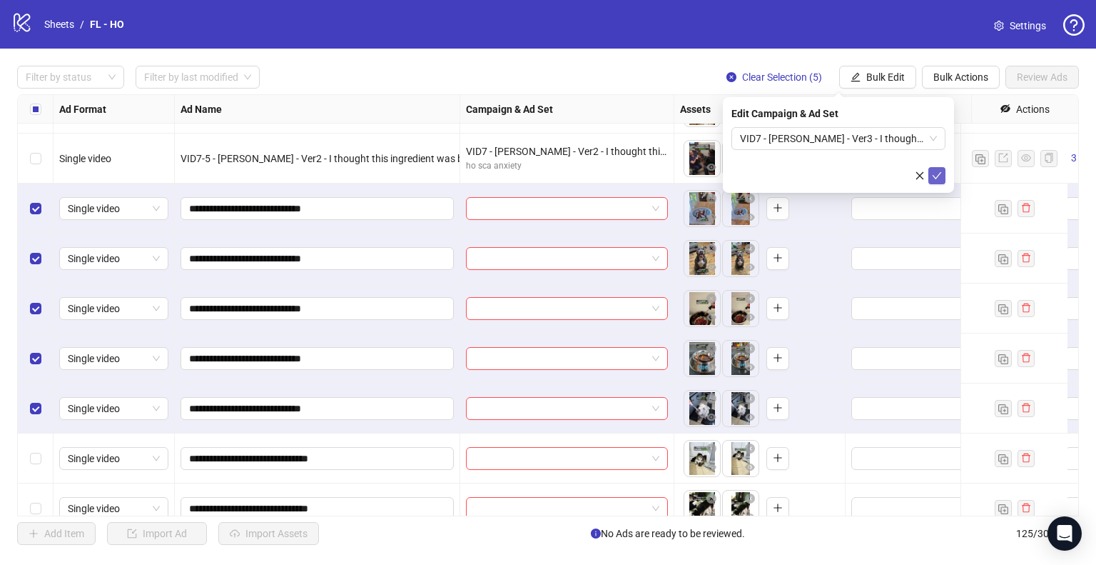
click at [933, 176] on icon "check" at bounding box center [937, 176] width 10 height 10
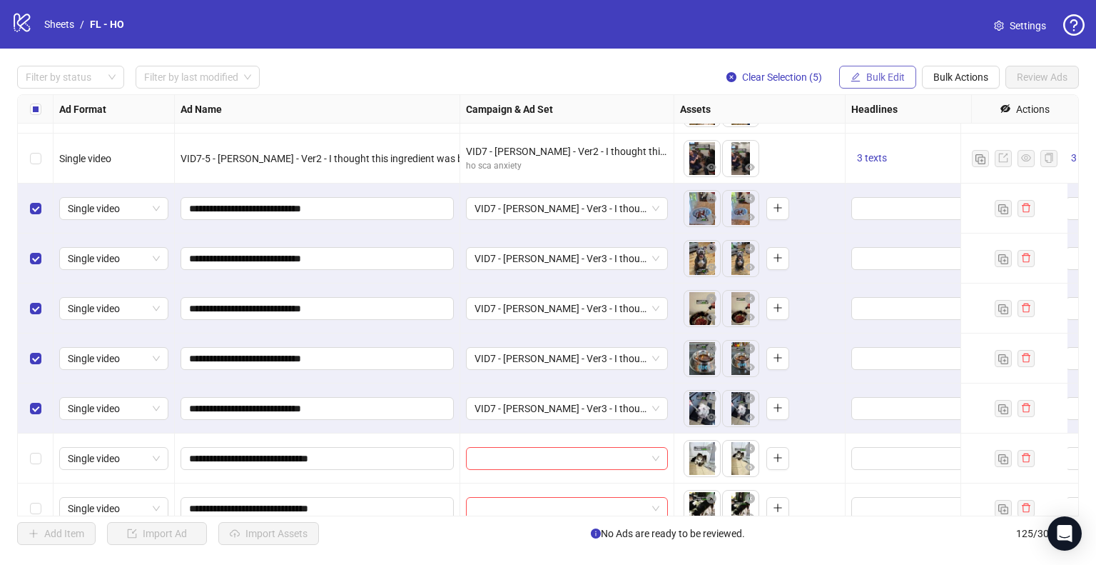
click at [873, 74] on span "Bulk Edit" at bounding box center [885, 76] width 39 height 11
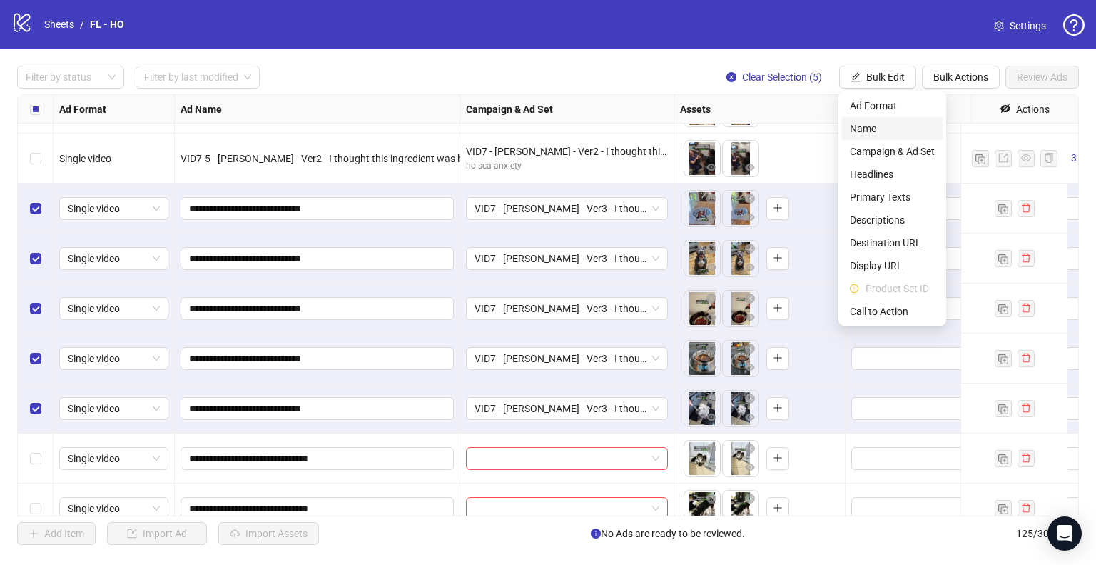
click at [877, 133] on span "Name" at bounding box center [892, 129] width 85 height 16
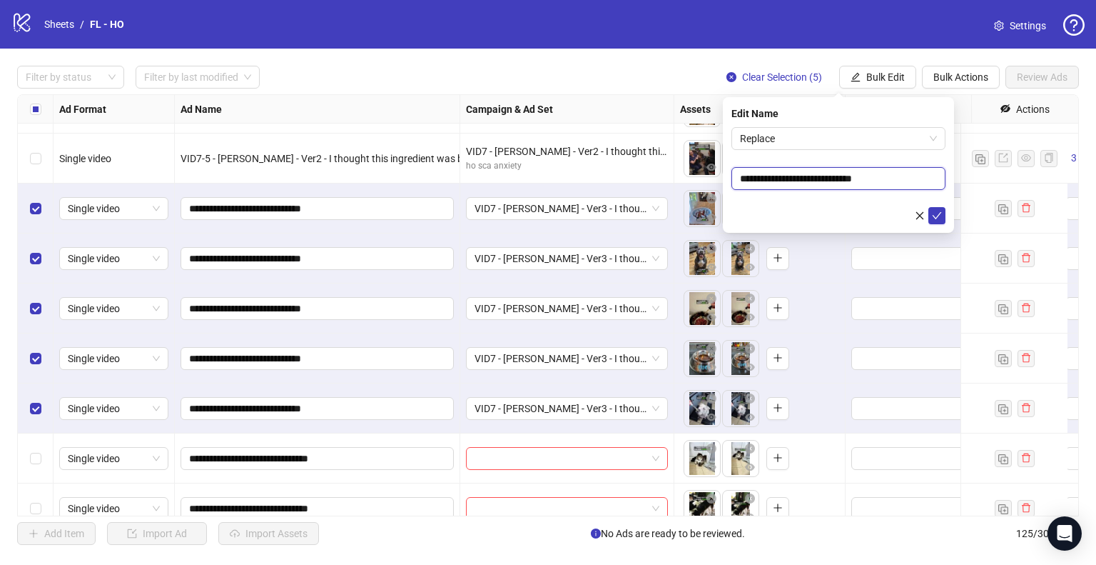
click at [780, 182] on input "**********" at bounding box center [839, 178] width 214 height 23
paste input "**********"
type input "**********"
click at [939, 216] on icon "check" at bounding box center [937, 216] width 10 height 10
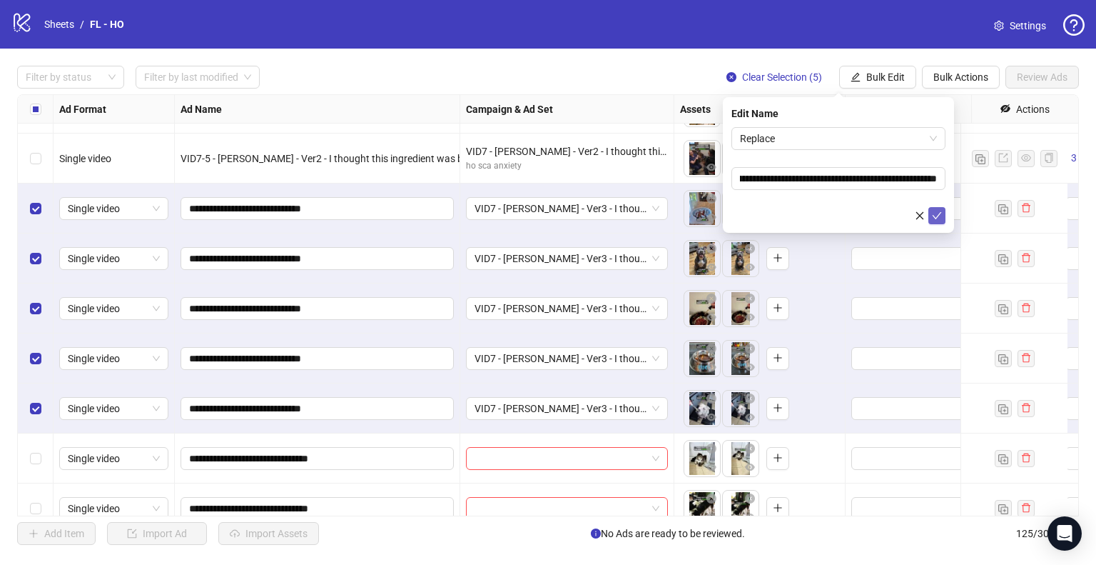
scroll to position [0, 0]
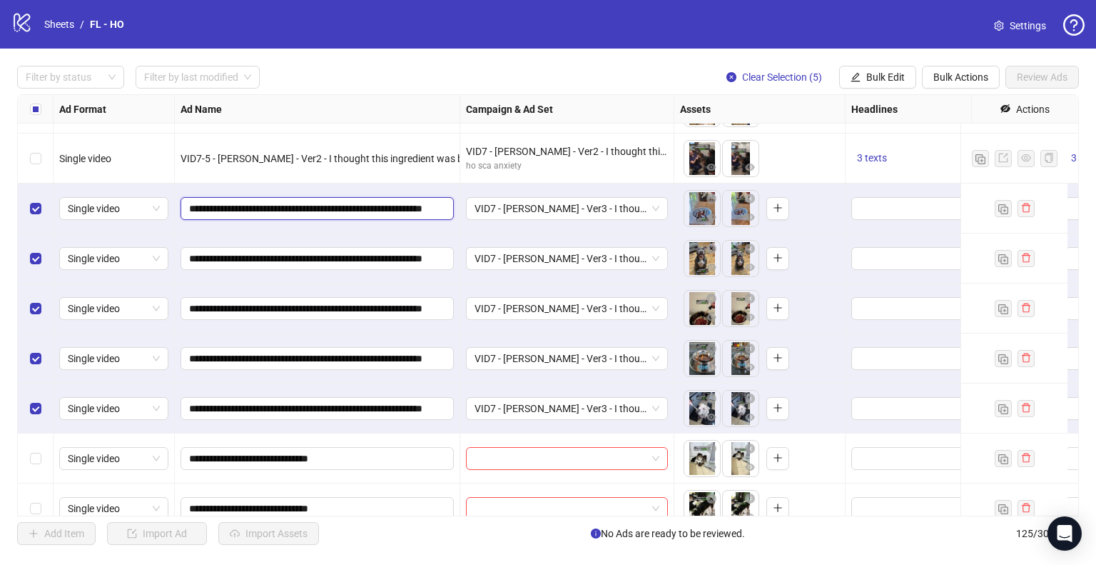
click at [209, 208] on input "**********" at bounding box center [315, 209] width 253 height 16
type input "**********"
click at [206, 258] on input "**********" at bounding box center [315, 259] width 253 height 16
type input "**********"
click at [208, 311] on input "**********" at bounding box center [315, 308] width 253 height 16
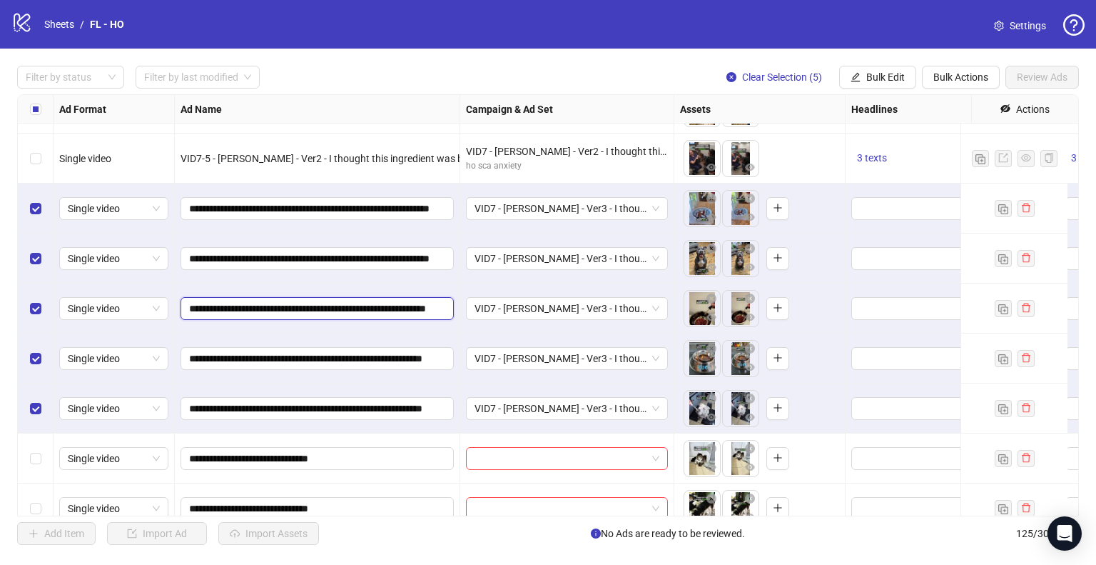
type input "**********"
click at [209, 354] on input "**********" at bounding box center [315, 358] width 253 height 16
type input "**********"
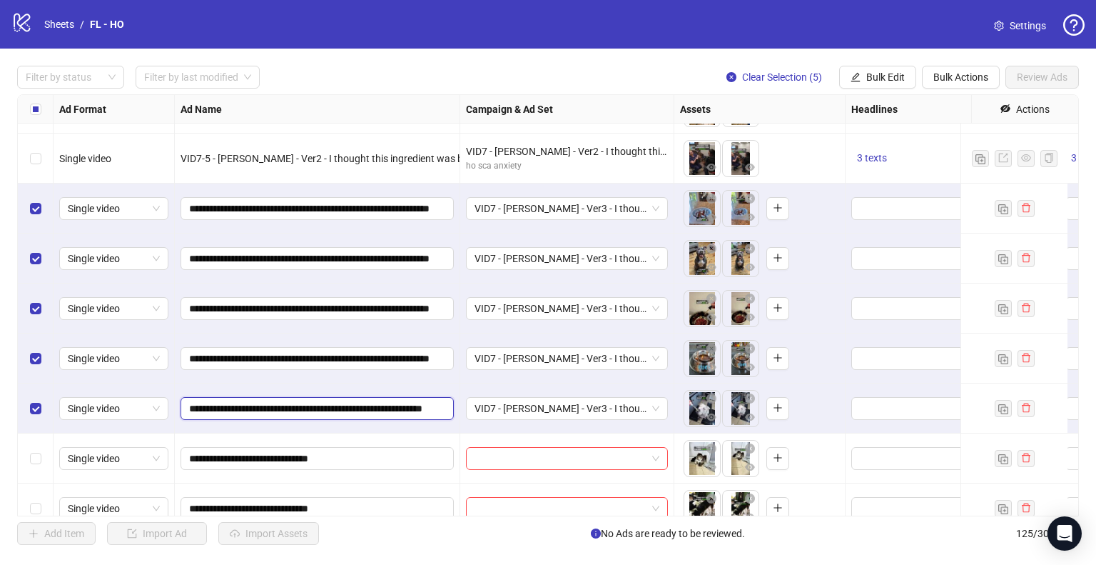
click at [208, 407] on input "**********" at bounding box center [315, 408] width 253 height 16
type input "**********"
drag, startPoint x: 782, startPoint y: 78, endPoint x: 510, endPoint y: 193, distance: 295.5
click at [782, 78] on span "Clear Selection (5)" at bounding box center [782, 76] width 80 height 11
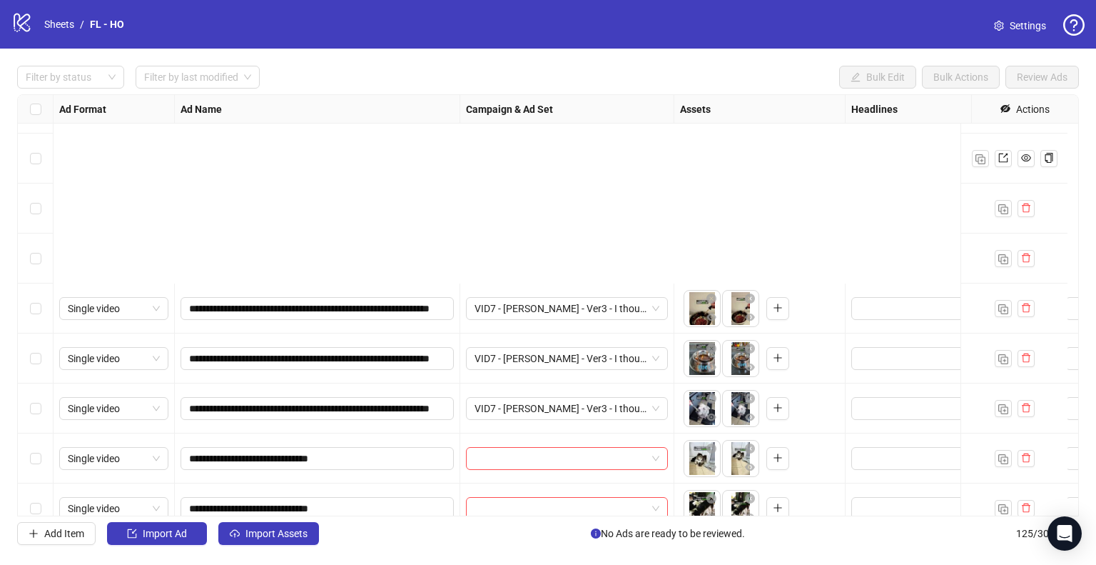
scroll to position [5721, 0]
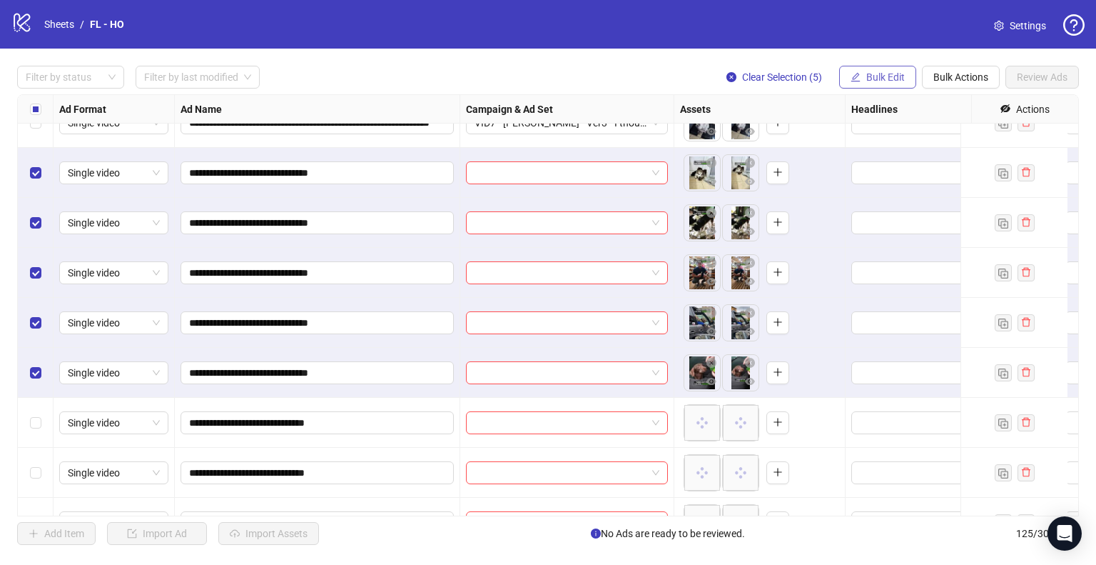
click at [882, 70] on button "Bulk Edit" at bounding box center [877, 77] width 77 height 23
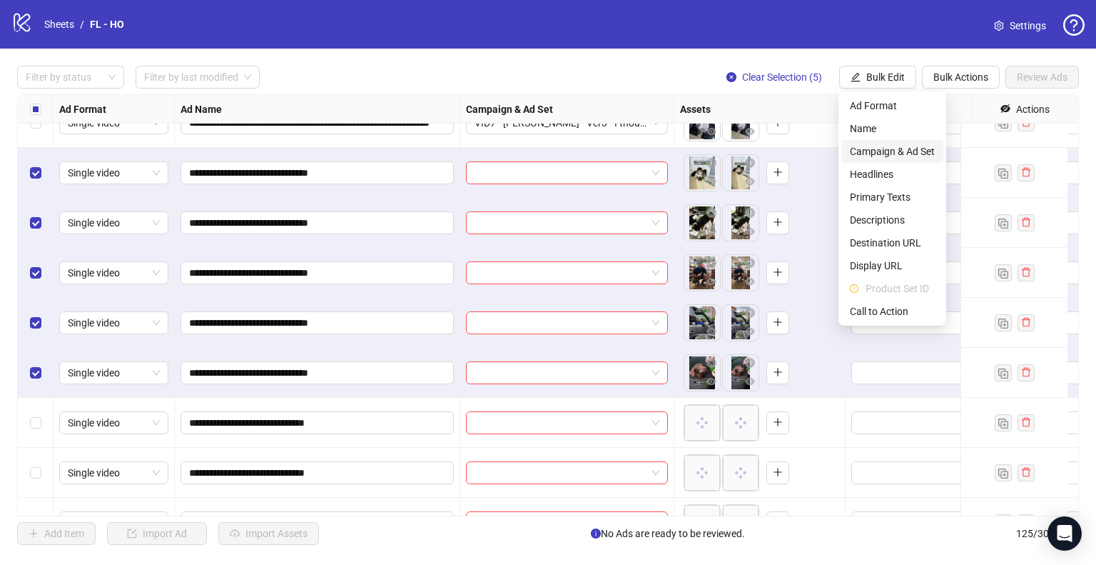
click at [904, 156] on span "Campaign & Ad Set" at bounding box center [892, 151] width 85 height 16
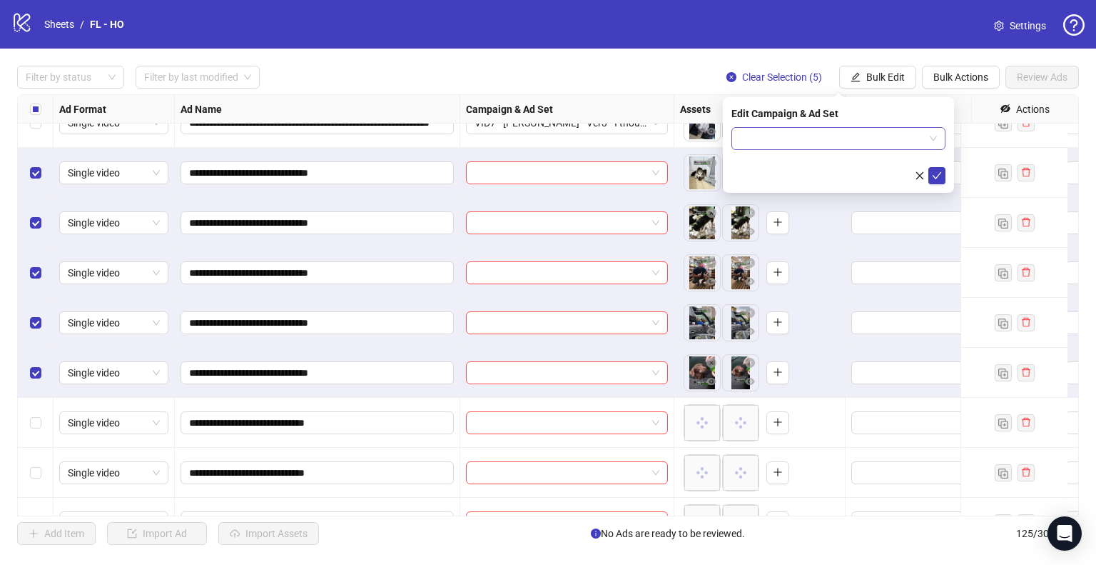
click at [936, 137] on span at bounding box center [838, 138] width 197 height 21
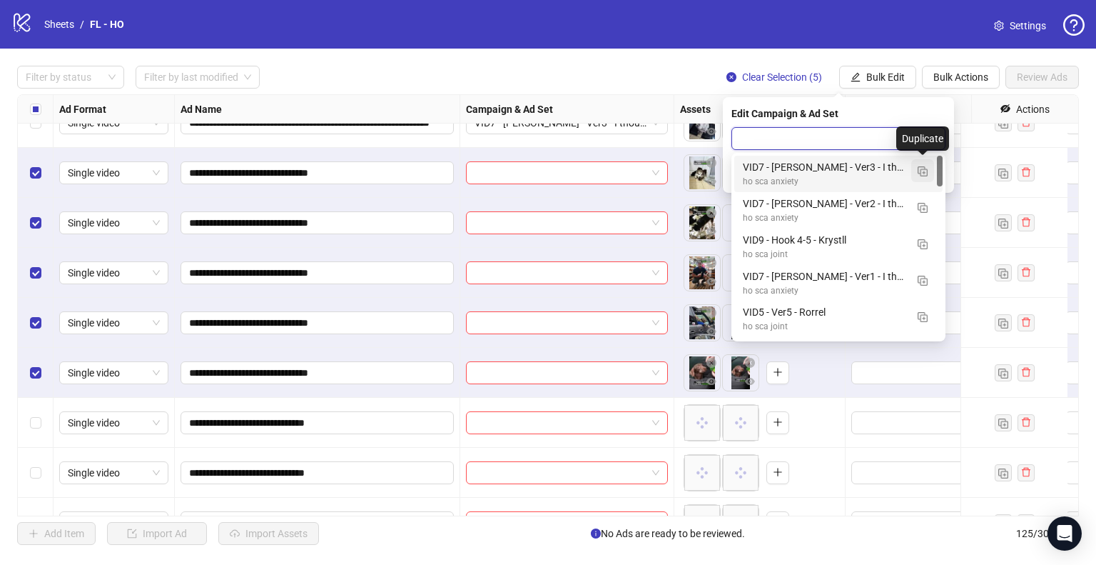
click at [921, 174] on img "button" at bounding box center [923, 171] width 10 height 10
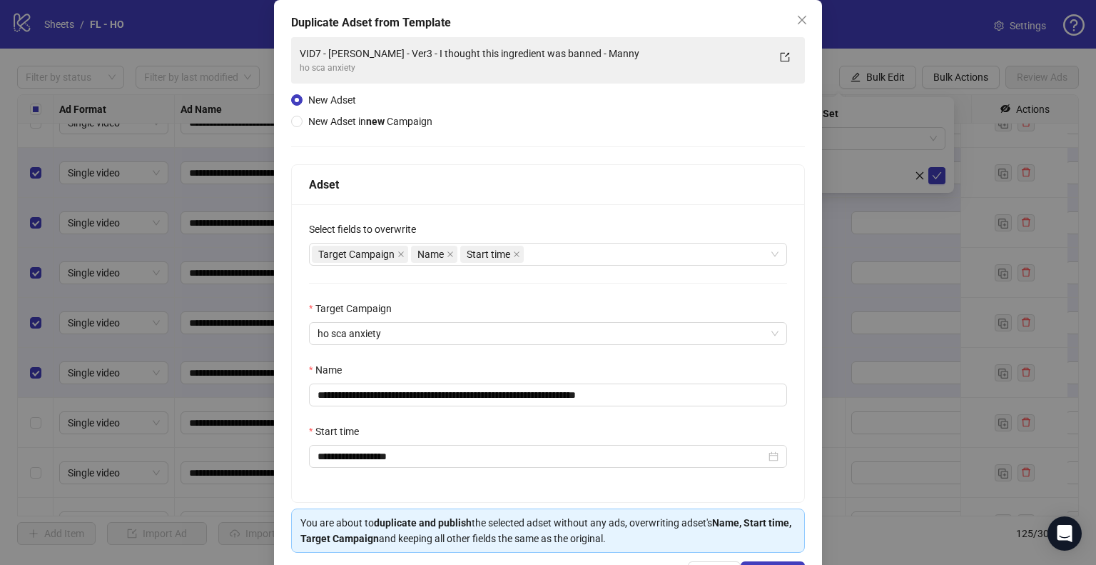
scroll to position [121, 0]
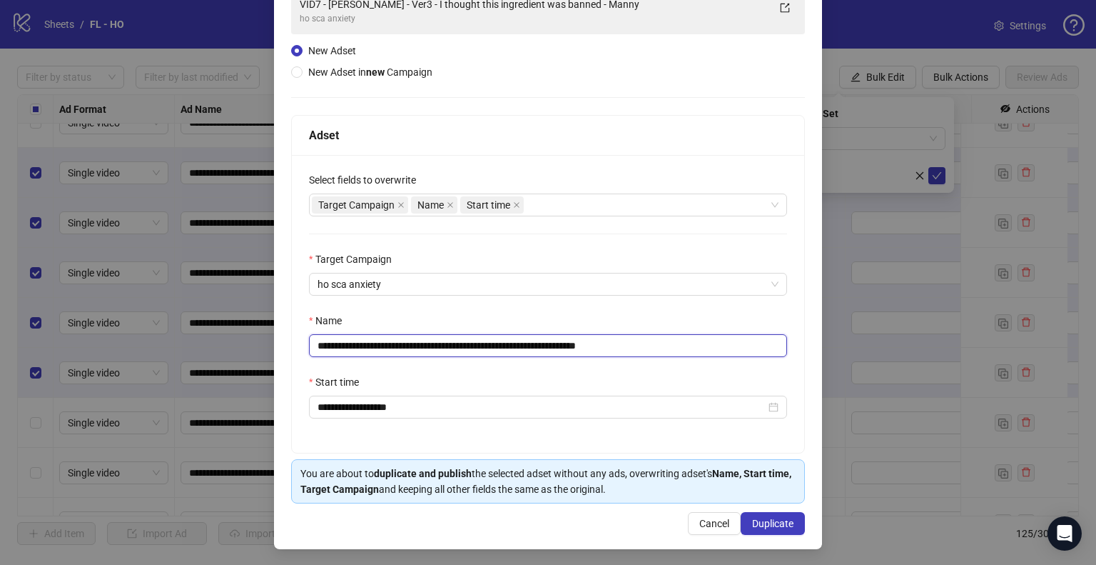
click at [388, 349] on input "**********" at bounding box center [548, 345] width 478 height 23
type input "**********"
click at [774, 519] on span "Duplicate" at bounding box center [772, 522] width 41 height 11
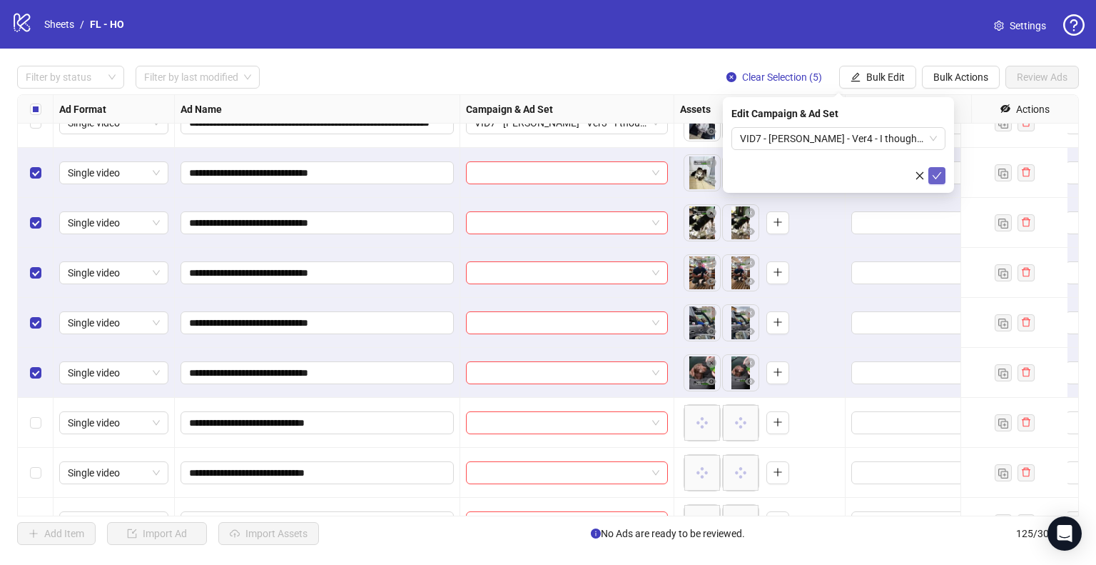
click at [936, 176] on icon "check" at bounding box center [937, 176] width 10 height 10
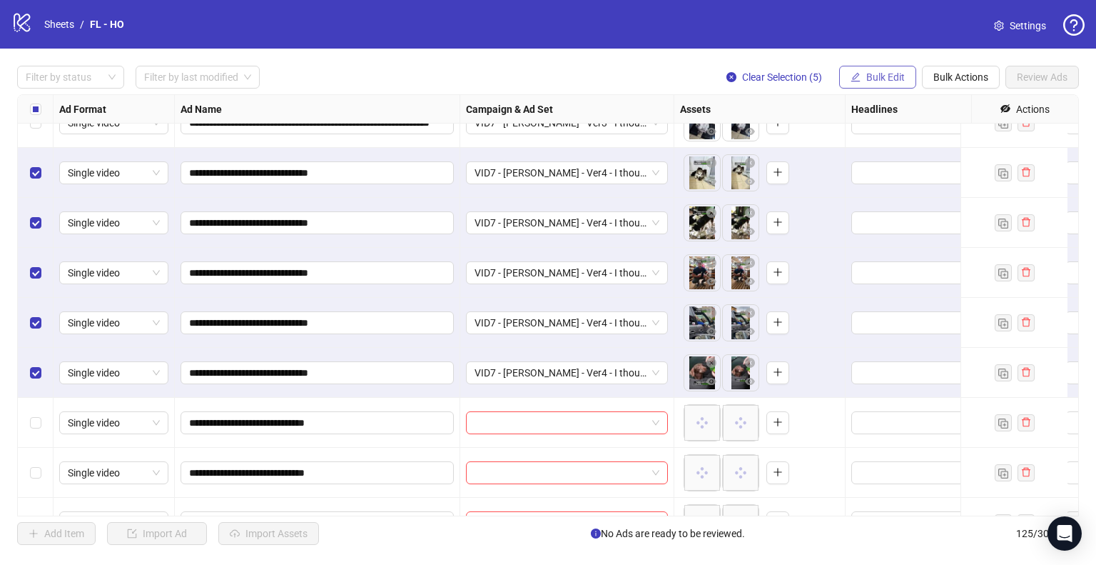
click at [889, 79] on span "Bulk Edit" at bounding box center [885, 76] width 39 height 11
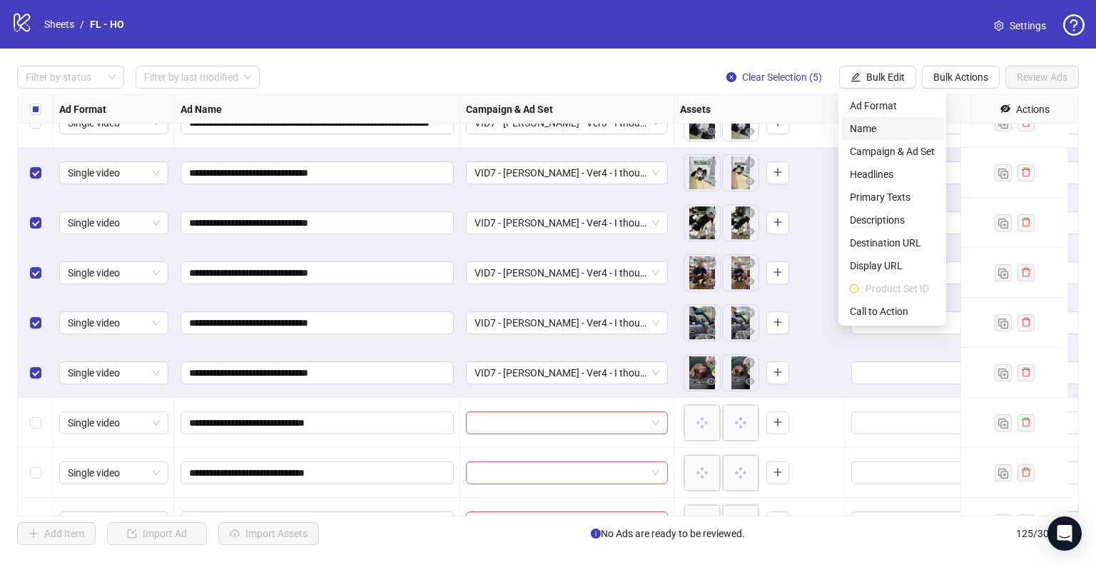
click at [896, 134] on span "Name" at bounding box center [892, 129] width 85 height 16
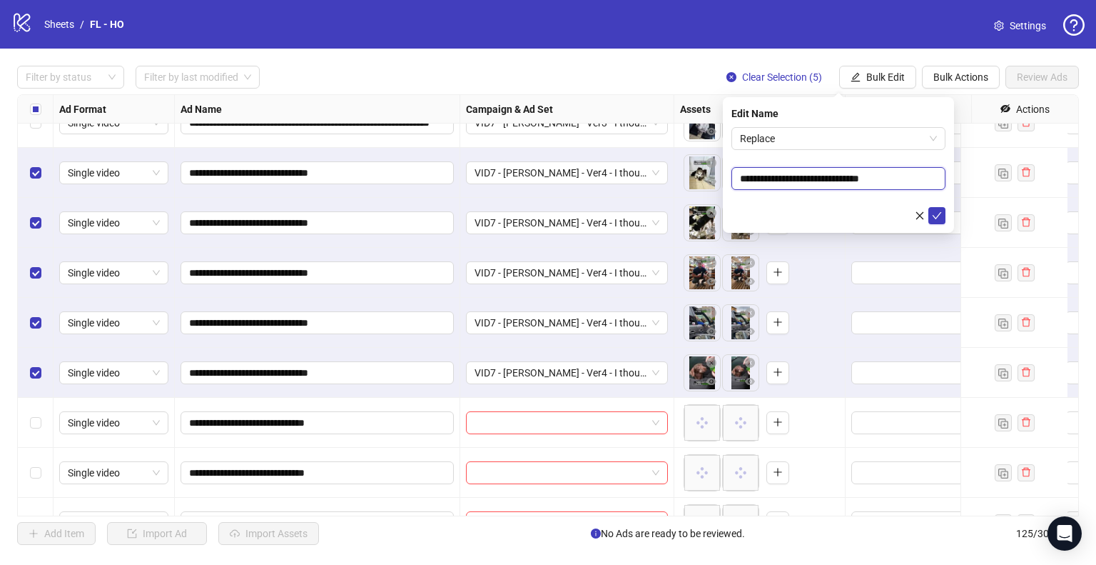
click at [789, 176] on input "**********" at bounding box center [839, 178] width 214 height 23
paste input "**********"
type input "**********"
click at [936, 216] on icon "check" at bounding box center [937, 216] width 10 height 10
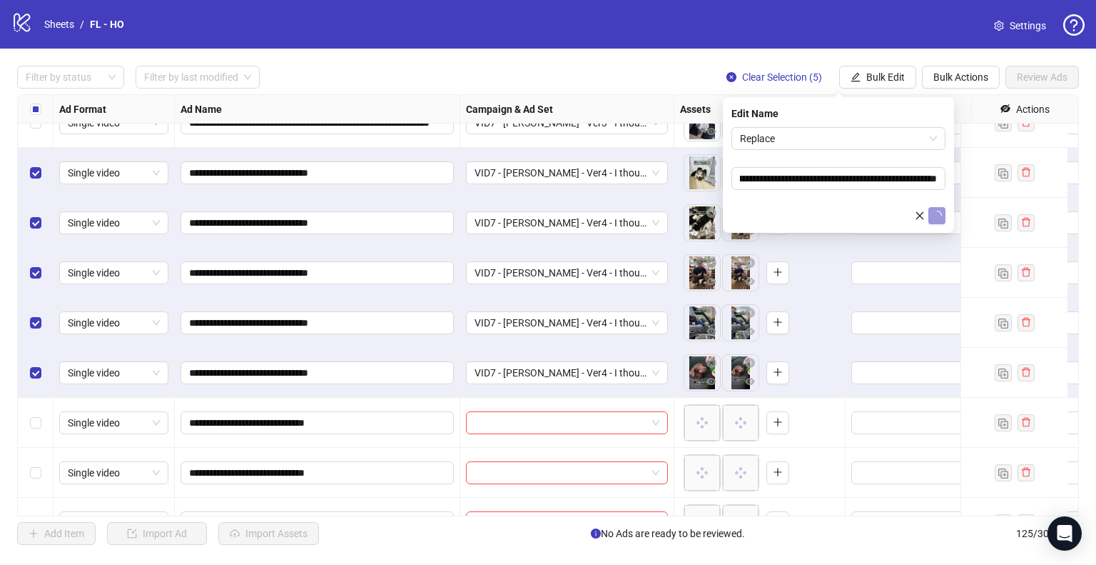
scroll to position [0, 0]
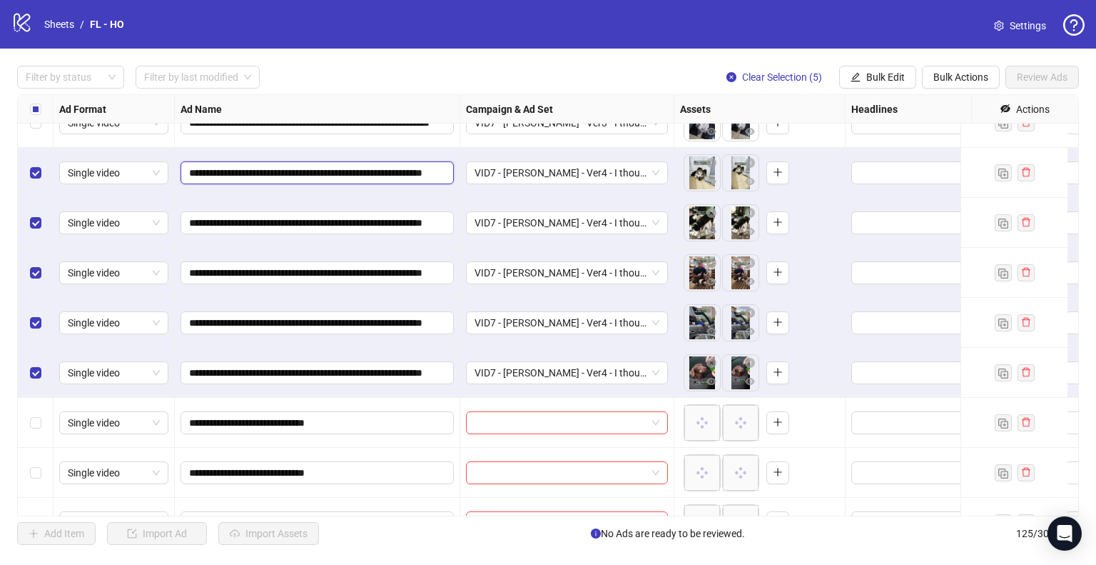
click at [210, 171] on input "**********" at bounding box center [315, 173] width 253 height 16
type input "**********"
click at [211, 216] on input "**********" at bounding box center [315, 223] width 253 height 16
type input "**********"
click at [208, 265] on input "**********" at bounding box center [315, 273] width 253 height 16
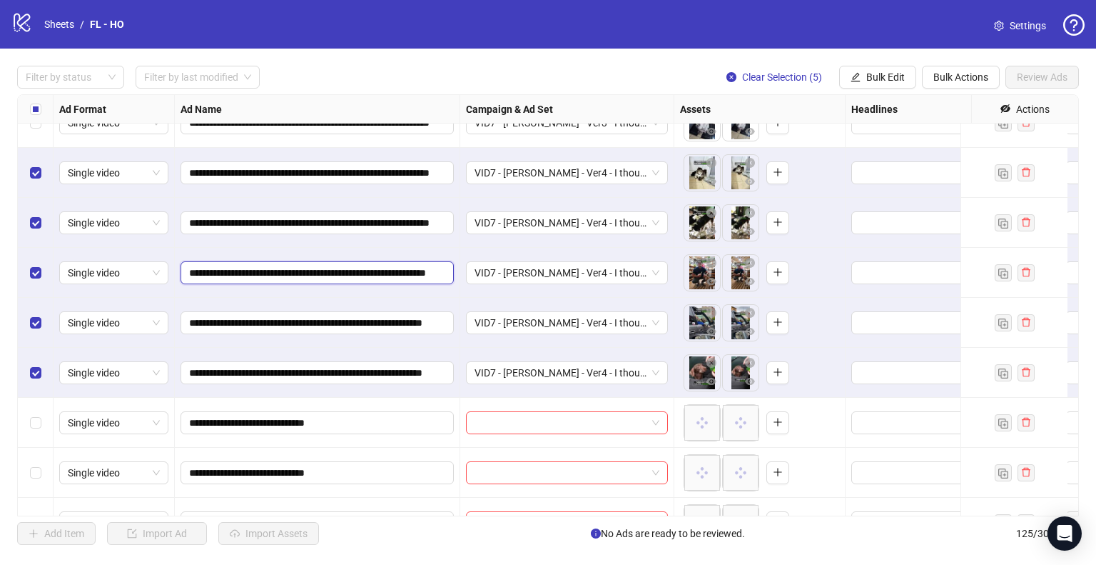
type input "**********"
click at [208, 325] on input "**********" at bounding box center [315, 323] width 253 height 16
type input "**********"
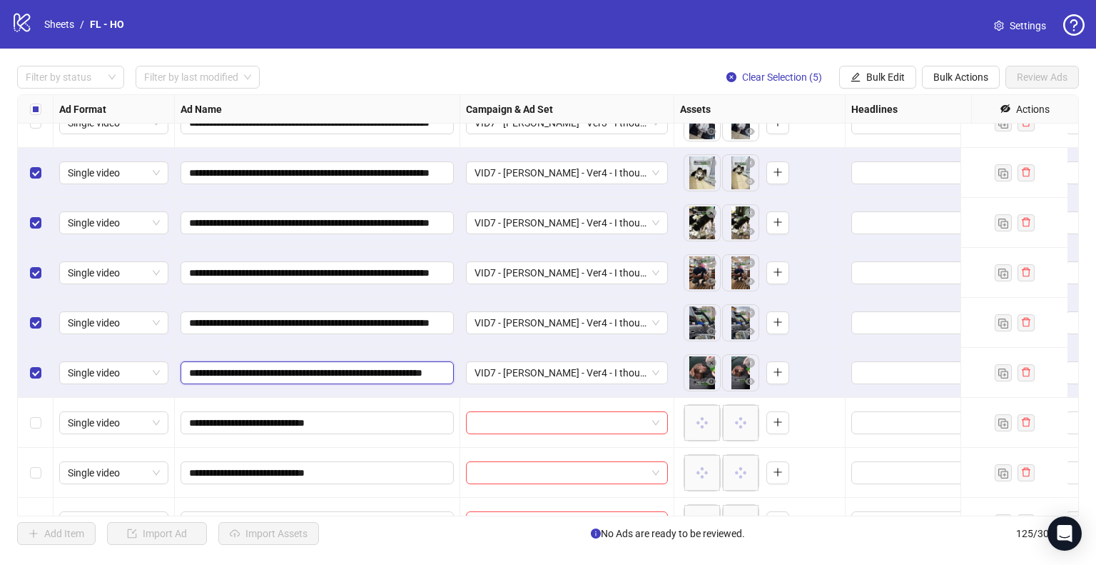
click at [209, 370] on input "**********" at bounding box center [315, 373] width 253 height 16
type input "**********"
click at [389, 349] on div "**********" at bounding box center [317, 373] width 285 height 50
click at [766, 76] on span "Clear Selection (5)" at bounding box center [782, 76] width 80 height 11
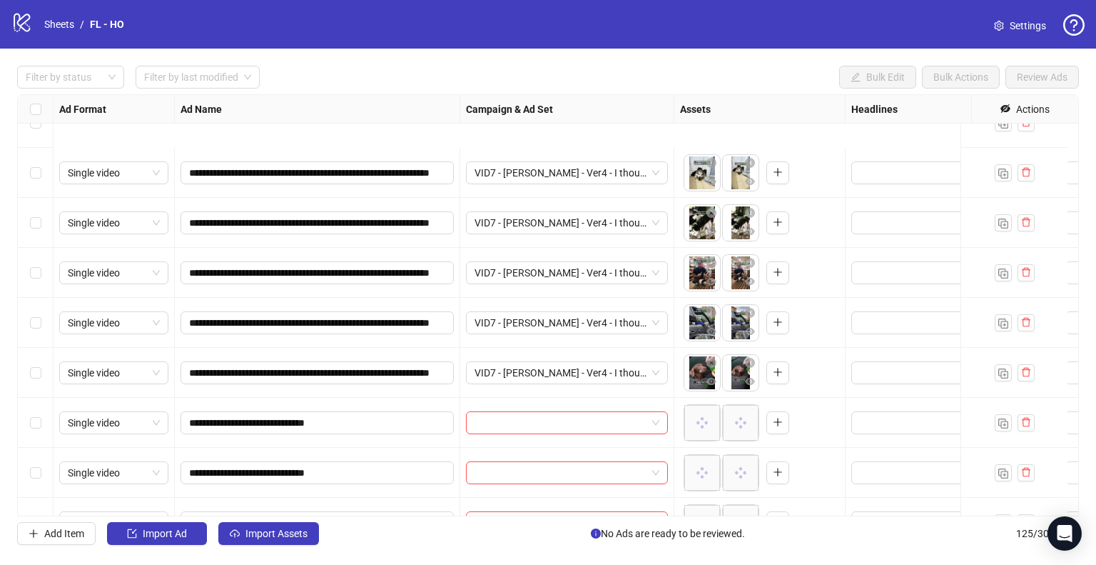
scroll to position [5864, 0]
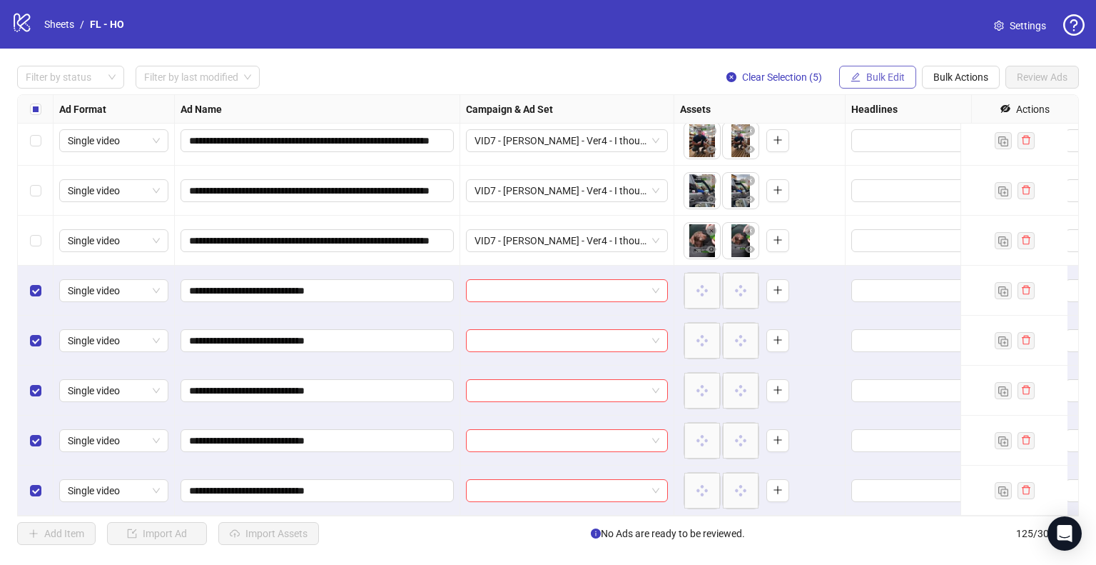
click at [886, 73] on span "Bulk Edit" at bounding box center [885, 76] width 39 height 11
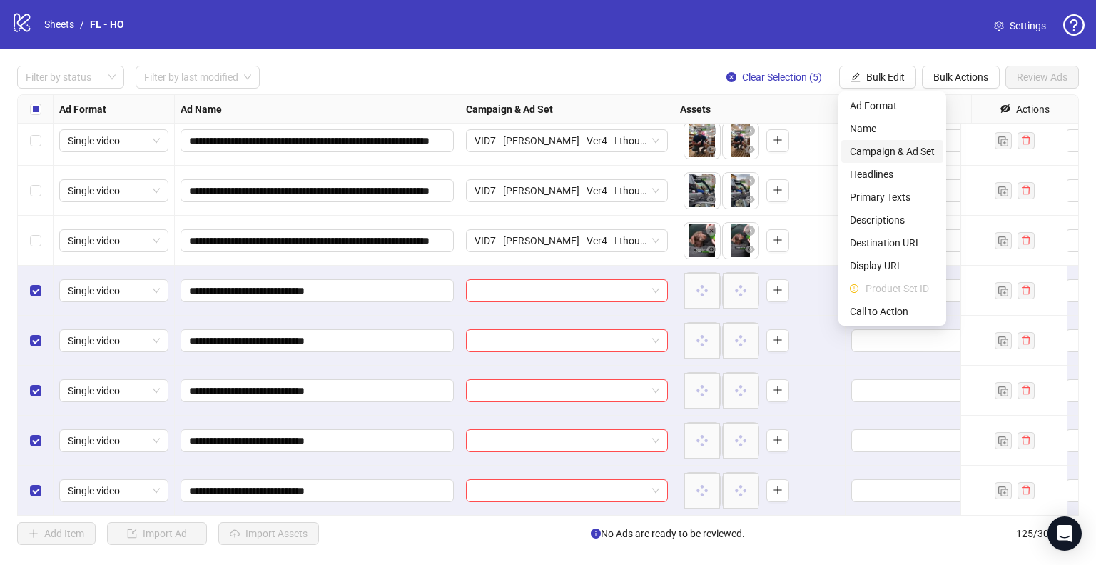
click at [893, 146] on span "Campaign & Ad Set" at bounding box center [892, 151] width 85 height 16
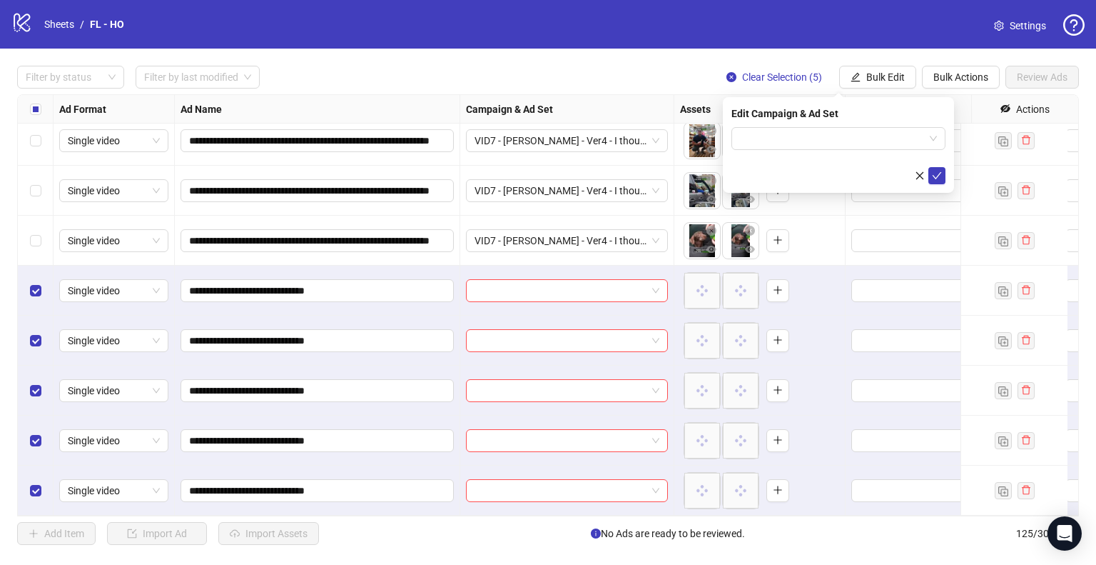
click at [926, 136] on span at bounding box center [838, 138] width 197 height 21
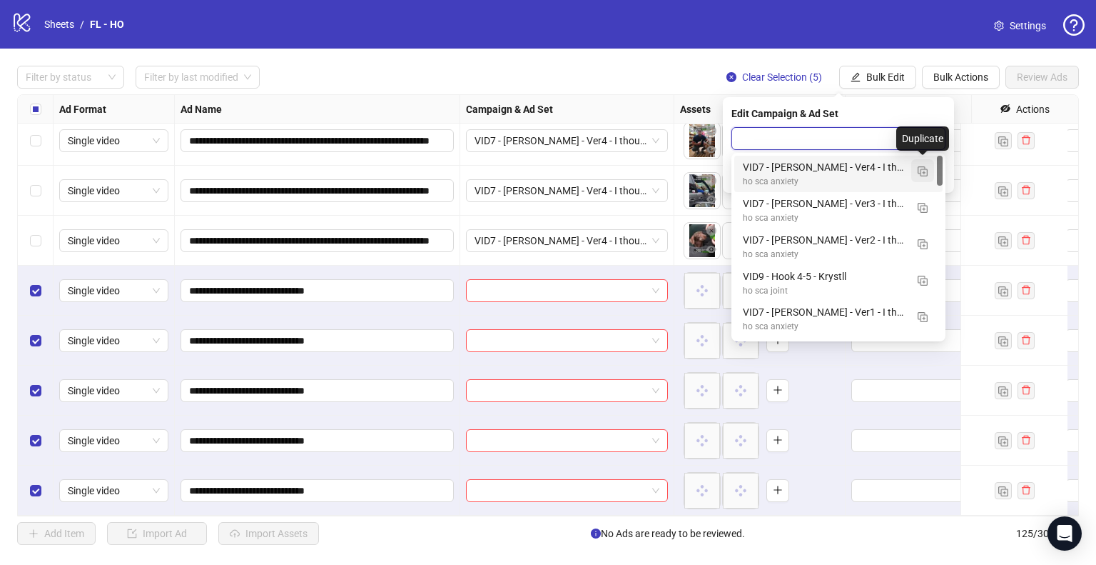
click at [920, 171] on img "button" at bounding box center [923, 171] width 10 height 10
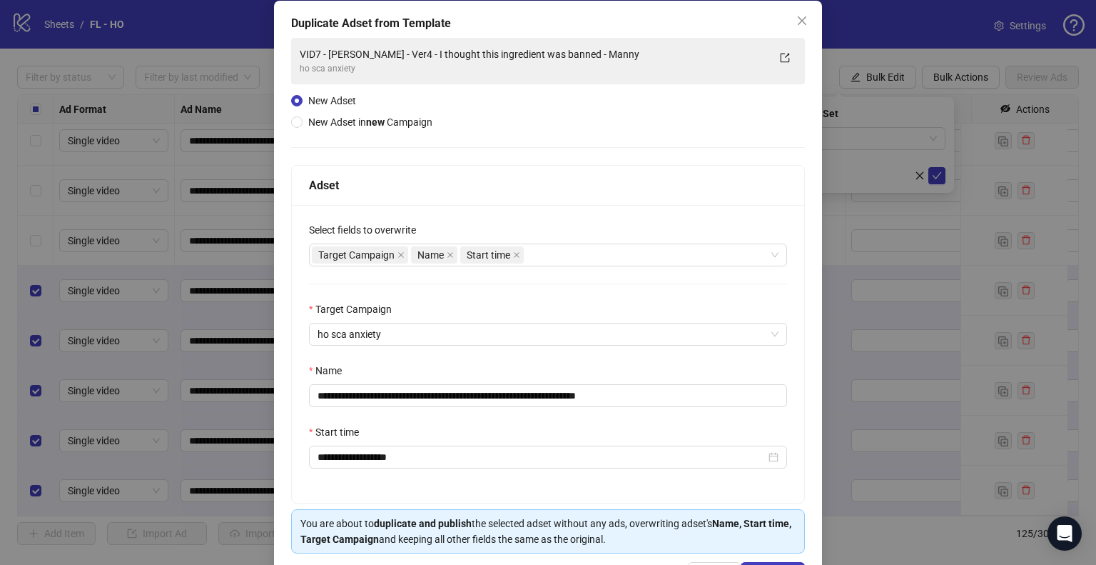
scroll to position [121, 0]
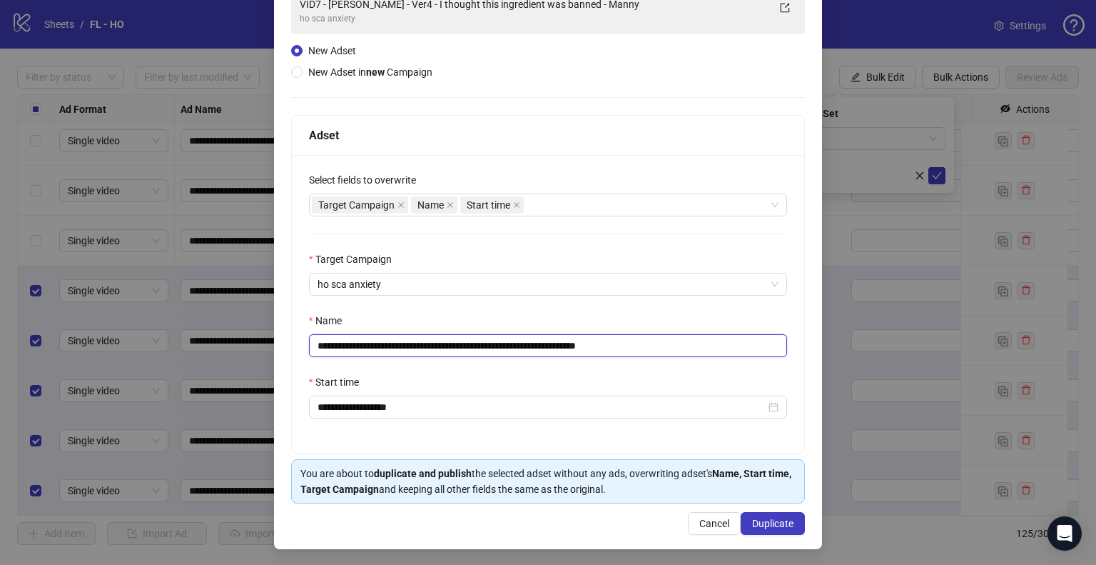
click at [387, 348] on input "**********" at bounding box center [548, 345] width 478 height 23
type input "**********"
click at [766, 527] on span "Duplicate" at bounding box center [772, 522] width 41 height 11
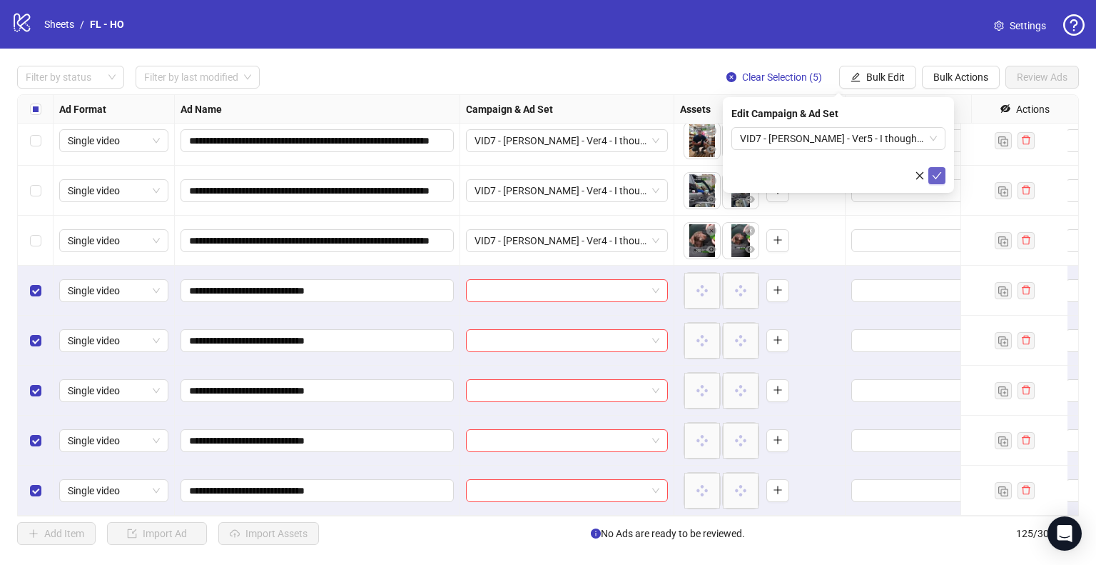
click at [942, 173] on button "submit" at bounding box center [936, 175] width 17 height 17
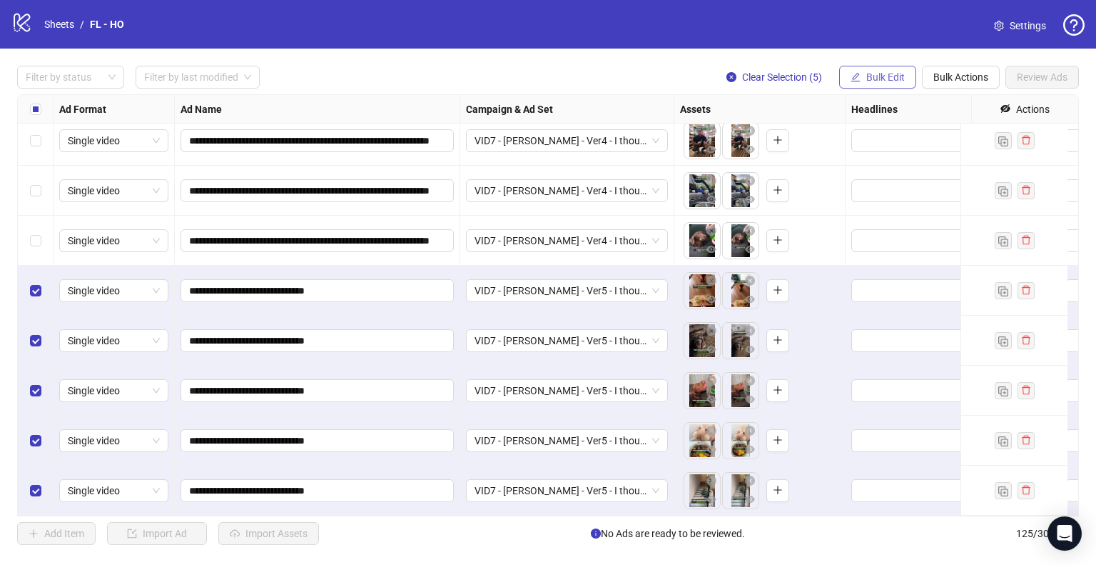
click at [885, 79] on span "Bulk Edit" at bounding box center [885, 76] width 39 height 11
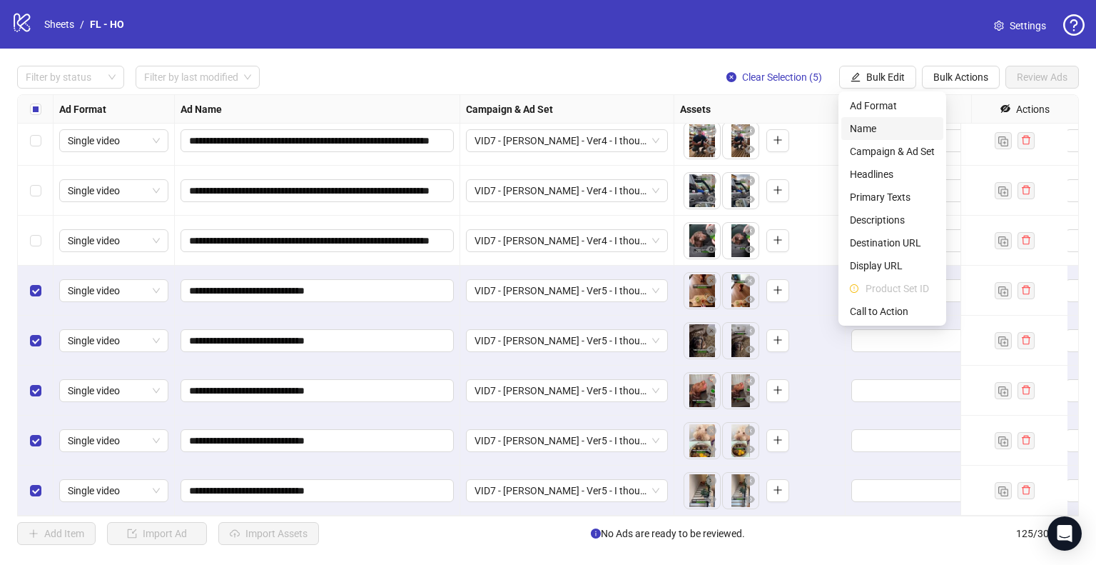
click at [876, 118] on li "Name" at bounding box center [892, 128] width 102 height 23
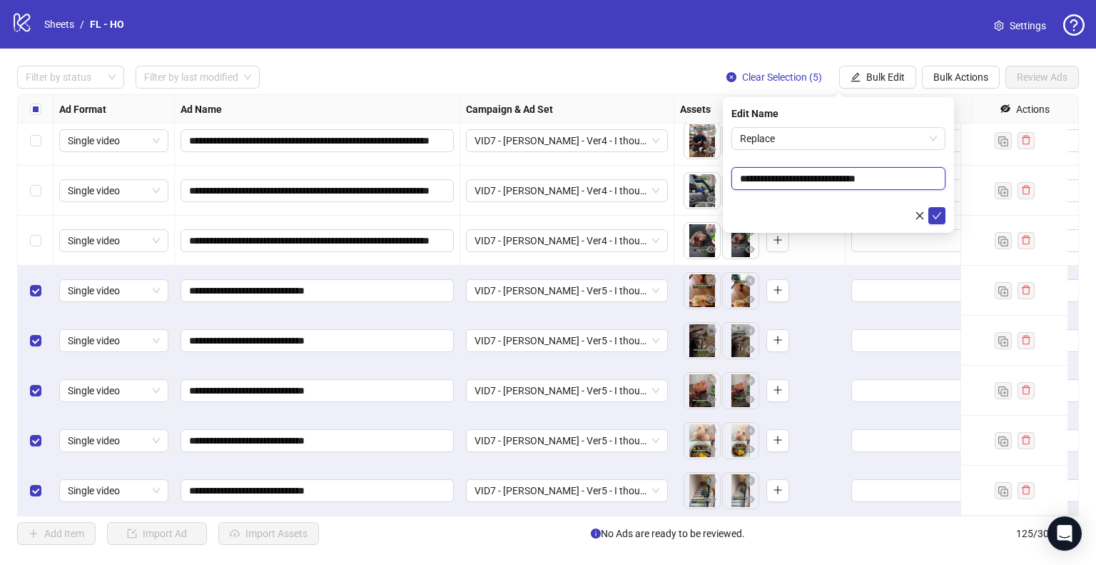
click at [768, 188] on input "**********" at bounding box center [839, 178] width 214 height 23
paste input "**********"
type input "**********"
click at [940, 214] on icon "check" at bounding box center [937, 216] width 10 height 10
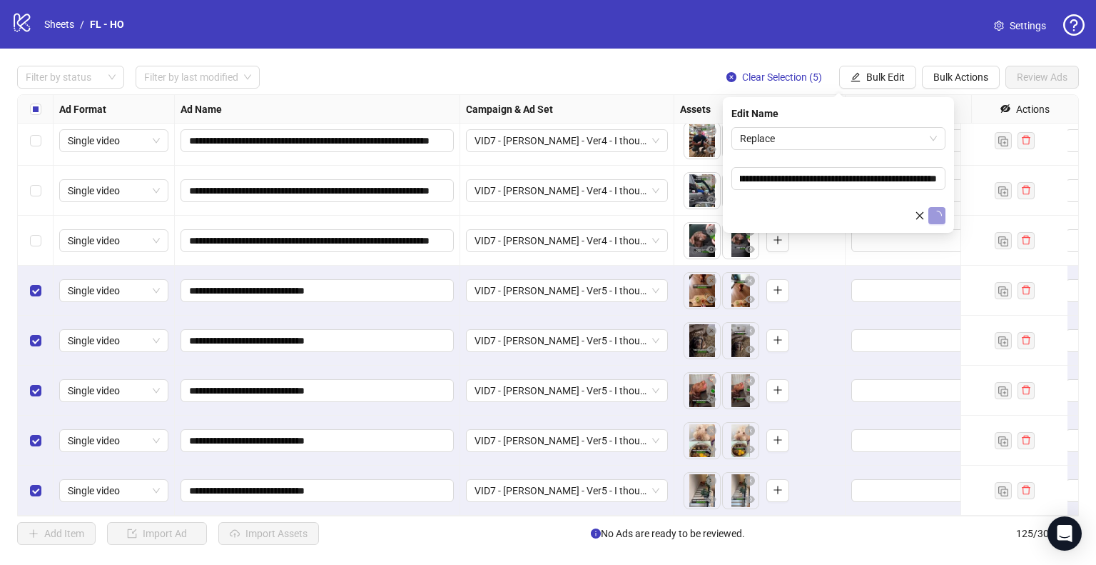
scroll to position [0, 0]
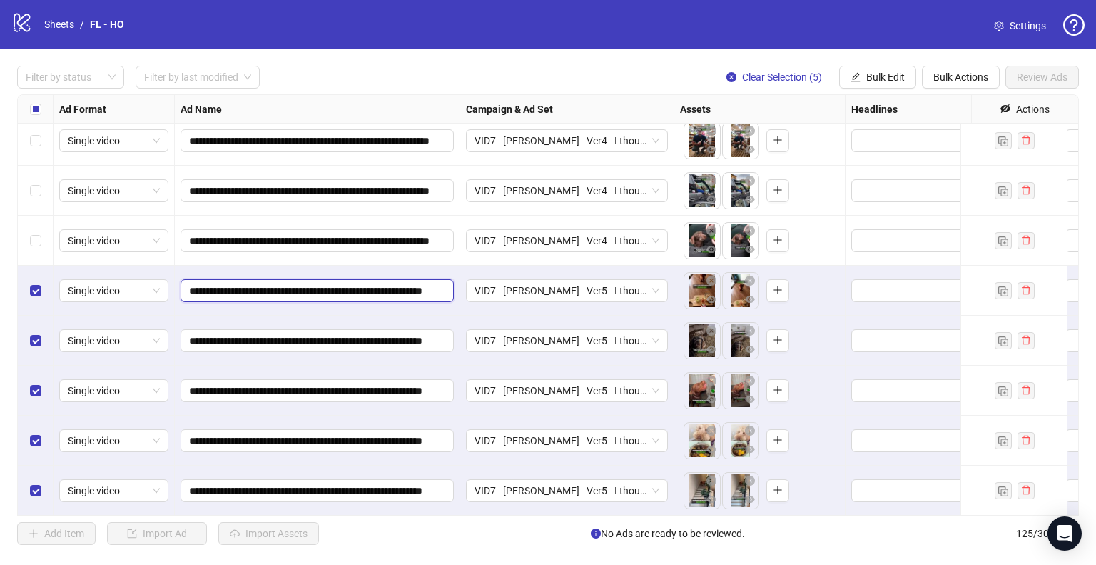
drag, startPoint x: 206, startPoint y: 278, endPoint x: 273, endPoint y: 263, distance: 69.6
click at [206, 283] on input "**********" at bounding box center [315, 291] width 253 height 16
type input "**********"
click at [209, 333] on input "**********" at bounding box center [315, 341] width 253 height 16
type input "**********"
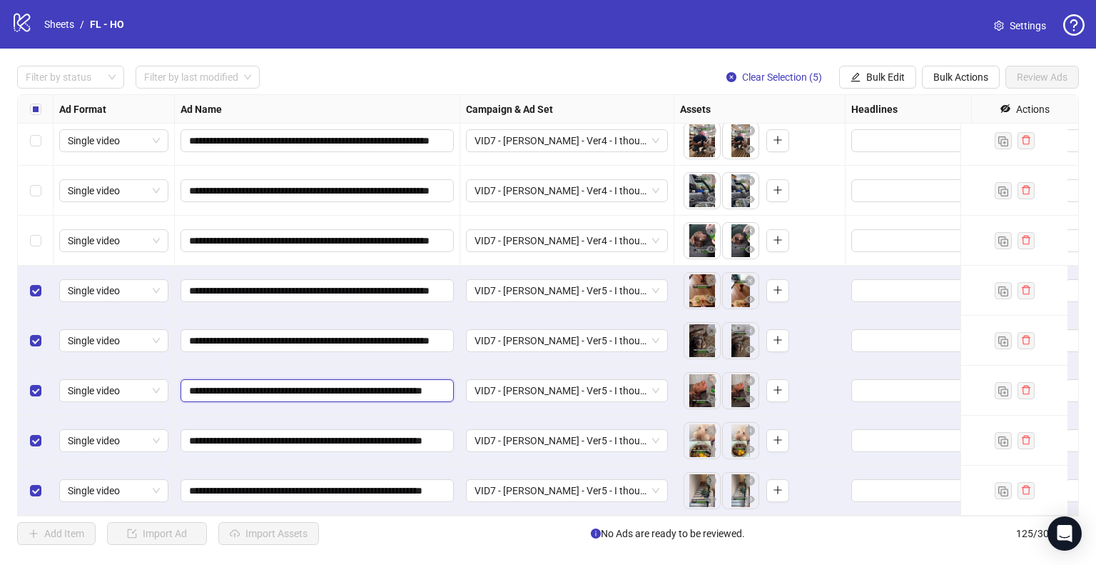
click at [211, 383] on input "**********" at bounding box center [315, 391] width 253 height 16
type input "**********"
click at [208, 432] on input "**********" at bounding box center [315, 440] width 253 height 16
type input "**********"
click at [209, 482] on input "**********" at bounding box center [315, 490] width 253 height 16
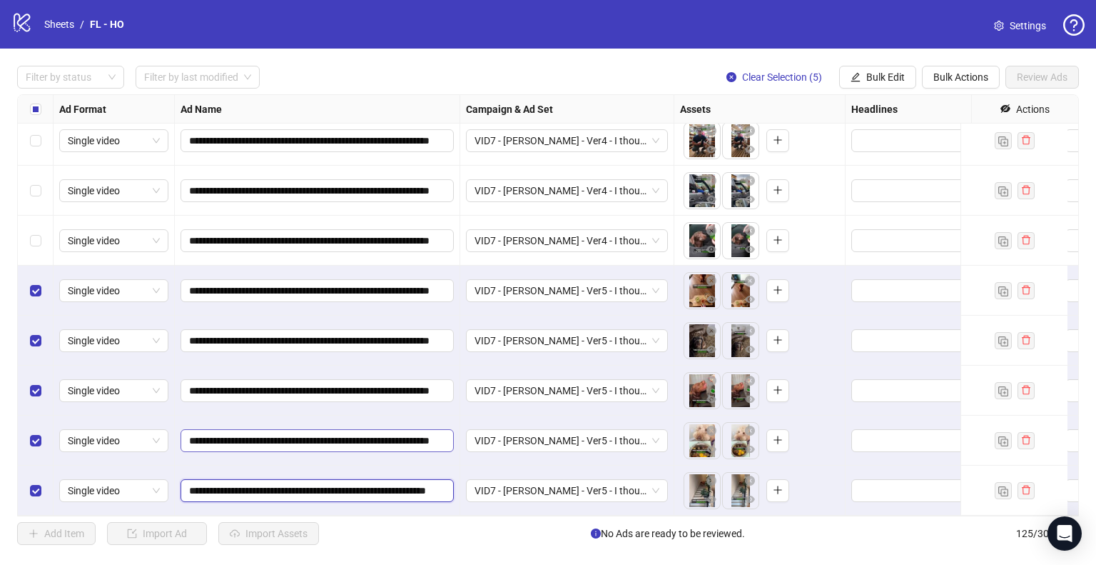
type input "**********"
click at [306, 452] on div "**********" at bounding box center [317, 440] width 285 height 50
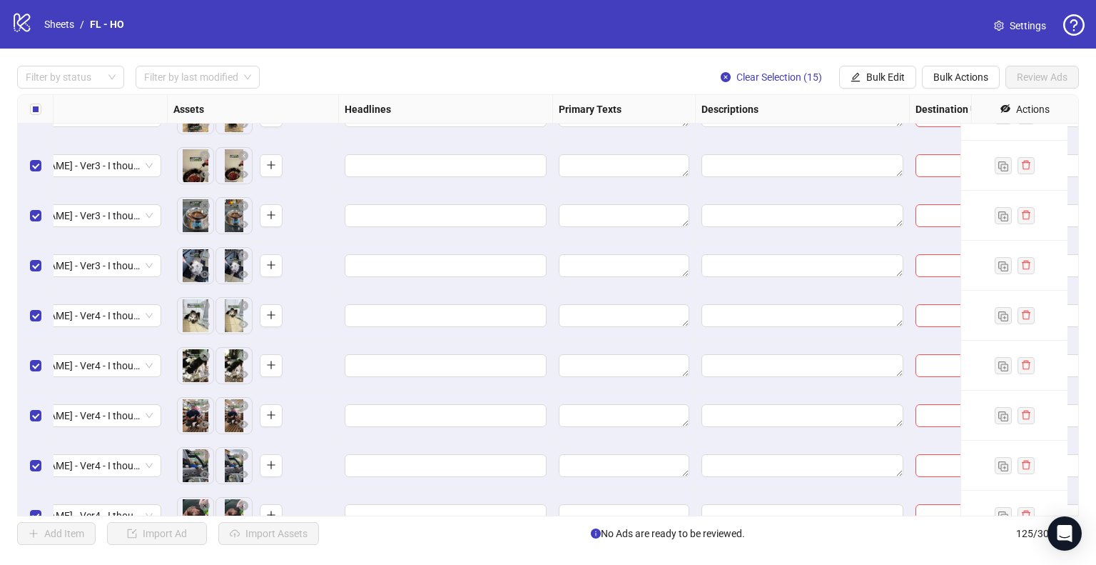
scroll to position [5578, 534]
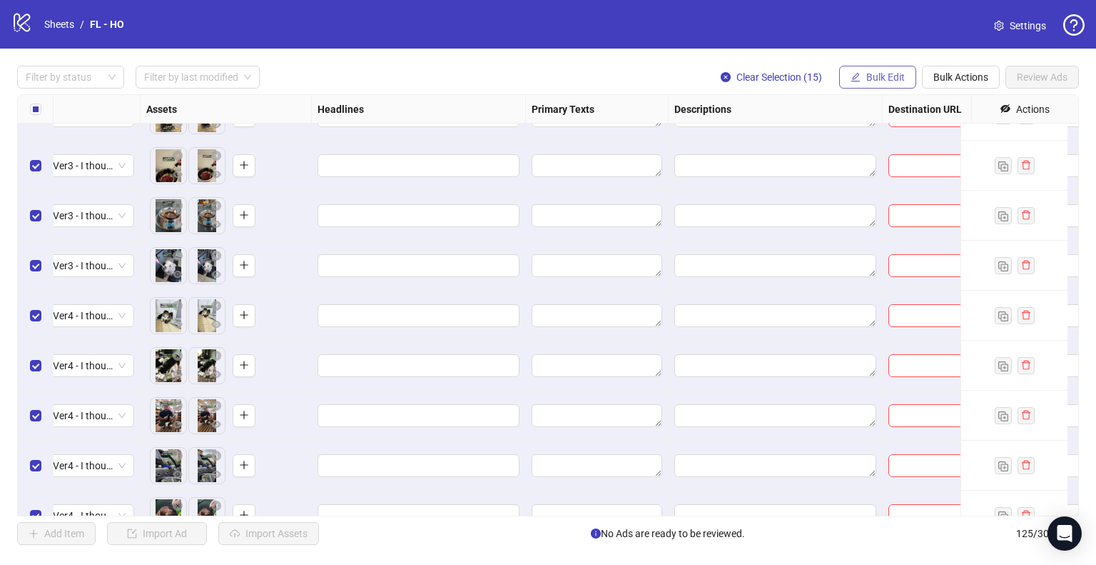
click at [871, 76] on span "Bulk Edit" at bounding box center [885, 76] width 39 height 11
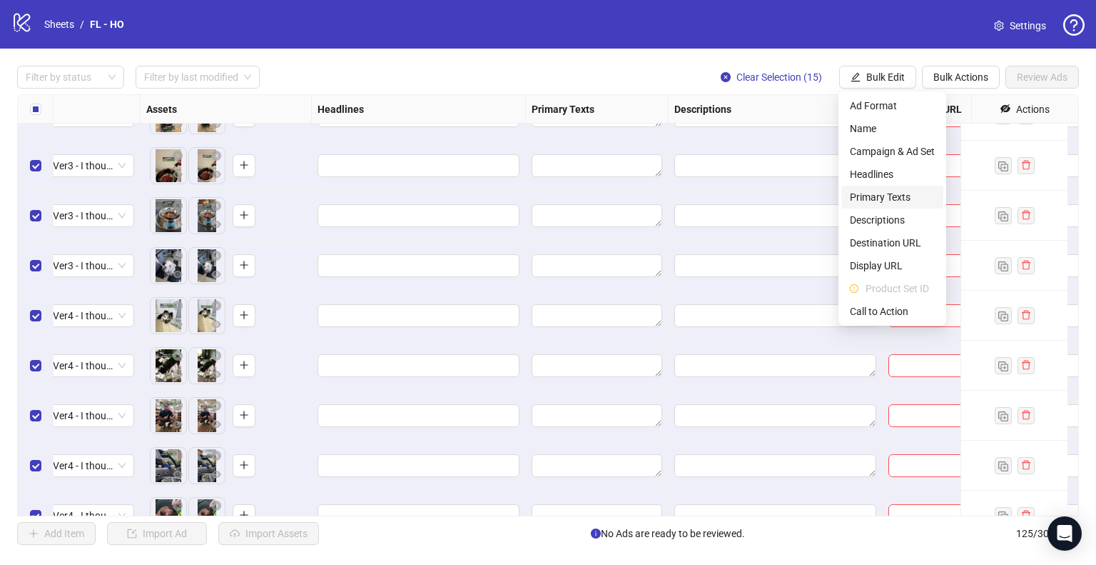
click at [899, 196] on span "Primary Texts" at bounding box center [892, 197] width 85 height 16
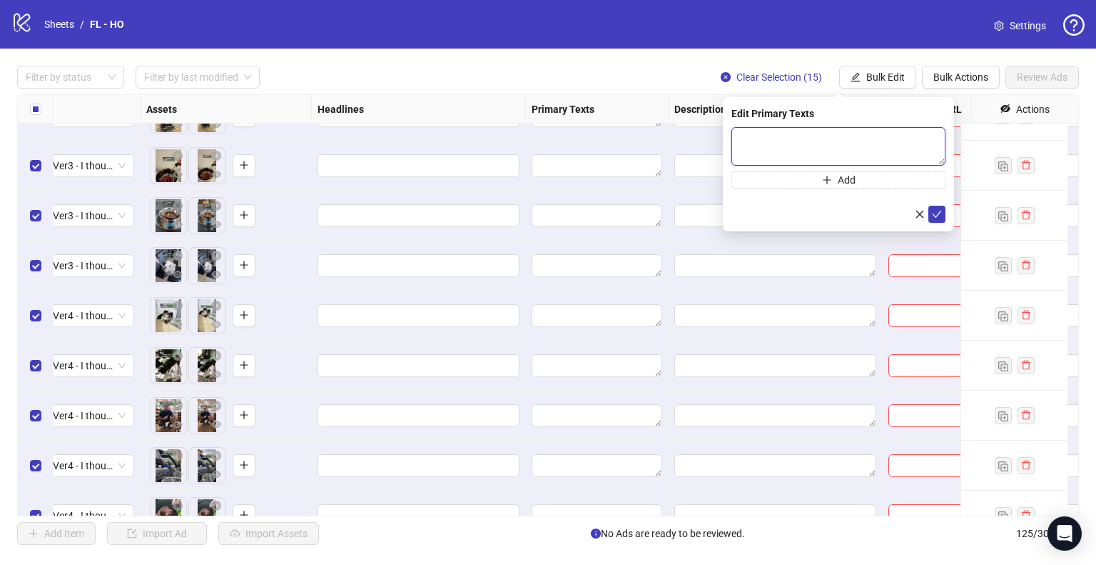
click at [751, 141] on textarea at bounding box center [839, 146] width 214 height 39
paste textarea "**********"
type textarea "**********"
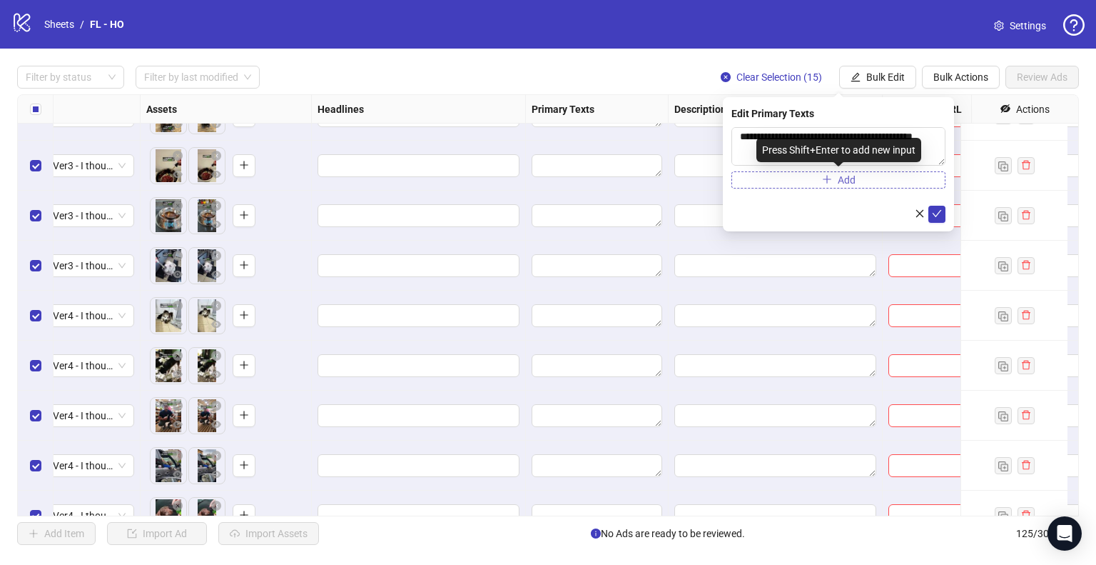
click at [840, 178] on span "Add" at bounding box center [847, 179] width 18 height 11
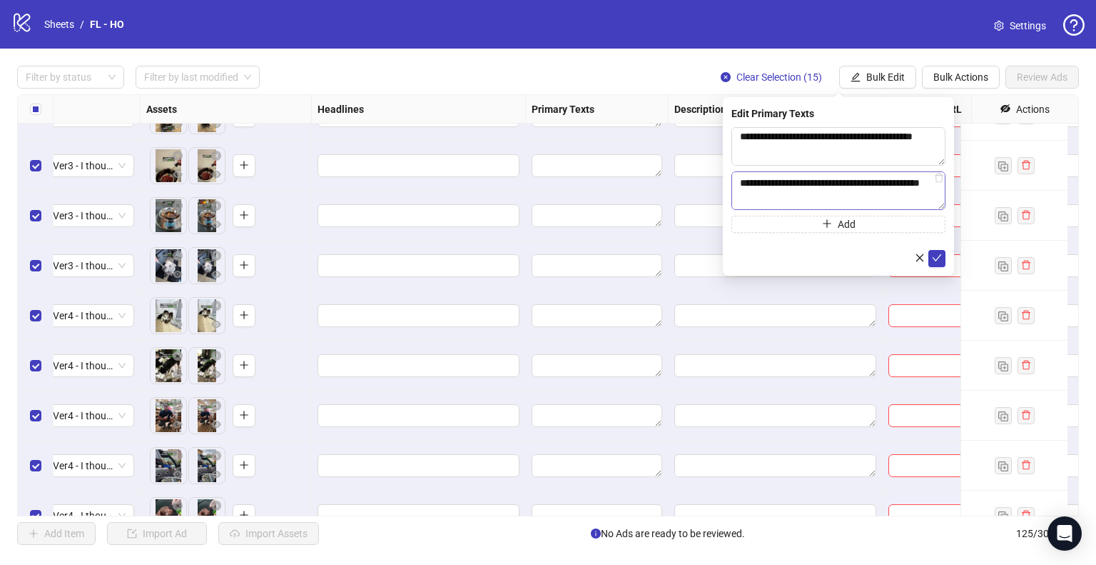
scroll to position [168, 0]
type textarea "**********"
click at [814, 225] on button "Add" at bounding box center [839, 223] width 214 height 17
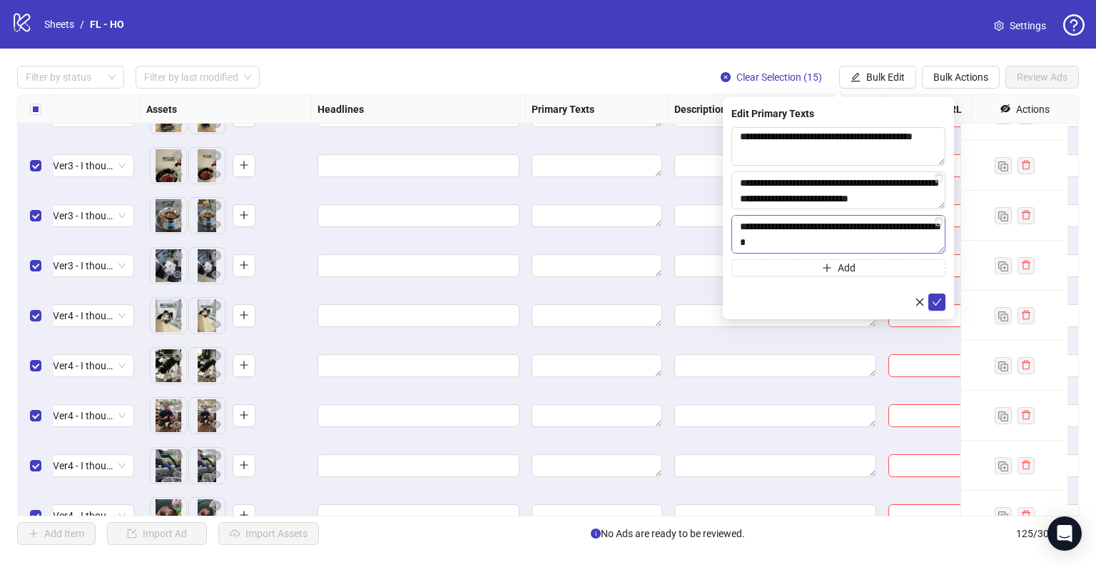
scroll to position [231, 0]
type textarea "**********"
click at [938, 303] on icon "check" at bounding box center [937, 301] width 10 height 10
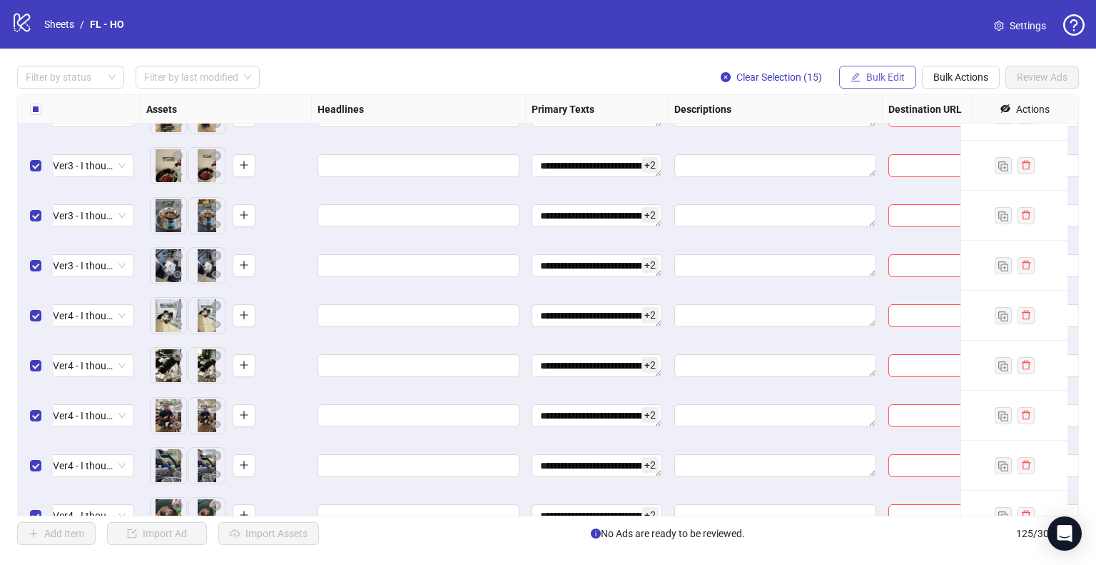
click at [876, 75] on span "Bulk Edit" at bounding box center [885, 76] width 39 height 11
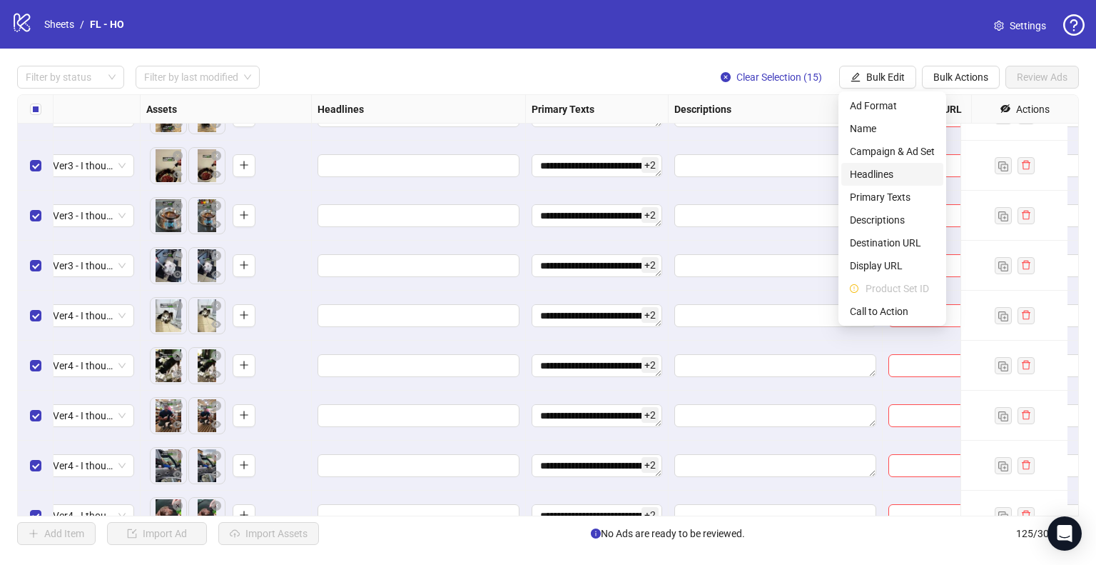
click at [891, 177] on span "Headlines" at bounding box center [892, 174] width 85 height 16
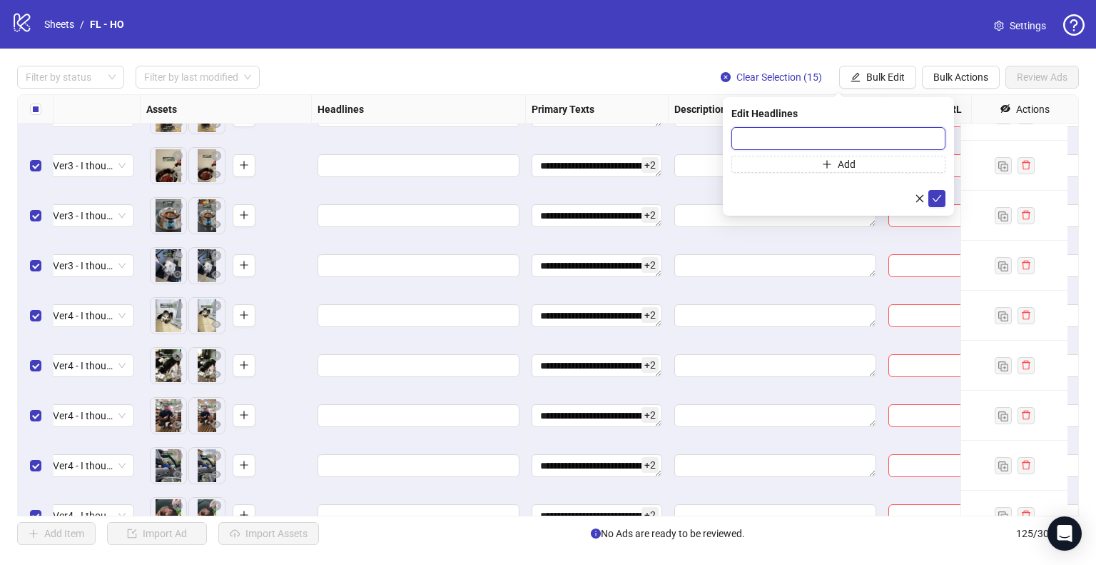
click at [793, 137] on input "text" at bounding box center [839, 138] width 214 height 23
paste input "**********"
type input "**********"
click at [857, 167] on button "Add" at bounding box center [839, 164] width 214 height 17
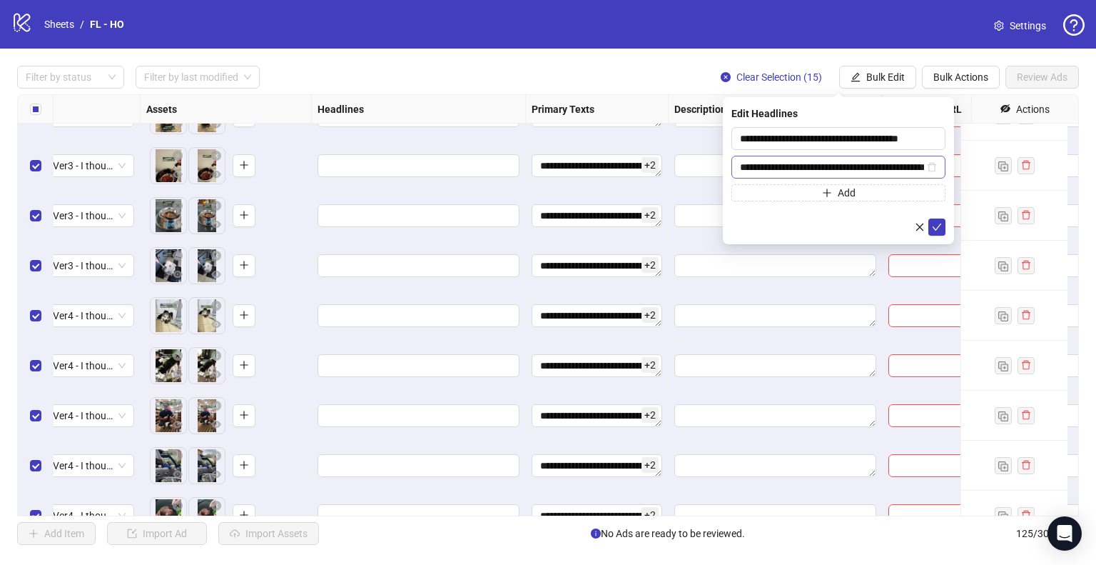
scroll to position [0, 64]
type input "**********"
click at [805, 193] on button "Add" at bounding box center [839, 192] width 214 height 17
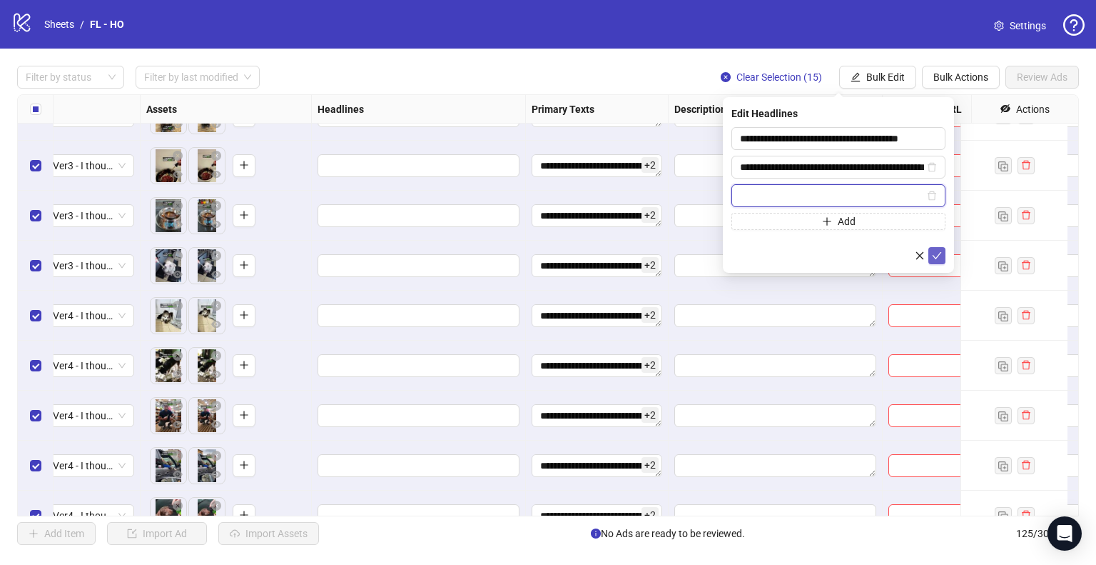
paste input "**********"
type input "**********"
click at [939, 258] on icon "check" at bounding box center [937, 256] width 10 height 10
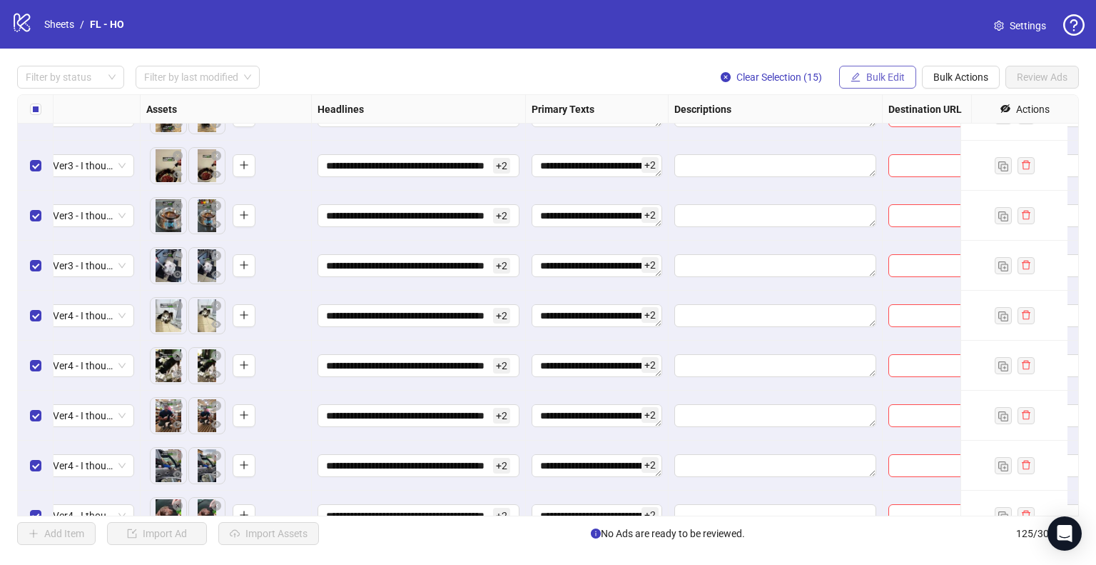
click at [862, 74] on button "Bulk Edit" at bounding box center [877, 77] width 77 height 23
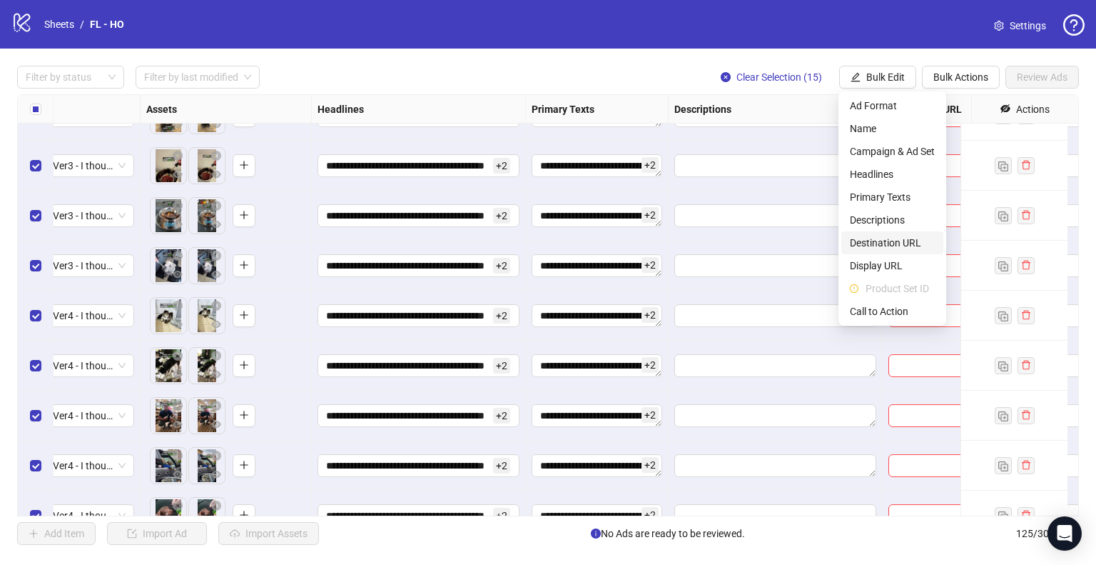
click at [885, 243] on span "Destination URL" at bounding box center [892, 243] width 85 height 16
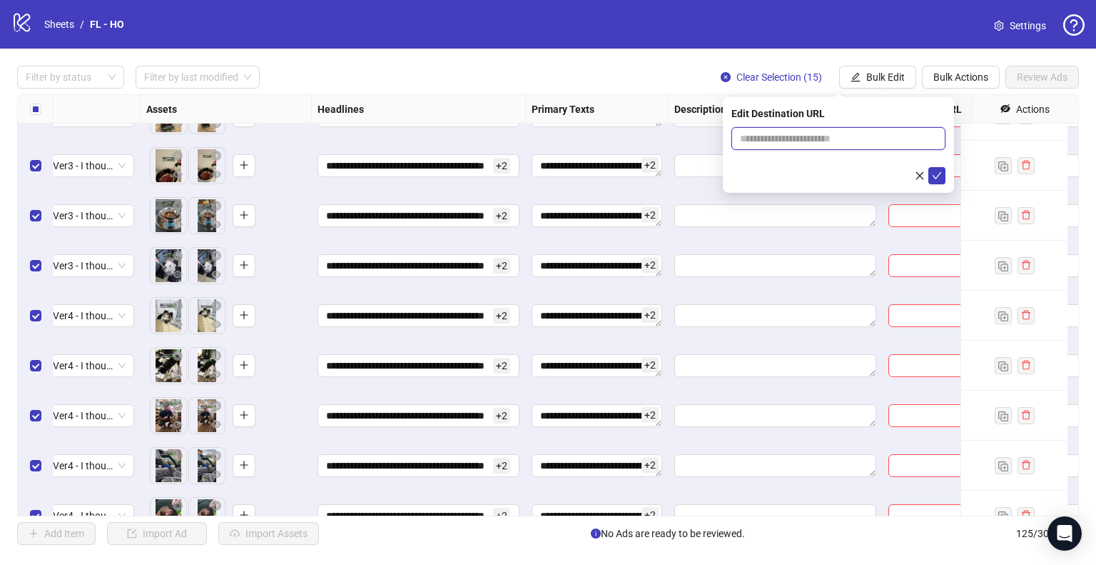
scroll to position [5578, 770]
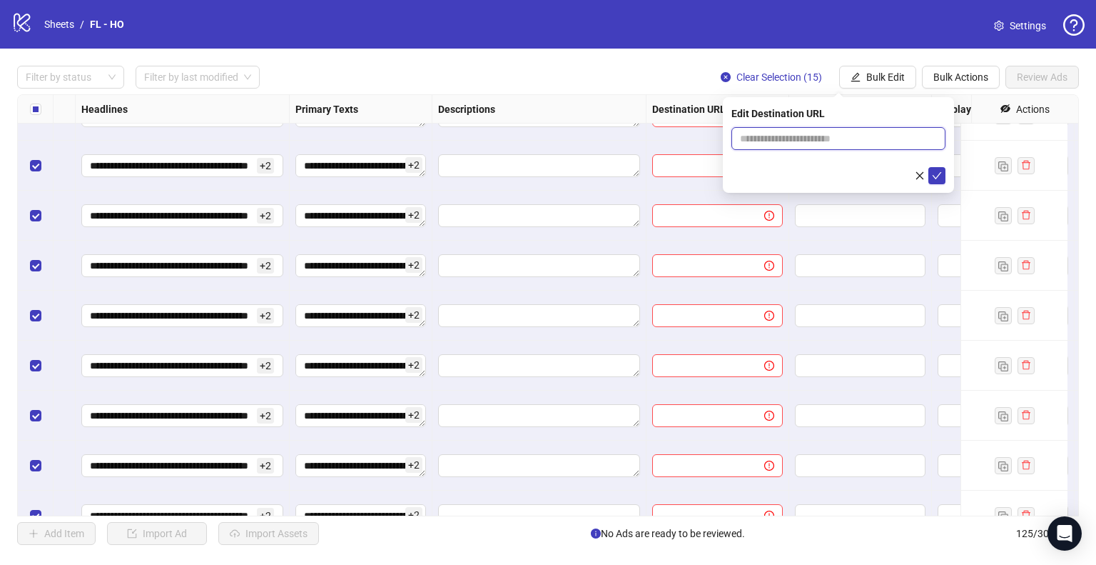
click at [832, 138] on input "text" at bounding box center [833, 139] width 186 height 16
paste input "**********"
type input "**********"
click at [932, 178] on icon "check" at bounding box center [937, 176] width 10 height 10
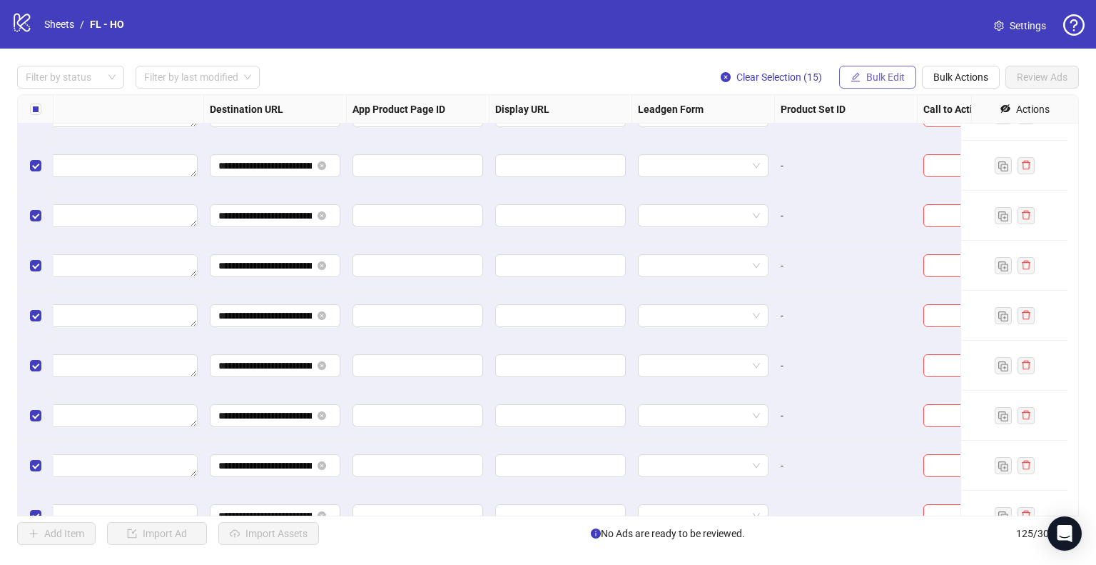
scroll to position [5578, 1284]
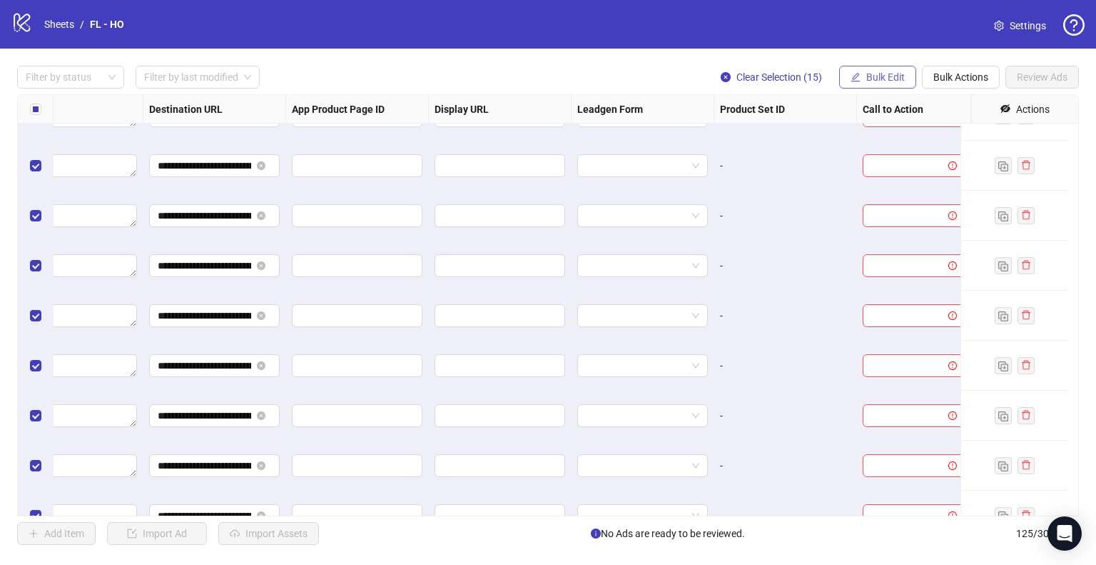
click at [870, 85] on button "Bulk Edit" at bounding box center [877, 77] width 77 height 23
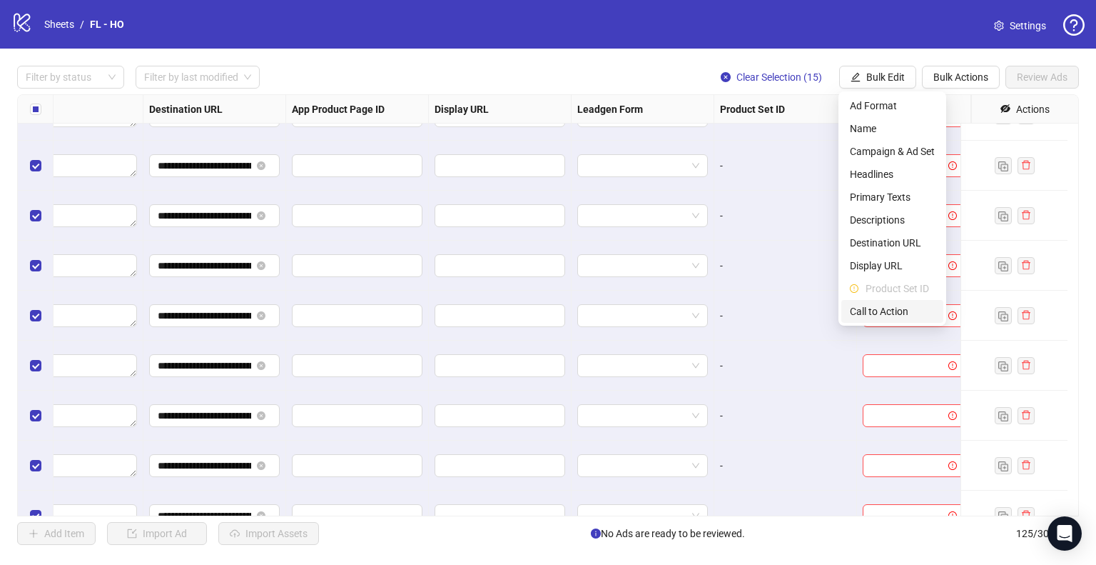
click at [871, 310] on span "Call to Action" at bounding box center [892, 311] width 85 height 16
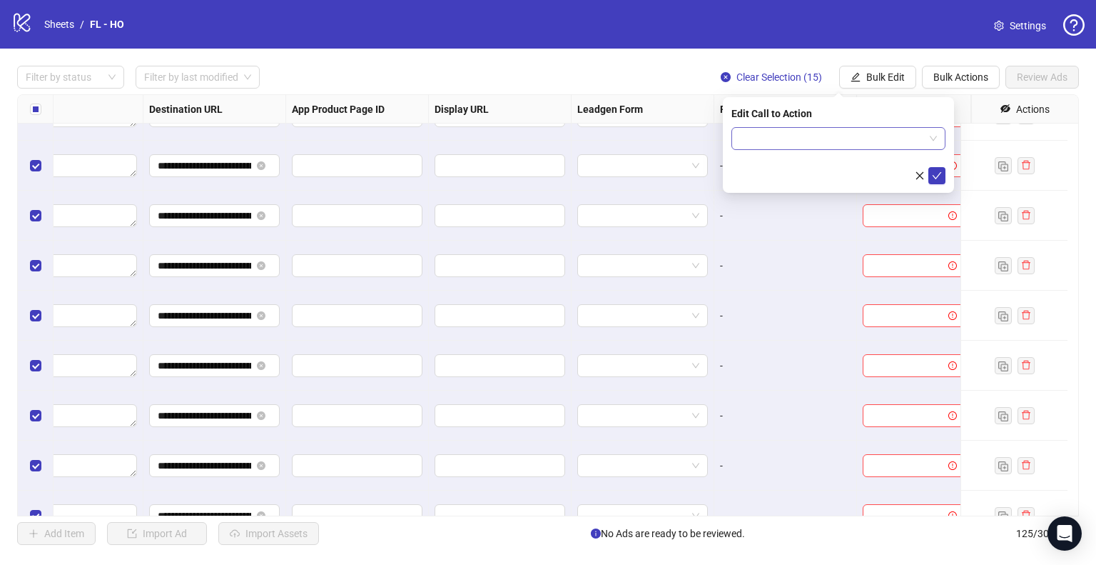
click at [874, 136] on input "search" at bounding box center [832, 138] width 184 height 21
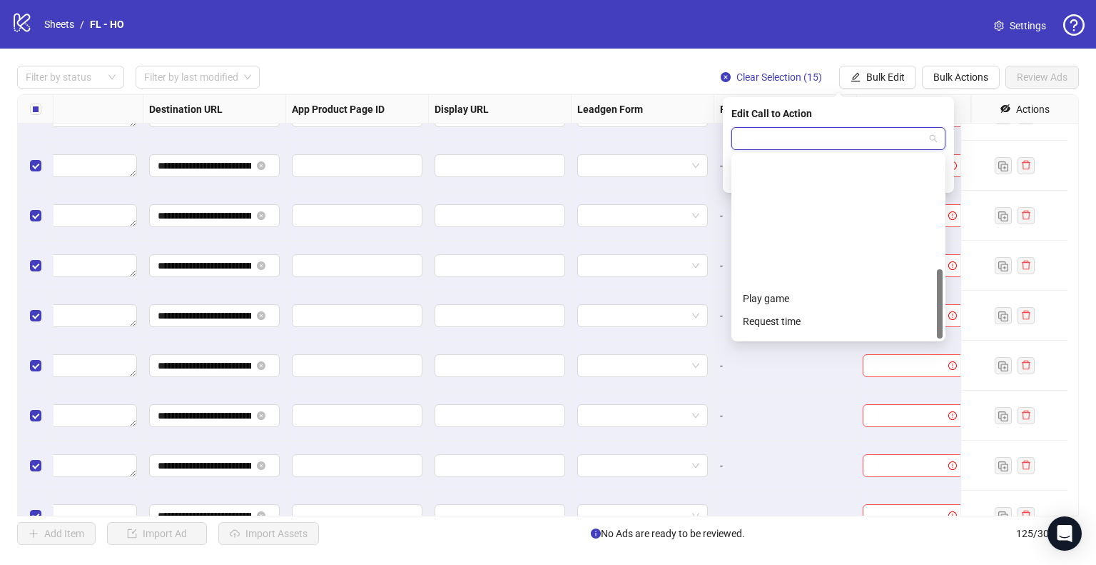
scroll to position [297, 0]
click at [773, 216] on div "Shop now" at bounding box center [838, 213] width 191 height 16
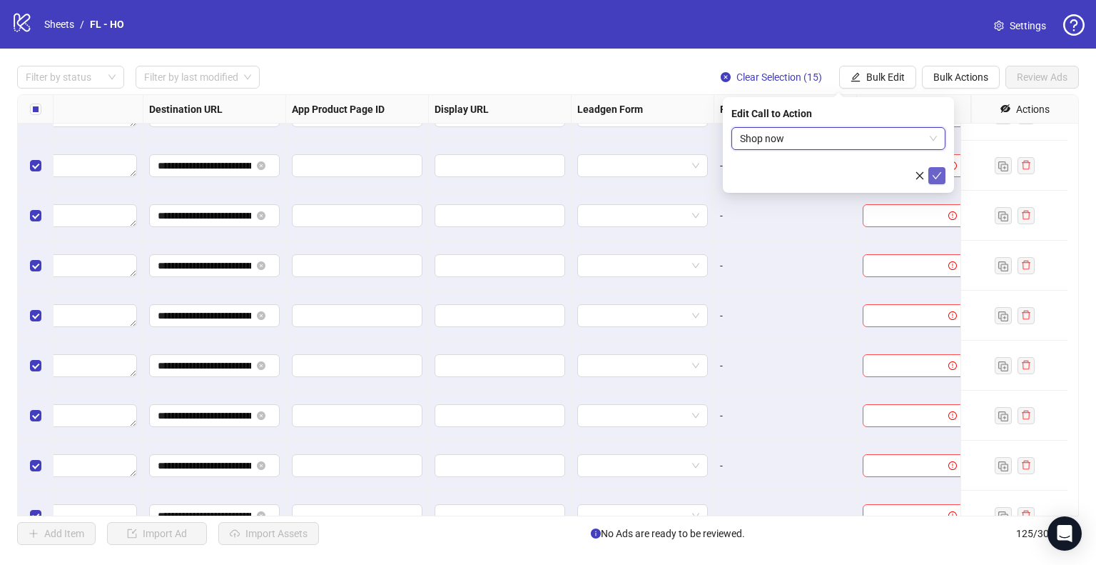
click at [936, 178] on icon "check" at bounding box center [937, 175] width 9 height 7
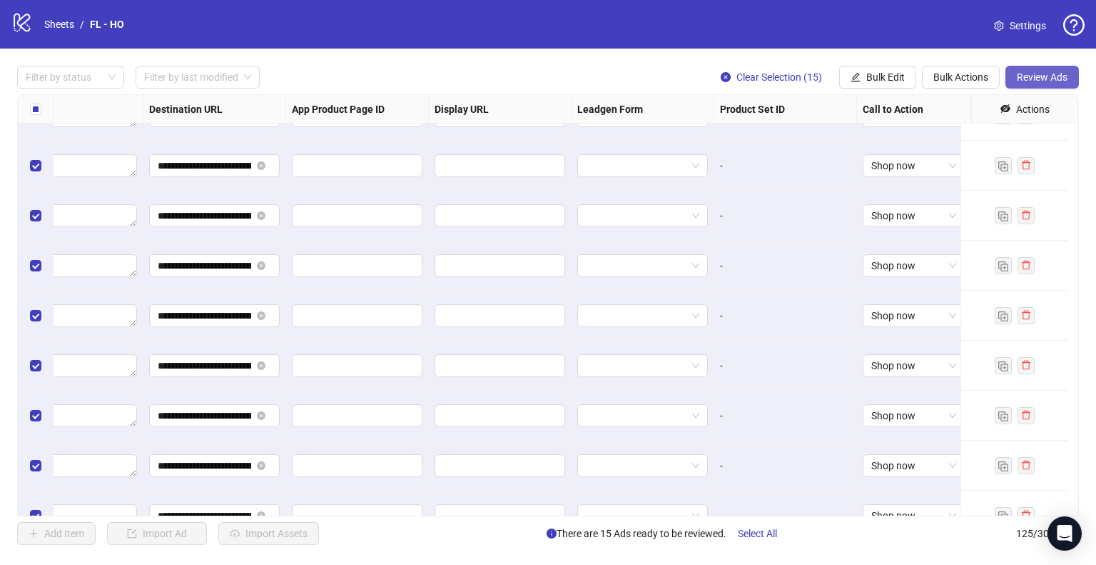
click at [1053, 77] on span "Review Ads" at bounding box center [1042, 76] width 51 height 11
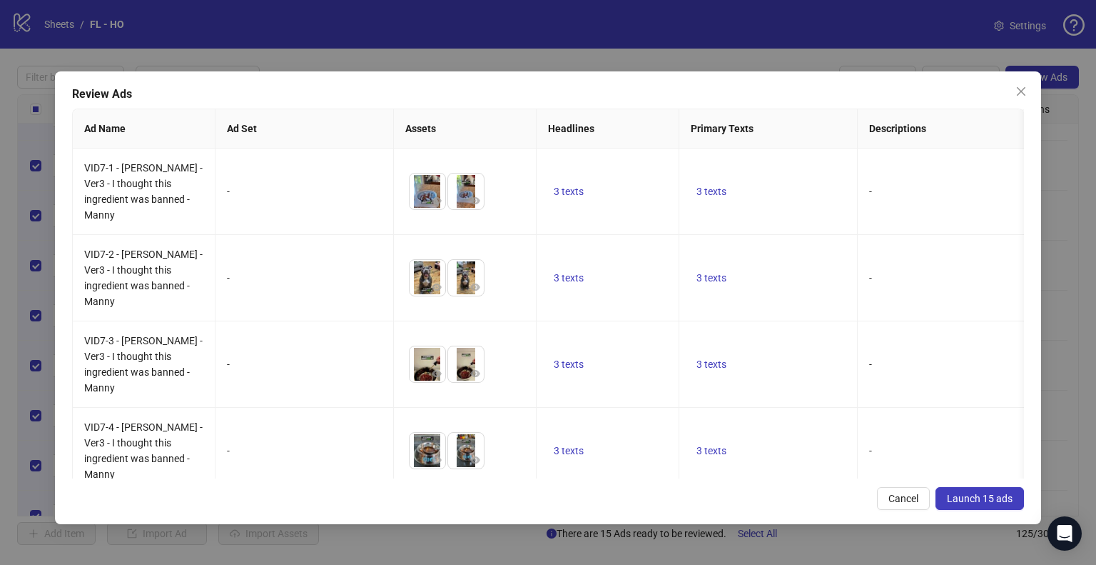
click at [996, 495] on span "Launch 15 ads" at bounding box center [980, 497] width 66 height 11
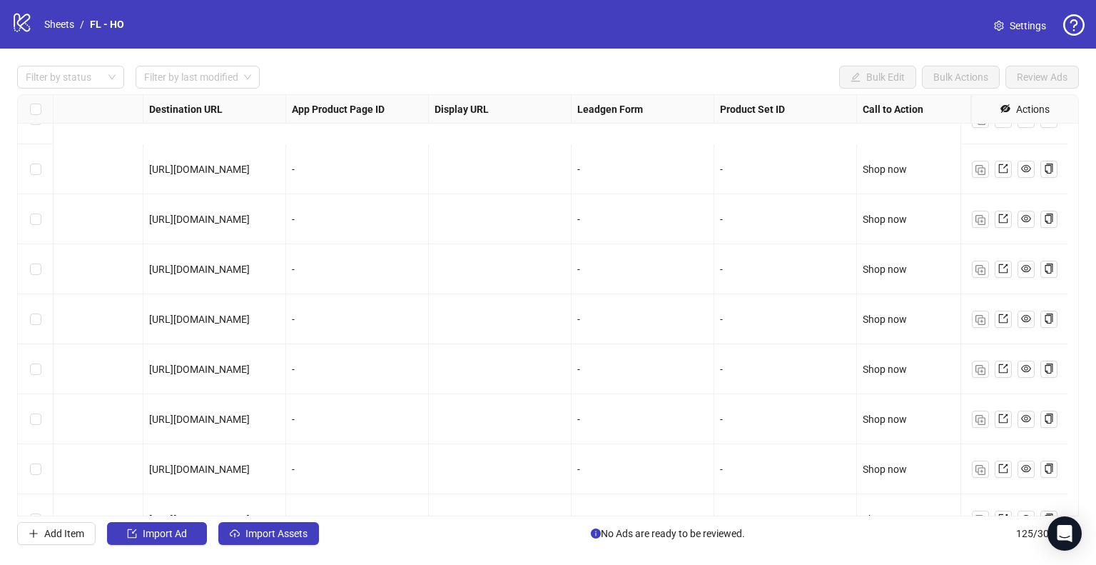
scroll to position [5864, 1284]
